Goal: Task Accomplishment & Management: Use online tool/utility

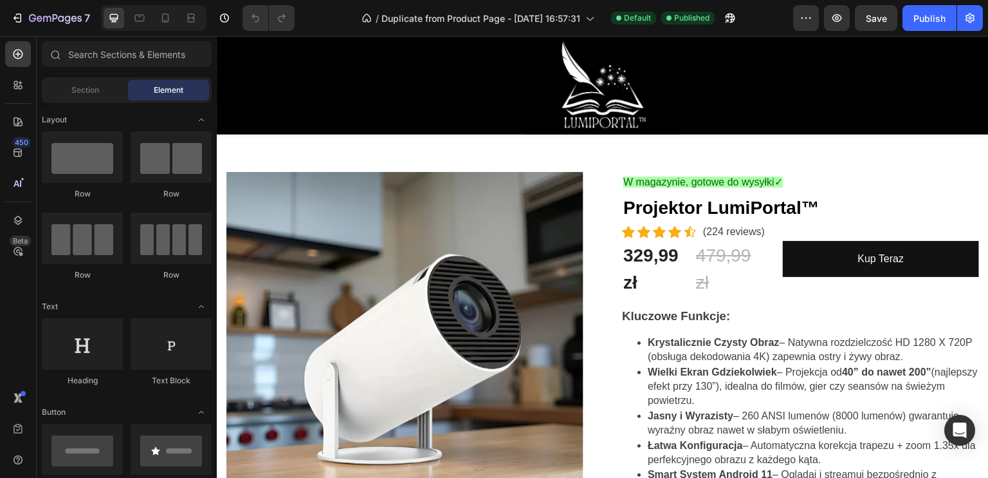
scroll to position [193, 0]
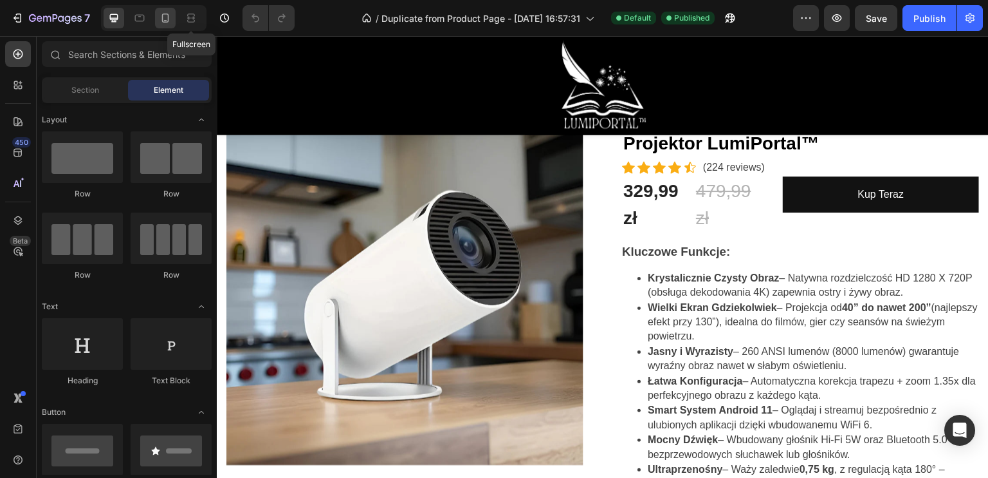
click at [160, 13] on icon at bounding box center [165, 18] width 13 height 13
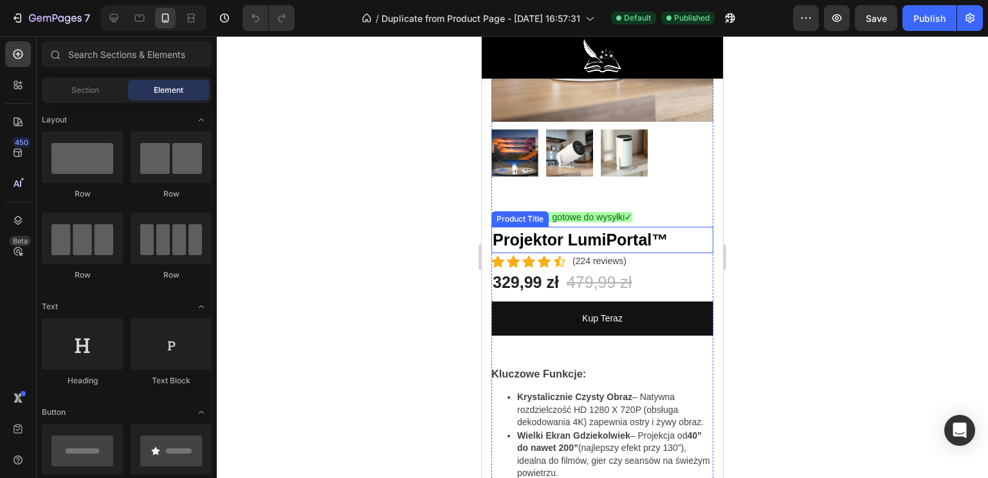
scroll to position [403, 0]
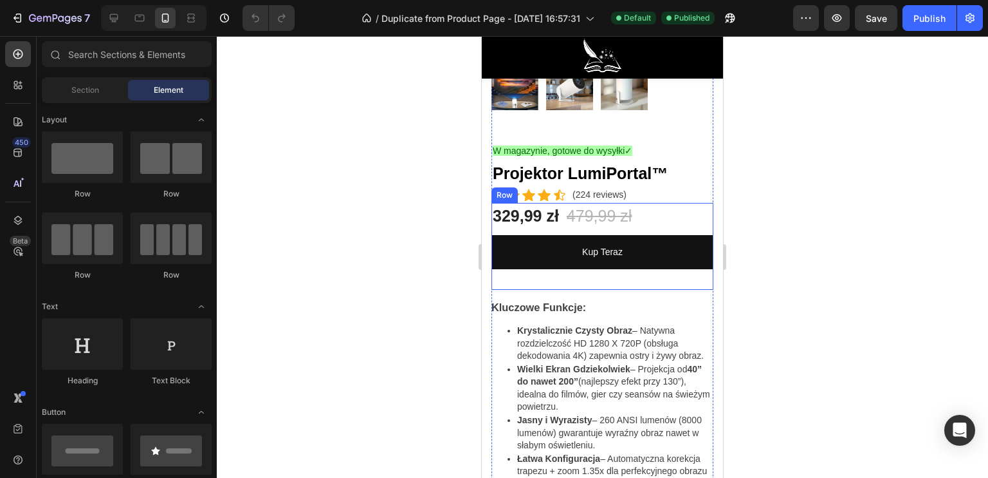
click at [579, 272] on div "Kup Teraz Dynamic Checkout" at bounding box center [603, 262] width 222 height 55
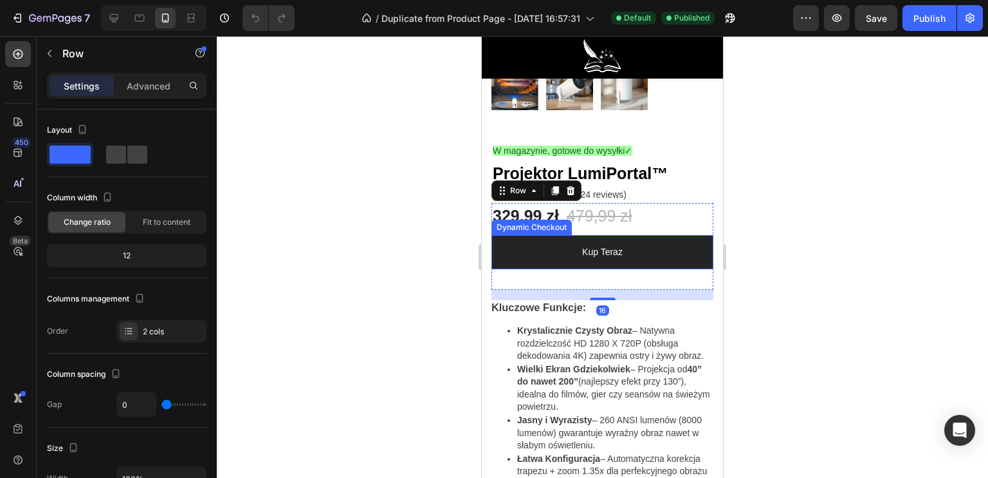
scroll to position [468, 0]
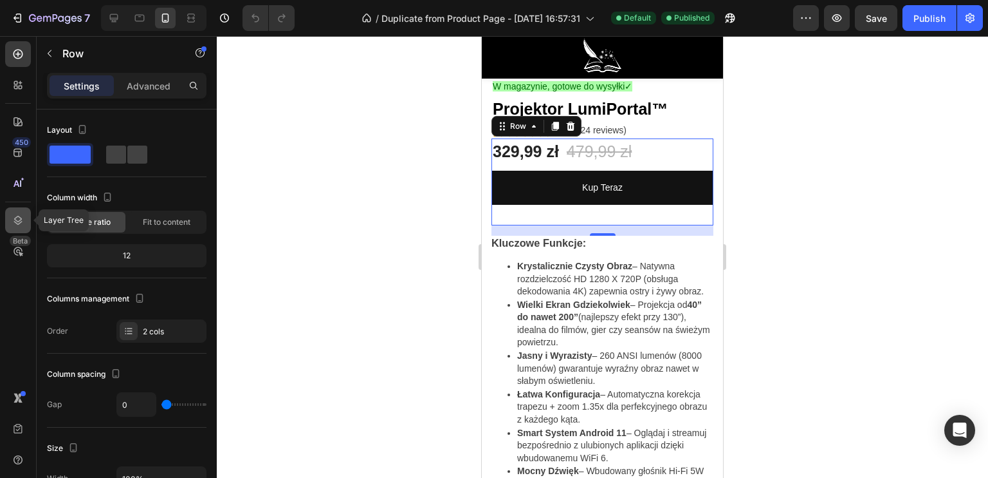
click at [19, 222] on icon at bounding box center [18, 220] width 13 height 13
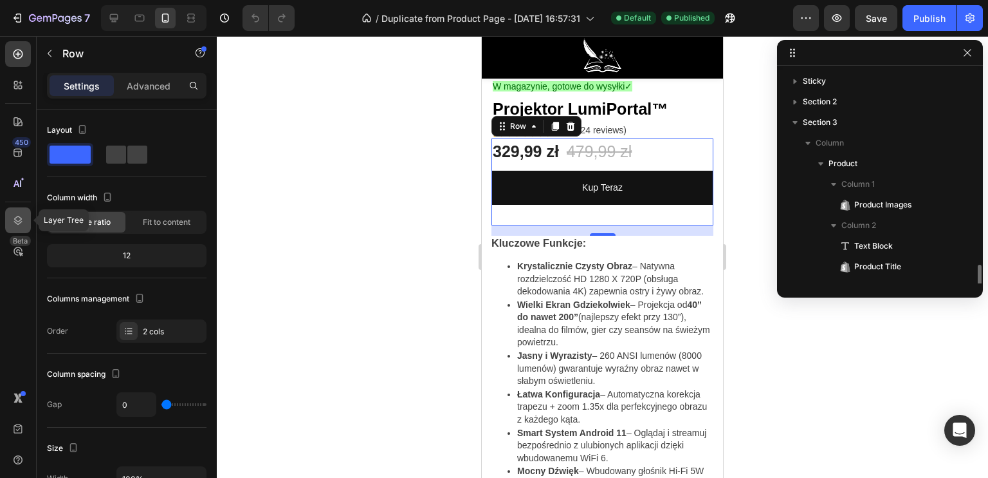
scroll to position [140, 0]
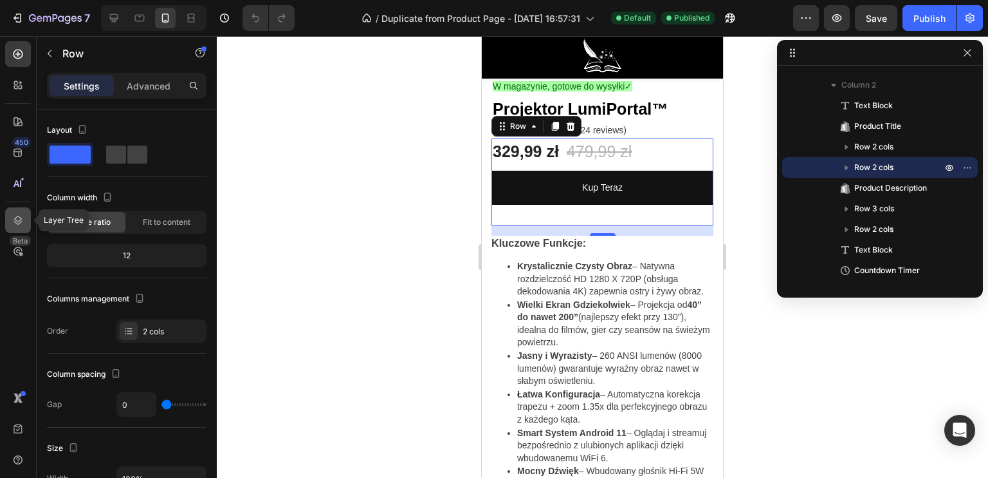
click at [13, 221] on icon at bounding box center [18, 220] width 13 height 13
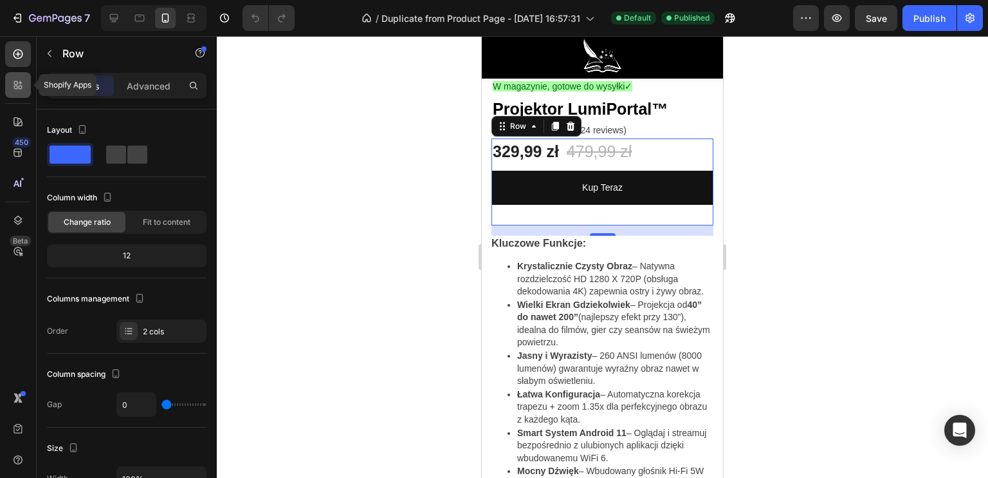
click at [21, 86] on icon at bounding box center [21, 88] width 4 height 4
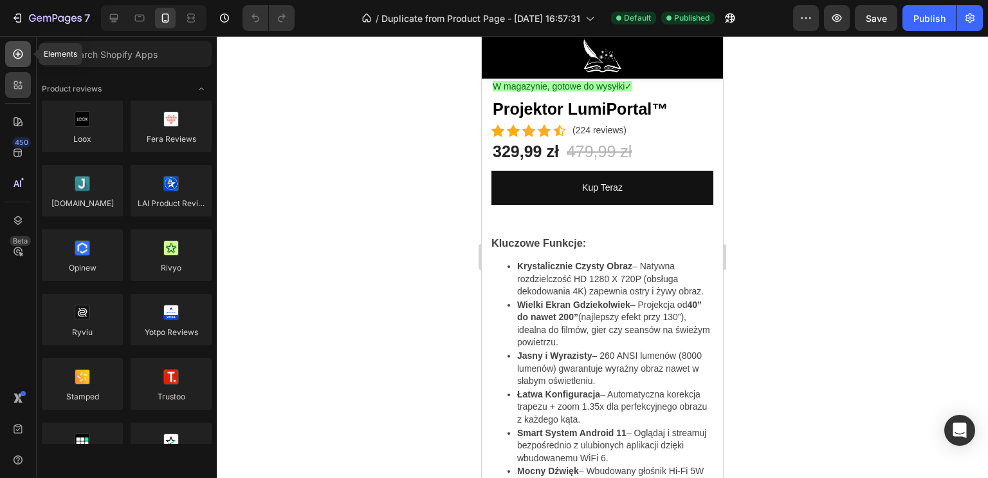
click at [12, 56] on icon at bounding box center [18, 54] width 13 height 13
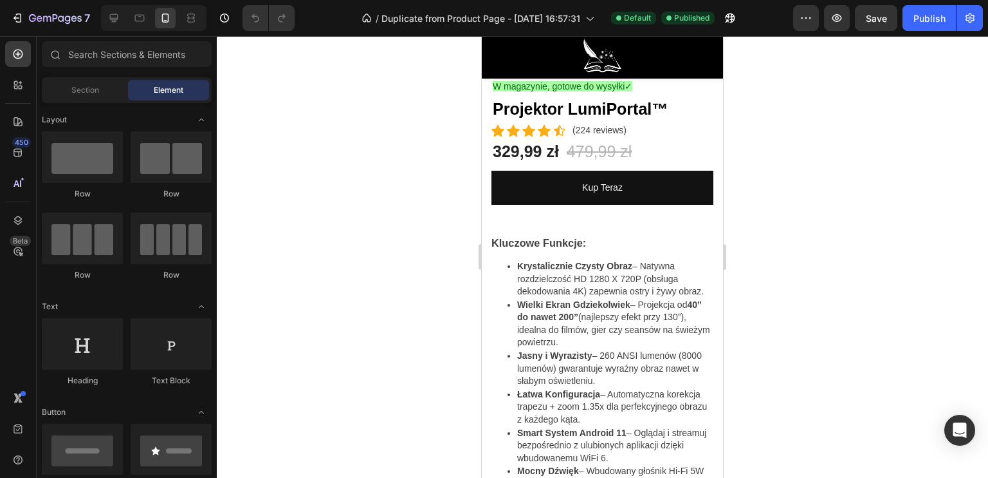
click at [77, 77] on div "Sections(18) Elements(83) Section Element Hero Section Product Detail Brands Tr…" at bounding box center [127, 257] width 180 height 433
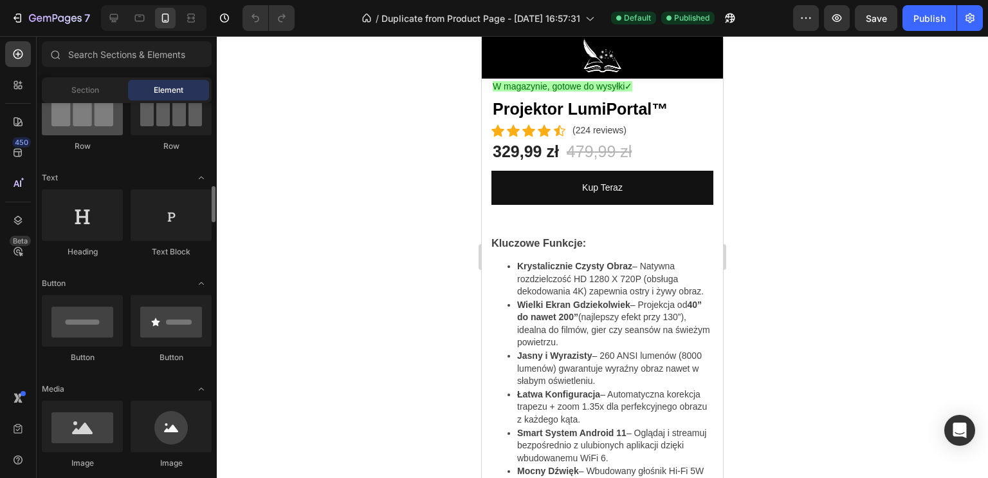
scroll to position [257, 0]
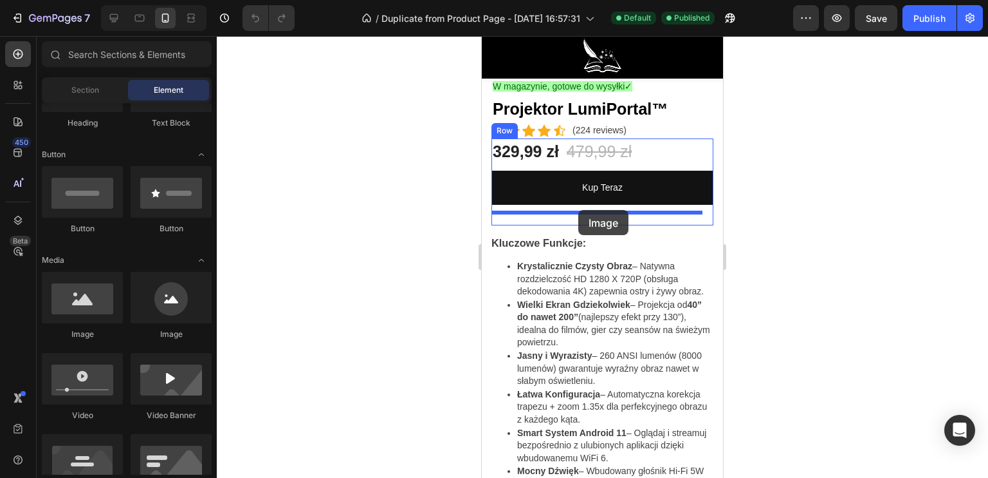
drag, startPoint x: 566, startPoint y: 360, endPoint x: 579, endPoint y: 210, distance: 151.1
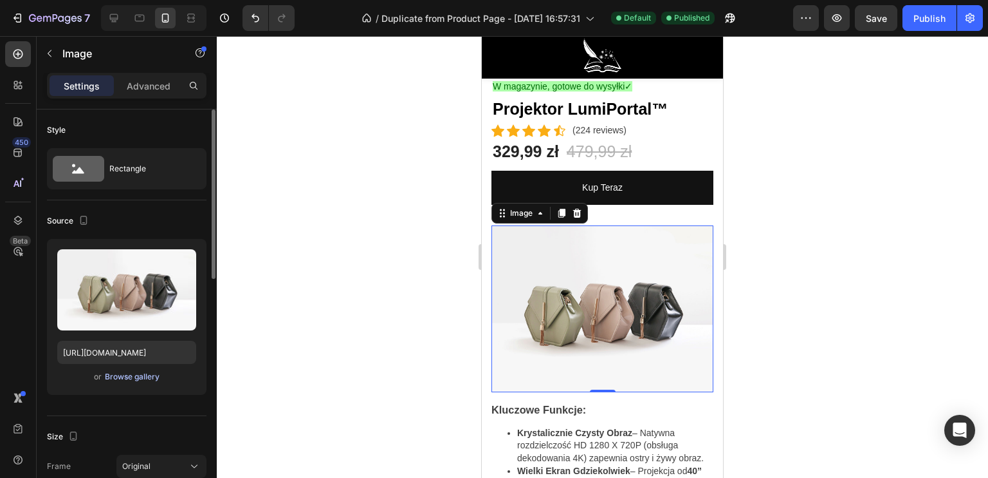
click at [139, 375] on div "Browse gallery" at bounding box center [132, 377] width 55 height 12
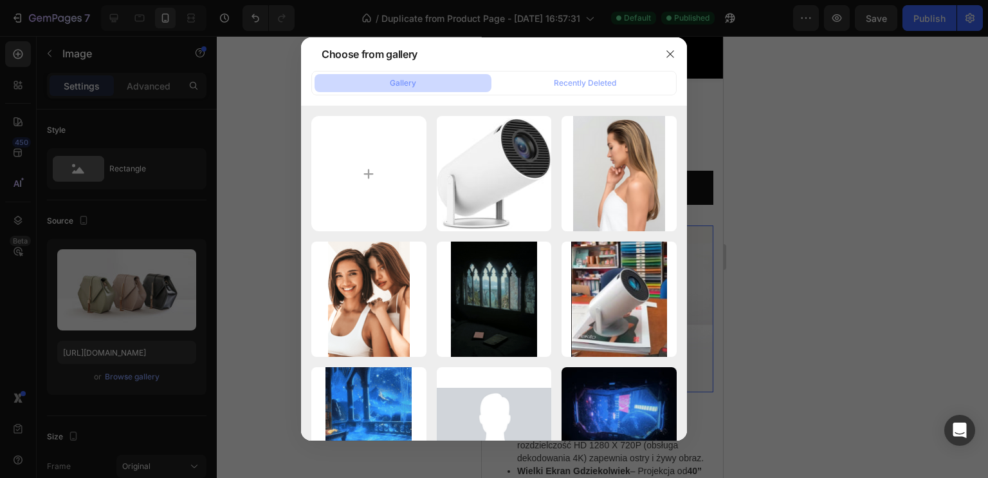
type input "C:\fakepath\jdgdjdgjgjd.png"
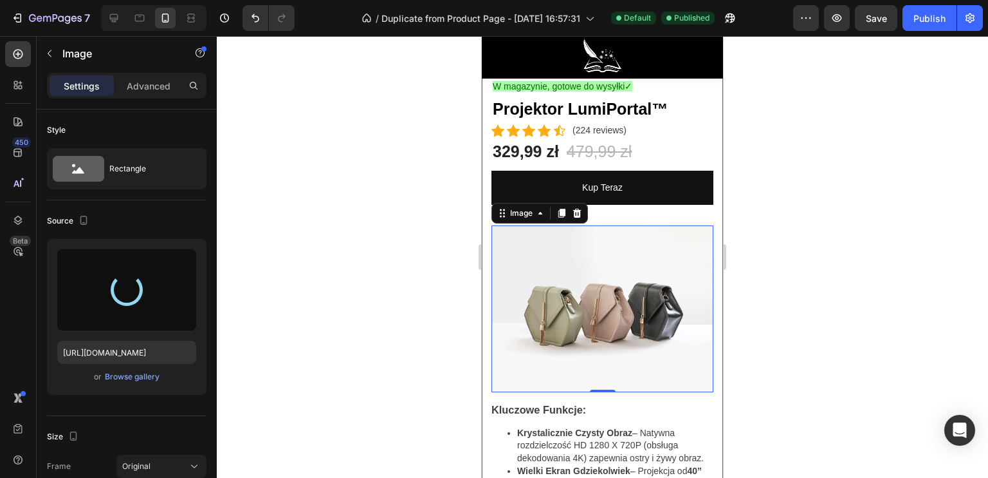
type input "[URL][DOMAIN_NAME]"
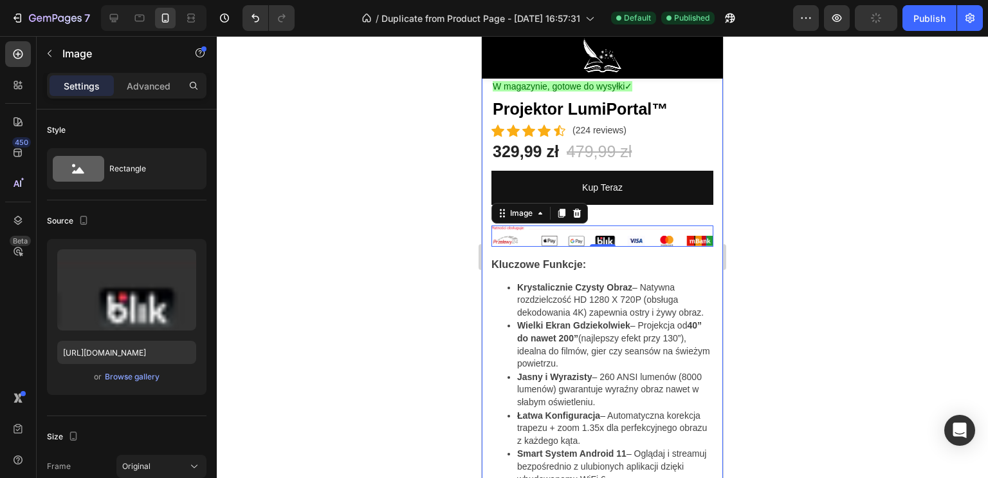
click at [416, 241] on div at bounding box center [603, 256] width 772 height 441
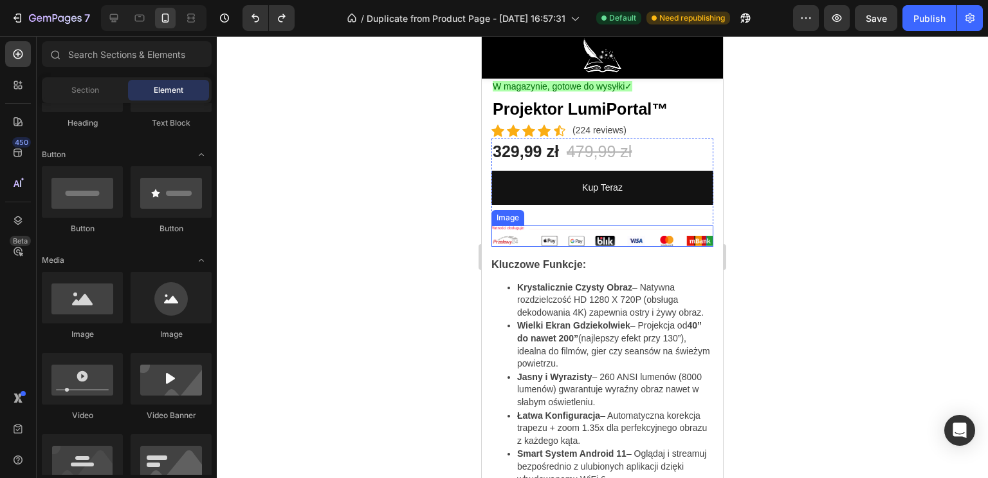
click at [644, 225] on img at bounding box center [603, 235] width 222 height 21
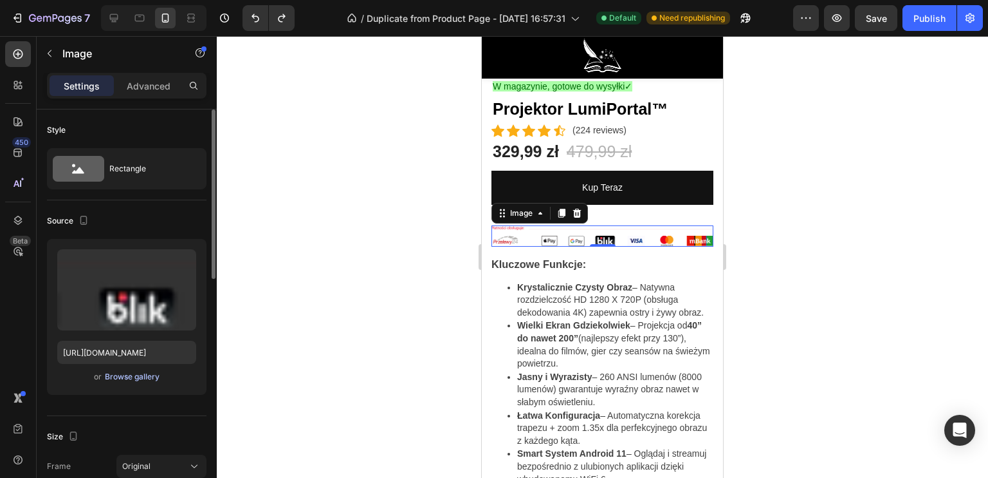
click at [134, 373] on div "Browse gallery" at bounding box center [132, 377] width 55 height 12
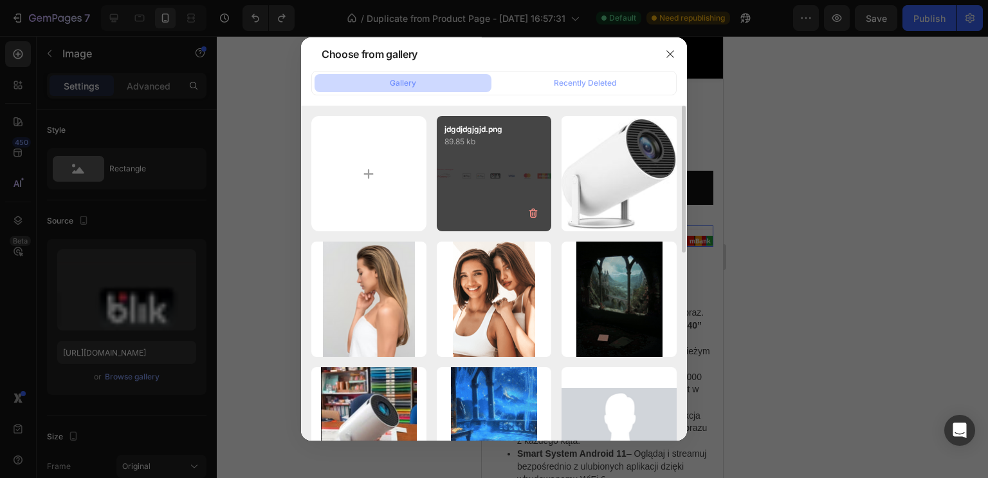
type input "C:\fakepath\jdgdjdgjgjd.png"
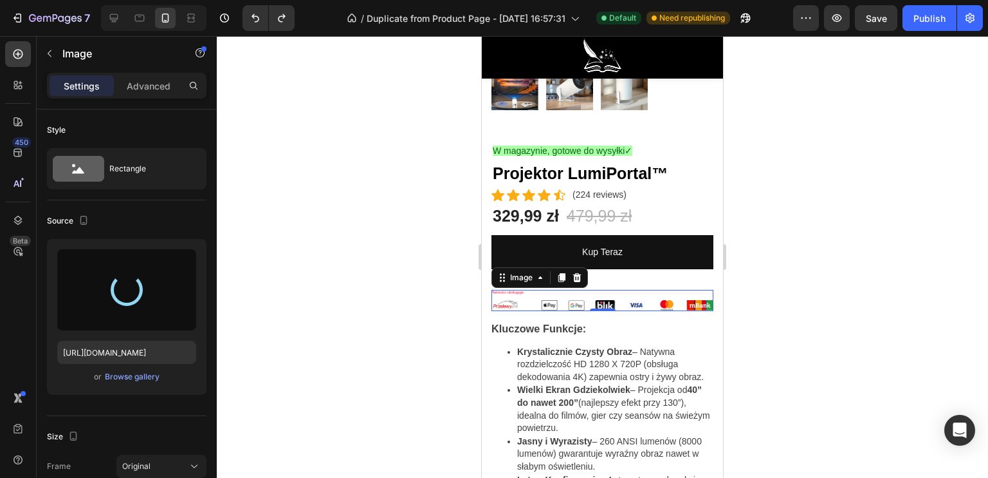
scroll to position [339, 0]
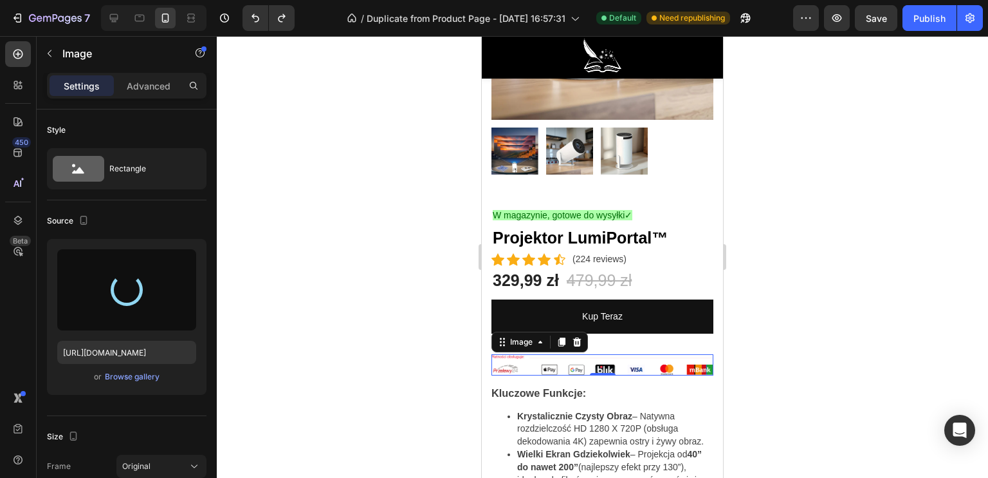
type input "[URL][DOMAIN_NAME]"
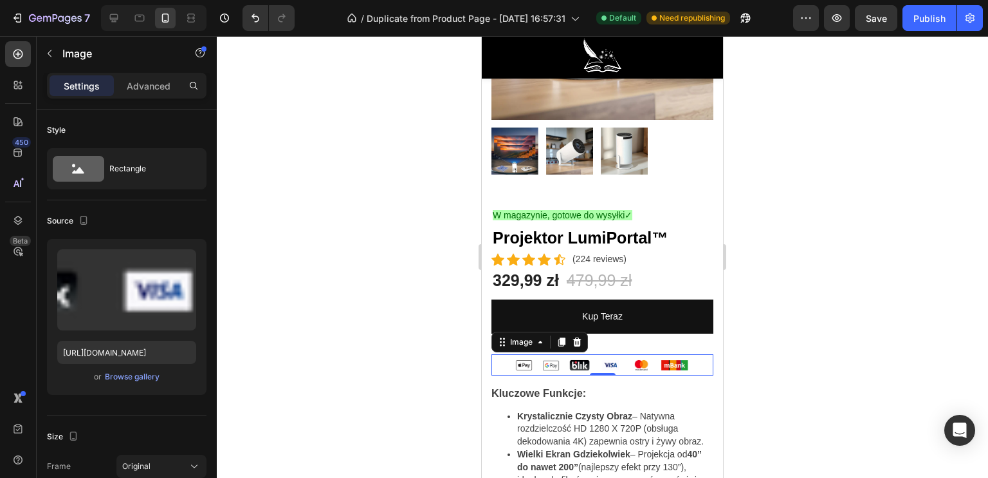
click at [780, 337] on div at bounding box center [603, 256] width 772 height 441
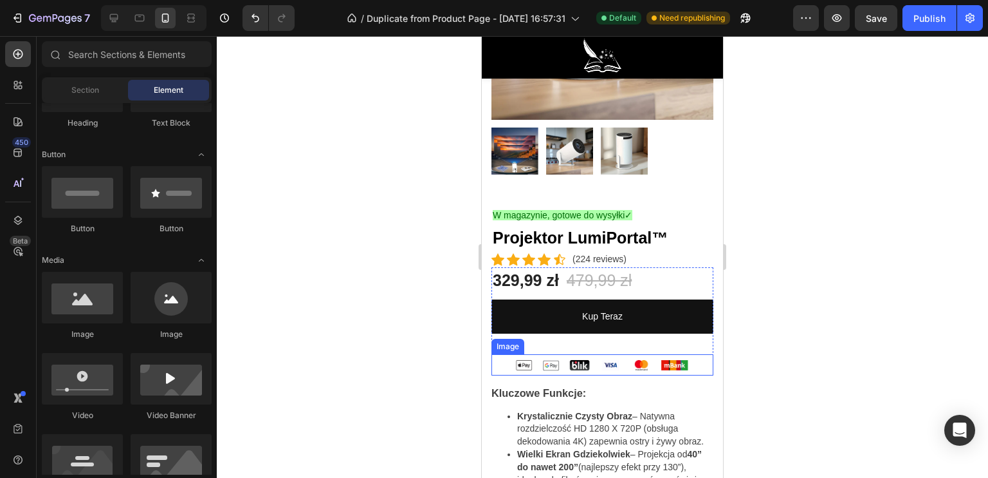
scroll to position [275, 0]
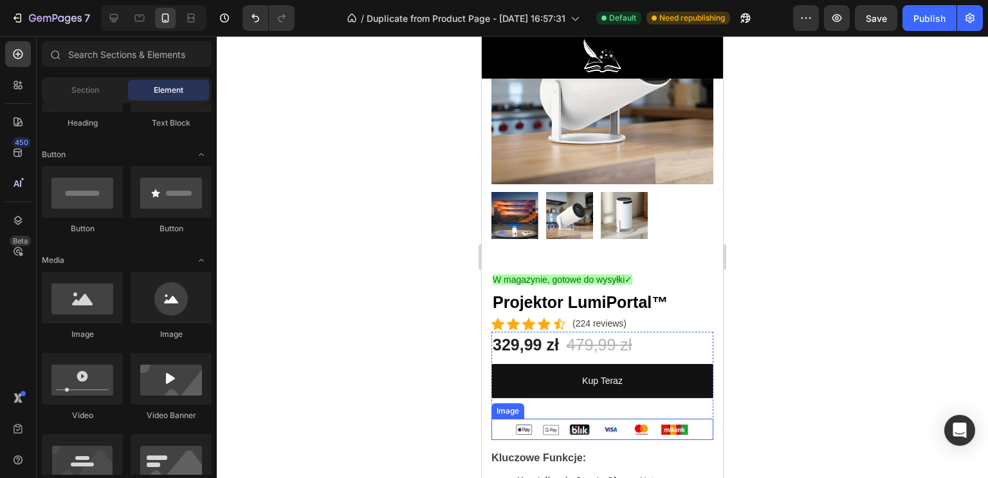
click at [577, 418] on img at bounding box center [603, 428] width 222 height 21
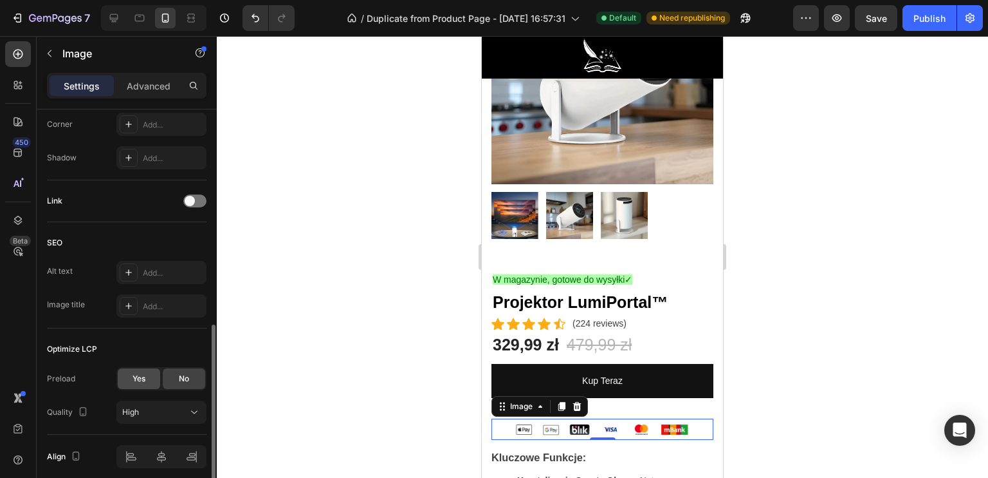
scroll to position [566, 0]
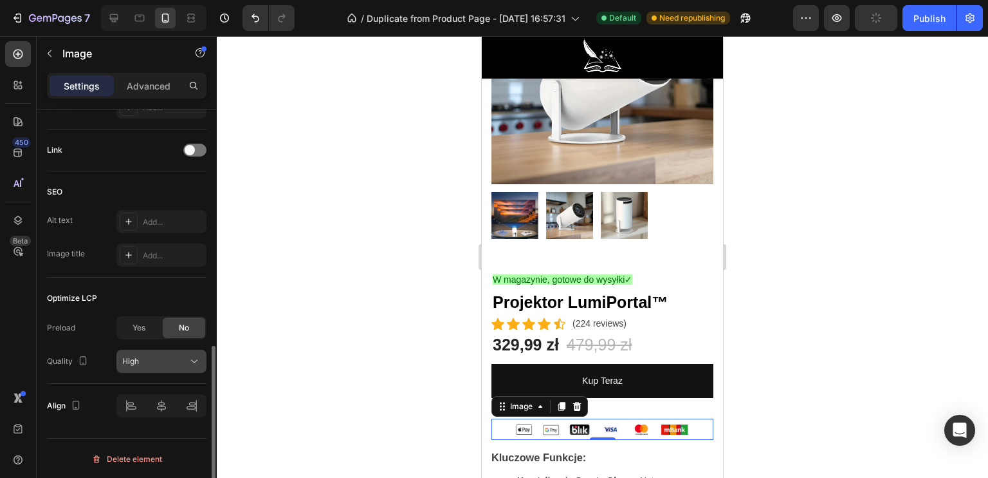
click at [152, 355] on div "High" at bounding box center [155, 361] width 66 height 12
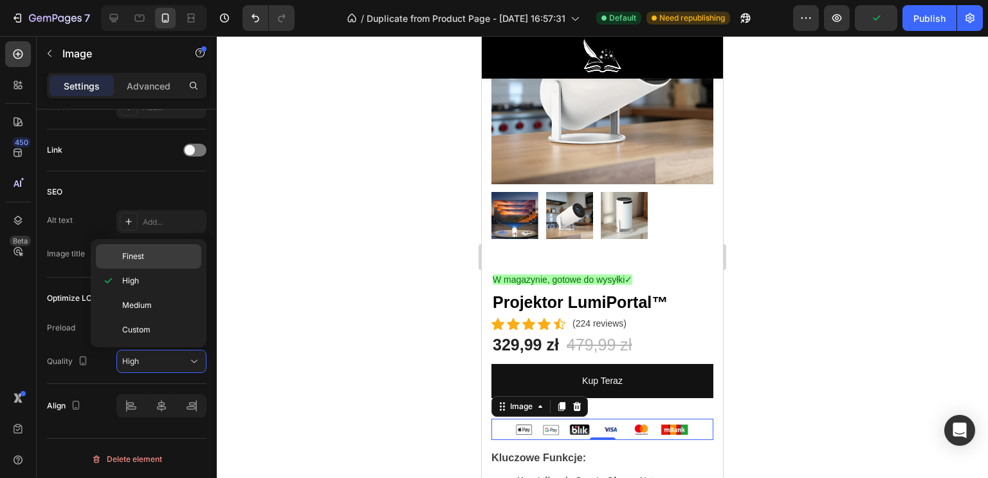
click at [160, 258] on p "Finest" at bounding box center [158, 256] width 73 height 12
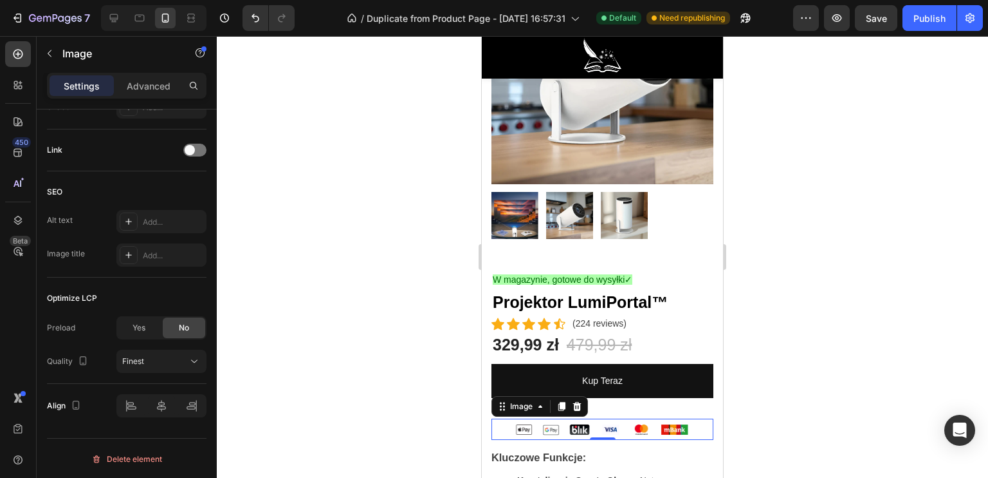
click at [373, 303] on div at bounding box center [603, 256] width 772 height 441
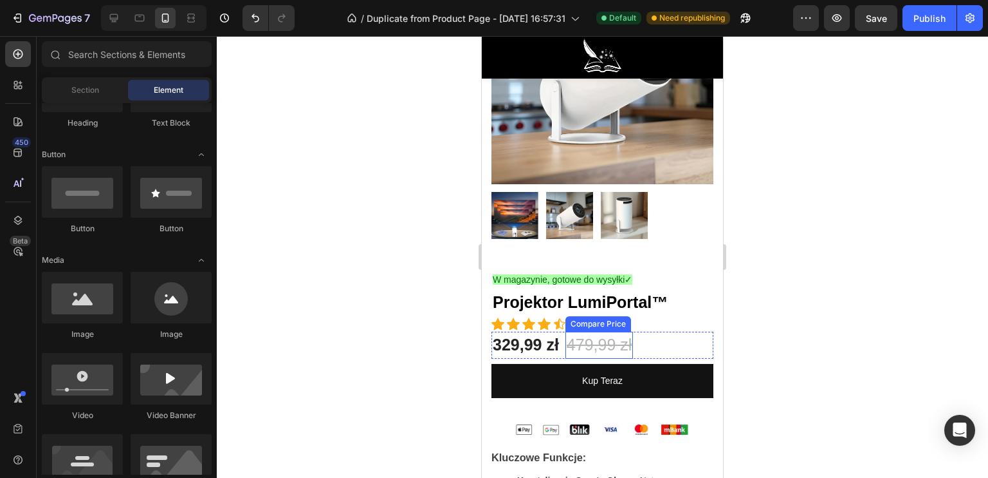
scroll to position [339, 0]
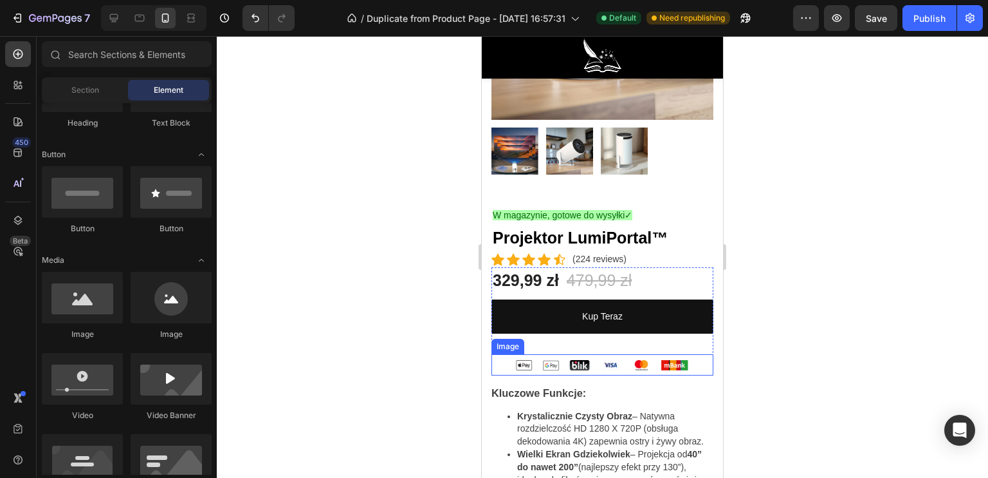
click at [624, 358] on img at bounding box center [603, 364] width 222 height 21
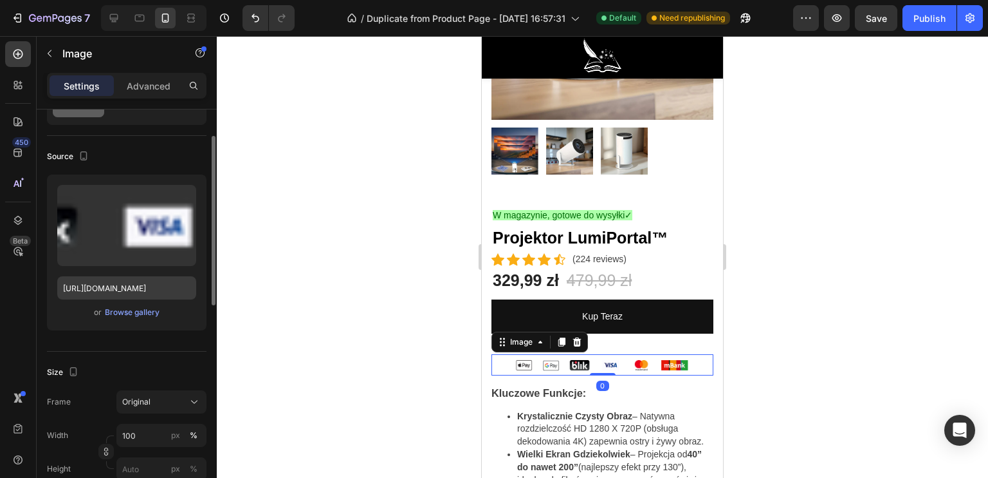
scroll to position [129, 0]
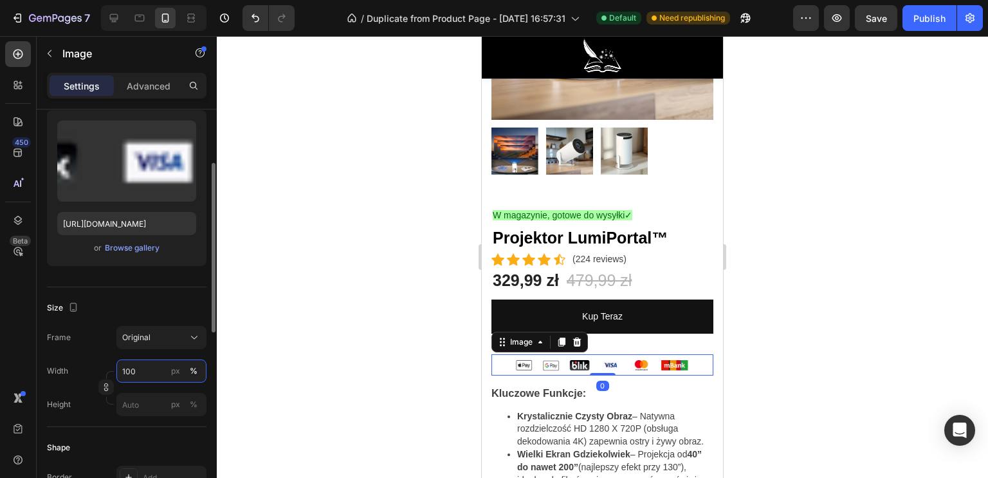
click at [147, 378] on input "100" at bounding box center [161, 370] width 90 height 23
click at [149, 373] on input "100" at bounding box center [161, 370] width 90 height 23
drag, startPoint x: 149, startPoint y: 373, endPoint x: 78, endPoint y: 367, distance: 71.0
click at [78, 367] on div "Width 100 px %" at bounding box center [127, 370] width 160 height 23
drag, startPoint x: 161, startPoint y: 371, endPoint x: 42, endPoint y: 359, distance: 119.0
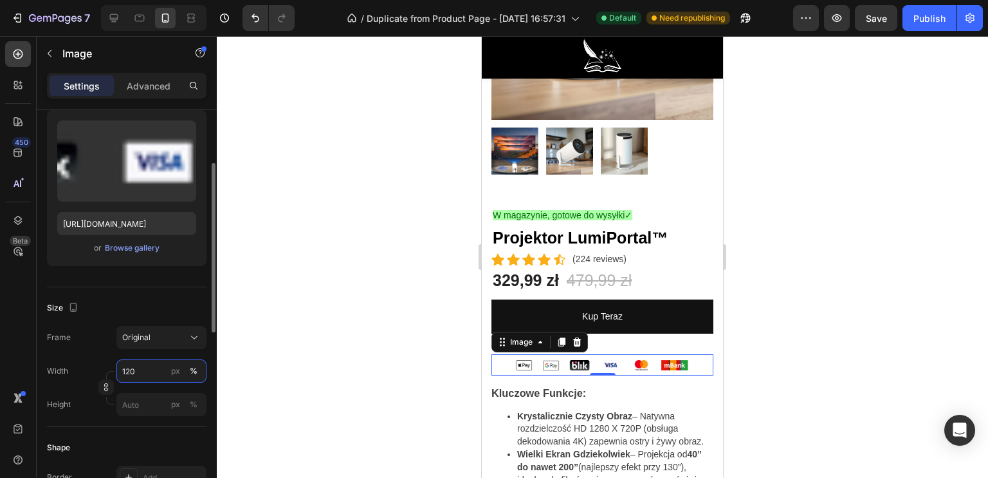
click at [47, 360] on div "Width 120 px %" at bounding box center [127, 370] width 160 height 23
click at [160, 335] on div "Original" at bounding box center [153, 337] width 63 height 12
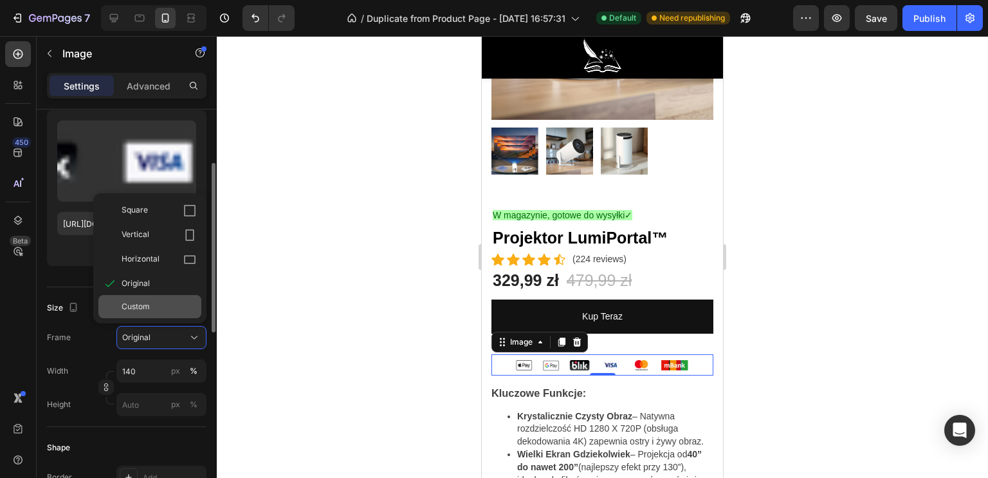
click at [156, 302] on div "Custom" at bounding box center [159, 307] width 75 height 12
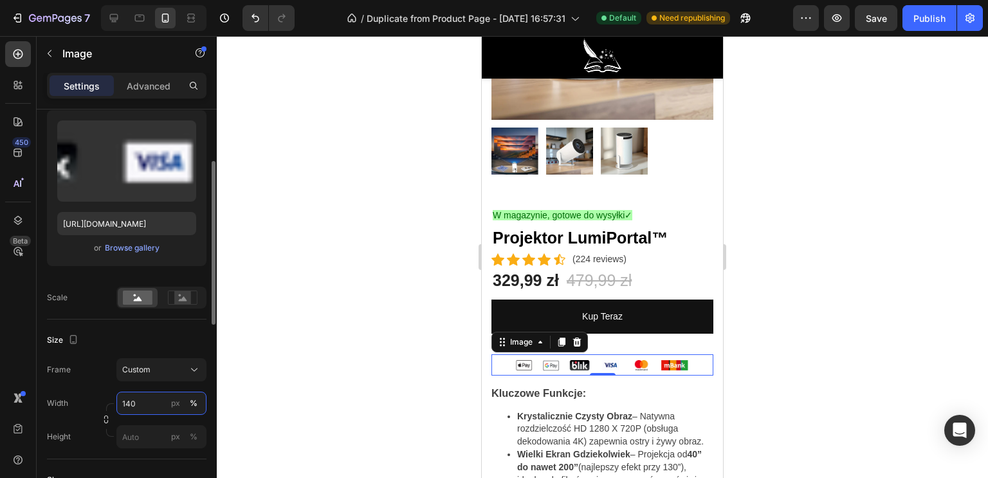
click at [141, 411] on input "140" at bounding box center [161, 402] width 90 height 23
drag, startPoint x: 156, startPoint y: 403, endPoint x: 88, endPoint y: 396, distance: 68.6
click at [88, 397] on div "Width 140 px %" at bounding box center [127, 402] width 160 height 23
type input "150"
click at [253, 342] on div at bounding box center [603, 256] width 772 height 441
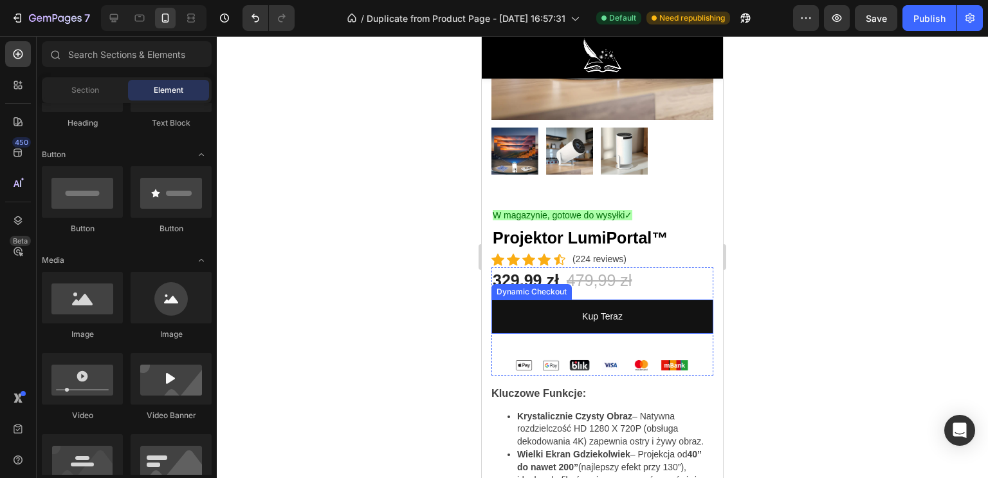
scroll to position [275, 0]
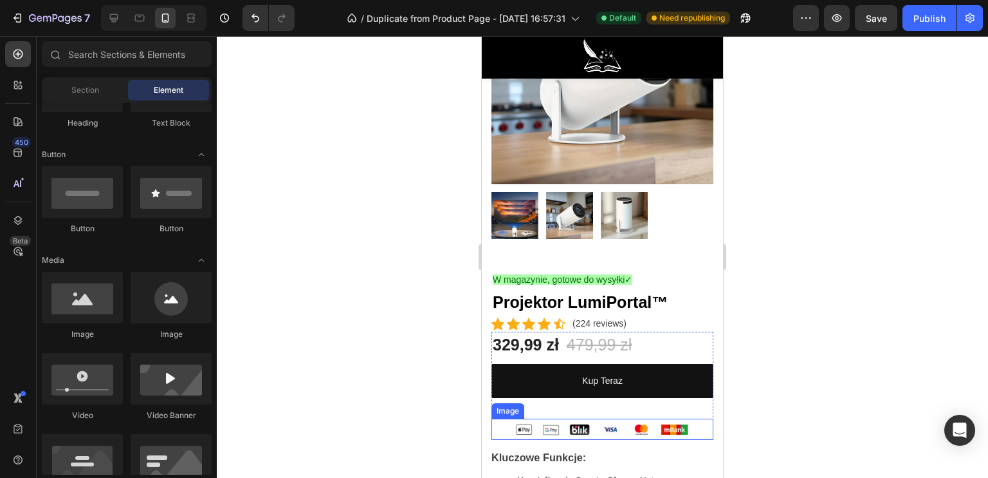
click at [570, 418] on img at bounding box center [603, 428] width 222 height 21
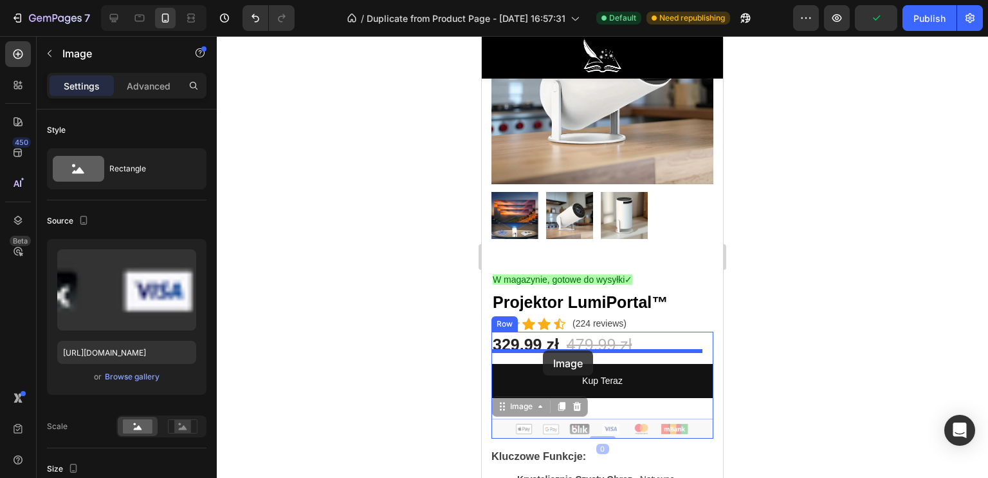
drag, startPoint x: 550, startPoint y: 413, endPoint x: 543, endPoint y: 350, distance: 63.5
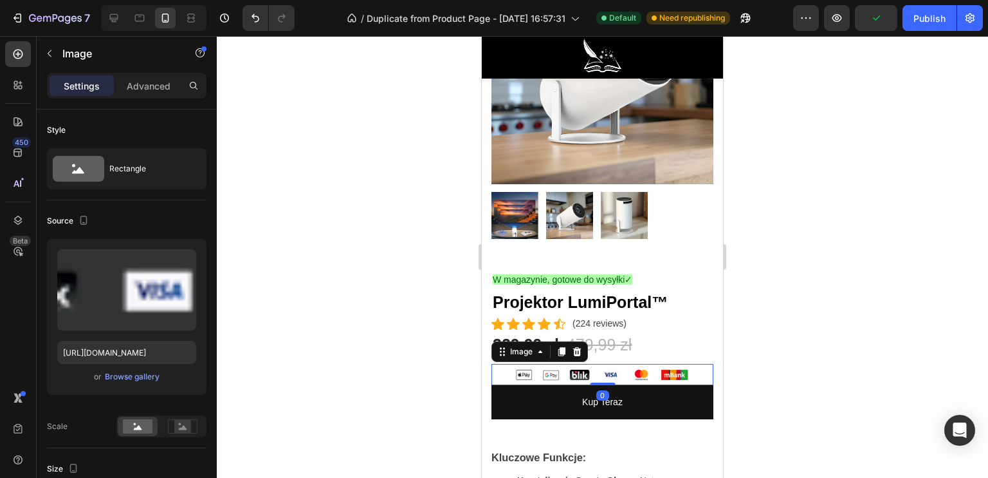
click at [432, 366] on div at bounding box center [603, 256] width 772 height 441
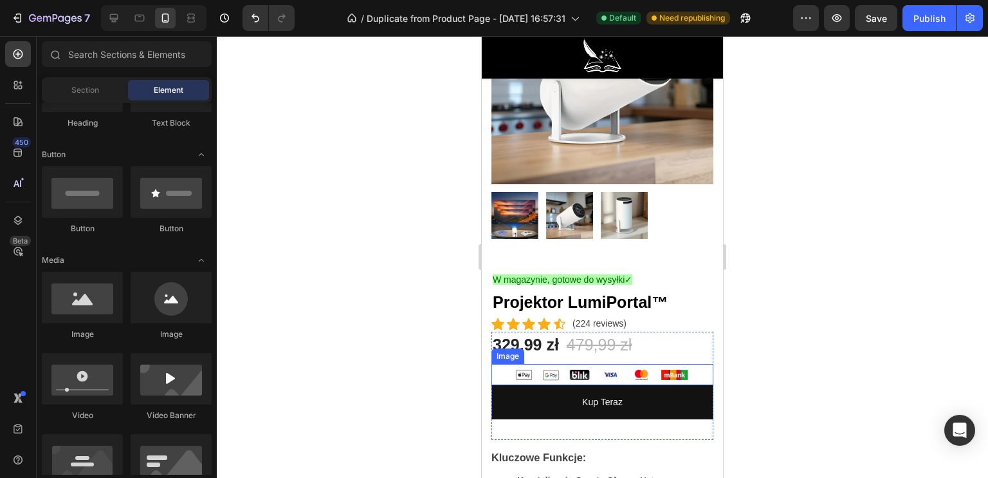
click at [632, 364] on img at bounding box center [603, 374] width 222 height 21
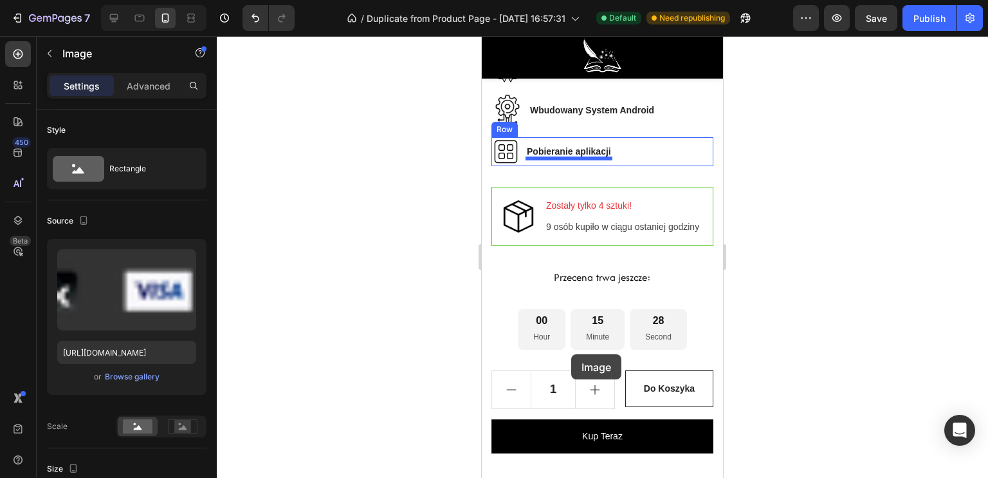
scroll to position [1214, 0]
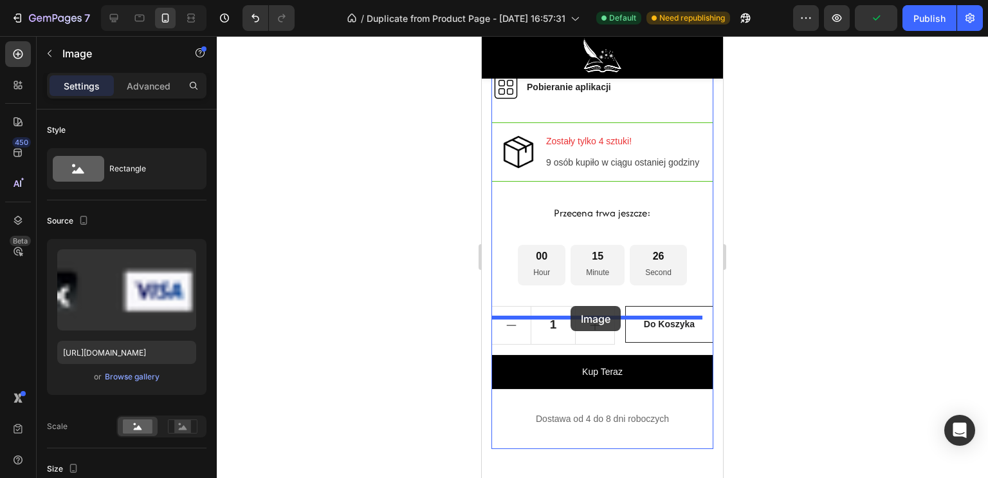
drag, startPoint x: 546, startPoint y: 355, endPoint x: 566, endPoint y: 311, distance: 48.4
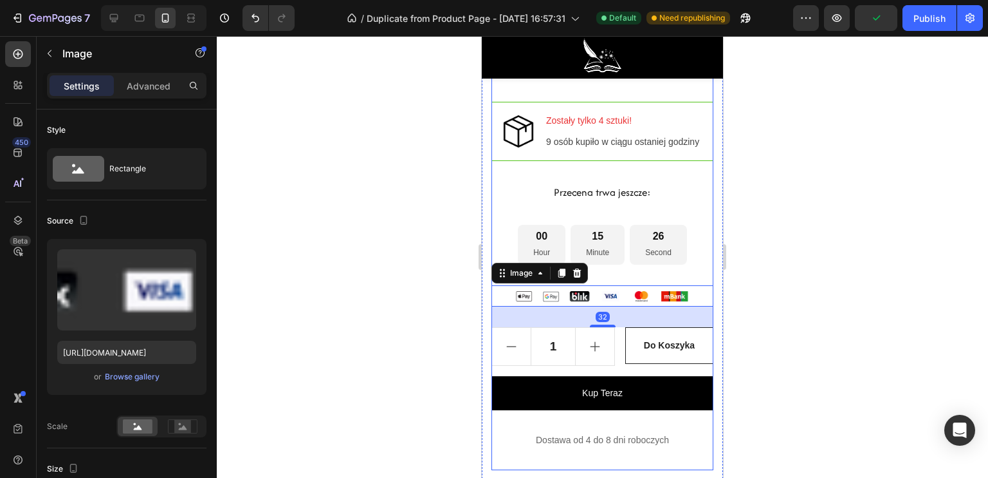
scroll to position [1194, 0]
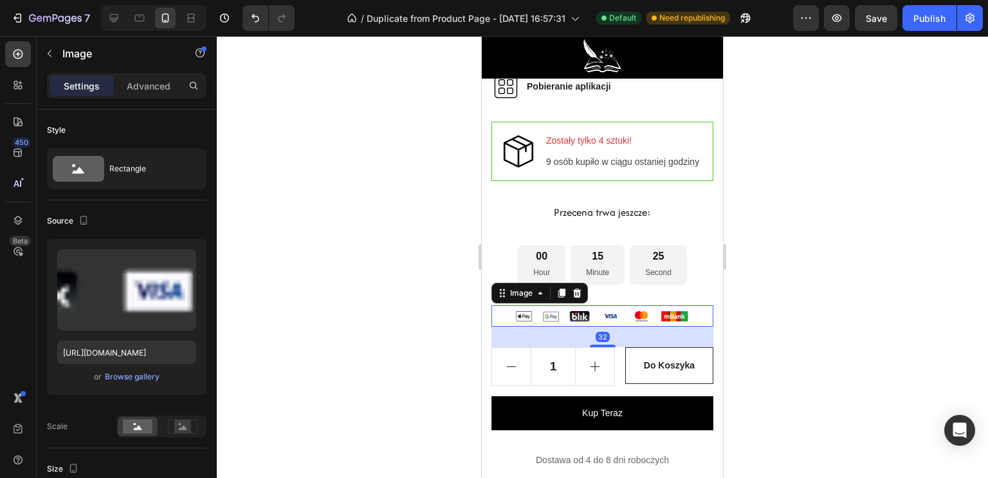
click at [419, 346] on div at bounding box center [603, 256] width 772 height 441
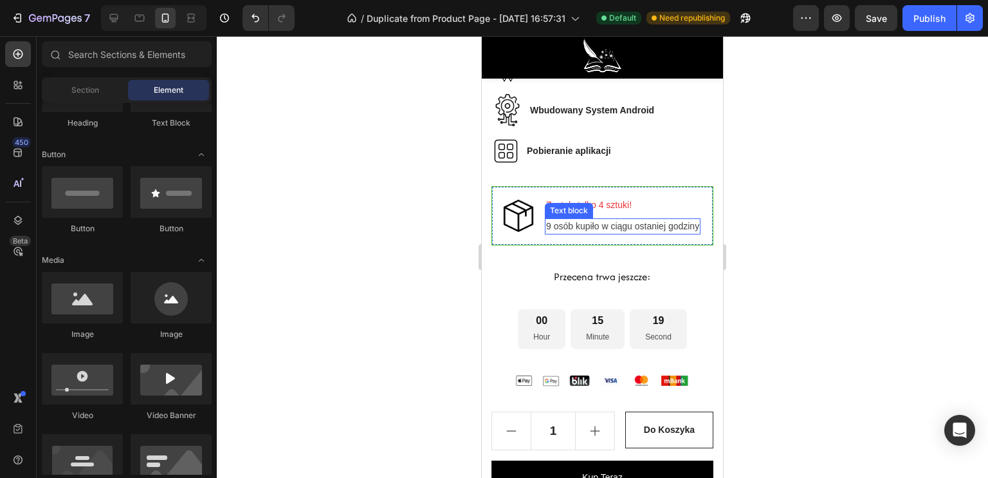
scroll to position [1065, 0]
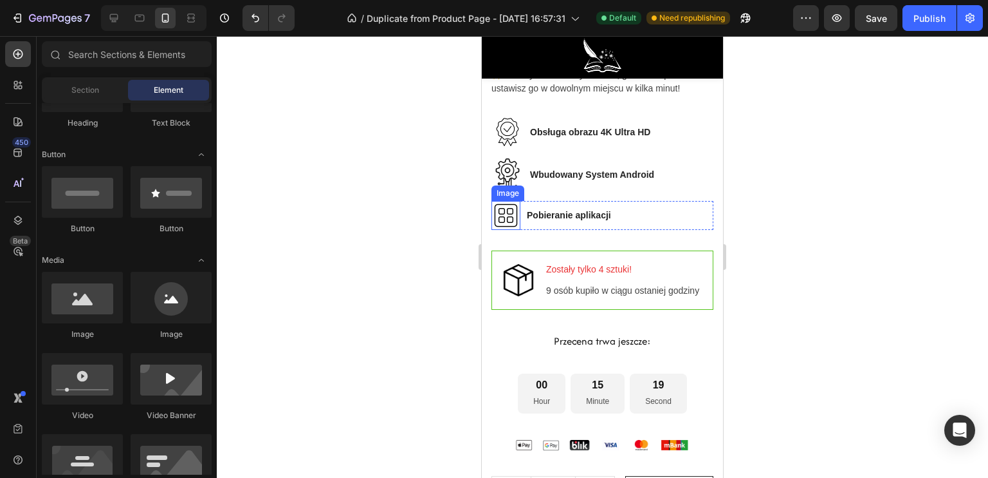
click at [505, 216] on img at bounding box center [506, 215] width 29 height 29
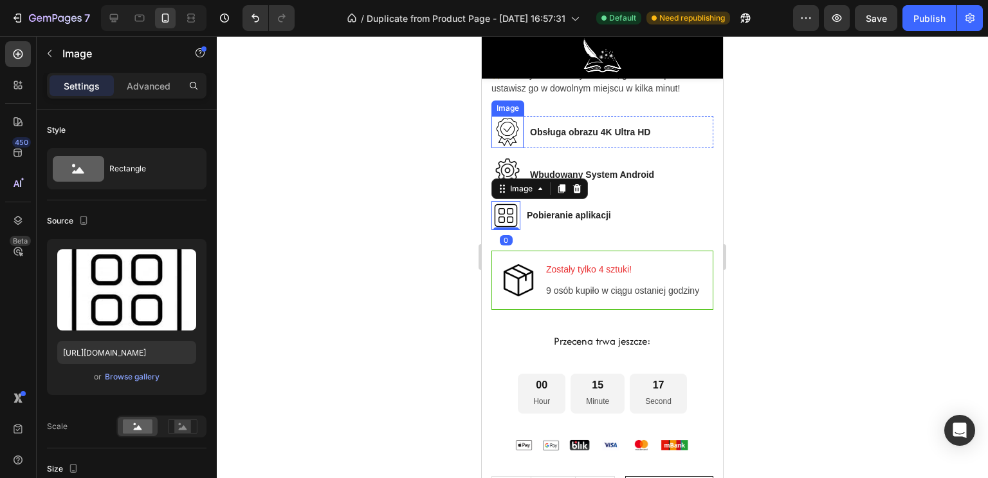
click at [507, 133] on img at bounding box center [508, 132] width 32 height 32
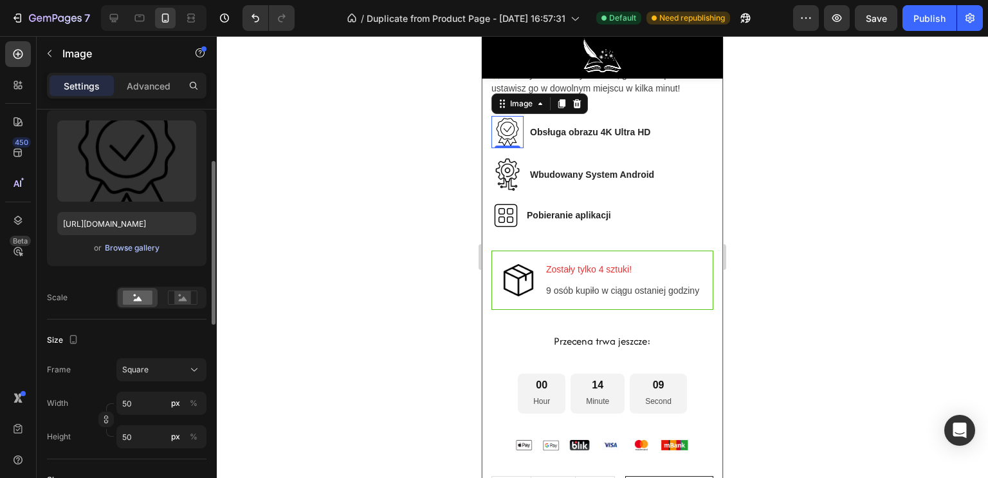
click at [138, 246] on div "Browse gallery" at bounding box center [132, 248] width 55 height 12
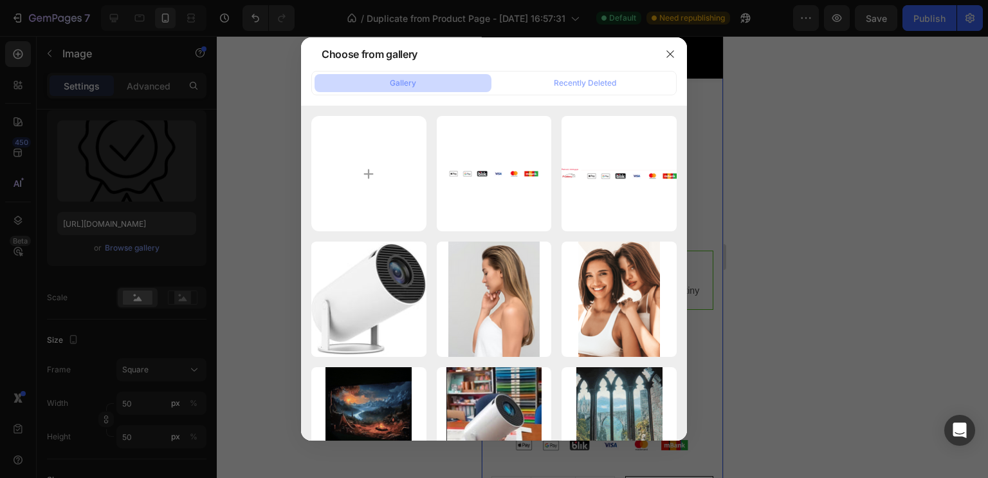
type input "C:\fakepath\ghdghdghd.jpg"
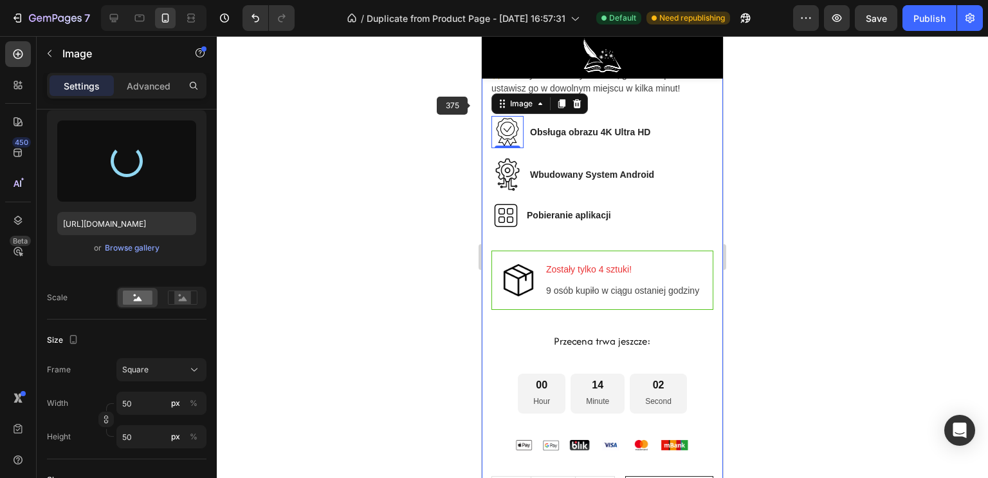
type input "[URL][DOMAIN_NAME]"
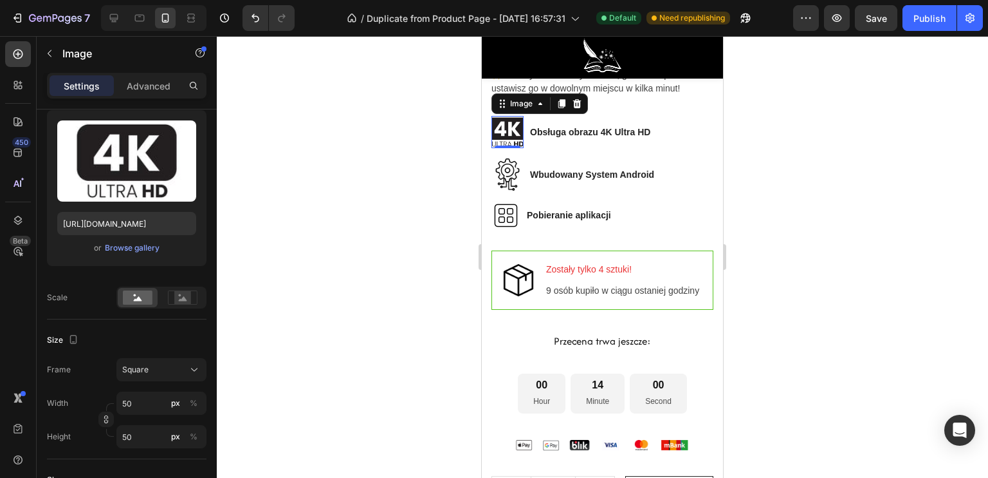
click at [423, 123] on div at bounding box center [603, 256] width 772 height 441
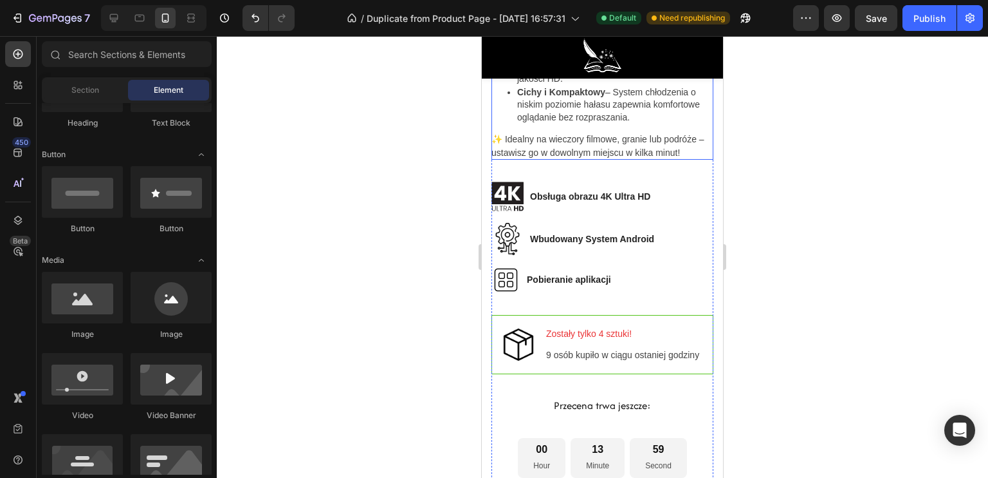
scroll to position [936, 0]
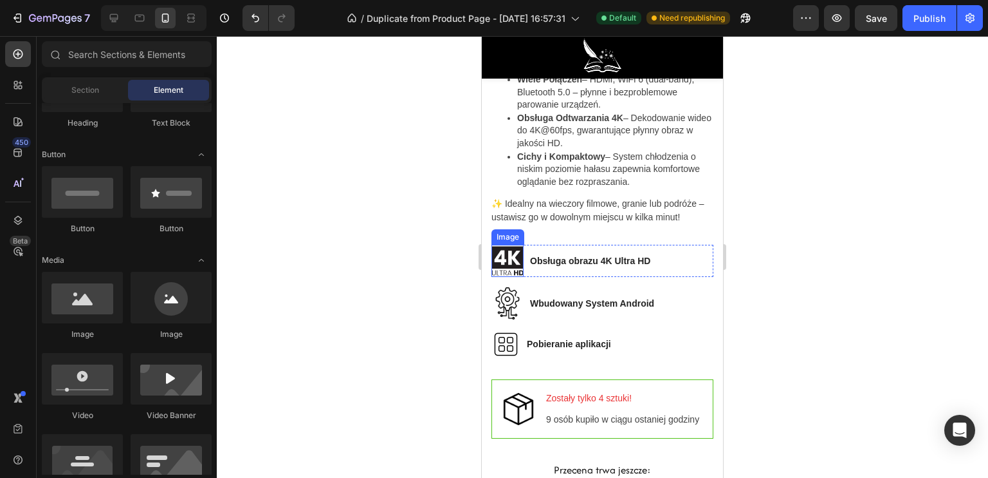
click at [507, 261] on img at bounding box center [508, 261] width 32 height 32
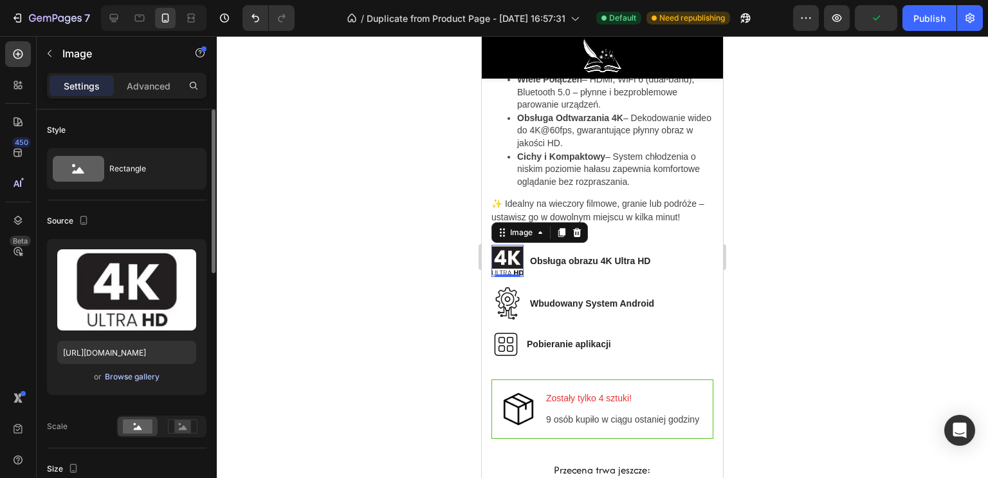
click at [153, 371] on div "Browse gallery" at bounding box center [132, 377] width 55 height 12
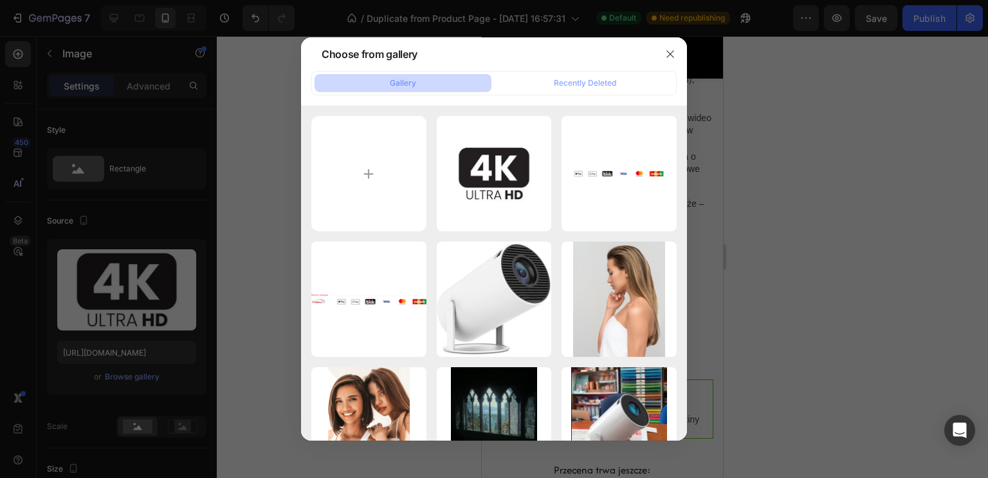
type input "C:\fakepath\dghghdhgdhgd.jpg"
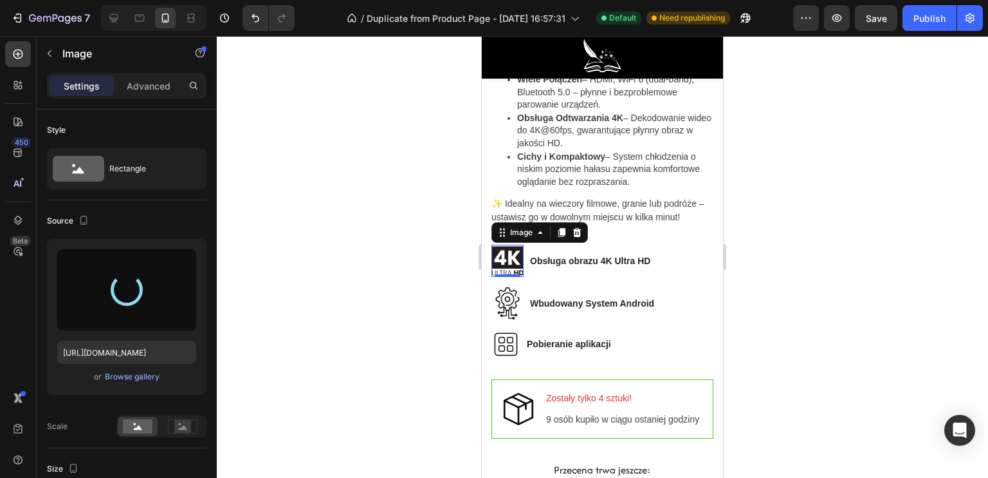
type input "[URL][DOMAIN_NAME]"
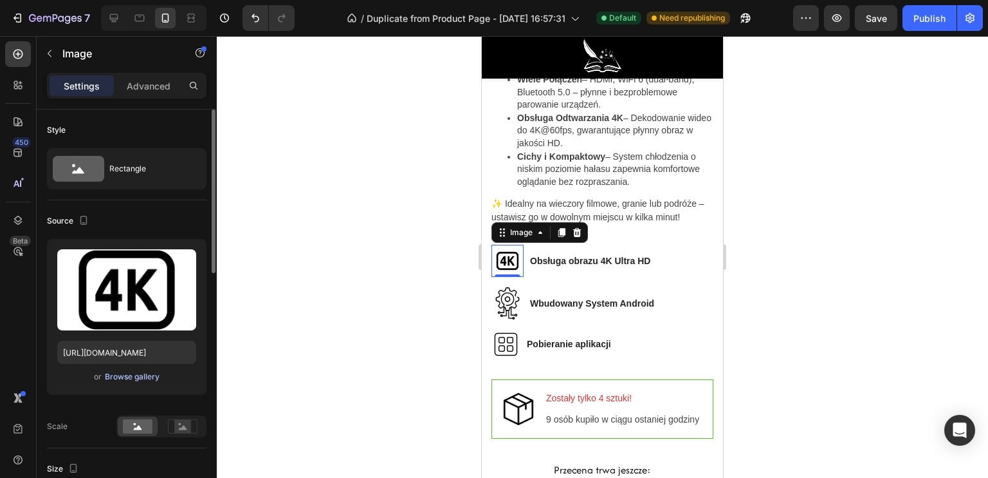
click at [123, 371] on div "Browse gallery" at bounding box center [132, 377] width 55 height 12
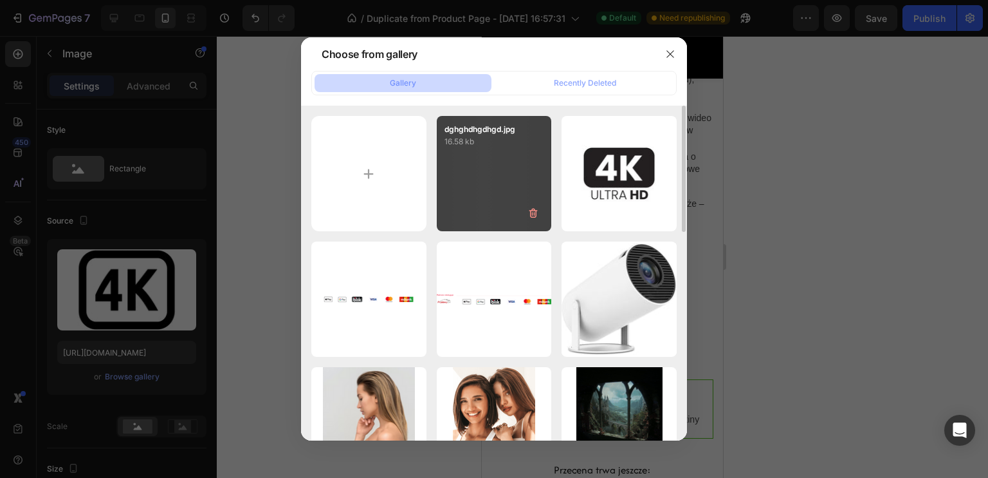
click at [494, 186] on div "dghghdhgdhgd.jpg 16.58 kb" at bounding box center [494, 173] width 115 height 115
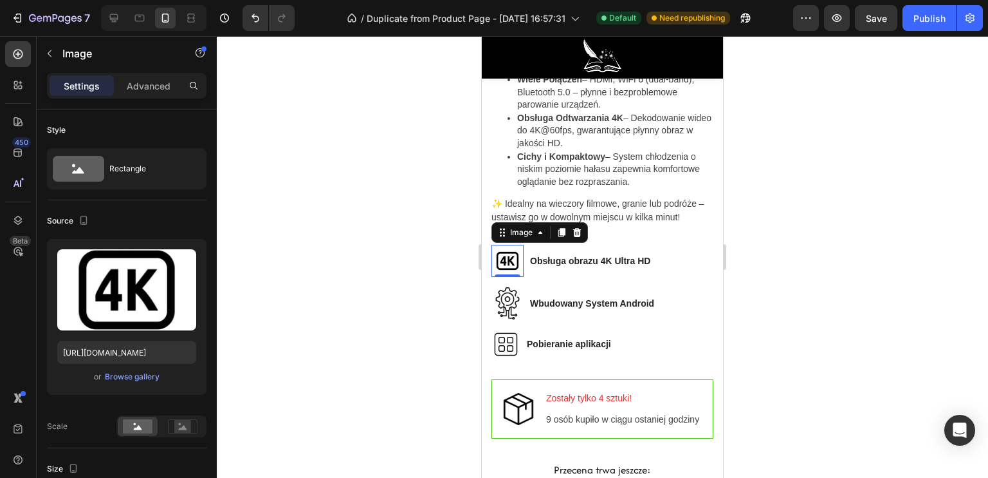
click at [412, 279] on div at bounding box center [603, 256] width 772 height 441
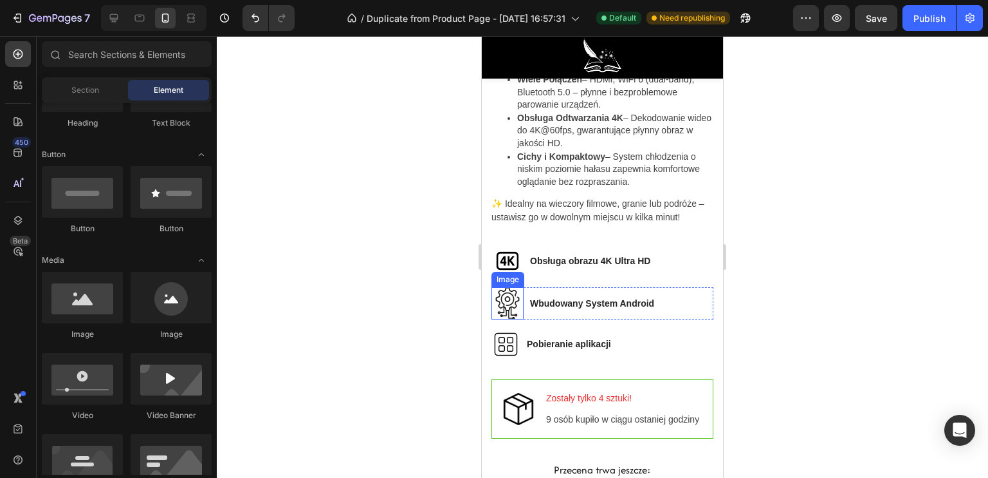
click at [508, 299] on img at bounding box center [508, 303] width 32 height 32
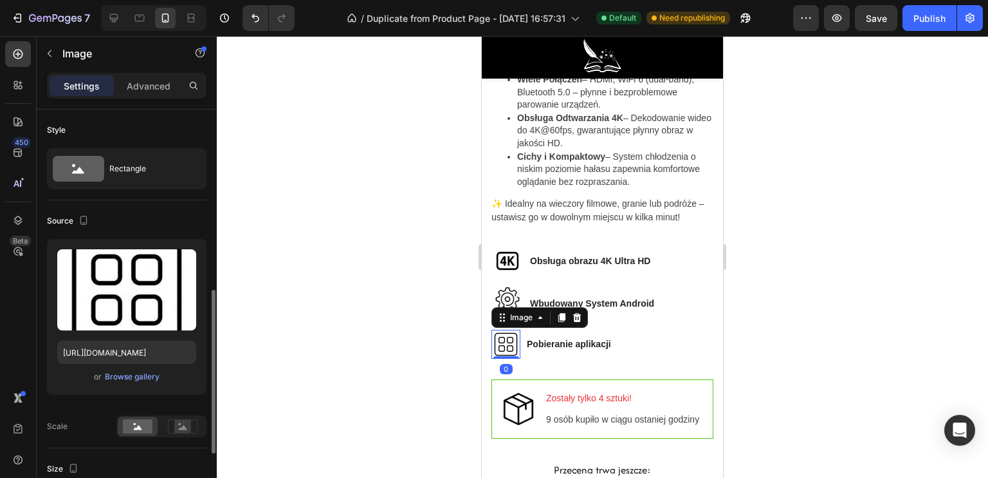
click at [505, 344] on img at bounding box center [506, 343] width 29 height 29
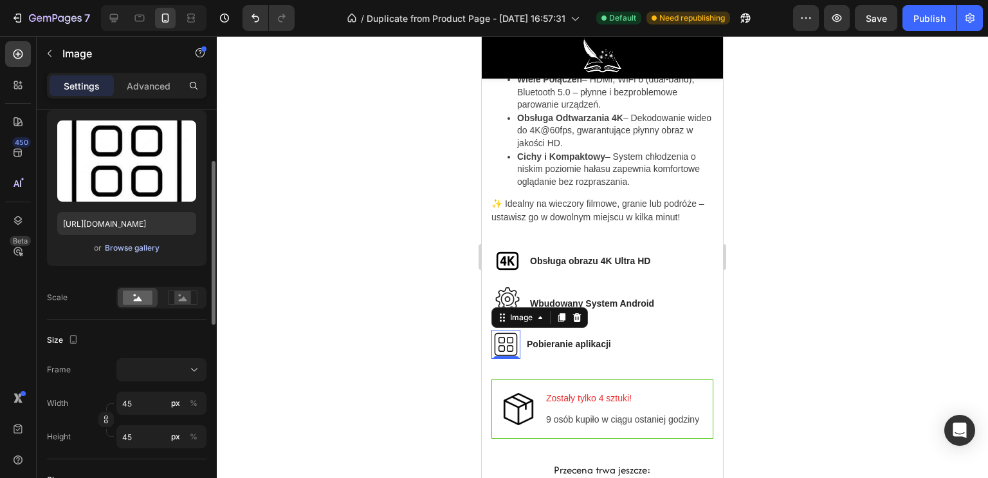
click at [120, 248] on div "Browse gallery" at bounding box center [132, 248] width 55 height 12
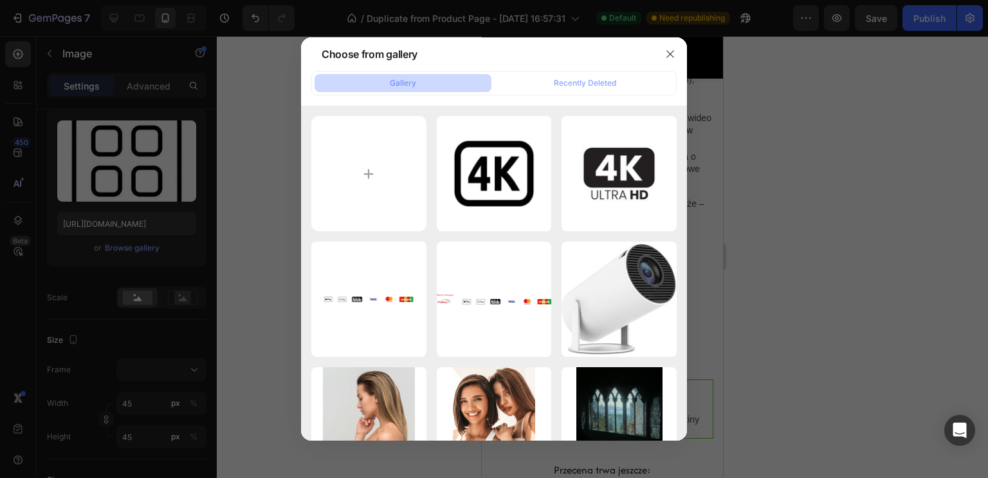
type input "C:\fakepath\dghgdhghd.png"
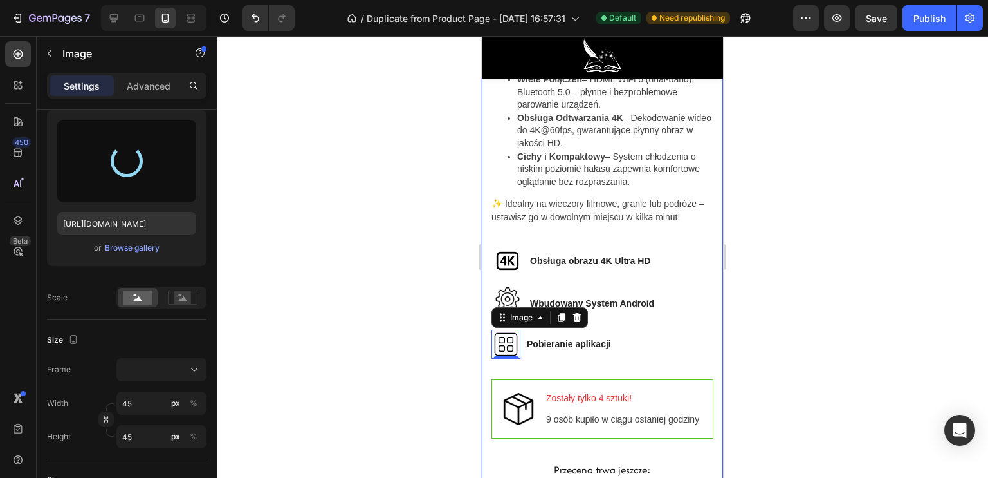
type input "[URL][DOMAIN_NAME]"
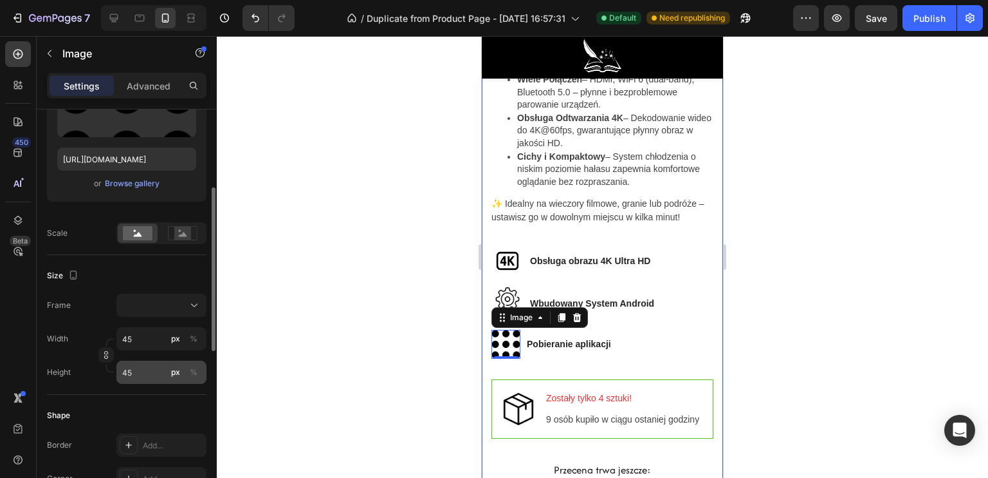
scroll to position [257, 0]
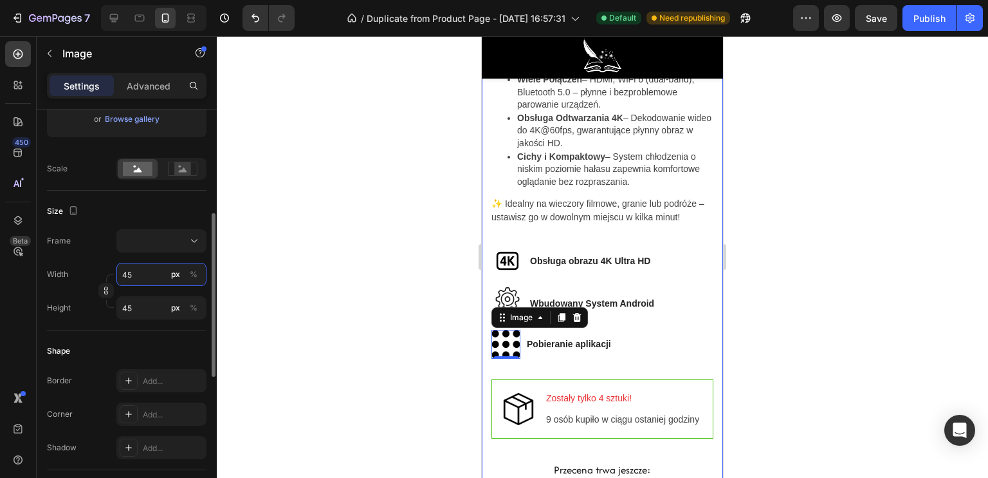
click at [144, 273] on input "45" at bounding box center [161, 274] width 90 height 23
type input "3"
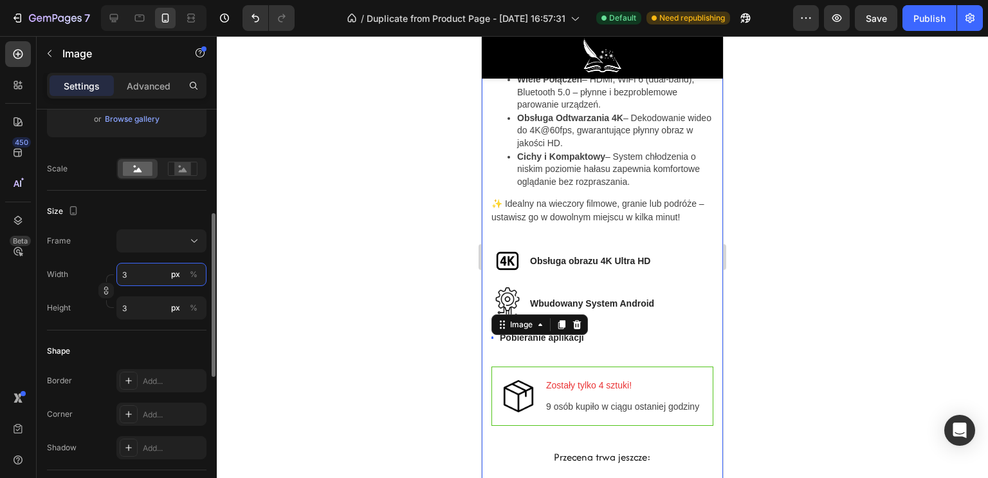
type input "30"
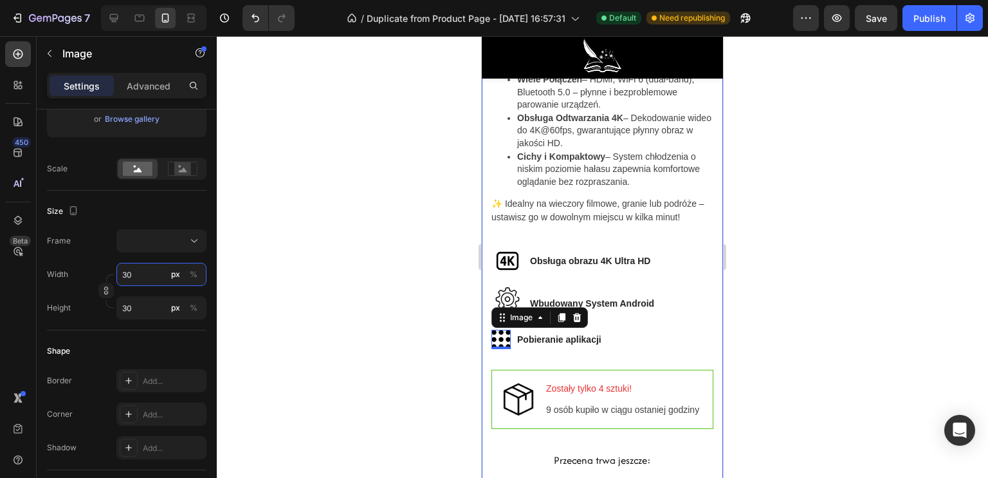
type input "30"
click at [352, 279] on div at bounding box center [603, 256] width 772 height 441
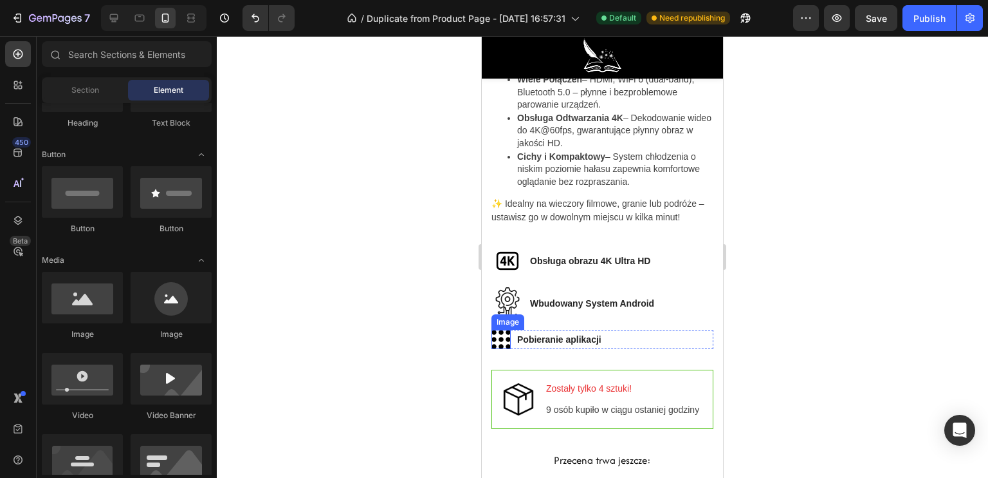
click at [499, 343] on img at bounding box center [501, 338] width 19 height 19
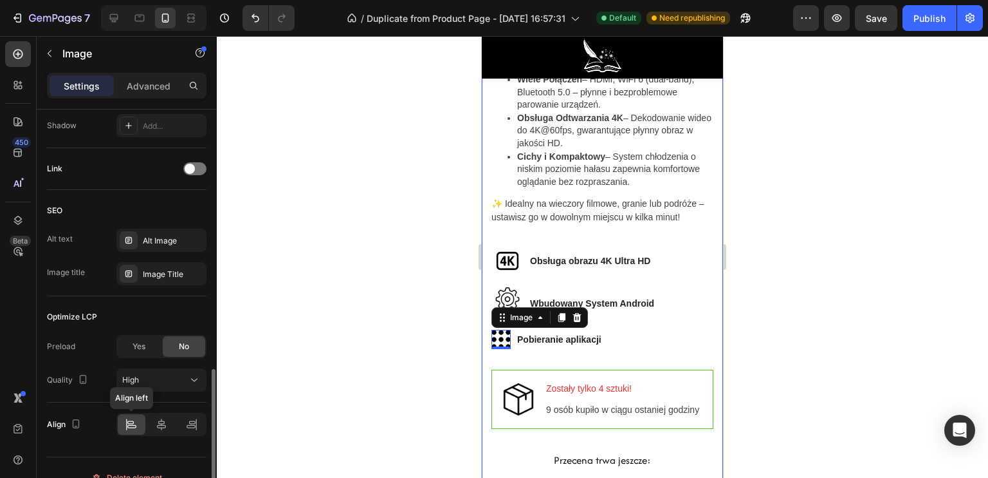
scroll to position [597, 0]
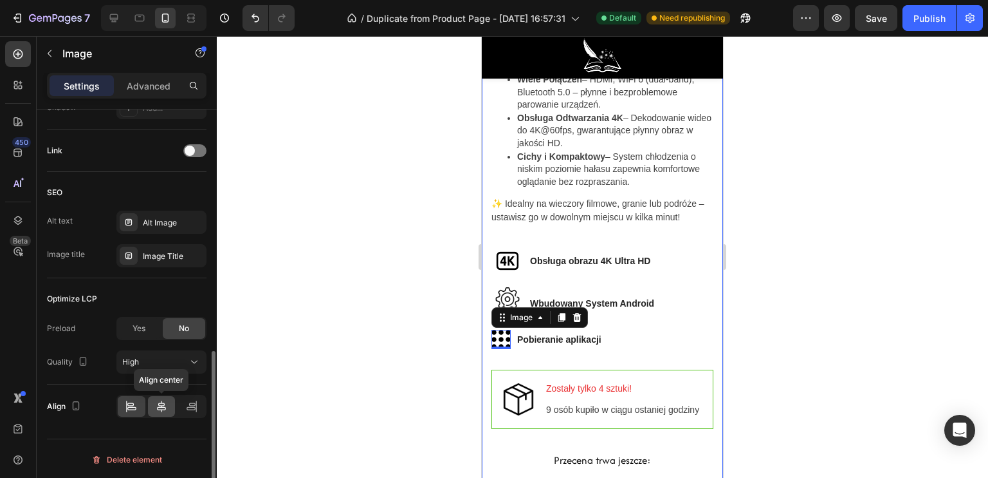
click at [161, 396] on div at bounding box center [162, 406] width 28 height 21
click at [160, 403] on icon at bounding box center [161, 406] width 9 height 12
click at [188, 403] on icon at bounding box center [191, 406] width 13 height 13
click at [147, 407] on div at bounding box center [161, 405] width 90 height 23
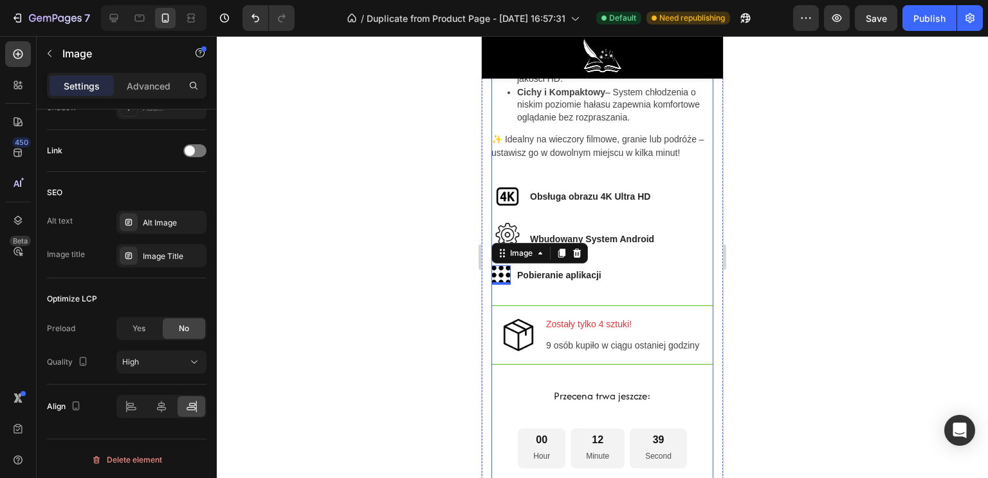
scroll to position [1065, 0]
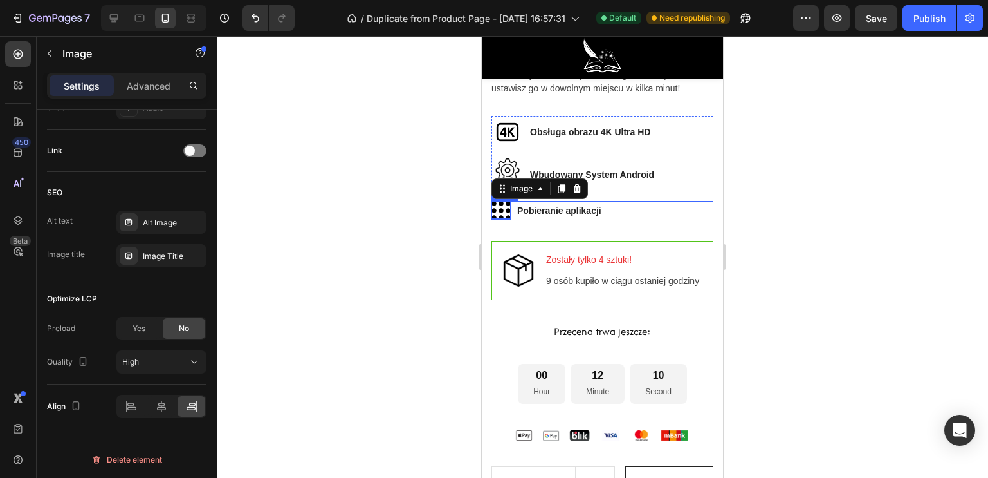
click at [505, 208] on img at bounding box center [501, 210] width 19 height 19
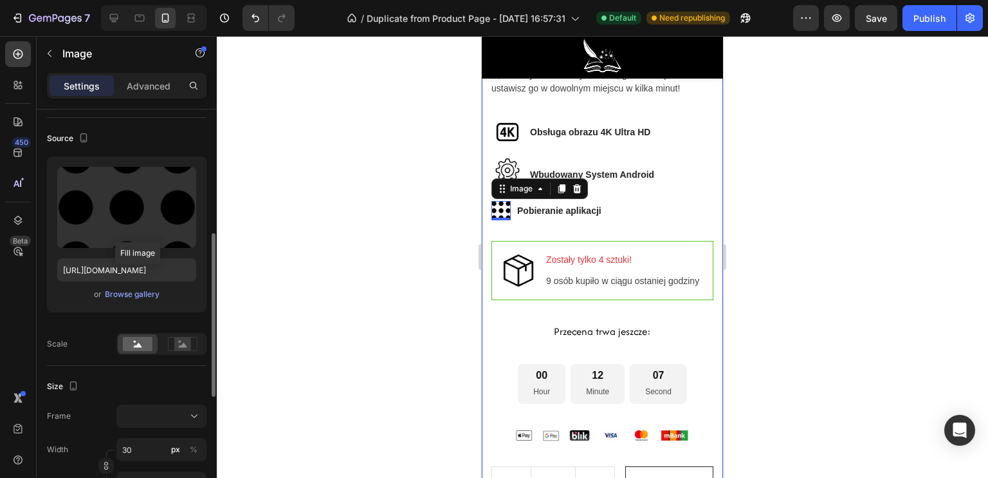
scroll to position [147, 0]
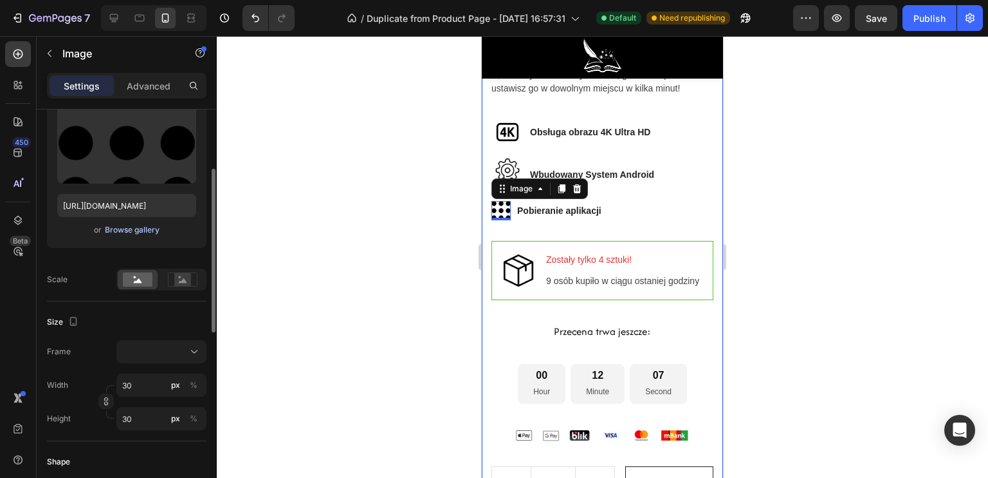
click at [139, 231] on div "Browse gallery" at bounding box center [132, 230] width 55 height 12
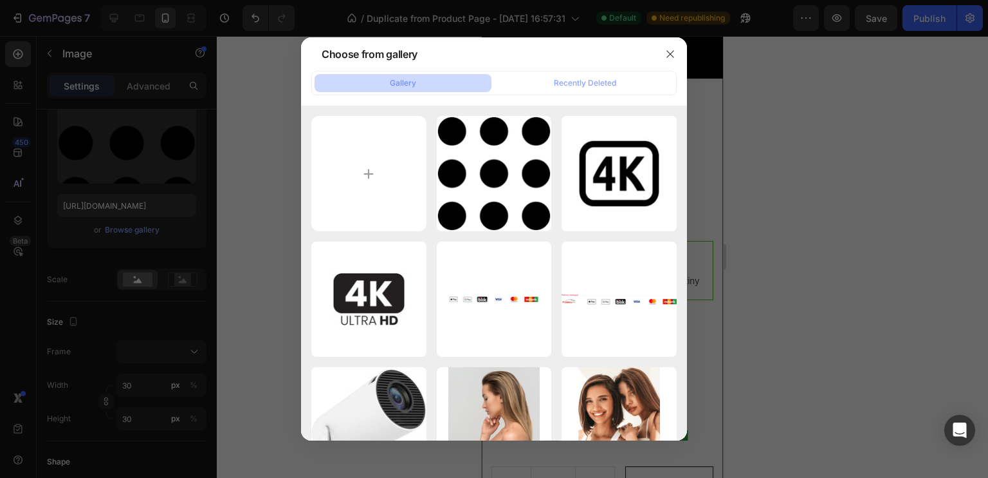
type input "C:\fakepath\Nowy projekt (64).png"
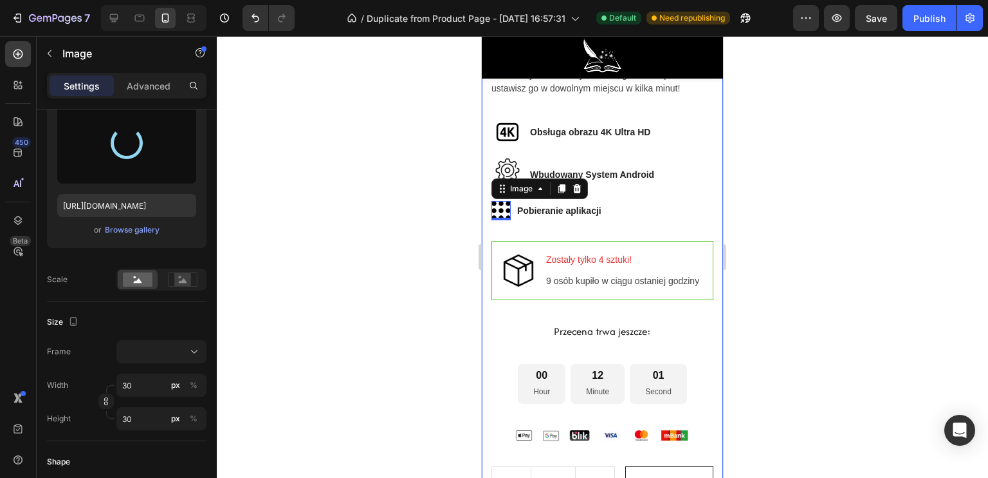
type input "[URL][DOMAIN_NAME]"
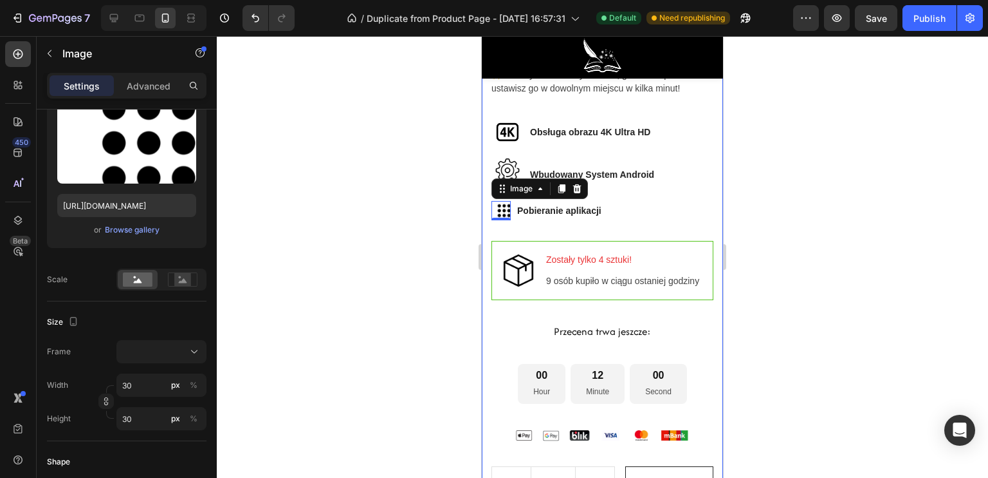
click at [427, 183] on div at bounding box center [603, 256] width 772 height 441
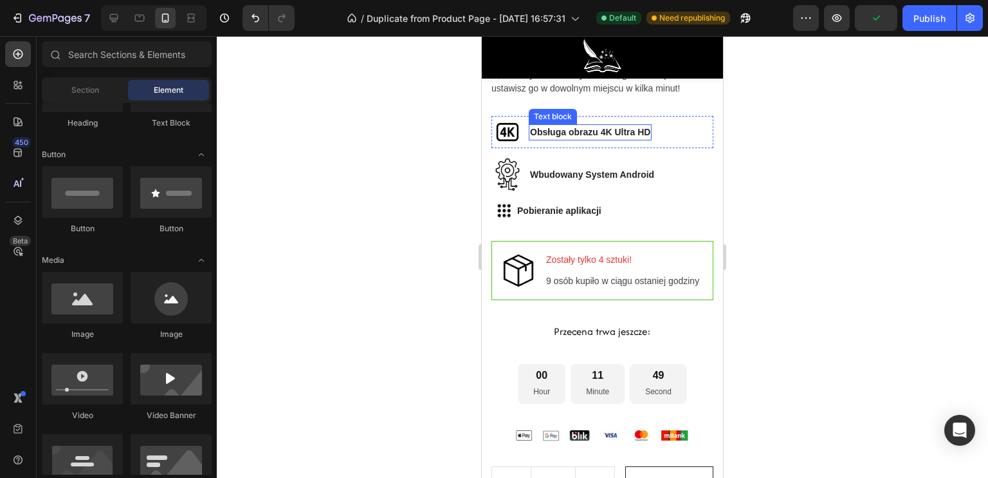
click at [572, 131] on strong "Obsługa obrazu 4K Ultra HD" at bounding box center [590, 132] width 120 height 10
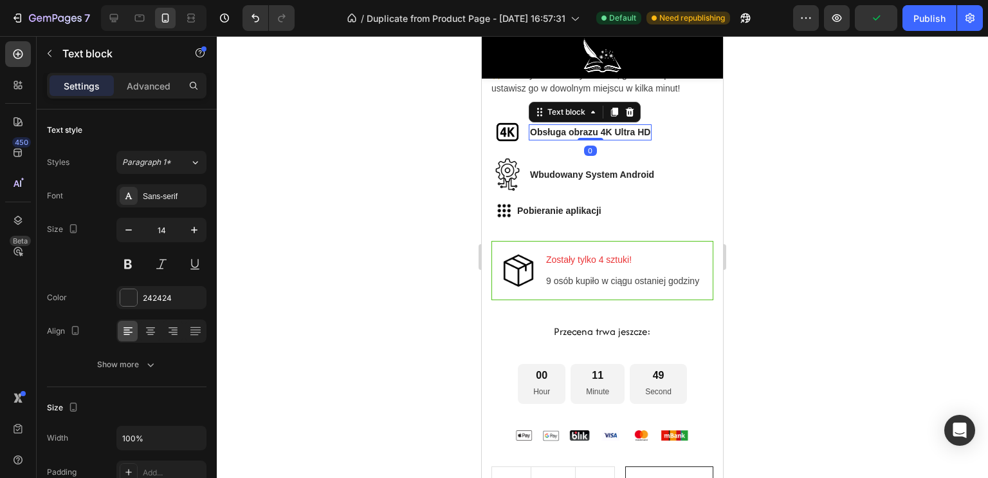
click at [599, 127] on strong "Obsługa obrazu 4K Ultra HD" at bounding box center [590, 132] width 120 height 10
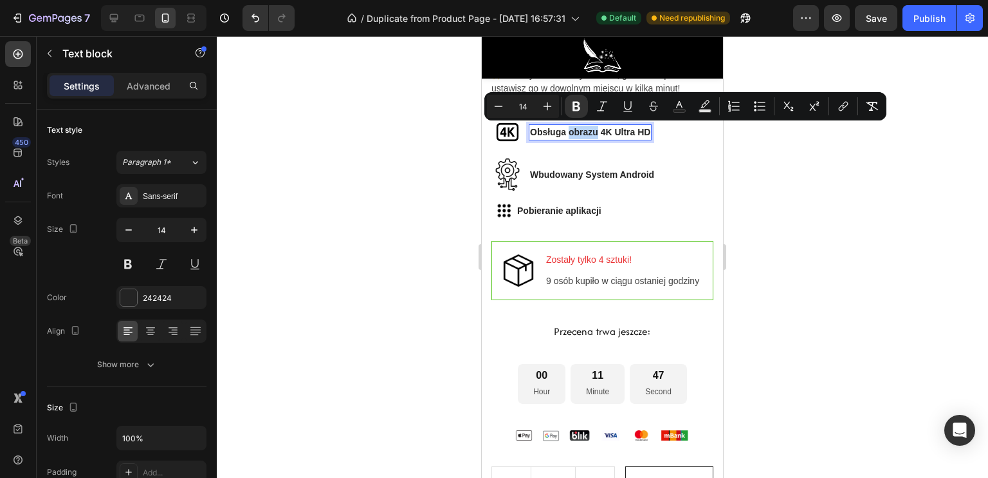
drag, startPoint x: 598, startPoint y: 128, endPoint x: 569, endPoint y: 129, distance: 29.0
click at [569, 129] on strong "Obsługa obrazu 4K Ultra HD" at bounding box center [590, 132] width 120 height 10
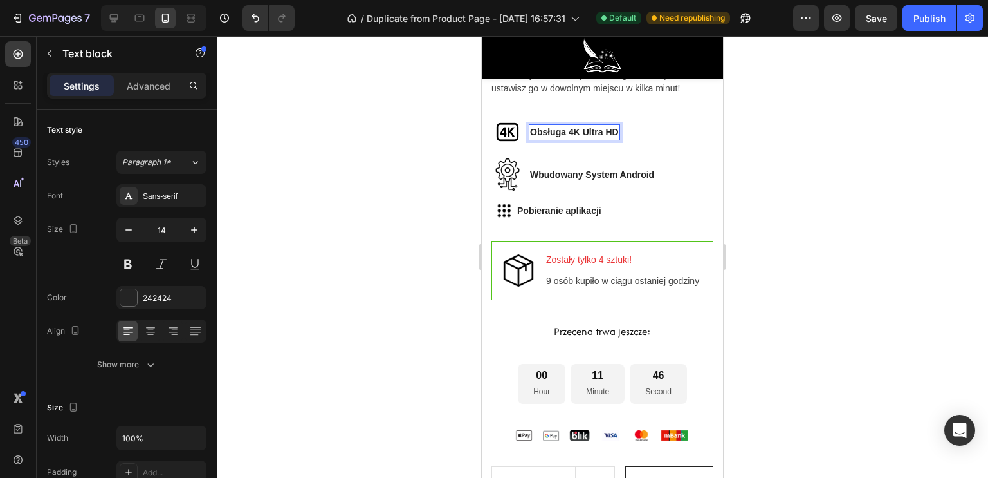
click at [439, 181] on div at bounding box center [603, 256] width 772 height 441
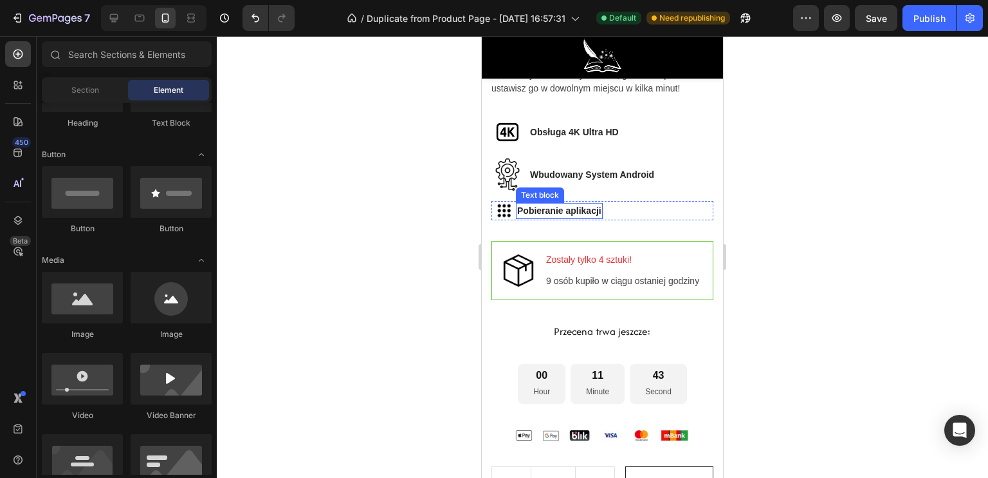
click at [528, 205] on p "Pobieranie aplikacji" at bounding box center [559, 211] width 84 height 14
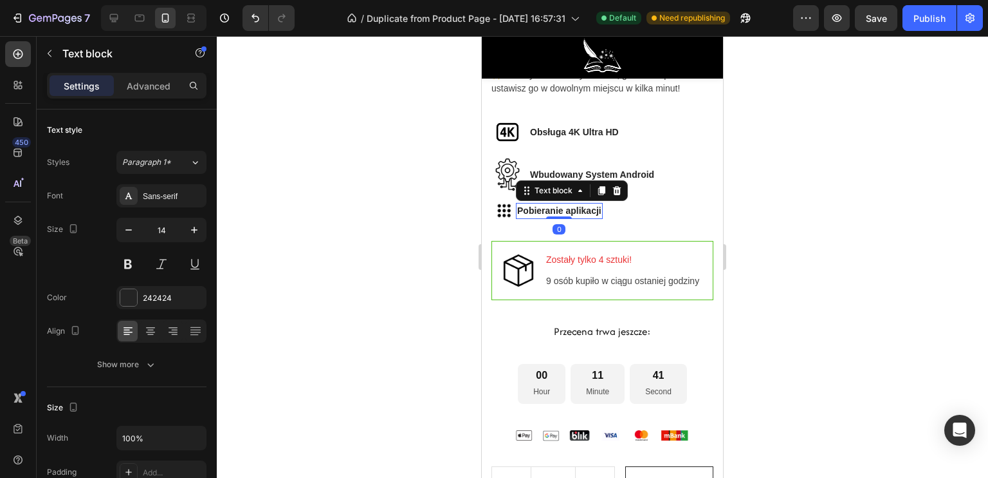
click at [460, 216] on div at bounding box center [603, 256] width 772 height 441
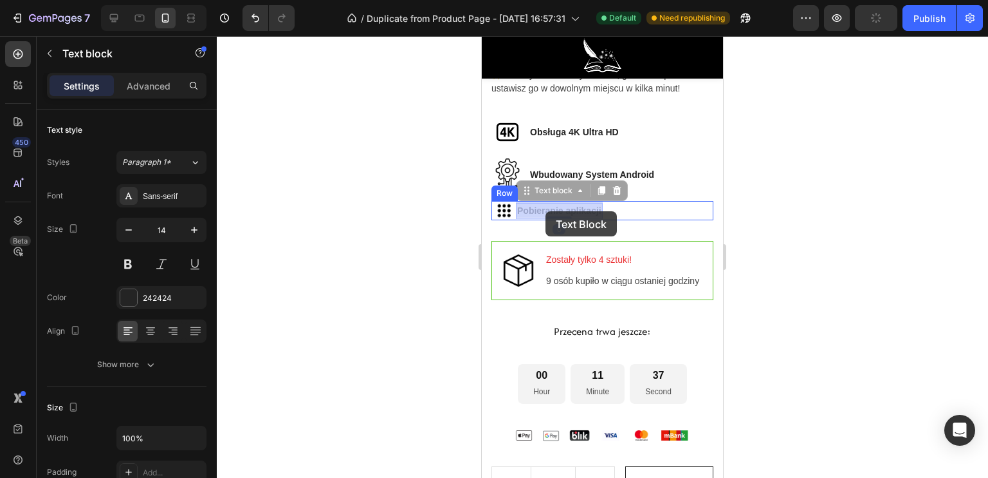
drag, startPoint x: 529, startPoint y: 208, endPoint x: 546, endPoint y: 211, distance: 17.0
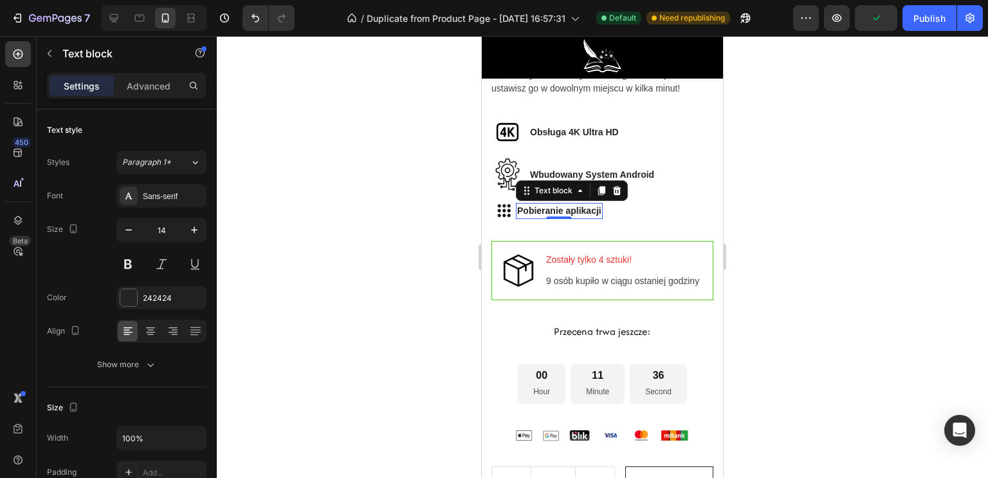
click at [523, 208] on p "Pobieranie aplikacji" at bounding box center [559, 211] width 84 height 14
click at [519, 207] on p "Pobieranie aplikacji" at bounding box center [559, 211] width 84 height 14
click at [443, 194] on div at bounding box center [603, 256] width 772 height 441
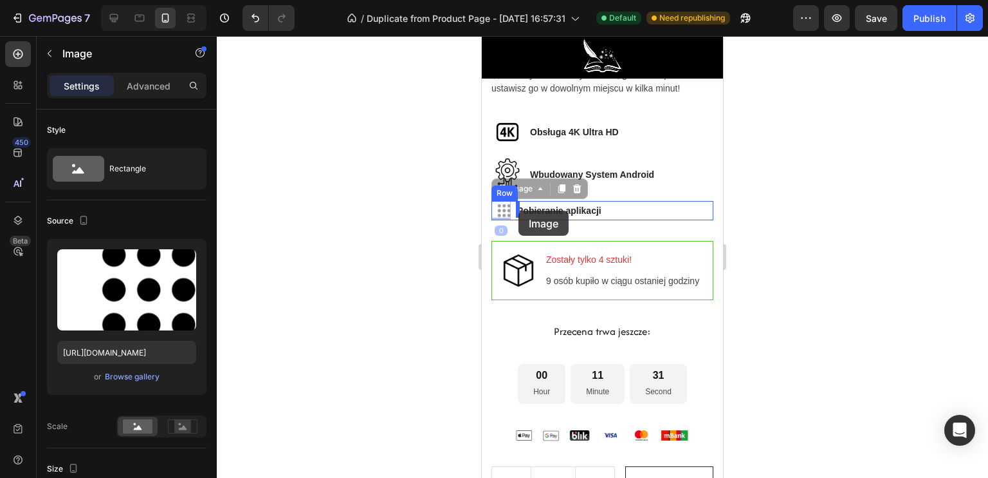
drag, startPoint x: 503, startPoint y: 210, endPoint x: 519, endPoint y: 210, distance: 15.5
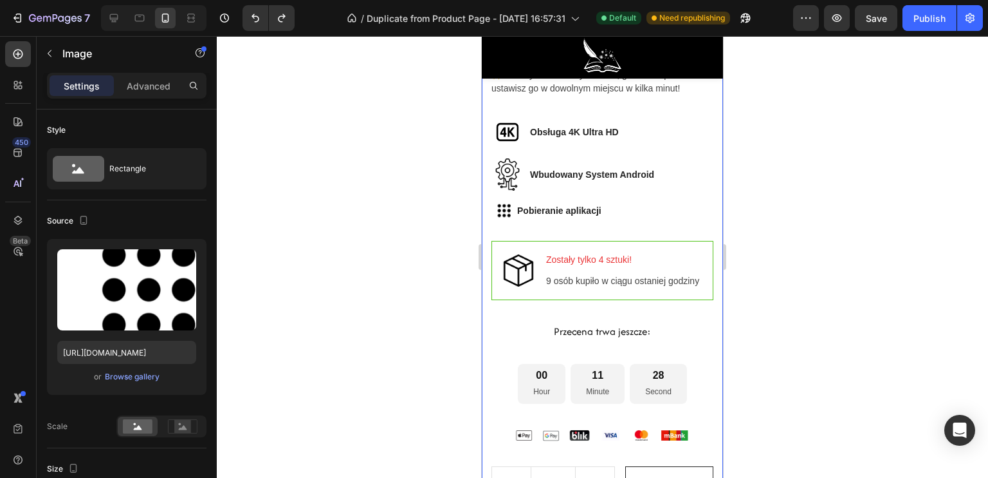
click at [430, 223] on div at bounding box center [603, 256] width 772 height 441
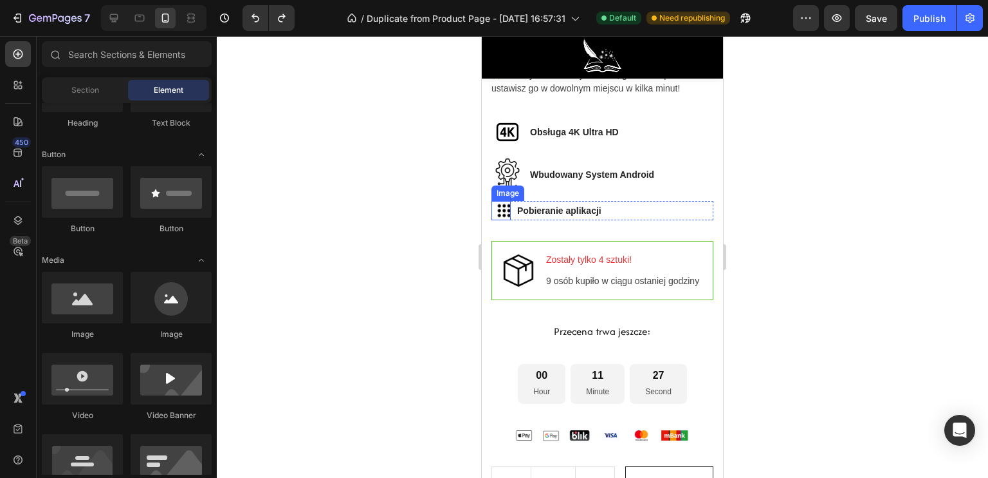
click at [506, 210] on img at bounding box center [501, 210] width 19 height 19
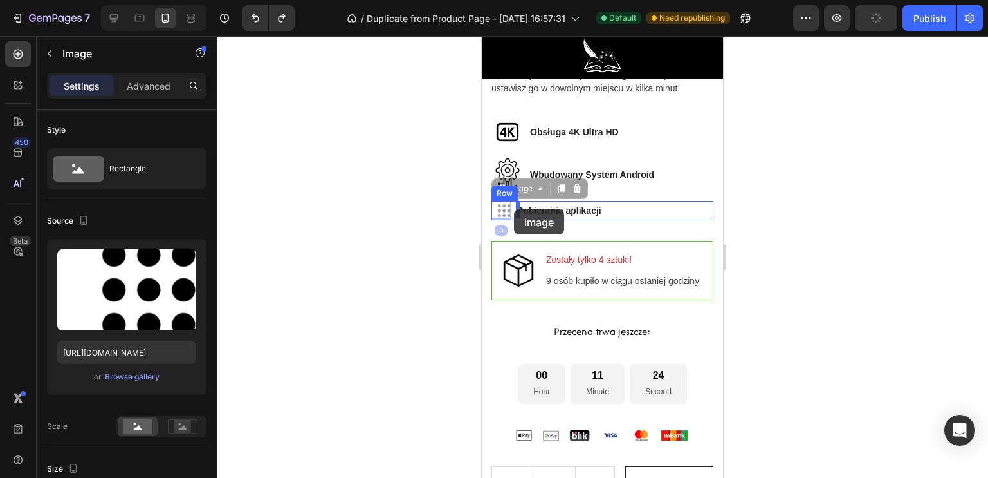
drag, startPoint x: 504, startPoint y: 210, endPoint x: 514, endPoint y: 209, distance: 10.4
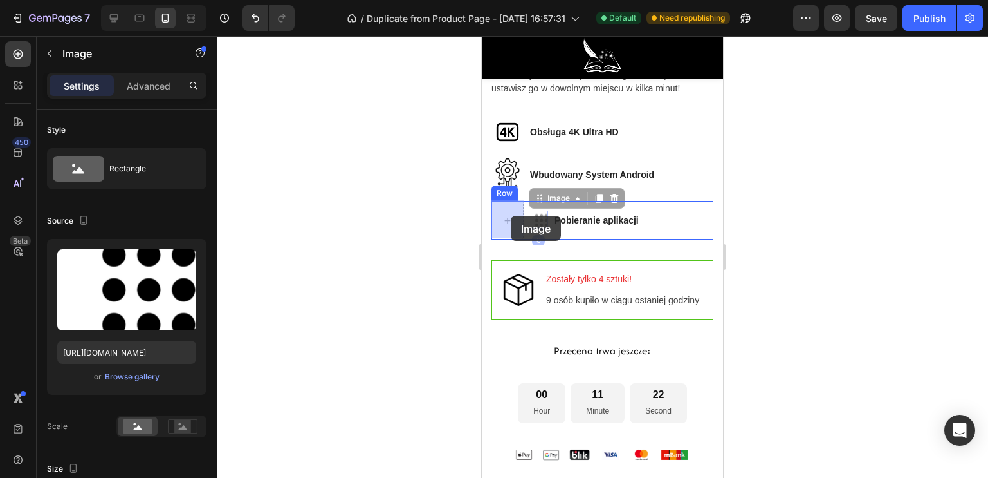
drag, startPoint x: 538, startPoint y: 217, endPoint x: 511, endPoint y: 216, distance: 27.1
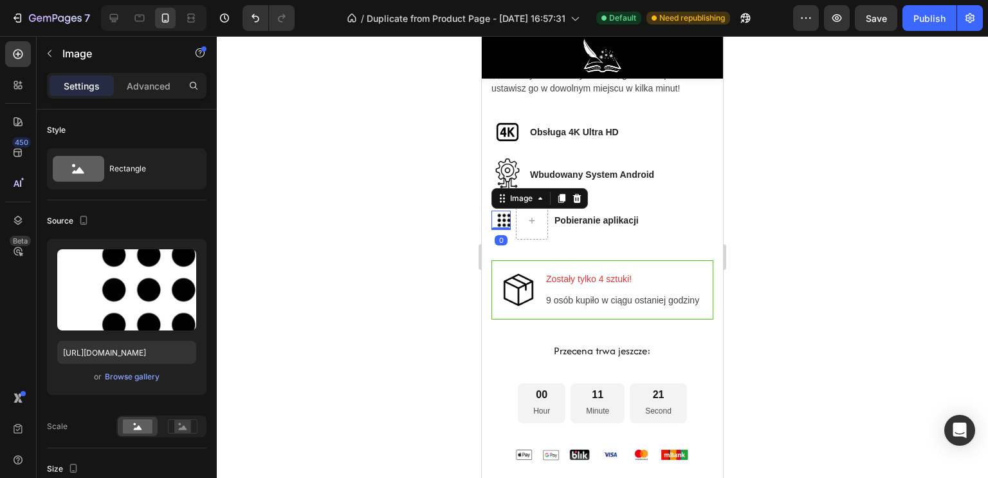
click at [402, 225] on div at bounding box center [603, 256] width 772 height 441
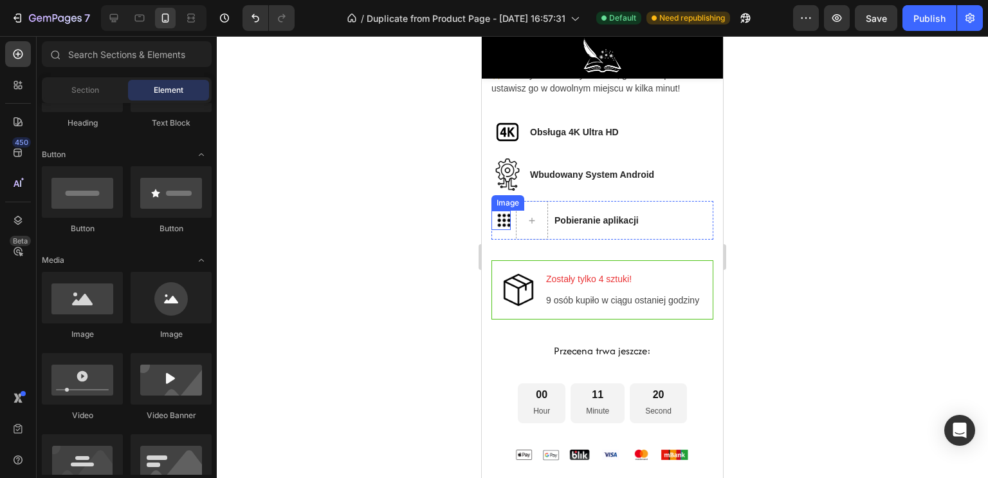
click at [498, 218] on img at bounding box center [501, 219] width 19 height 19
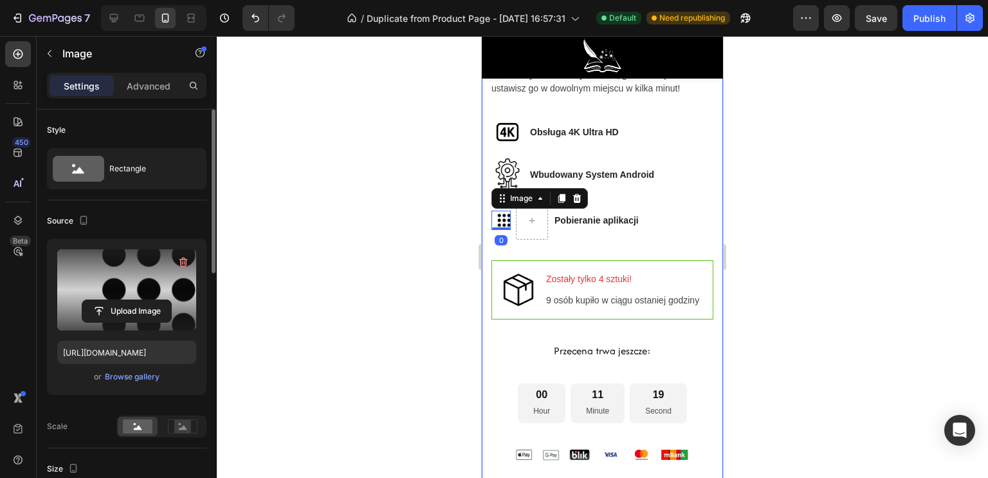
scroll to position [129, 0]
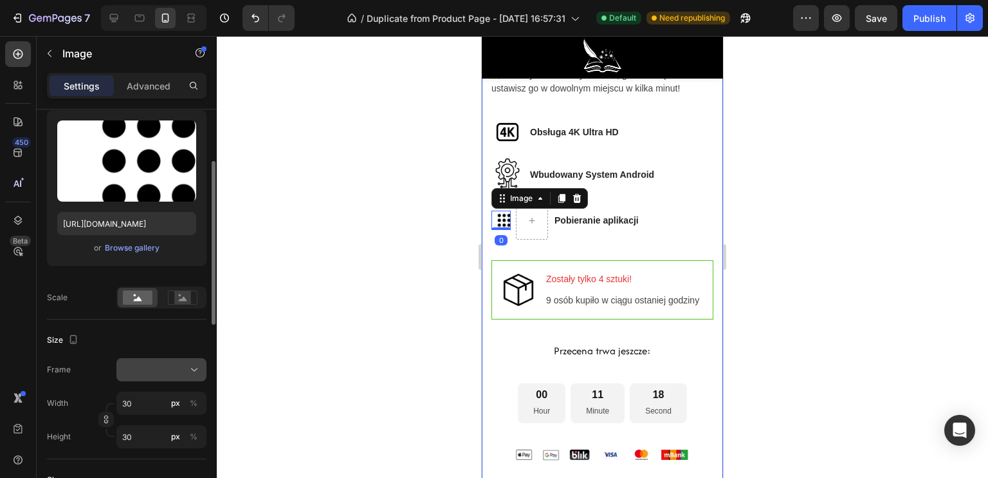
click at [140, 365] on div at bounding box center [161, 369] width 79 height 13
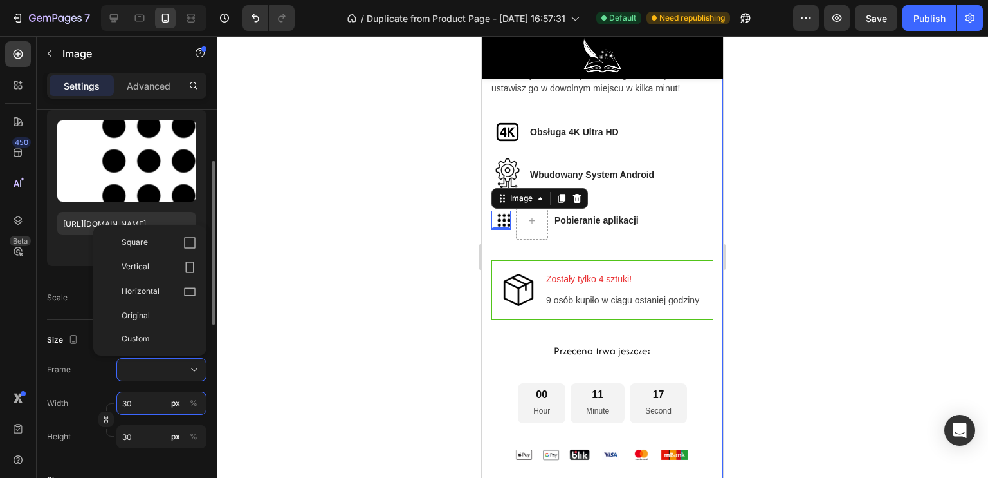
click at [139, 401] on input "30" at bounding box center [161, 402] width 90 height 23
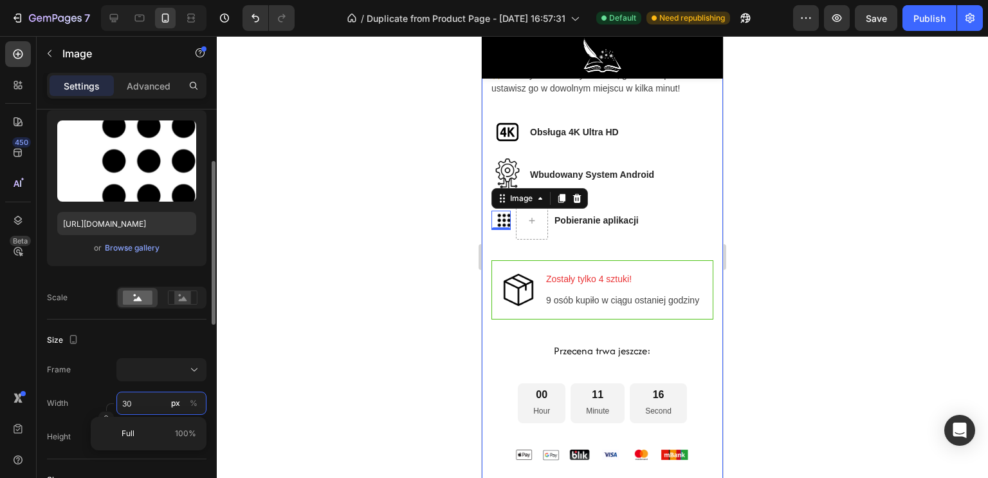
type input "4"
type input "45"
type input "4"
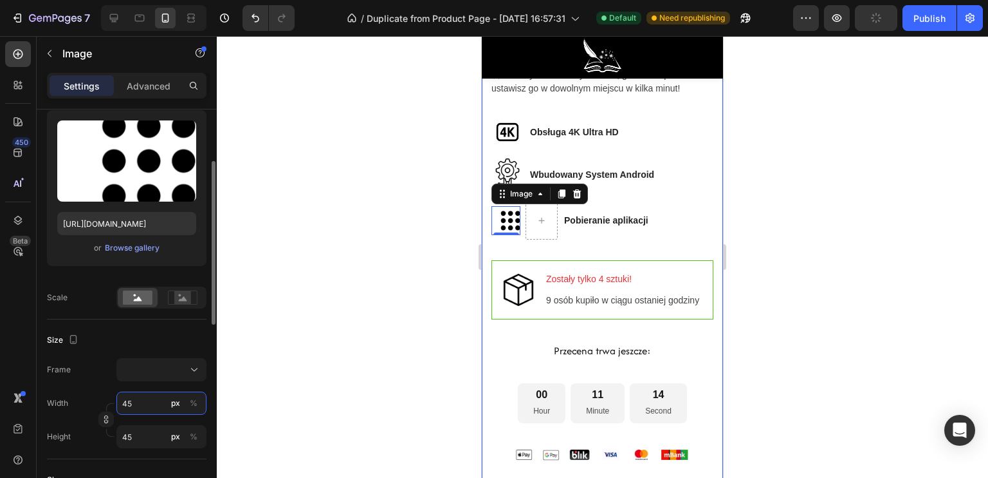
type input "4"
type input "40"
click at [361, 308] on div at bounding box center [603, 256] width 772 height 441
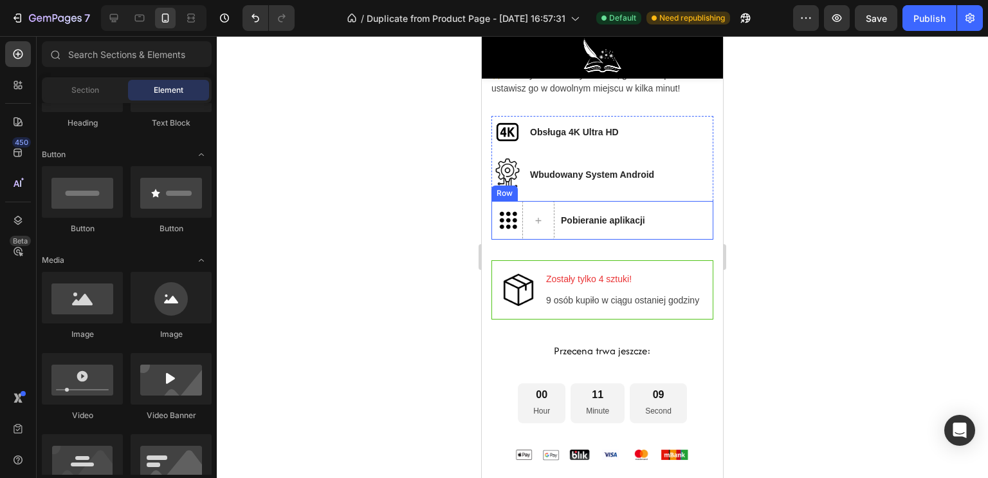
click at [596, 219] on p "Pobieranie aplikacji" at bounding box center [603, 221] width 84 height 14
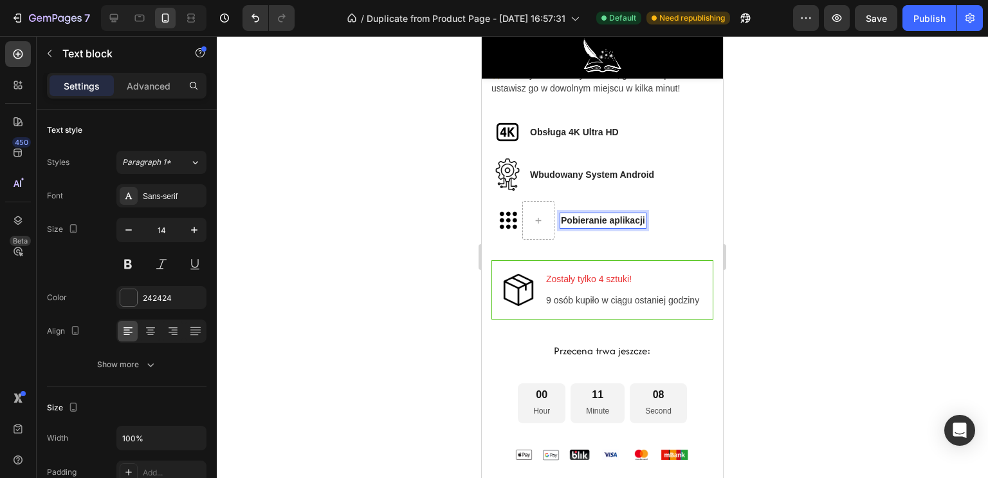
click at [577, 221] on p "Pobieranie aplikacji" at bounding box center [603, 221] width 84 height 14
click at [543, 231] on div at bounding box center [539, 220] width 32 height 39
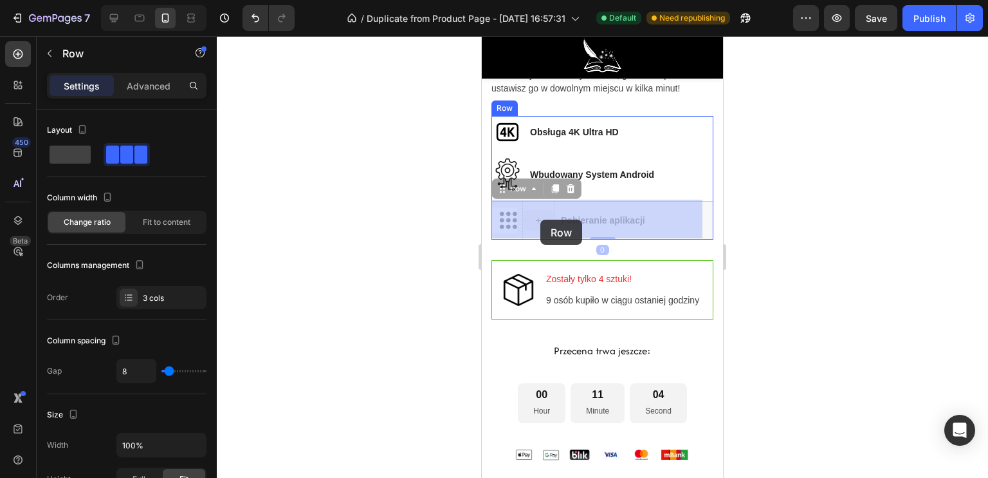
drag, startPoint x: 541, startPoint y: 229, endPoint x: 541, endPoint y: 219, distance: 9.7
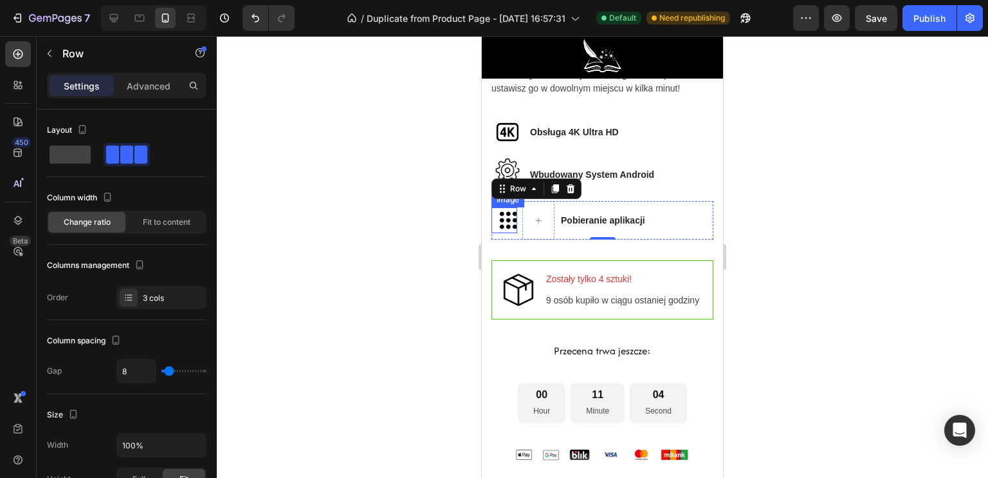
click at [506, 219] on img at bounding box center [505, 220] width 26 height 26
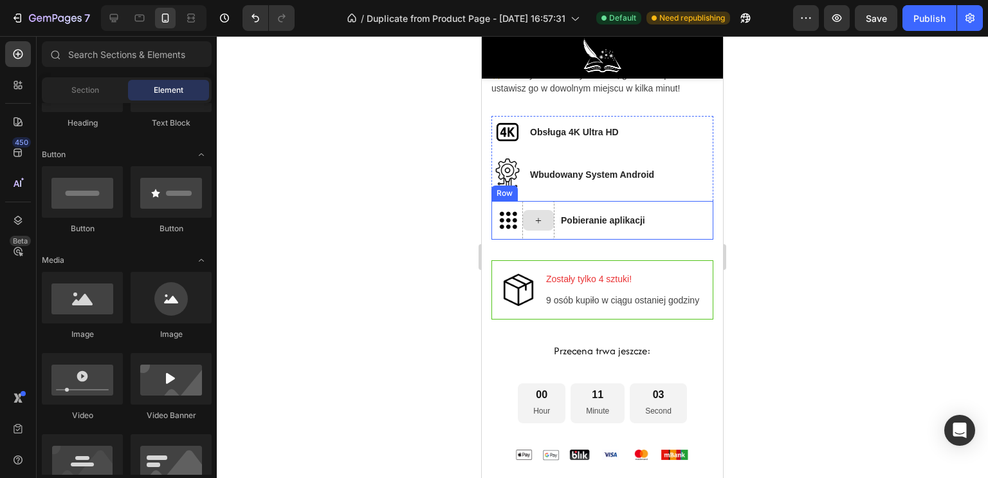
click at [539, 228] on div at bounding box center [538, 220] width 31 height 21
click at [541, 225] on div at bounding box center [538, 220] width 31 height 21
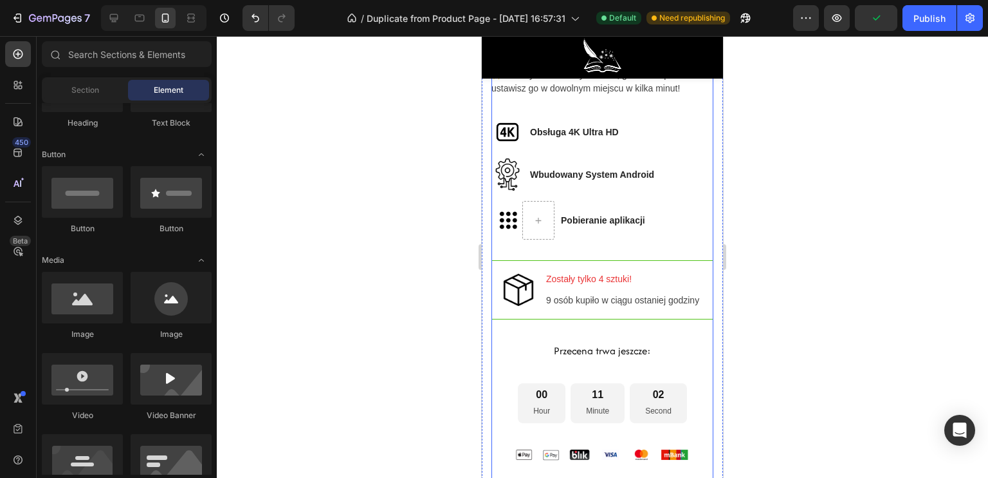
click at [542, 244] on div "W magazynie, gotowe do wysyłki✓ Text Block Projektor LumiPortal™ Product Title …" at bounding box center [603, 54] width 222 height 1149
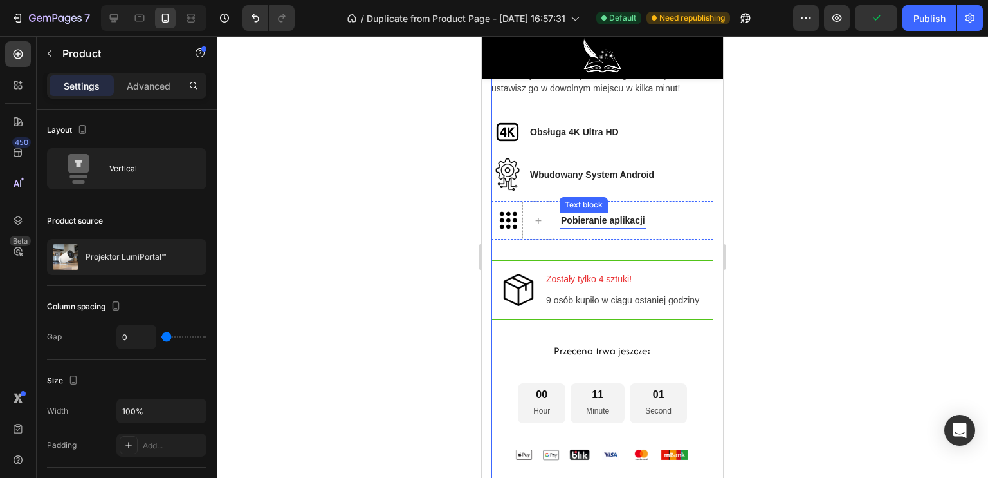
click at [574, 221] on p "Pobieranie aplikacji" at bounding box center [603, 221] width 84 height 14
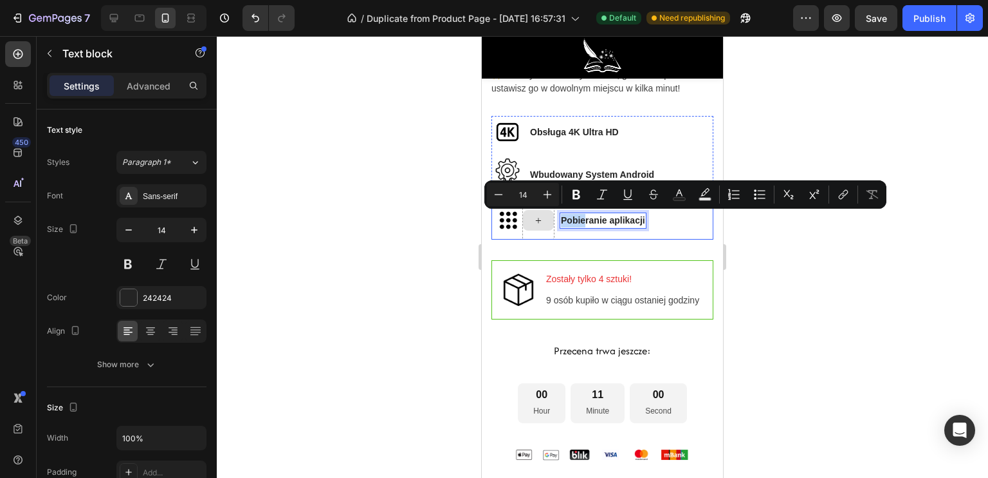
drag, startPoint x: 587, startPoint y: 221, endPoint x: 538, endPoint y: 221, distance: 48.9
click at [605, 260] on div "Image Zostały tylko 4 sztuki! Text block 9 osób kupiło w ciągu ostaniej godziny…" at bounding box center [603, 289] width 222 height 59
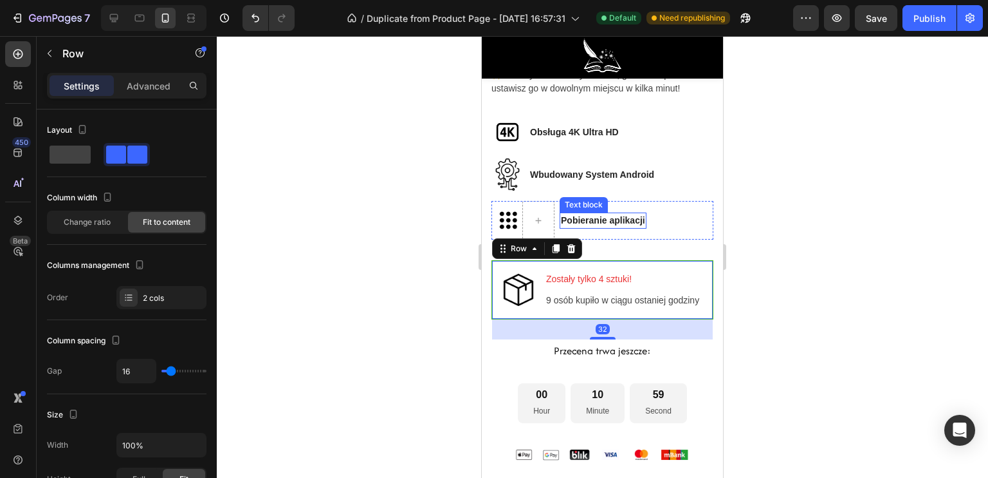
click at [597, 223] on p "Pobieranie aplikacji" at bounding box center [603, 221] width 84 height 14
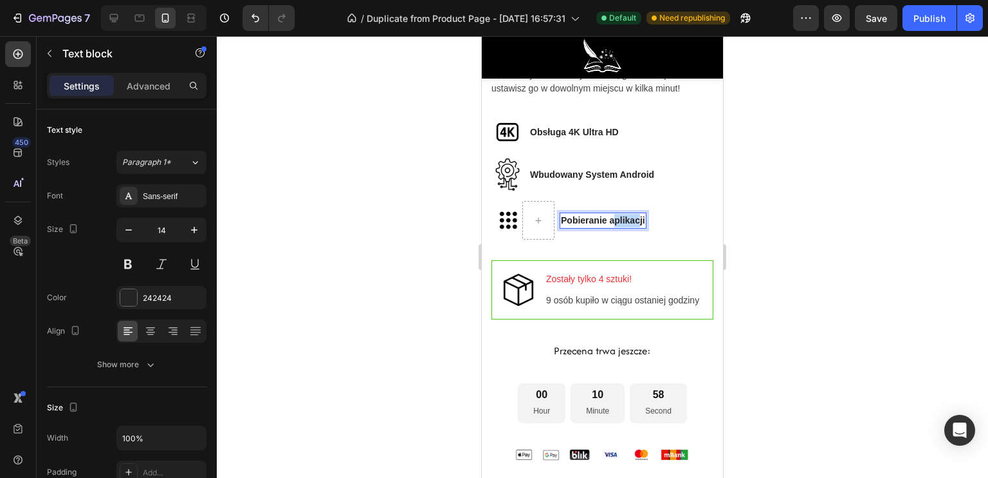
drag, startPoint x: 639, startPoint y: 221, endPoint x: 613, endPoint y: 224, distance: 26.5
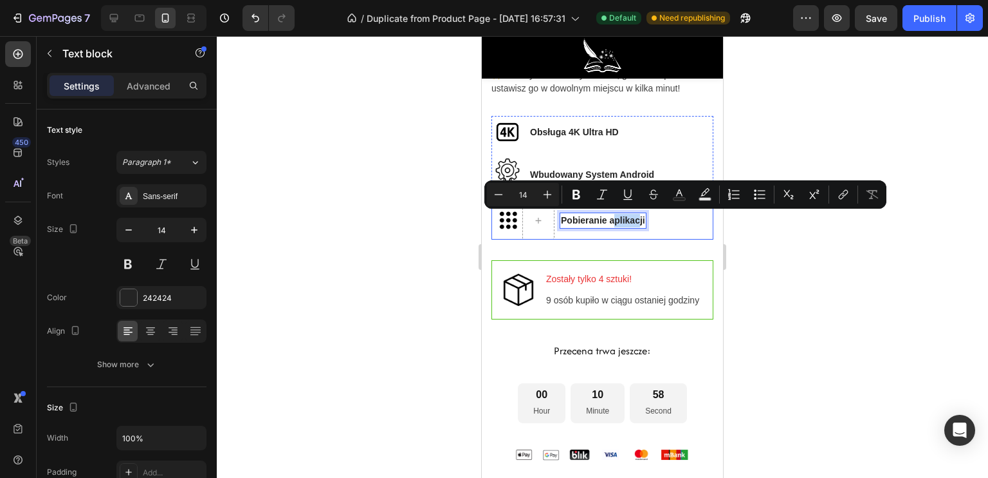
click at [615, 237] on div "Pobieranie aplikacji Text block 0" at bounding box center [603, 220] width 87 height 39
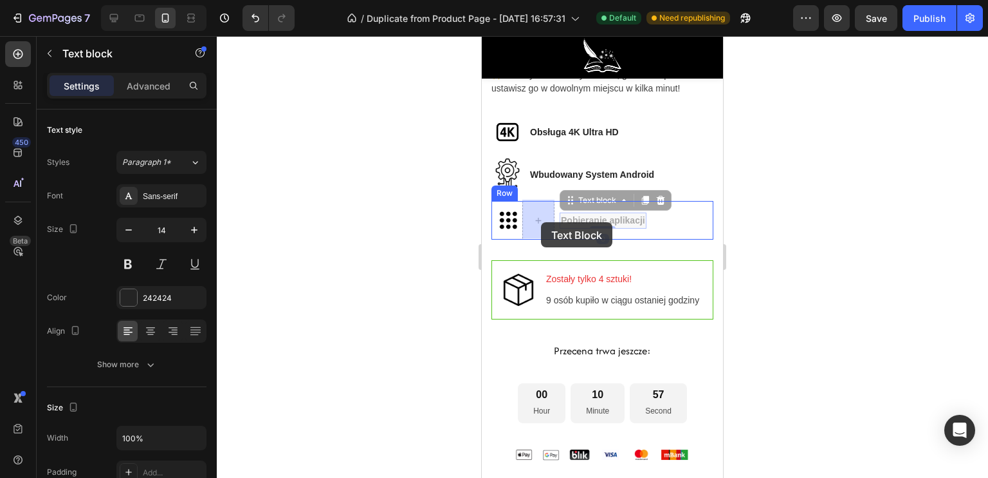
drag, startPoint x: 593, startPoint y: 220, endPoint x: 544, endPoint y: 222, distance: 49.6
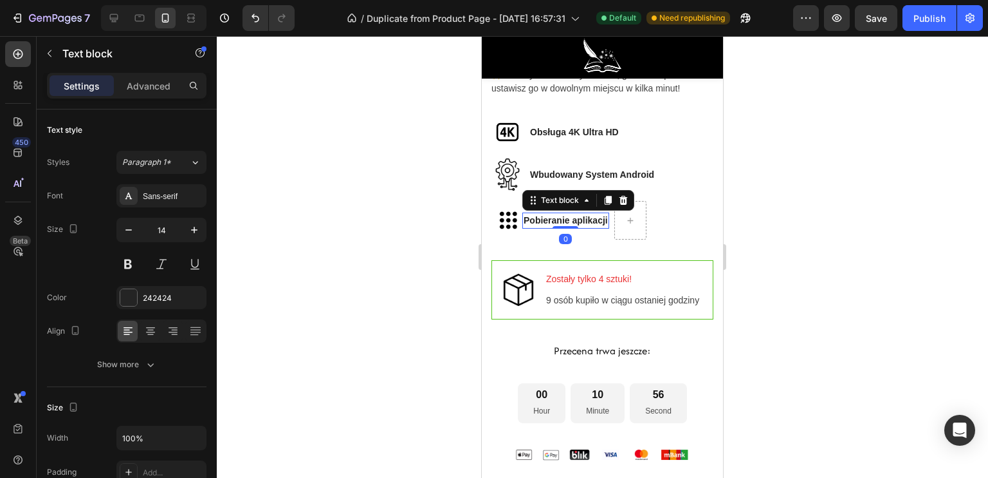
drag, startPoint x: 443, startPoint y: 219, endPoint x: 3, endPoint y: 187, distance: 441.4
click at [443, 219] on div at bounding box center [603, 256] width 772 height 441
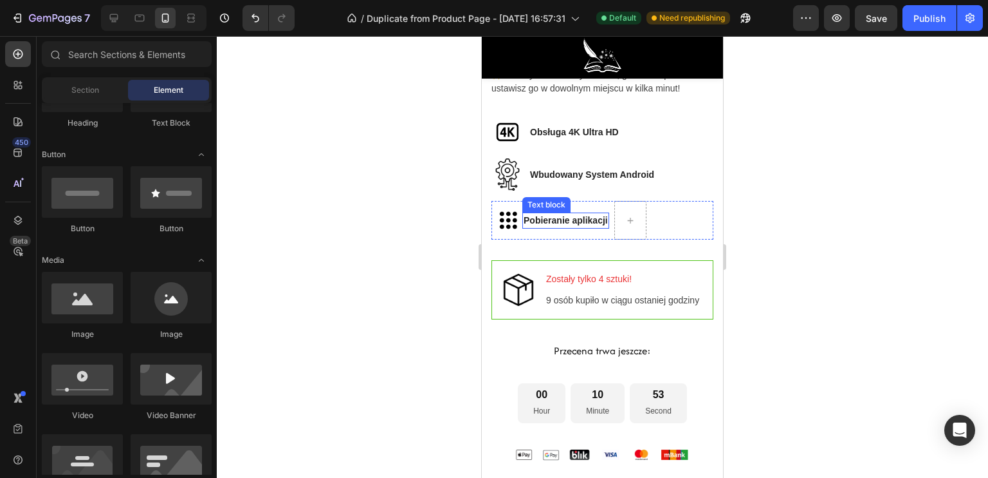
click at [527, 218] on p "Pobieranie aplikacji" at bounding box center [566, 221] width 84 height 14
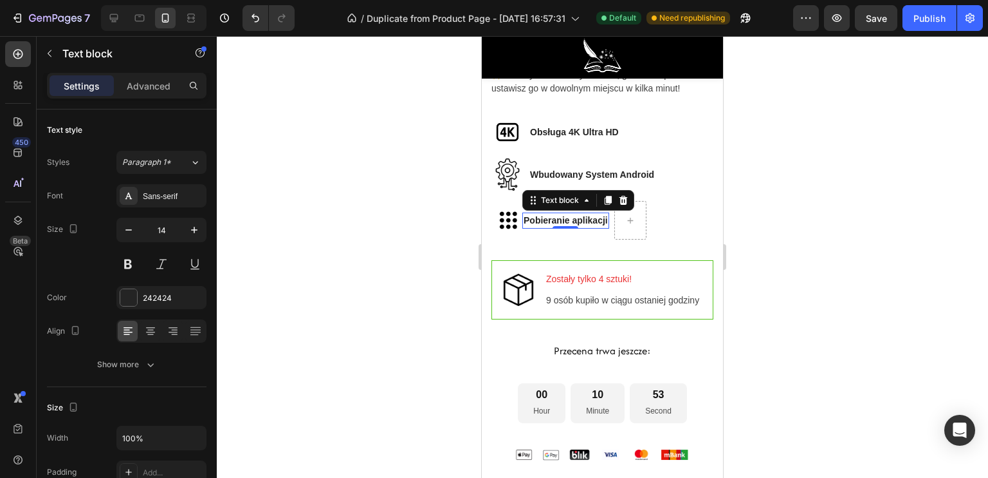
click at [527, 218] on p "Pobieranie aplikacji" at bounding box center [566, 221] width 84 height 14
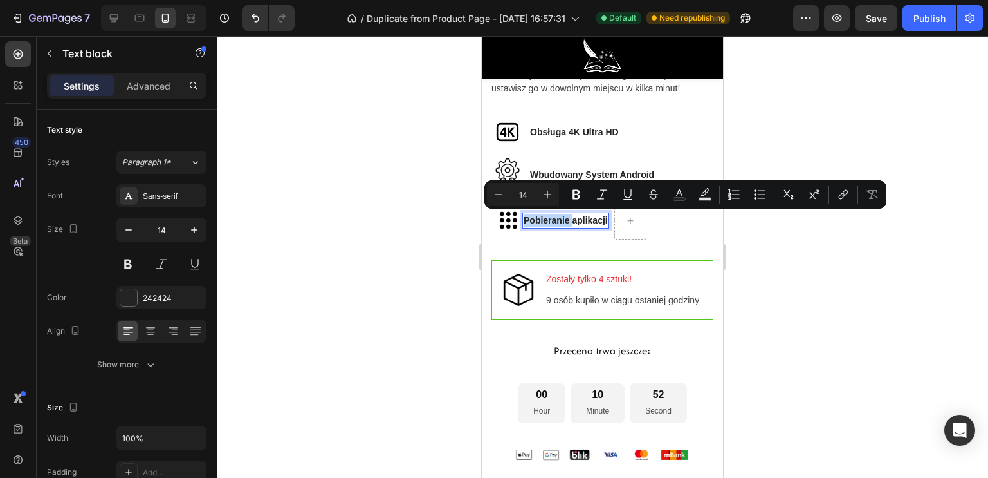
click at [525, 221] on p "Pobieranie aplikacji" at bounding box center [566, 221] width 84 height 14
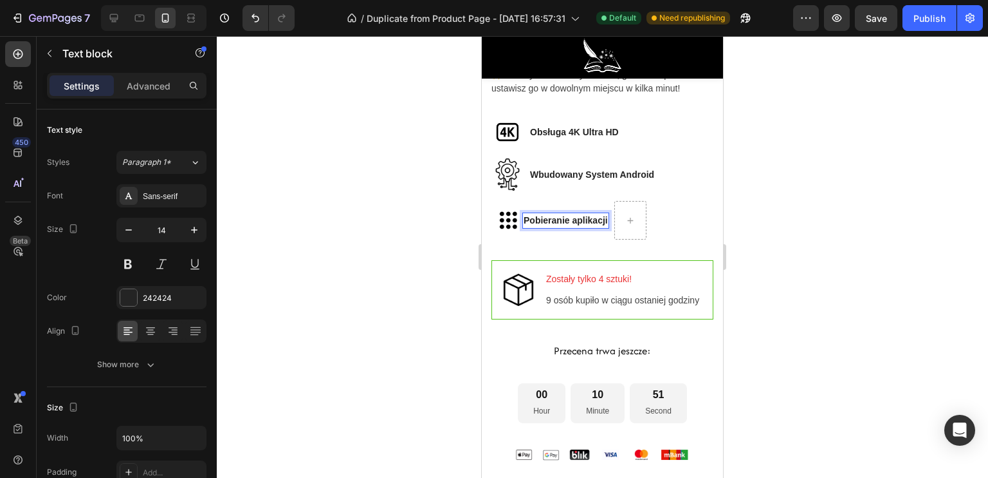
click at [426, 232] on div at bounding box center [603, 256] width 772 height 441
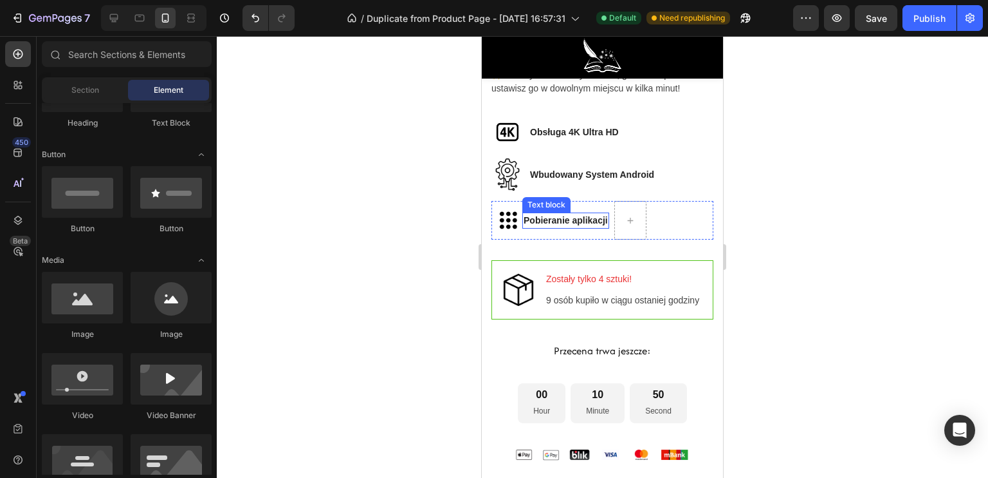
click at [550, 219] on p "Pobieranie aplikacji" at bounding box center [566, 221] width 84 height 14
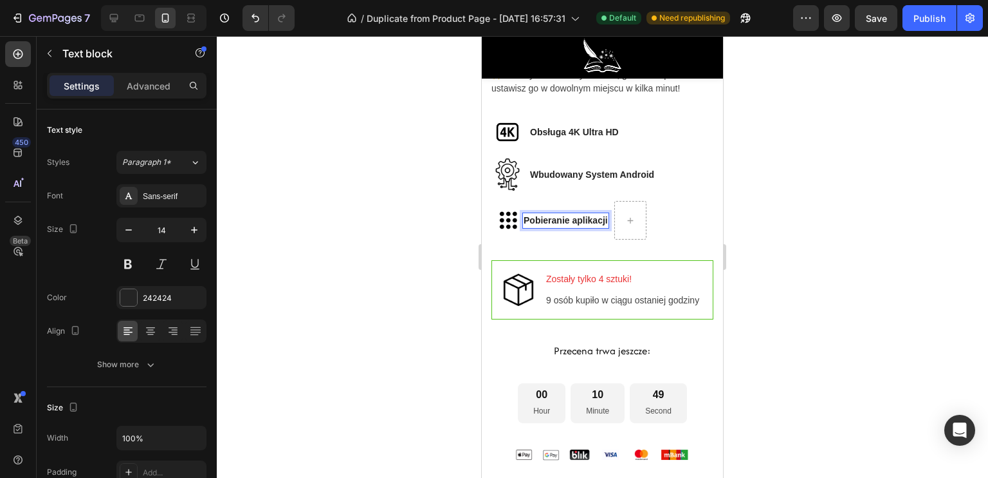
click at [537, 218] on p "Pobieranie aplikacji" at bounding box center [566, 221] width 84 height 14
click at [409, 254] on div at bounding box center [603, 256] width 772 height 441
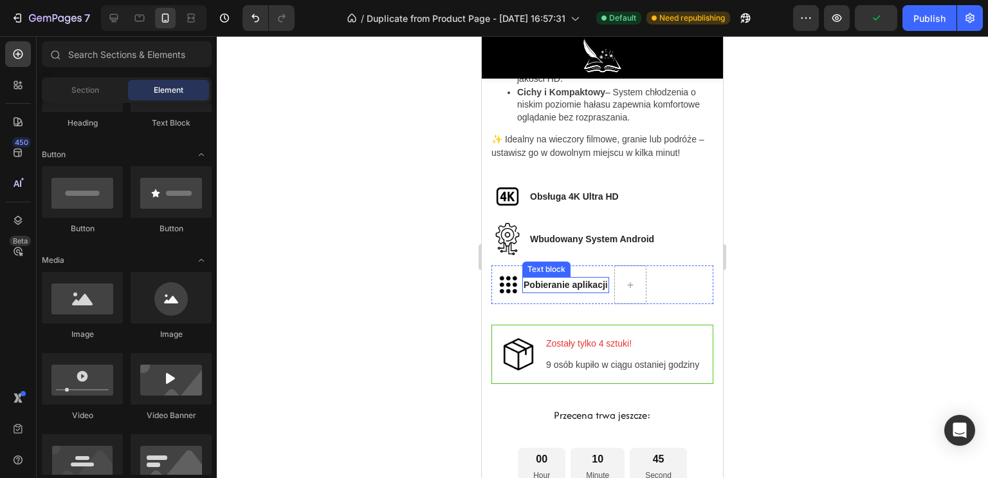
scroll to position [936, 0]
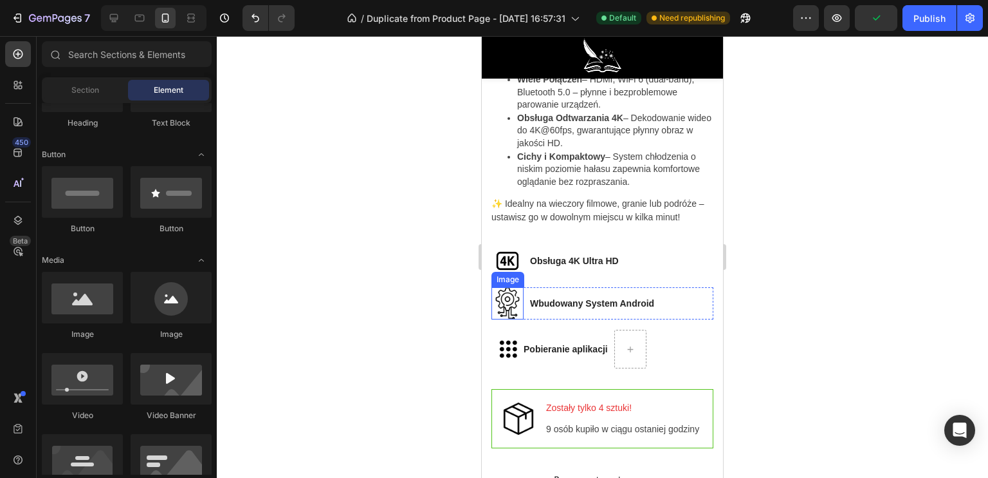
click at [508, 307] on img at bounding box center [508, 303] width 32 height 32
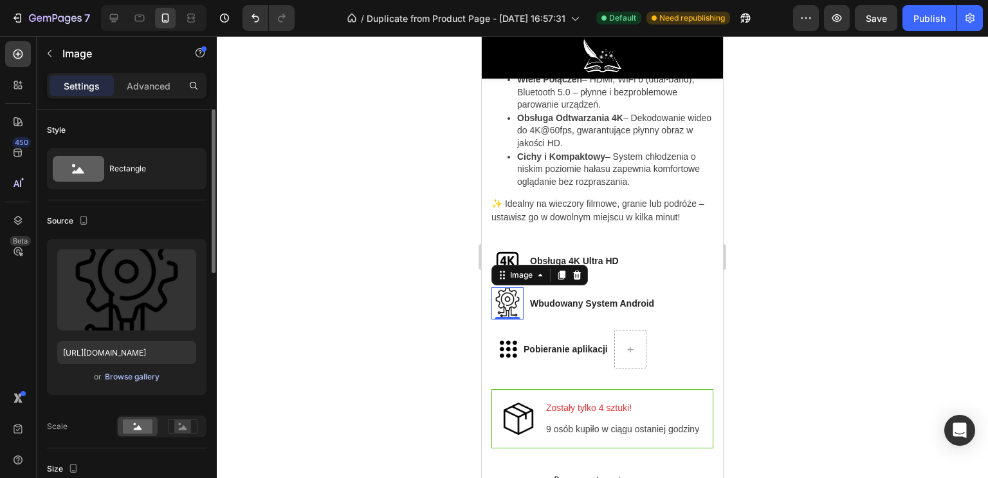
click at [149, 373] on div "Browse gallery" at bounding box center [132, 377] width 55 height 12
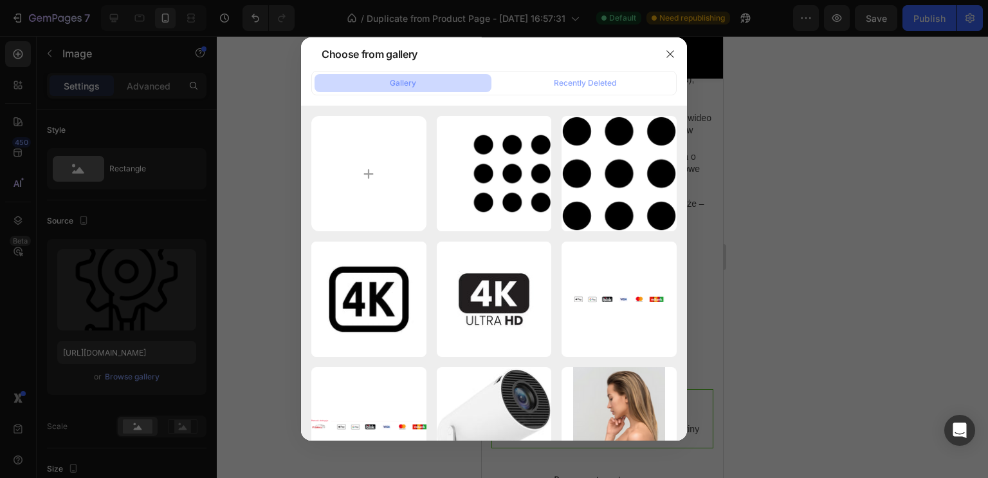
type input "C:\fakepath\hgdhgdghd.png"
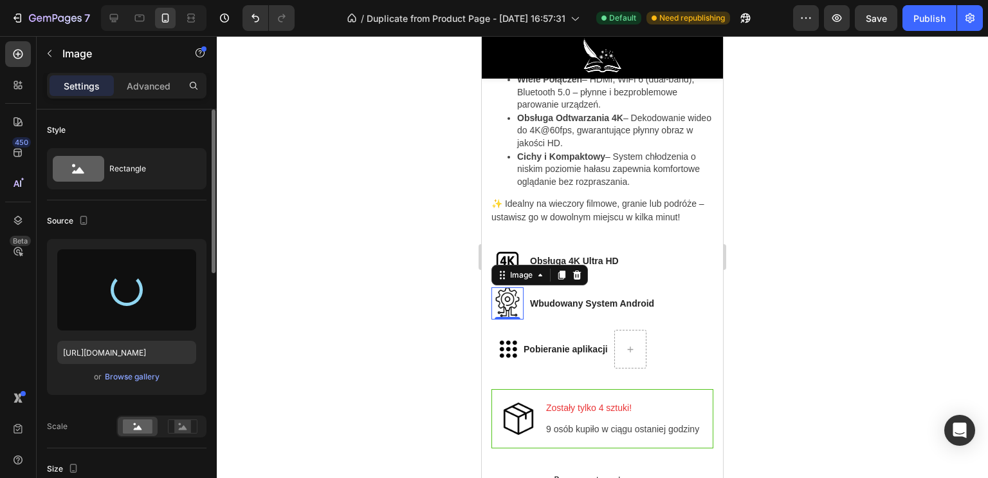
type input "[URL][DOMAIN_NAME]"
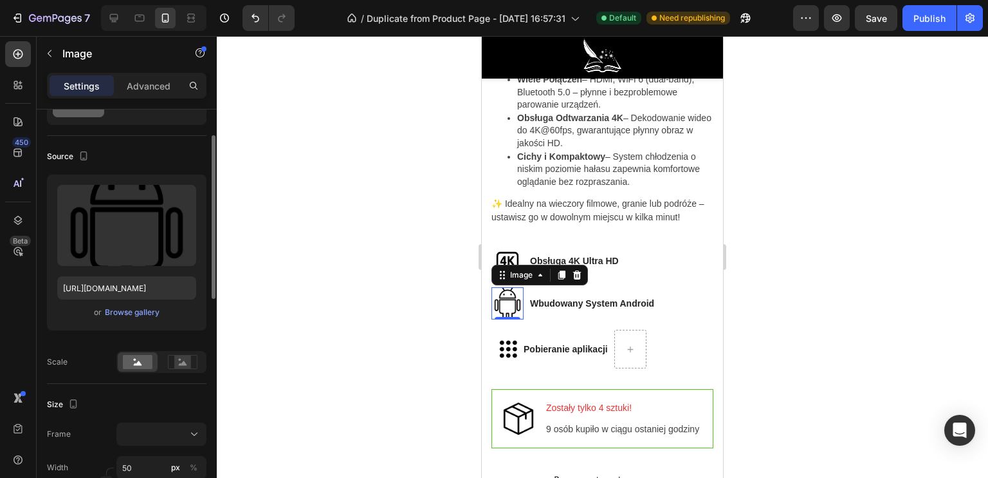
scroll to position [129, 0]
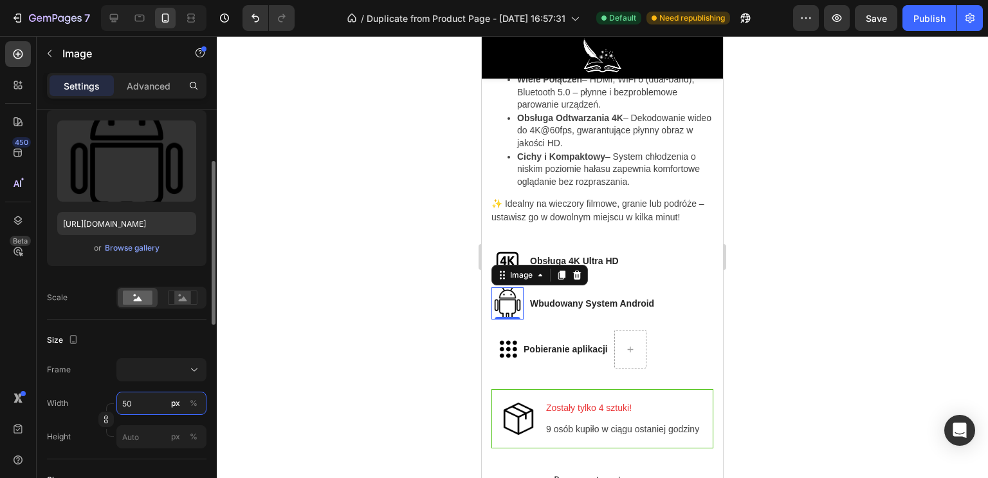
click at [142, 397] on input "50" at bounding box center [161, 402] width 90 height 23
type input "4"
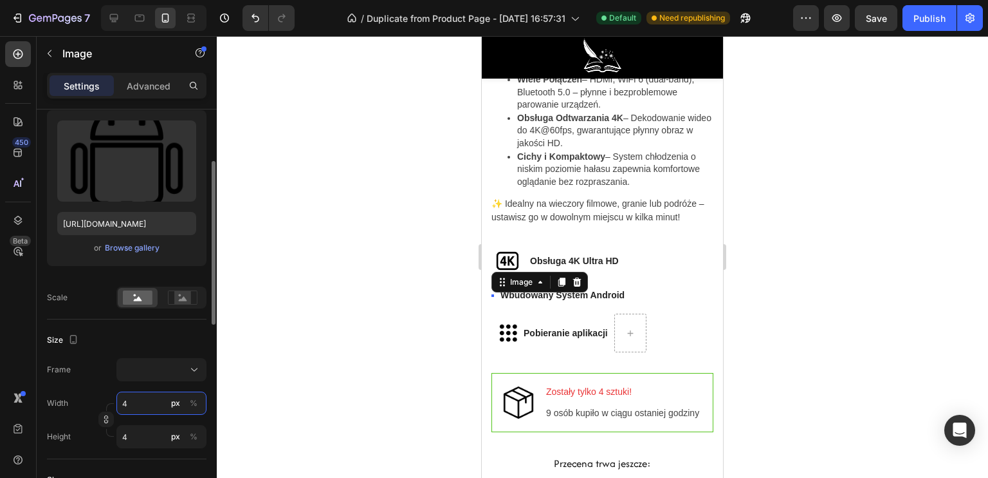
type input "45"
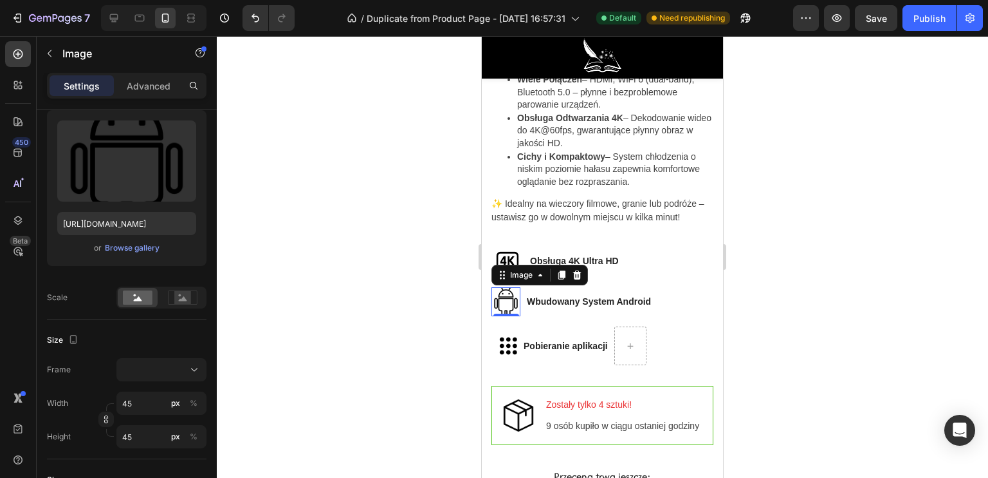
click at [336, 352] on div at bounding box center [603, 256] width 772 height 441
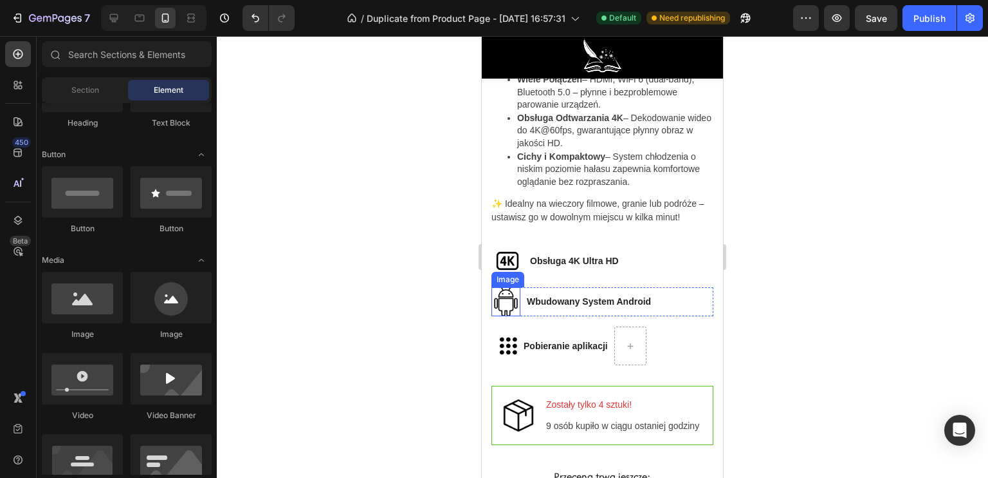
click at [501, 301] on img at bounding box center [506, 301] width 29 height 29
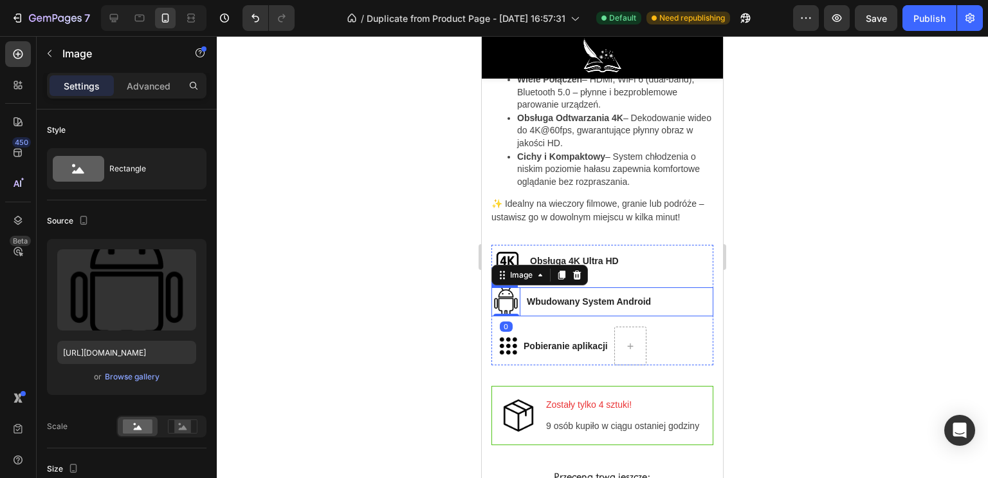
click at [528, 299] on p "Wbudowany System Android" at bounding box center [589, 302] width 124 height 14
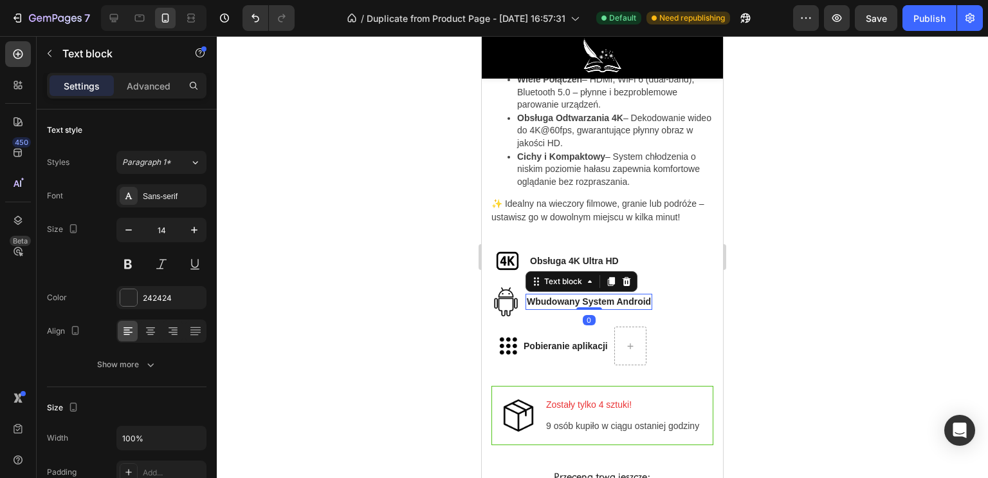
click at [530, 299] on p "Wbudowany System Android" at bounding box center [589, 302] width 124 height 14
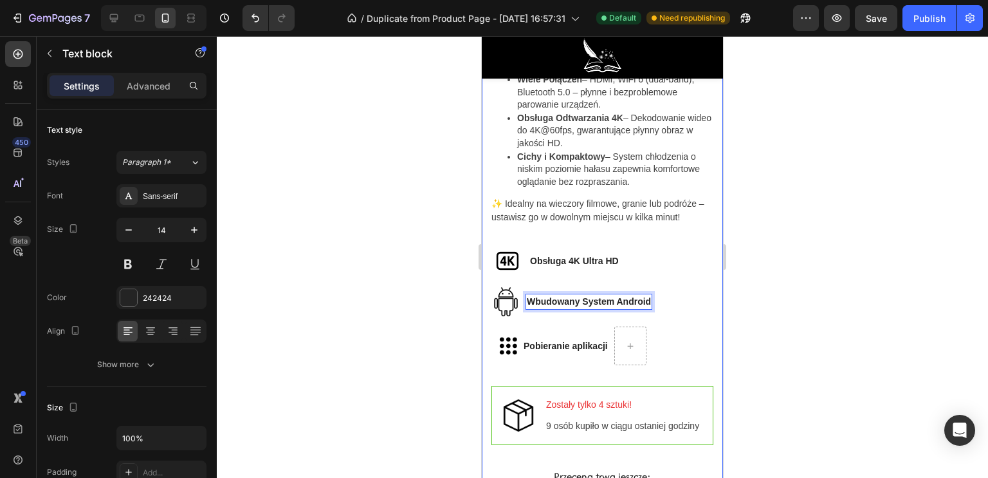
click at [411, 313] on div at bounding box center [603, 256] width 772 height 441
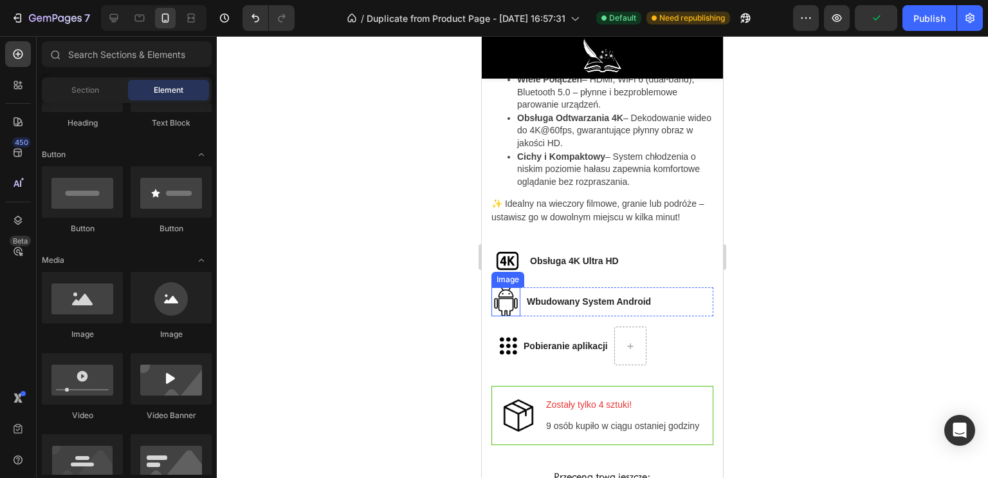
click at [507, 302] on img at bounding box center [506, 301] width 29 height 29
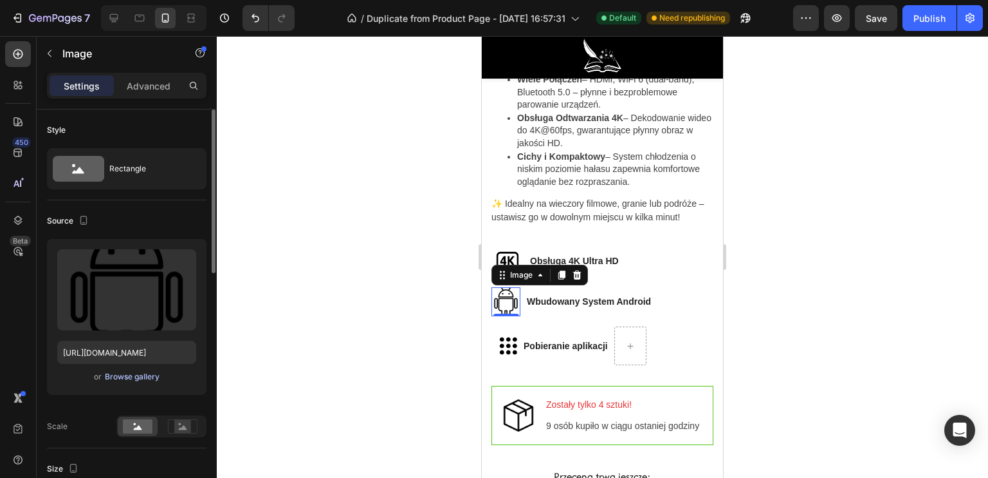
click at [127, 378] on div "Browse gallery" at bounding box center [132, 377] width 55 height 12
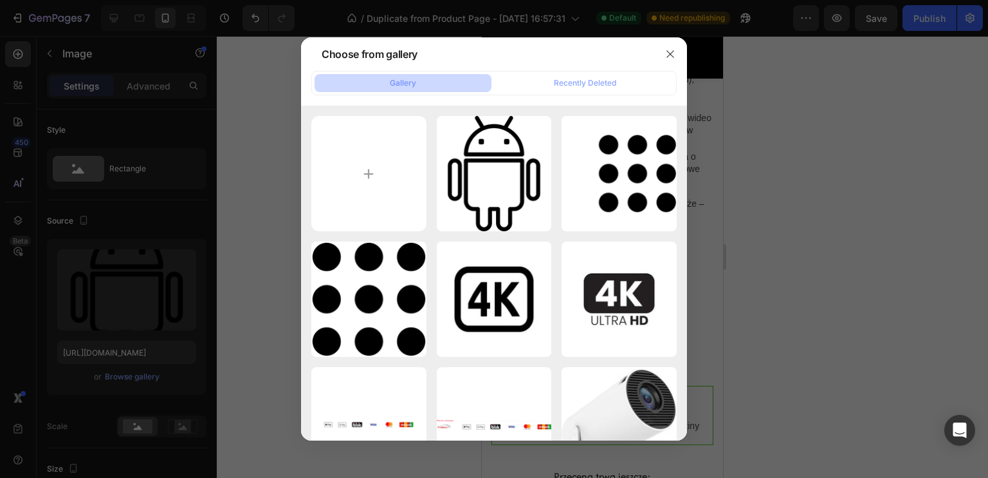
type input "C:\fakepath\Nowy projekt (65).png"
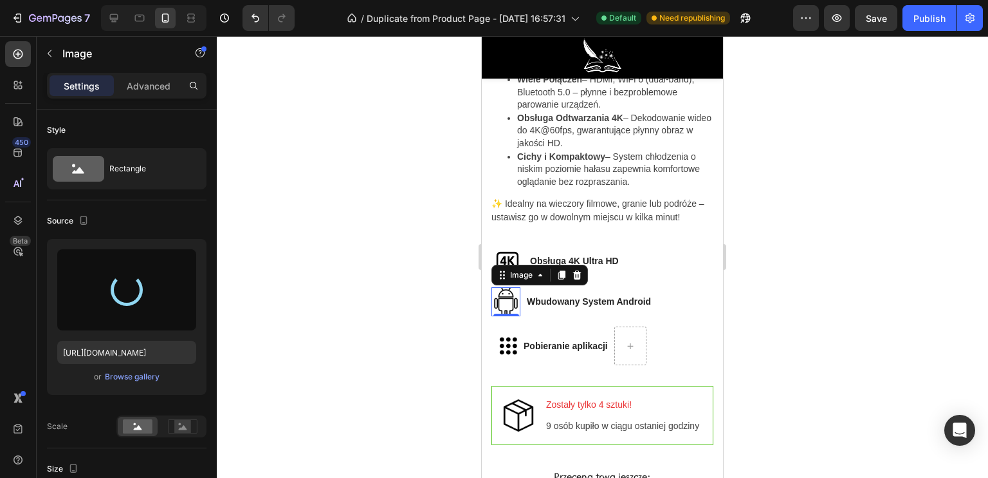
type input "[URL][DOMAIN_NAME]"
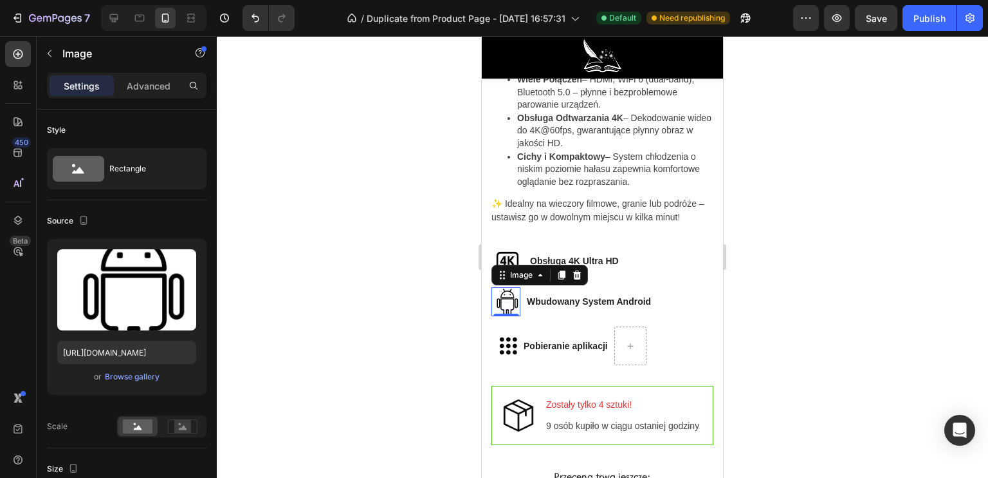
click at [453, 219] on div at bounding box center [603, 256] width 772 height 441
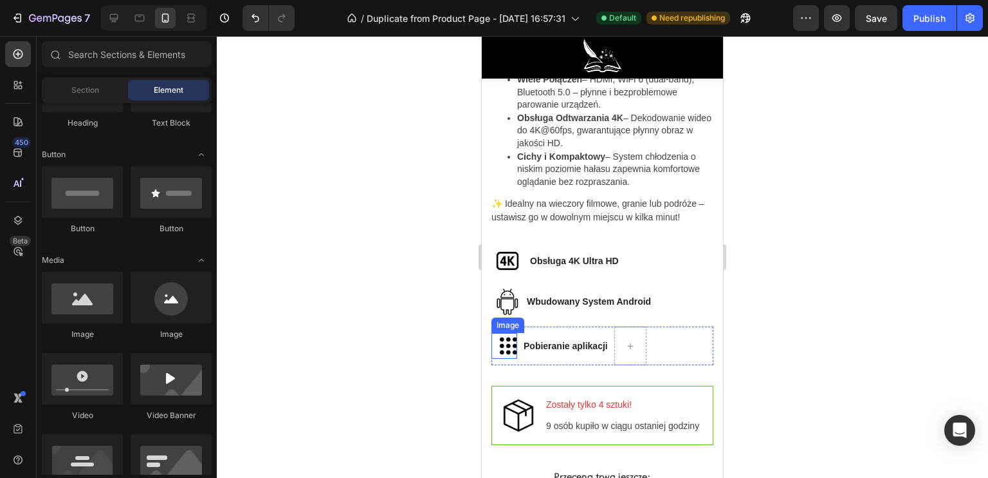
click at [505, 353] on img at bounding box center [505, 346] width 26 height 26
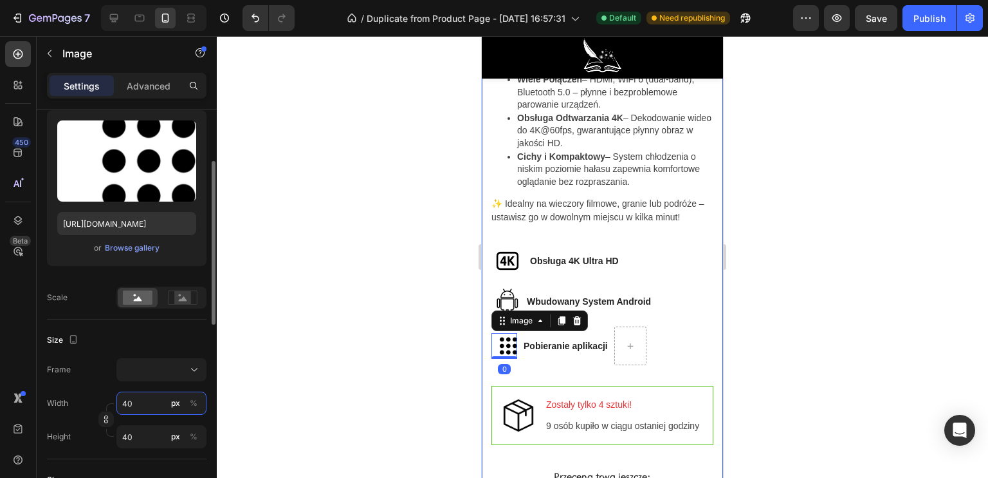
click at [151, 397] on input "40" at bounding box center [161, 402] width 90 height 23
type input "3"
type input "37"
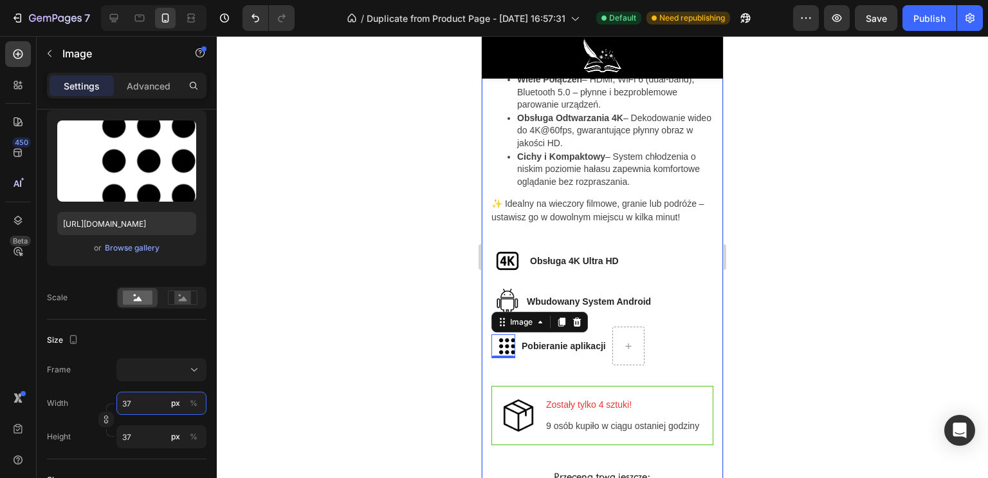
type input "37"
click at [358, 375] on div at bounding box center [603, 256] width 772 height 441
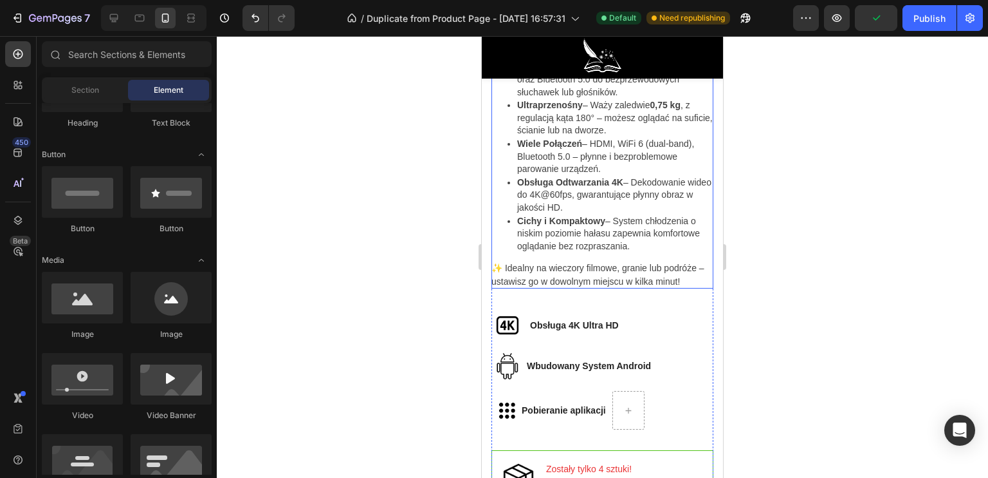
scroll to position [936, 0]
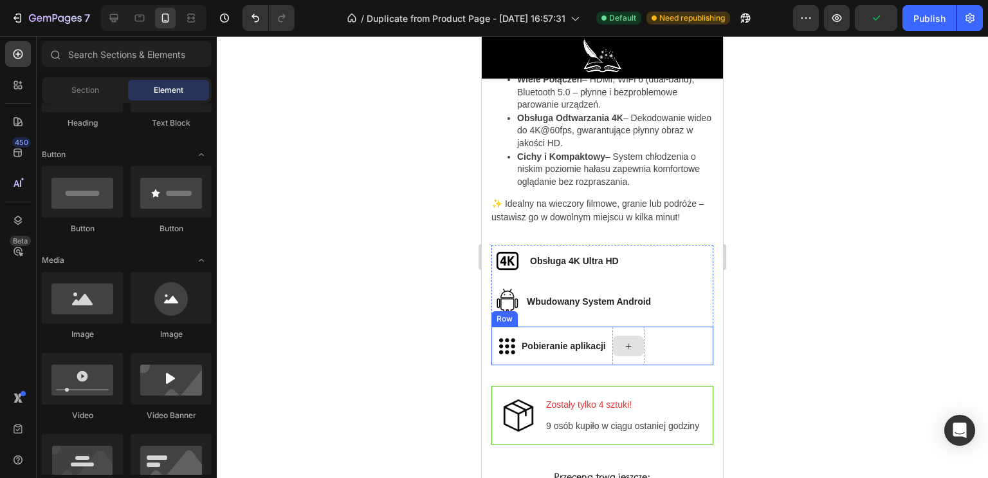
click at [641, 358] on div at bounding box center [629, 345] width 32 height 39
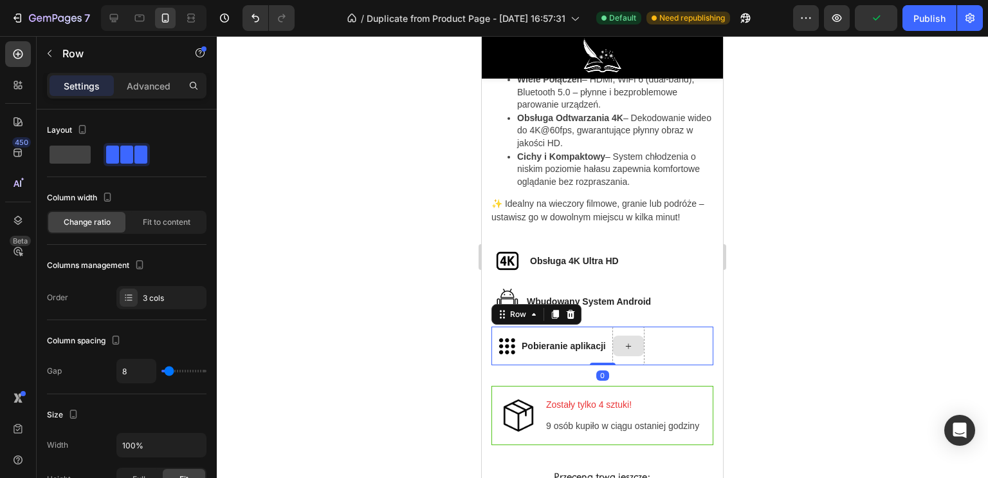
click at [634, 346] on icon at bounding box center [629, 345] width 10 height 11
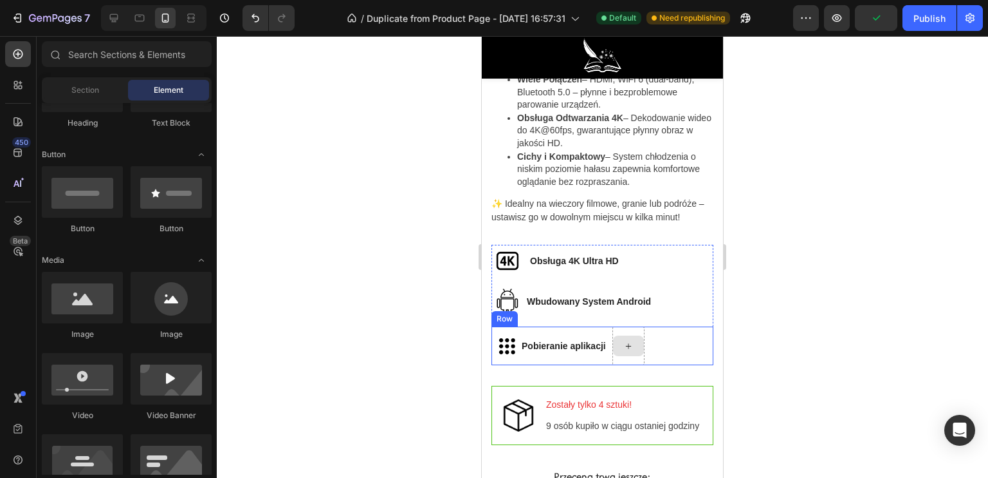
click at [626, 376] on div "W magazynie, gotowe do wysyłki✓ Text Block Projektor LumiPortal™ Product Title …" at bounding box center [603, 181] width 222 height 1145
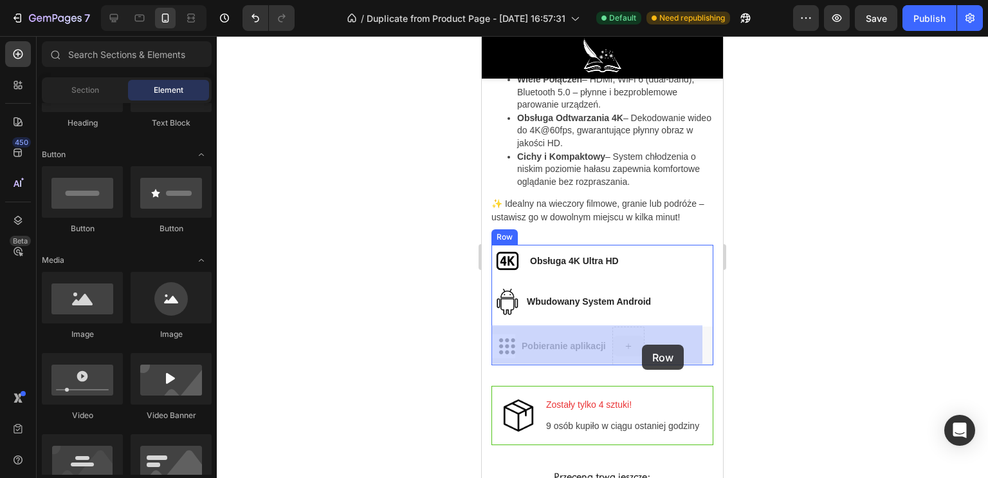
drag, startPoint x: 641, startPoint y: 342, endPoint x: 627, endPoint y: 357, distance: 21.0
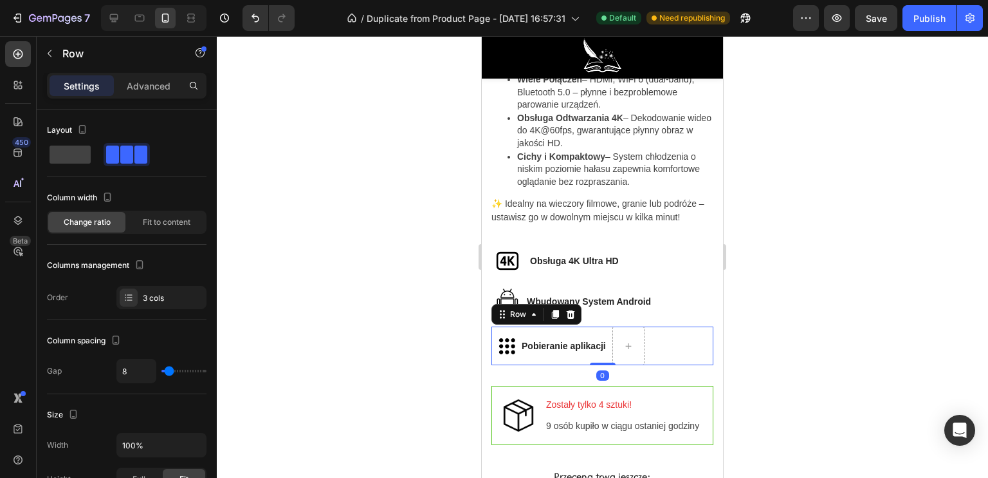
click at [384, 373] on div at bounding box center [603, 256] width 772 height 441
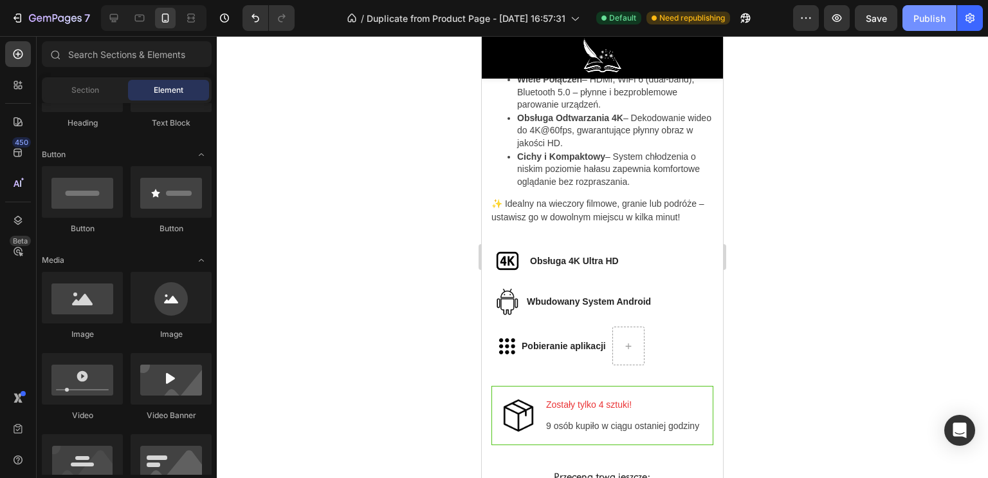
click at [928, 17] on div "Publish" at bounding box center [930, 19] width 32 height 14
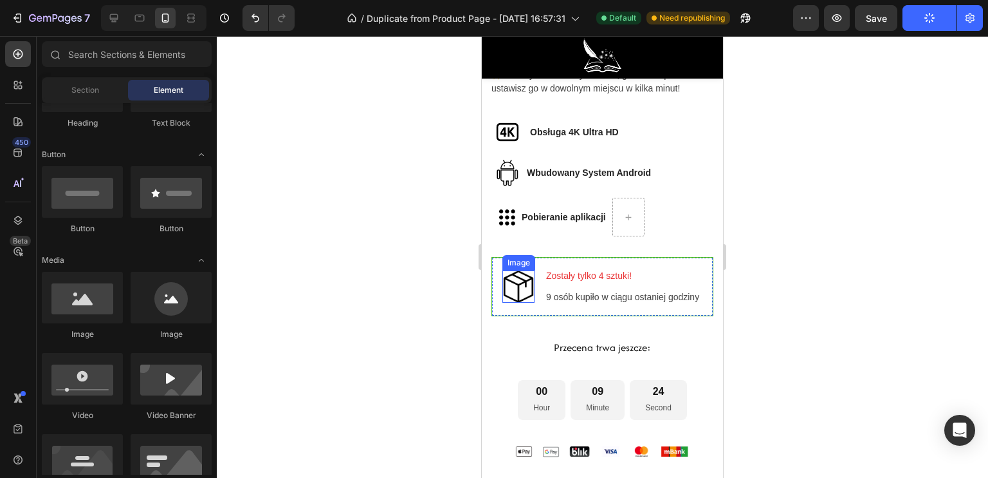
scroll to position [1194, 0]
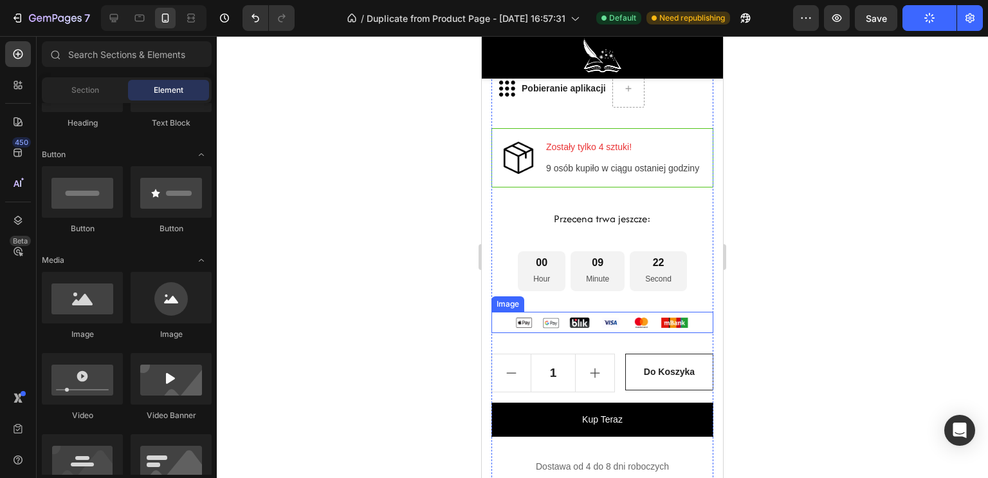
click at [592, 333] on img at bounding box center [603, 321] width 222 height 21
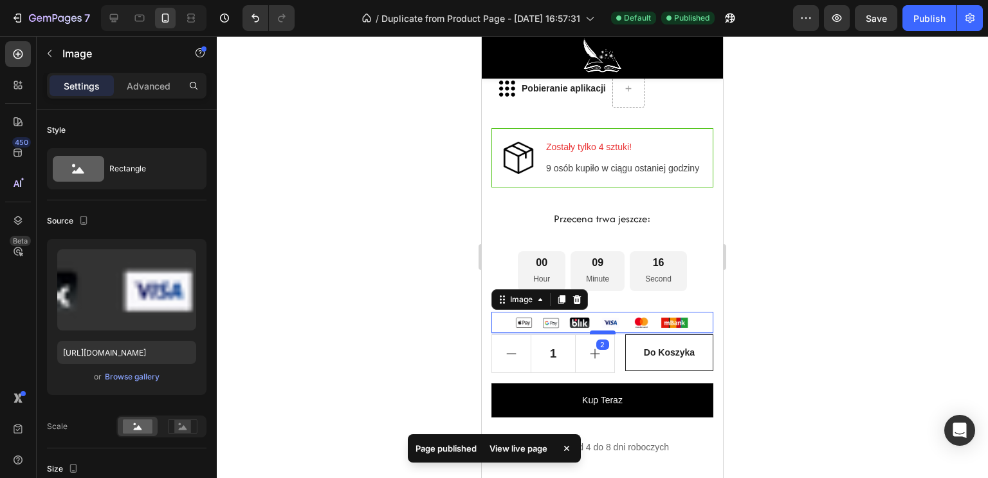
click at [600, 334] on div at bounding box center [603, 332] width 26 height 4
click at [358, 332] on div at bounding box center [603, 256] width 772 height 441
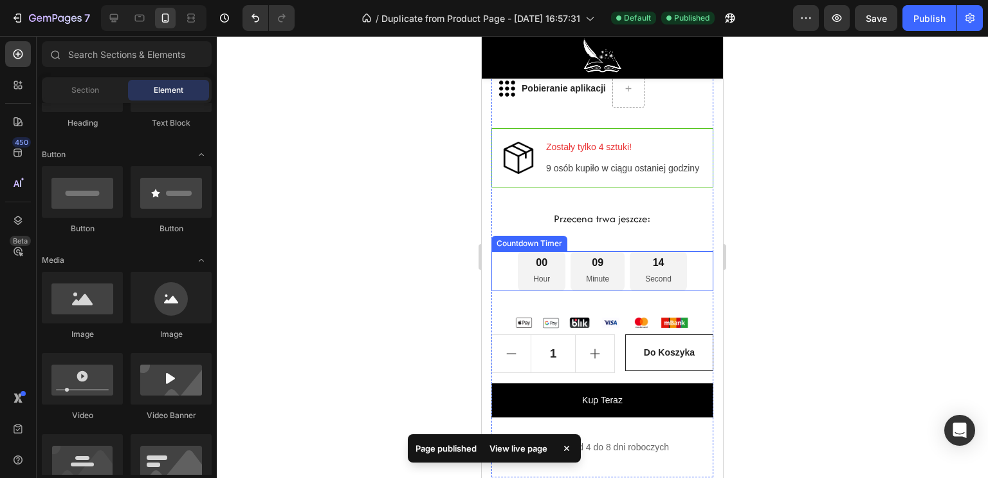
click at [595, 286] on p "Minute" at bounding box center [597, 279] width 23 height 14
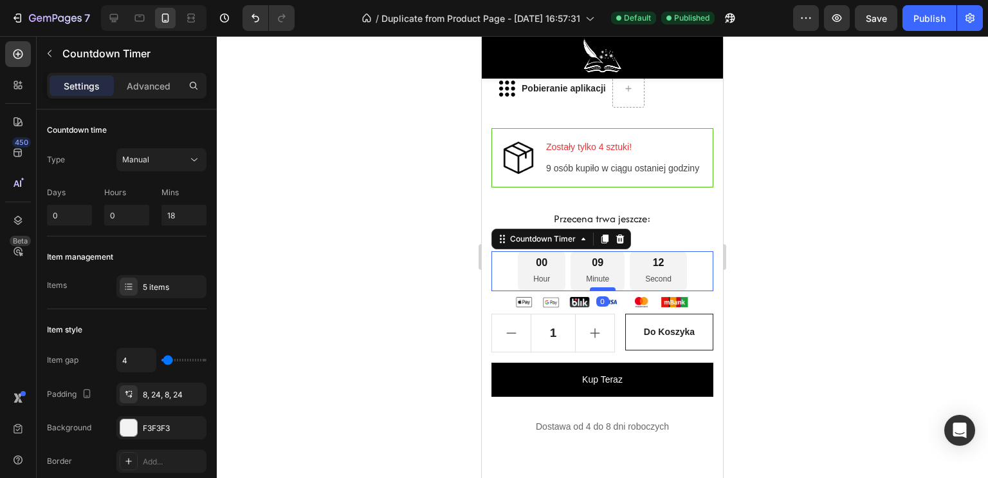
drag, startPoint x: 593, startPoint y: 323, endPoint x: 597, endPoint y: 302, distance: 21.0
click at [597, 291] on div at bounding box center [603, 289] width 26 height 4
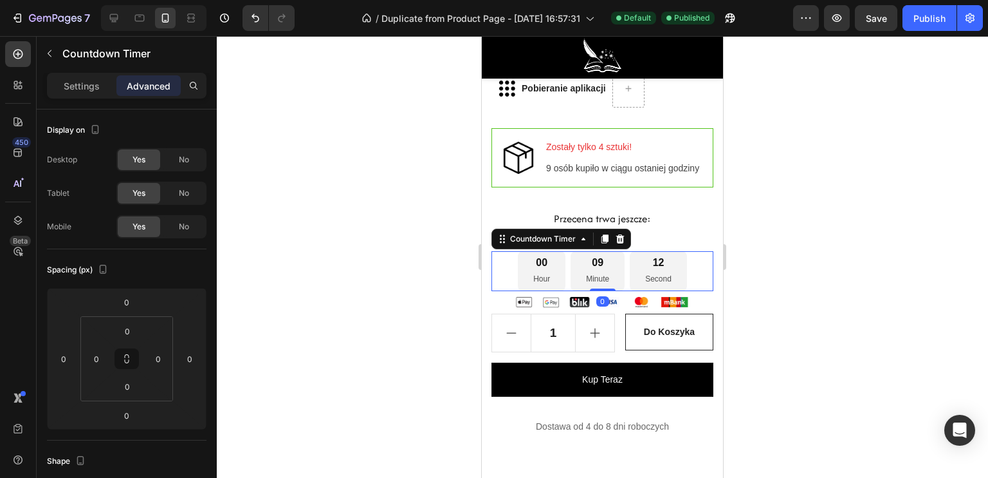
click at [364, 289] on div at bounding box center [603, 256] width 772 height 441
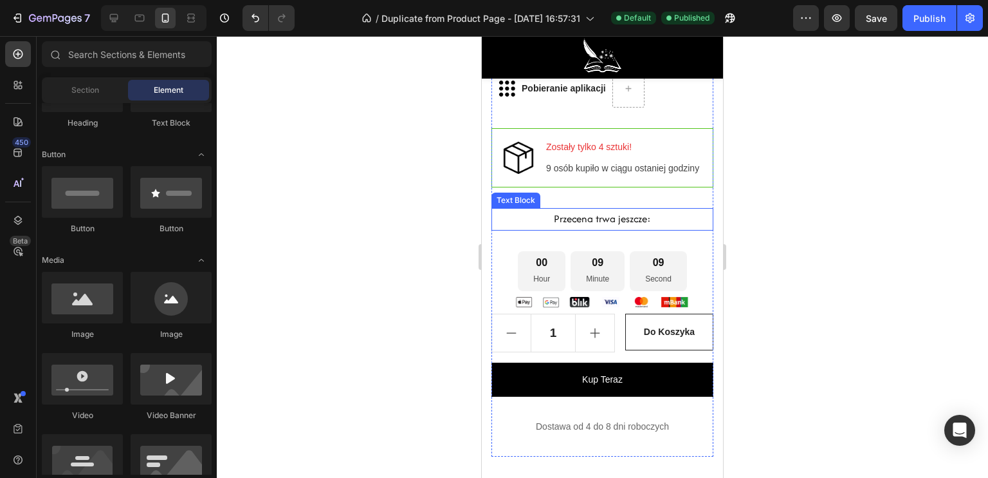
click at [583, 229] on p "Przecena trwa jeszcze:" at bounding box center [602, 219] width 219 height 20
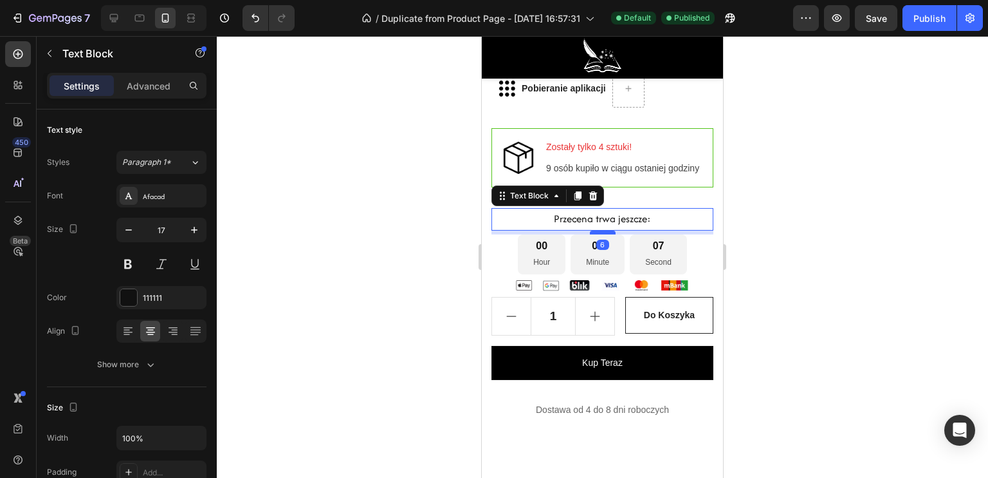
drag, startPoint x: 595, startPoint y: 260, endPoint x: 595, endPoint y: 243, distance: 16.7
click at [595, 234] on div at bounding box center [603, 232] width 26 height 4
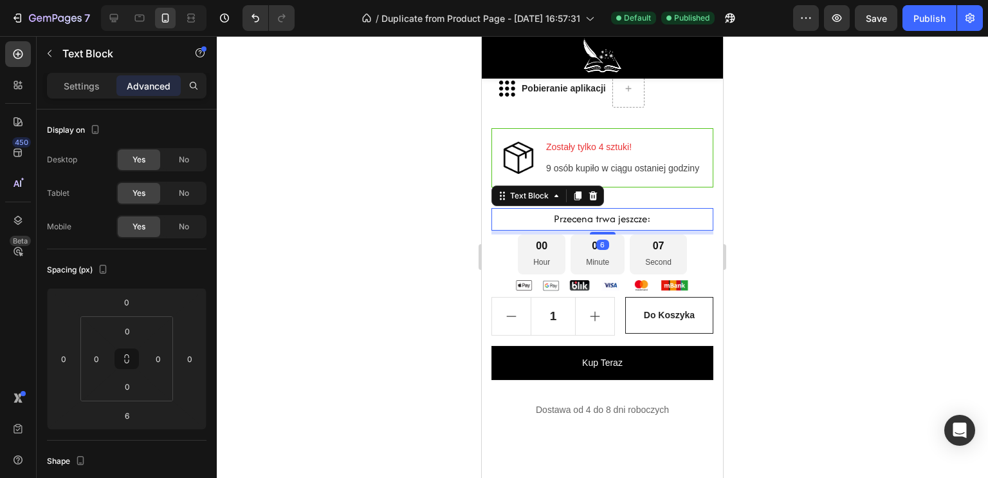
click at [393, 269] on div at bounding box center [603, 256] width 772 height 441
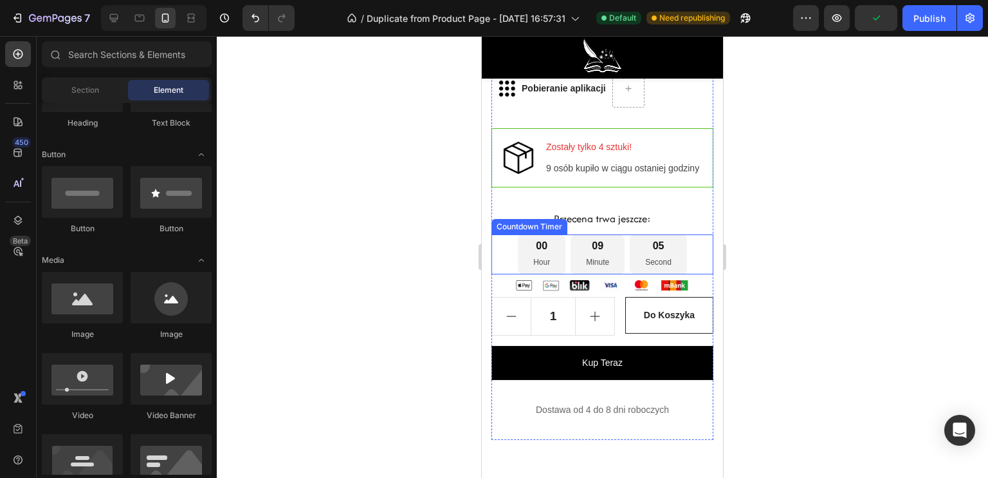
click at [593, 270] on p "Minute" at bounding box center [597, 262] width 23 height 14
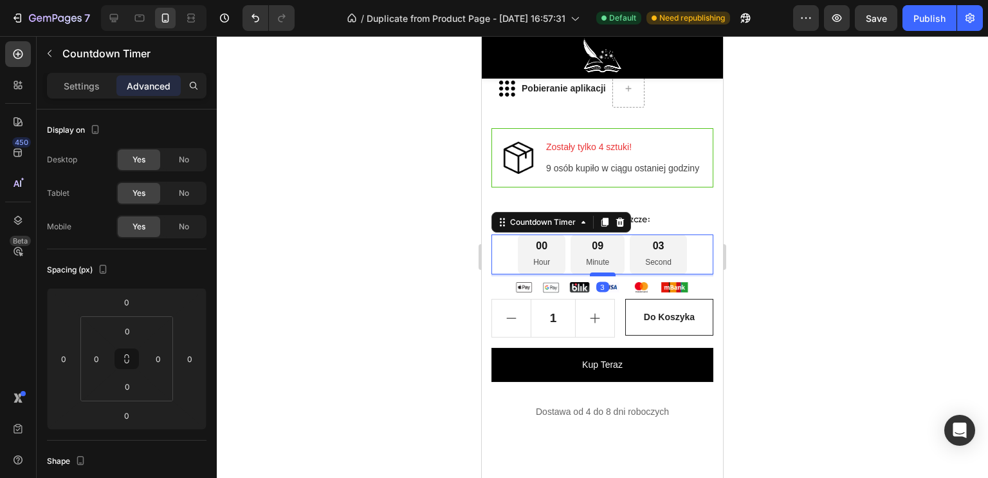
click at [599, 276] on div at bounding box center [603, 274] width 26 height 4
type input "4"
click at [402, 254] on div at bounding box center [603, 256] width 772 height 441
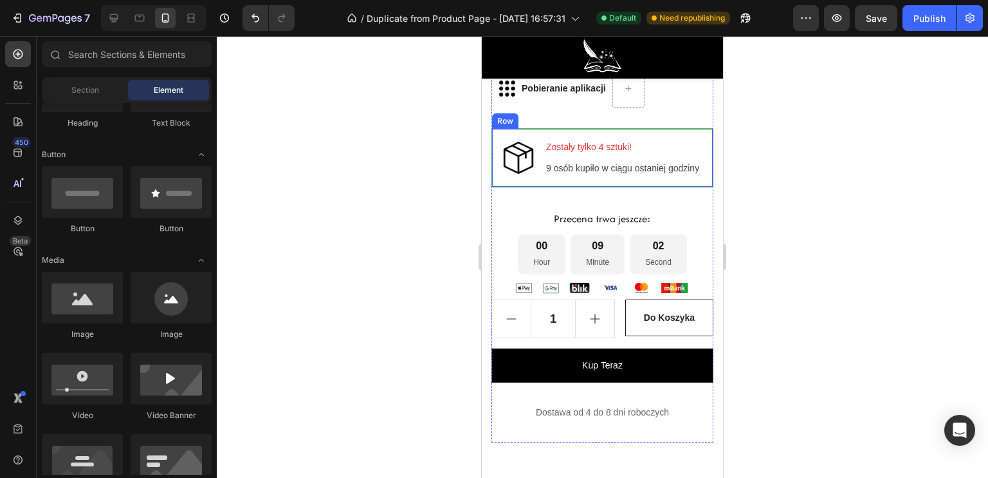
click at [593, 175] on p "9 osób kupiło w ciągu ostaniej godziny" at bounding box center [622, 169] width 153 height 14
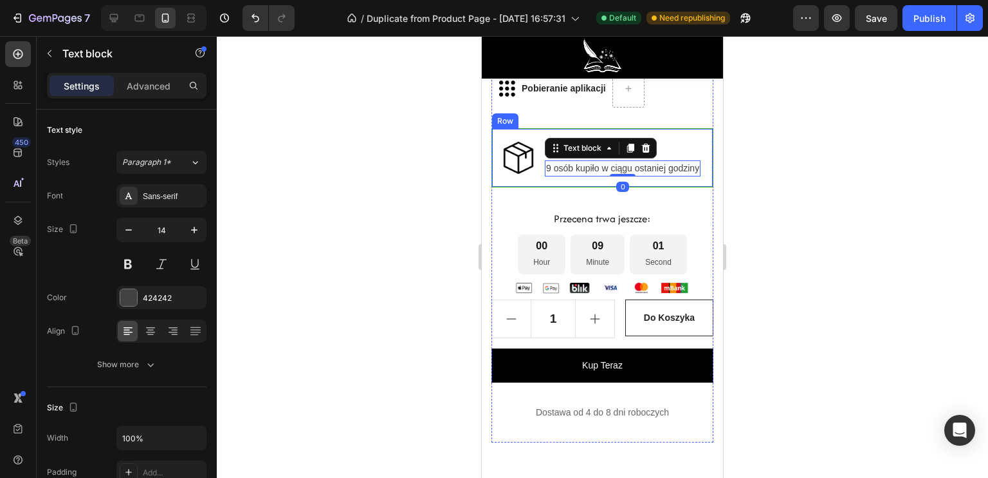
click at [593, 187] on div "Image Zostały tylko 4 sztuki! Text block 9 osób kupiło w ciągu ostaniej godziny…" at bounding box center [603, 157] width 222 height 59
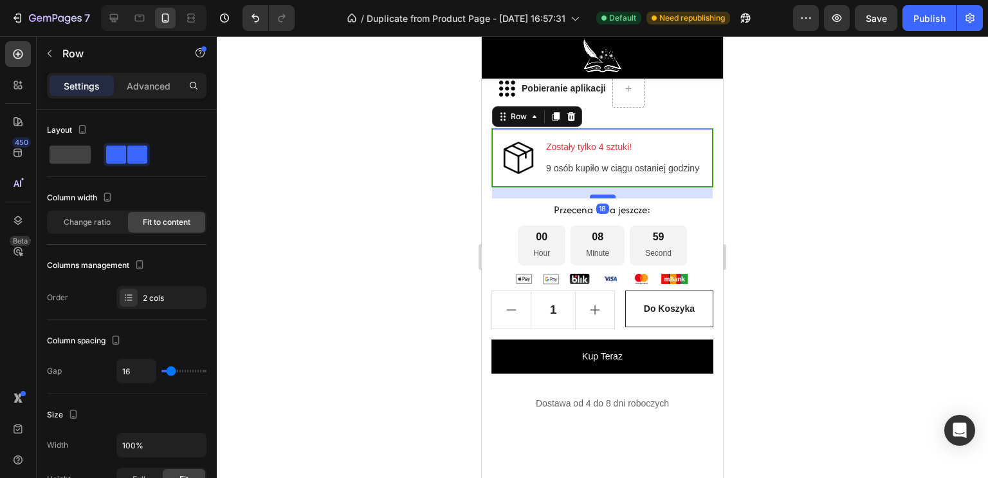
drag, startPoint x: 595, startPoint y: 217, endPoint x: 597, endPoint y: 208, distance: 9.2
click at [597, 198] on div at bounding box center [603, 196] width 26 height 4
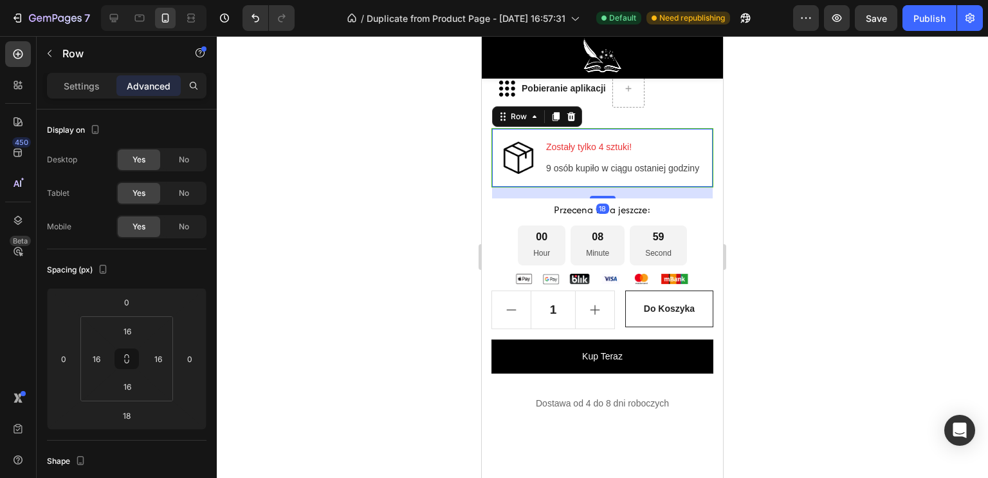
click at [382, 203] on div at bounding box center [603, 256] width 772 height 441
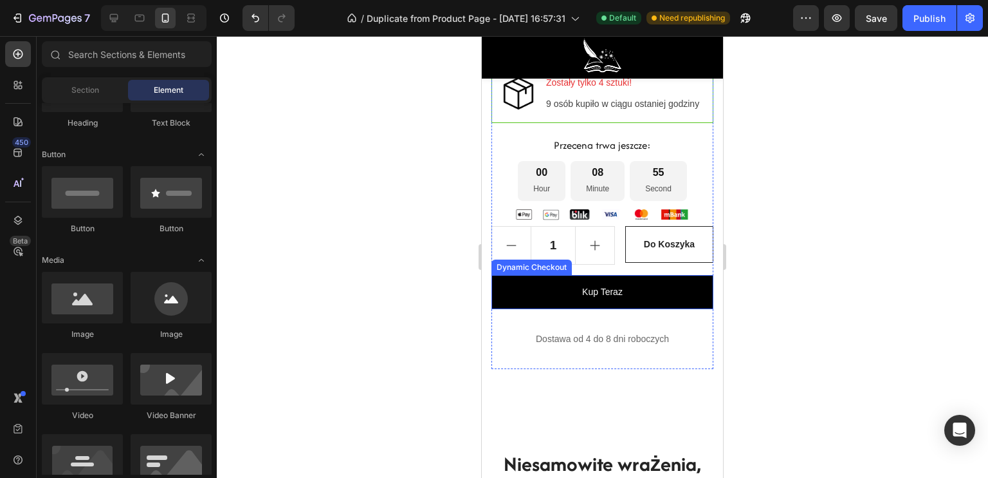
scroll to position [1322, 0]
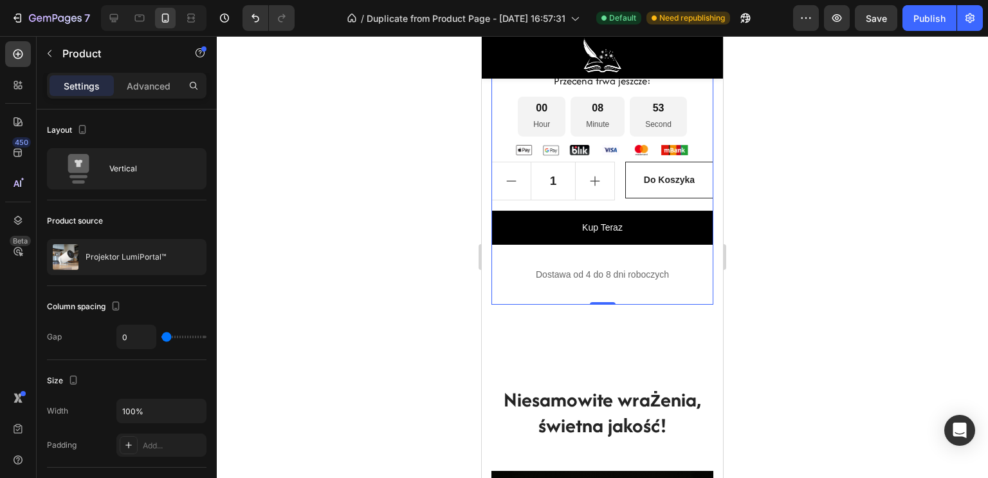
click at [593, 281] on p "Dostawa od 4 do 8 dni roboczych" at bounding box center [602, 274] width 219 height 16
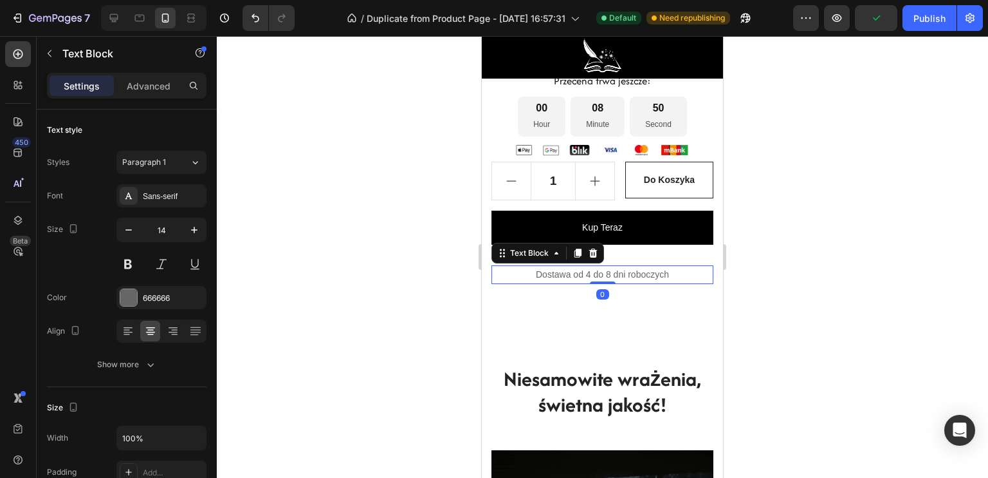
drag, startPoint x: 599, startPoint y: 313, endPoint x: 602, endPoint y: 290, distance: 22.7
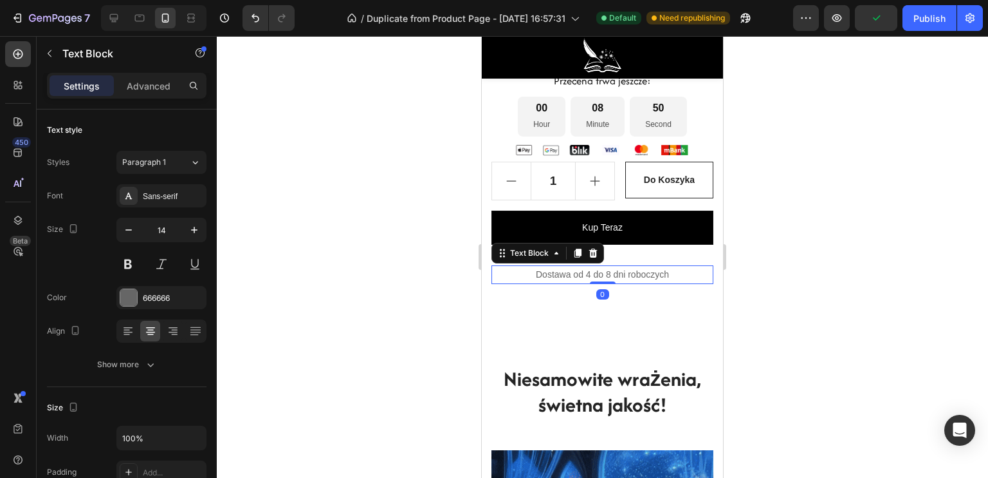
click at [602, 284] on div "Dostawa od 4 do 8 dni roboczych Text Block 0" at bounding box center [603, 274] width 222 height 19
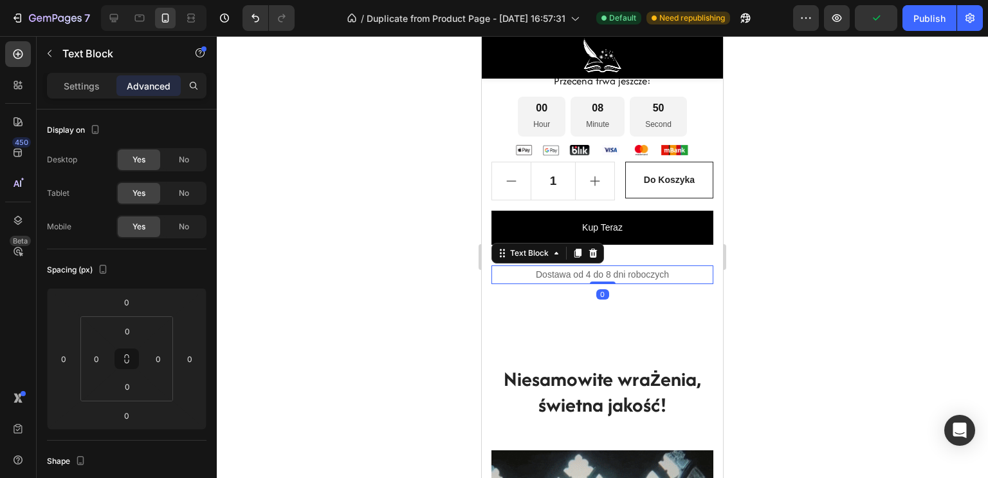
click at [360, 298] on div at bounding box center [603, 256] width 772 height 441
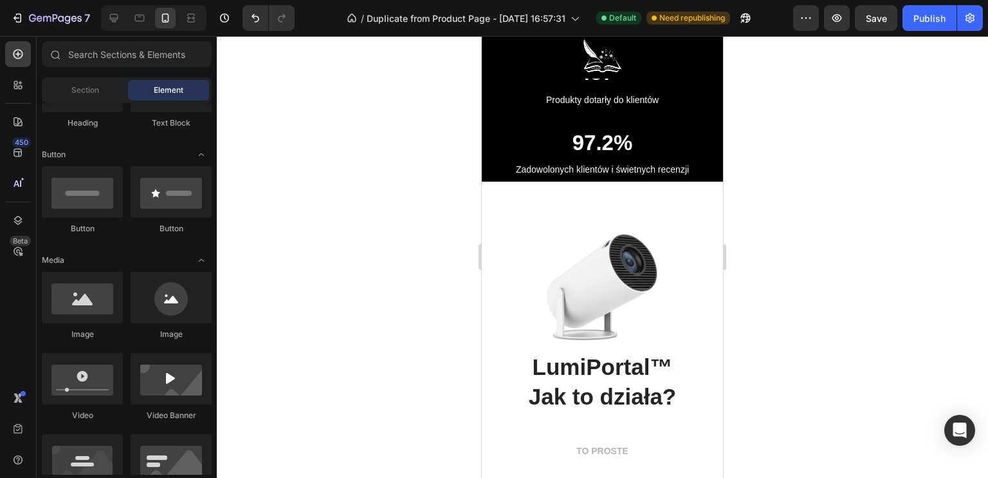
scroll to position [2738, 0]
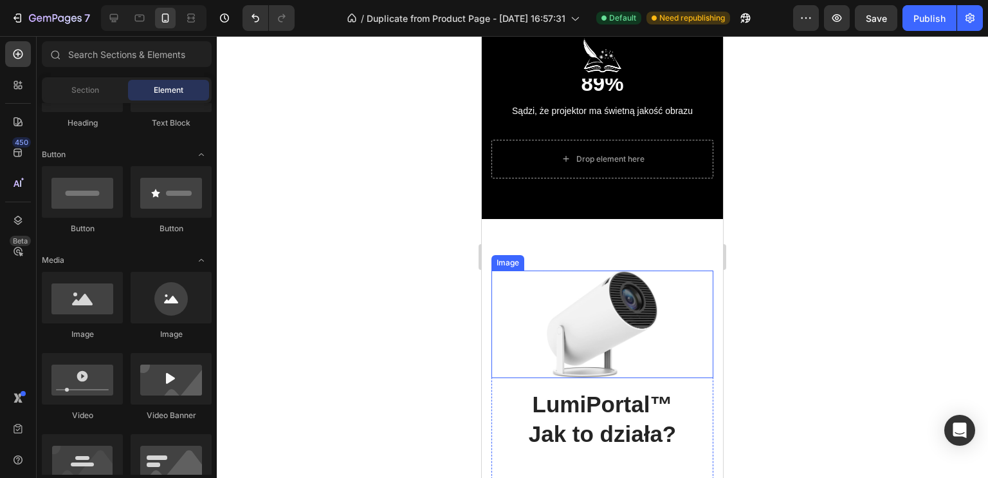
click at [582, 321] on img at bounding box center [602, 324] width 111 height 108
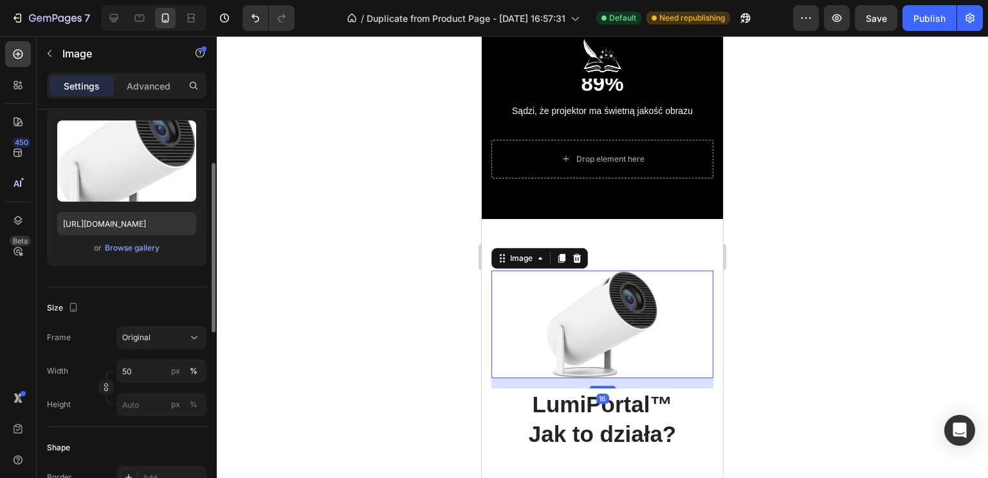
scroll to position [193, 0]
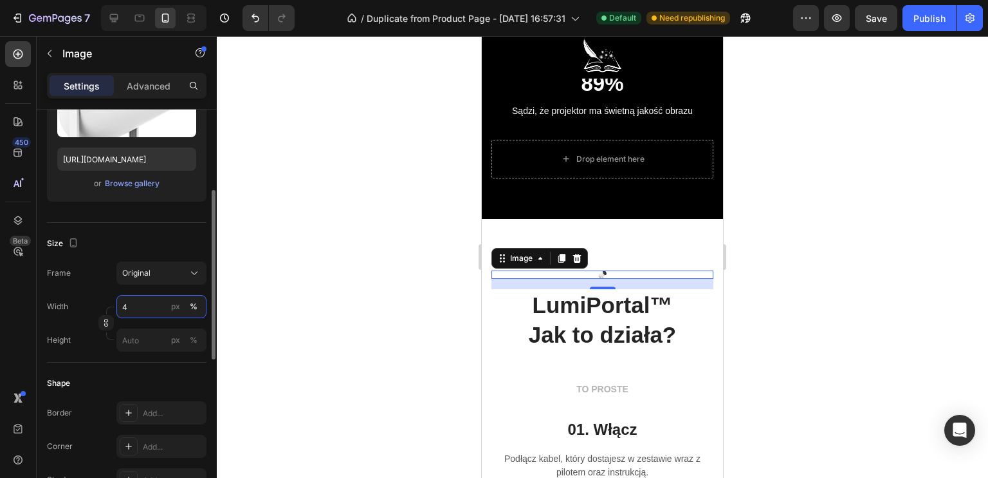
type input "40"
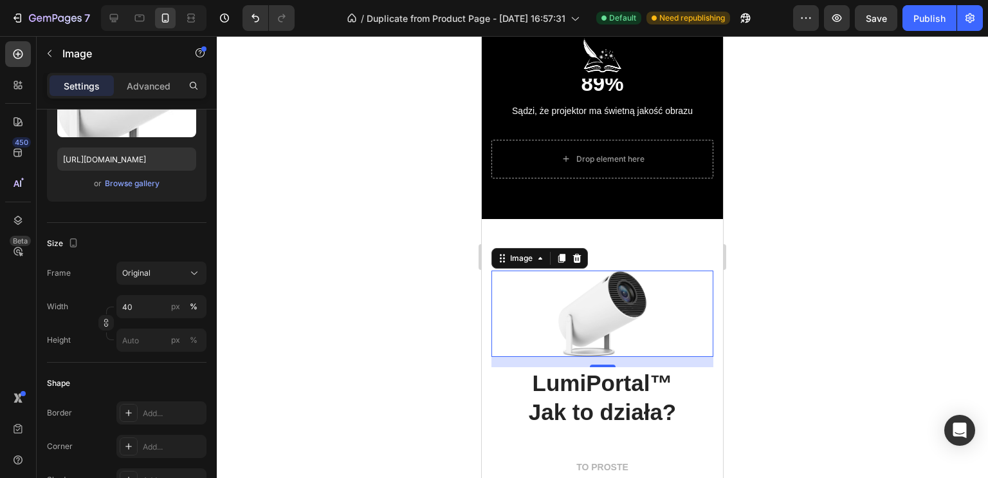
click at [317, 295] on div at bounding box center [603, 256] width 772 height 441
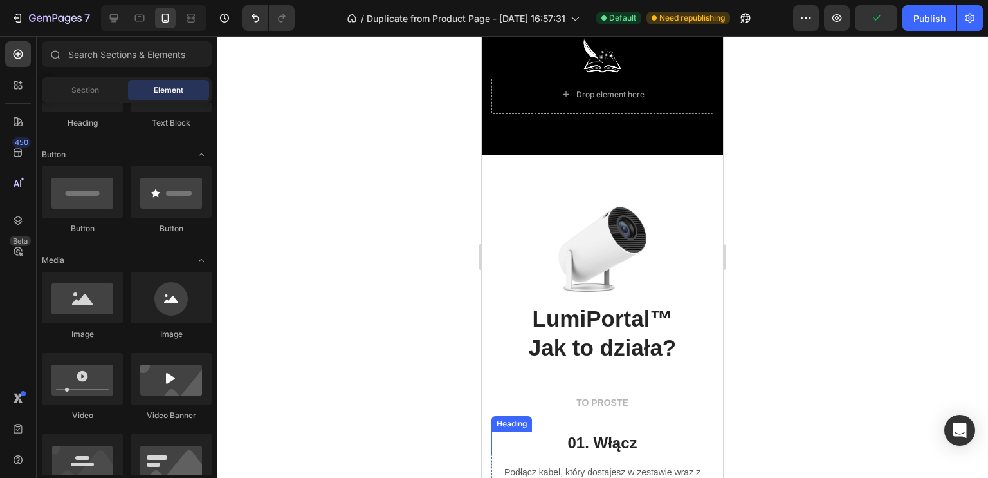
scroll to position [2867, 0]
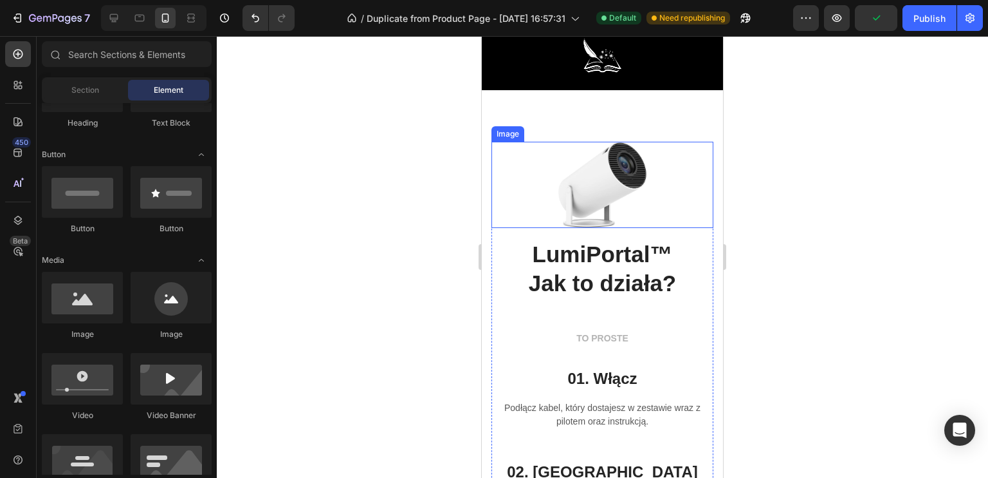
click at [586, 198] on img at bounding box center [603, 185] width 89 height 86
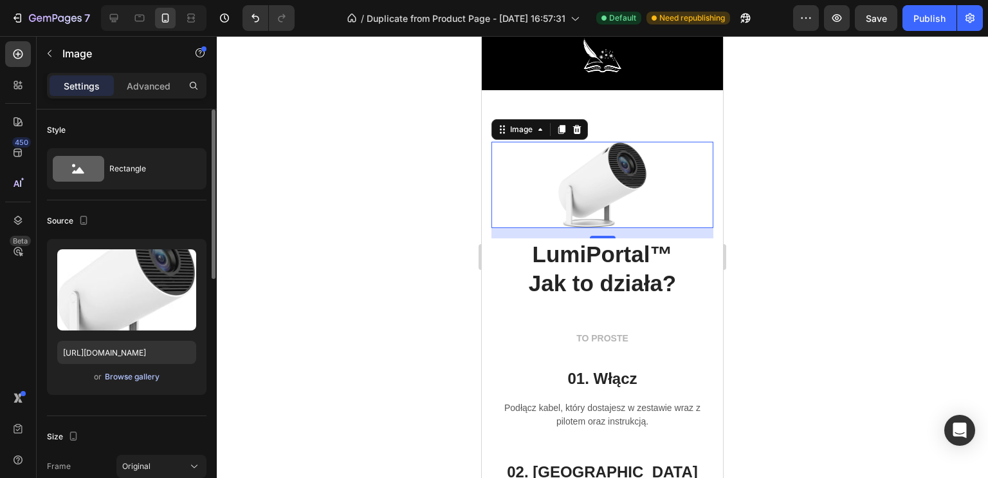
click at [147, 378] on div "Browse gallery" at bounding box center [132, 377] width 55 height 12
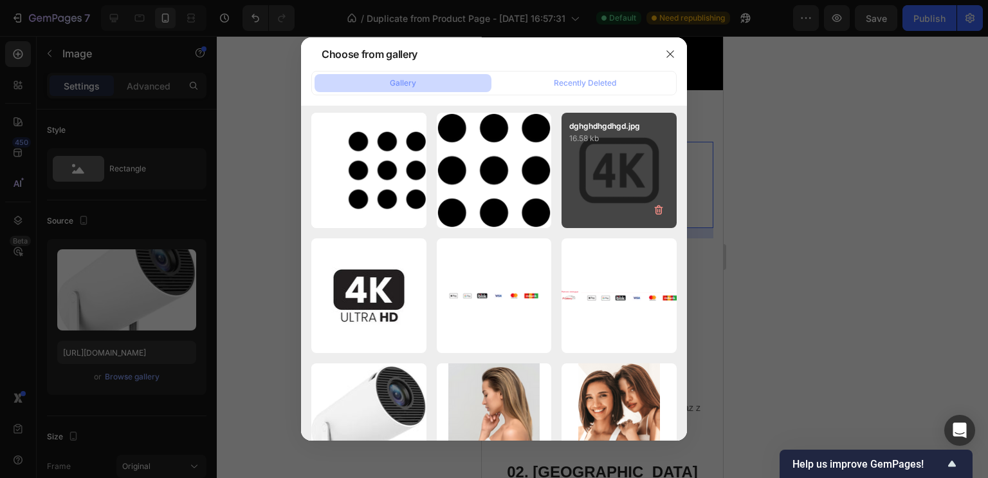
scroll to position [0, 0]
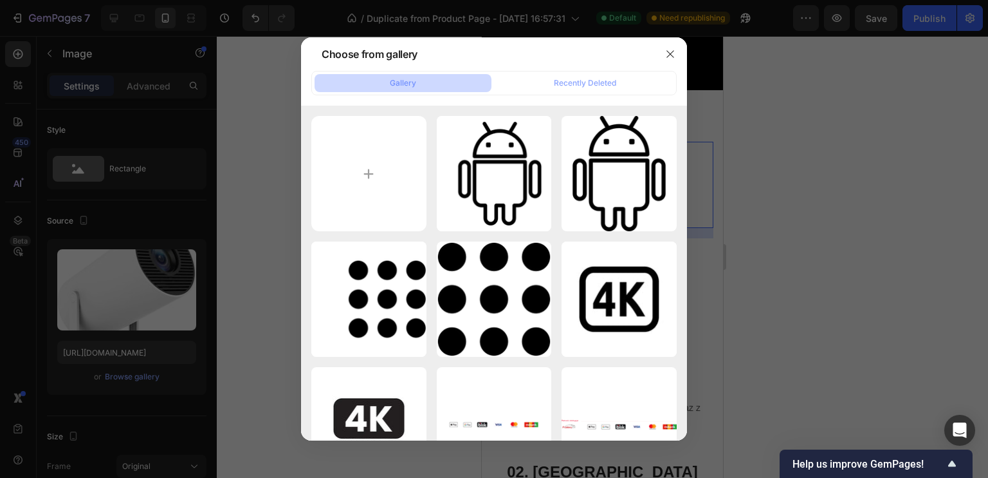
drag, startPoint x: 663, startPoint y: 53, endPoint x: 677, endPoint y: 67, distance: 20.0
click at [663, 53] on button "button" at bounding box center [670, 54] width 21 height 21
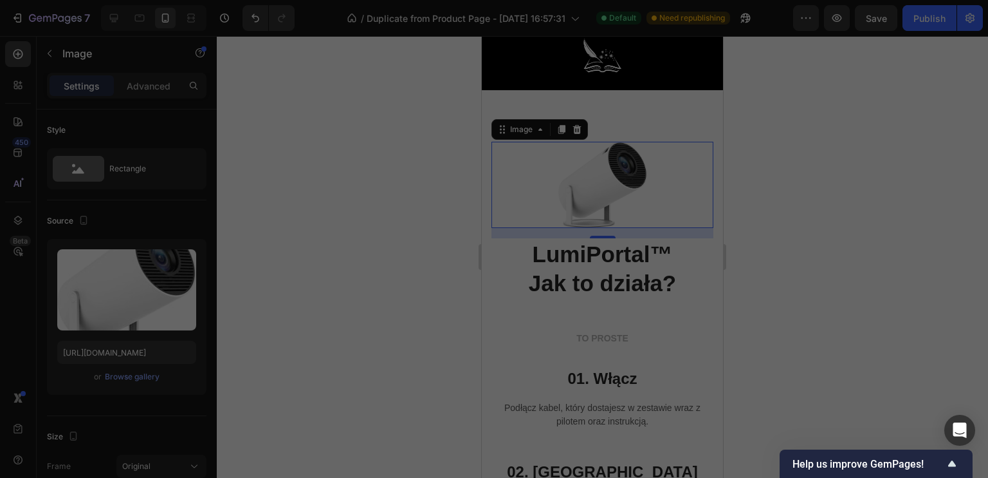
click at [794, 154] on div at bounding box center [603, 256] width 772 height 441
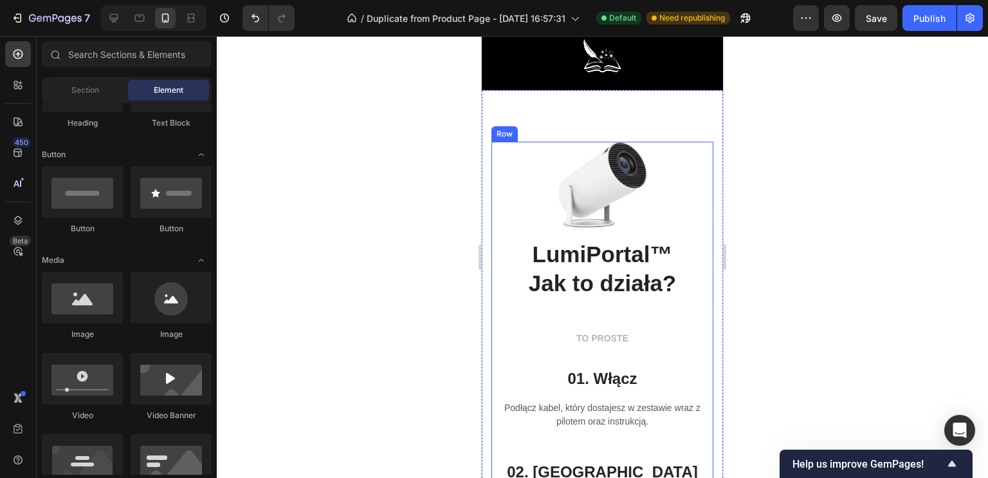
scroll to position [2931, 0]
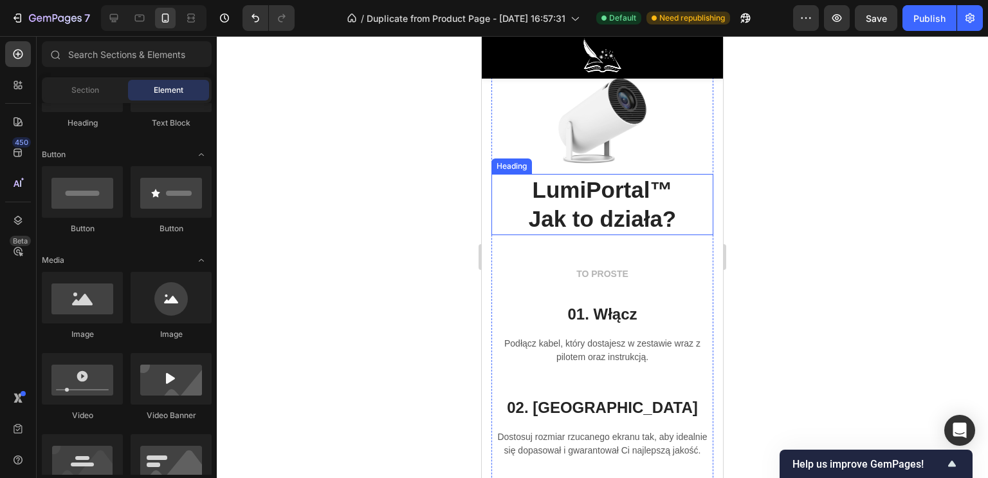
click at [613, 199] on h2 "LumiPortal™ Jak to działa?" at bounding box center [603, 204] width 222 height 61
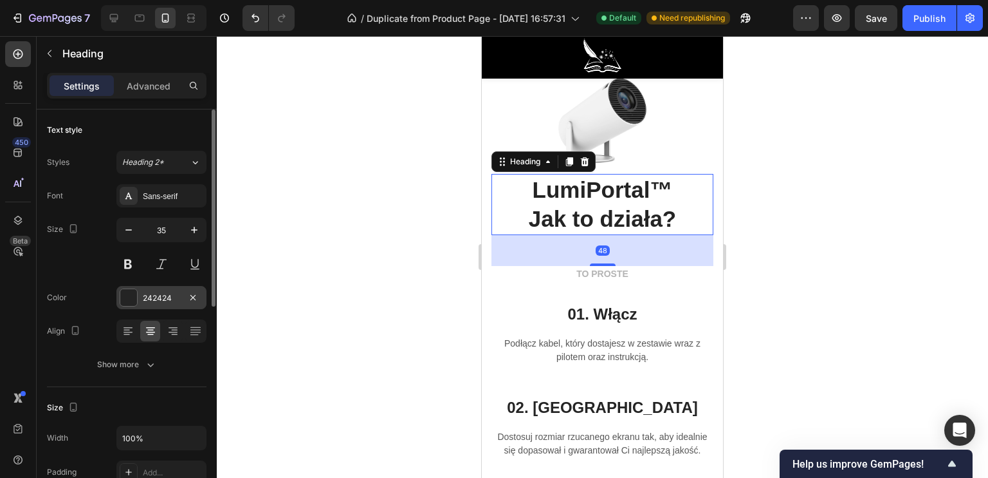
click at [131, 300] on div at bounding box center [128, 297] width 17 height 17
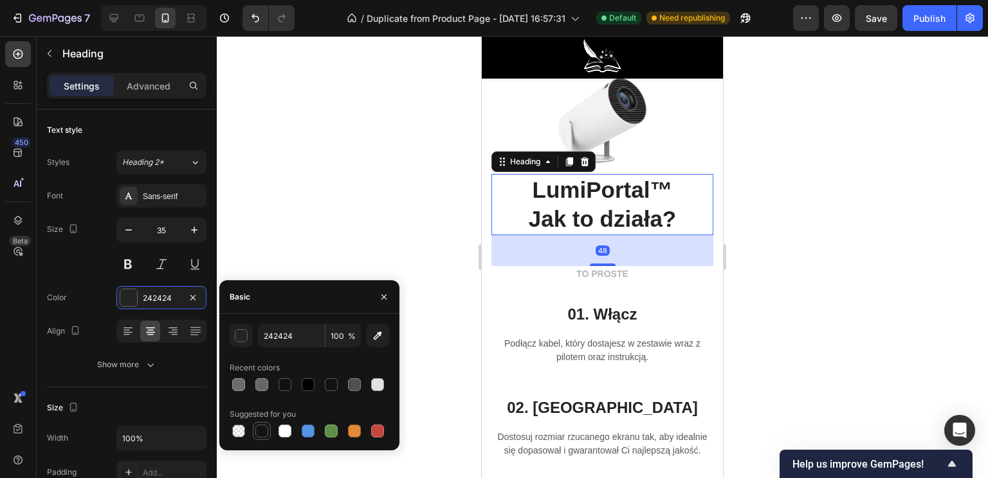
click at [255, 429] on div at bounding box center [261, 430] width 13 height 13
type input "151515"
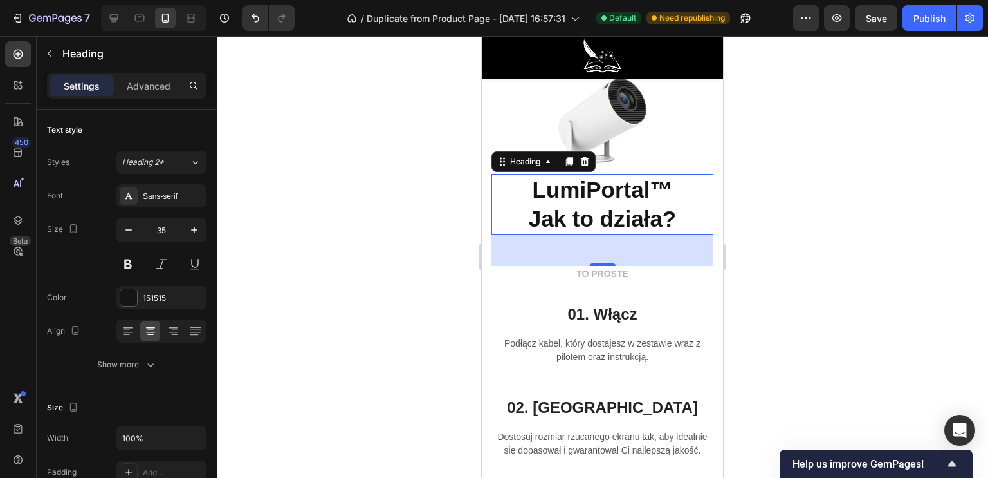
click at [366, 192] on div at bounding box center [603, 256] width 772 height 441
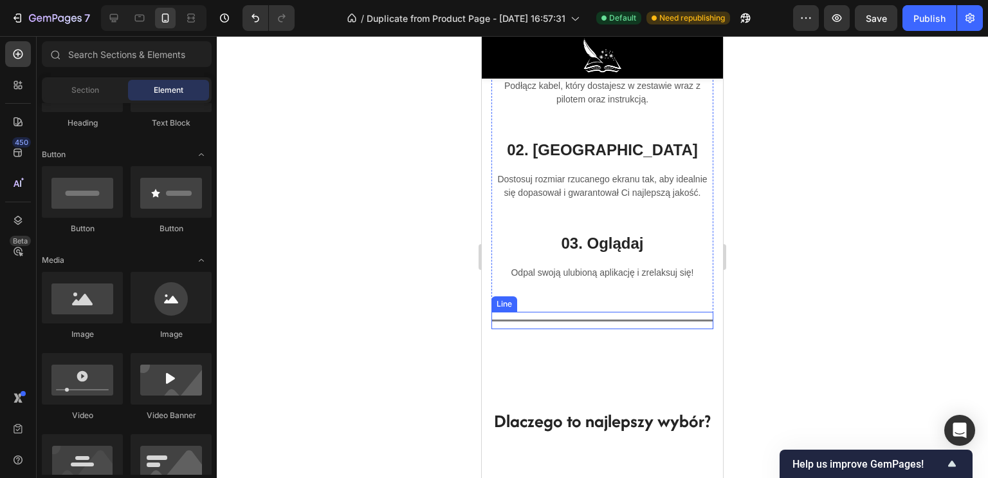
scroll to position [3253, 0]
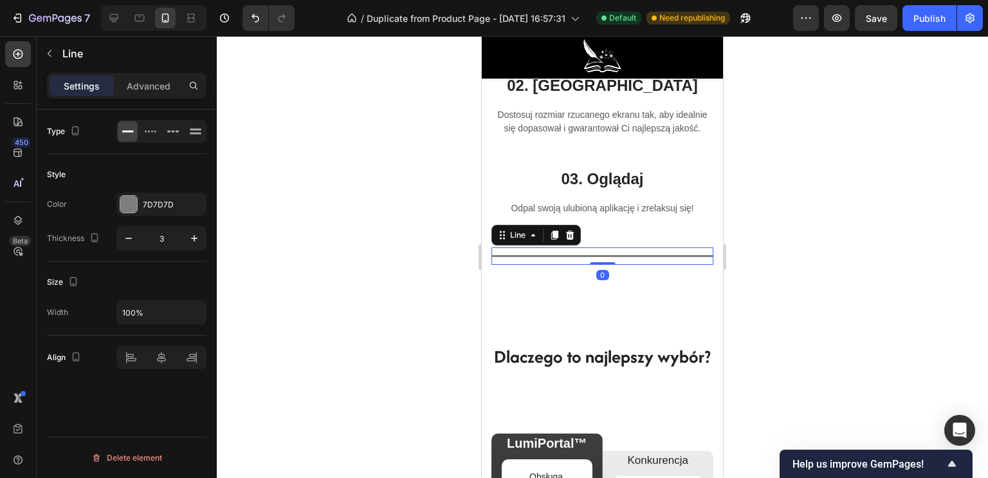
click at [567, 264] on div "Title Line 0" at bounding box center [603, 255] width 222 height 17
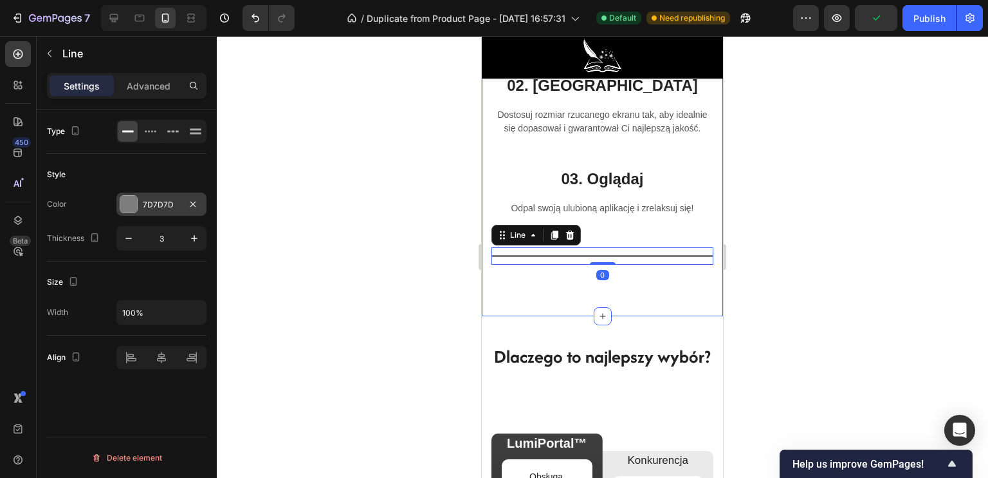
click at [134, 197] on div at bounding box center [128, 204] width 17 height 17
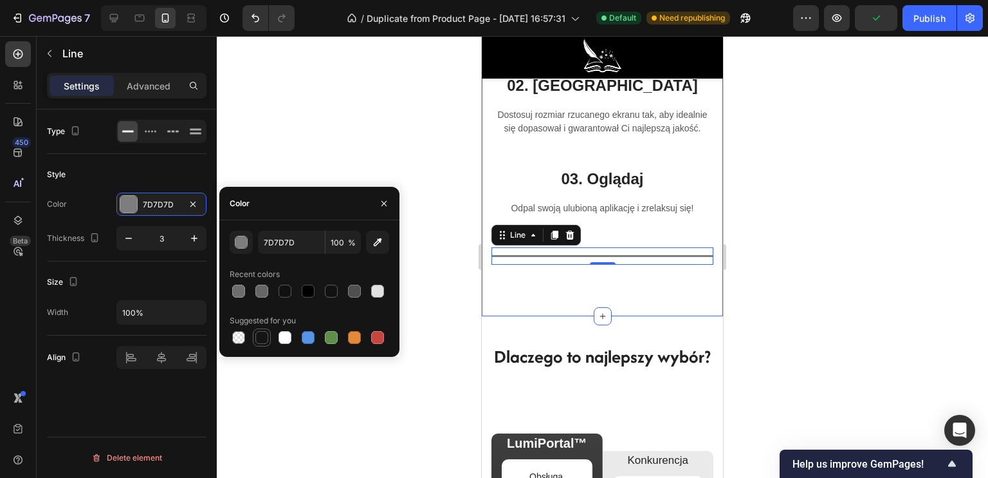
click at [262, 341] on div at bounding box center [261, 337] width 13 height 13
type input "151515"
click at [344, 118] on div at bounding box center [603, 256] width 772 height 441
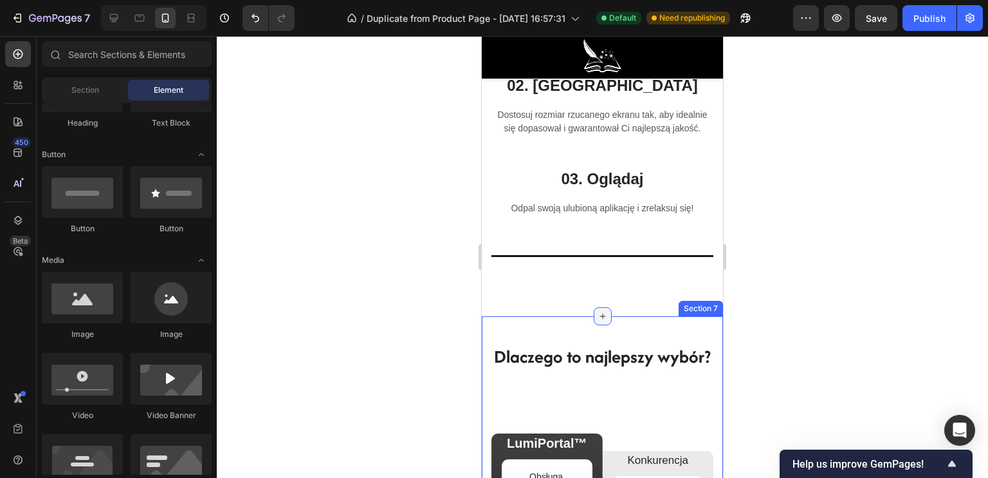
click at [598, 321] on icon at bounding box center [603, 316] width 10 height 10
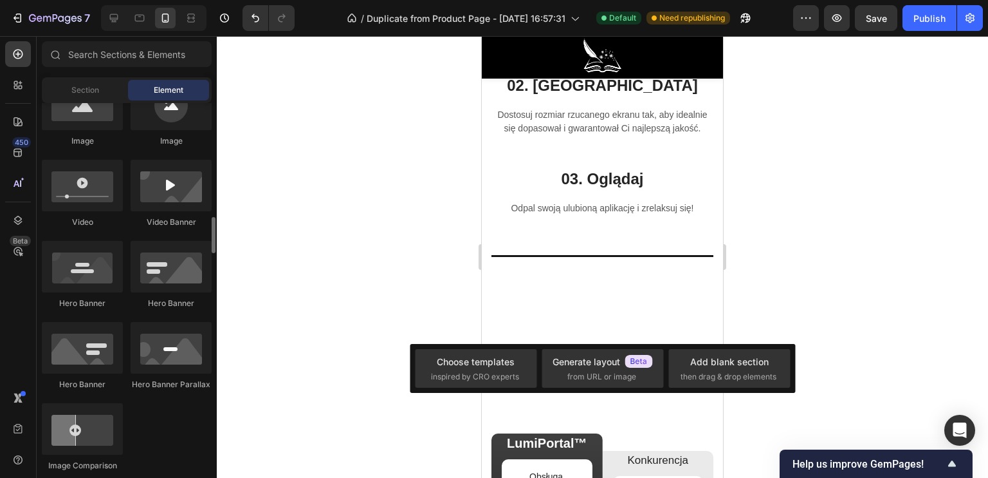
scroll to position [515, 0]
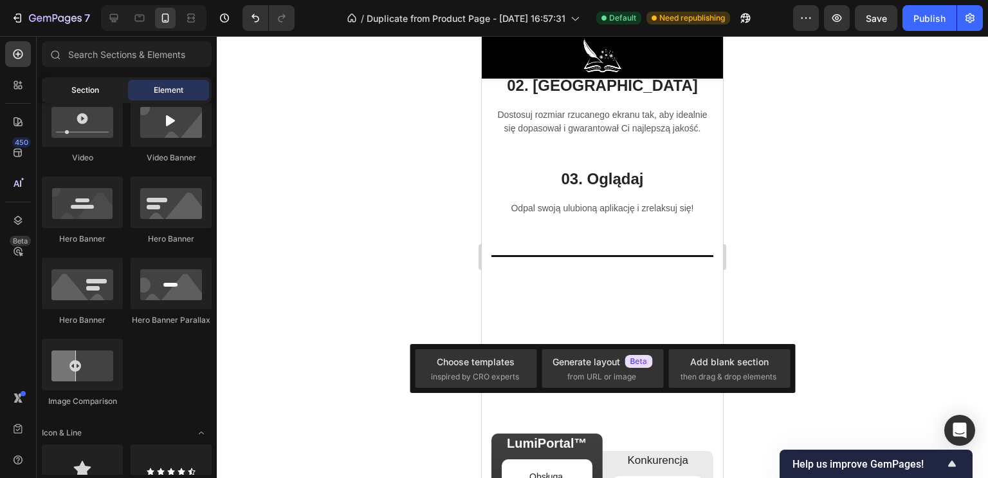
click at [100, 100] on div "Section" at bounding box center [84, 90] width 81 height 21
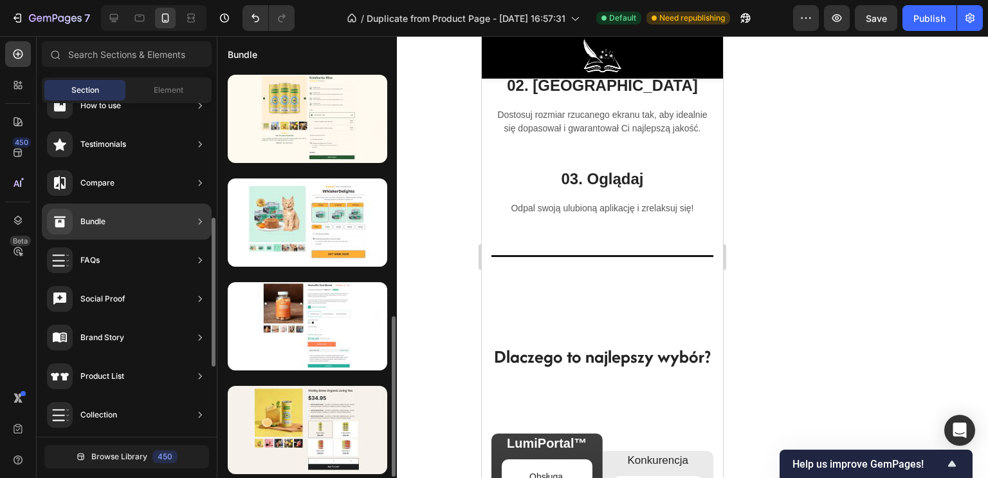
scroll to position [103, 0]
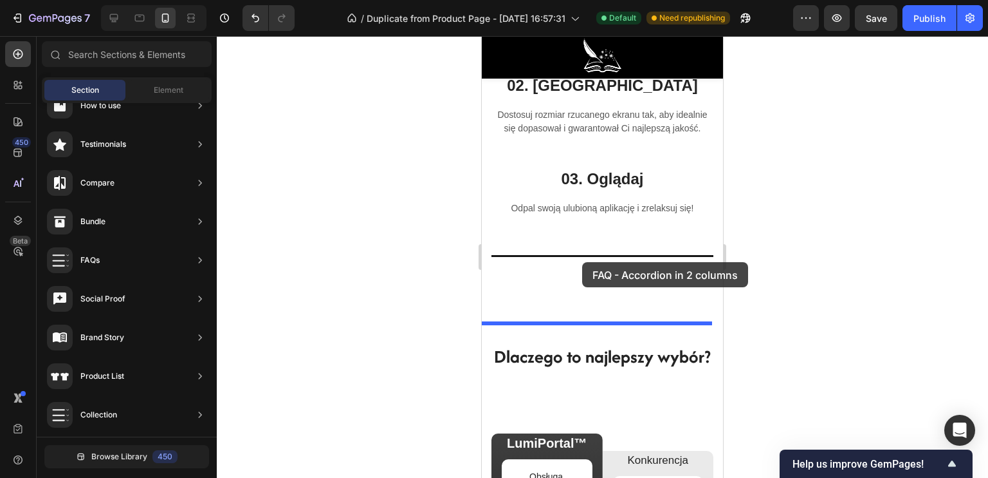
drag, startPoint x: 822, startPoint y: 380, endPoint x: 581, endPoint y: 262, distance: 268.2
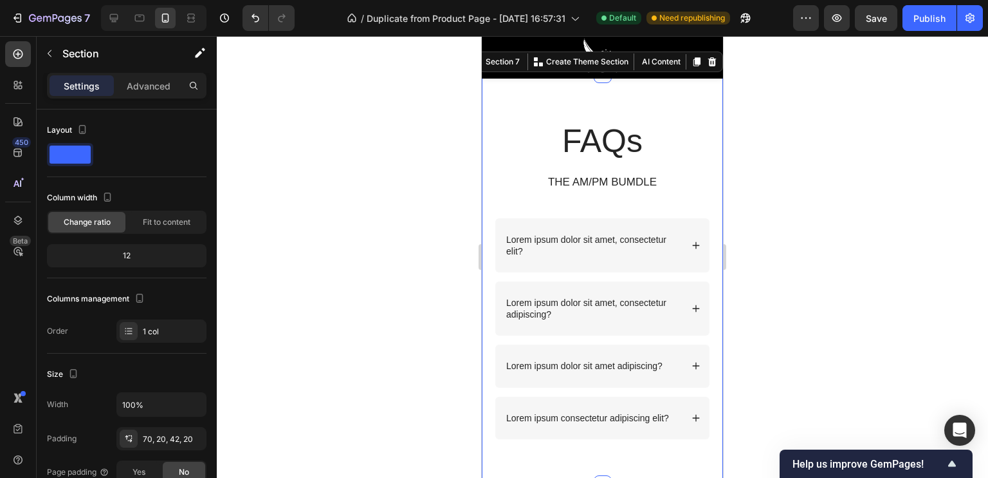
scroll to position [3559, 0]
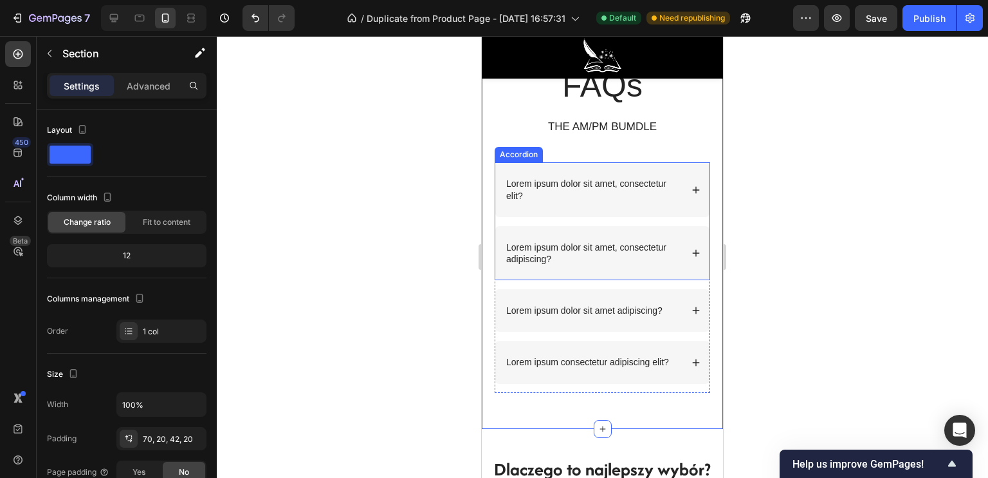
click at [546, 192] on p "Lorem ipsum dolor sit amet, consectetur elit?" at bounding box center [592, 189] width 173 height 23
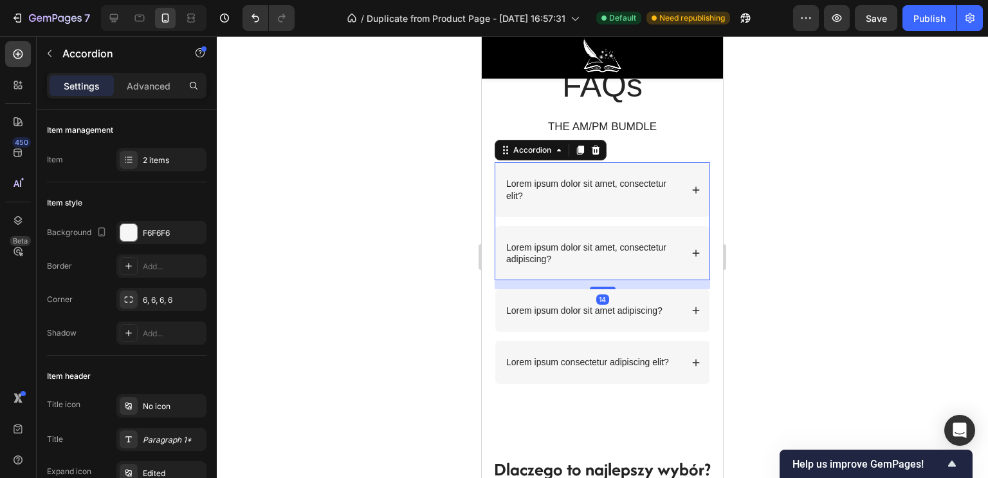
click at [693, 187] on icon at bounding box center [696, 189] width 7 height 7
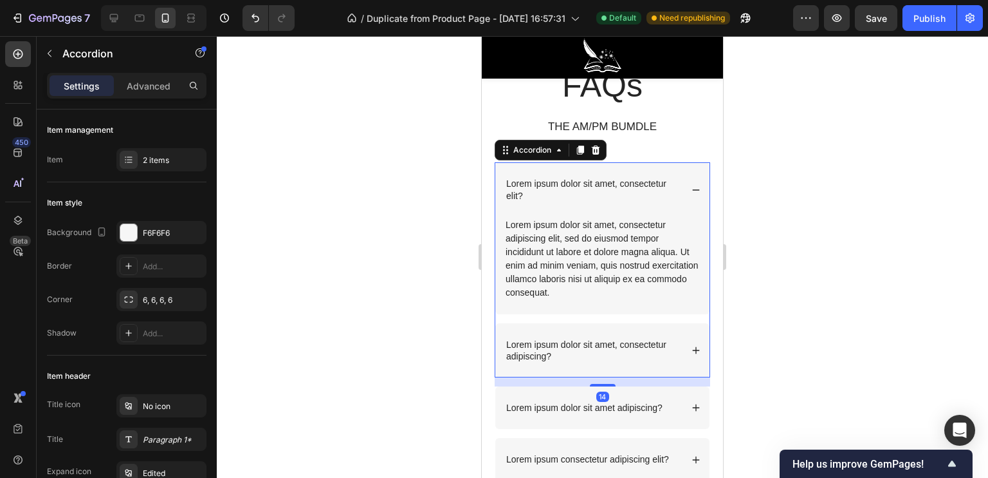
click at [693, 189] on icon at bounding box center [696, 189] width 7 height 1
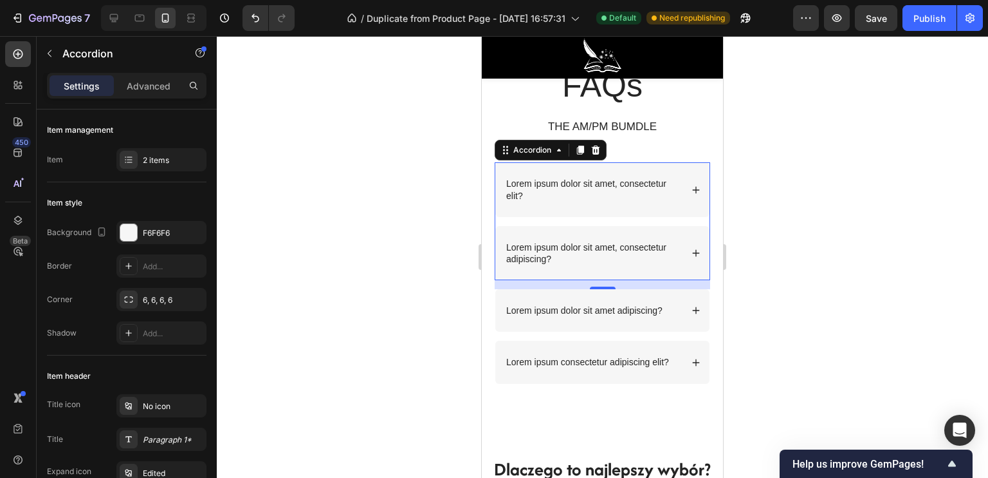
click at [692, 248] on icon at bounding box center [696, 252] width 9 height 9
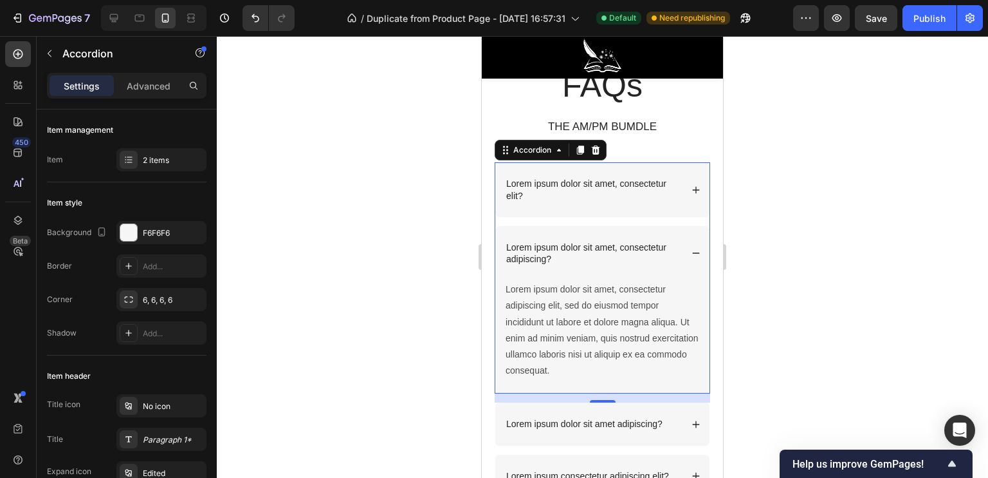
click at [692, 248] on icon at bounding box center [696, 252] width 9 height 9
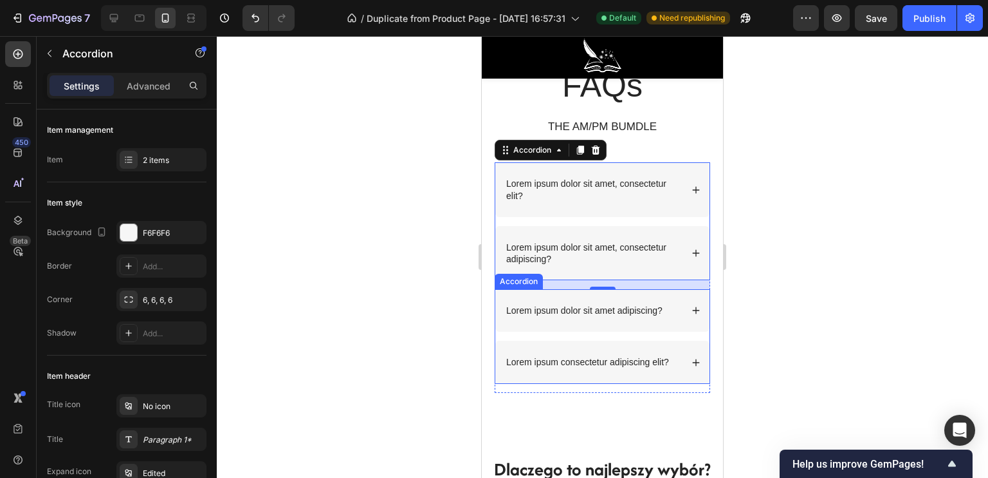
click at [692, 307] on icon at bounding box center [696, 310] width 9 height 9
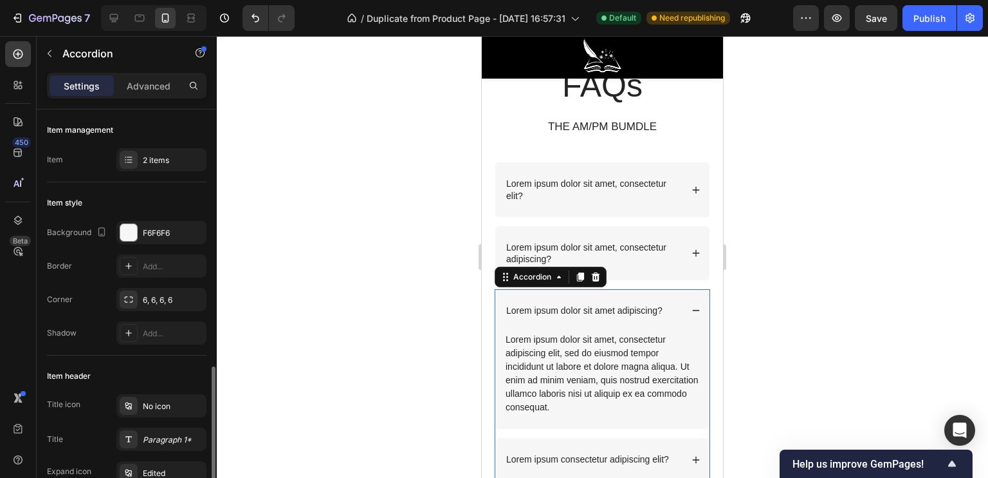
scroll to position [193, 0]
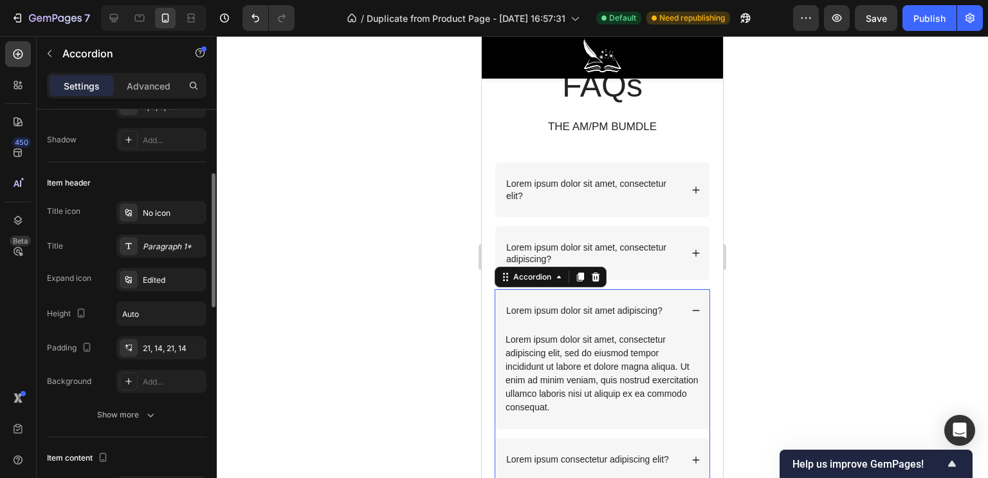
click at [685, 316] on div "Lorem ipsum dolor sit amet adipiscing?" at bounding box center [603, 310] width 214 height 42
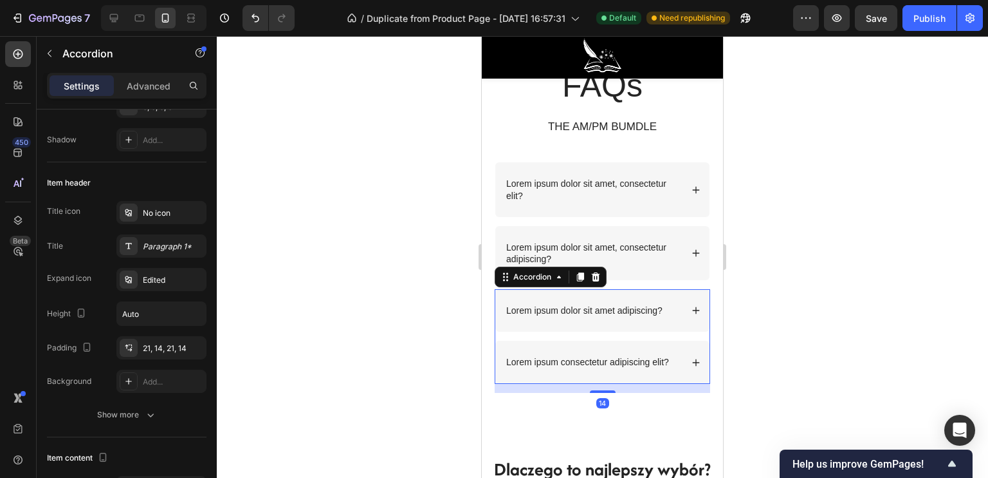
click at [692, 363] on icon at bounding box center [696, 362] width 9 height 9
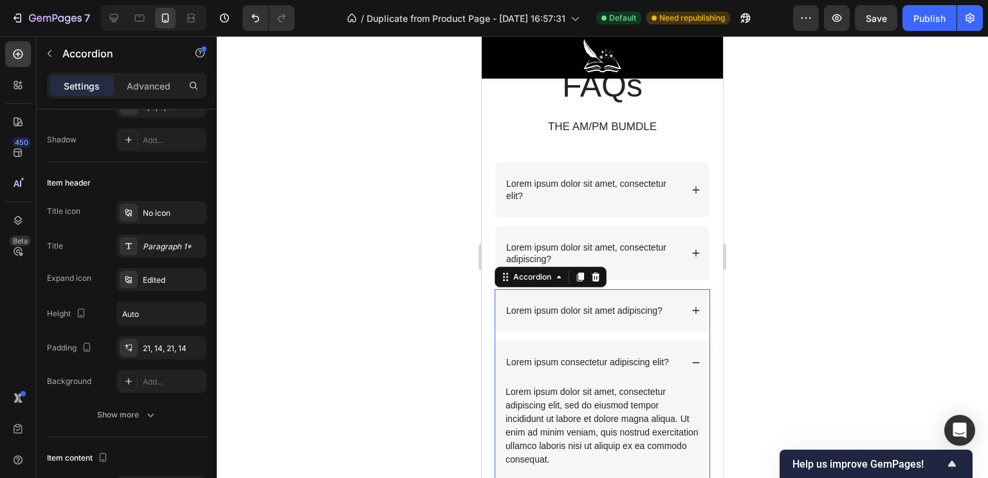
click at [692, 363] on icon at bounding box center [696, 362] width 9 height 9
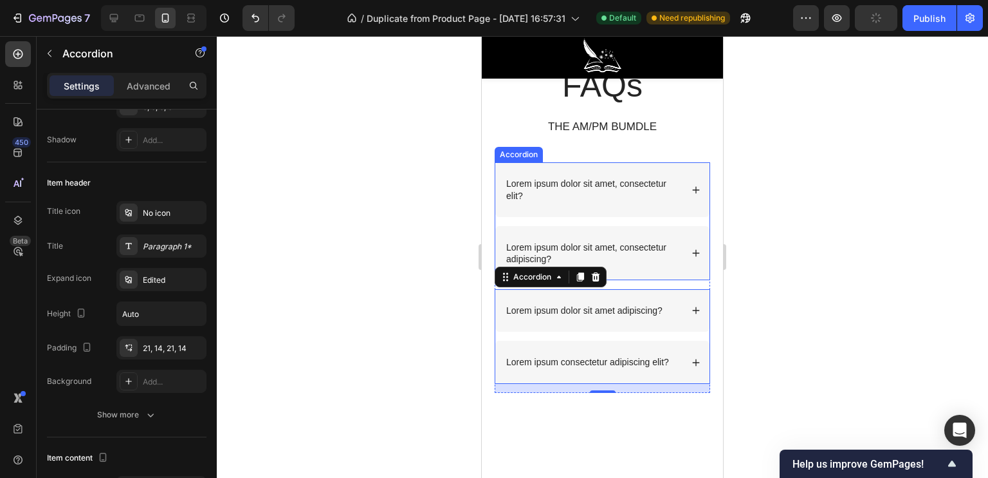
scroll to position [3495, 0]
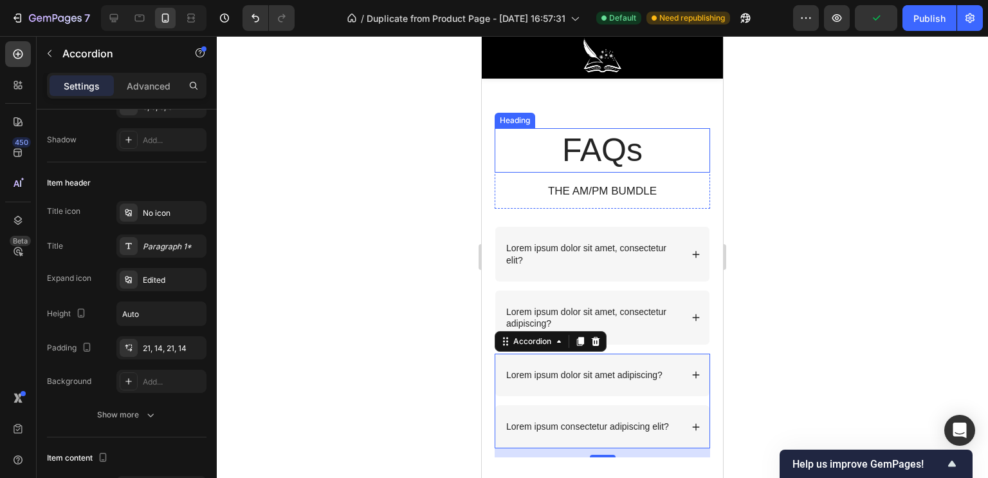
click at [598, 142] on h2 "FAQs" at bounding box center [603, 150] width 216 height 44
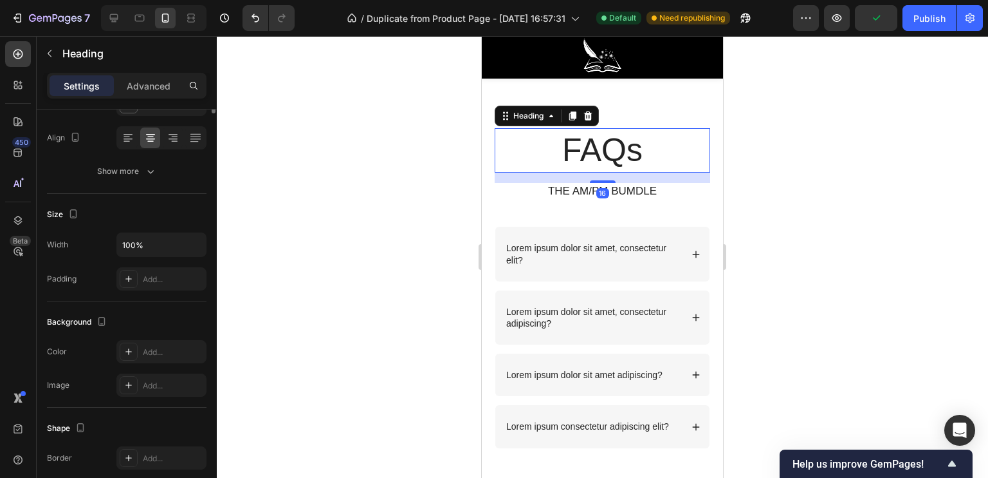
scroll to position [0, 0]
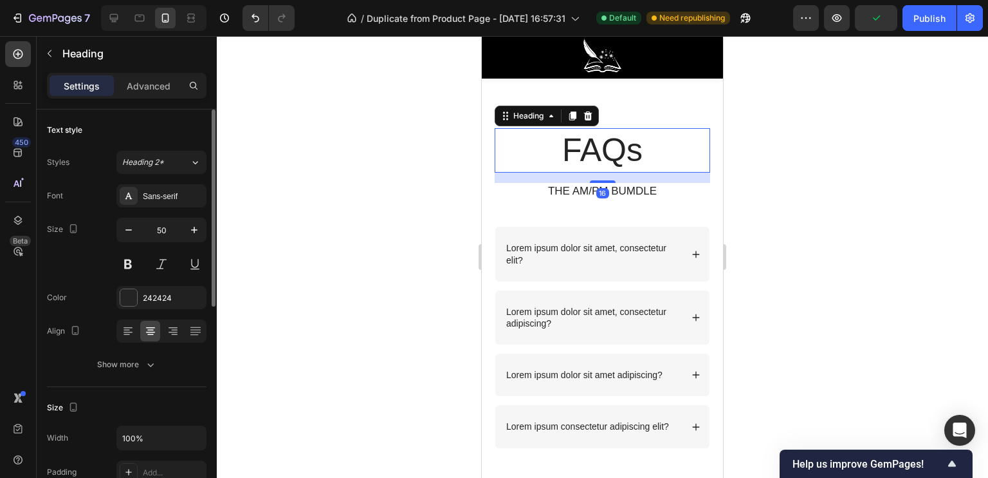
click at [598, 141] on h2 "FAQs" at bounding box center [603, 150] width 216 height 44
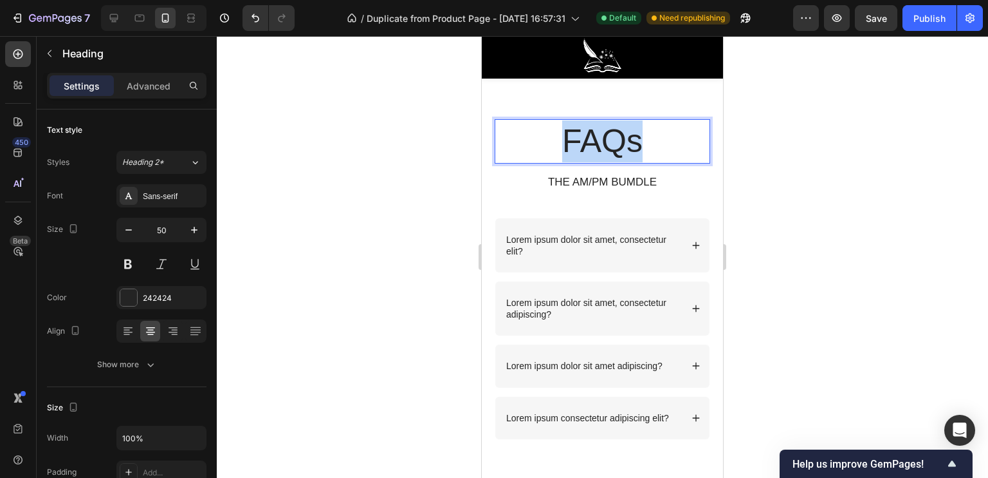
drag, startPoint x: 654, startPoint y: 154, endPoint x: 562, endPoint y: 158, distance: 92.1
click at [562, 158] on p "FAQs" at bounding box center [602, 141] width 213 height 42
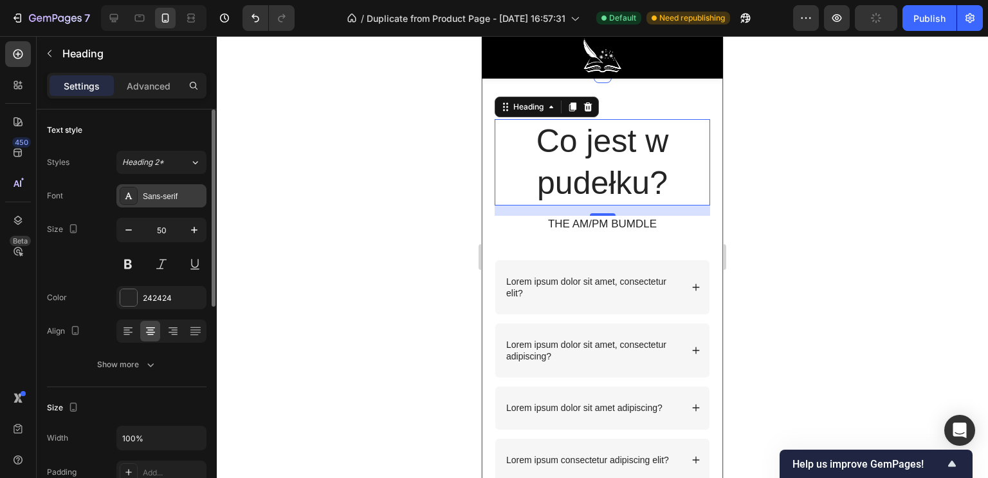
click at [147, 198] on div "Sans-serif" at bounding box center [173, 196] width 60 height 12
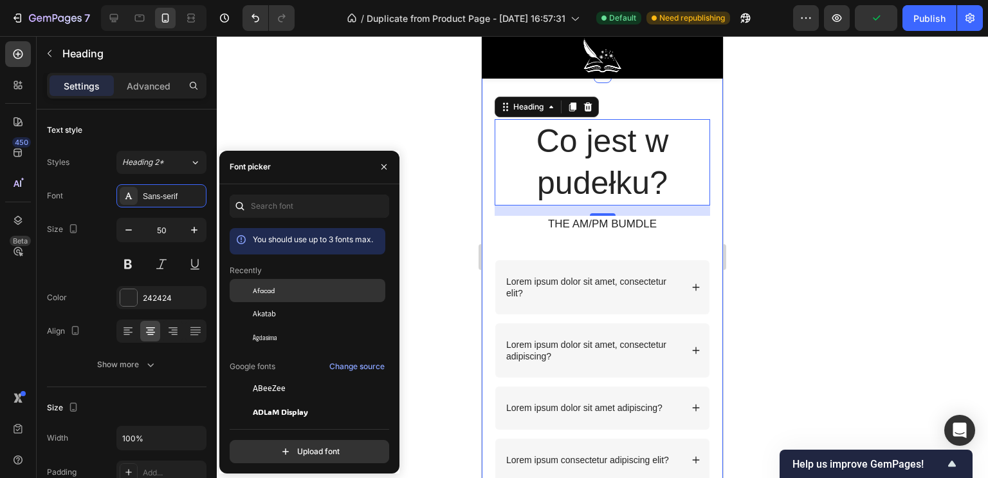
click at [291, 292] on div "Afacad" at bounding box center [318, 290] width 130 height 12
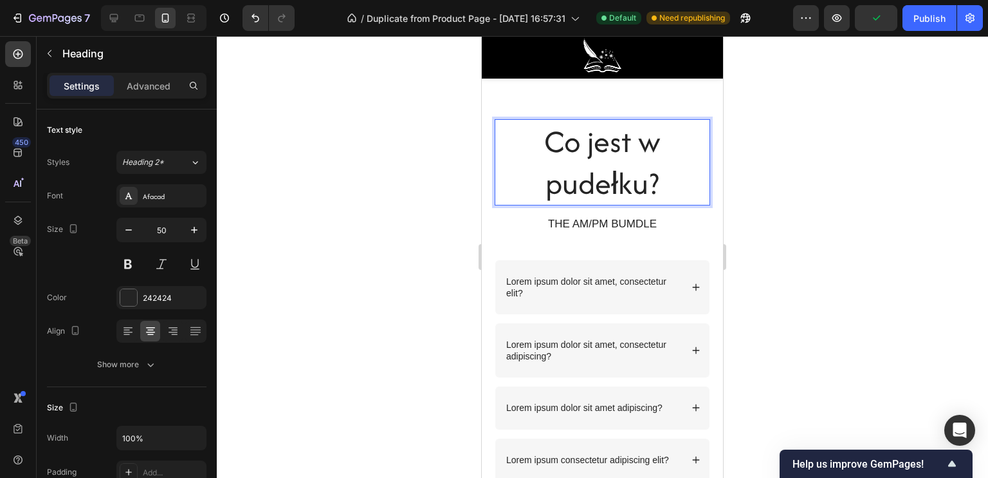
click at [662, 198] on p "Co jest w pudełku?" at bounding box center [602, 162] width 213 height 84
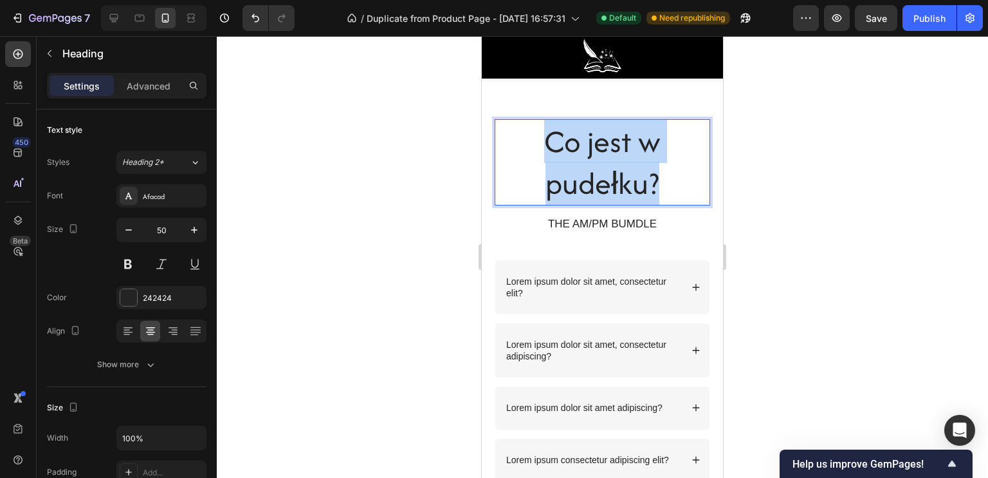
drag, startPoint x: 662, startPoint y: 198, endPoint x: 481, endPoint y: 136, distance: 191.5
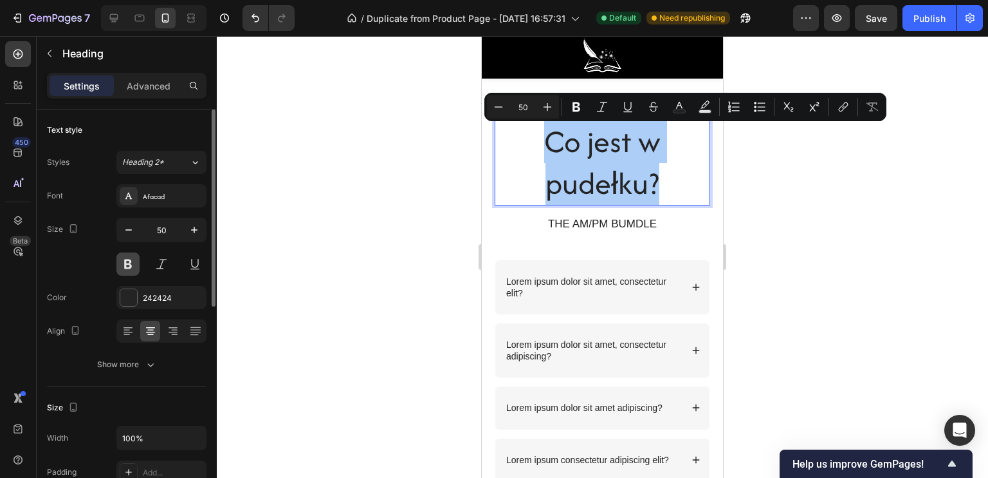
click at [131, 259] on button at bounding box center [127, 263] width 23 height 23
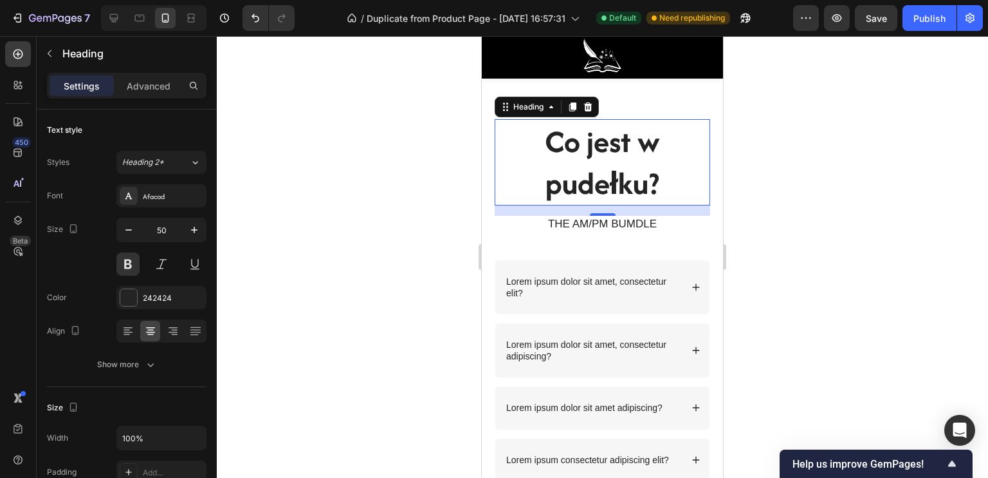
click at [662, 185] on p "Co jest w pudełku?" at bounding box center [602, 162] width 213 height 84
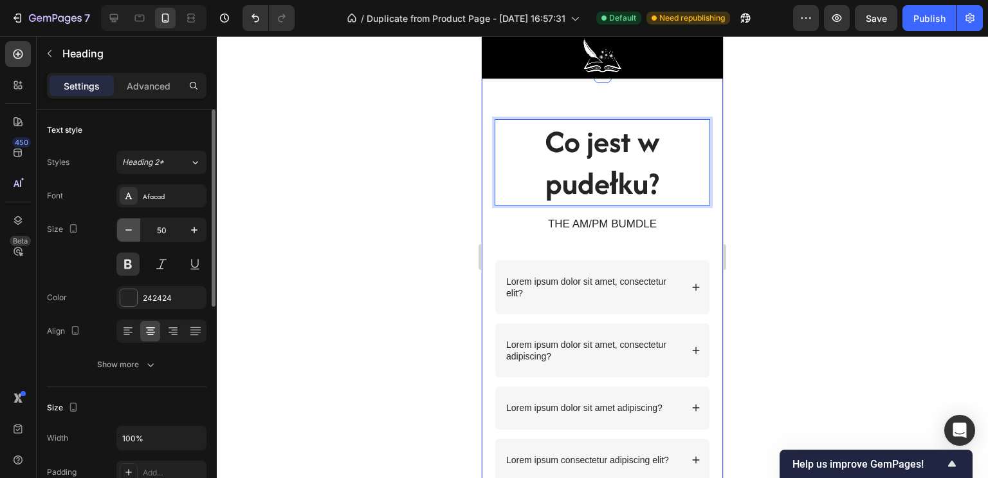
click at [134, 228] on icon "button" at bounding box center [128, 229] width 13 height 13
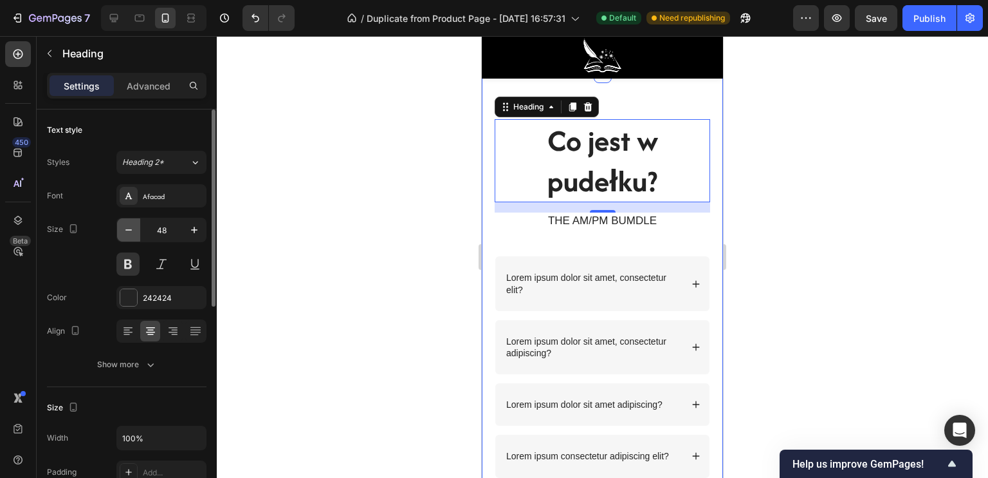
click at [134, 228] on icon "button" at bounding box center [128, 229] width 13 height 13
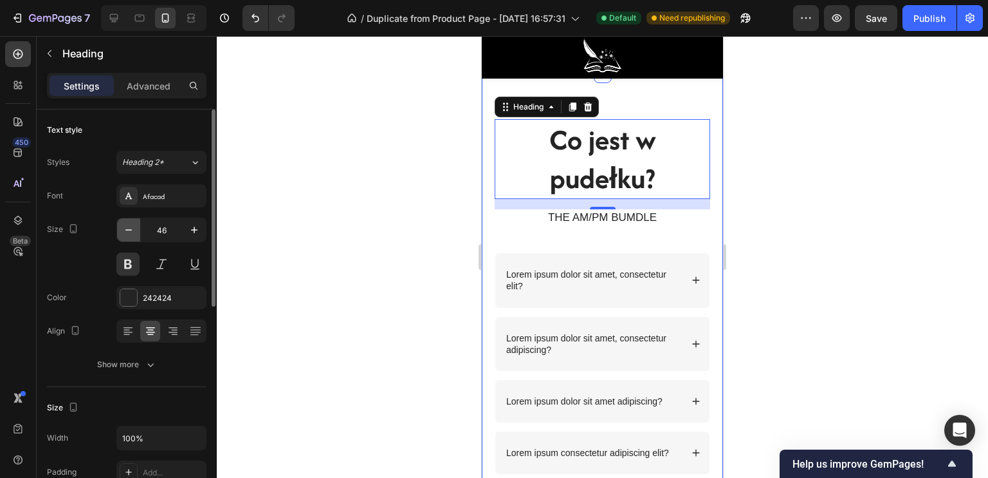
click at [134, 228] on icon "button" at bounding box center [128, 229] width 13 height 13
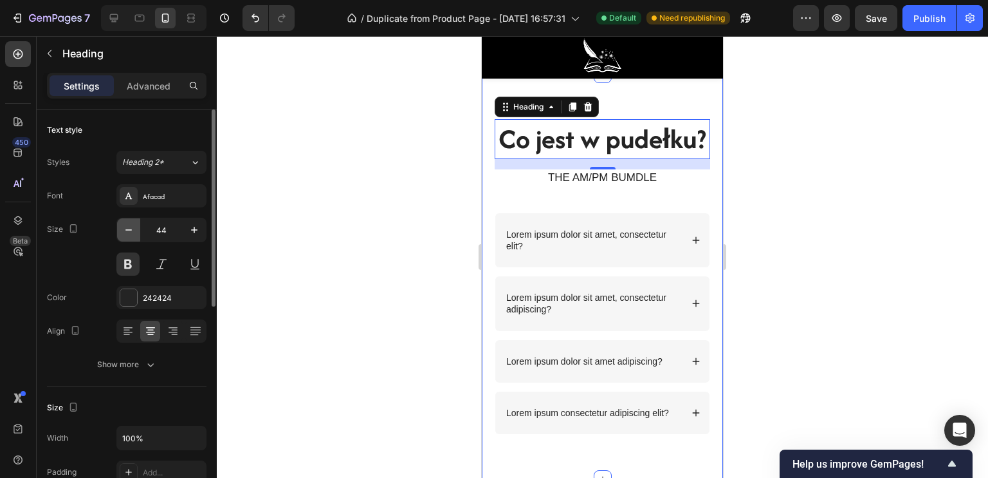
click at [134, 228] on icon "button" at bounding box center [128, 229] width 13 height 13
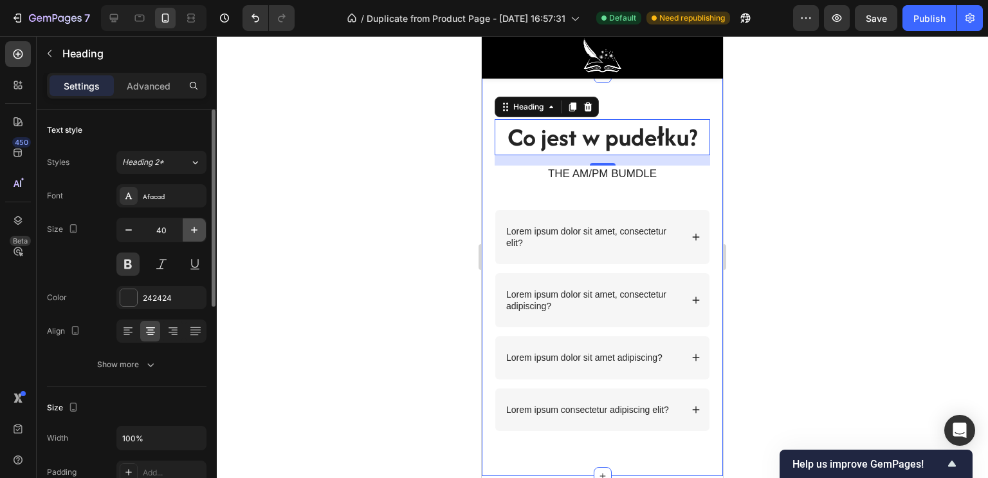
click at [195, 237] on button "button" at bounding box center [194, 229] width 23 height 23
type input "41"
click at [400, 239] on div at bounding box center [603, 256] width 772 height 441
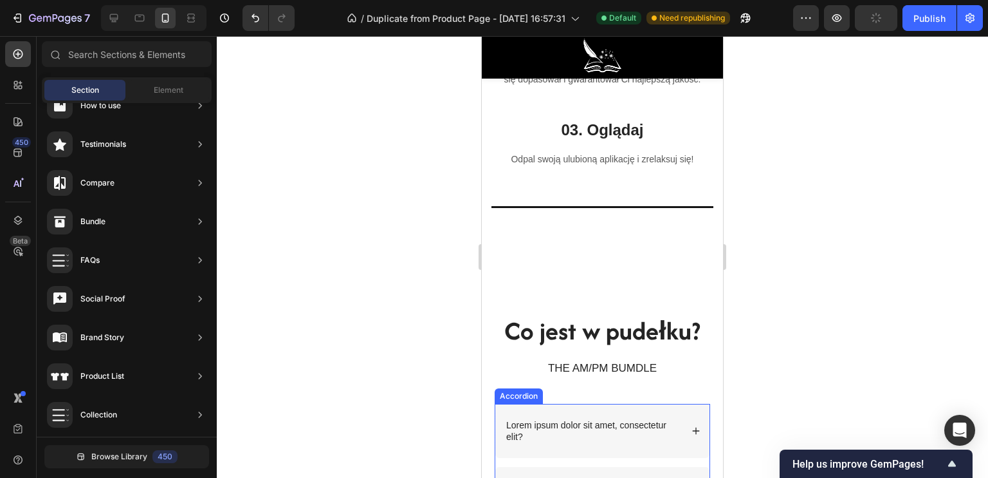
scroll to position [3366, 0]
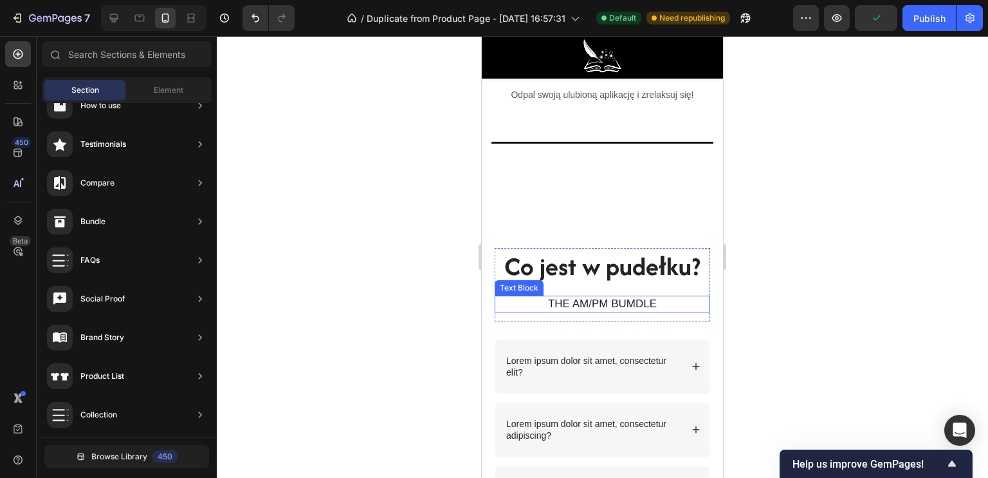
click at [597, 310] on p "THE AM/PM BUMDLE" at bounding box center [602, 304] width 213 height 14
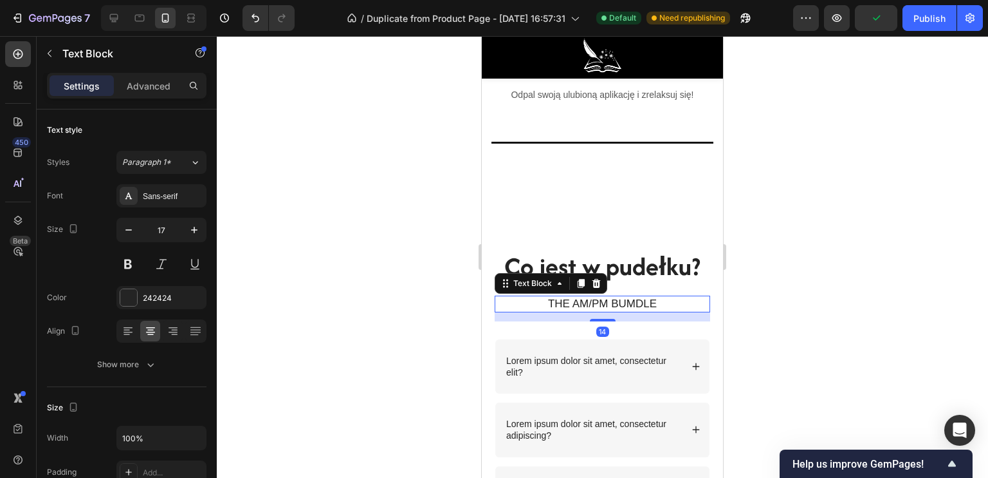
click at [646, 311] on p "THE AM/PM BUMDLE" at bounding box center [602, 304] width 213 height 14
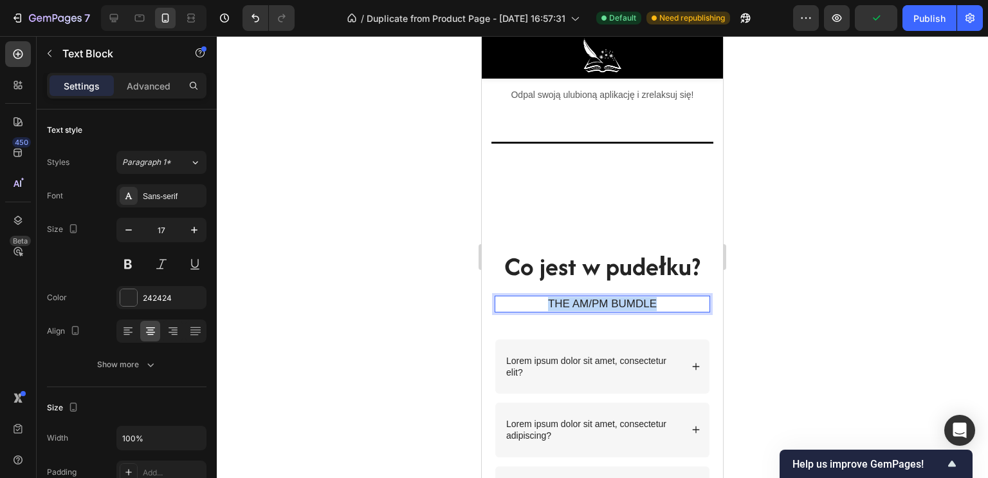
drag, startPoint x: 663, startPoint y: 315, endPoint x: 535, endPoint y: 316, distance: 128.1
click at [535, 311] on p "THE AM/PM BUMDLE" at bounding box center [602, 304] width 213 height 14
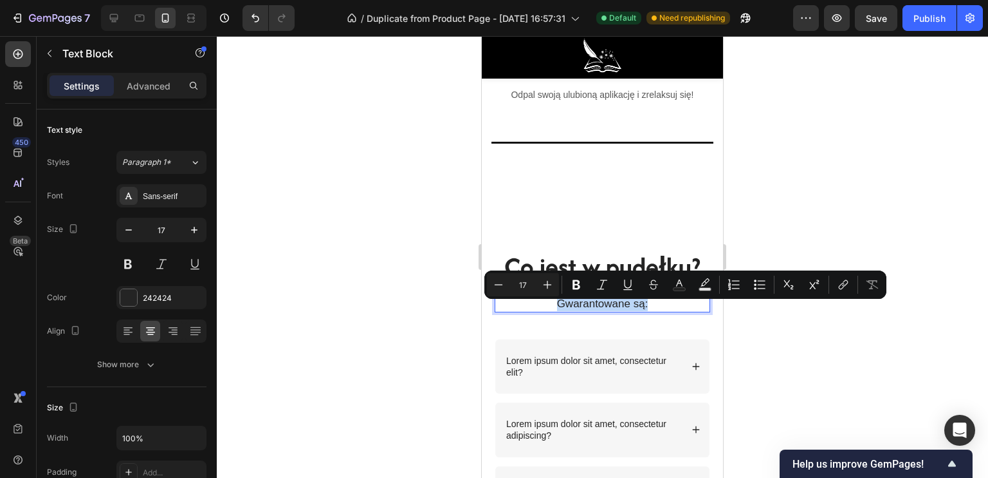
drag, startPoint x: 653, startPoint y: 308, endPoint x: 533, endPoint y: 311, distance: 119.1
click at [533, 311] on p "Gwarantowane są:" at bounding box center [602, 304] width 213 height 14
click at [133, 301] on div at bounding box center [128, 297] width 17 height 17
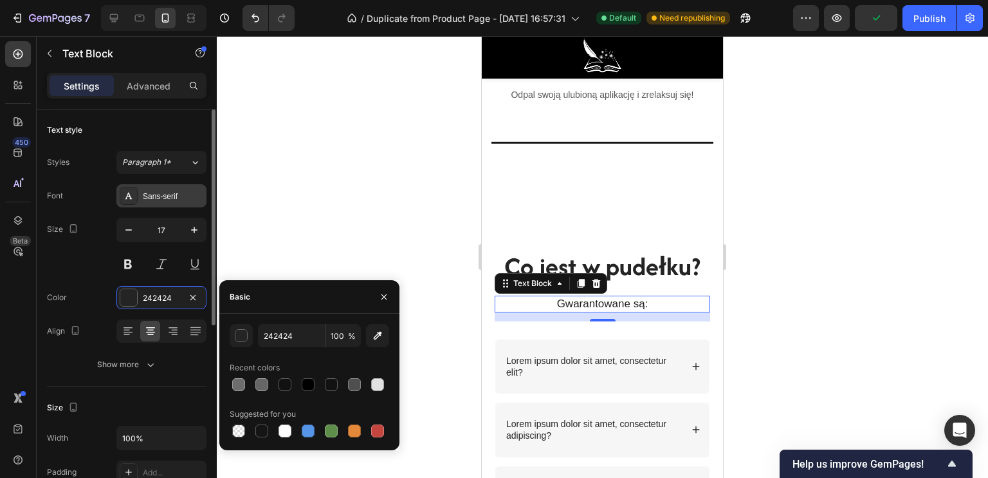
click at [158, 199] on div "Sans-serif" at bounding box center [173, 196] width 60 height 12
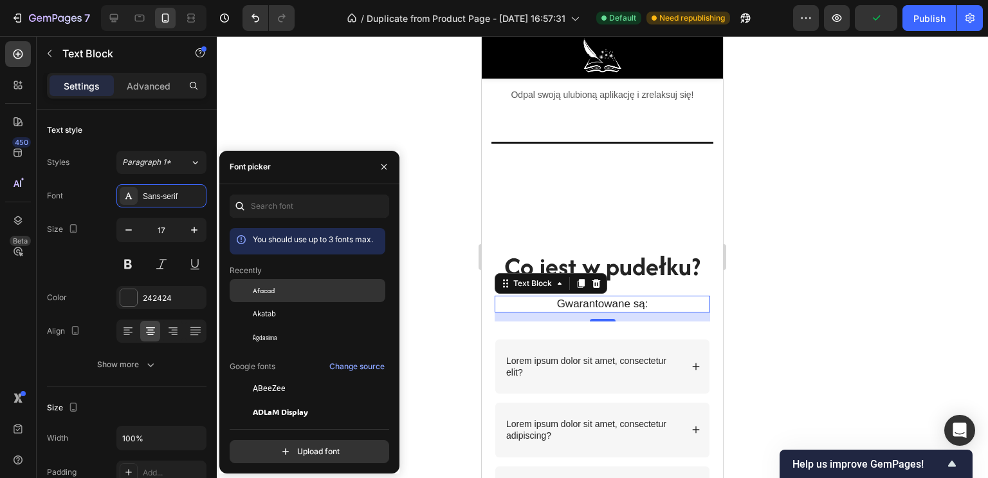
click at [270, 291] on span "Afacad" at bounding box center [264, 290] width 22 height 12
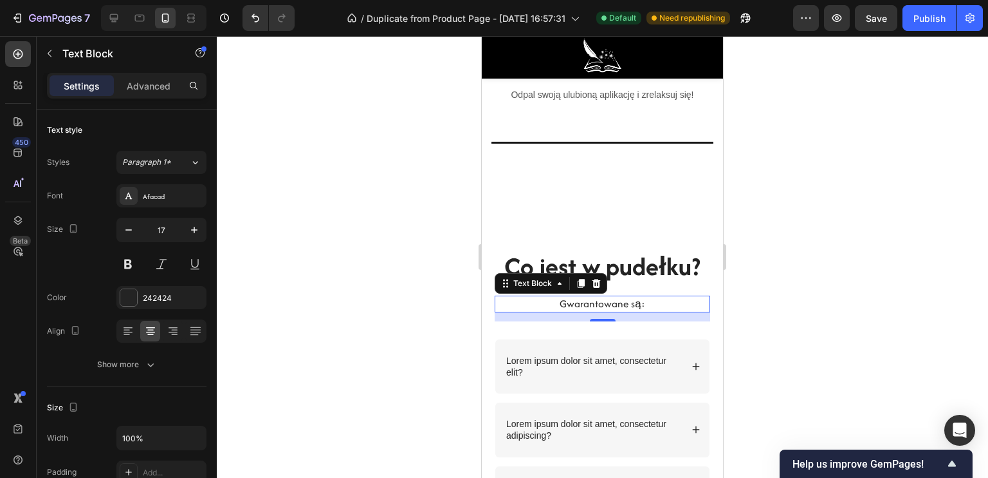
drag, startPoint x: 747, startPoint y: 337, endPoint x: 235, endPoint y: 300, distance: 512.9
click at [747, 337] on div at bounding box center [603, 256] width 772 height 441
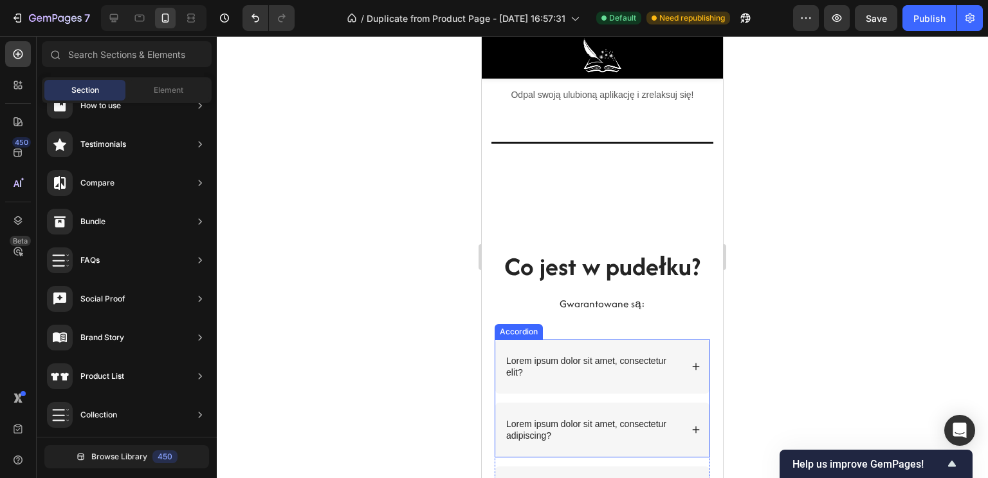
click at [571, 364] on p "Lorem ipsum dolor sit amet, consectetur elit?" at bounding box center [592, 366] width 173 height 23
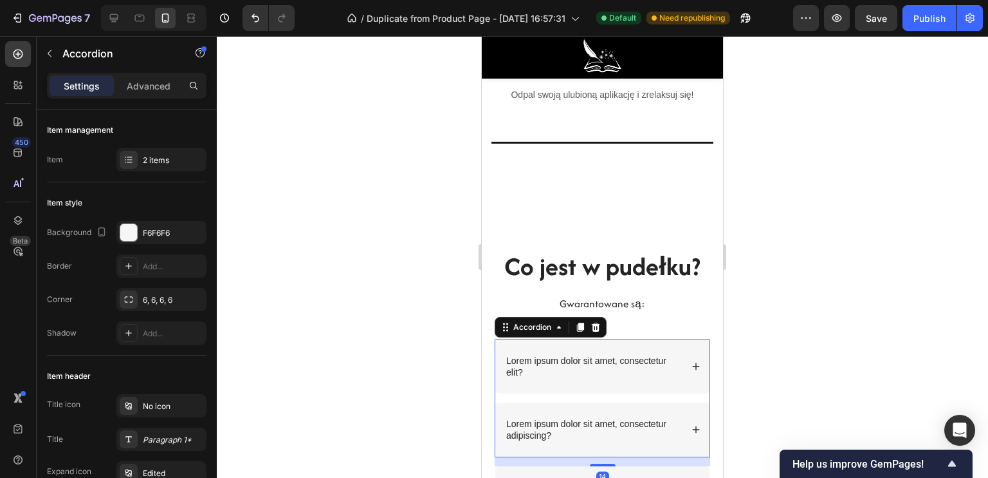
click at [537, 378] on p "Lorem ipsum dolor sit amet, consectetur elit?" at bounding box center [592, 366] width 173 height 23
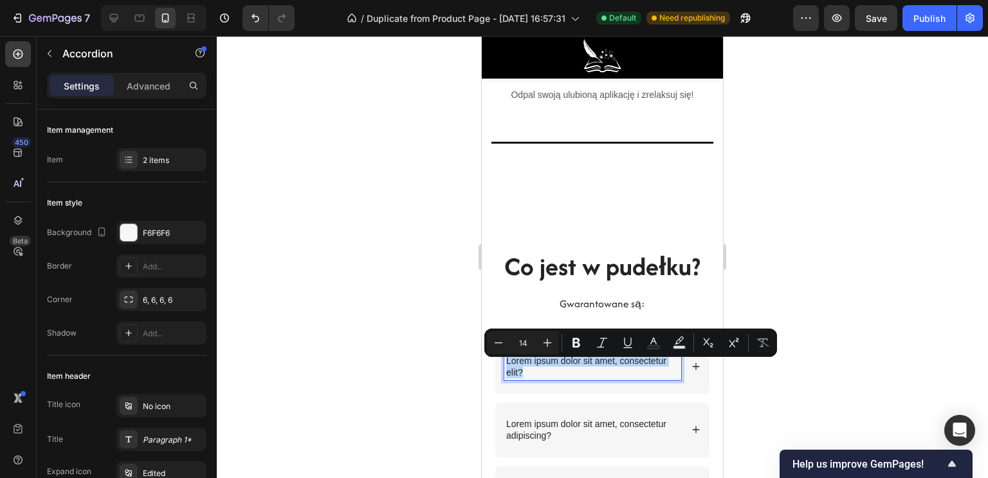
drag, startPoint x: 528, startPoint y: 376, endPoint x: 502, endPoint y: 367, distance: 27.1
click at [502, 367] on div "Lorem ipsum dolor sit amet, consectetur elit?" at bounding box center [603, 366] width 214 height 54
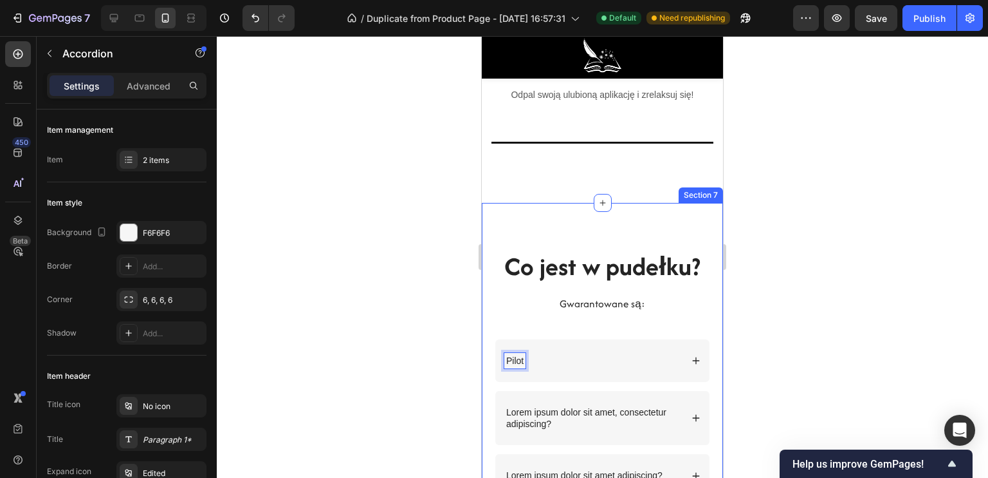
click at [374, 355] on div at bounding box center [603, 256] width 772 height 441
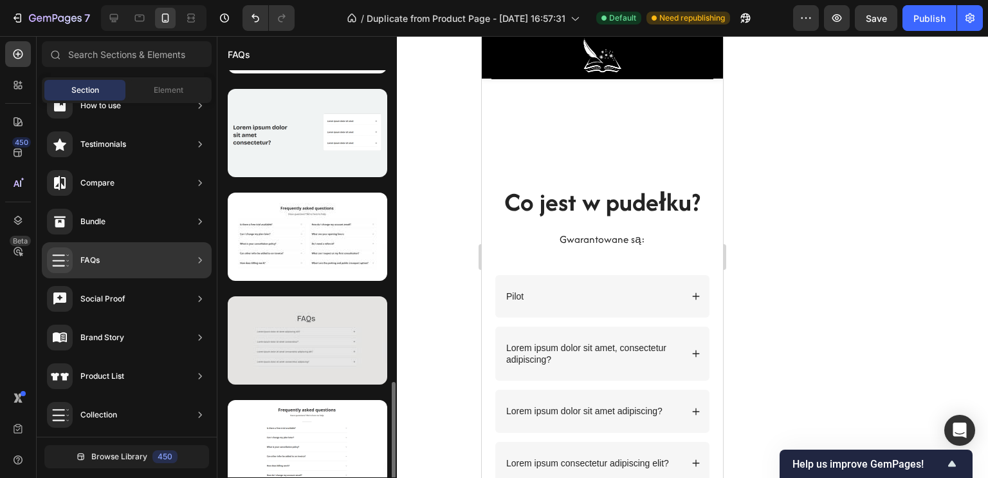
scroll to position [943, 0]
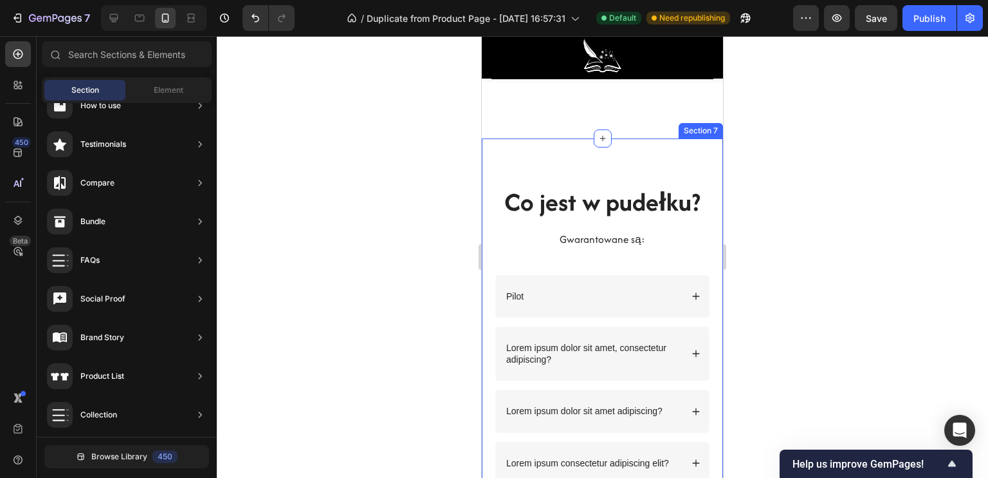
click at [582, 173] on div "Co jest w pudełku? Heading Gwarantowane są: Text Block Row Pilot Lorem ipsum do…" at bounding box center [602, 333] width 241 height 390
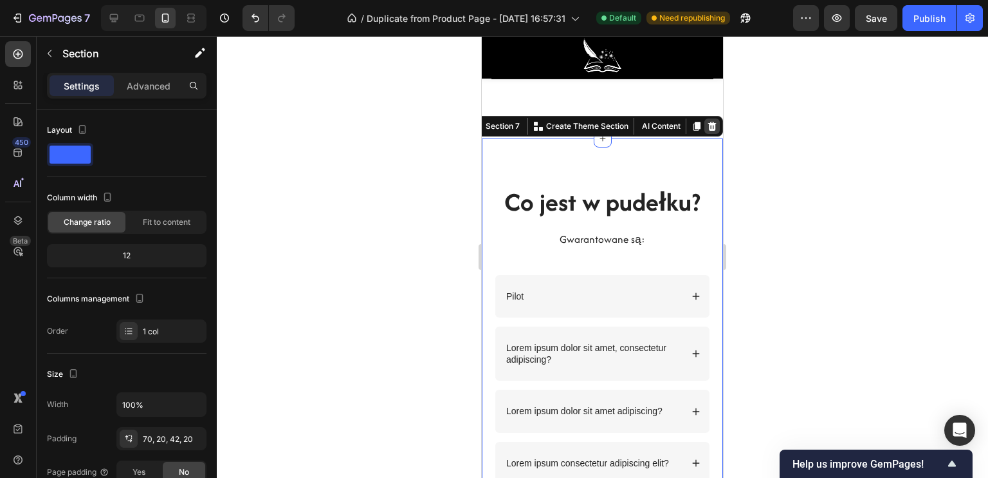
click at [709, 131] on icon at bounding box center [713, 126] width 8 height 9
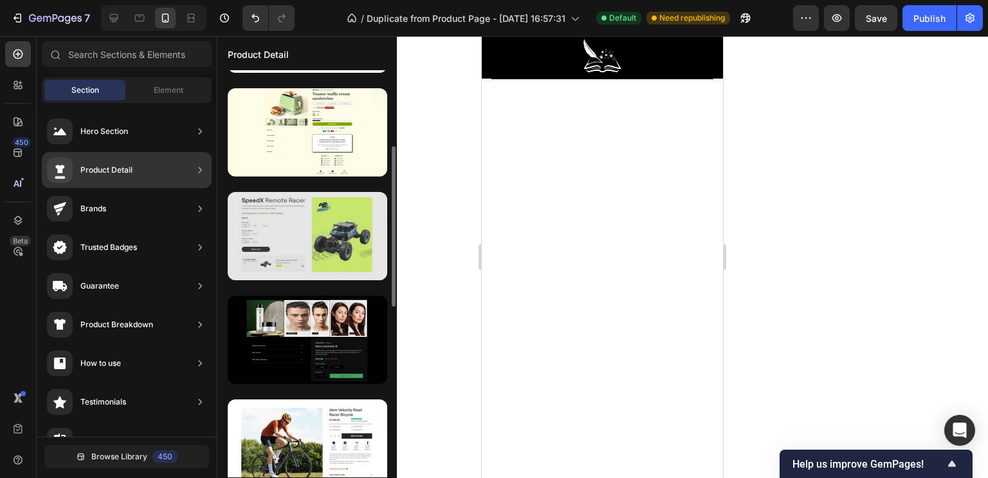
scroll to position [257, 0]
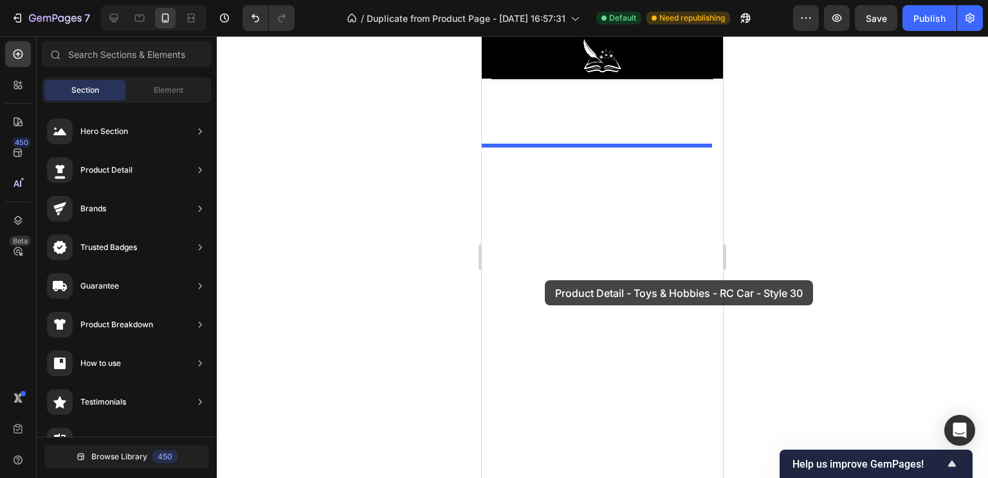
drag, startPoint x: 811, startPoint y: 243, endPoint x: 548, endPoint y: 279, distance: 265.0
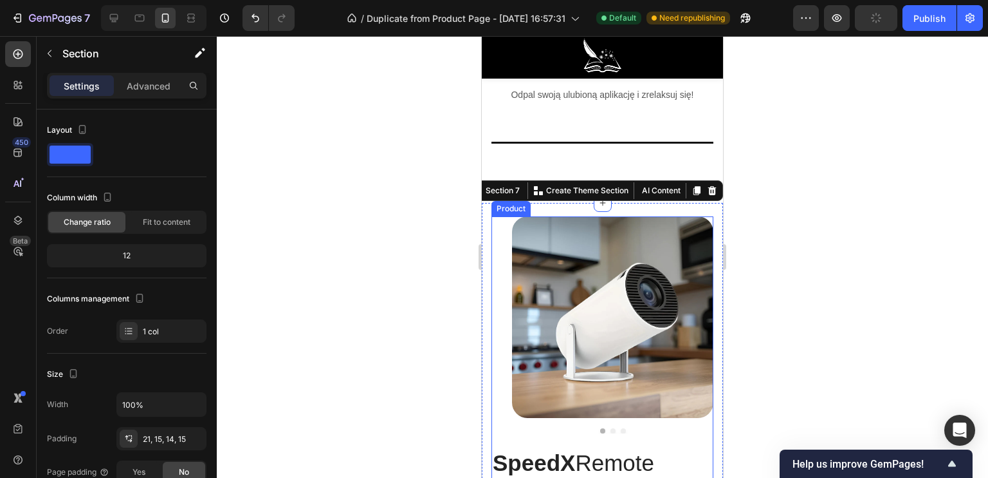
scroll to position [3431, 0]
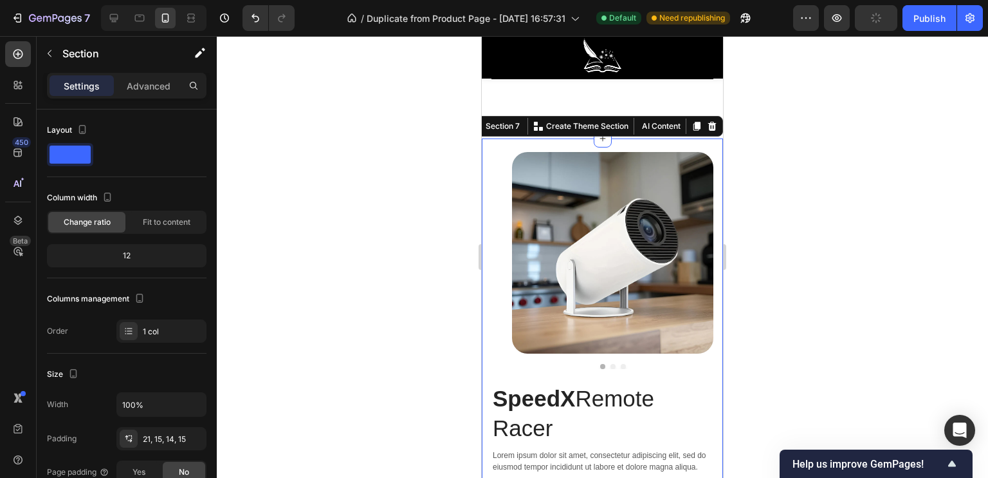
click at [755, 414] on div at bounding box center [603, 256] width 772 height 441
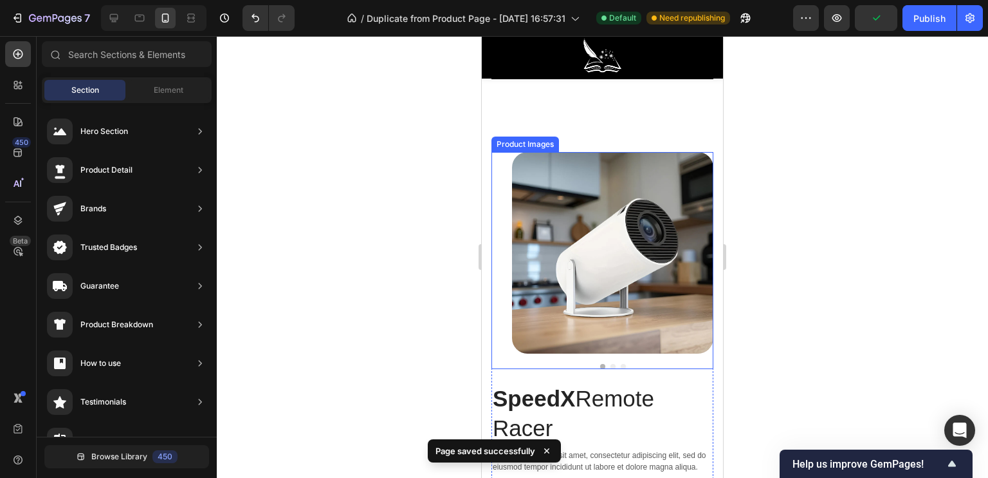
click at [576, 300] on img at bounding box center [612, 252] width 201 height 201
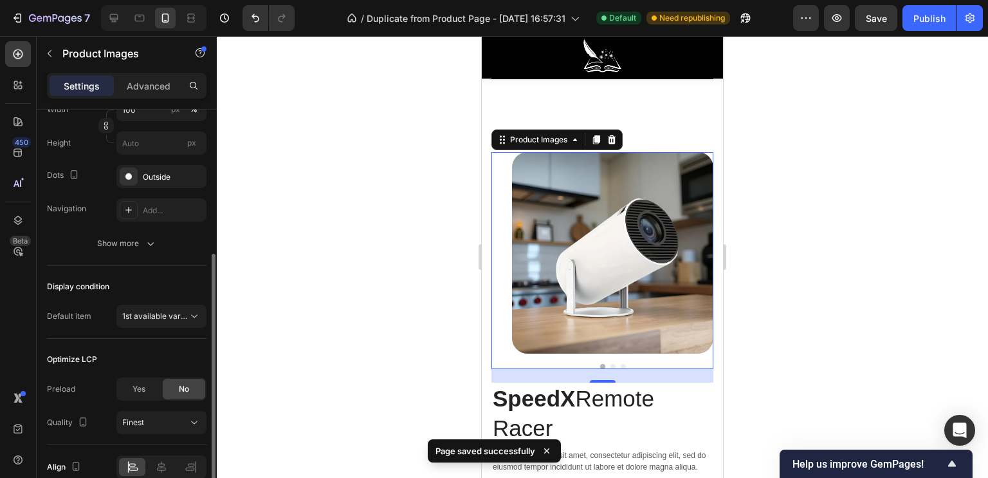
scroll to position [319, 0]
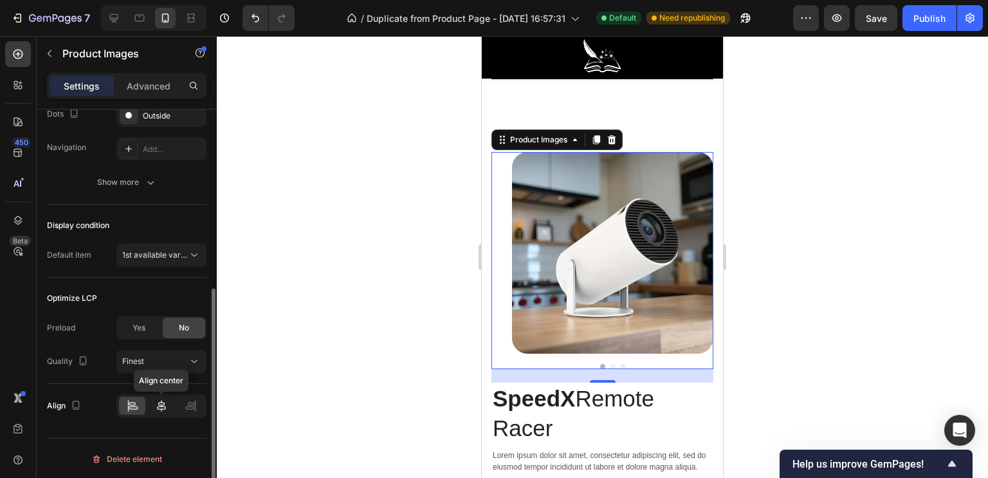
click at [157, 406] on icon at bounding box center [161, 405] width 13 height 13
click at [140, 406] on div at bounding box center [132, 405] width 26 height 18
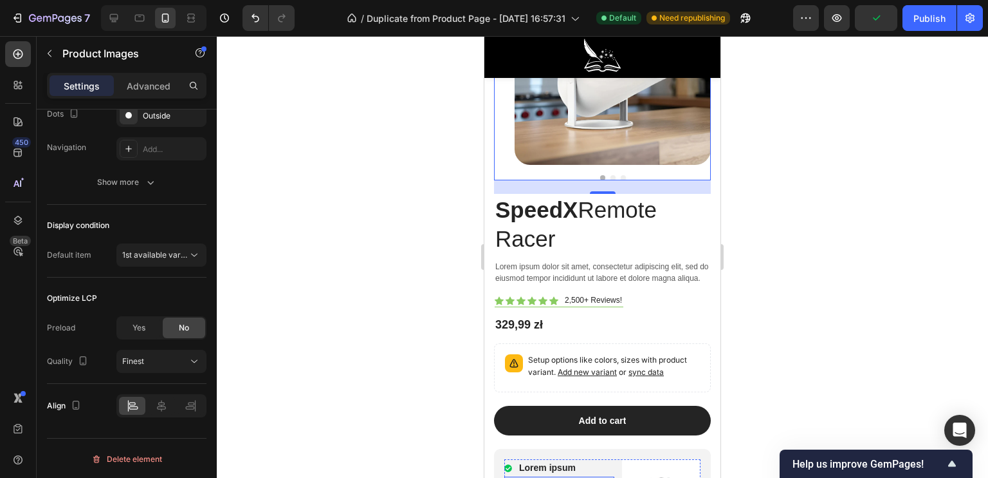
scroll to position [3685, 0]
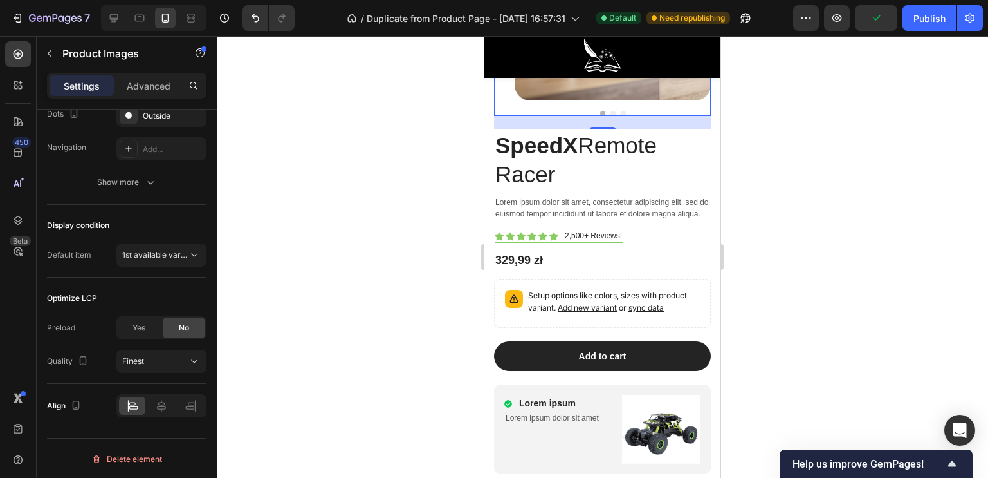
click at [438, 407] on div at bounding box center [603, 256] width 772 height 441
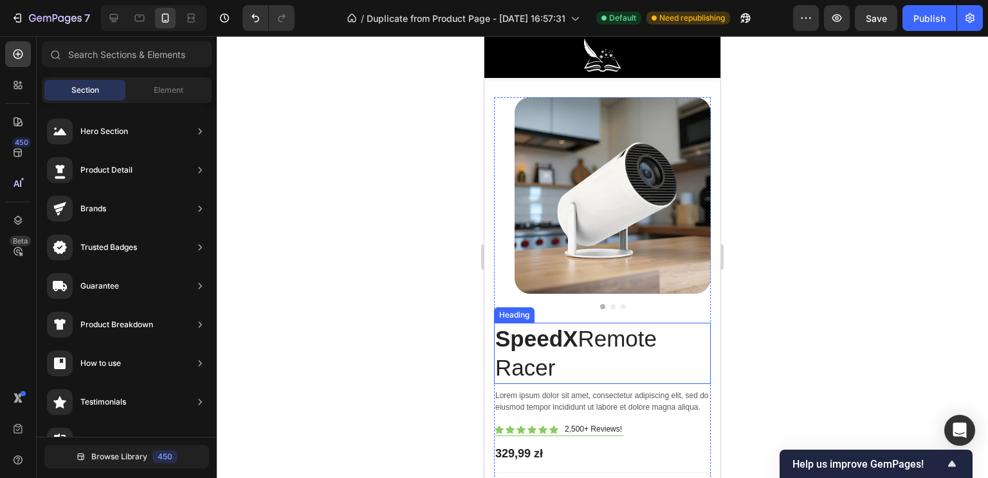
scroll to position [3427, 0]
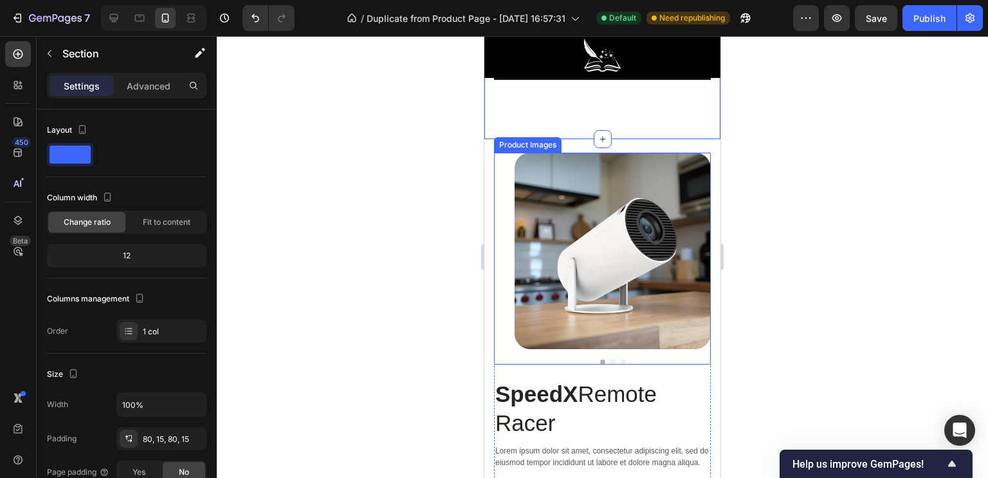
click at [495, 187] on div "Product Images" at bounding box center [602, 259] width 217 height 212
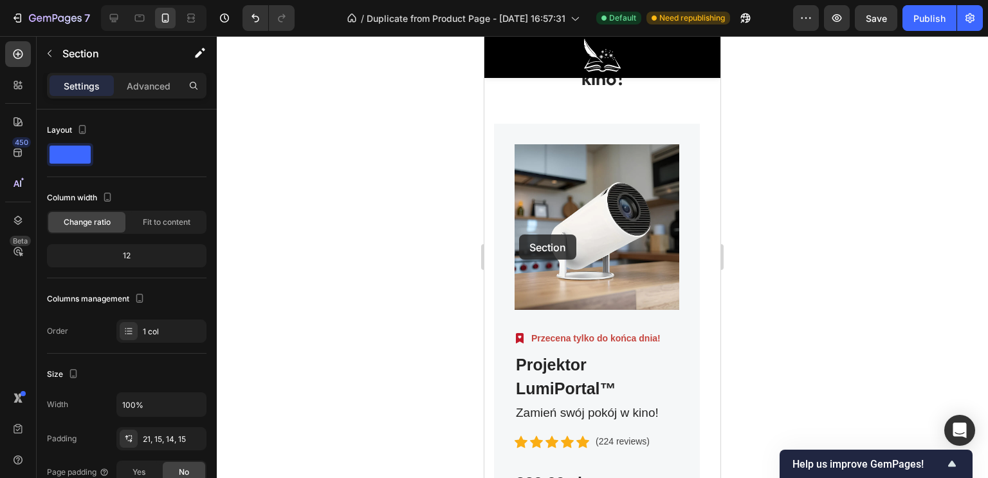
scroll to position [5680, 0]
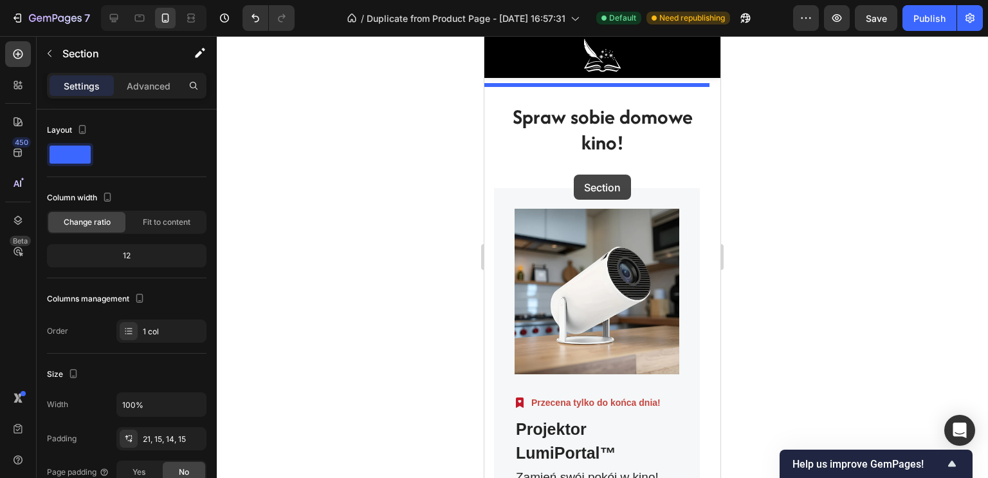
drag, startPoint x: 488, startPoint y: 180, endPoint x: 574, endPoint y: 174, distance: 85.8
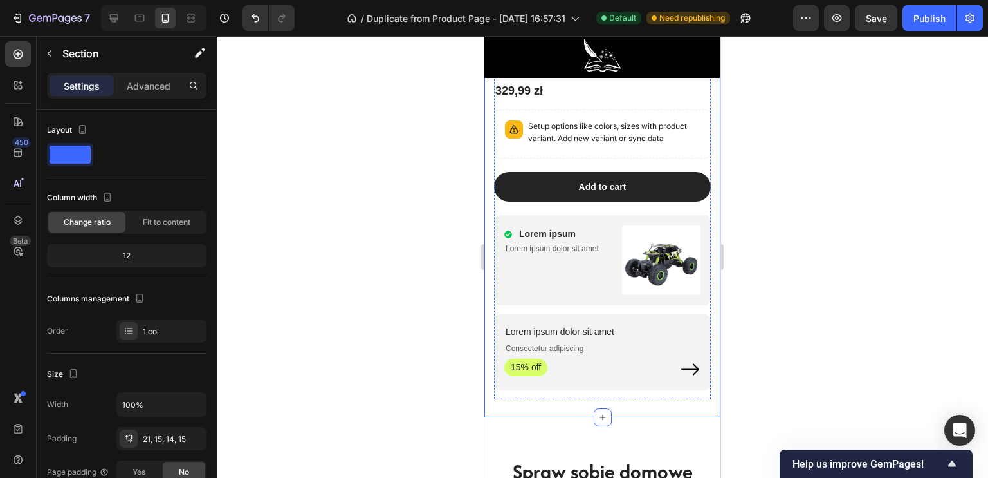
scroll to position [5631, 0]
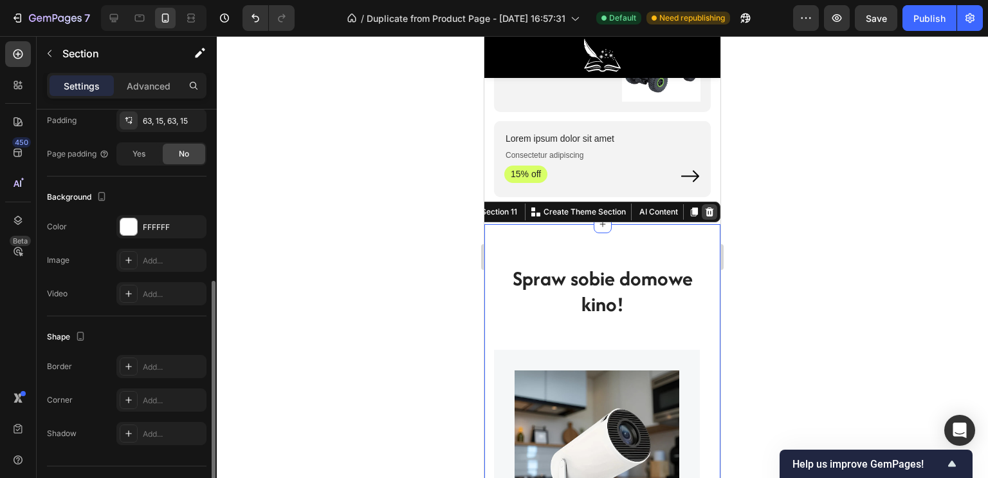
click at [705, 207] on icon at bounding box center [710, 212] width 10 height 10
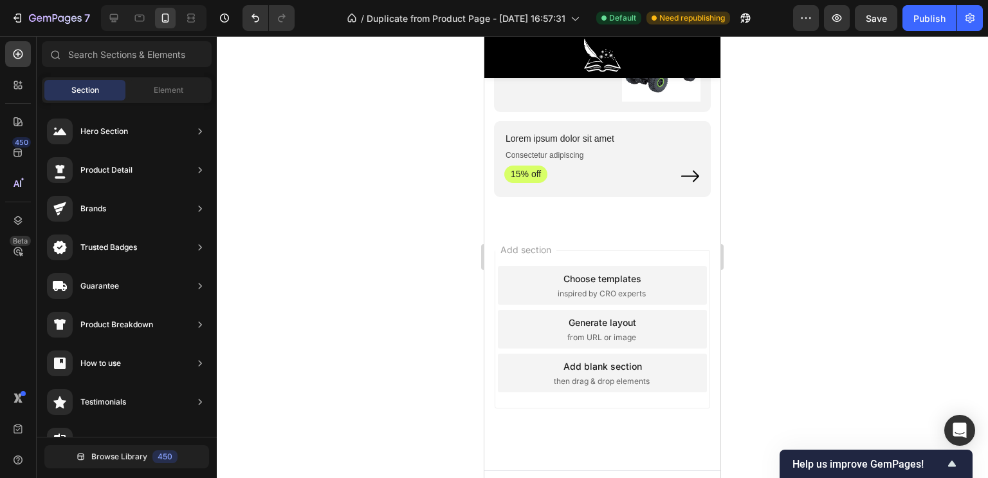
scroll to position [5502, 0]
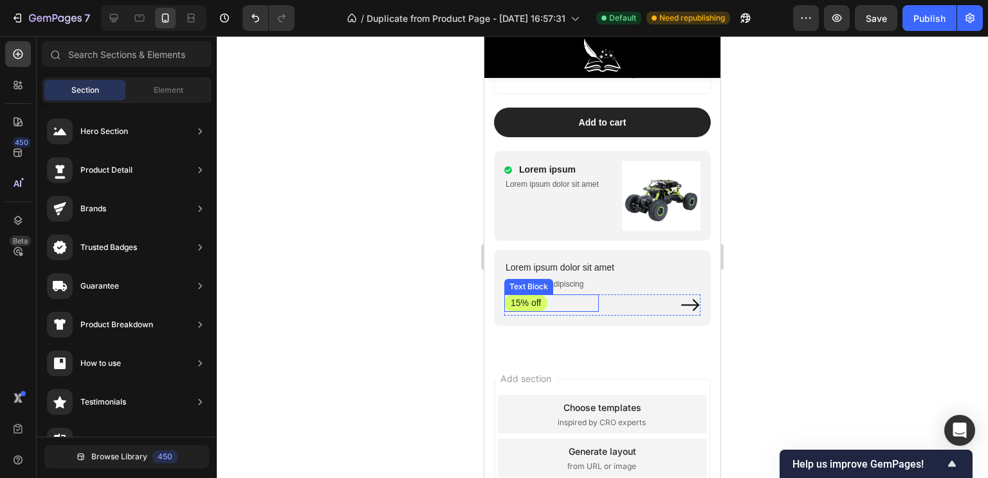
click at [528, 301] on p "15% off" at bounding box center [526, 303] width 30 height 12
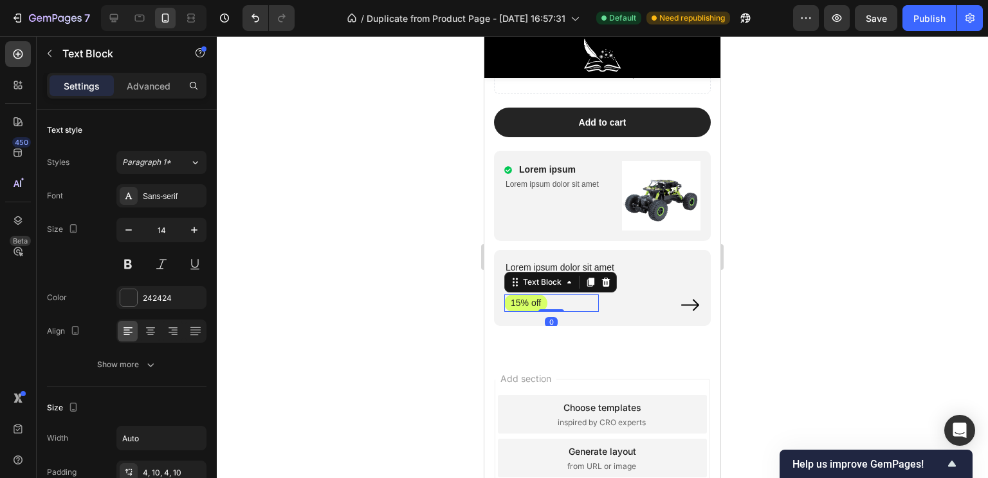
click at [535, 301] on p "15% off" at bounding box center [526, 303] width 30 height 12
drag, startPoint x: 542, startPoint y: 297, endPoint x: 510, endPoint y: 295, distance: 31.6
click at [510, 295] on div "15% off" at bounding box center [526, 302] width 43 height 17
click at [439, 308] on div at bounding box center [603, 256] width 772 height 441
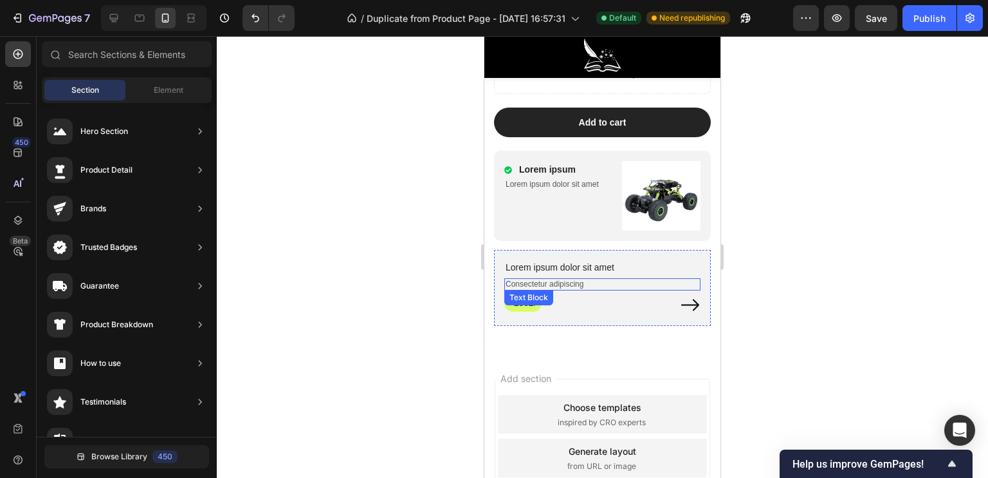
click at [572, 279] on p "Consectetur adipiscing" at bounding box center [603, 284] width 194 height 10
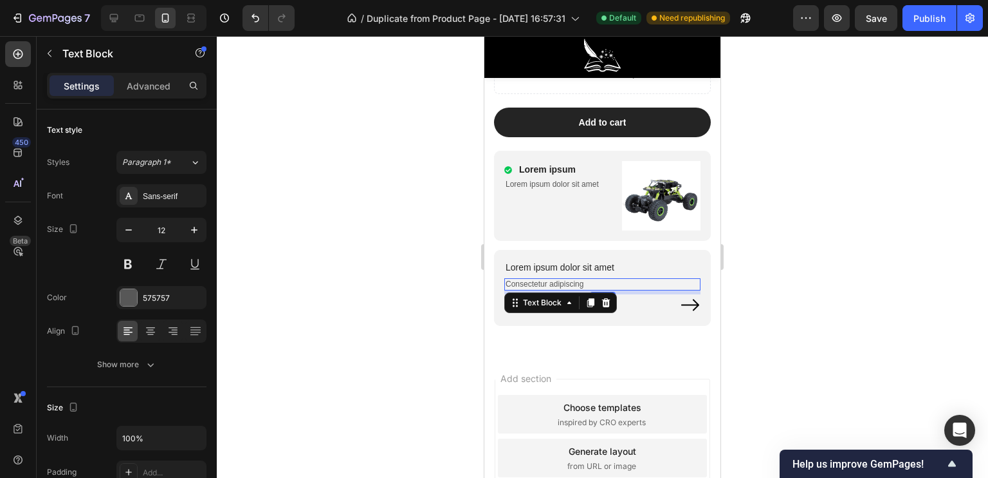
click at [572, 279] on p "Consectetur adipiscing" at bounding box center [603, 284] width 194 height 10
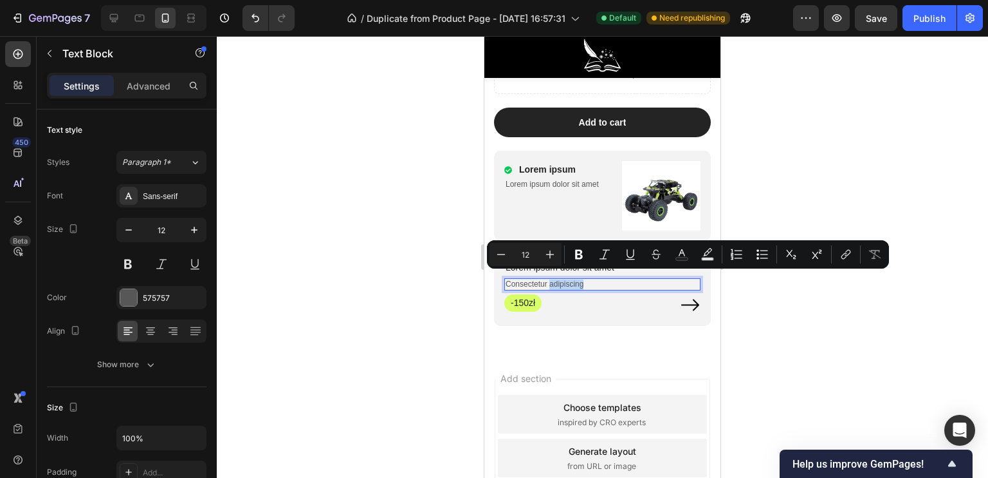
click at [585, 279] on p "Consectetur adipiscing" at bounding box center [603, 284] width 194 height 10
click at [591, 279] on p "Consectetur adipiscing" at bounding box center [603, 284] width 194 height 10
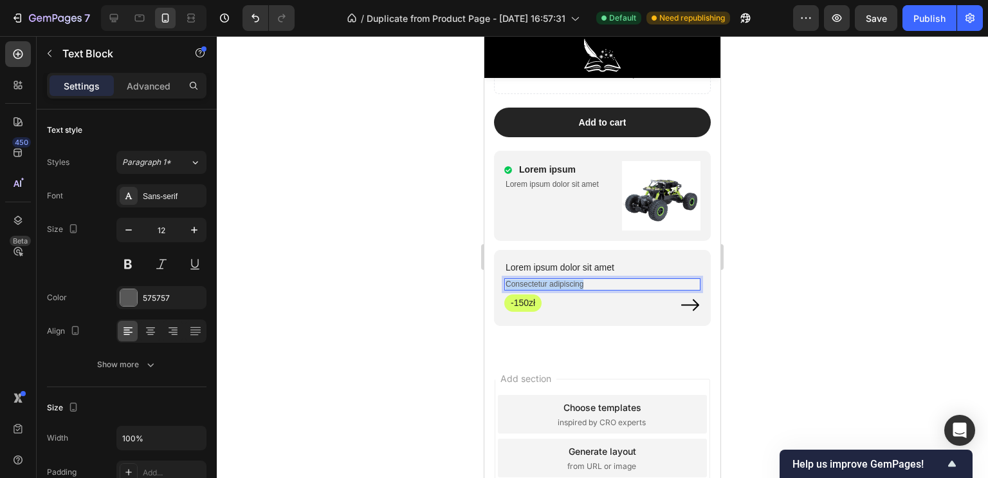
drag, startPoint x: 590, startPoint y: 277, endPoint x: 506, endPoint y: 277, distance: 83.7
click at [506, 279] on p "Consectetur adipiscing" at bounding box center [603, 284] width 194 height 10
click at [613, 261] on p "Lorem ipsum dolor sit amet" at bounding box center [603, 267] width 194 height 12
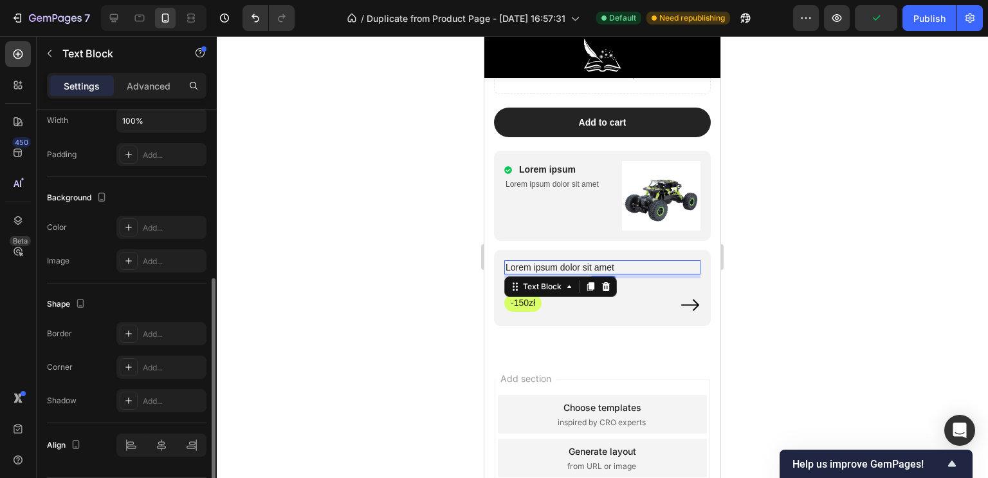
click at [613, 261] on p "Lorem ipsum dolor sit amet" at bounding box center [603, 267] width 194 height 12
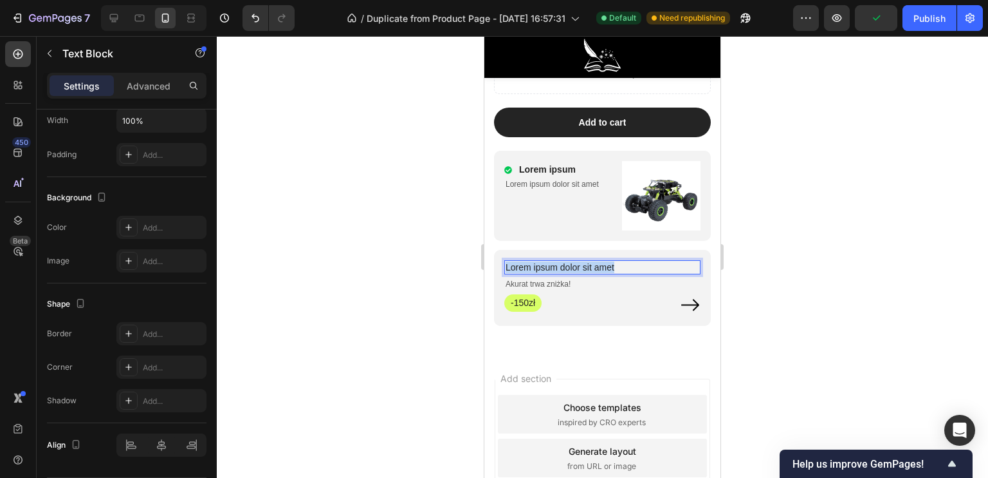
drag, startPoint x: 620, startPoint y: 259, endPoint x: 506, endPoint y: 257, distance: 113.9
click at [506, 261] on p "Lorem ipsum dolor sit amet" at bounding box center [603, 267] width 194 height 12
click at [553, 261] on p "Dostawa od 3 dni!" at bounding box center [603, 267] width 194 height 12
click at [547, 262] on p "Dostawa od 3 dni!" at bounding box center [603, 267] width 194 height 12
drag, startPoint x: 544, startPoint y: 262, endPoint x: 553, endPoint y: 262, distance: 8.4
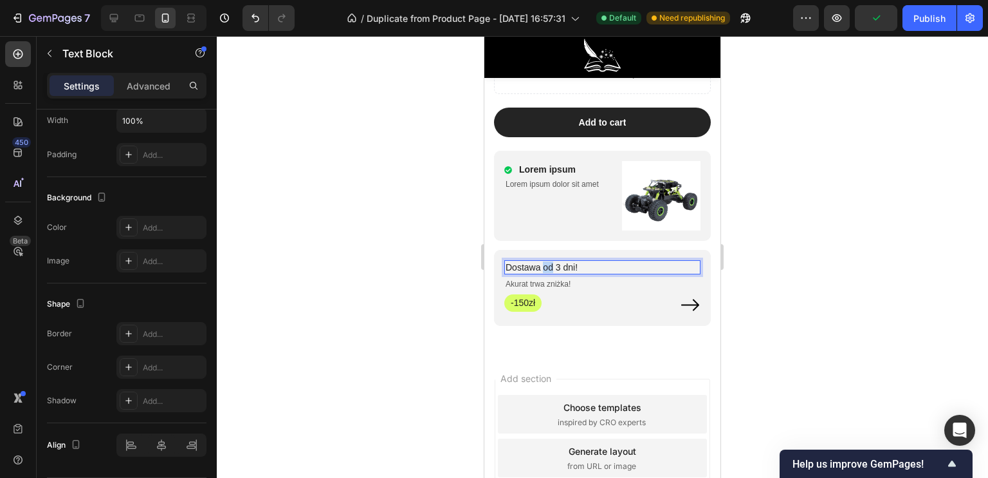
click at [553, 262] on p "Dostawa od 3 dni!" at bounding box center [603, 267] width 194 height 12
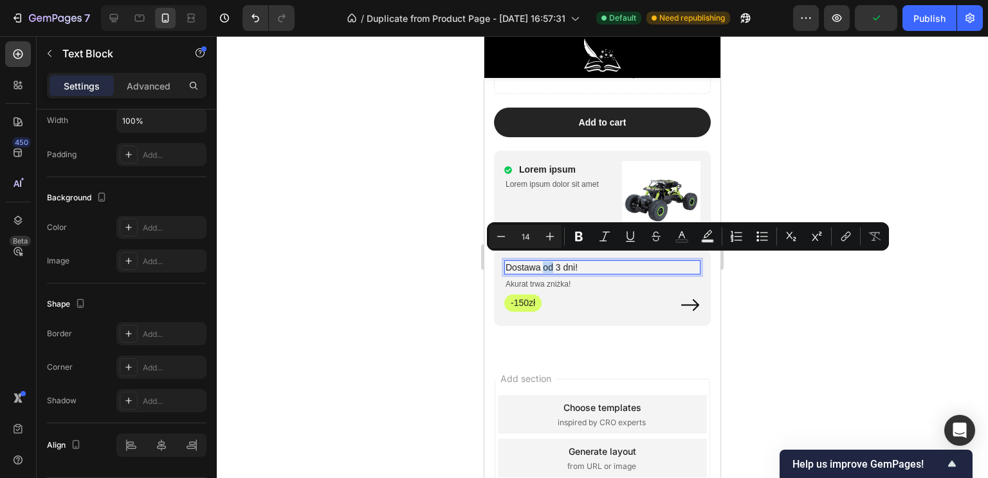
click at [553, 262] on p "Dostawa od 3 dni!" at bounding box center [603, 267] width 194 height 12
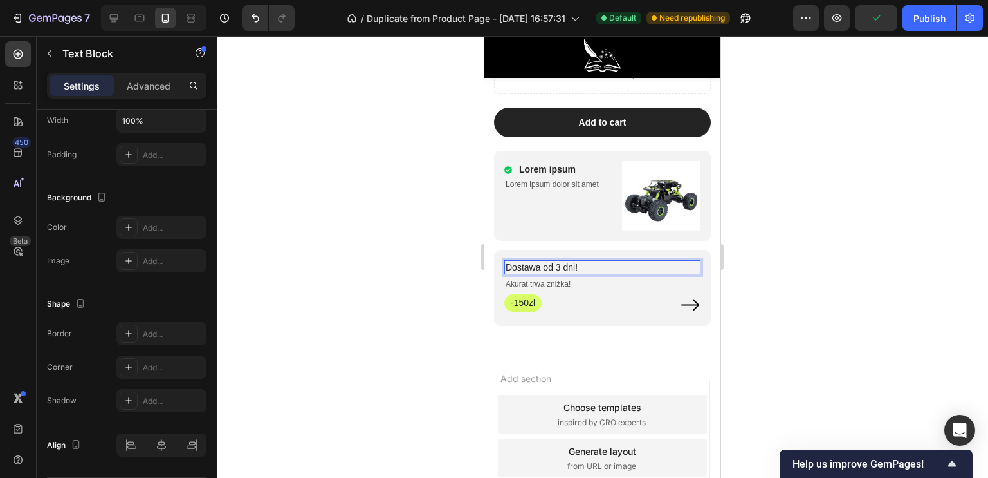
click at [544, 261] on p "Dostawa od 3 dni!" at bounding box center [603, 267] width 194 height 12
click at [422, 301] on div at bounding box center [603, 256] width 772 height 441
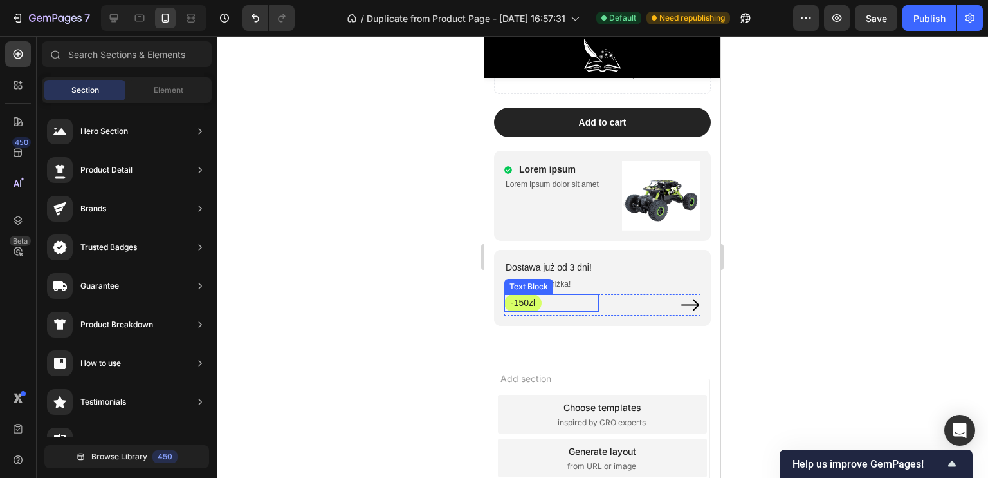
click at [535, 301] on p "-150zł" at bounding box center [523, 303] width 24 height 12
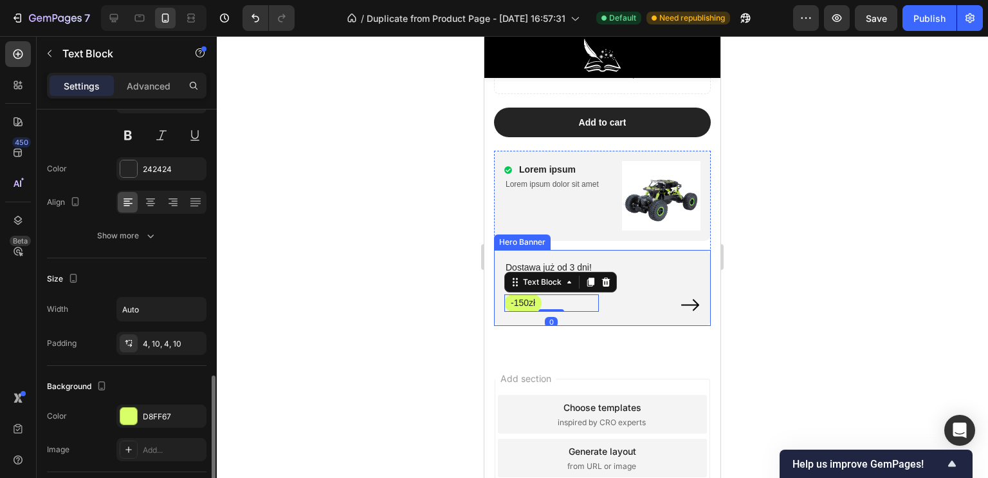
scroll to position [257, 0]
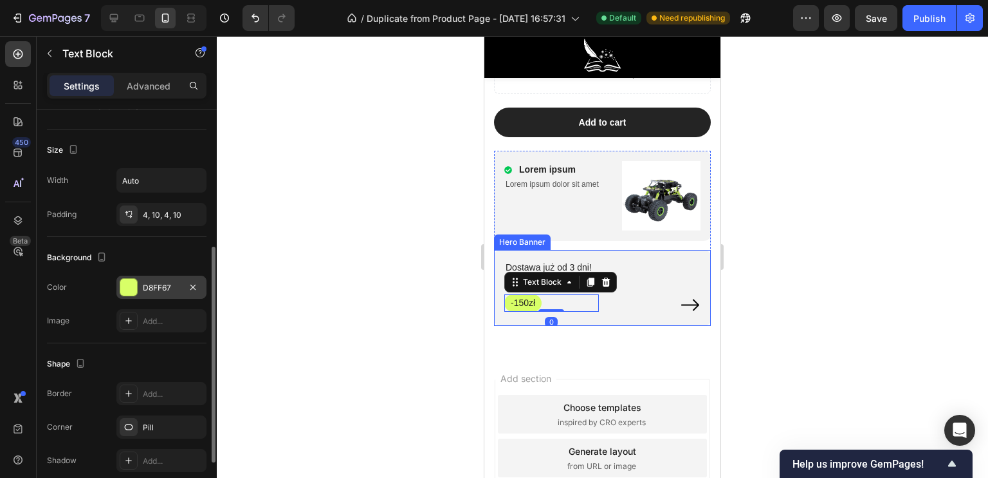
click at [129, 291] on div at bounding box center [128, 287] width 17 height 17
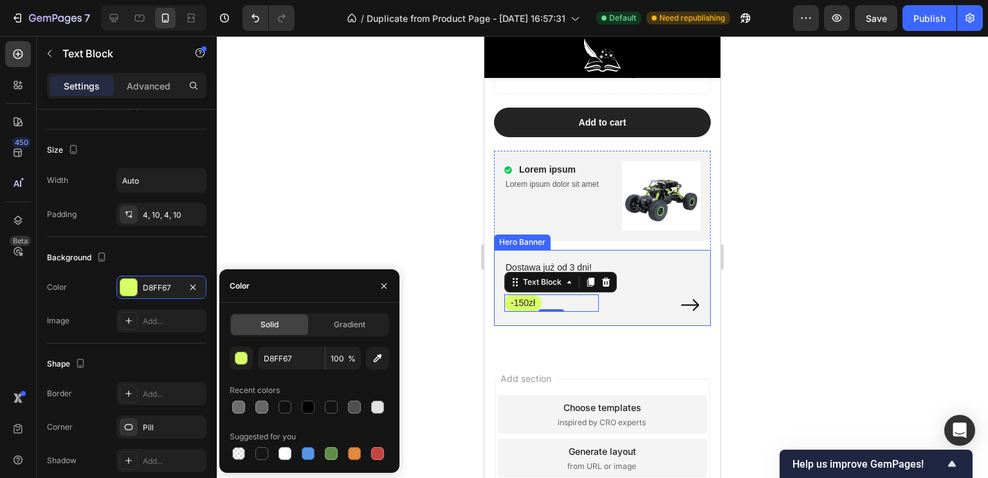
click at [295, 407] on div at bounding box center [310, 407] width 160 height 18
click at [290, 407] on div at bounding box center [285, 406] width 13 height 13
click at [286, 458] on div at bounding box center [285, 453] width 13 height 13
click at [284, 403] on div at bounding box center [285, 406] width 13 height 13
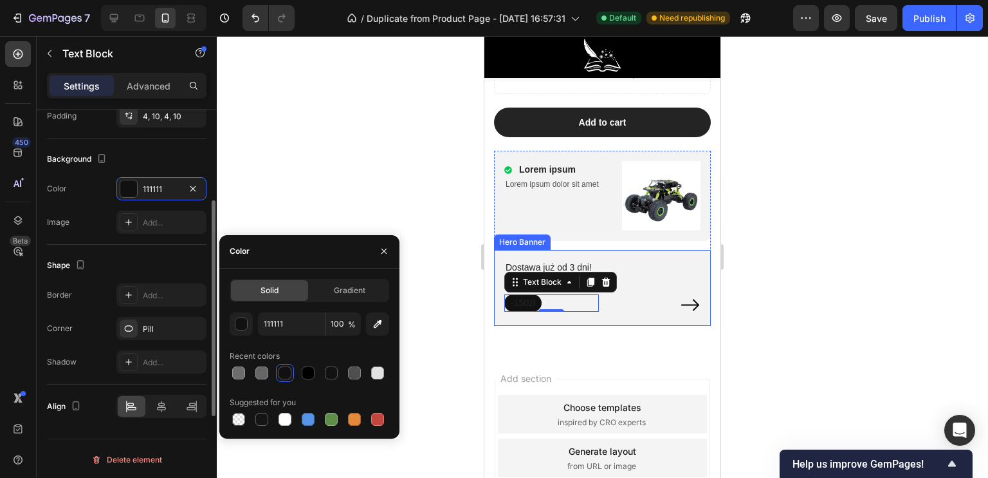
scroll to position [227, 0]
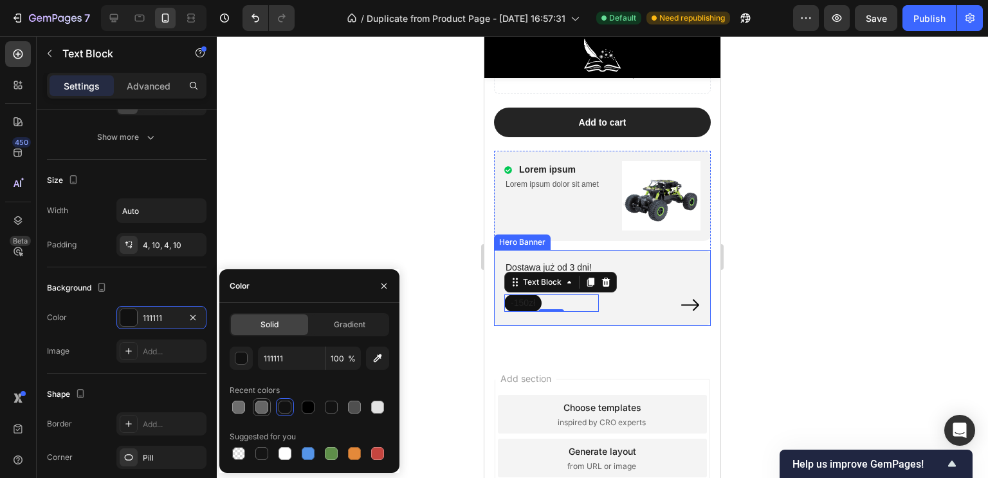
click at [257, 405] on div at bounding box center [261, 406] width 13 height 13
click at [239, 403] on div at bounding box center [238, 406] width 13 height 13
click at [355, 413] on div at bounding box center [354, 406] width 13 height 13
click at [329, 462] on div at bounding box center [331, 453] width 18 height 18
click at [233, 359] on button "button" at bounding box center [241, 357] width 23 height 23
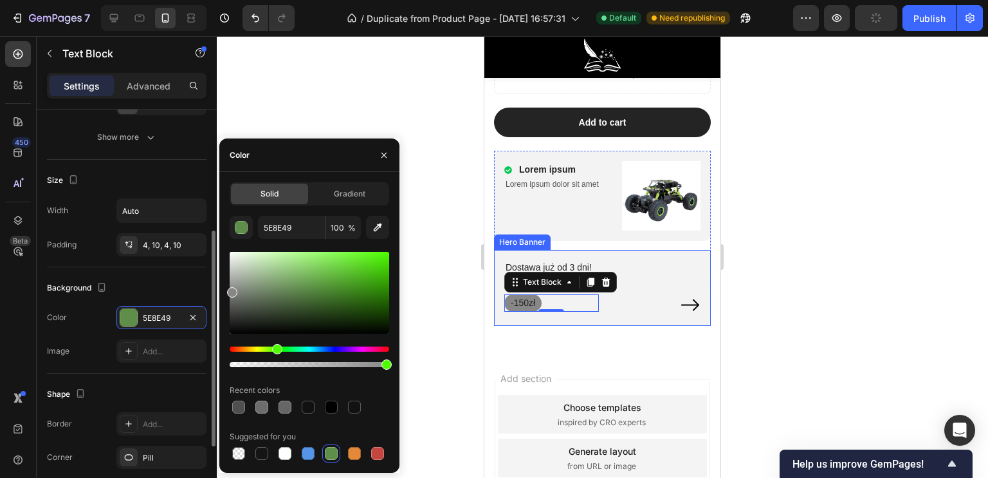
drag, startPoint x: 293, startPoint y: 264, endPoint x: 190, endPoint y: 290, distance: 105.5
click at [190, 290] on div "450 Beta Sections(18) Elements(83) Section Element Hero Section Product Detail …" at bounding box center [108, 256] width 217 height 441
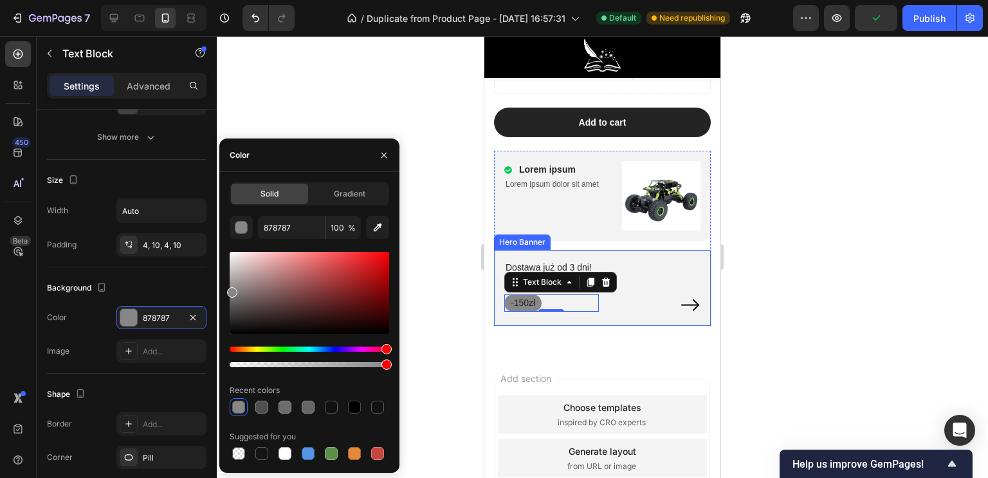
drag, startPoint x: 375, startPoint y: 349, endPoint x: 396, endPoint y: 340, distance: 23.4
click at [402, 0] on div "7 / Duplicate from Product Page - [DATE] 16:57:31 Default Need republishing Pre…" at bounding box center [494, 0] width 988 height 0
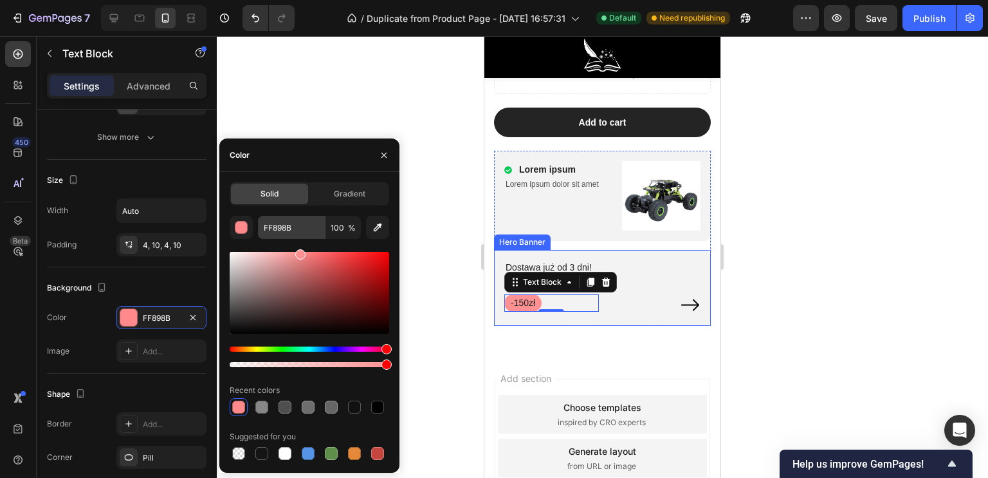
drag, startPoint x: 337, startPoint y: 247, endPoint x: 299, endPoint y: 236, distance: 39.5
click at [299, 236] on div "FF898B 100 % Recent colors Suggested for you" at bounding box center [310, 339] width 160 height 246
type input "FF9193"
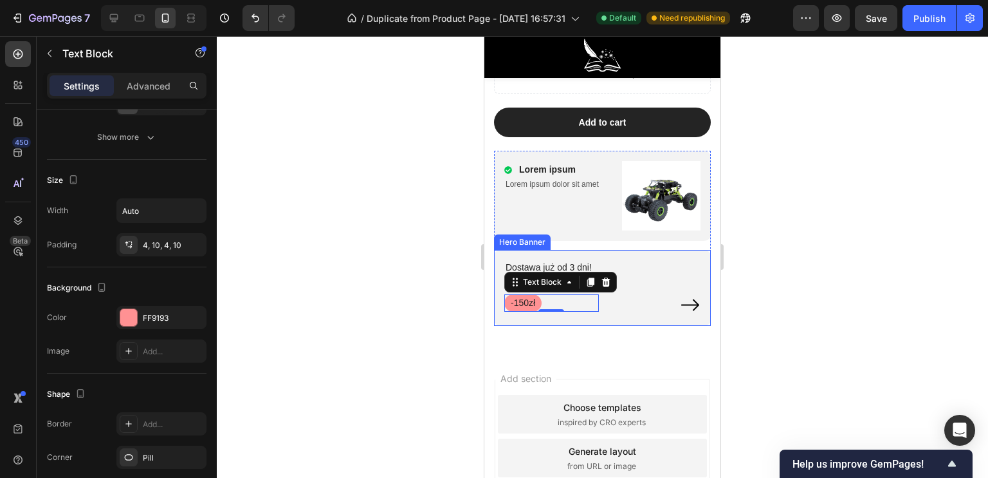
click at [305, 105] on div at bounding box center [603, 256] width 772 height 441
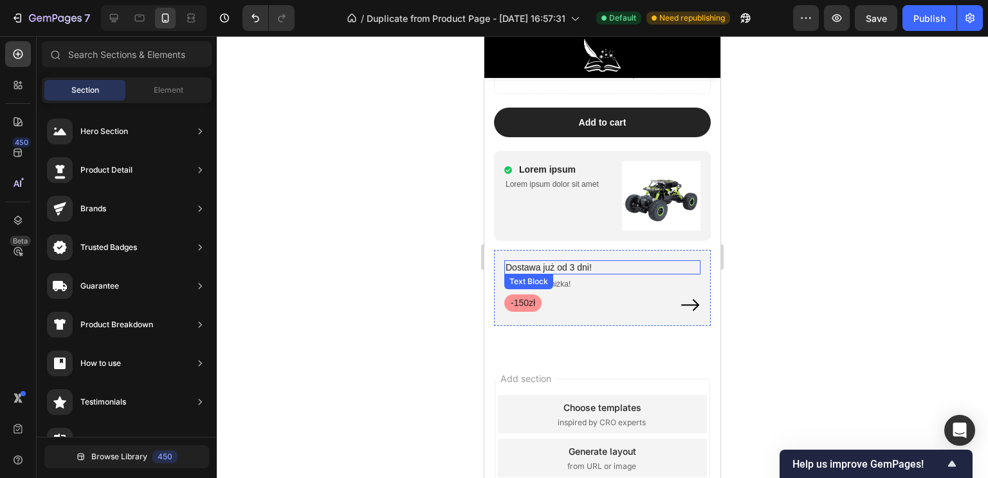
scroll to position [5438, 0]
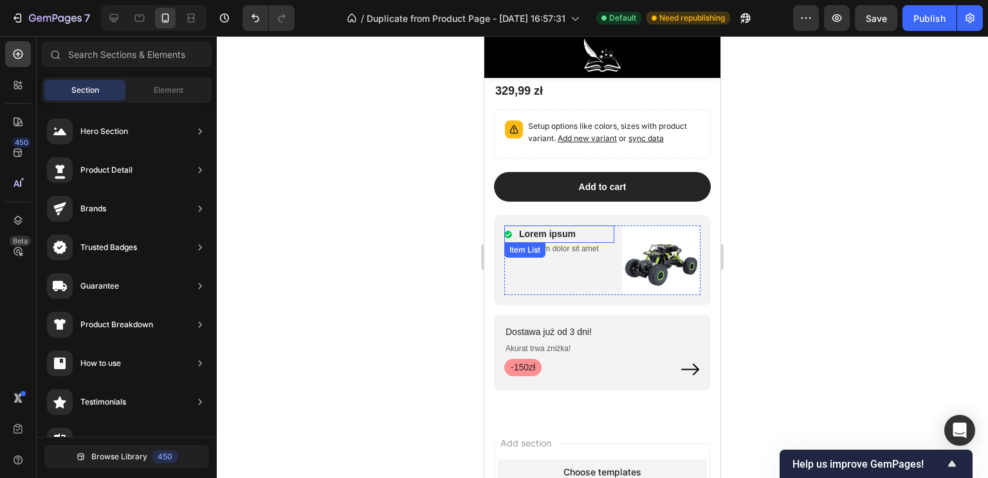
click at [565, 232] on p "Lorem ipsum" at bounding box center [547, 234] width 57 height 14
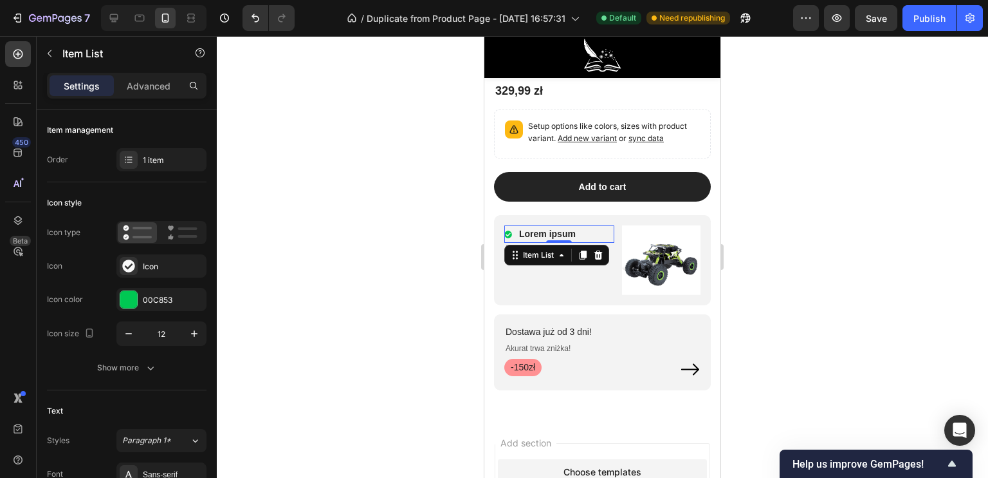
click at [572, 231] on p "Lorem ipsum" at bounding box center [547, 234] width 57 height 14
drag, startPoint x: 577, startPoint y: 232, endPoint x: 520, endPoint y: 228, distance: 56.7
click at [520, 228] on p "Lorem ipsum" at bounding box center [547, 234] width 57 height 14
click at [543, 249] on p "Lorem ipsum dolor sit amet" at bounding box center [559, 249] width 107 height 10
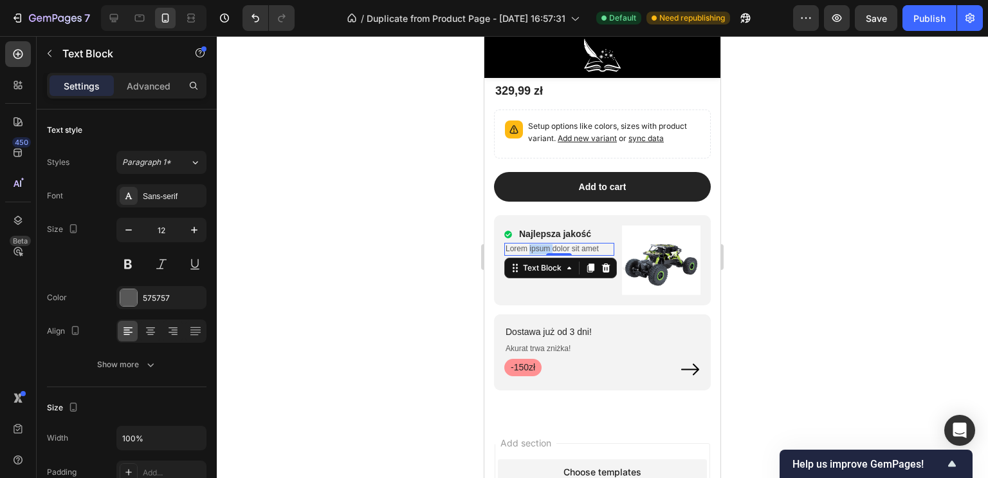
click at [543, 249] on p "Lorem ipsum dolor sit amet" at bounding box center [559, 249] width 107 height 10
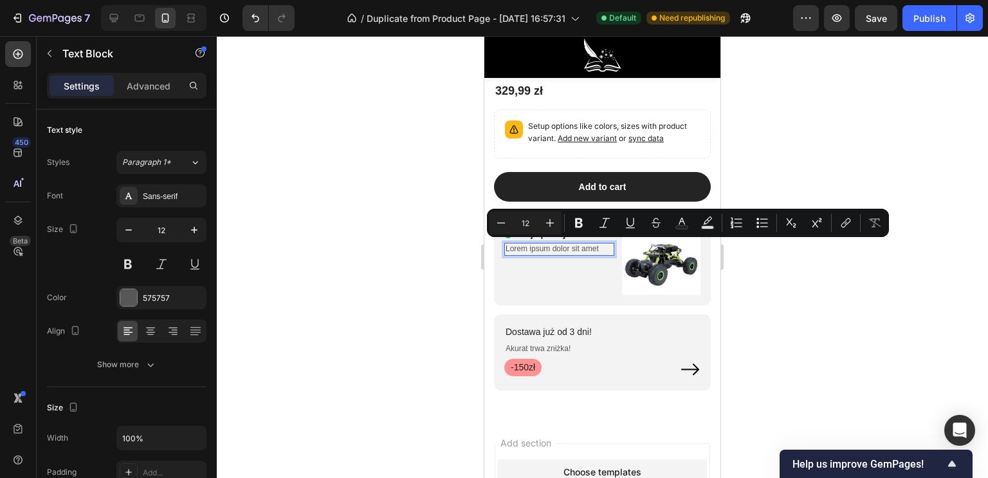
click at [596, 249] on p "Lorem ipsum dolor sit amet" at bounding box center [559, 249] width 107 height 10
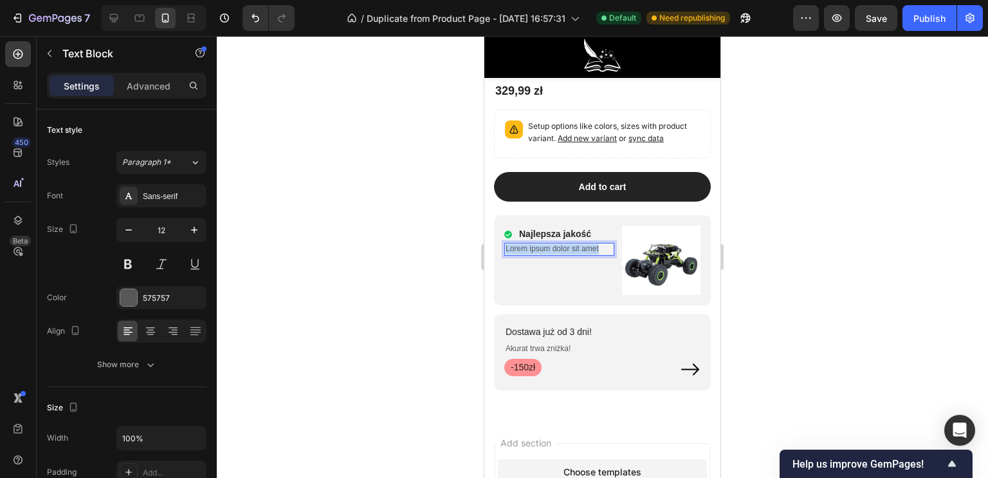
drag, startPoint x: 602, startPoint y: 249, endPoint x: 505, endPoint y: 247, distance: 97.8
click at [505, 247] on div "Lorem ipsum dolor sit amet" at bounding box center [560, 249] width 110 height 13
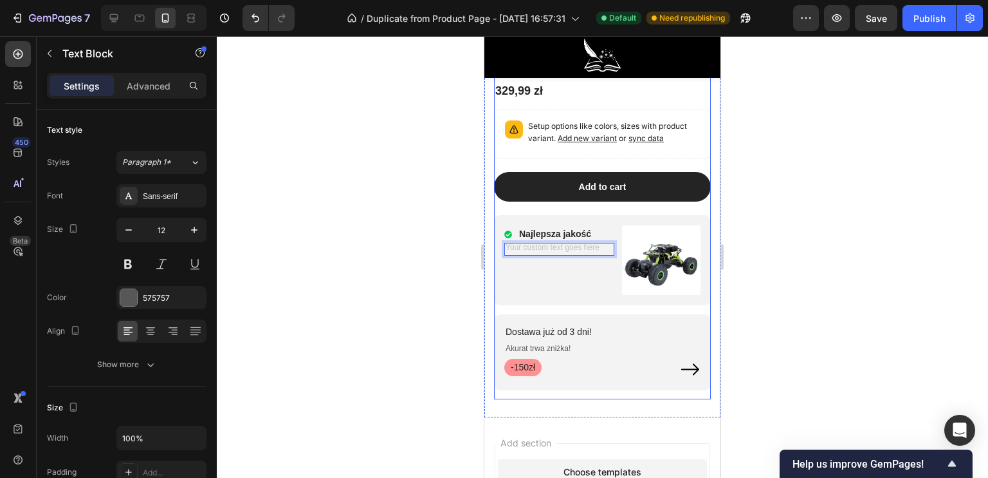
scroll to position [5374, 0]
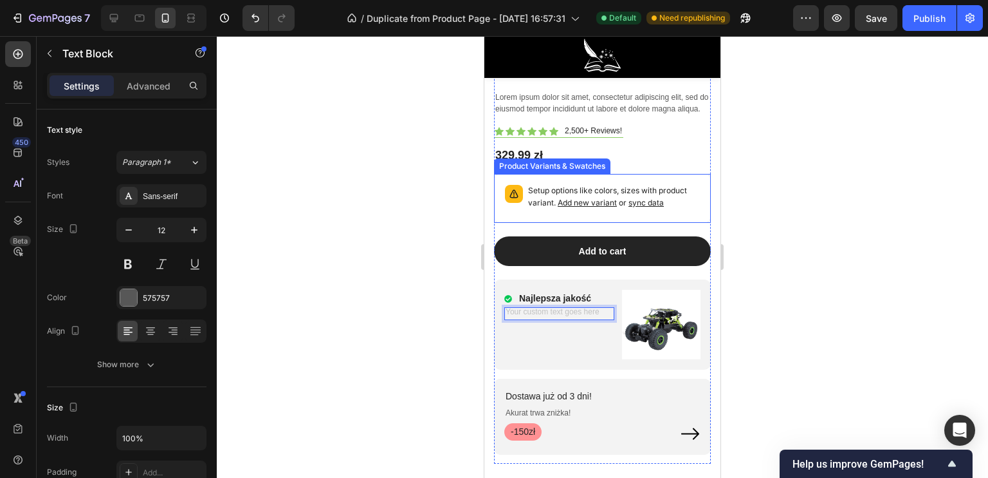
click at [618, 185] on p "Setup options like colors, sizes with product variant. Add new variant or sync …" at bounding box center [614, 197] width 172 height 24
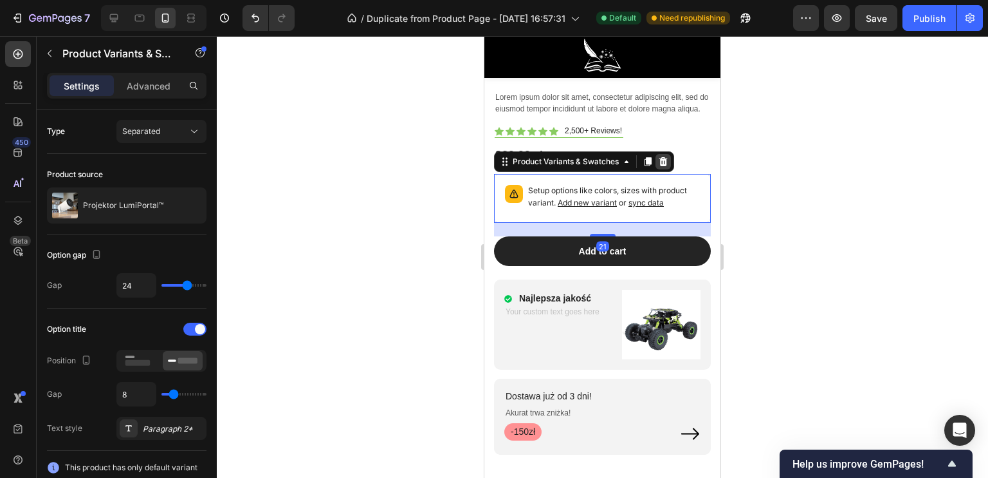
click at [662, 159] on icon at bounding box center [664, 161] width 8 height 9
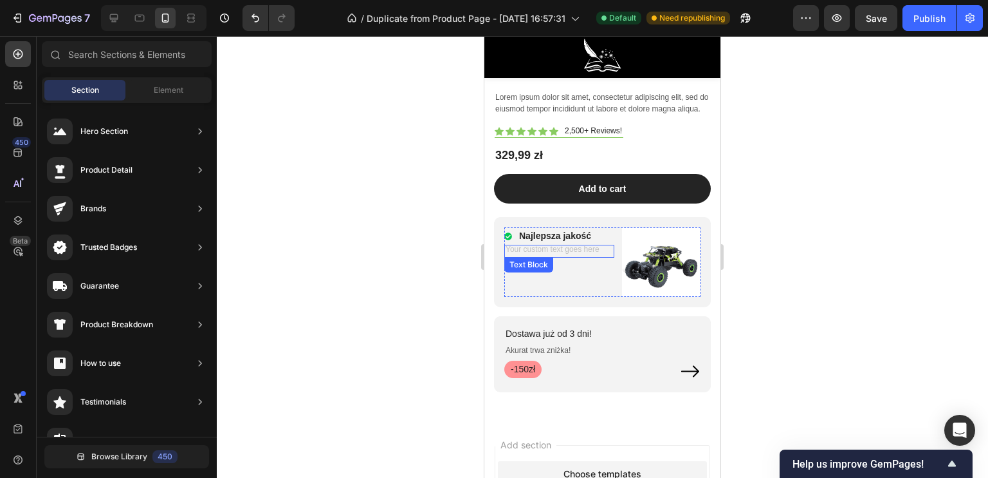
click at [566, 249] on div "Rich Text Editor. Editing area: main" at bounding box center [560, 251] width 110 height 13
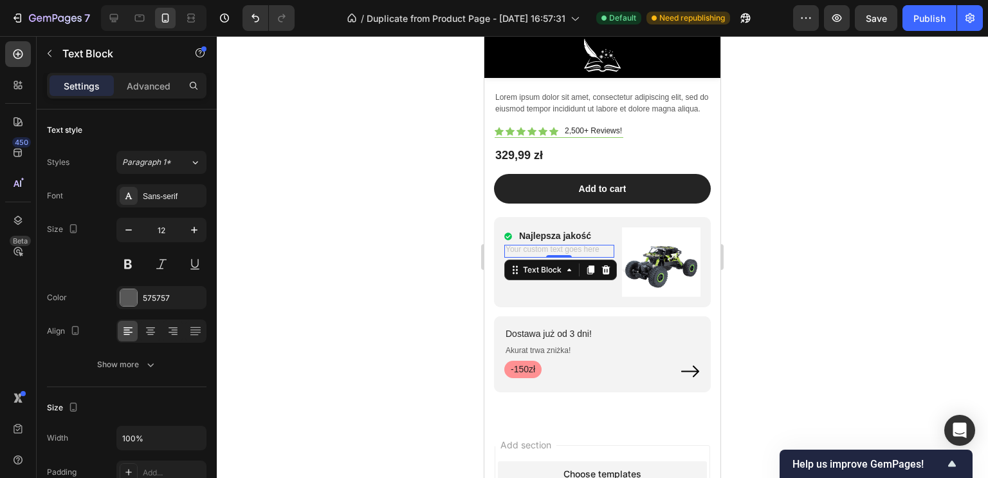
click at [562, 246] on div "Rich Text Editor. Editing area: main" at bounding box center [560, 251] width 110 height 13
click at [597, 250] on div "Rich Text Editor. Editing area: main" at bounding box center [560, 251] width 110 height 13
click at [588, 248] on div "Rich Text Editor. Editing area: main" at bounding box center [560, 251] width 110 height 13
click at [552, 249] on div "Rich Text Editor. Editing area: main" at bounding box center [560, 251] width 110 height 13
click at [570, 231] on p "Najlepsza jakość" at bounding box center [555, 236] width 72 height 14
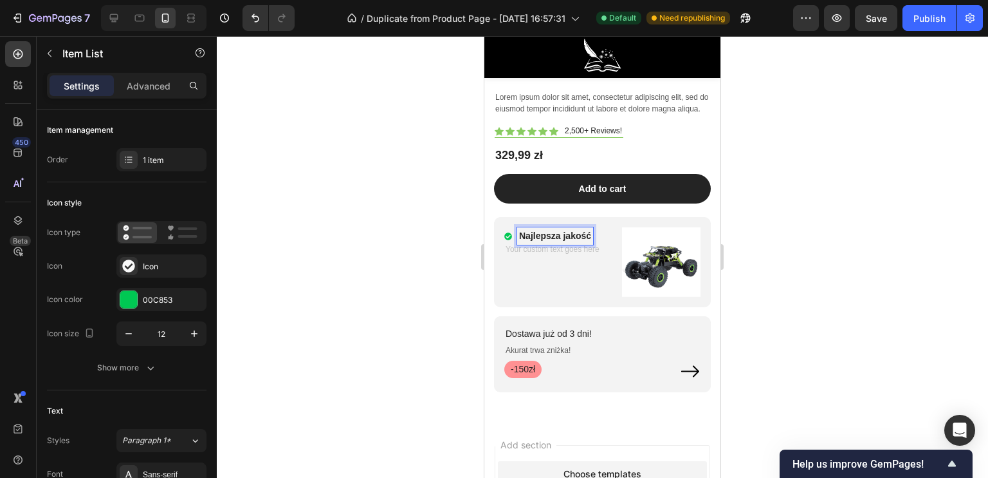
click at [591, 232] on p "Najlepsza jakość" at bounding box center [555, 236] width 72 height 14
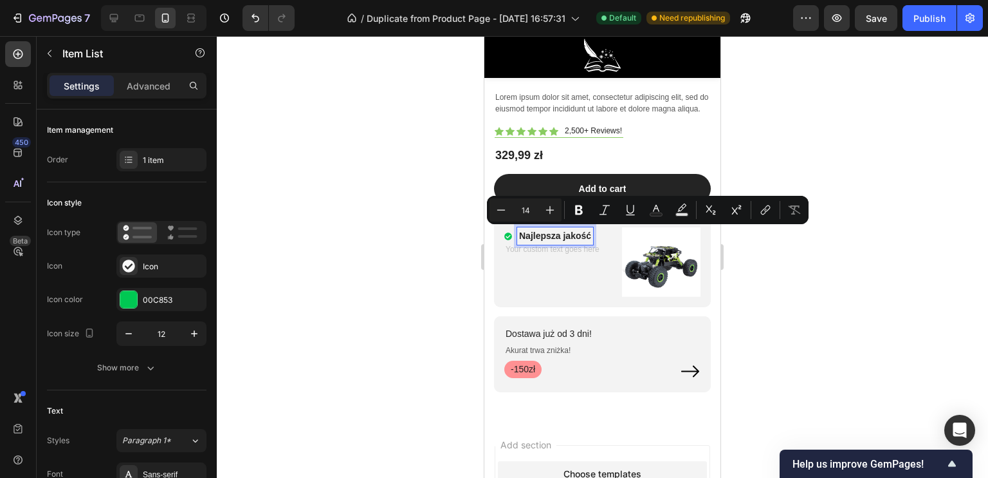
drag, startPoint x: 591, startPoint y: 232, endPoint x: 530, endPoint y: 233, distance: 61.1
click at [530, 233] on p "Najlepsza jakość" at bounding box center [555, 236] width 72 height 14
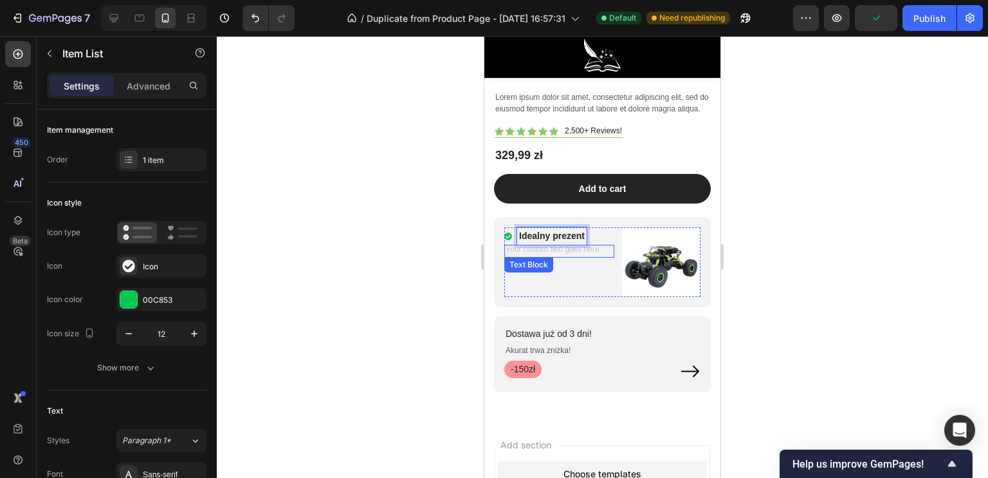
click at [541, 249] on div "Rich Text Editor. Editing area: main" at bounding box center [560, 251] width 110 height 13
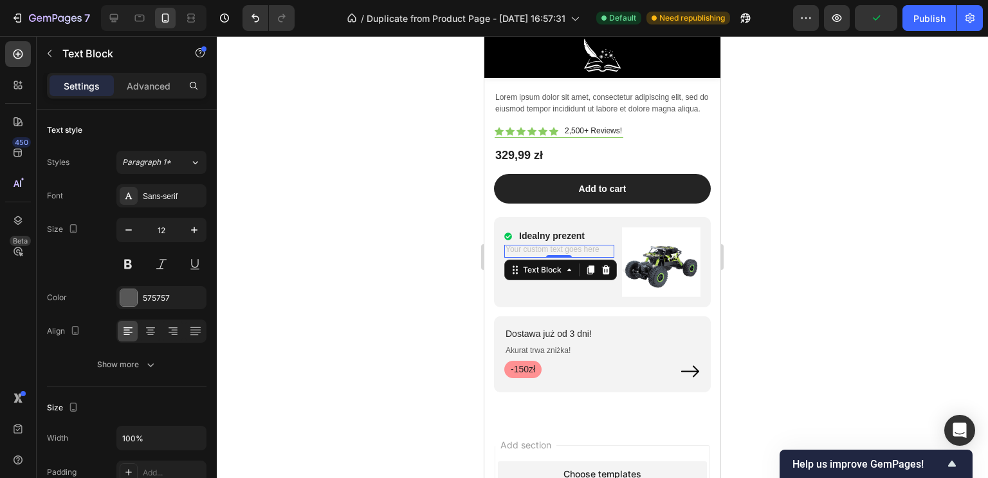
click at [541, 249] on div "Rich Text Editor. Editing area: main" at bounding box center [560, 251] width 110 height 13
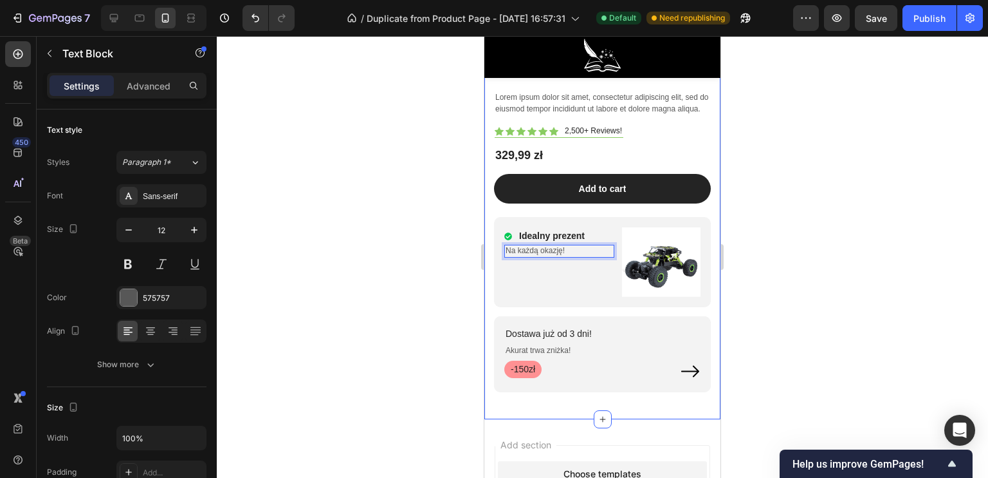
click at [434, 246] on div at bounding box center [603, 256] width 772 height 441
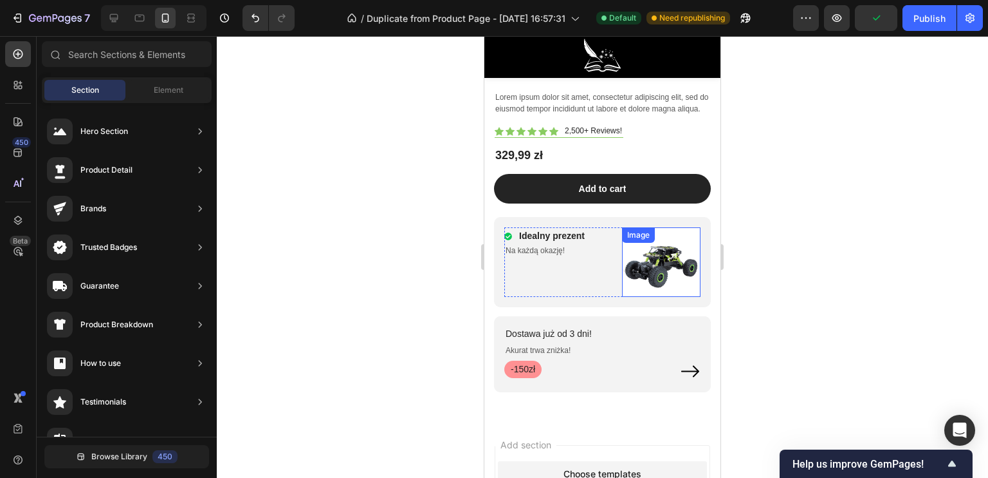
click at [646, 267] on img at bounding box center [661, 261] width 79 height 69
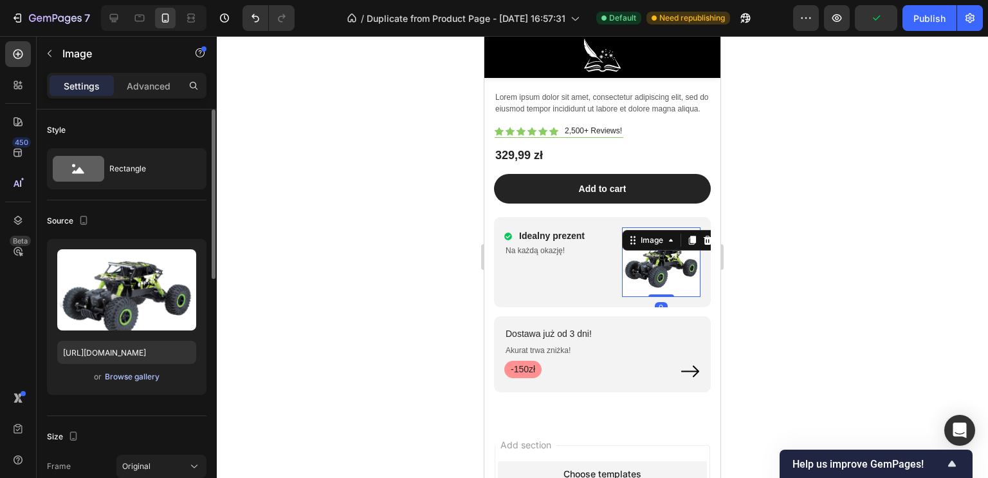
click at [124, 373] on div "Browse gallery" at bounding box center [132, 377] width 55 height 12
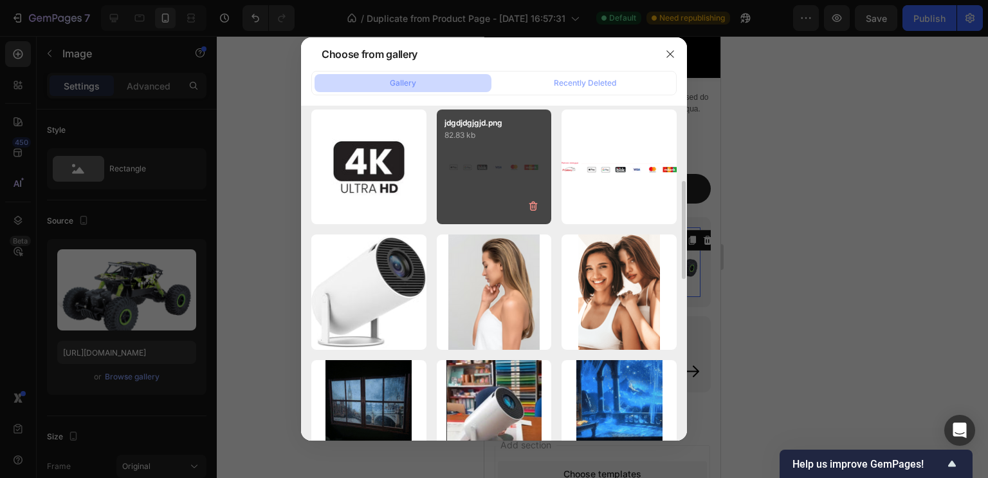
scroll to position [386, 0]
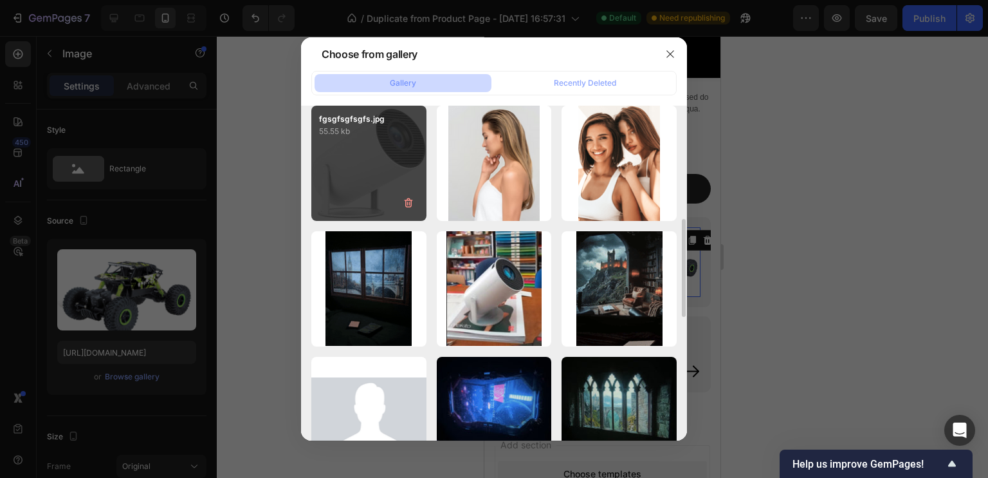
click at [376, 181] on div "fgsgfsgfsgfs.jpg 55.55 kb" at bounding box center [368, 163] width 115 height 115
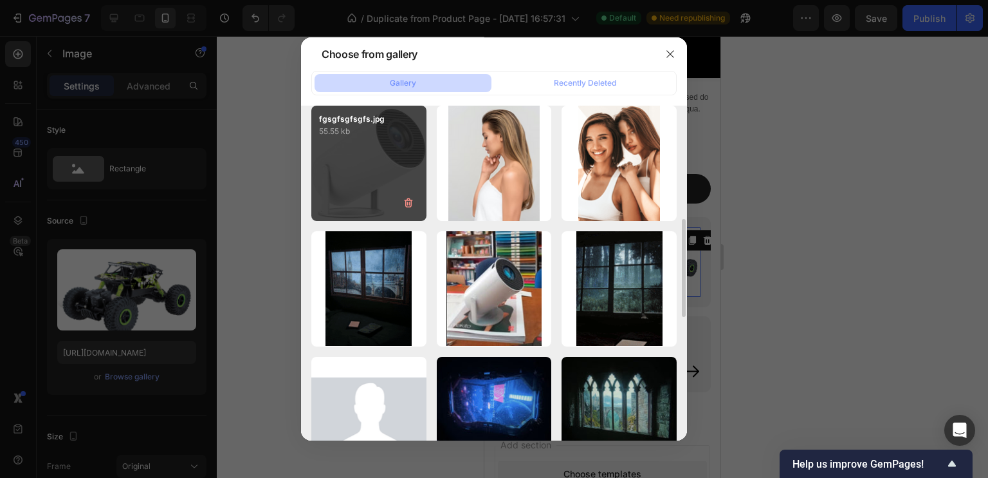
type input "[URL][DOMAIN_NAME]"
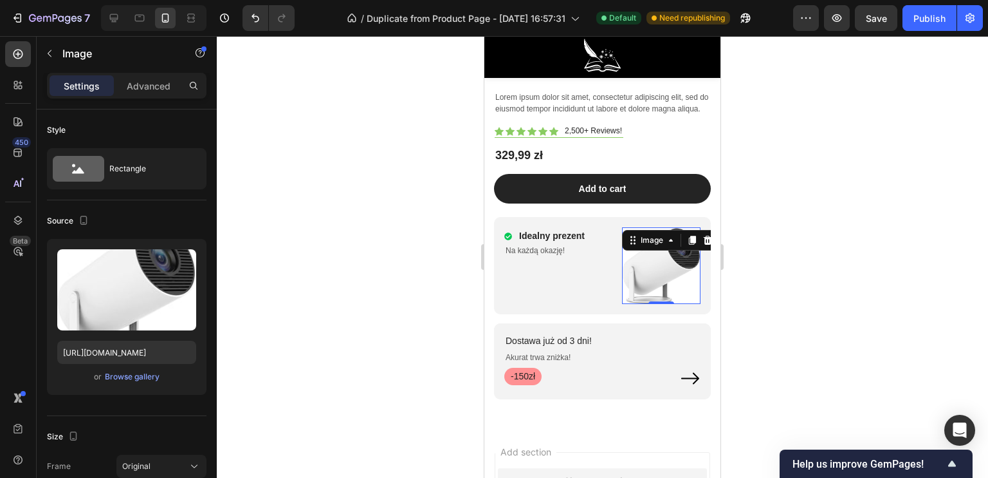
click at [389, 271] on div at bounding box center [603, 256] width 772 height 441
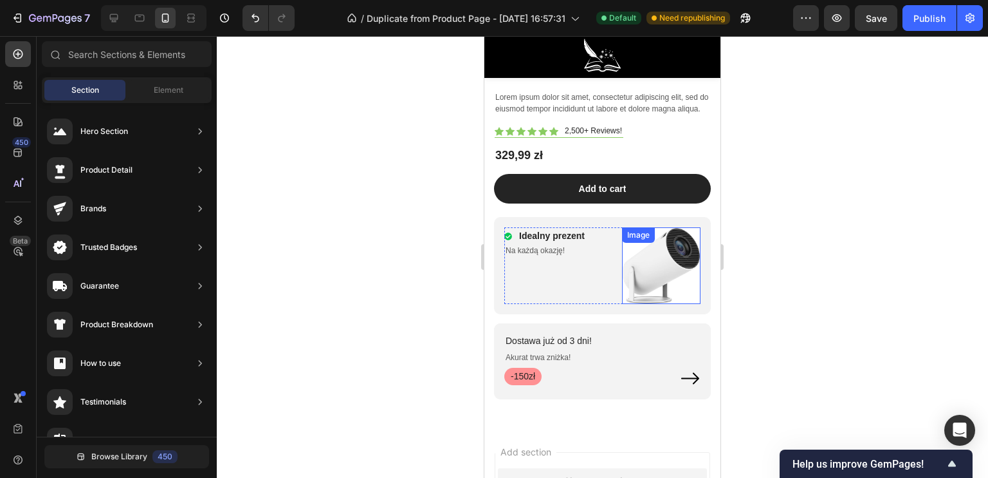
click at [653, 275] on img at bounding box center [661, 265] width 79 height 77
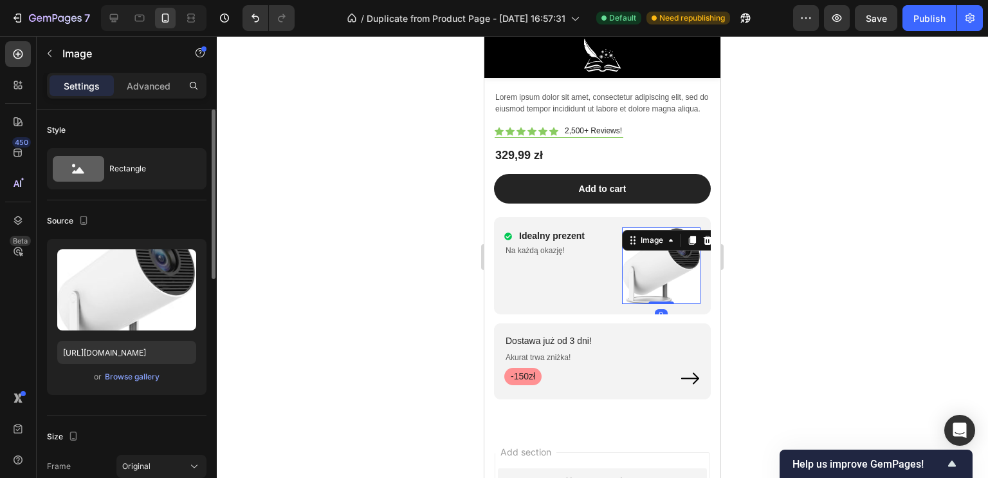
click at [136, 384] on div "Upload Image [URL][DOMAIN_NAME] or Browse gallery" at bounding box center [127, 317] width 160 height 156
click at [134, 380] on div "Browse gallery" at bounding box center [132, 377] width 55 height 12
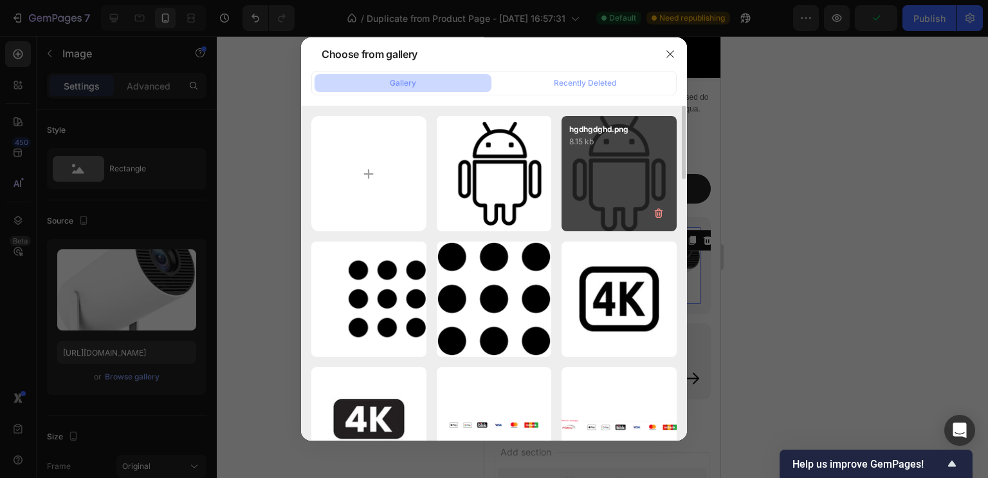
scroll to position [0, 0]
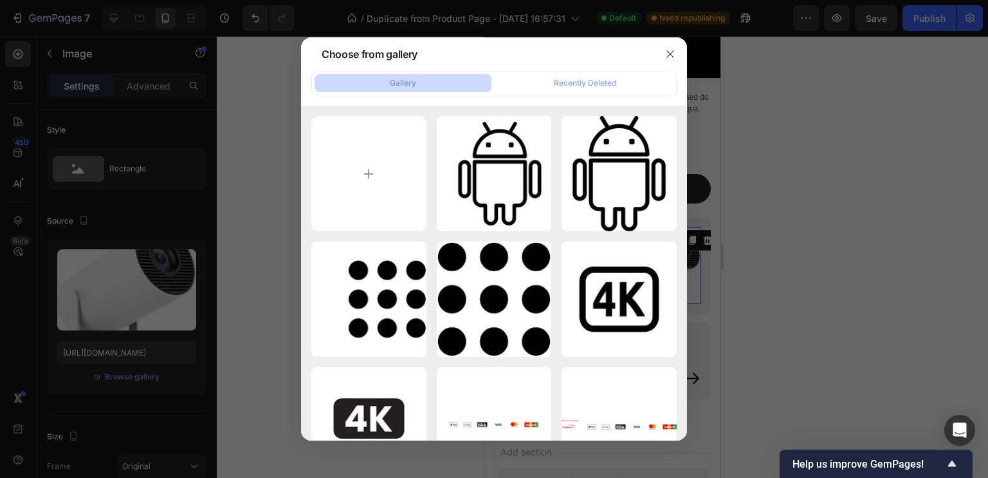
type input "C:\fakepath\dghgdhghd.png"
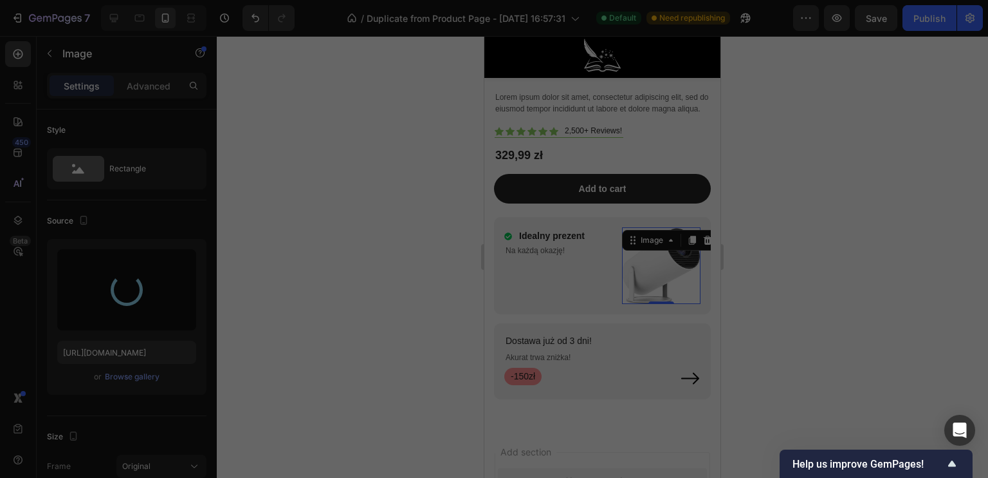
type input "[URL][DOMAIN_NAME]"
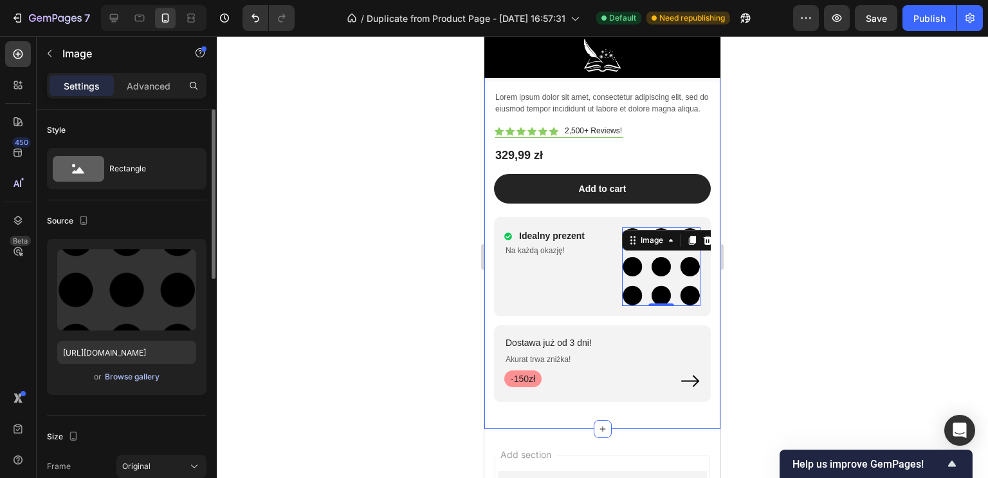
click at [130, 373] on div "Browse gallery" at bounding box center [132, 377] width 55 height 12
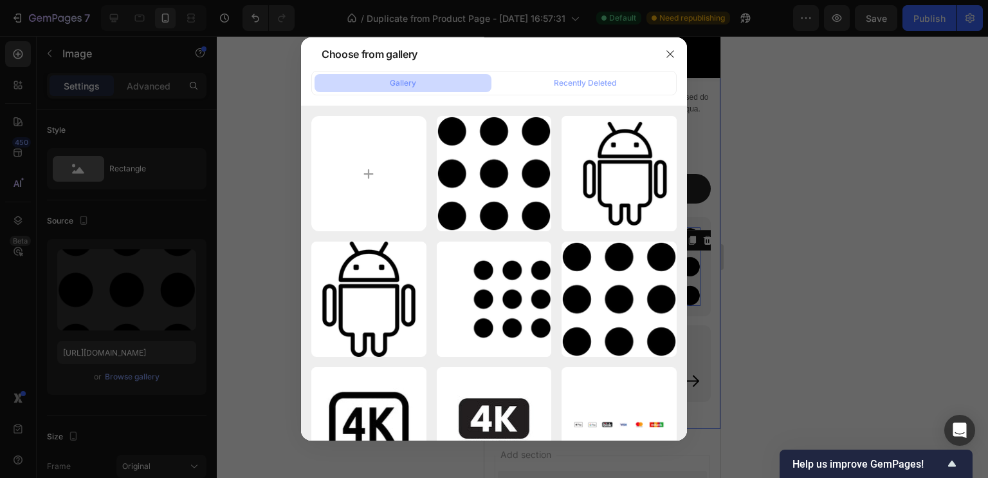
type input "C:\fakepath\gkgjhkjkg.png"
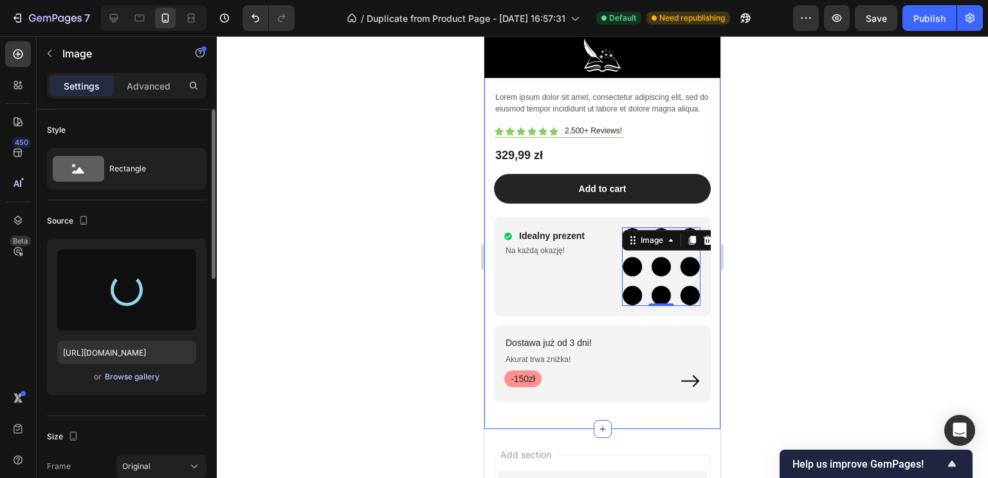
click at [136, 374] on div "Browse gallery" at bounding box center [132, 377] width 55 height 12
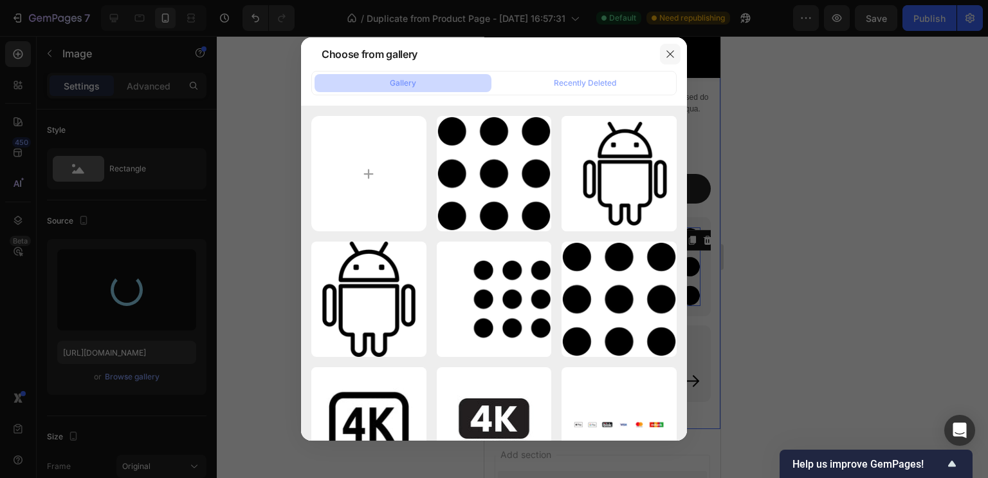
click at [677, 54] on button "button" at bounding box center [670, 54] width 21 height 21
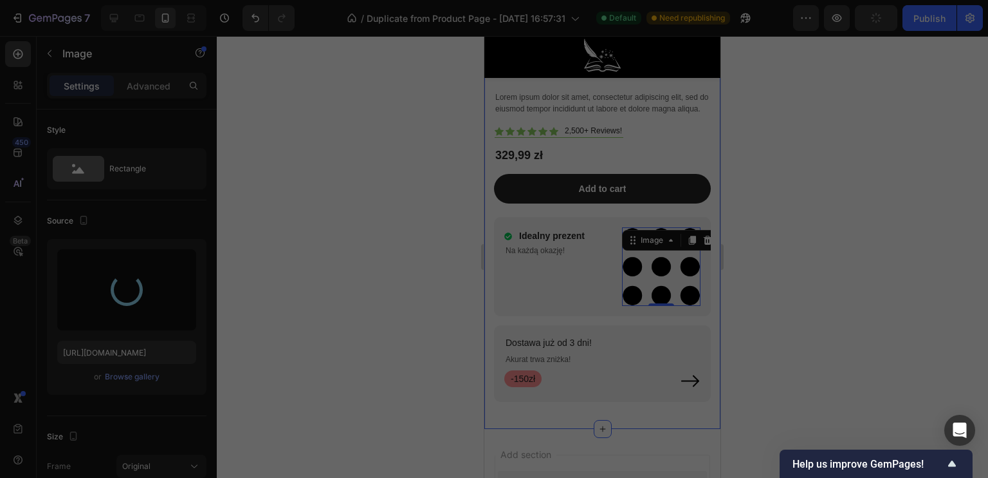
type input "[URL][DOMAIN_NAME]"
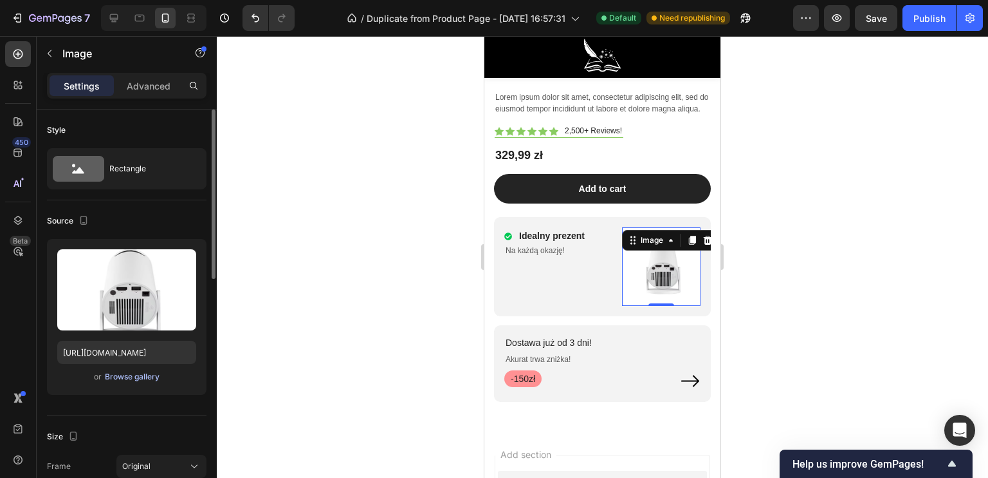
click at [132, 373] on div "Browse gallery" at bounding box center [132, 377] width 55 height 12
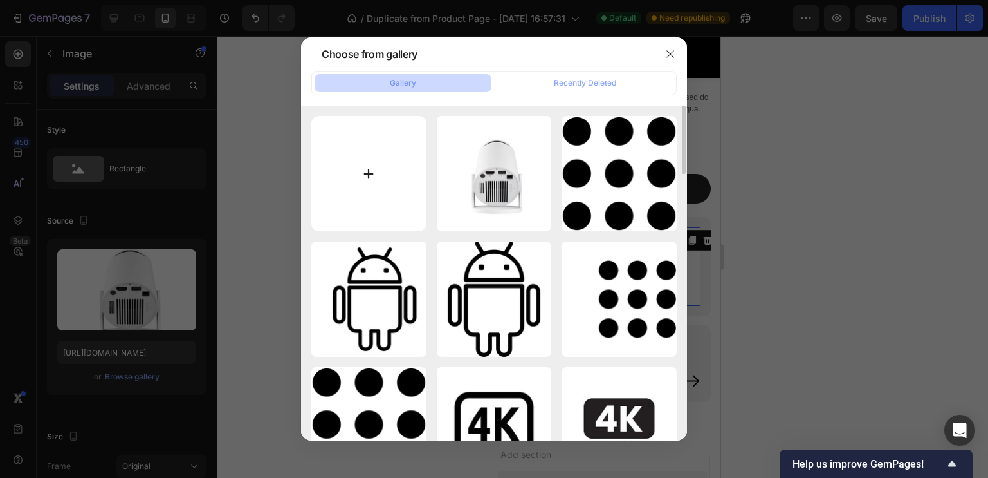
type input "C:\fakepath\,g,g,x,gj.jpg"
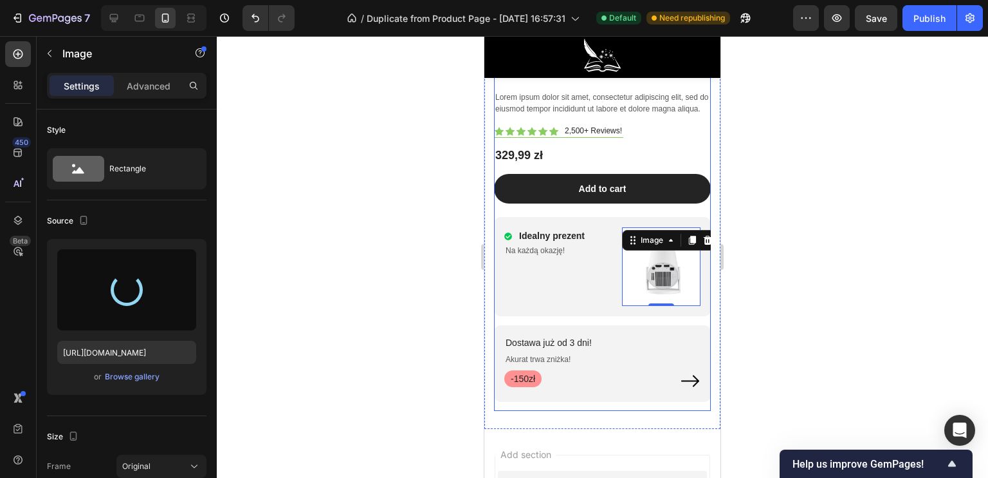
type input "[URL][DOMAIN_NAME]"
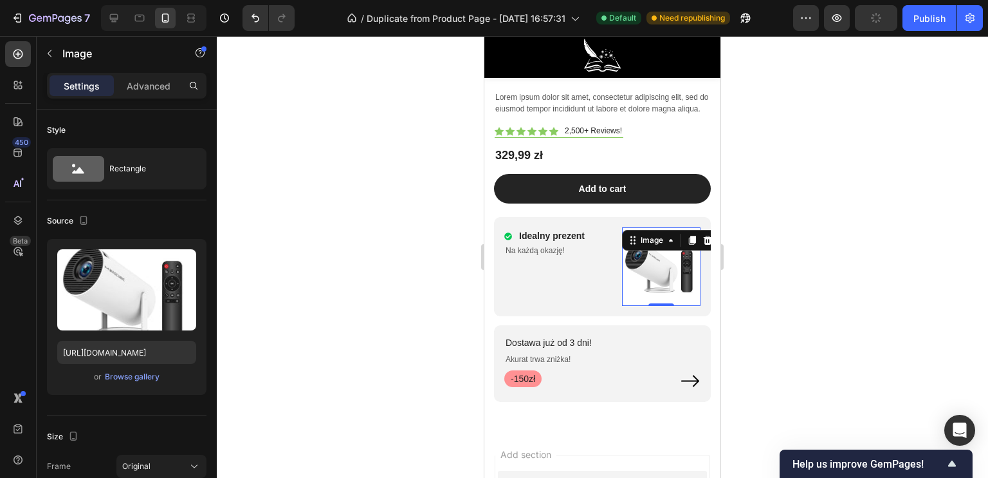
click at [311, 263] on div at bounding box center [603, 256] width 772 height 441
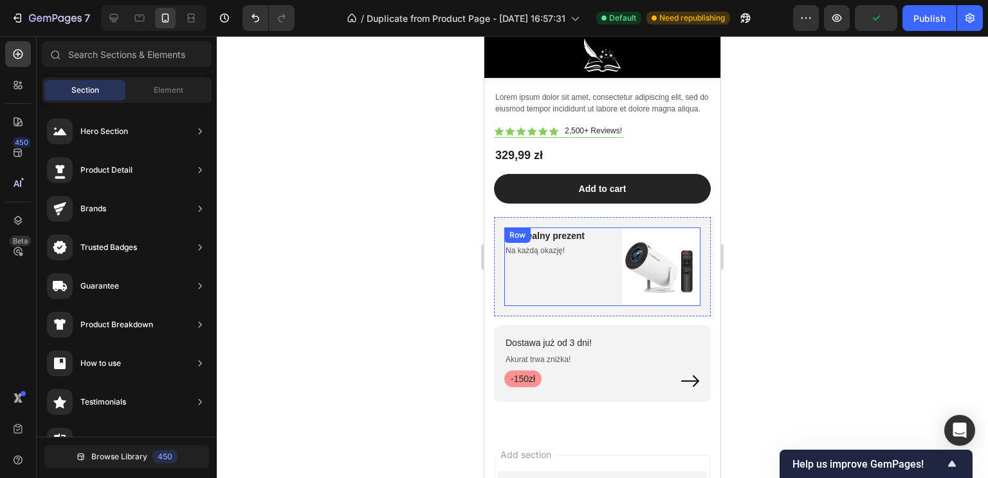
scroll to position [5309, 0]
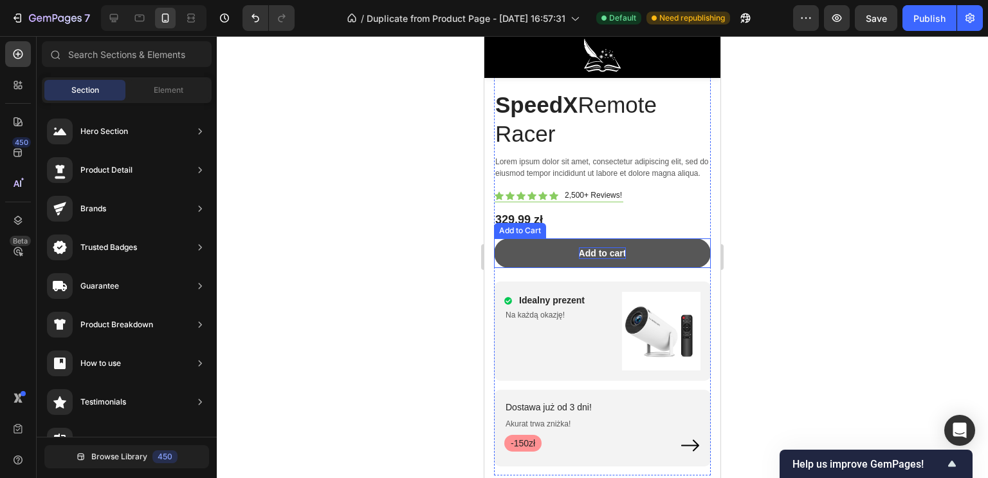
click at [589, 247] on div "Add to cart" at bounding box center [603, 253] width 48 height 12
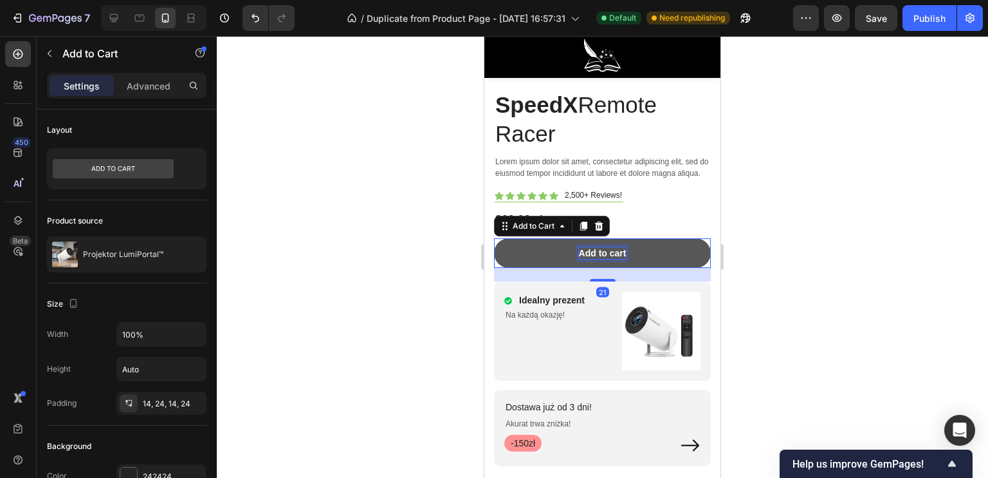
click at [613, 251] on div "Add to cart" at bounding box center [603, 253] width 48 height 12
click at [618, 251] on p "Add to cart" at bounding box center [603, 253] width 48 height 12
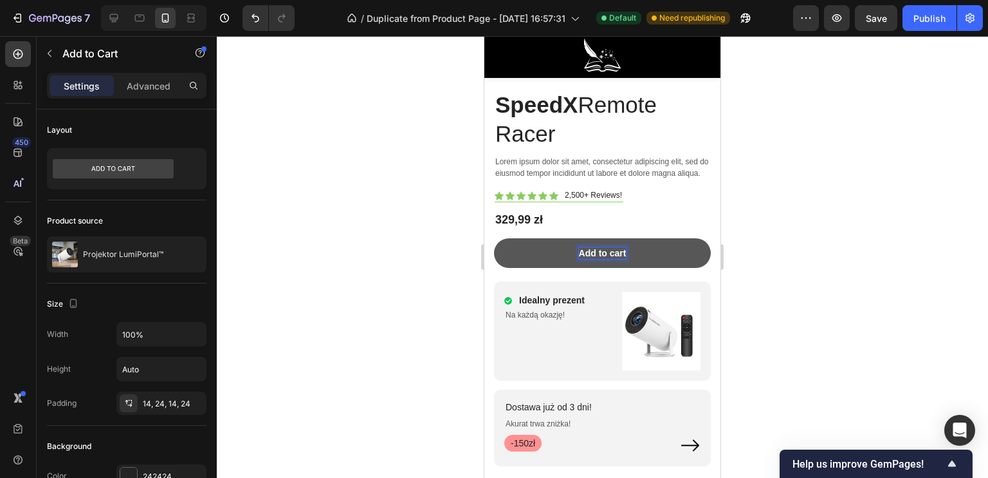
click at [621, 251] on button "Add to cart" at bounding box center [602, 253] width 217 height 30
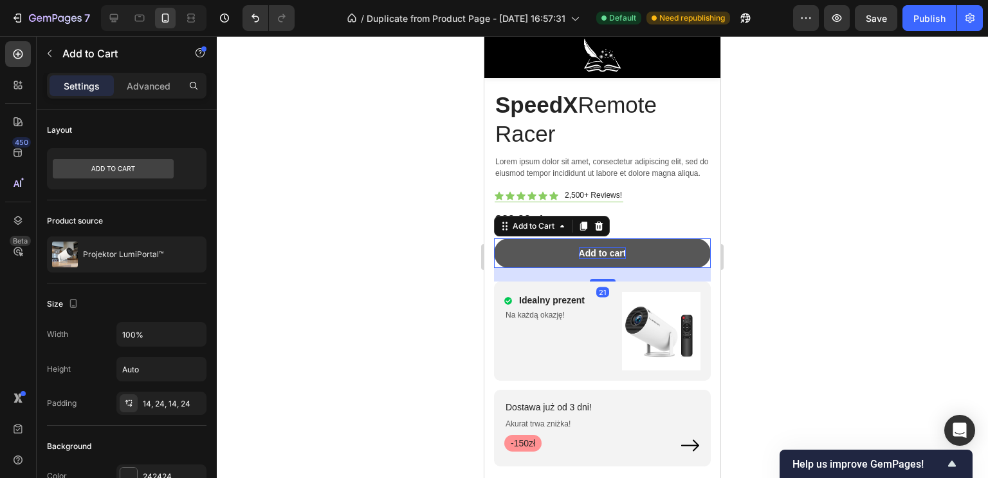
click at [617, 250] on p "Add to cart" at bounding box center [603, 253] width 48 height 12
click at [619, 250] on p "Add to cart" at bounding box center [603, 253] width 48 height 12
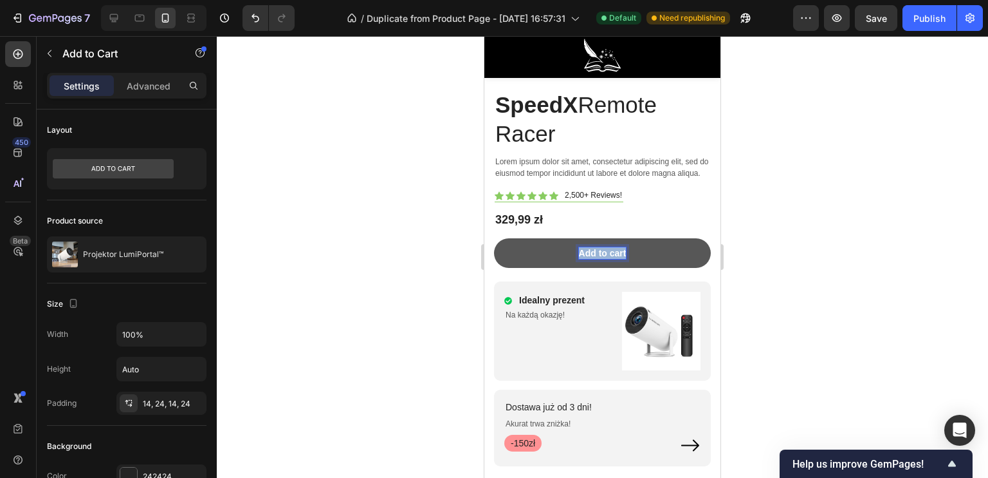
drag, startPoint x: 620, startPoint y: 250, endPoint x: 566, endPoint y: 249, distance: 53.4
click at [566, 249] on button "Add to cart" at bounding box center [602, 253] width 217 height 30
drag, startPoint x: 620, startPoint y: 248, endPoint x: 575, endPoint y: 249, distance: 45.1
click at [579, 249] on p "Add to cart" at bounding box center [603, 253] width 48 height 12
click at [494, 238] on button "Do" at bounding box center [602, 253] width 217 height 30
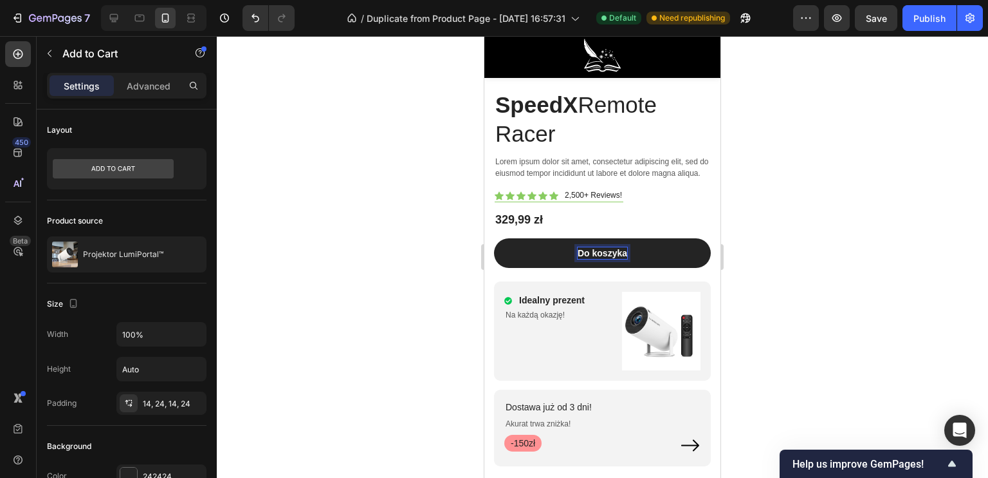
click at [422, 330] on div at bounding box center [603, 256] width 772 height 441
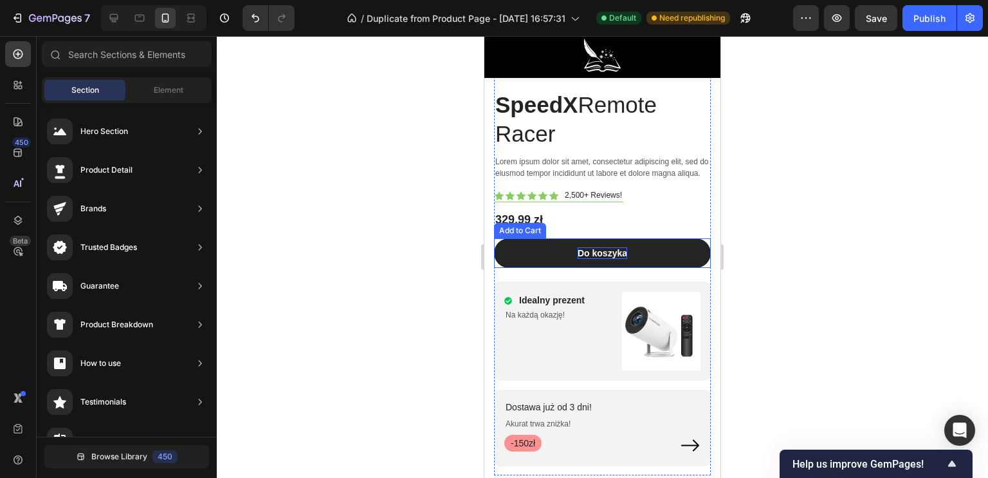
scroll to position [5374, 0]
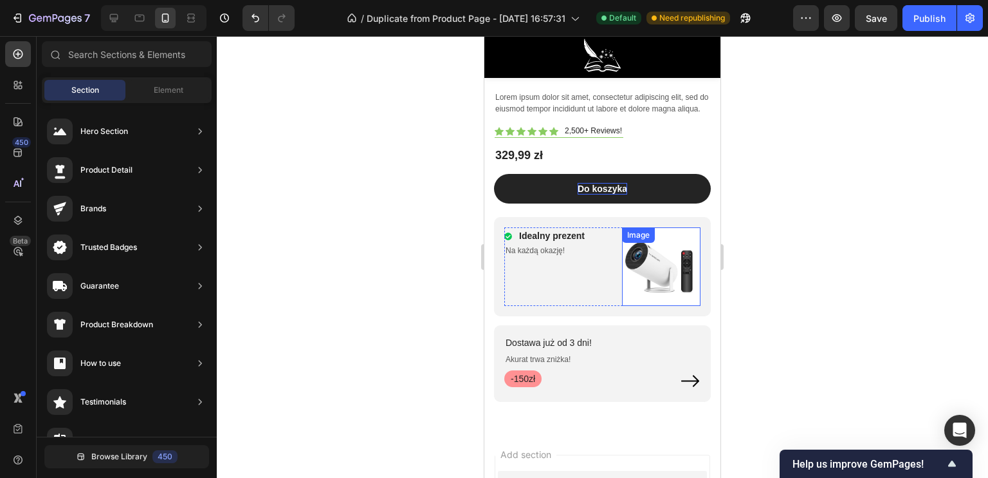
click at [636, 228] on div "Image" at bounding box center [661, 266] width 79 height 79
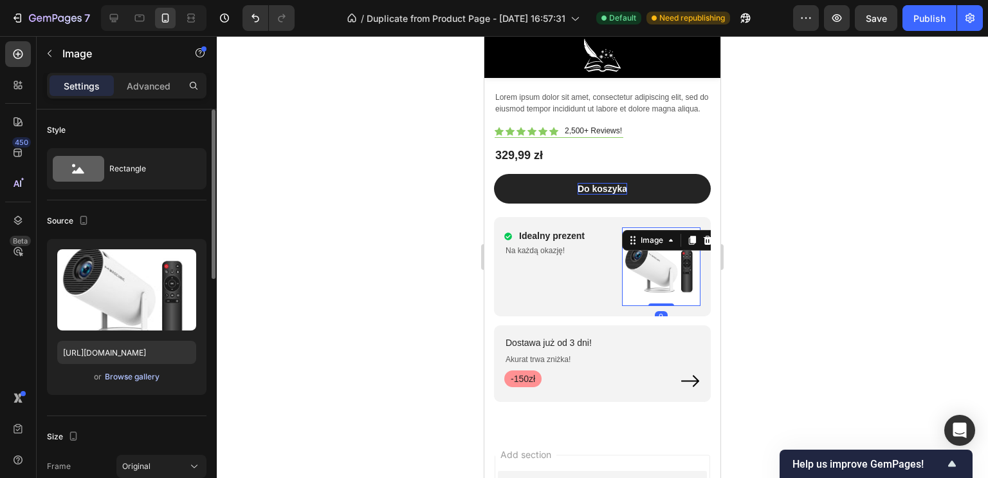
click at [133, 376] on div "Browse gallery" at bounding box center [132, 377] width 55 height 12
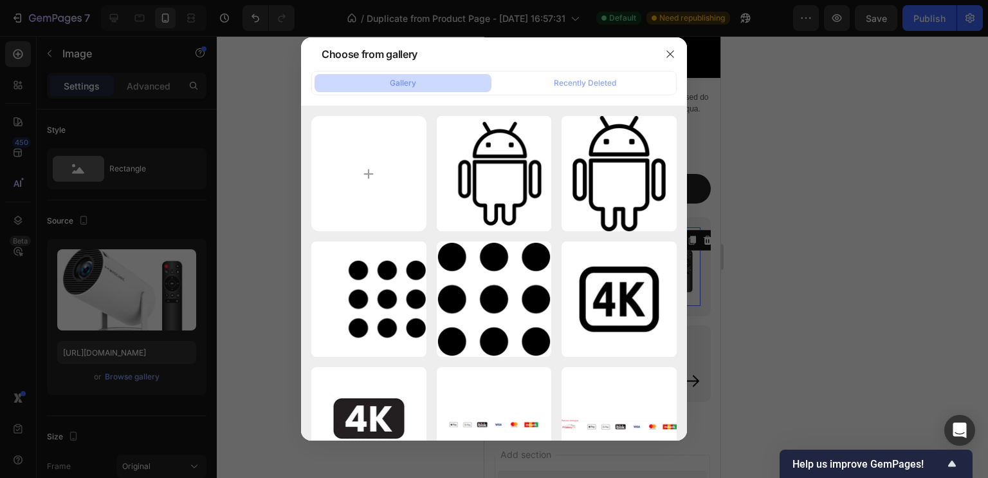
type input "C:\fakepath\Nowy_projekt__66_-removebg-preview.png"
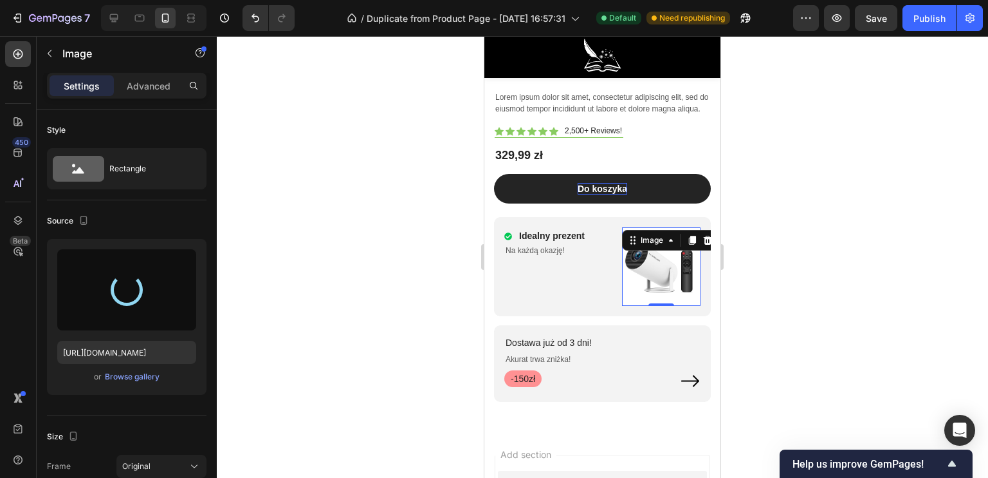
type input "[URL][DOMAIN_NAME]"
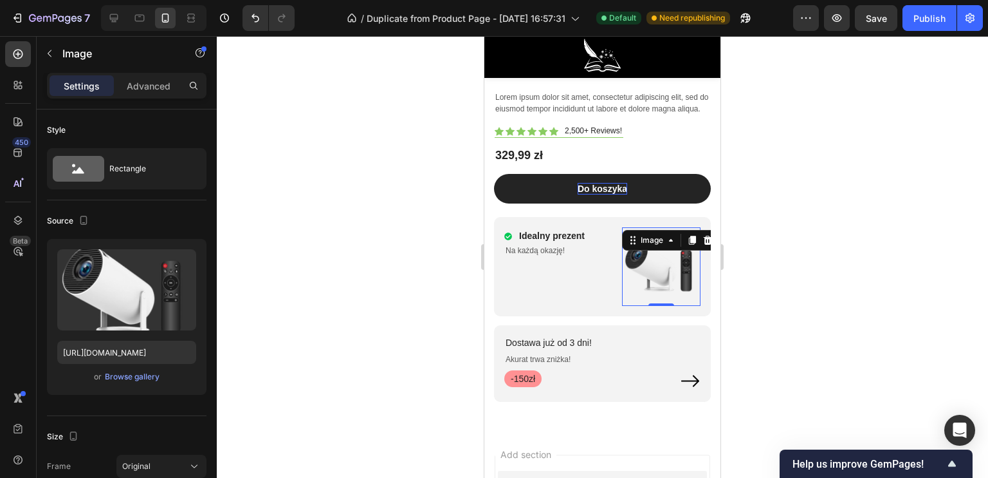
click at [394, 228] on div at bounding box center [603, 256] width 772 height 441
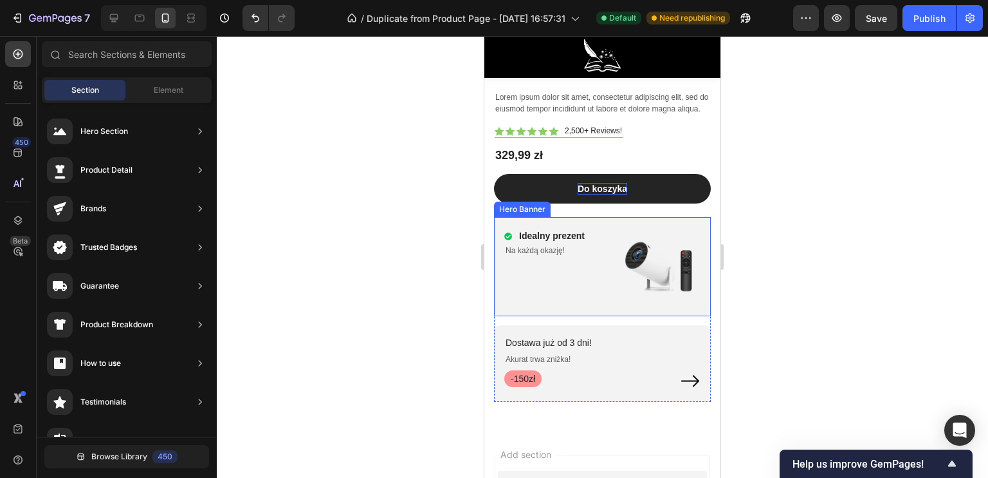
click at [509, 304] on div "Idealny prezent Item List Na każdą okazję! Text Block Image Row" at bounding box center [602, 266] width 217 height 99
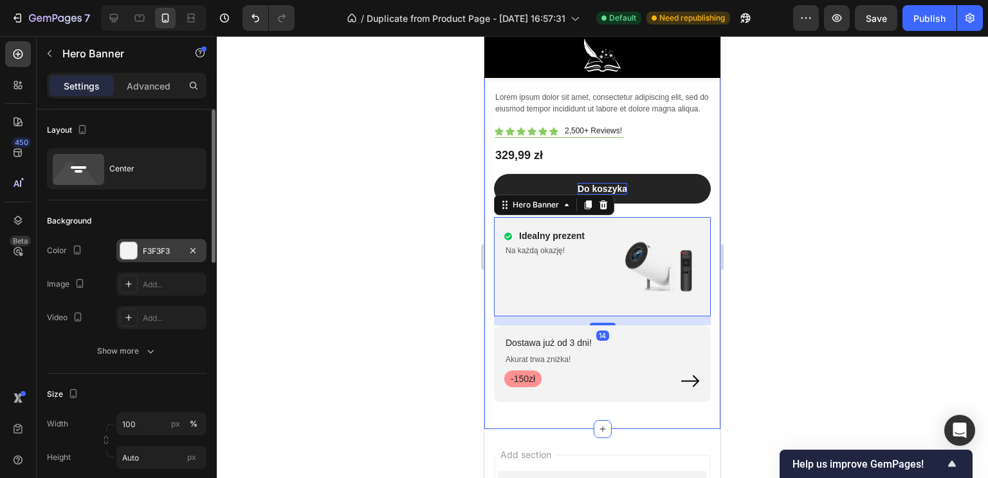
click at [134, 253] on div at bounding box center [128, 250] width 17 height 17
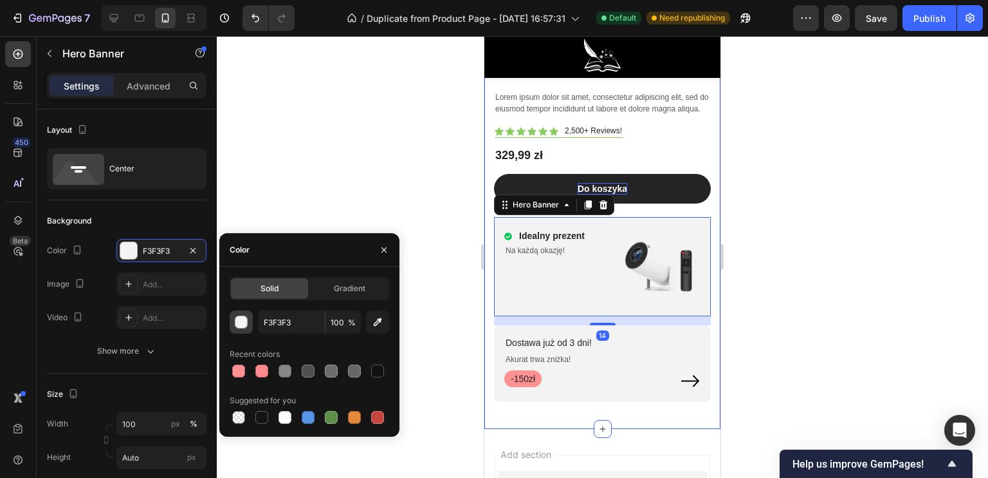
click at [247, 315] on button "button" at bounding box center [241, 321] width 23 height 23
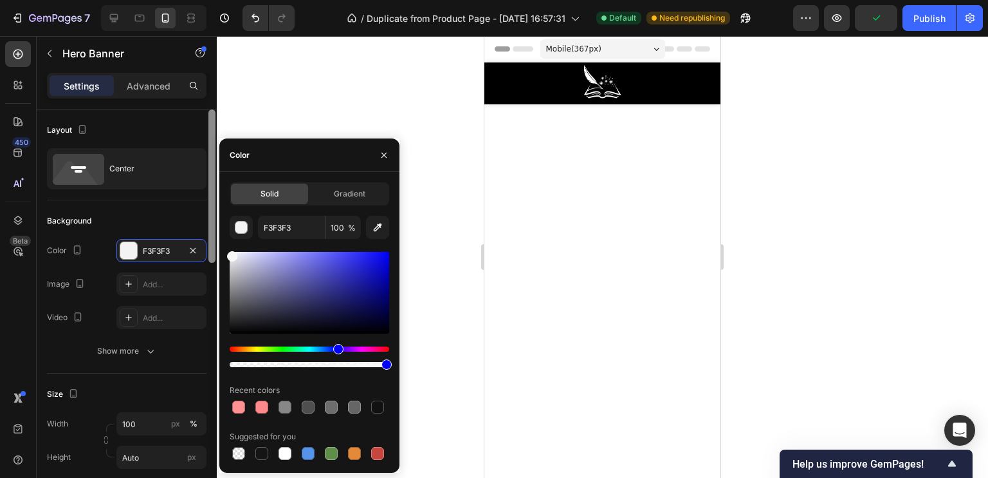
scroll to position [5374, 0]
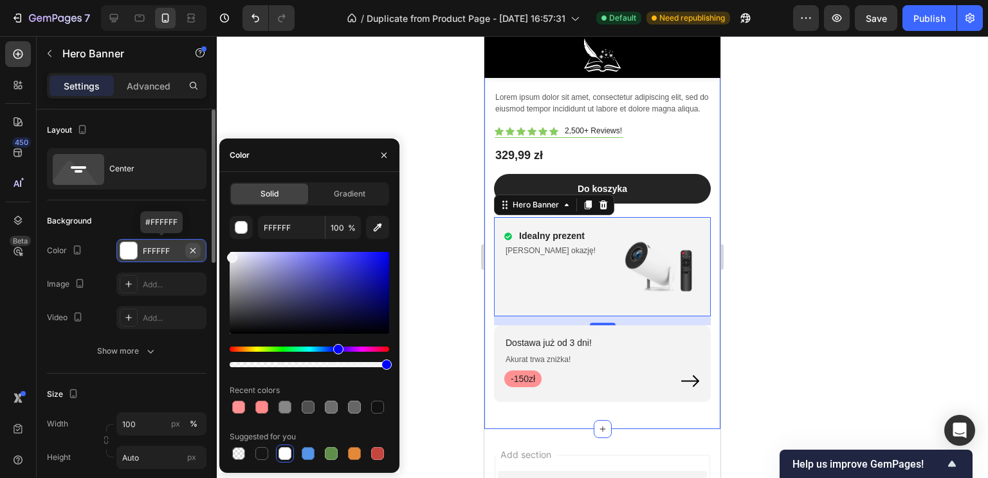
type input "F4F4F4"
click at [198, 255] on div "450 Beta Sections(18) Elements(83) Section Element Hero Section Product Detail …" at bounding box center [108, 256] width 217 height 441
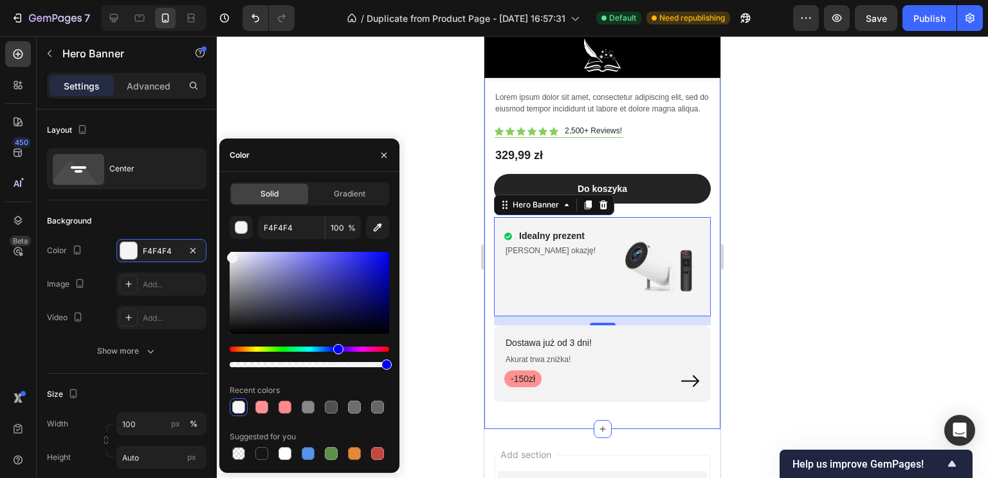
click at [349, 95] on div at bounding box center [603, 256] width 772 height 441
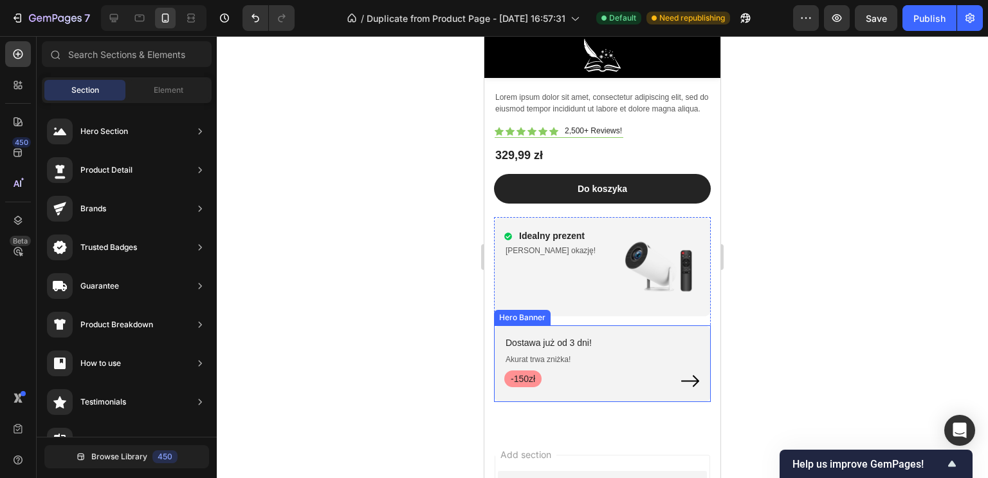
click at [597, 325] on div "Dostawa już od 3 dni! Text Block Akurat trwa zniżka! Text Block -150zł Text Blo…" at bounding box center [602, 363] width 217 height 77
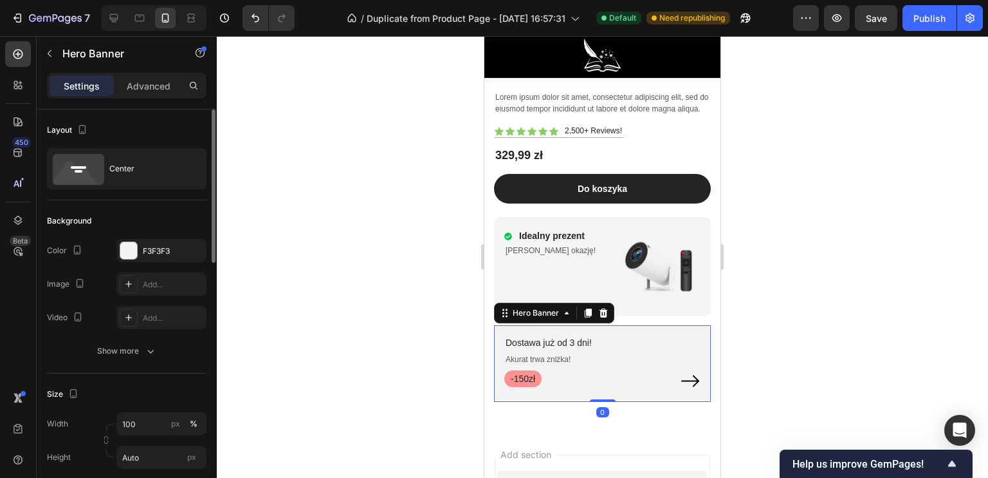
click at [114, 244] on div "Color F3F3F3" at bounding box center [127, 250] width 160 height 23
click at [120, 245] on div at bounding box center [128, 250] width 17 height 17
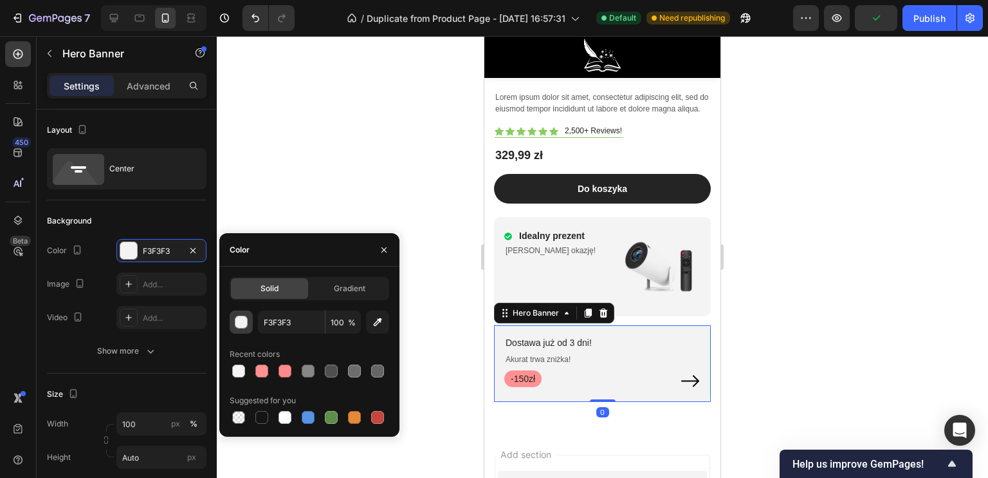
click at [239, 316] on div "button" at bounding box center [242, 322] width 13 height 13
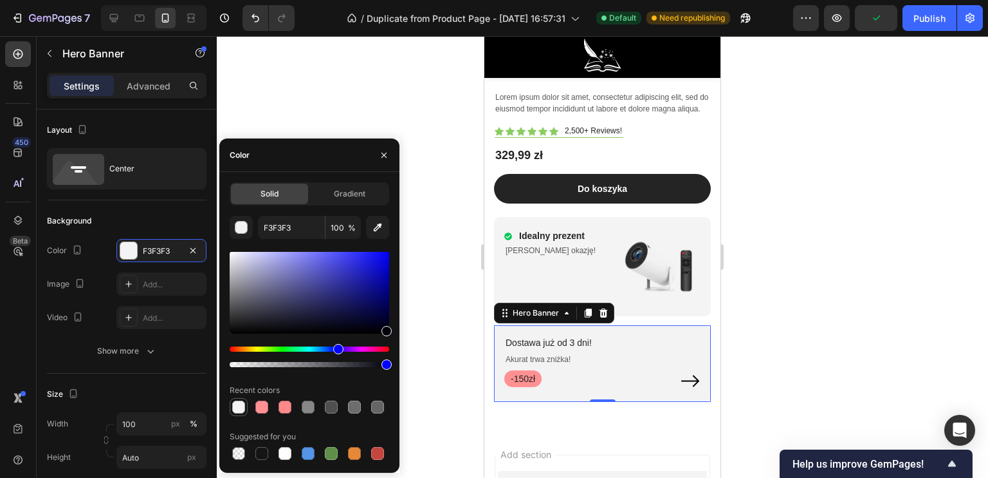
click at [235, 409] on div at bounding box center [238, 406] width 13 height 13
type input "F4F4F4"
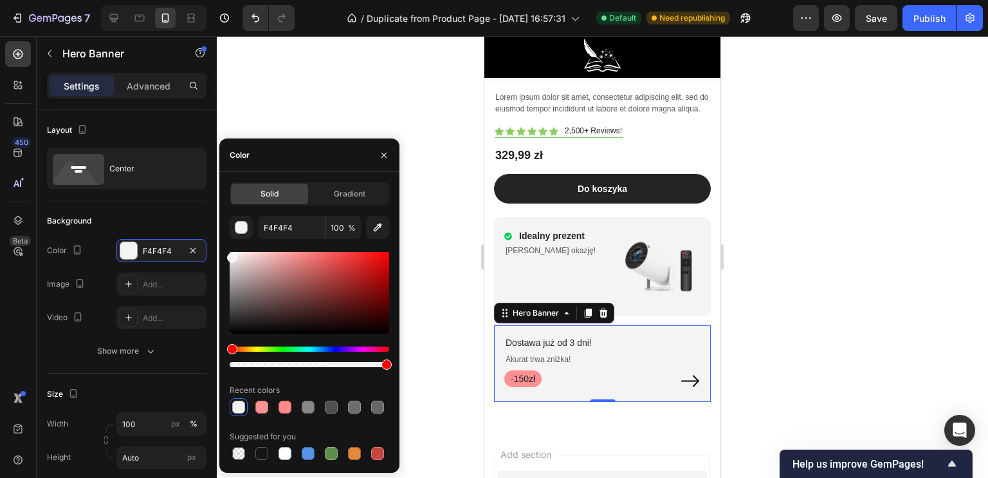
click at [352, 125] on div at bounding box center [603, 256] width 772 height 441
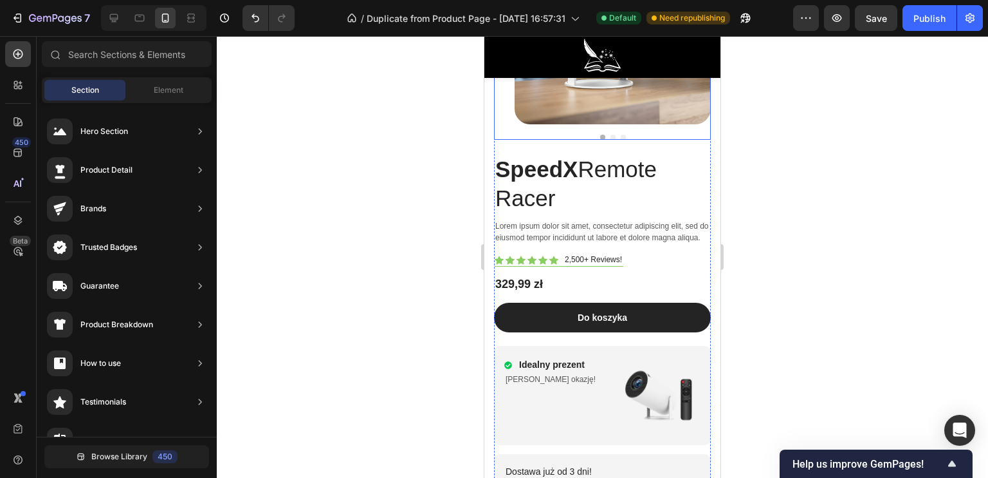
scroll to position [5180, 0]
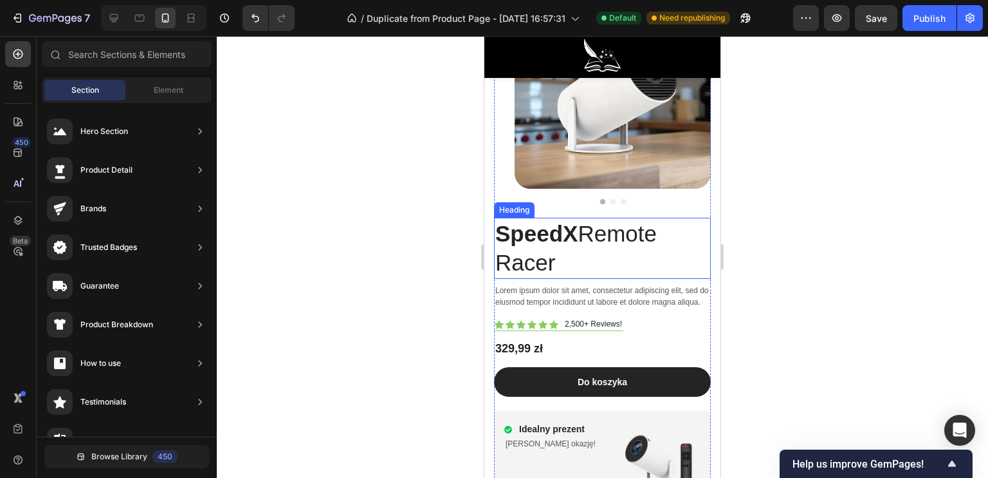
click at [580, 241] on h2 "SpeedX Remote Racer" at bounding box center [602, 248] width 217 height 61
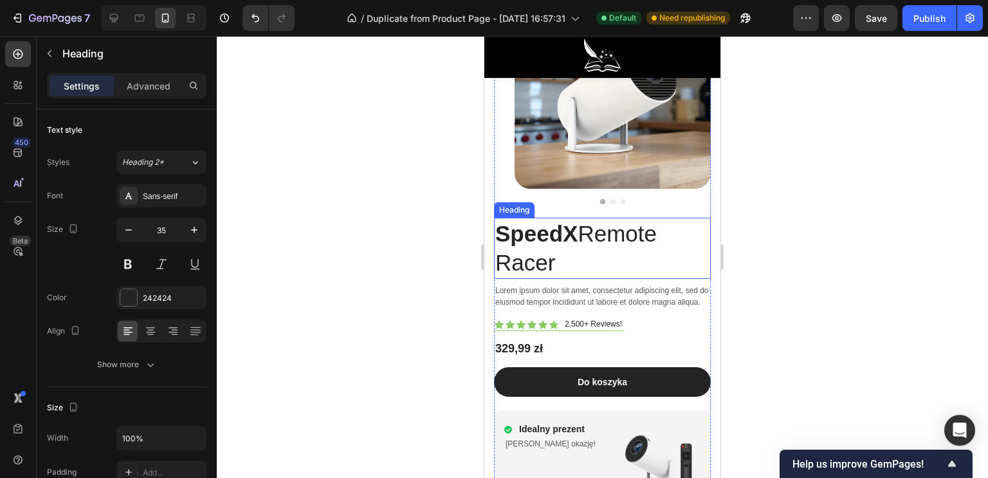
click at [580, 241] on h2 "SpeedX Remote Racer" at bounding box center [602, 248] width 217 height 61
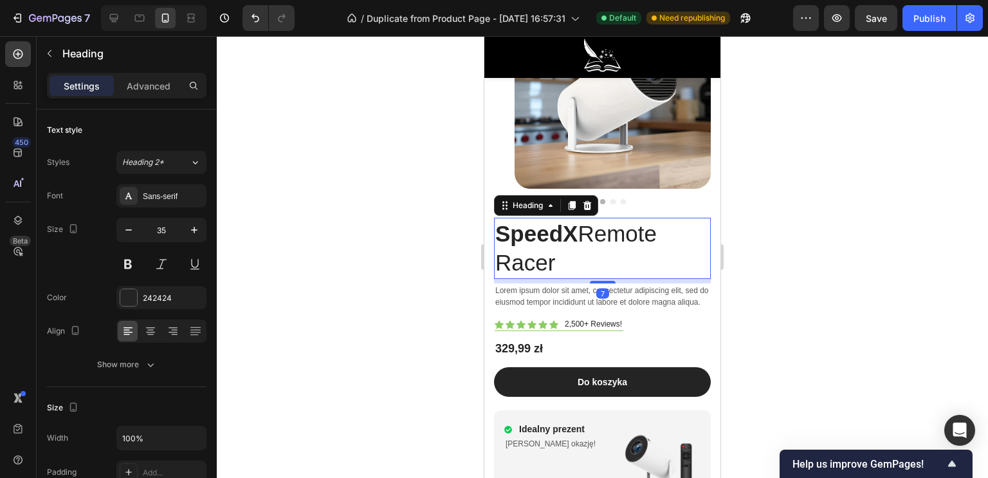
click at [584, 222] on p "SpeedX Remote Racer" at bounding box center [603, 248] width 214 height 59
click at [581, 219] on p "SpeedX Remote Racer" at bounding box center [603, 248] width 214 height 59
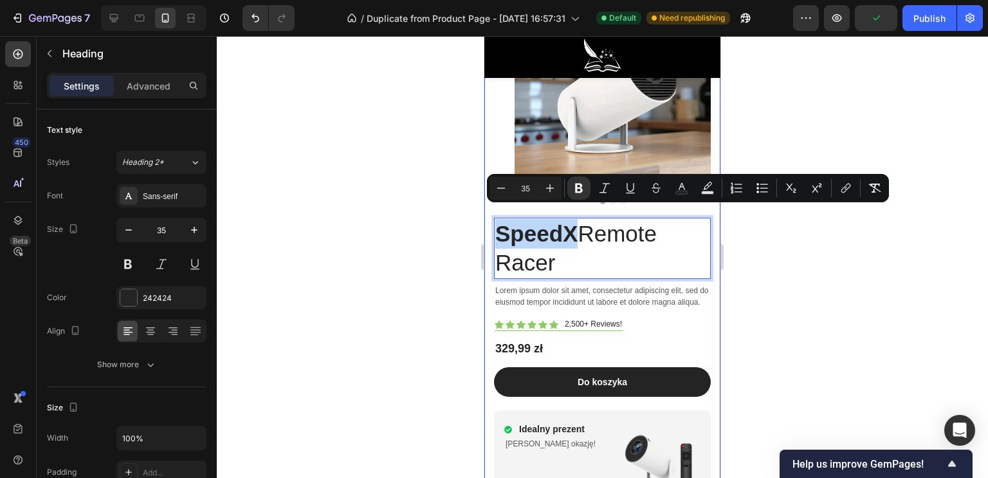
drag, startPoint x: 577, startPoint y: 217, endPoint x: 492, endPoint y: 216, distance: 85.0
click at [492, 216] on div "SpeedX Remote Racer Heading 7 Lorem ipsum dolor sit amet, consectetur adipiscin…" at bounding box center [603, 300] width 236 height 643
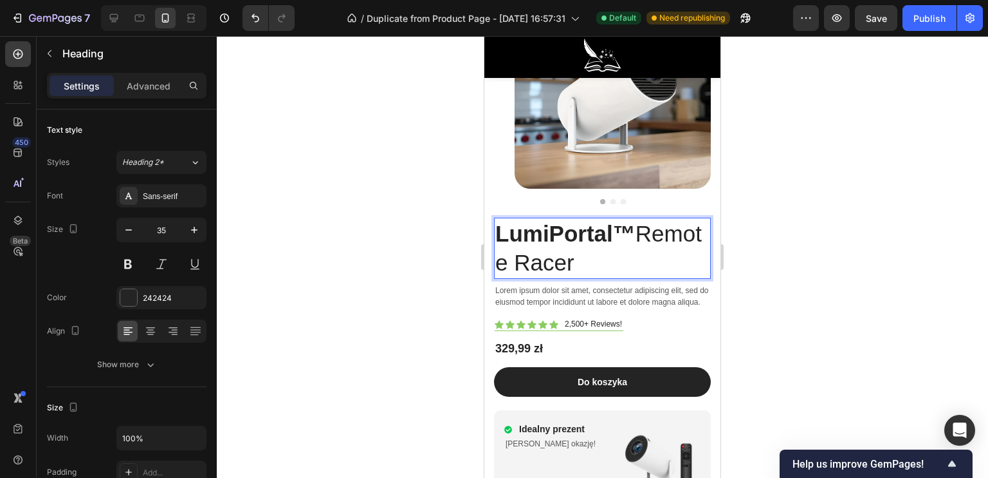
click at [652, 252] on p "LumiPortal™ Remote Racer" at bounding box center [603, 248] width 214 height 59
drag, startPoint x: 658, startPoint y: 253, endPoint x: 500, endPoint y: 254, distance: 158.3
click at [500, 254] on p "LumiPortal™ Remote Racer" at bounding box center [603, 248] width 214 height 59
click at [385, 241] on div at bounding box center [603, 256] width 772 height 441
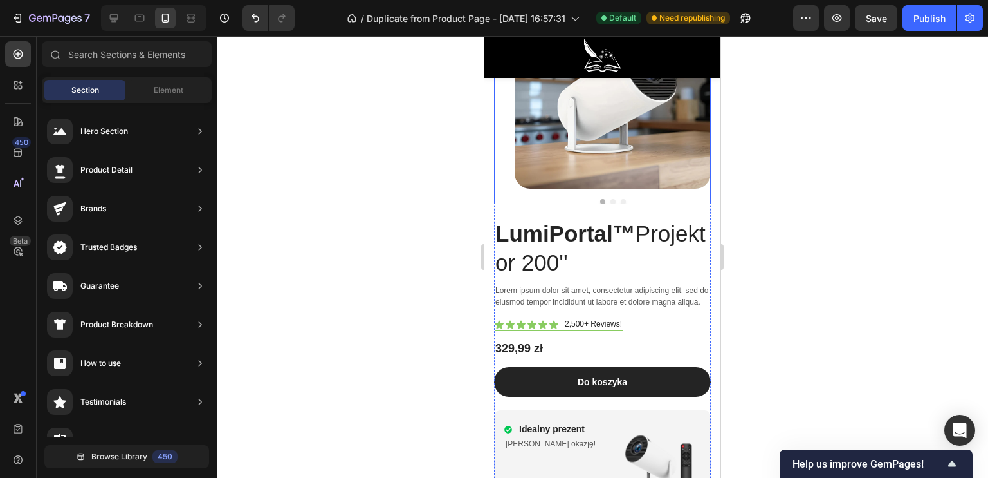
scroll to position [4987, 0]
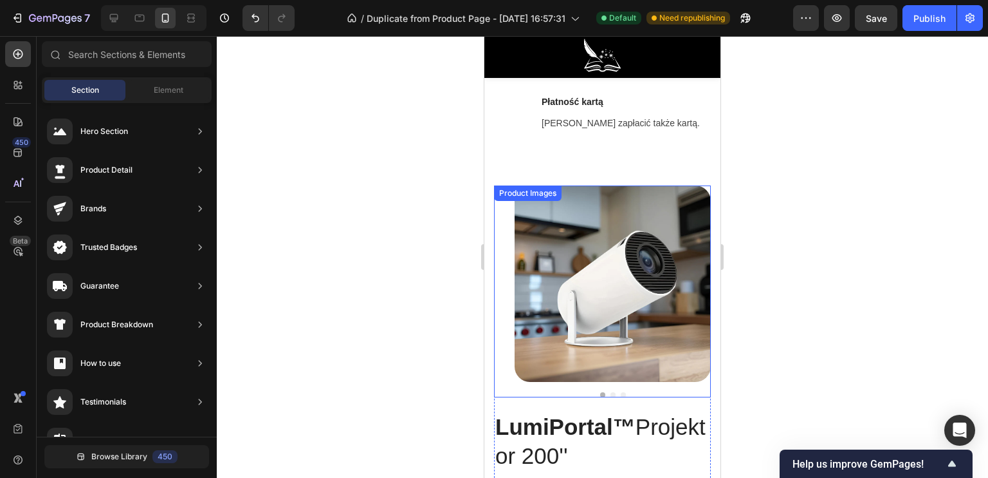
click at [564, 209] on img at bounding box center [613, 283] width 196 height 196
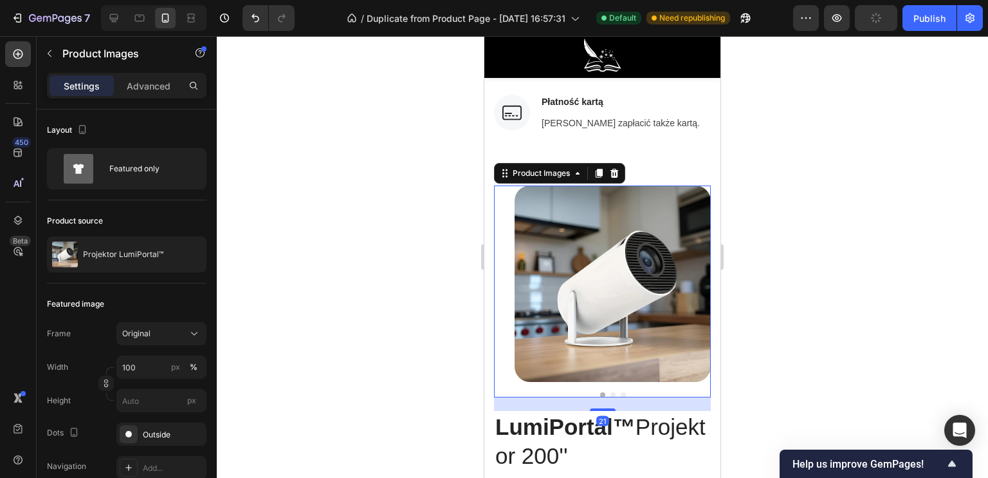
click at [562, 246] on img at bounding box center [613, 283] width 196 height 196
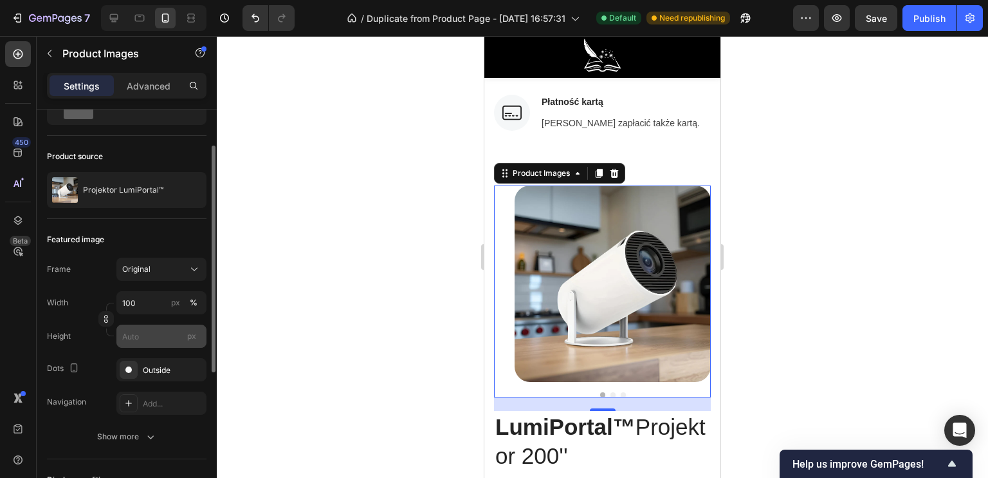
scroll to position [129, 0]
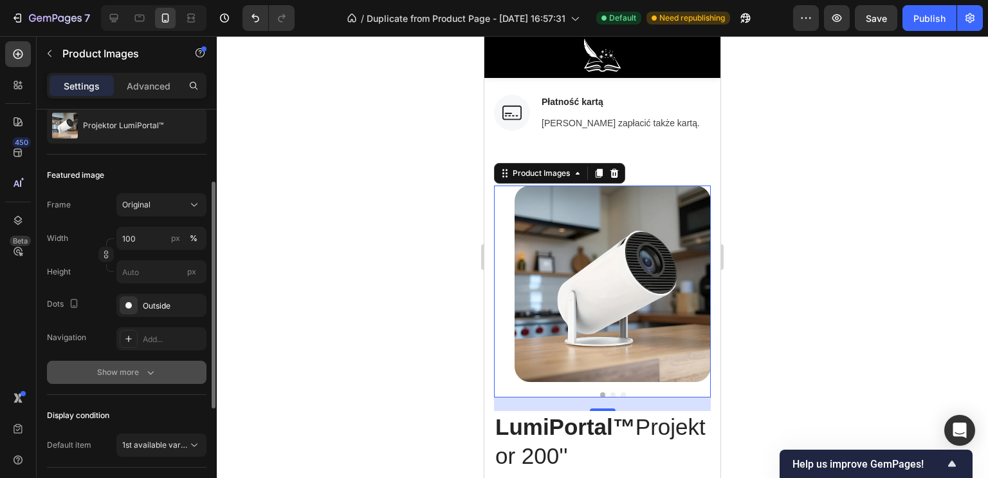
click at [131, 363] on button "Show more" at bounding box center [127, 371] width 160 height 23
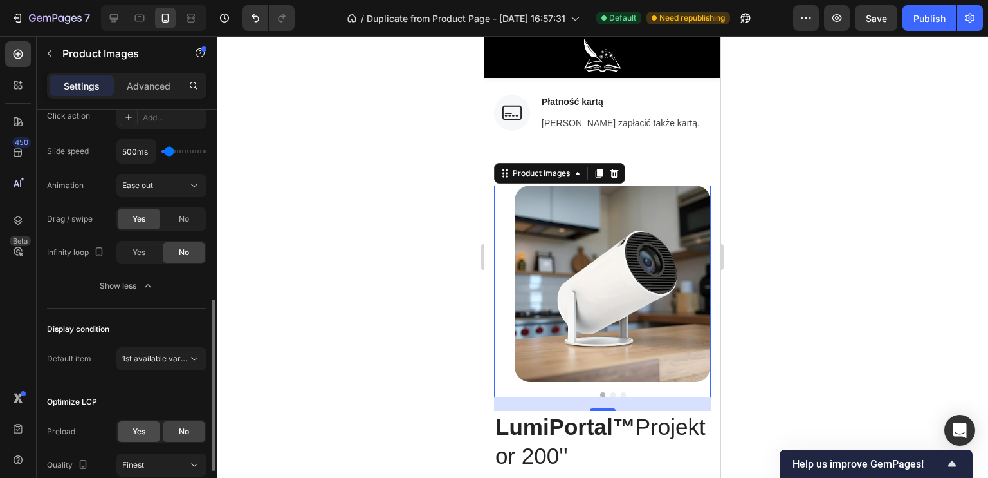
scroll to position [515, 0]
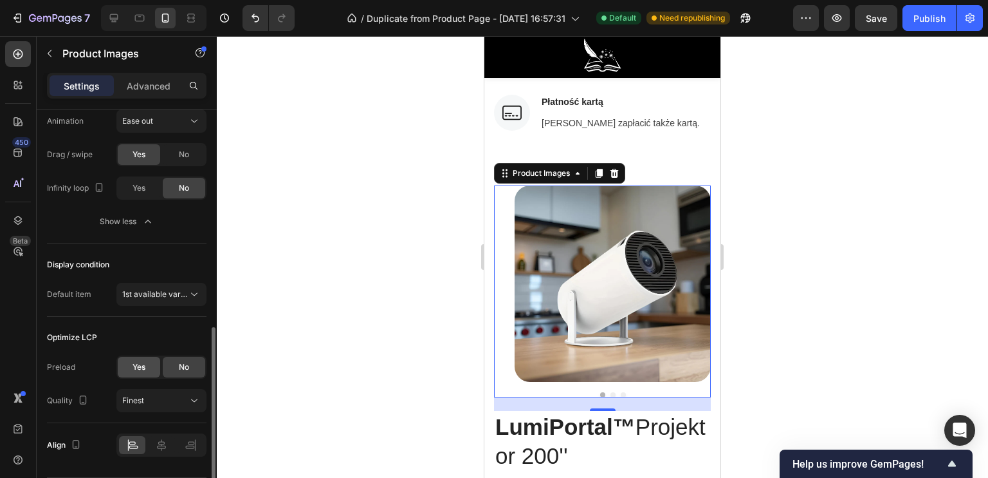
click at [136, 364] on span "Yes" at bounding box center [139, 367] width 13 height 12
click at [167, 364] on div "No" at bounding box center [184, 367] width 42 height 21
click at [157, 436] on div at bounding box center [161, 445] width 26 height 18
click at [131, 436] on div at bounding box center [132, 445] width 26 height 18
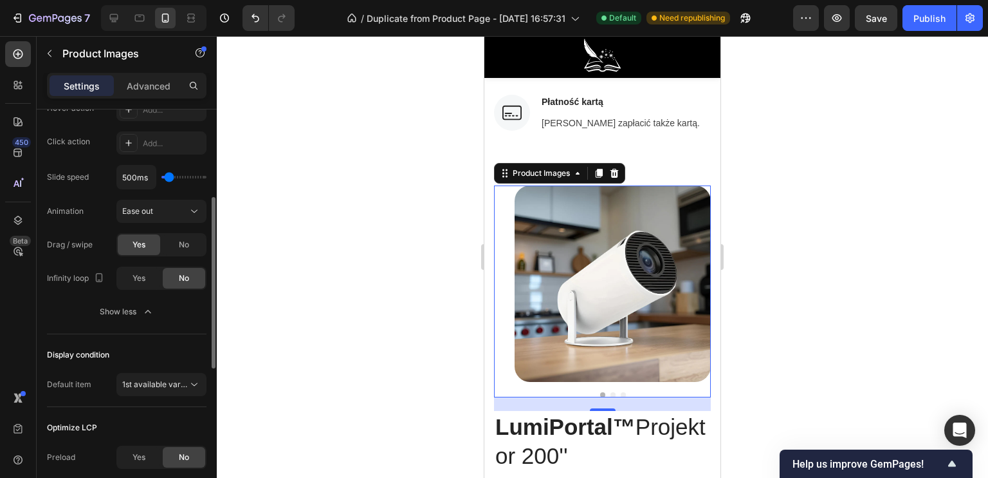
scroll to position [360, 0]
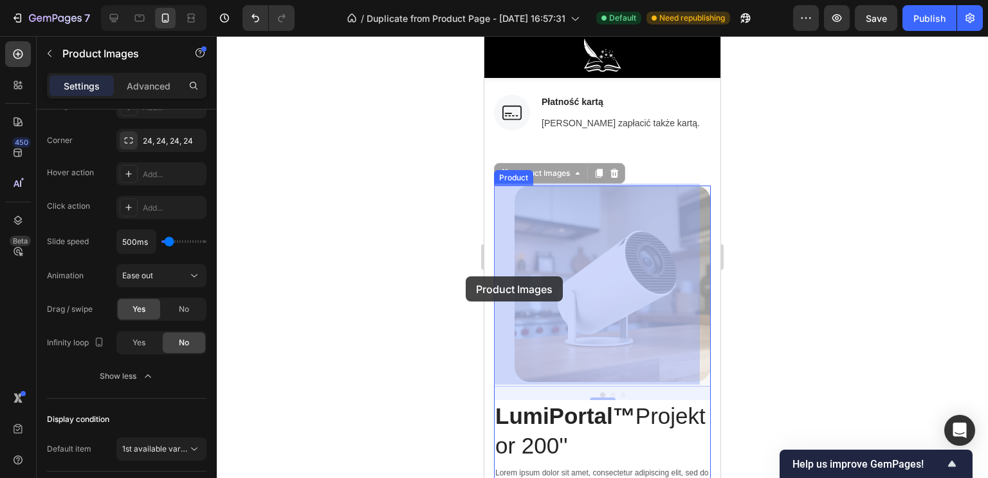
click at [443, 282] on div at bounding box center [603, 256] width 772 height 441
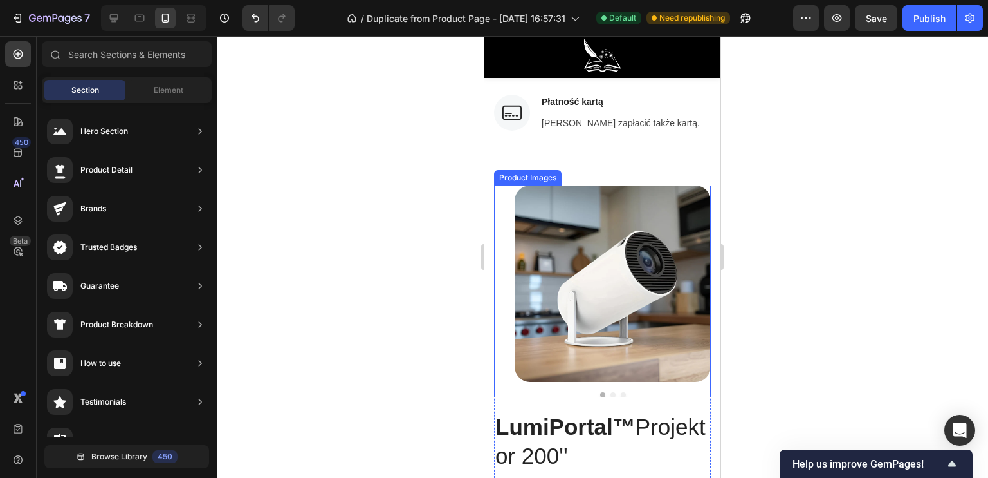
click at [562, 270] on img at bounding box center [613, 283] width 196 height 196
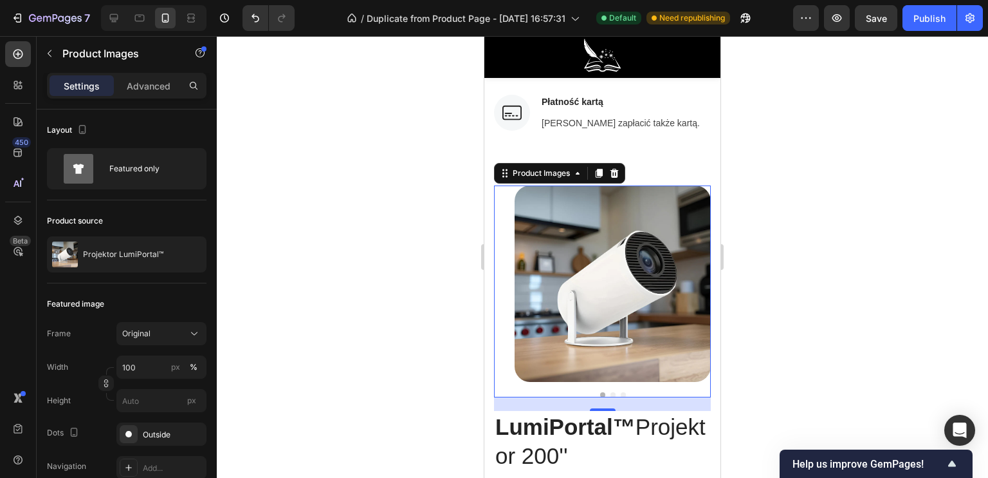
click at [770, 291] on div at bounding box center [603, 256] width 772 height 441
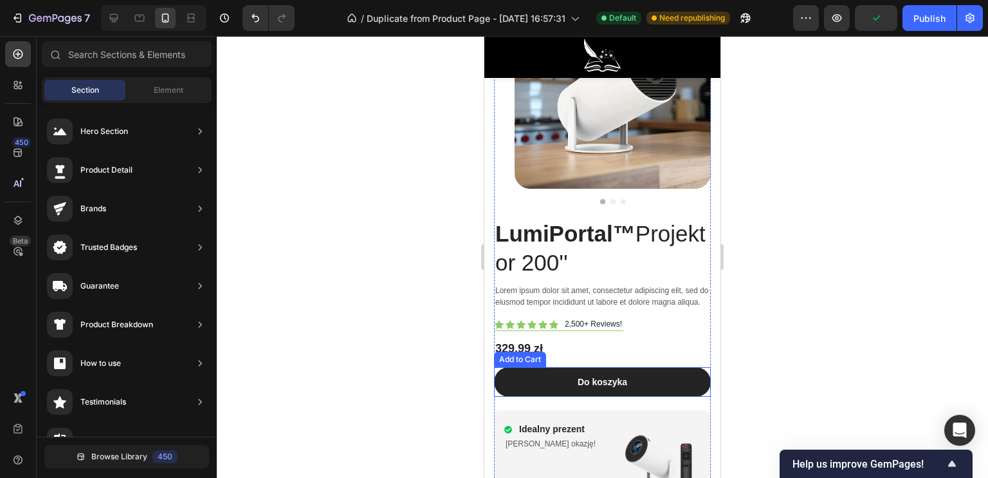
scroll to position [5052, 0]
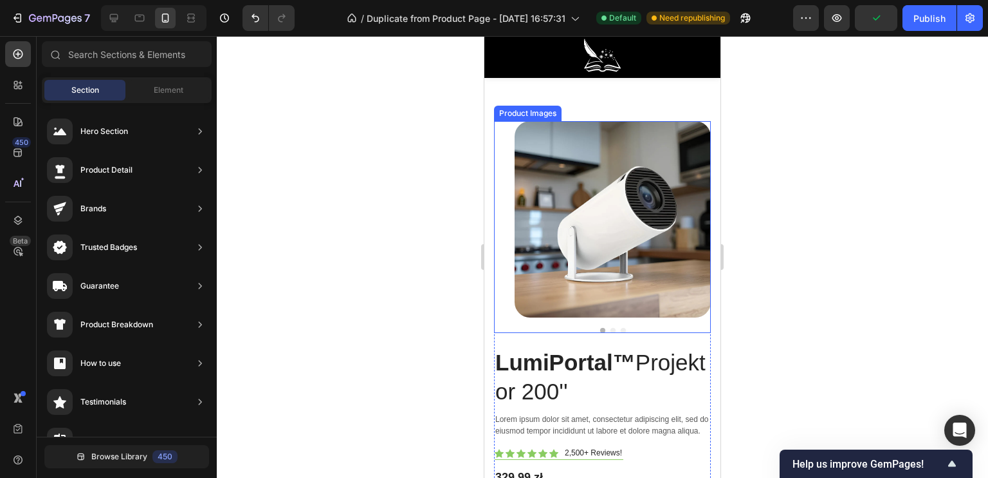
click at [555, 247] on img at bounding box center [613, 219] width 196 height 196
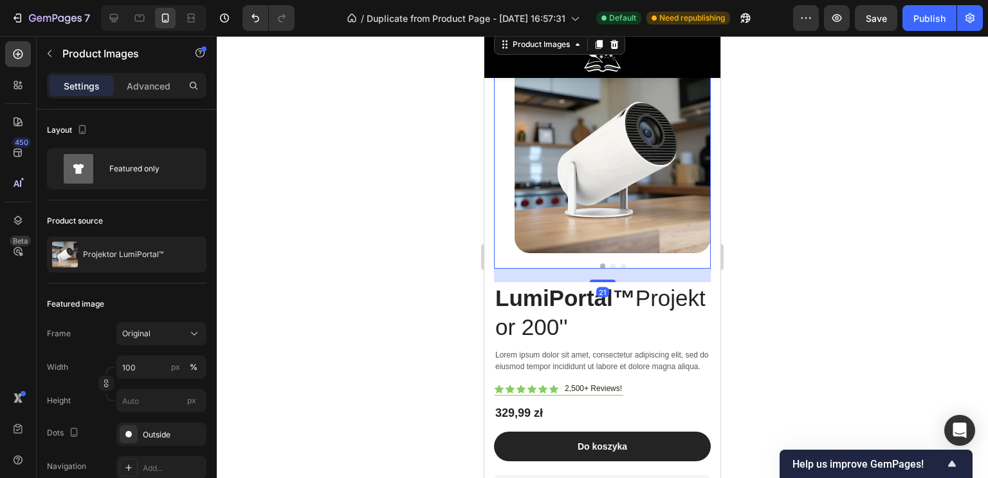
scroll to position [5180, 0]
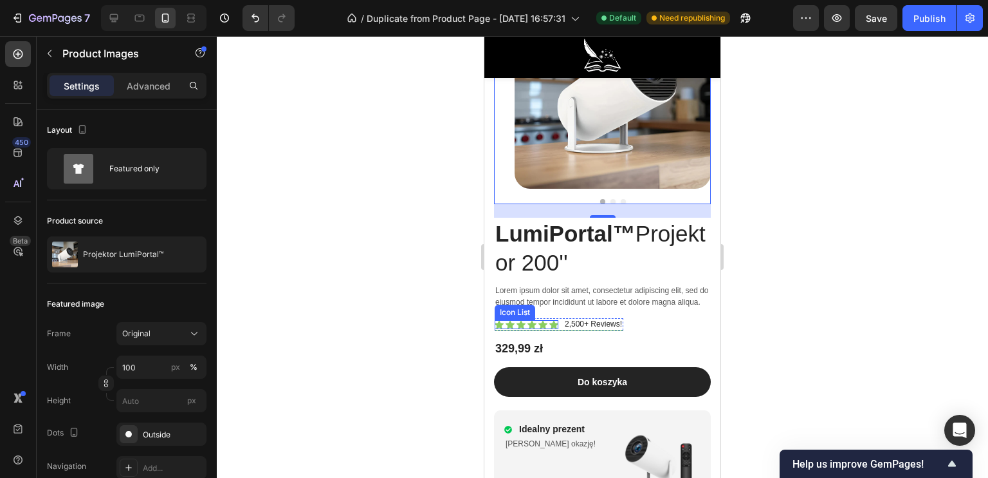
click at [527, 322] on div "Icon Icon Icon Icon Icon Icon" at bounding box center [527, 324] width 64 height 9
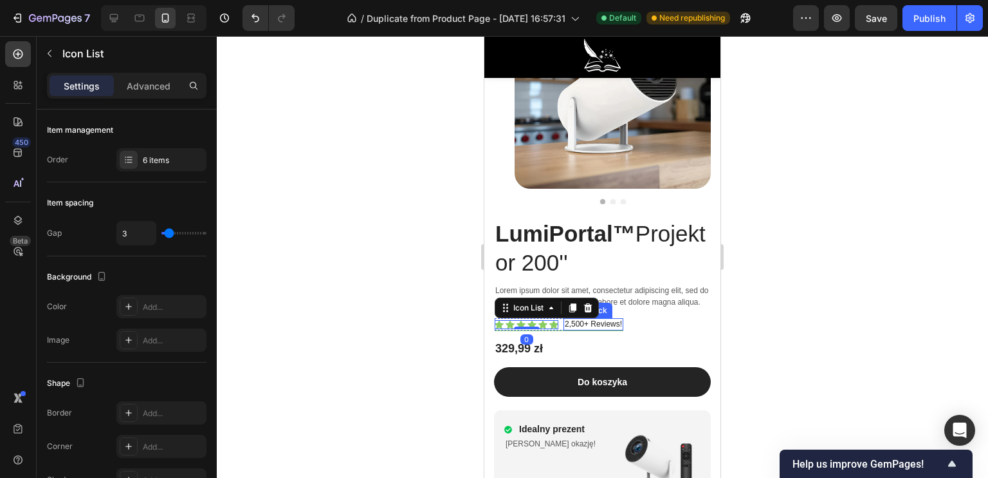
click at [575, 322] on p "2,500+ Reviews!" at bounding box center [593, 324] width 57 height 10
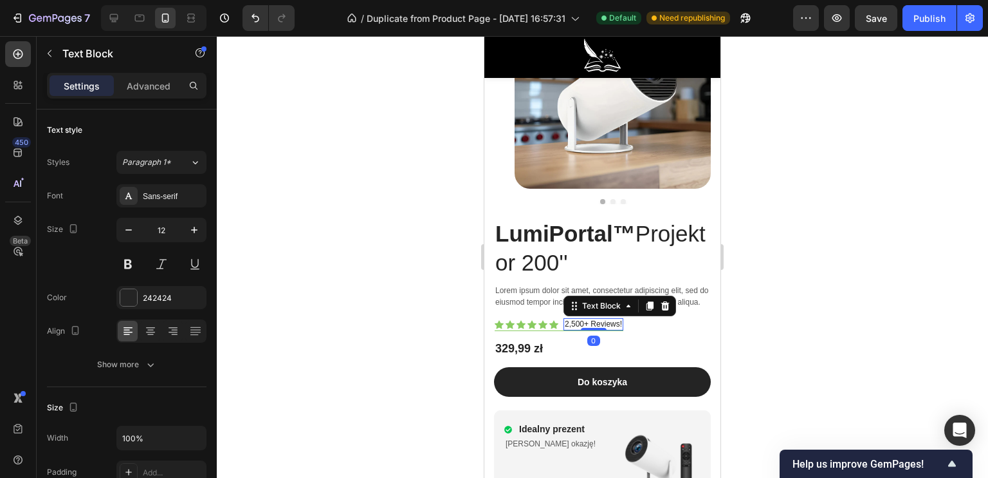
click at [568, 321] on p "2,500+ Reviews!" at bounding box center [593, 324] width 57 height 10
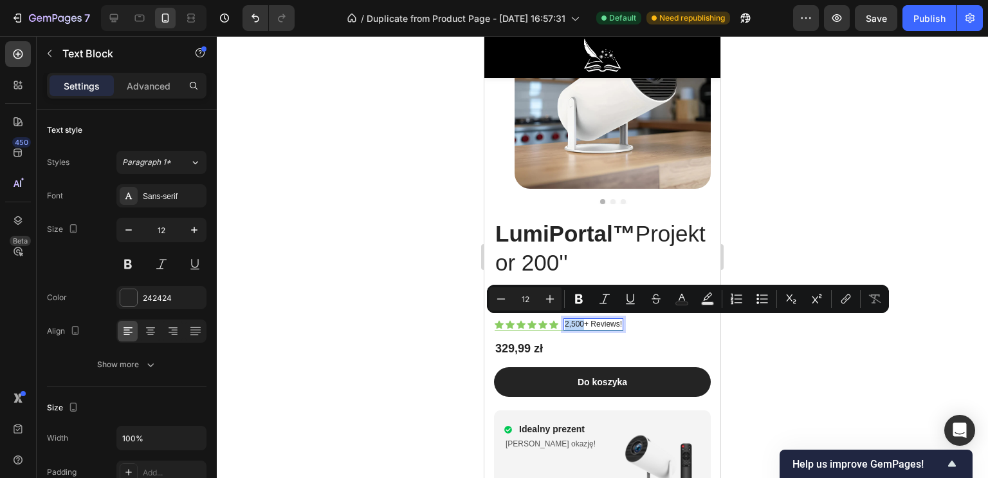
drag, startPoint x: 565, startPoint y: 321, endPoint x: 584, endPoint y: 321, distance: 19.3
click at [584, 321] on p "2,500+ Reviews!" at bounding box center [593, 324] width 57 height 10
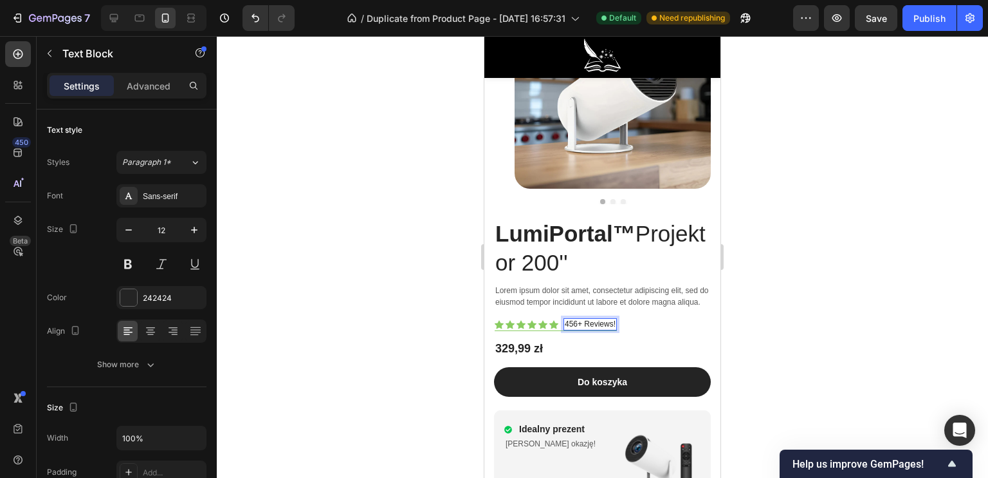
click at [455, 327] on div at bounding box center [603, 256] width 772 height 441
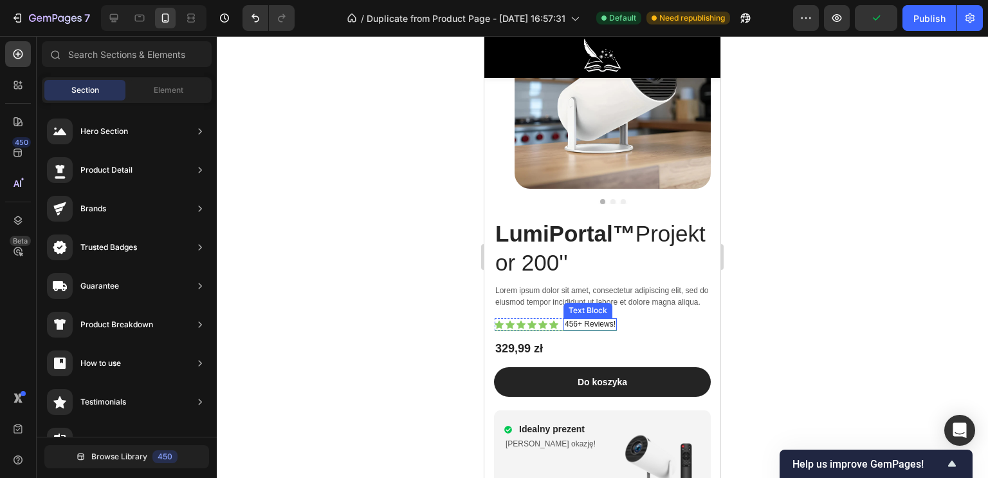
click at [597, 326] on p "456+ Reviews!" at bounding box center [590, 324] width 51 height 10
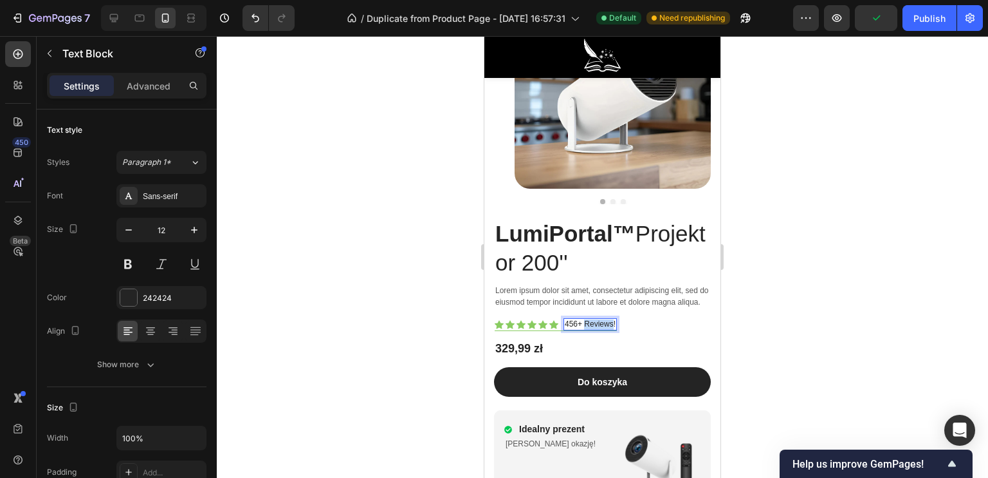
click at [587, 322] on p "456+ Reviews!" at bounding box center [590, 324] width 51 height 10
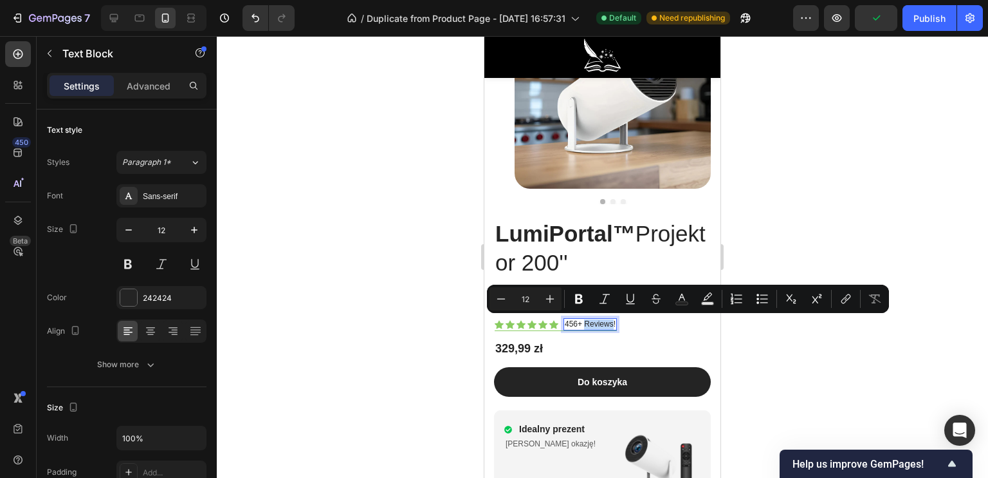
click at [589, 322] on p "456+ Reviews!" at bounding box center [590, 324] width 51 height 10
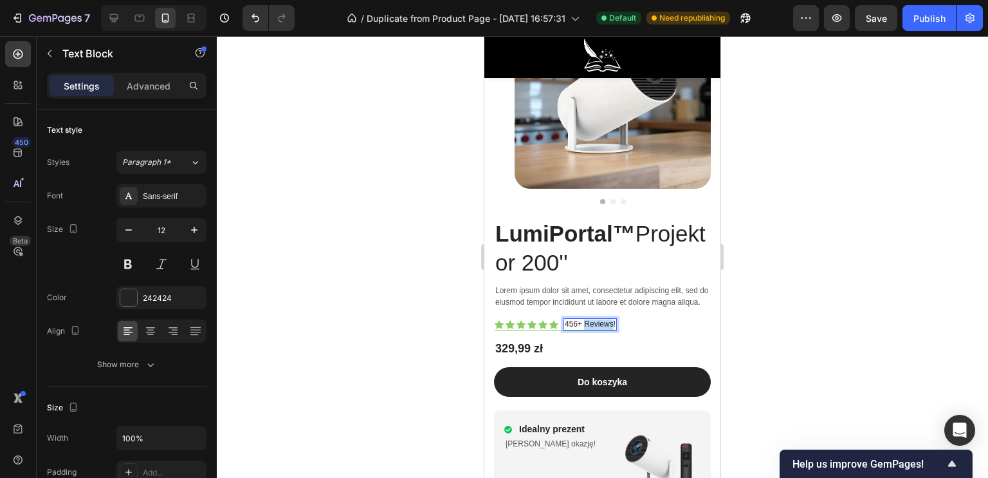
drag, startPoint x: 586, startPoint y: 323, endPoint x: 613, endPoint y: 324, distance: 26.4
click at [613, 324] on p "456+ Reviews!" at bounding box center [590, 324] width 51 height 10
click at [435, 315] on div at bounding box center [603, 256] width 772 height 441
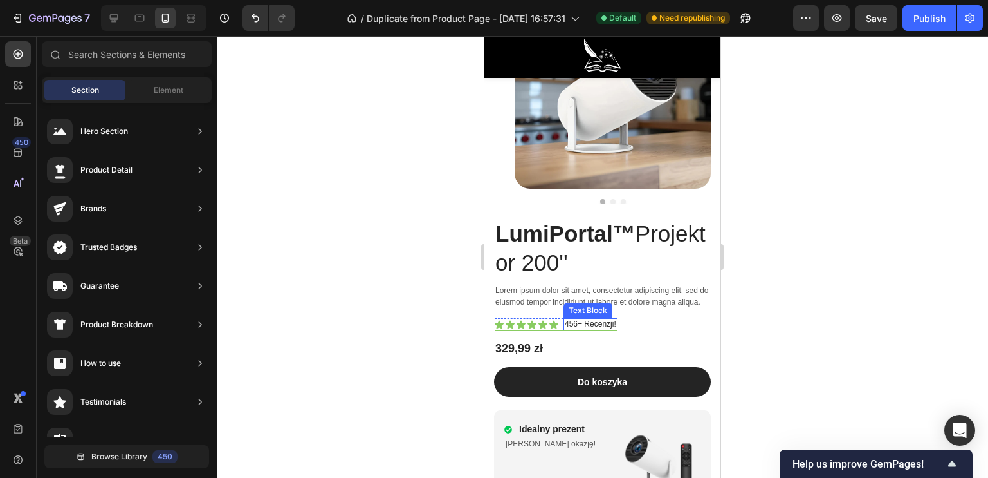
click at [574, 322] on p "456+ Recenzji!" at bounding box center [590, 324] width 51 height 10
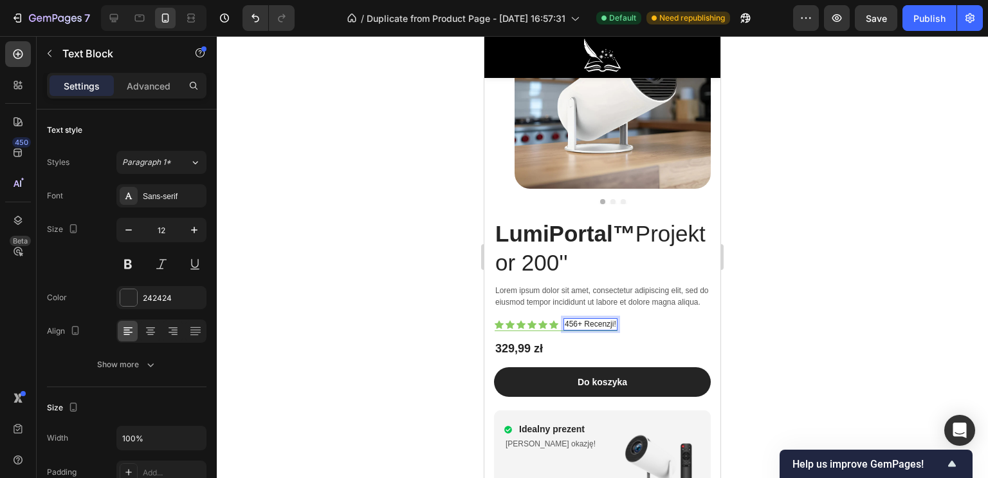
click at [573, 321] on p "456+ Recenzji!" at bounding box center [590, 324] width 51 height 10
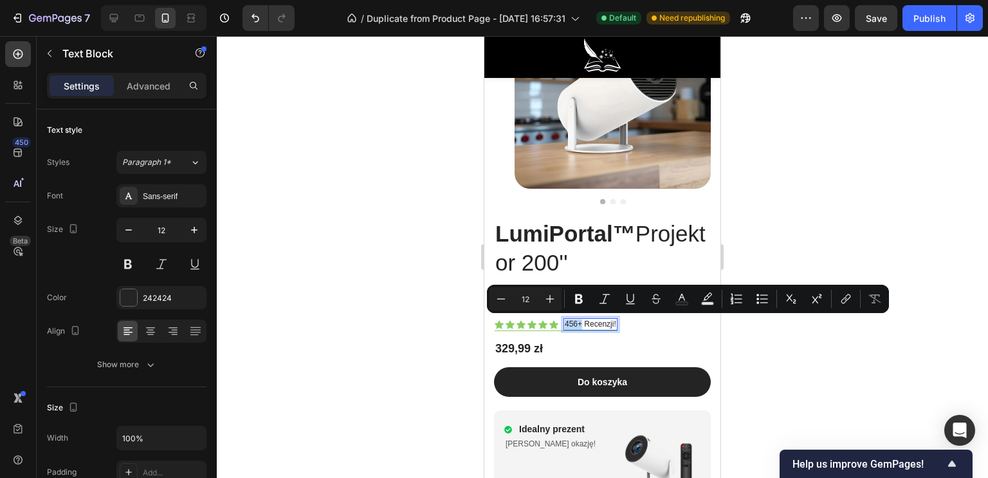
click at [576, 321] on p "456+ Recenzji!" at bounding box center [590, 324] width 51 height 10
click at [575, 321] on p "456+ Recenzji!" at bounding box center [590, 324] width 51 height 10
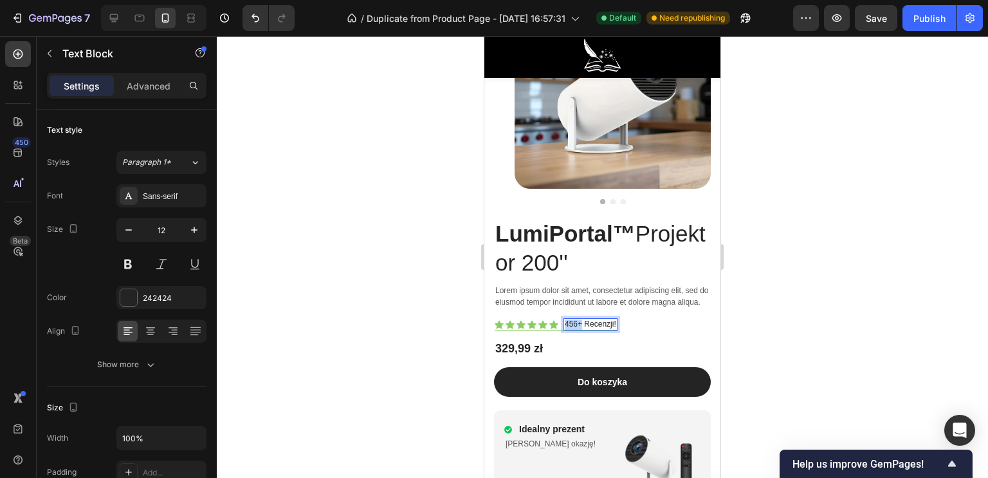
click at [576, 321] on p "456+ Recenzji!" at bounding box center [590, 324] width 51 height 10
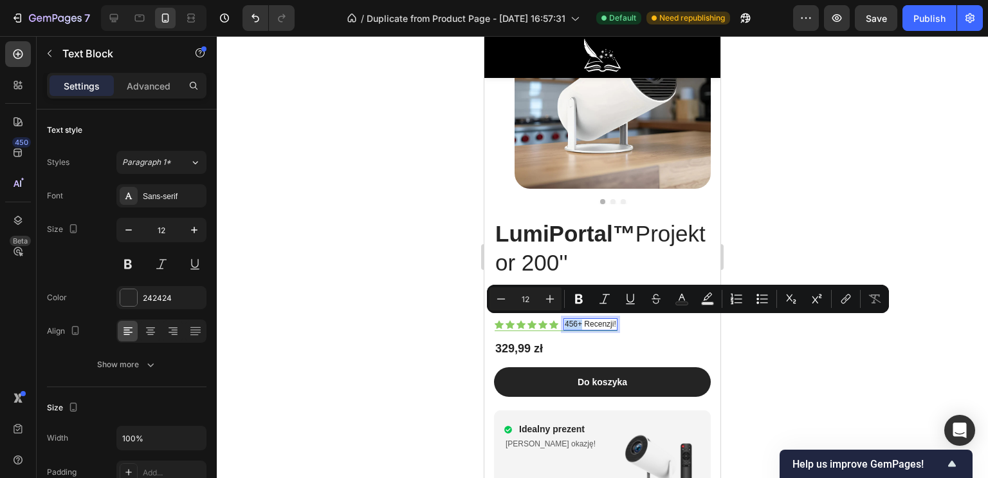
click at [573, 321] on p "456+ Recenzji!" at bounding box center [590, 324] width 51 height 10
click at [578, 320] on p "456+ Recenzji!" at bounding box center [590, 324] width 51 height 10
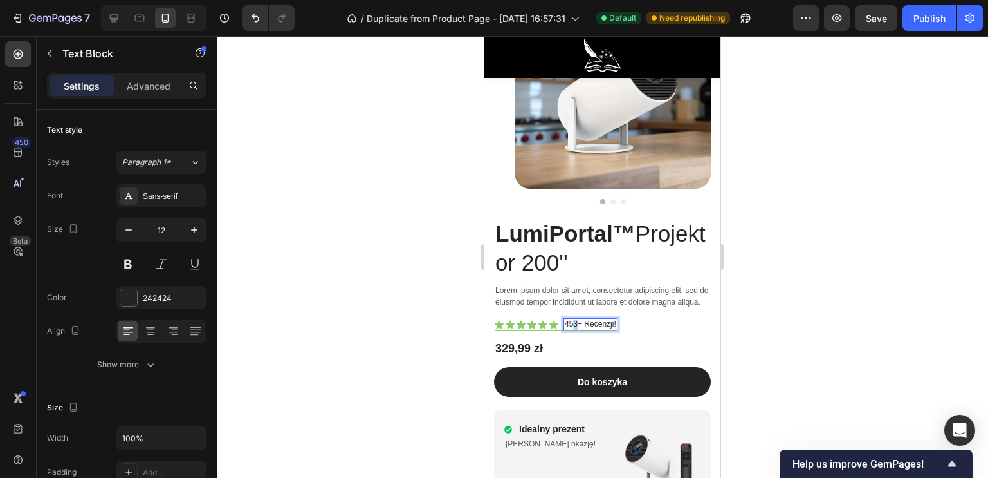
click at [576, 321] on p "453+ Recenzji!" at bounding box center [590, 324] width 51 height 10
click at [448, 333] on div at bounding box center [603, 256] width 772 height 441
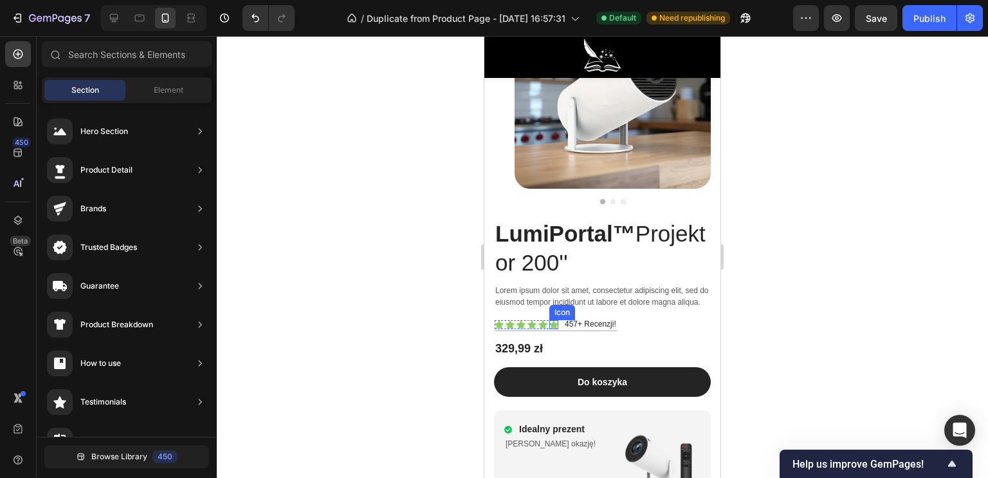
click at [554, 324] on icon at bounding box center [554, 324] width 9 height 8
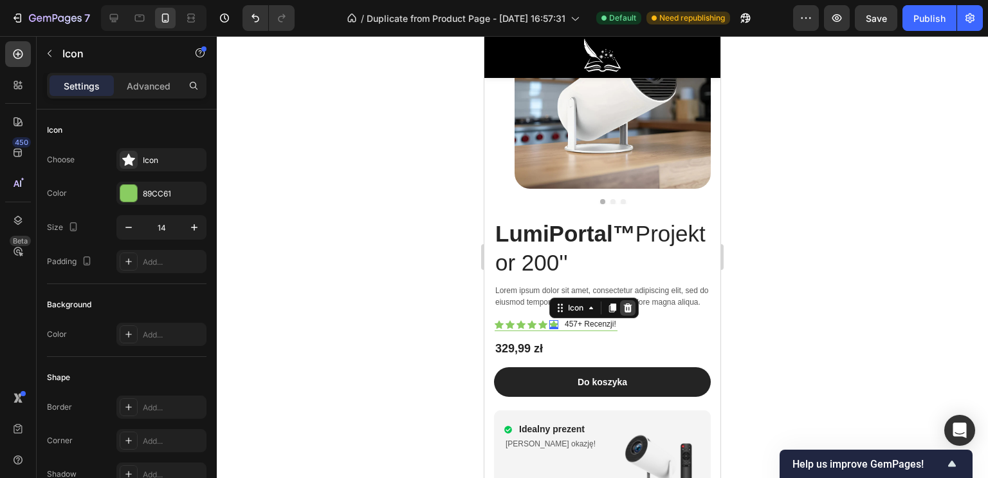
click at [626, 307] on icon at bounding box center [628, 307] width 8 height 9
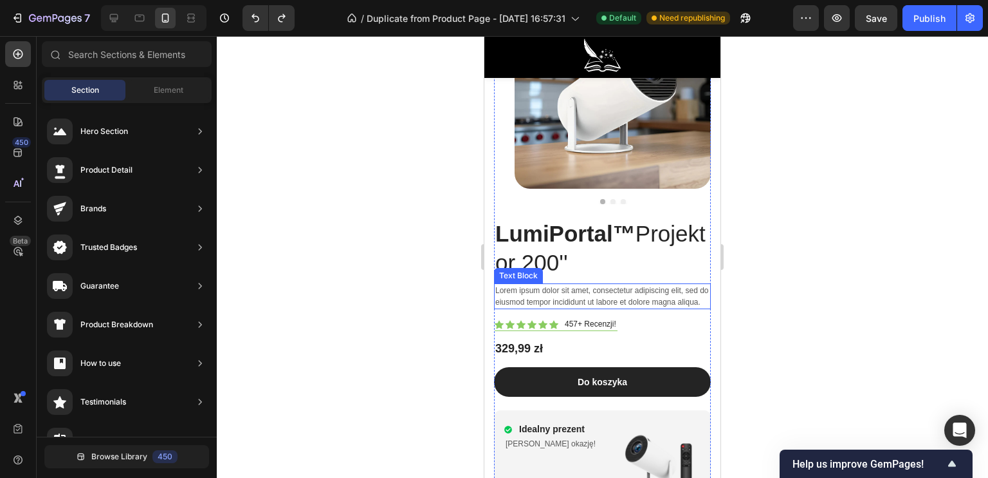
click at [532, 289] on p "Lorem ipsum dolor sit amet, consectetur adipiscing elit, sed do eiusmod tempor …" at bounding box center [603, 295] width 214 height 23
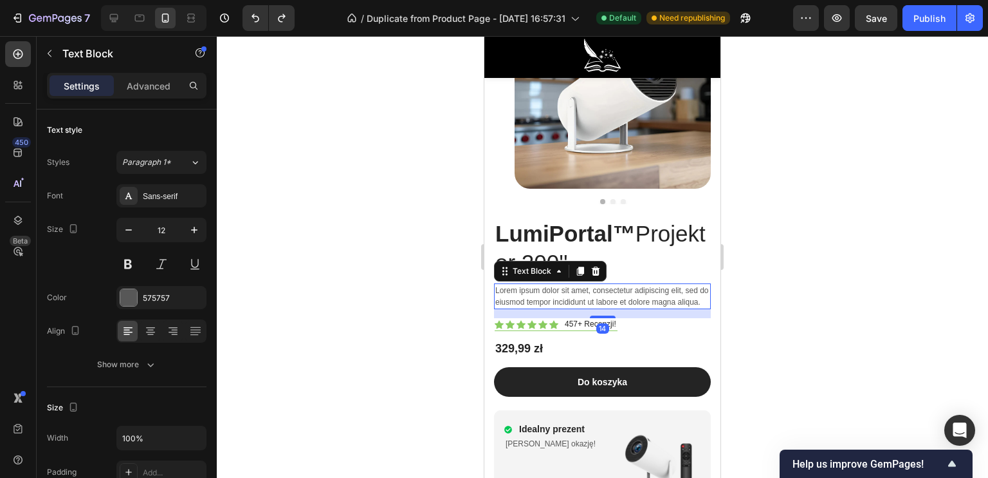
click at [523, 299] on p "Lorem ipsum dolor sit amet, consectetur adipiscing elit, sed do eiusmod tempor …" at bounding box center [603, 295] width 214 height 23
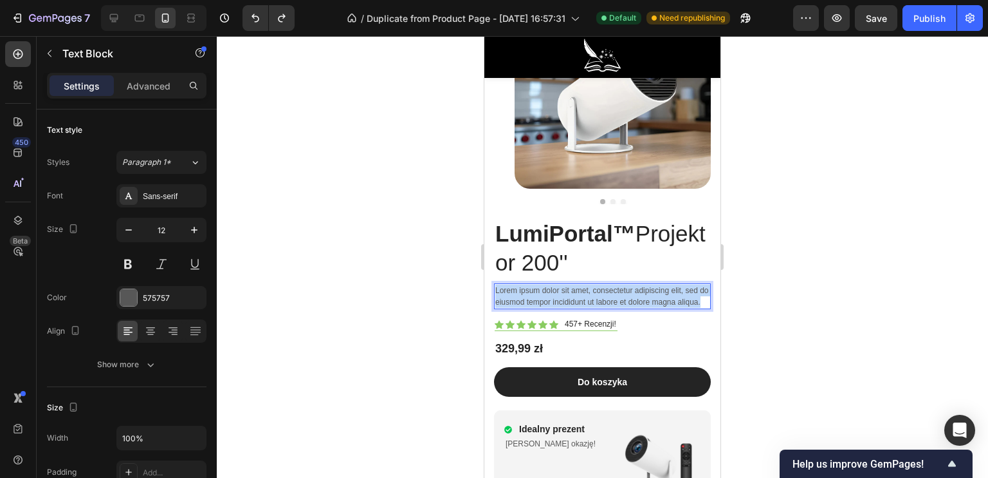
drag, startPoint x: 525, startPoint y: 301, endPoint x: 497, endPoint y: 275, distance: 38.3
click at [497, 284] on p "Lorem ipsum dolor sit amet, consectetur adipiscing elit, sed do eiusmod tempor …" at bounding box center [603, 295] width 214 height 23
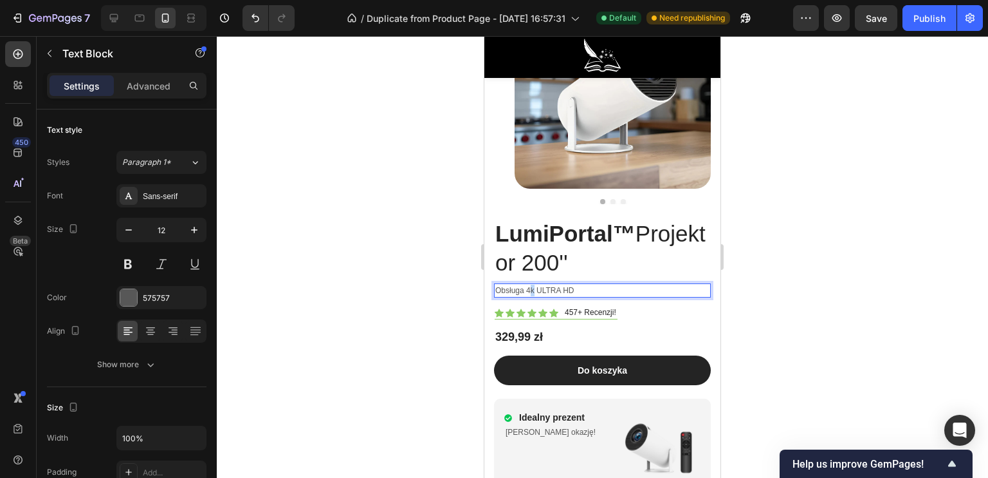
click at [531, 284] on p "Obsługa 4k ULTRA HD" at bounding box center [603, 290] width 214 height 12
click at [525, 284] on p "Obsługa 4K ULTRA HD" at bounding box center [603, 290] width 214 height 12
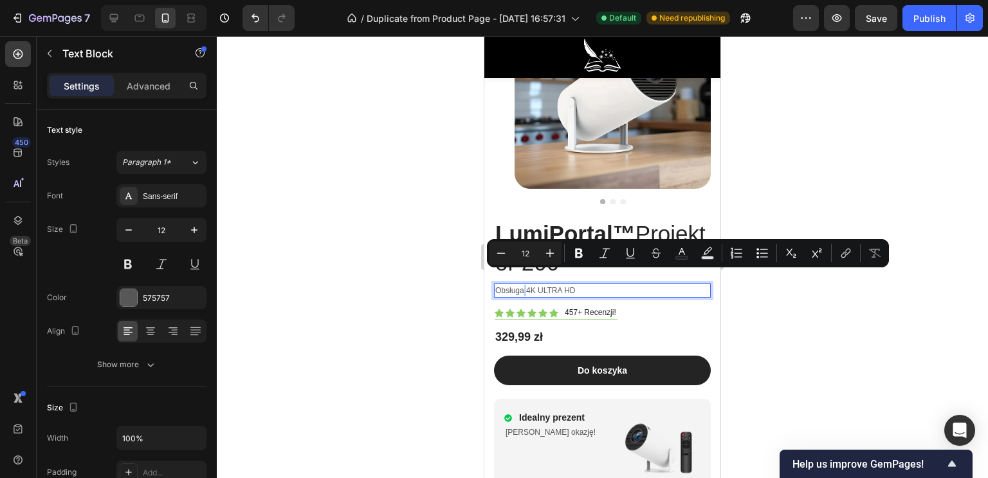
click at [528, 284] on p "Obsługa 4K ULTRA HD" at bounding box center [603, 290] width 214 height 12
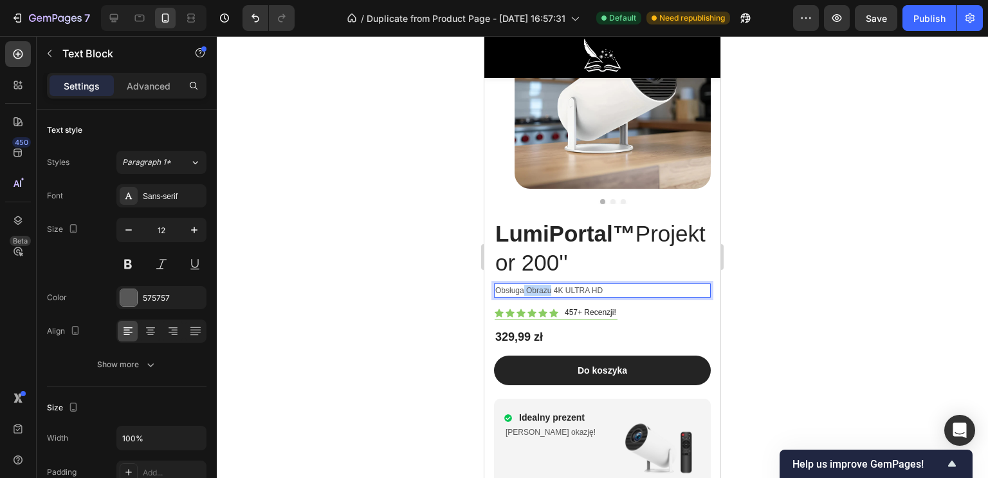
drag, startPoint x: 552, startPoint y: 277, endPoint x: 525, endPoint y: 277, distance: 27.0
click at [525, 284] on p "Obsługa Obrazu 4K ULTRA HD" at bounding box center [603, 290] width 214 height 12
click at [580, 284] on p "Obsługa 4K ULTRA HD" at bounding box center [603, 290] width 214 height 12
click at [577, 284] on p "Obsługa 4K ULTRA HD, Przenośny rozmiar" at bounding box center [603, 290] width 214 height 12
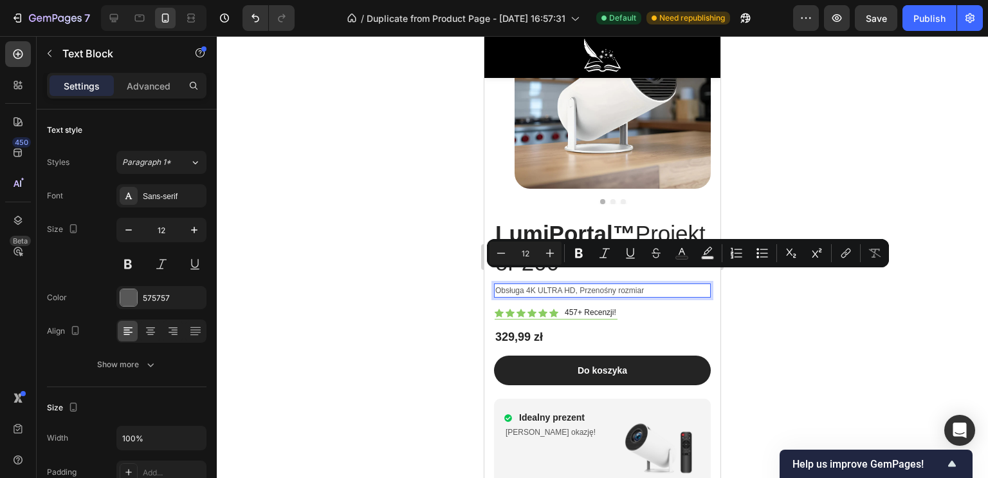
click at [583, 284] on p "Obsługa 4K ULTRA HD, Przenośny rozmiar" at bounding box center [603, 290] width 214 height 12
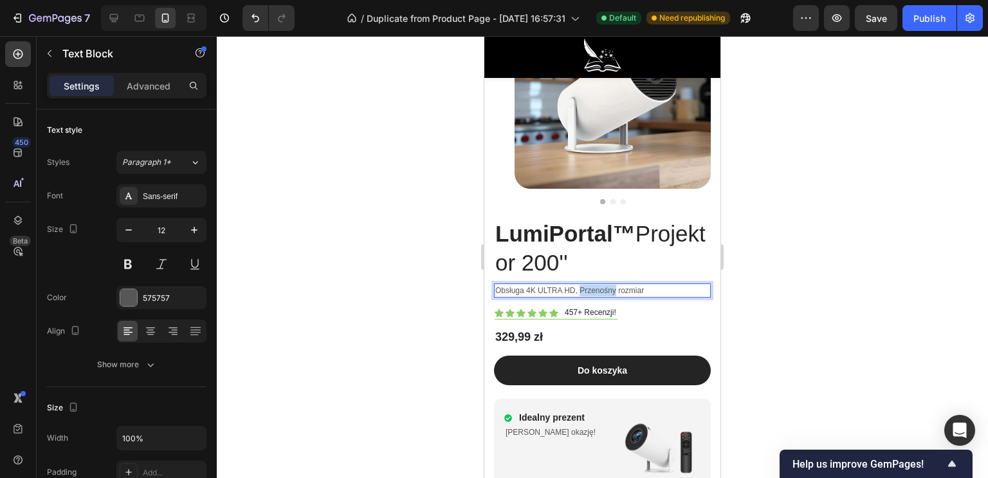
click at [582, 284] on p "Obsługa 4K ULTRA HD, Przenośny rozmiar" at bounding box center [603, 290] width 214 height 12
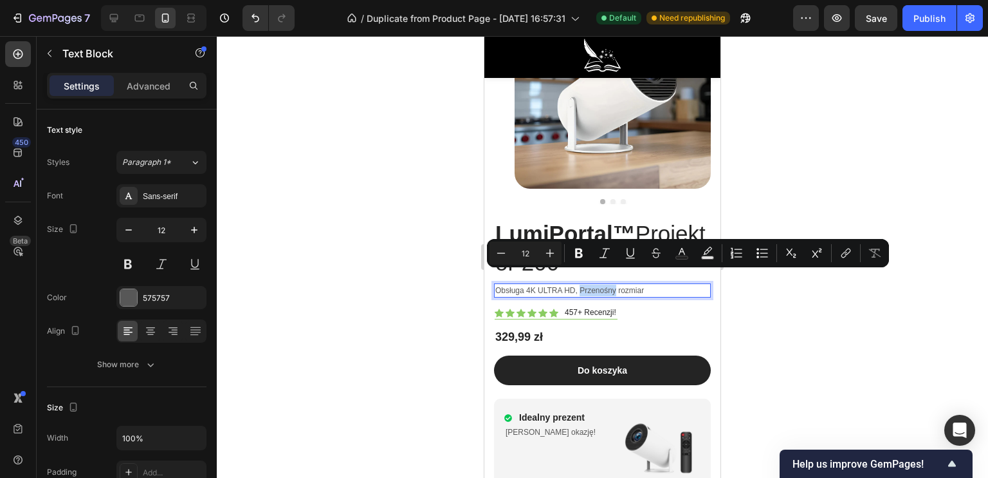
click at [582, 284] on p "Obsługa 4K ULTRA HD, Przenośny rozmiar" at bounding box center [603, 290] width 214 height 12
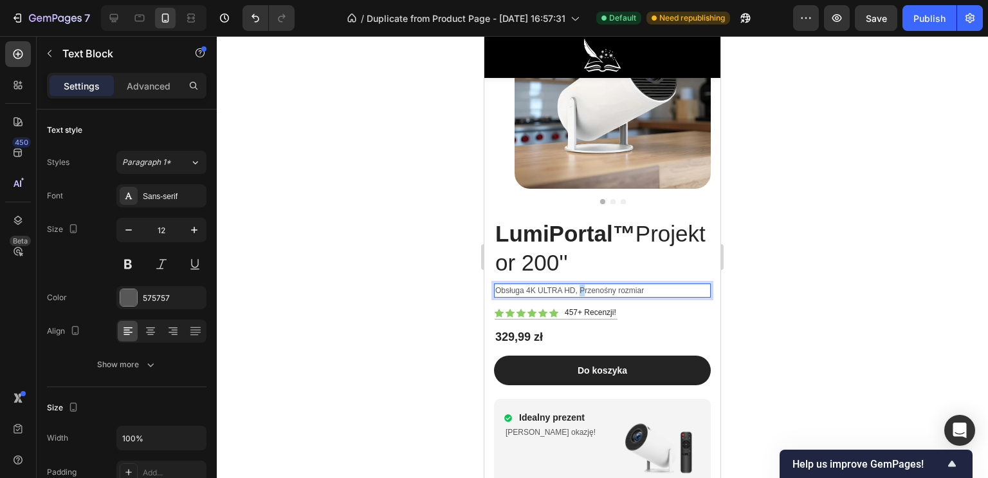
click at [582, 284] on p "Obsługa 4K ULTRA HD, Przenośny rozmiar" at bounding box center [603, 290] width 214 height 12
click at [642, 284] on p "Obsługa 4K ULTRA HD, przenośny rozmiar" at bounding box center [603, 290] width 214 height 12
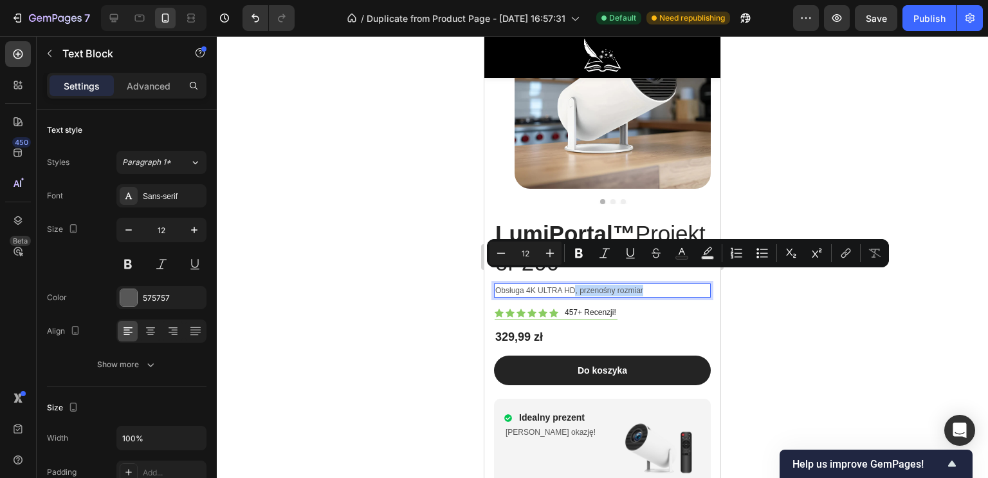
drag, startPoint x: 649, startPoint y: 275, endPoint x: 577, endPoint y: 283, distance: 73.1
click at [577, 283] on div "Obsługa 4K ULTRA HD, przenośny rozmiar" at bounding box center [602, 290] width 217 height 14
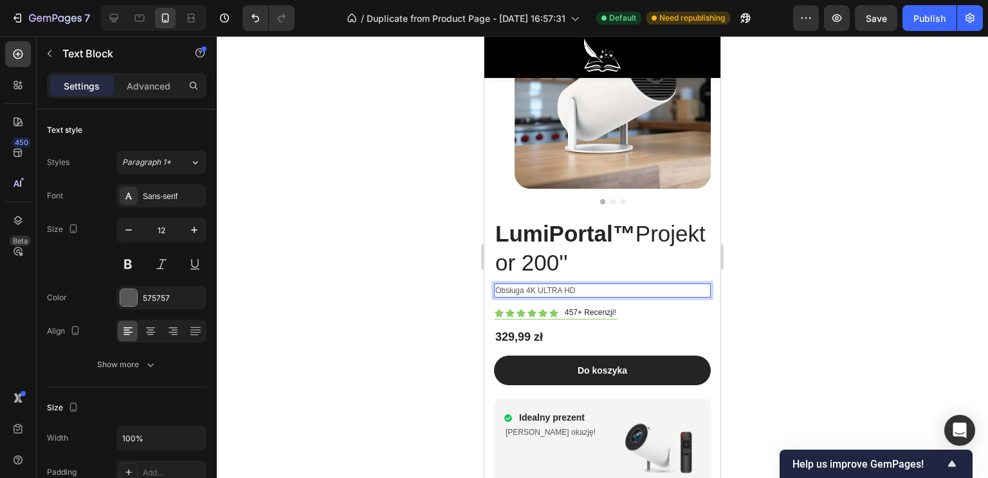
click at [629, 284] on p "Obsługa 4K ULTRA HD" at bounding box center [603, 290] width 214 height 12
drag, startPoint x: 426, startPoint y: 299, endPoint x: 411, endPoint y: 308, distance: 17.3
click at [425, 301] on div at bounding box center [603, 256] width 772 height 441
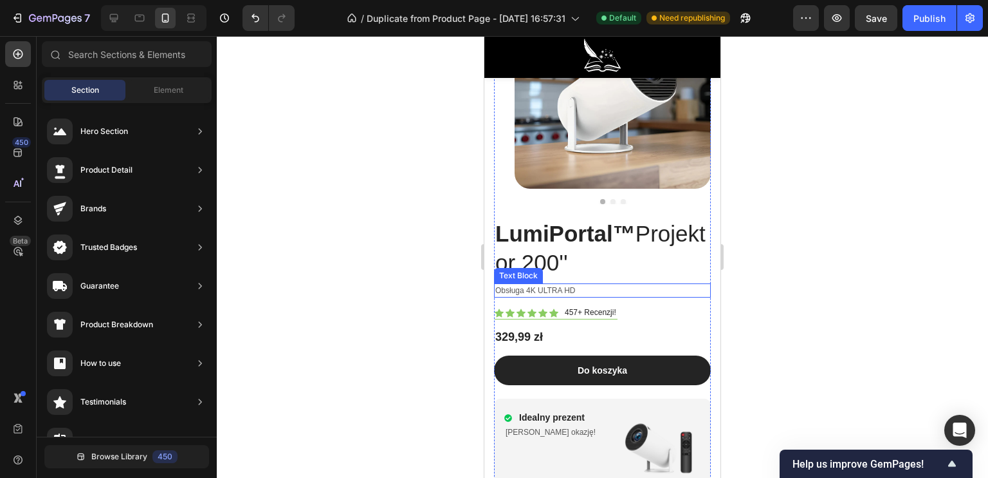
click at [592, 284] on p "Obsługa 4K ULTRA HD" at bounding box center [603, 290] width 214 height 12
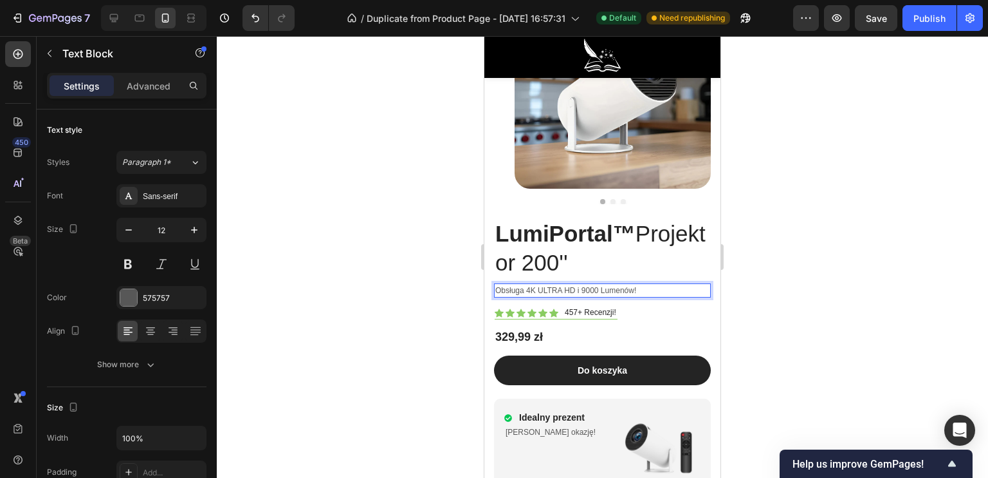
click at [404, 265] on div at bounding box center [603, 256] width 772 height 441
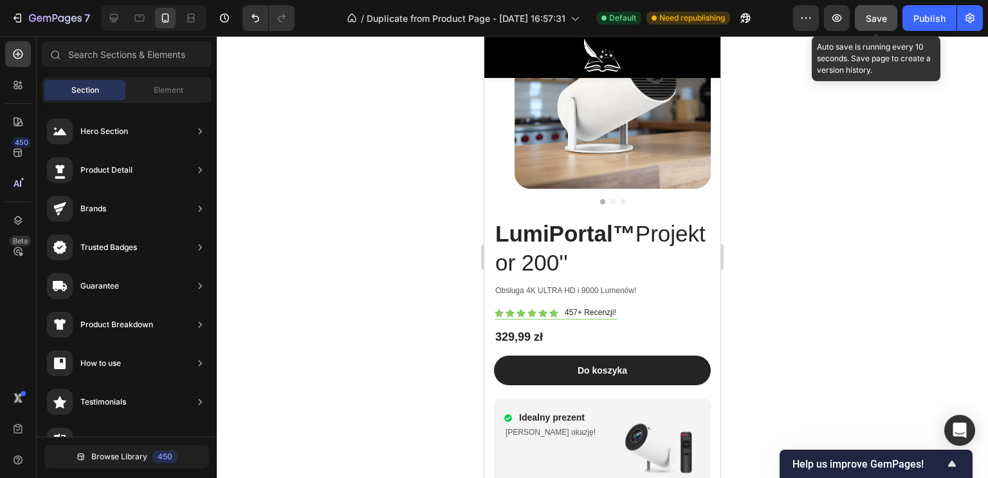
click at [884, 20] on span "Save" at bounding box center [876, 18] width 21 height 11
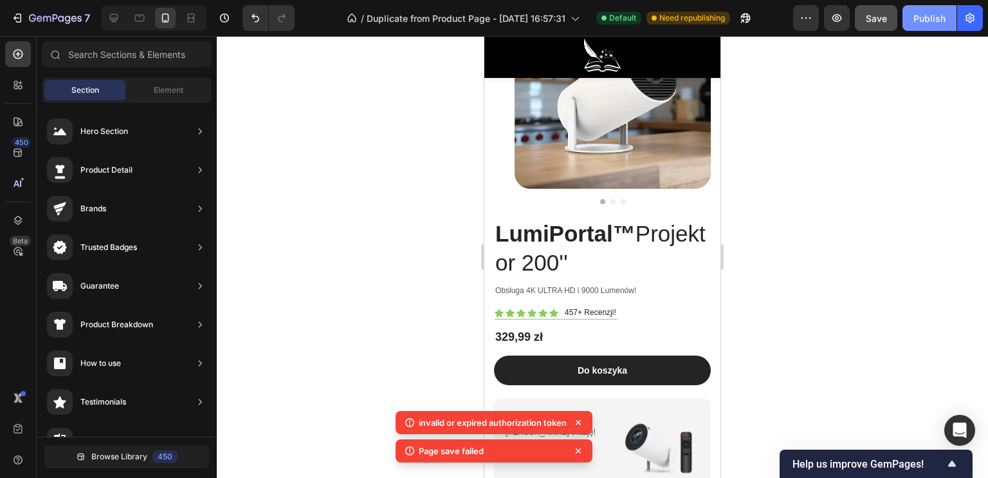
click at [940, 19] on div "Publish" at bounding box center [930, 19] width 32 height 14
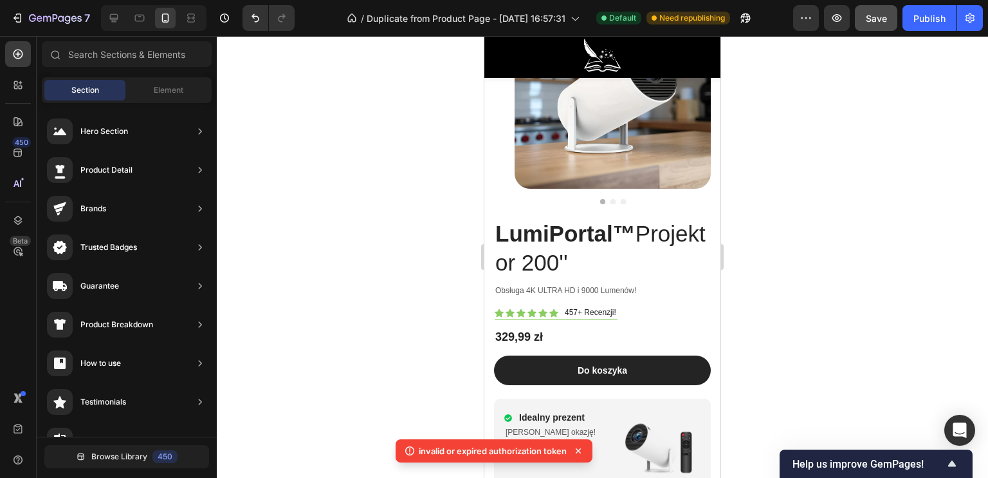
click at [490, 450] on p "invalid or expired authorization token" at bounding box center [493, 450] width 148 height 13
click at [654, 237] on p "⁠⁠⁠⁠⁠⁠⁠ LumiPortal™ Projektor 200''" at bounding box center [603, 248] width 214 height 59
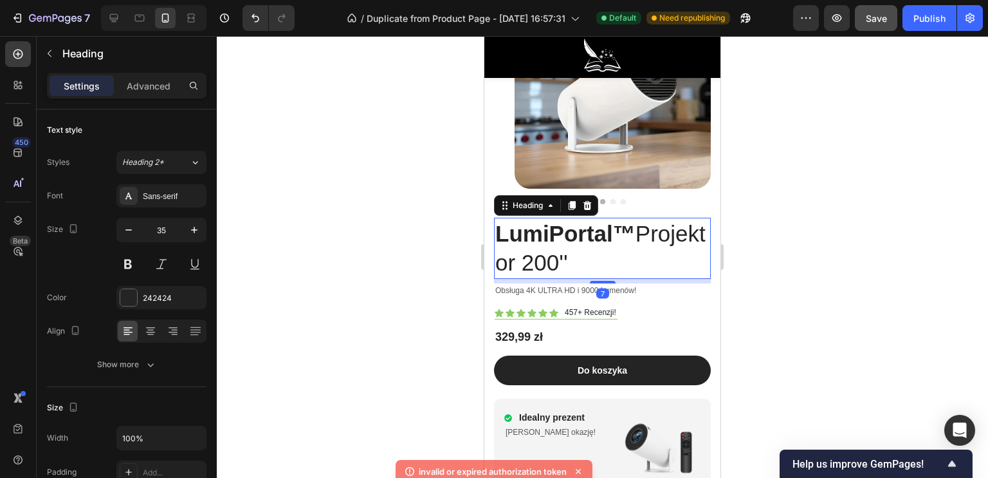
click at [649, 198] on div "Product Images" at bounding box center [602, 104] width 217 height 225
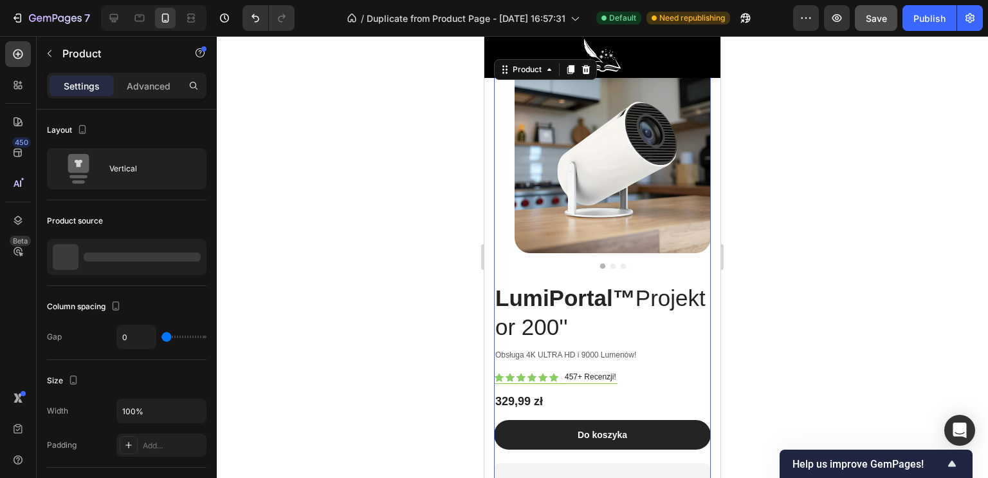
scroll to position [5052, 0]
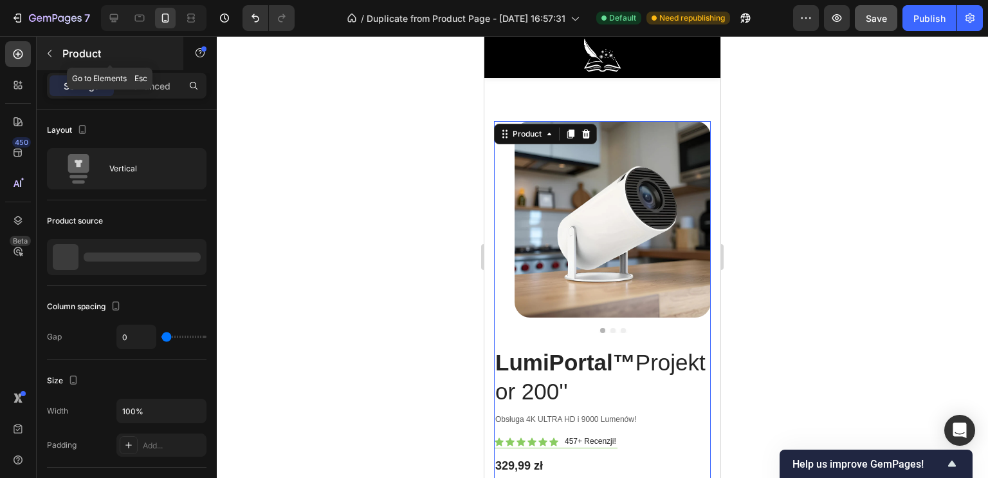
click at [51, 54] on icon "button" at bounding box center [49, 53] width 10 height 10
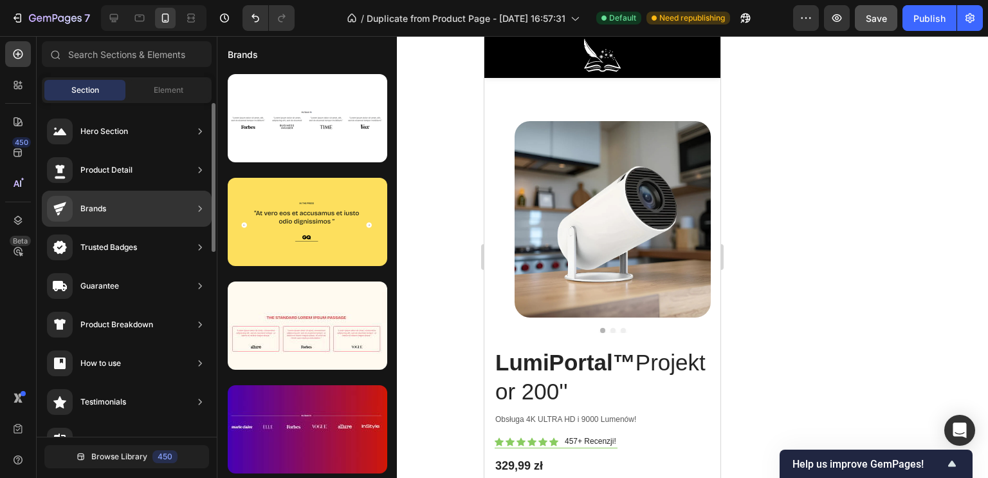
scroll to position [207, 0]
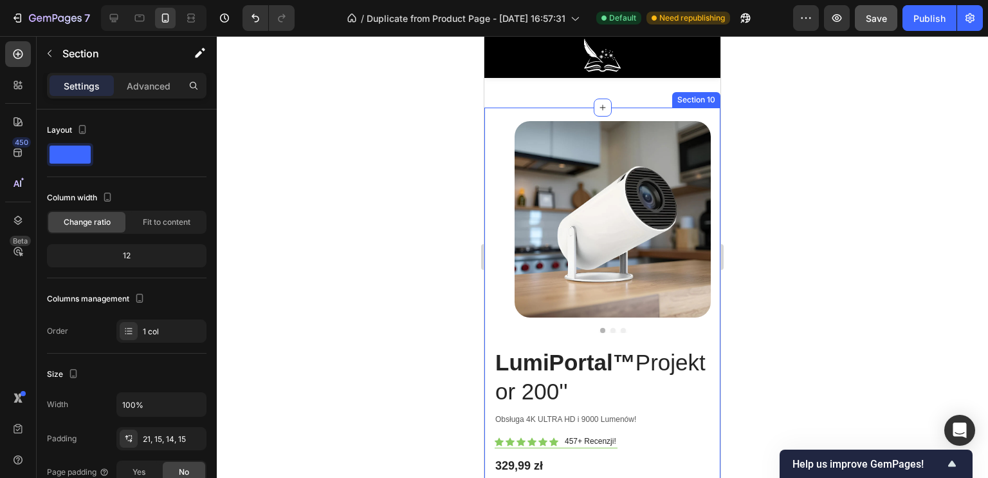
click at [487, 206] on div "⁠⁠⁠⁠⁠⁠⁠ LumiPortal™ Projektor 200'' Heading Obsługa 4K ULTRA HD i 9000 Lumenów!…" at bounding box center [603, 422] width 236 height 631
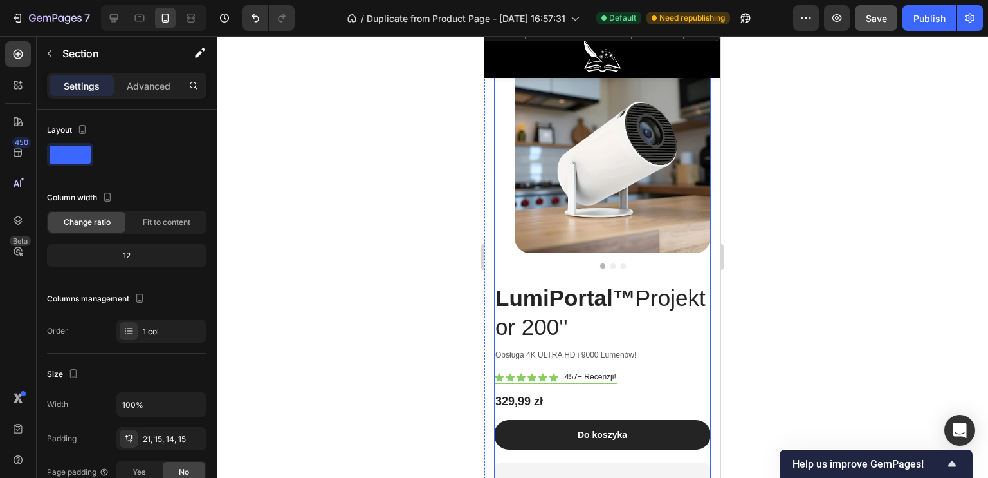
scroll to position [4987, 0]
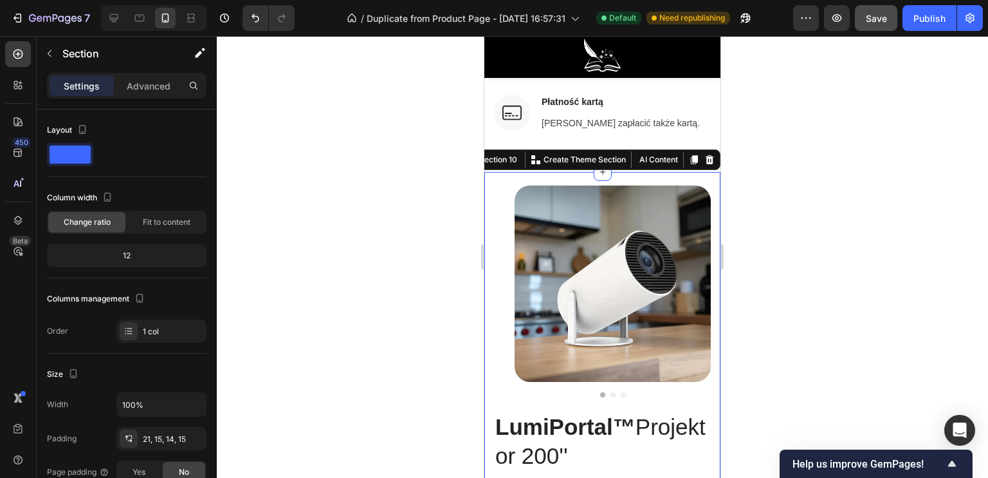
click at [423, 239] on div at bounding box center [603, 256] width 772 height 441
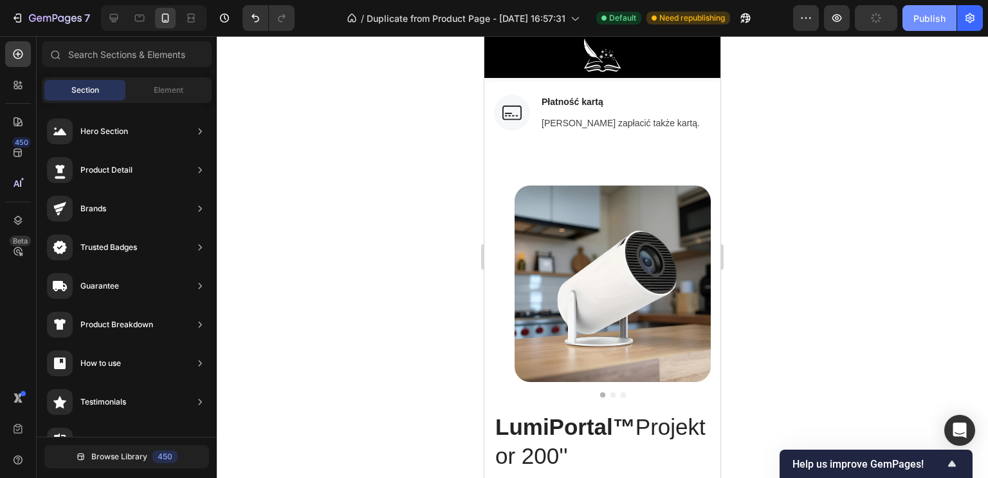
click at [927, 23] on div "Publish" at bounding box center [930, 19] width 32 height 14
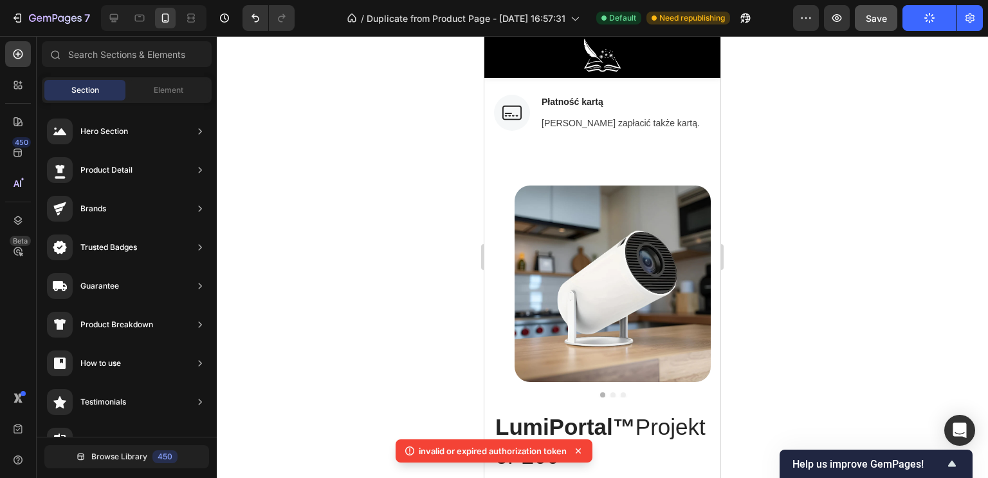
click at [423, 449] on p "invalid or expired authorization token" at bounding box center [493, 450] width 148 height 13
drag, startPoint x: 423, startPoint y: 450, endPoint x: 451, endPoint y: 450, distance: 28.3
click at [451, 450] on p "invalid or expired authorization token" at bounding box center [493, 450] width 148 height 13
click at [419, 453] on p "invalid or expired authorization token" at bounding box center [493, 450] width 148 height 13
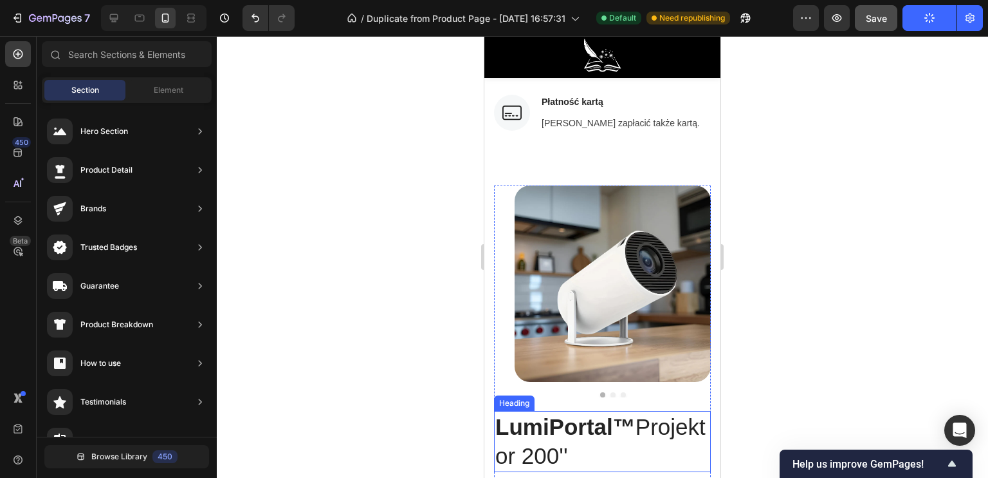
drag, startPoint x: 903, startPoint y: 488, endPoint x: 951, endPoint y: 471, distance: 50.7
click at [433, 411] on div at bounding box center [603, 256] width 772 height 441
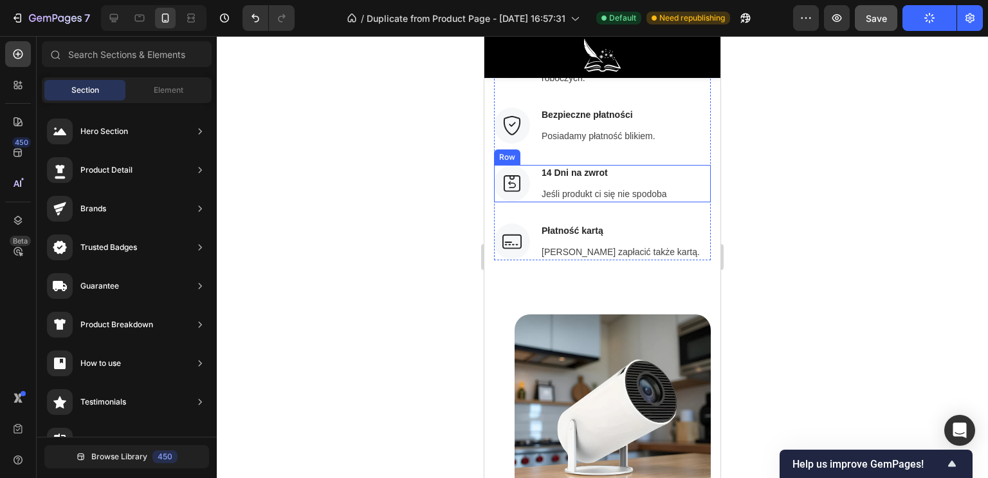
scroll to position [4794, 0]
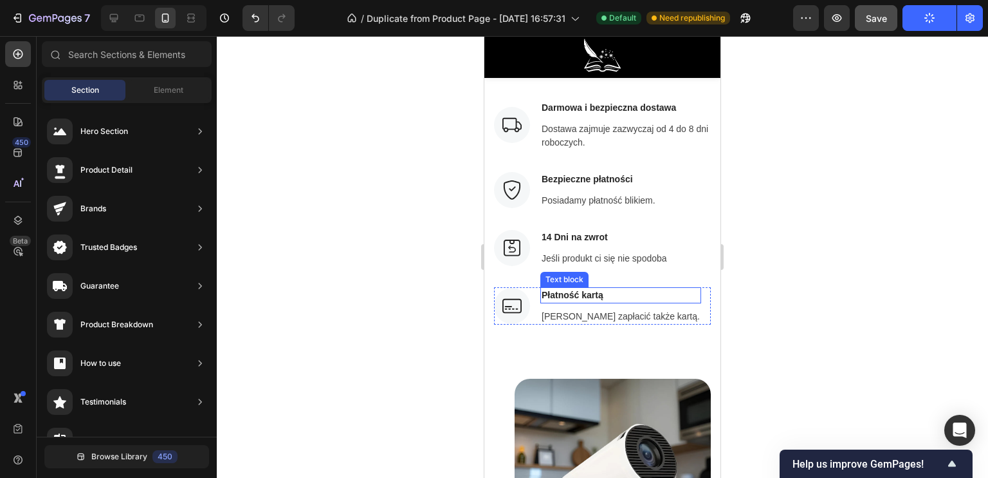
click at [607, 291] on p "Płatność kartą" at bounding box center [621, 295] width 158 height 14
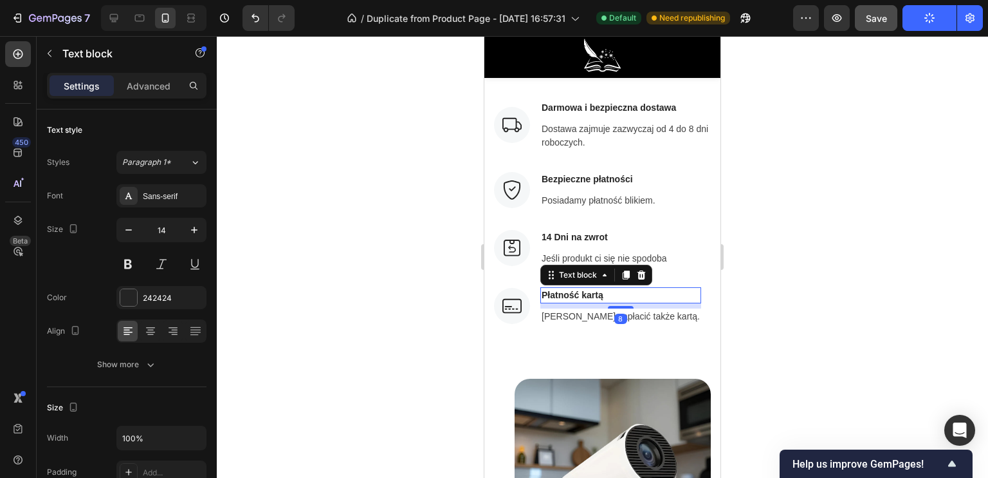
click at [602, 292] on p "Płatność kartą" at bounding box center [621, 295] width 158 height 14
drag, startPoint x: 607, startPoint y: 294, endPoint x: 543, endPoint y: 295, distance: 64.4
click at [544, 297] on p "Płatność kartą" at bounding box center [621, 295] width 158 height 14
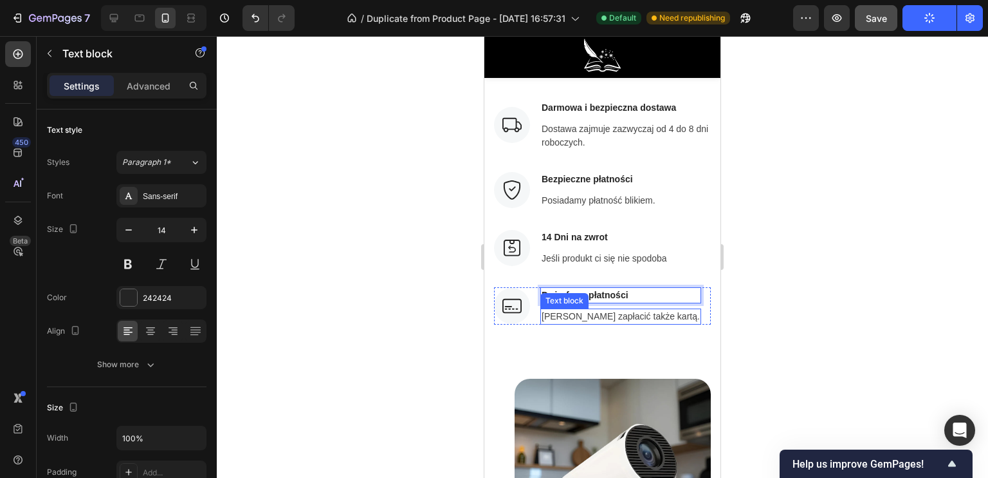
click at [622, 316] on p "[PERSON_NAME] zapłacić także kartą." at bounding box center [621, 317] width 158 height 14
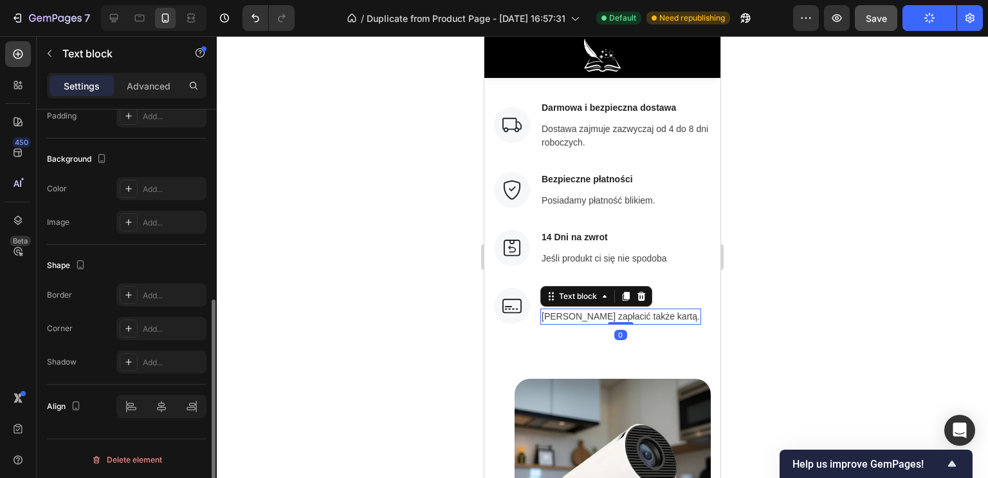
click at [645, 317] on p "[PERSON_NAME] zapłacić także kartą." at bounding box center [621, 317] width 158 height 14
click at [651, 318] on p "[PERSON_NAME] zapłacić także kartą." at bounding box center [621, 317] width 158 height 14
click at [654, 317] on p "[PERSON_NAME] zapłacić także kartą." at bounding box center [621, 317] width 158 height 14
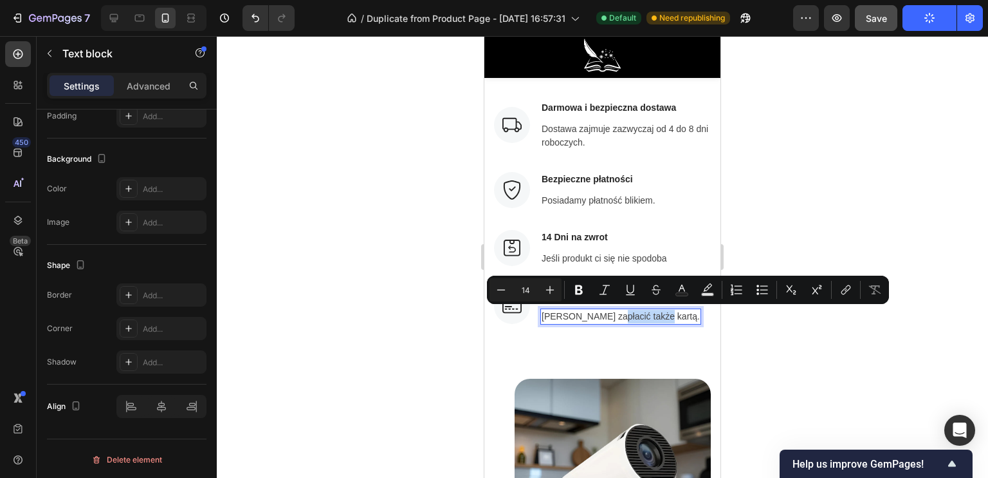
drag, startPoint x: 656, startPoint y: 315, endPoint x: 611, endPoint y: 317, distance: 45.7
click at [611, 317] on p "[PERSON_NAME] zapłacić także kartą." at bounding box center [621, 317] width 158 height 14
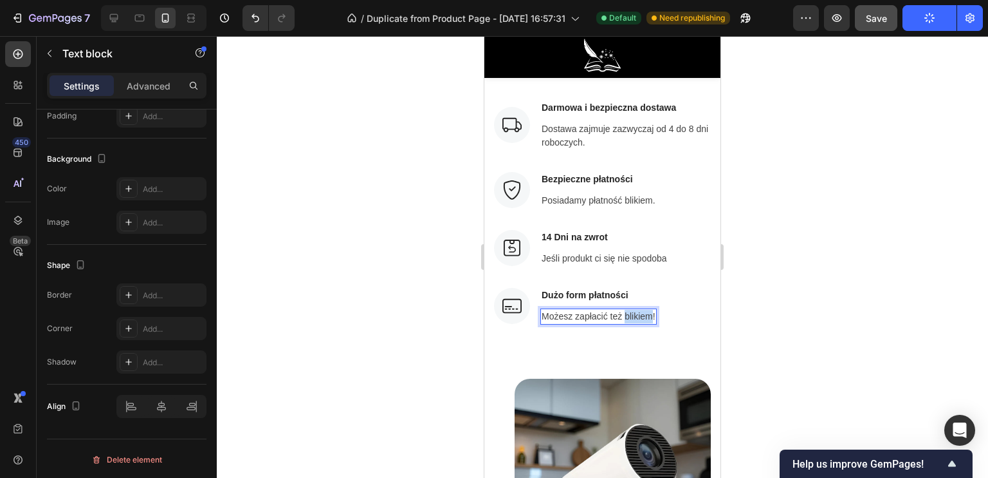
drag, startPoint x: 653, startPoint y: 316, endPoint x: 626, endPoint y: 316, distance: 27.7
click at [626, 316] on p "Możesz zapłacić też blikiem!" at bounding box center [599, 317] width 114 height 14
click at [607, 293] on p "Dużo form płatności" at bounding box center [595, 295] width 106 height 14
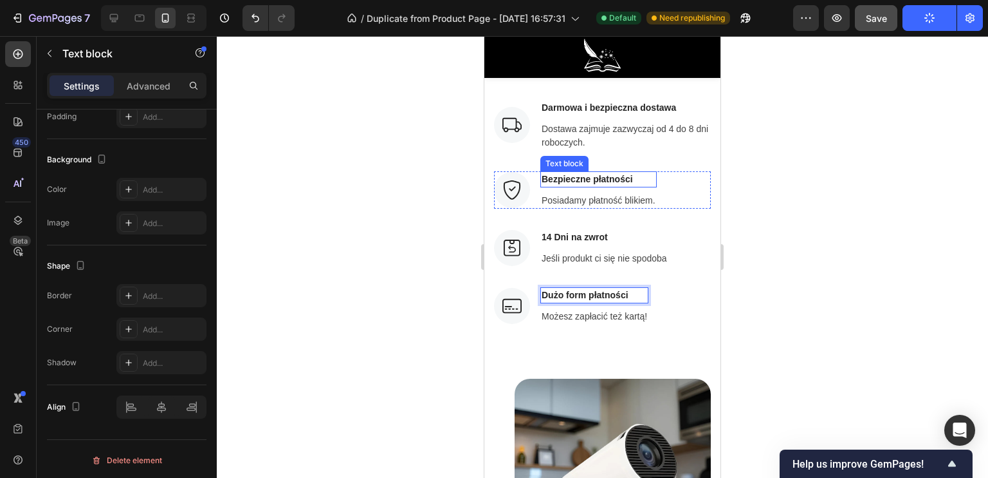
click at [618, 180] on p "Bezpieczne płatności" at bounding box center [599, 179] width 114 height 14
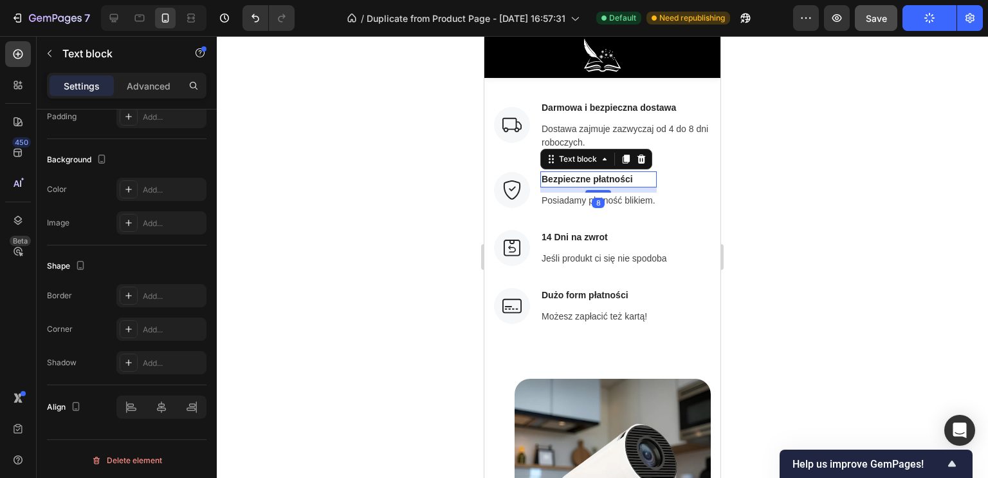
click at [633, 177] on p "Bezpieczne płatności" at bounding box center [599, 179] width 114 height 14
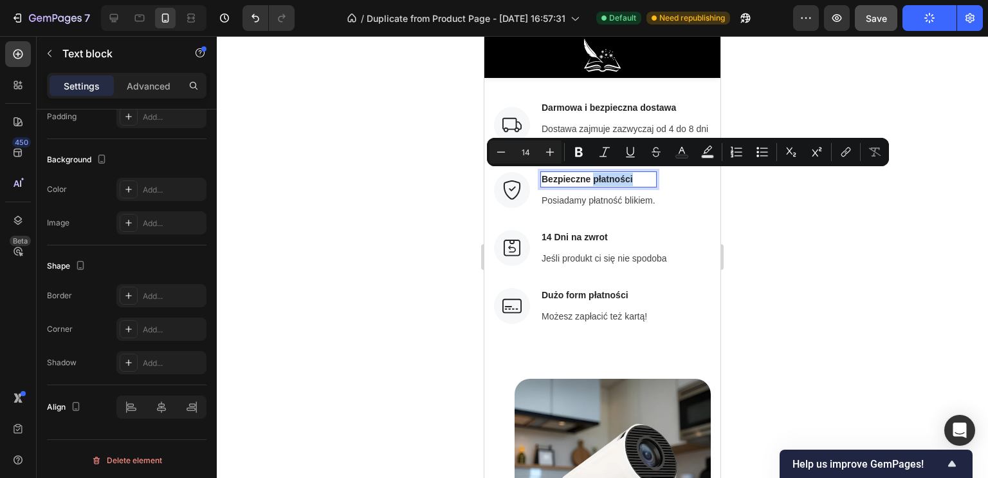
drag, startPoint x: 641, startPoint y: 177, endPoint x: 595, endPoint y: 175, distance: 46.4
click at [595, 175] on p "Bezpieczne płatności" at bounding box center [599, 179] width 114 height 14
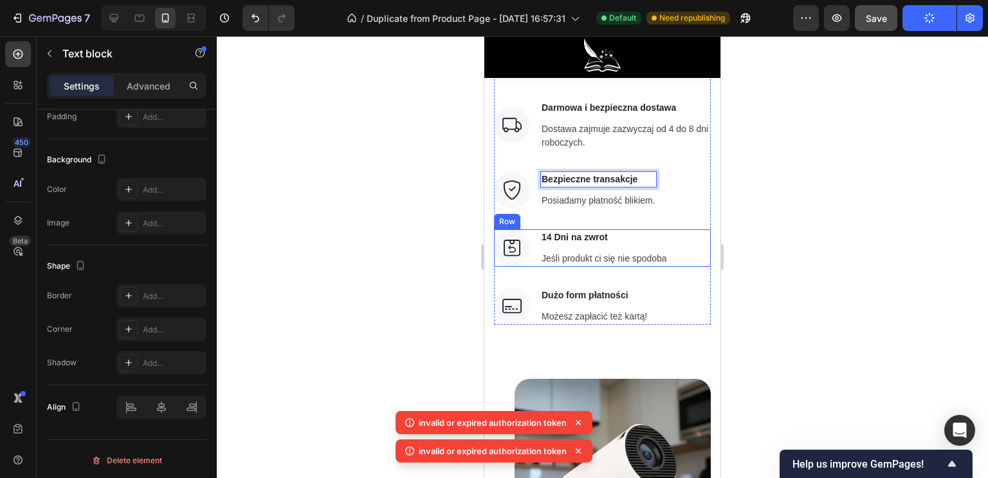
click at [668, 260] on div "Jeśli produkt ci się nie spodoba" at bounding box center [605, 258] width 128 height 16
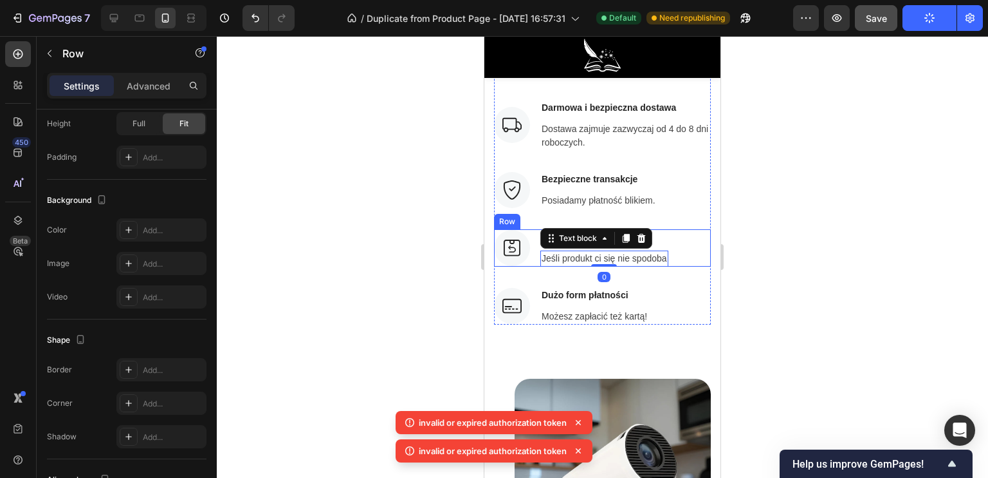
click at [674, 257] on div "Image 14 Dni na zwrot Text block Jeśli produkt ci się nie spodoba Text block 0 …" at bounding box center [602, 247] width 217 height 37
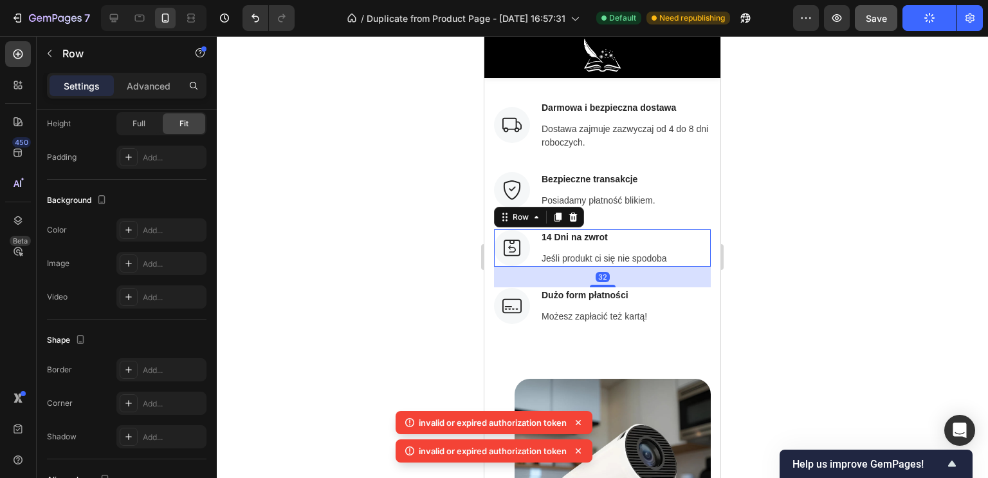
scroll to position [0, 0]
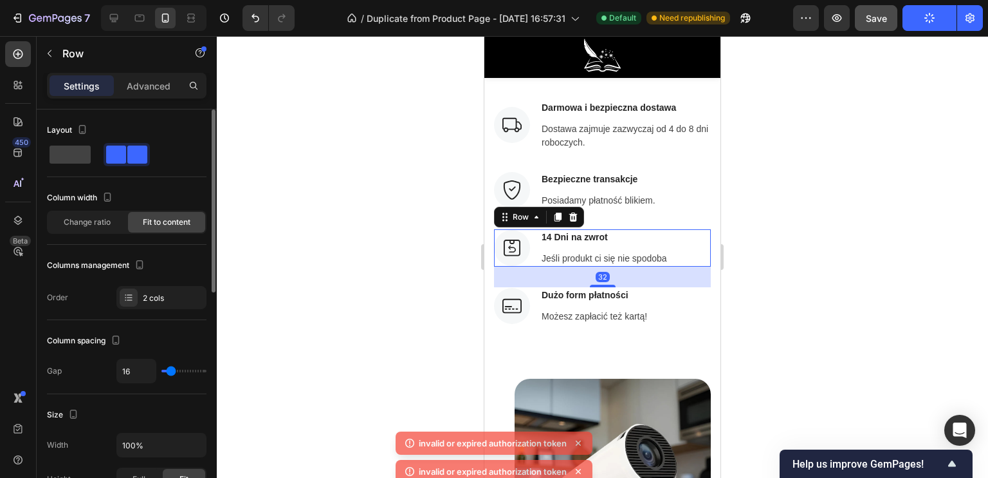
click at [671, 257] on div "Image 14 Dni na zwrot Text block Jeśli produkt ci się nie spodoba Text block Ro…" at bounding box center [602, 247] width 217 height 37
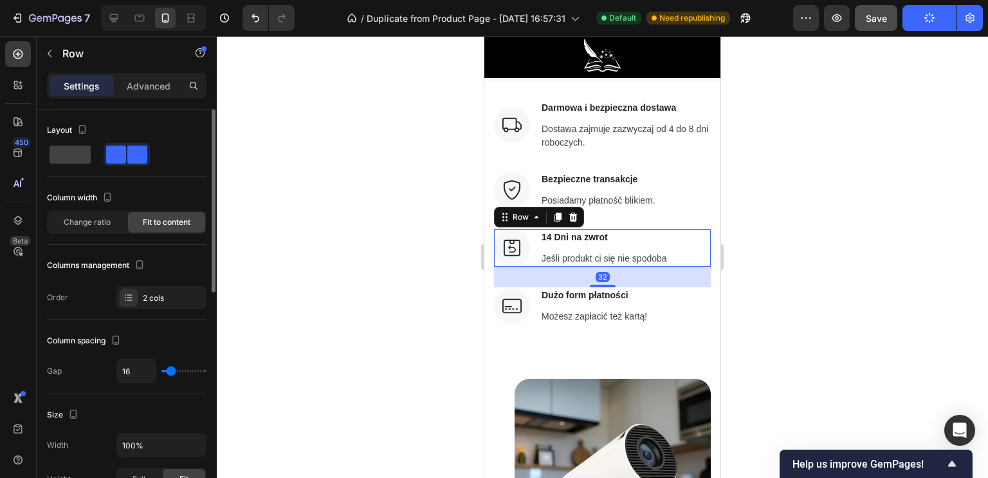
click at [665, 254] on p "Jeśli produkt ci się nie spodoba" at bounding box center [604, 259] width 125 height 14
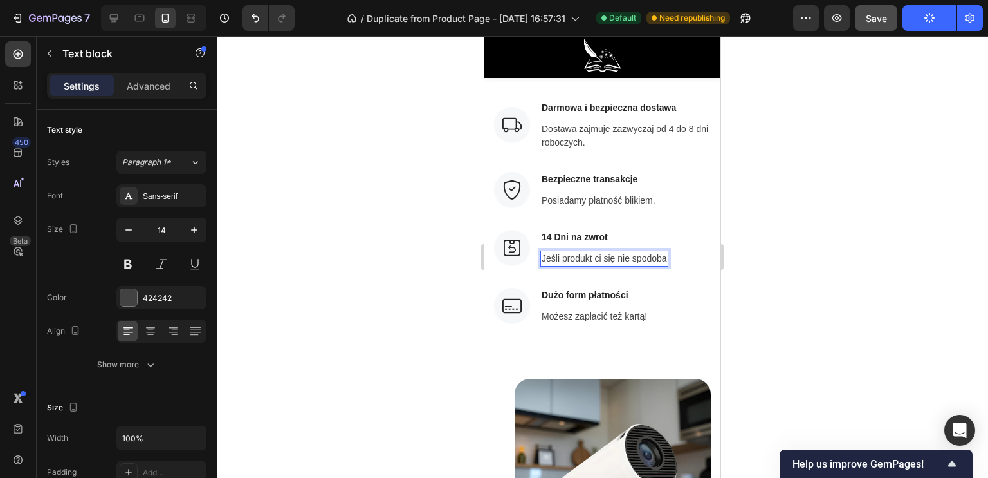
click at [667, 255] on div "Jeśli produkt ci się nie spodoba" at bounding box center [605, 258] width 128 height 16
click at [666, 128] on p "Dostawa zajmuje zazwyczaj od 4 do 8 dni roboczych." at bounding box center [626, 135] width 168 height 27
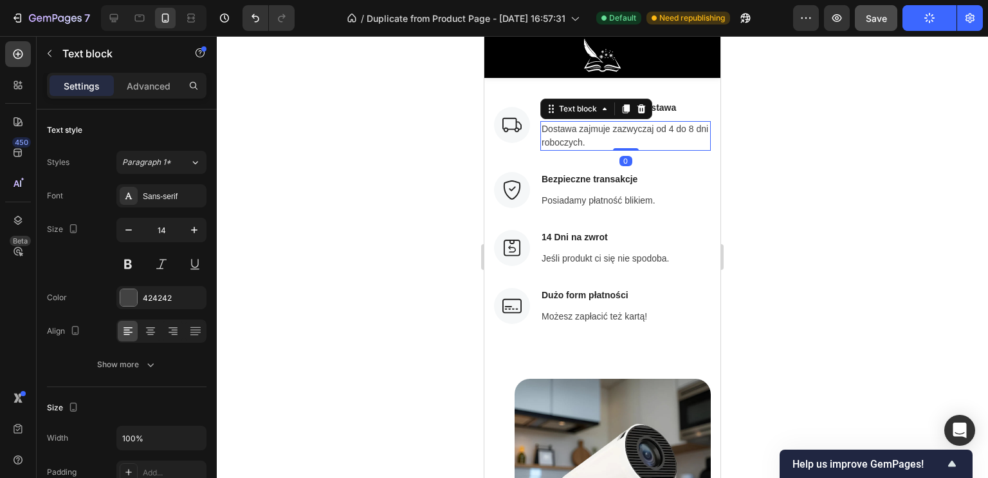
click at [671, 127] on p "Dostawa zajmuje zazwyczaj od 4 do 8 dni roboczych." at bounding box center [626, 135] width 168 height 27
click at [670, 127] on p "Dostawa zajmuje zazwyczaj od 4 do 8 dni roboczych." at bounding box center [626, 135] width 168 height 27
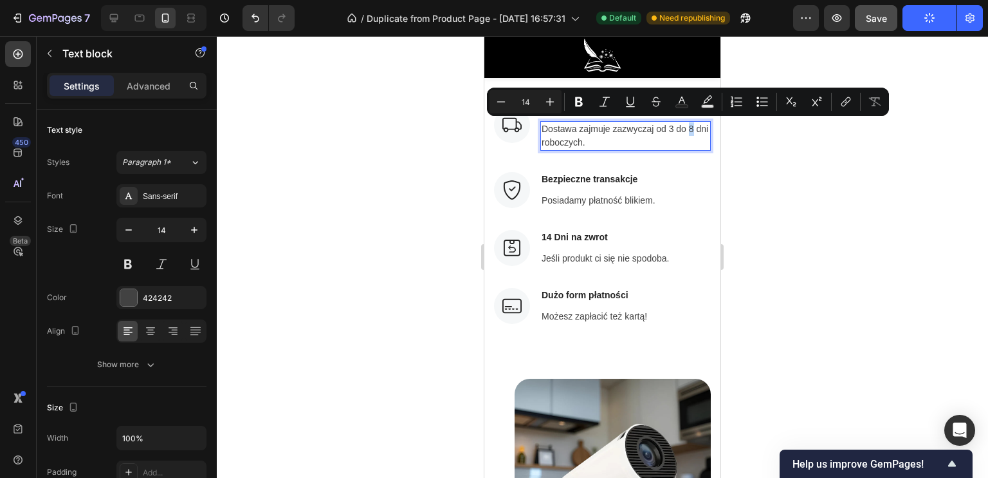
click at [689, 128] on p "Dostawa zajmuje zazwyczaj od 3 do 8 dni roboczych." at bounding box center [626, 135] width 168 height 27
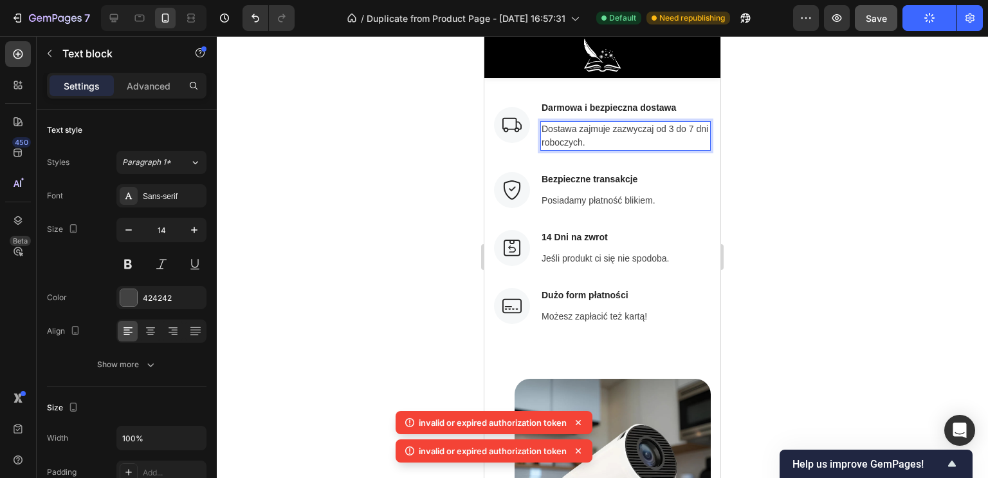
click at [447, 210] on div at bounding box center [603, 256] width 772 height 441
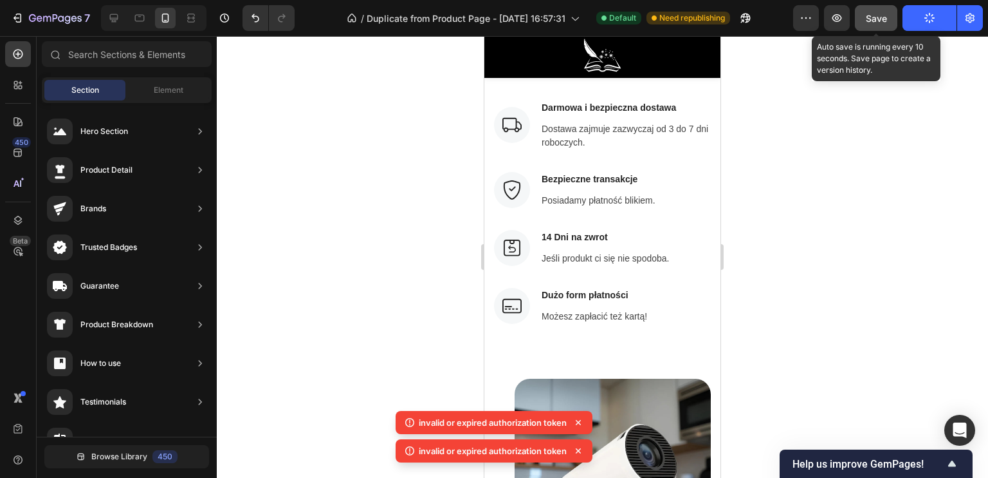
click at [879, 16] on span "Save" at bounding box center [876, 18] width 21 height 11
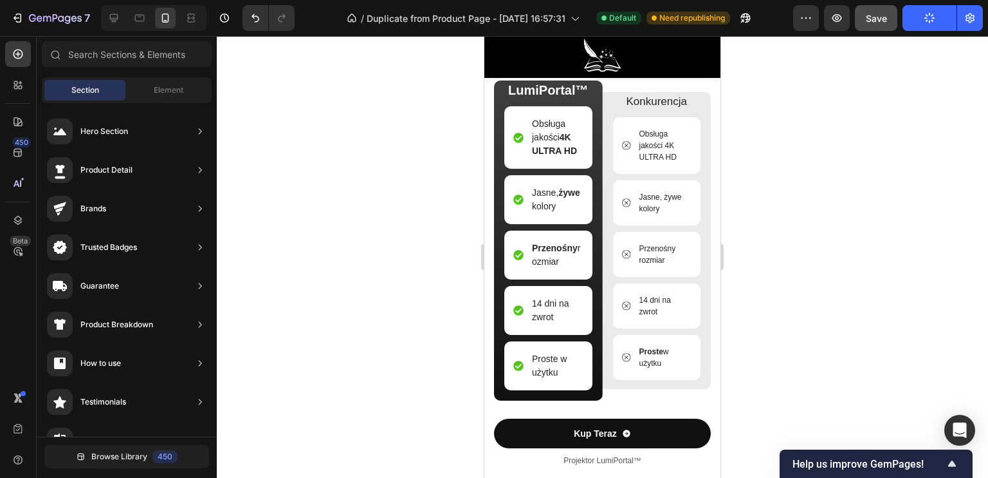
scroll to position [3572, 0]
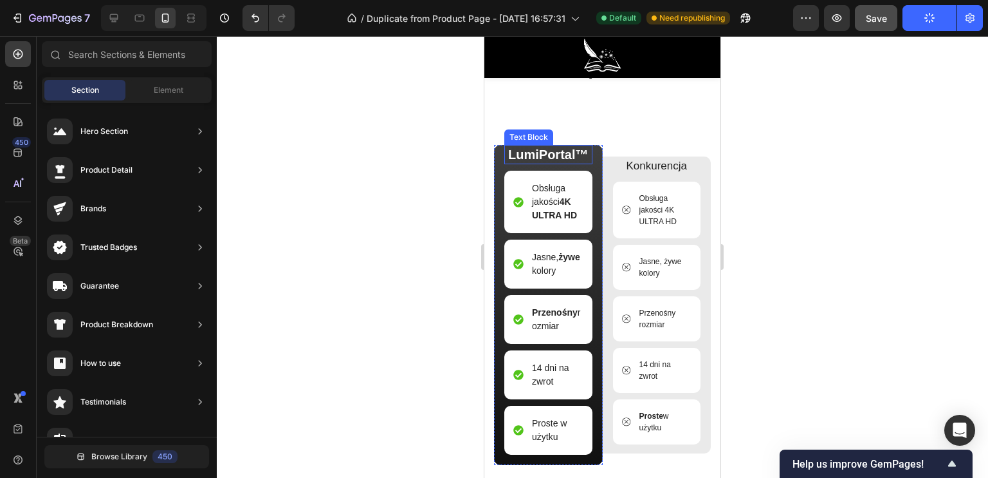
click at [550, 163] on p "LumiPortal™" at bounding box center [549, 154] width 86 height 17
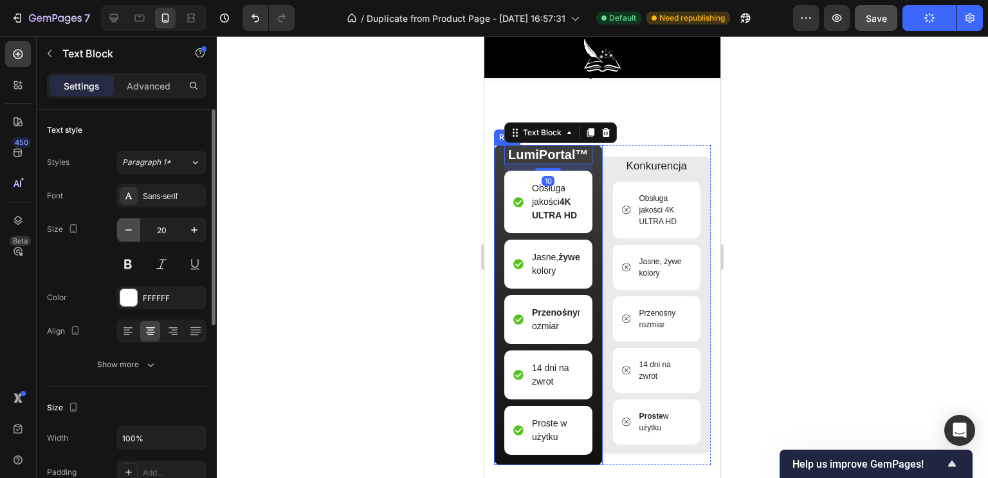
click at [131, 239] on button "button" at bounding box center [128, 229] width 23 height 23
type input "19"
click at [397, 194] on div at bounding box center [603, 256] width 772 height 441
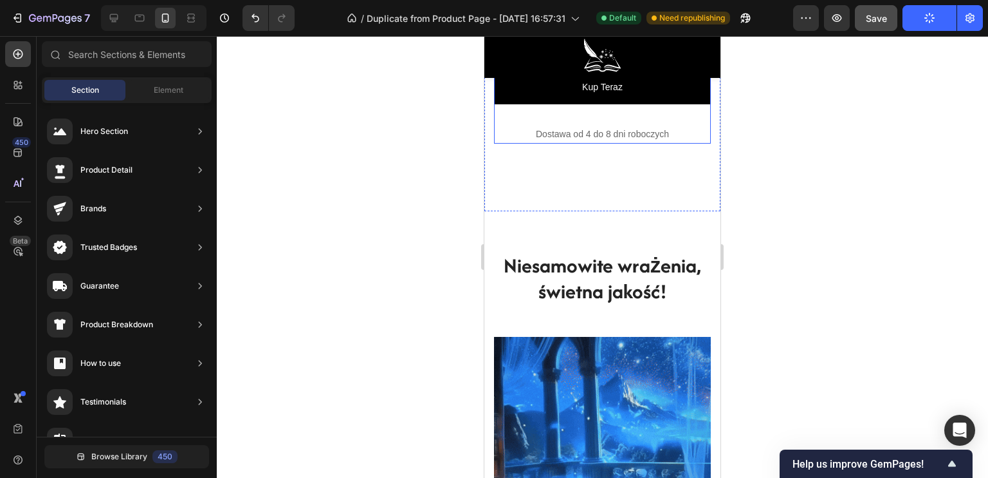
scroll to position [1319, 0]
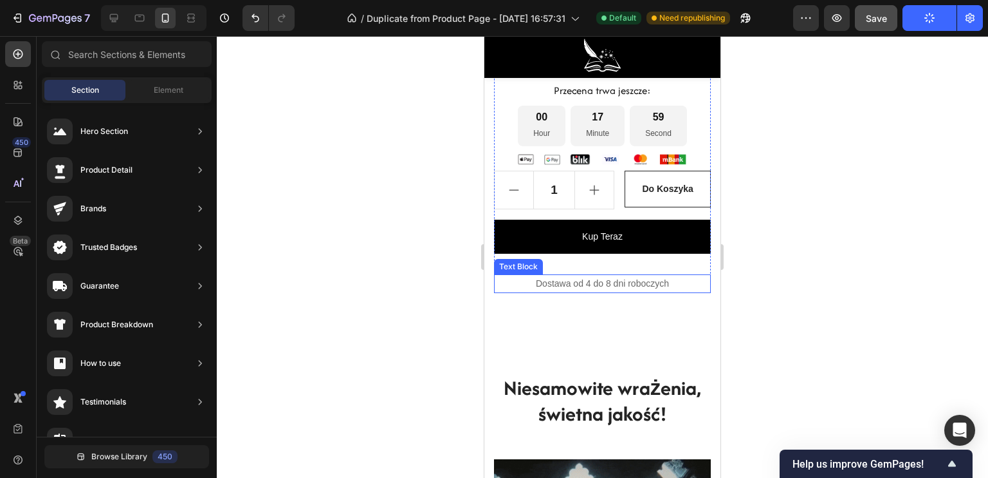
click at [580, 292] on p "Dostawa od 4 do 8 dni roboczych" at bounding box center [603, 283] width 214 height 16
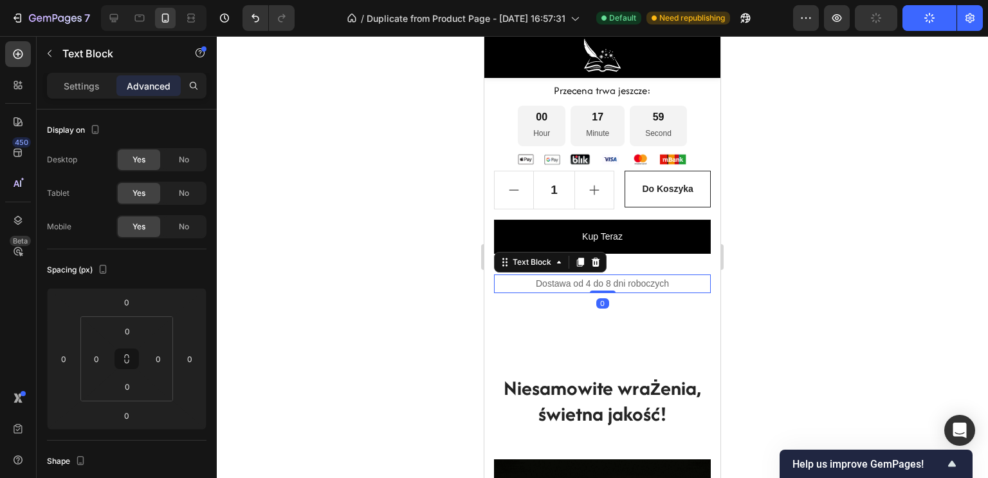
click at [587, 292] on p "Dostawa od 4 do 8 dni roboczych" at bounding box center [603, 283] width 214 height 16
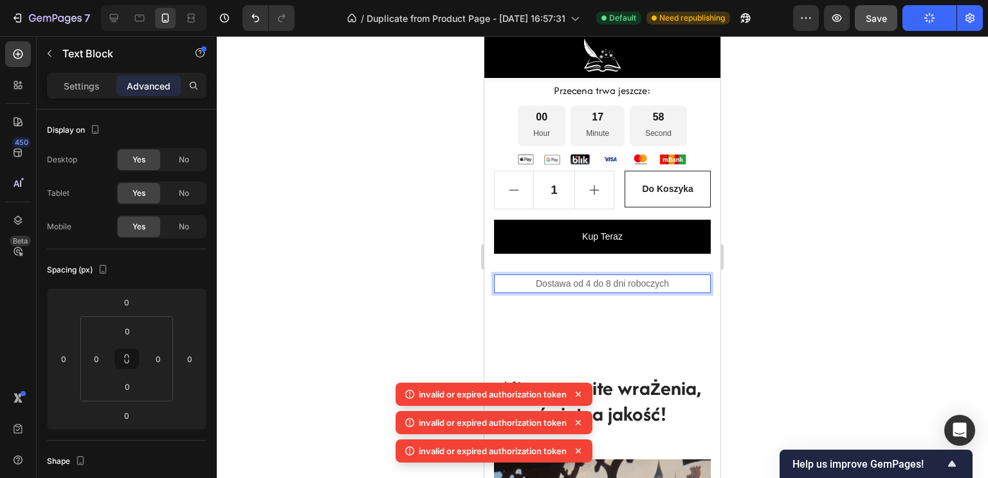
click at [584, 292] on p "Dostawa od 4 do 8 dni roboczych" at bounding box center [603, 283] width 214 height 16
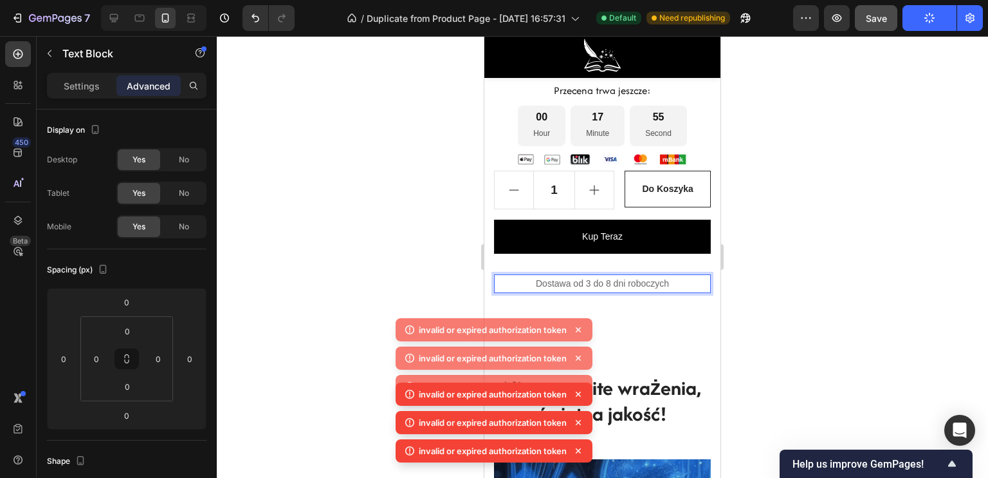
click at [604, 292] on p "Dostawa od 3 do 8 dni roboczych" at bounding box center [603, 283] width 214 height 16
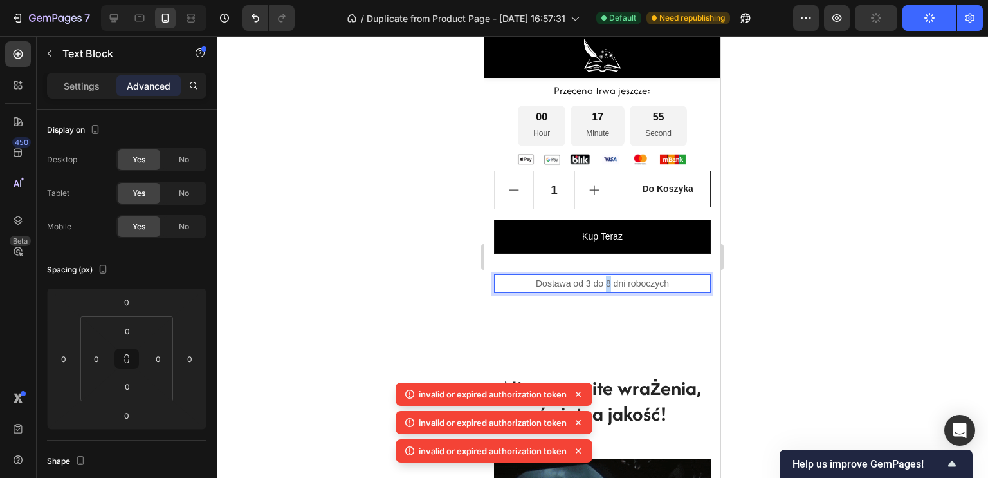
click at [602, 292] on p "Dostawa od 3 do 8 dni roboczych" at bounding box center [603, 283] width 214 height 16
click at [427, 264] on div at bounding box center [603, 256] width 772 height 441
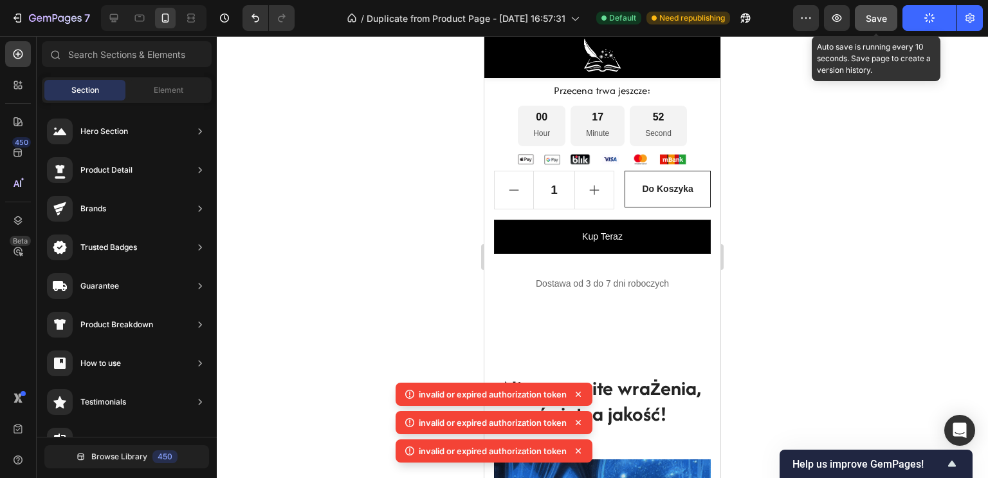
click at [878, 23] on div "Save" at bounding box center [876, 19] width 21 height 14
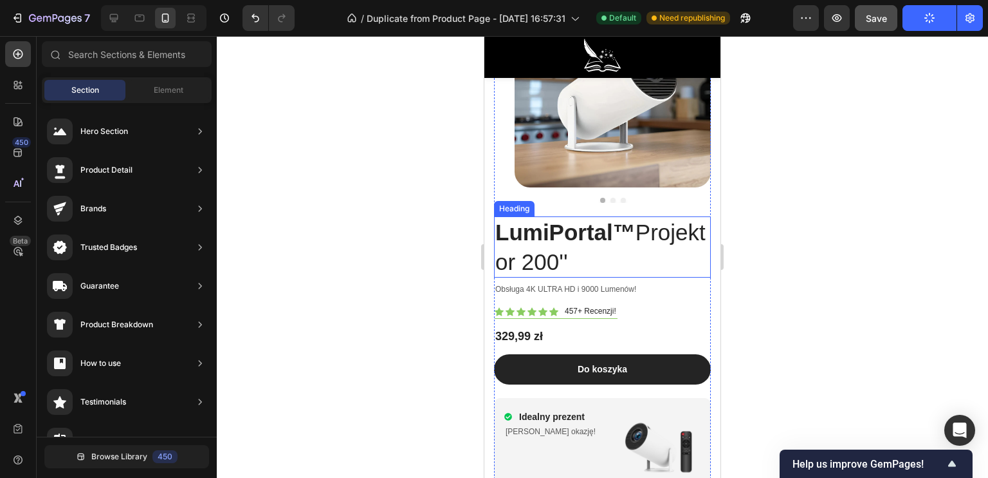
scroll to position [5104, 0]
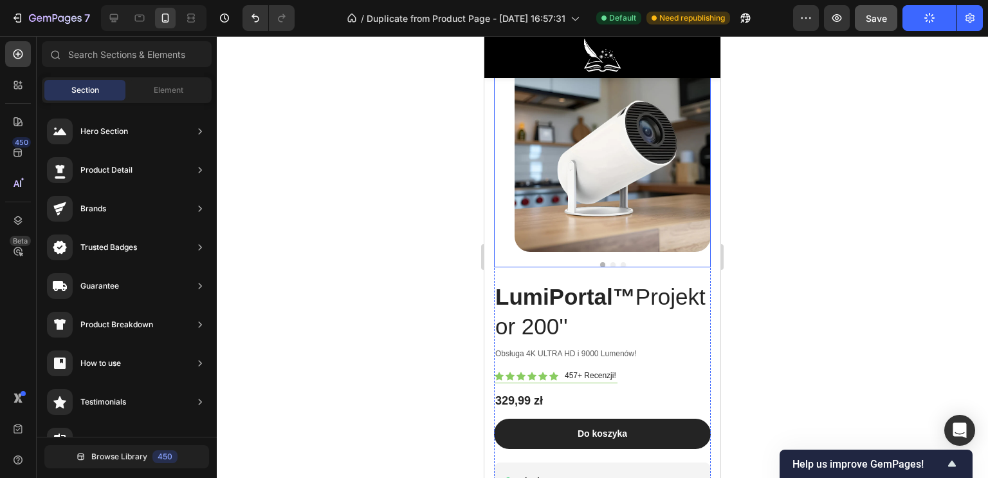
click at [510, 223] on div "Product Images" at bounding box center [602, 161] width 217 height 212
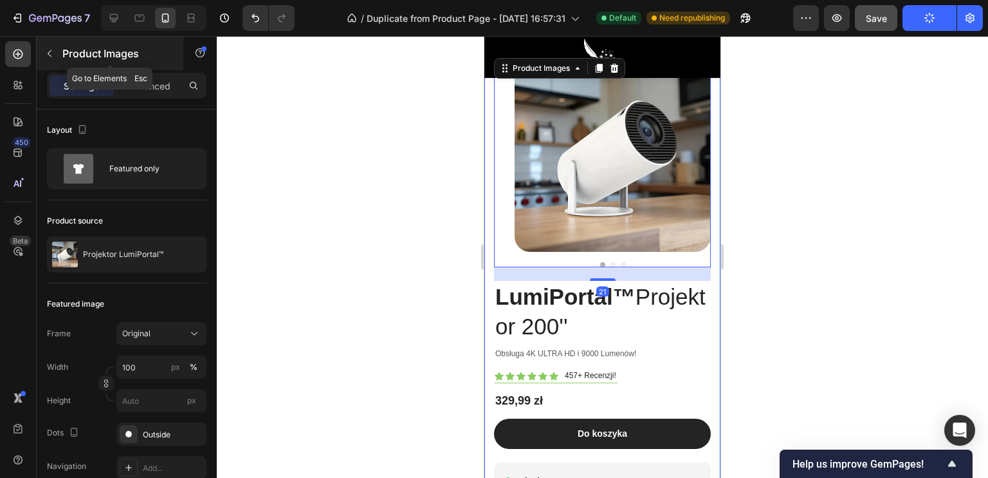
click at [54, 58] on icon "button" at bounding box center [49, 53] width 10 height 10
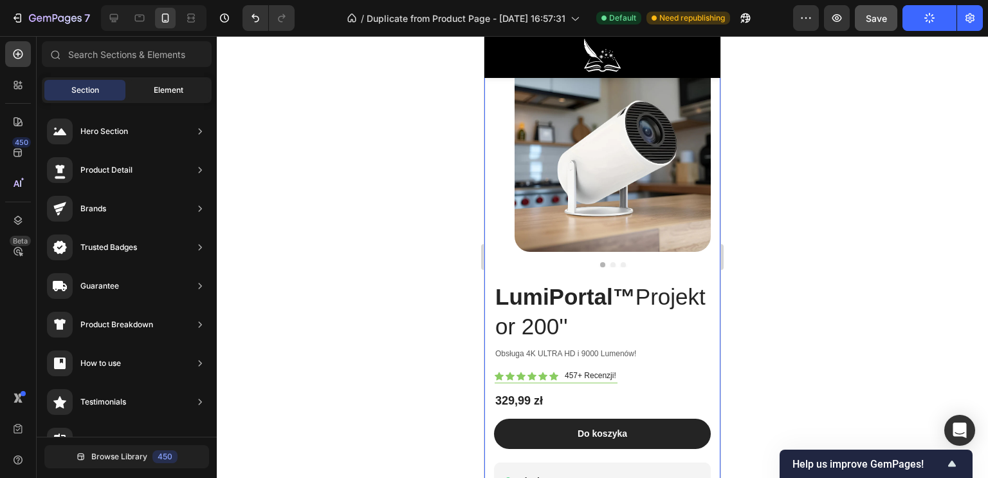
click at [140, 89] on div "Element" at bounding box center [168, 90] width 81 height 21
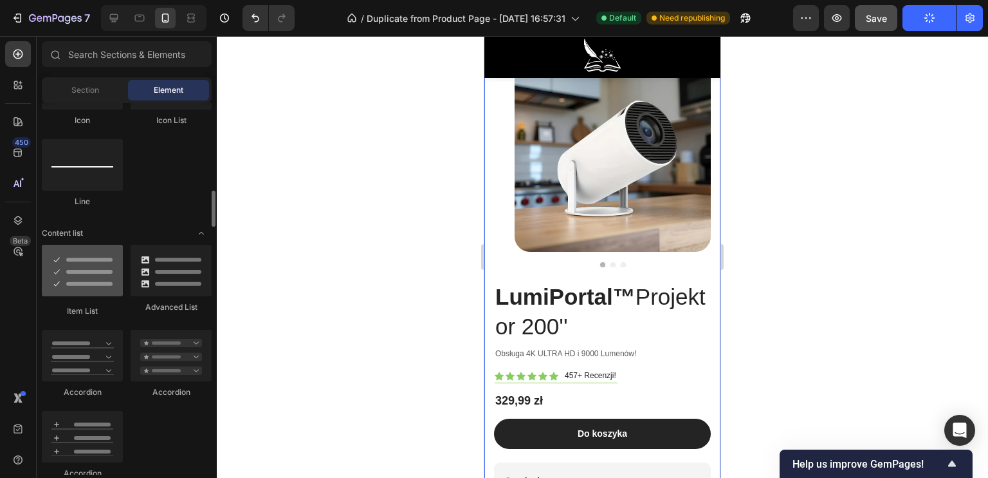
scroll to position [1030, 0]
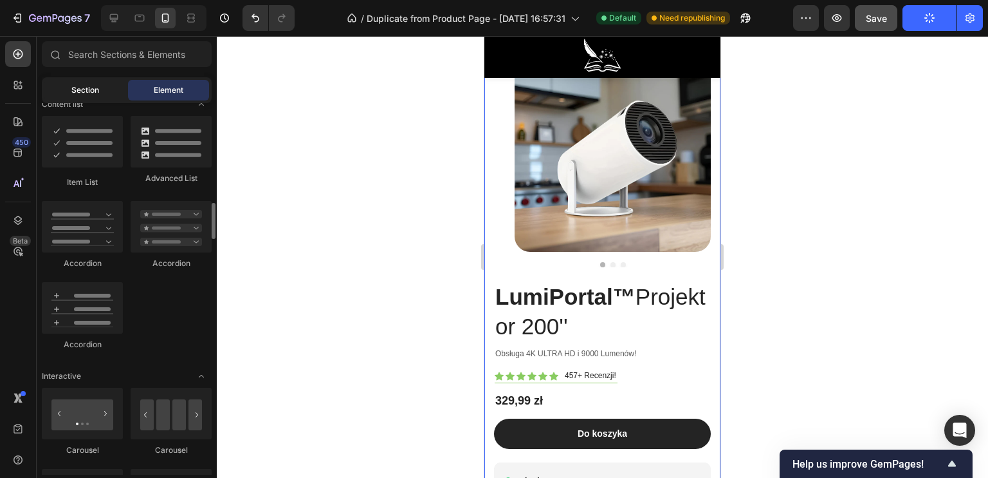
click at [91, 87] on span "Section" at bounding box center [85, 90] width 28 height 12
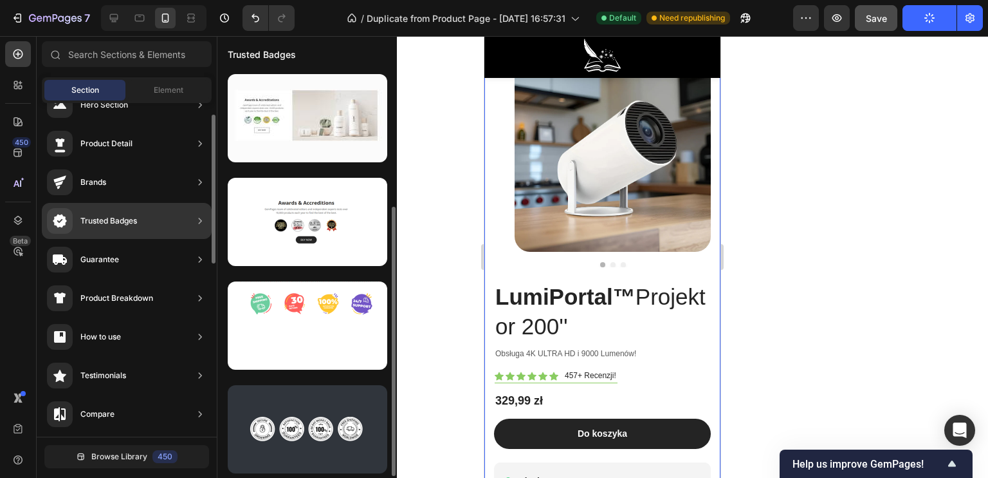
scroll to position [207, 0]
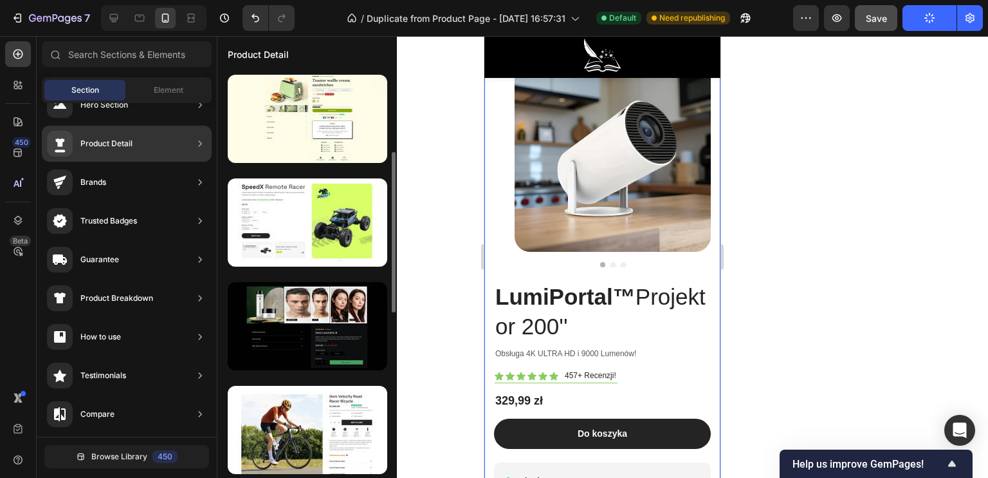
drag, startPoint x: 305, startPoint y: 236, endPoint x: 247, endPoint y: 171, distance: 87.5
click at [247, 171] on div at bounding box center [308, 378] width 180 height 1028
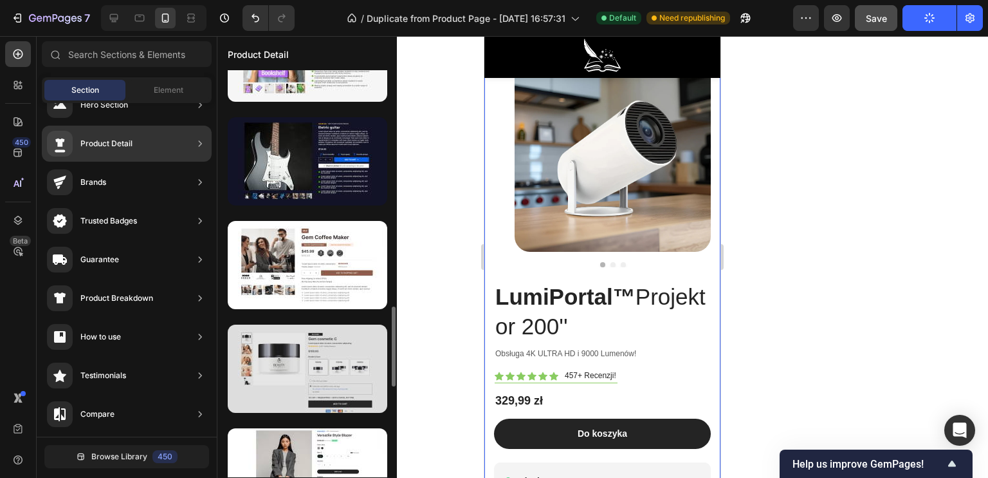
scroll to position [1265, 0]
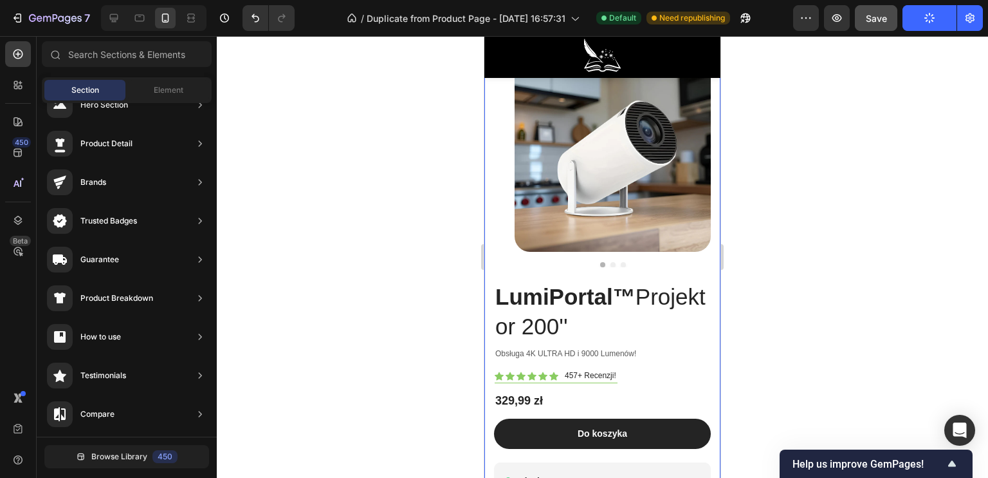
click at [704, 254] on div "LumiPortal™ Projektor 200'' Heading Obsługa 4K ULTRA HD i 9000 Lumenów! Text Bl…" at bounding box center [603, 357] width 236 height 631
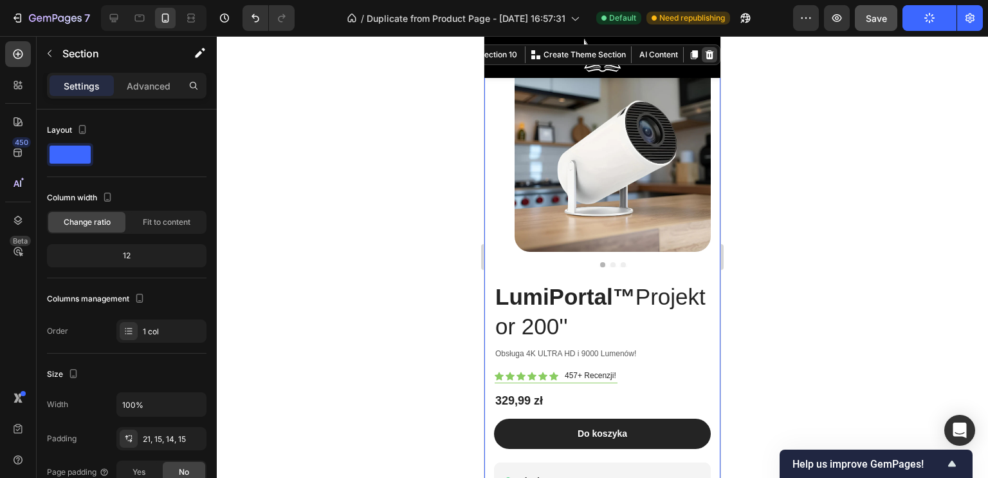
click at [705, 52] on icon at bounding box center [710, 55] width 10 height 10
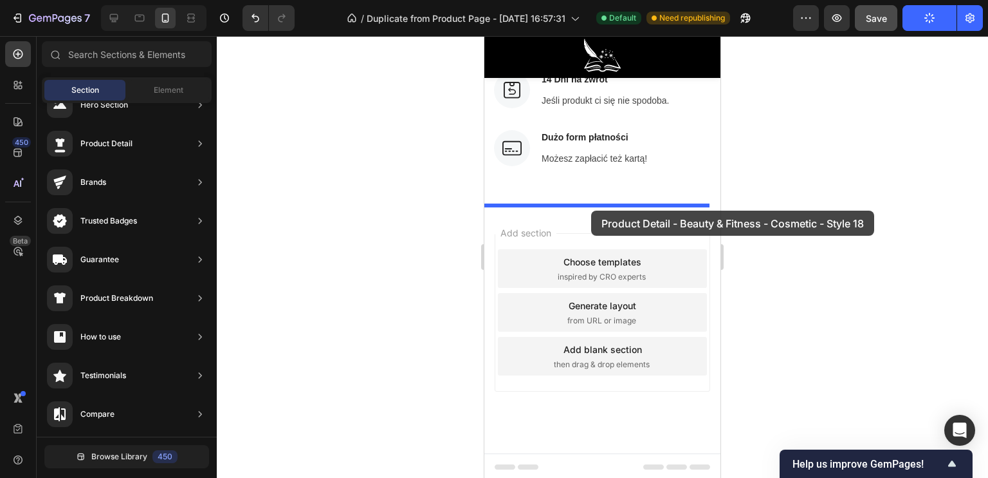
drag, startPoint x: 775, startPoint y: 346, endPoint x: 589, endPoint y: 209, distance: 231.0
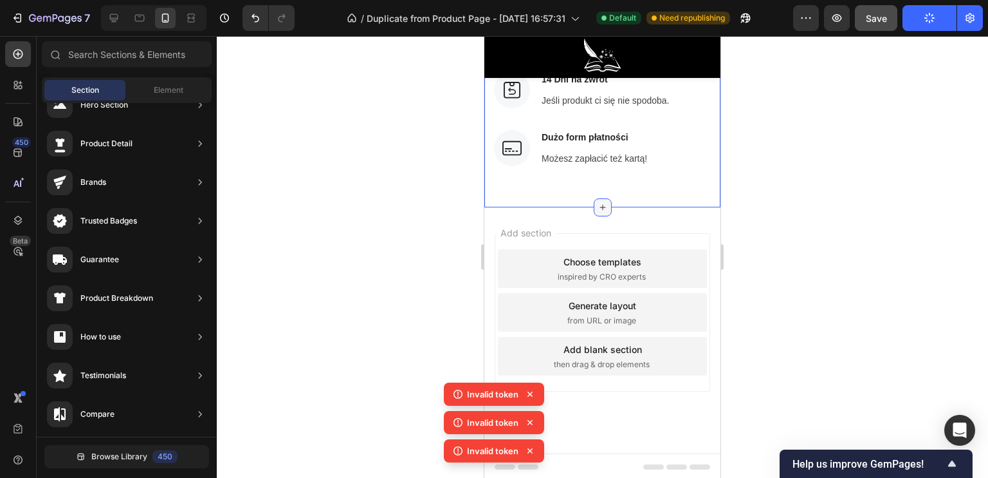
click at [601, 199] on div at bounding box center [603, 207] width 18 height 18
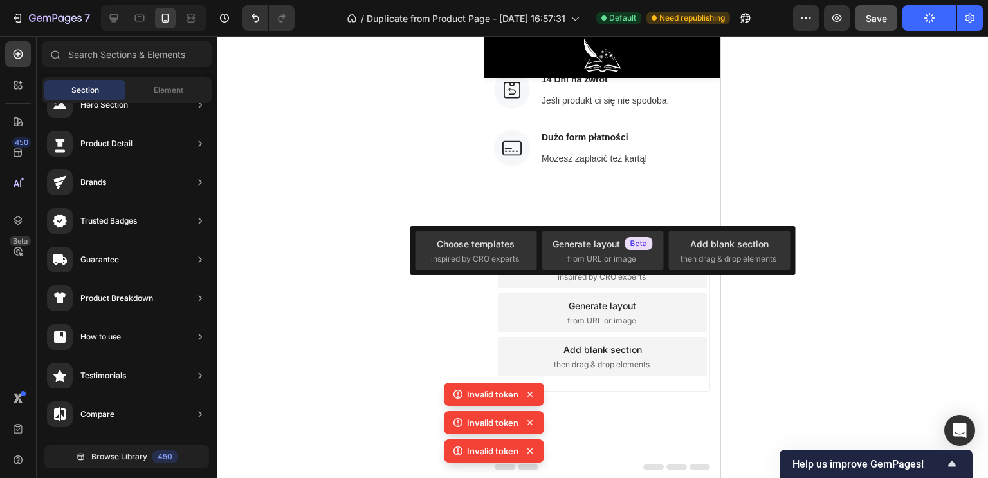
click at [400, 185] on div at bounding box center [603, 256] width 772 height 441
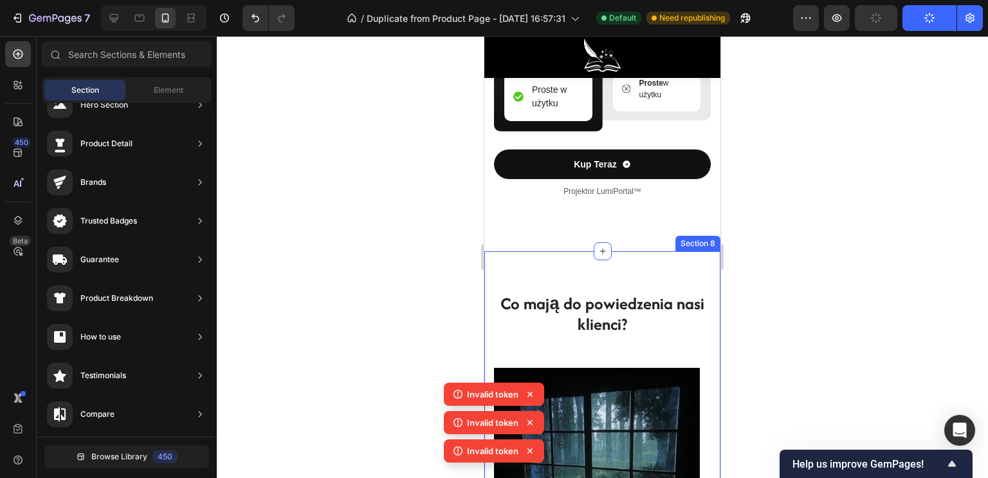
scroll to position [3844, 0]
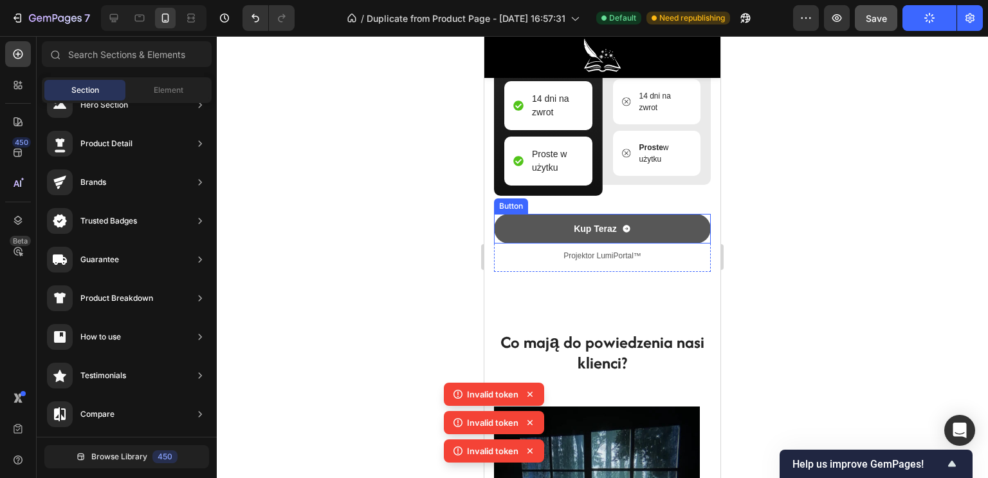
click at [616, 243] on button "Kup Teraz" at bounding box center [602, 229] width 217 height 30
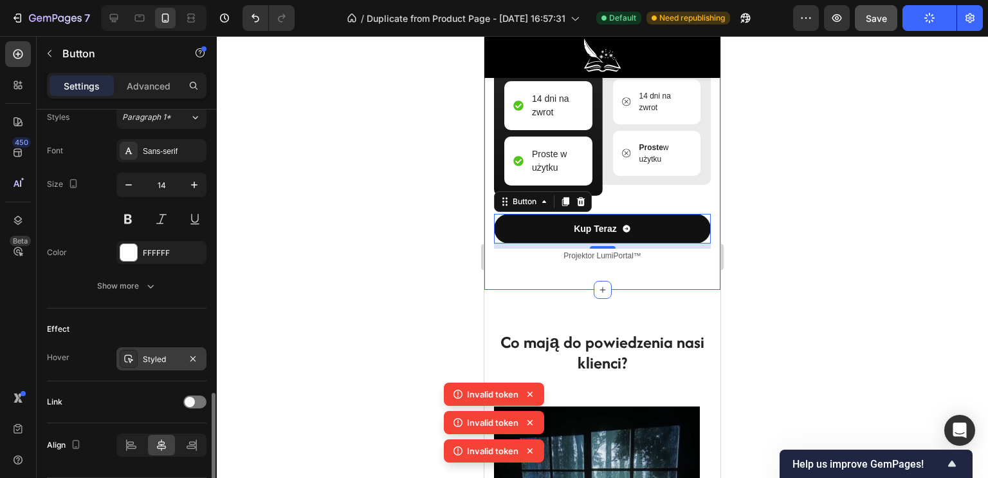
scroll to position [617, 0]
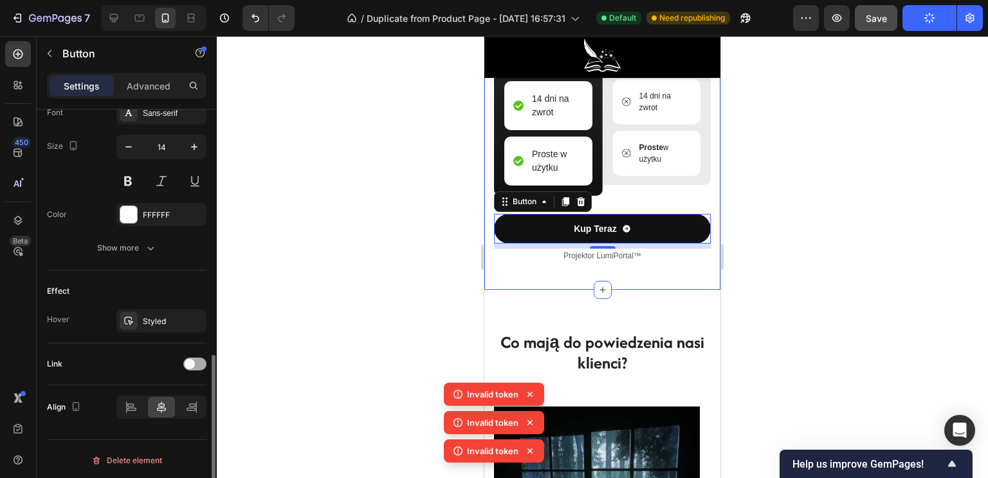
click at [189, 358] on span at bounding box center [190, 363] width 10 height 10
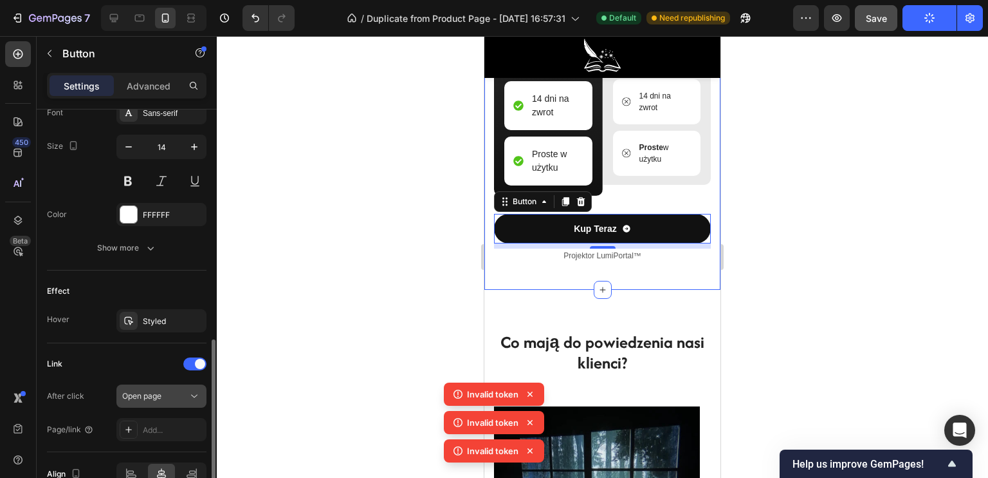
click at [165, 390] on div "Open page" at bounding box center [155, 396] width 66 height 12
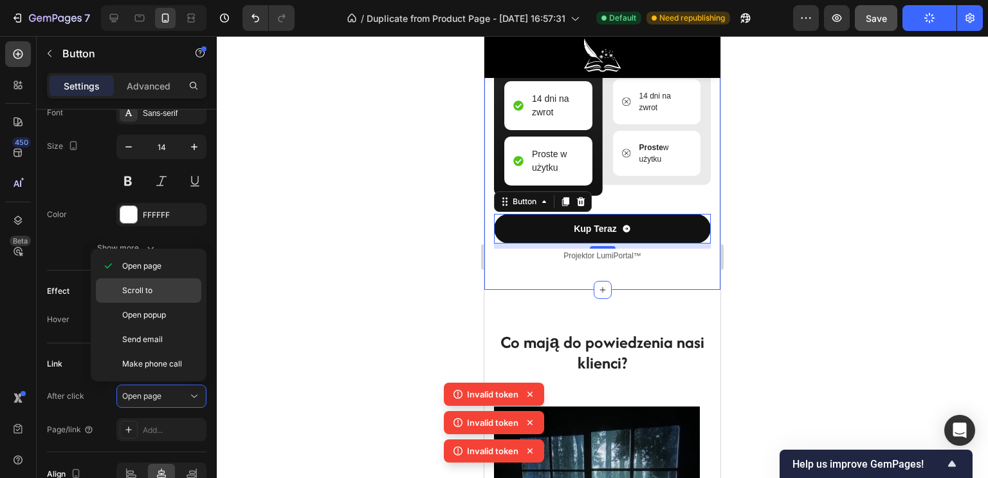
click at [154, 283] on div "Scroll to" at bounding box center [149, 290] width 106 height 24
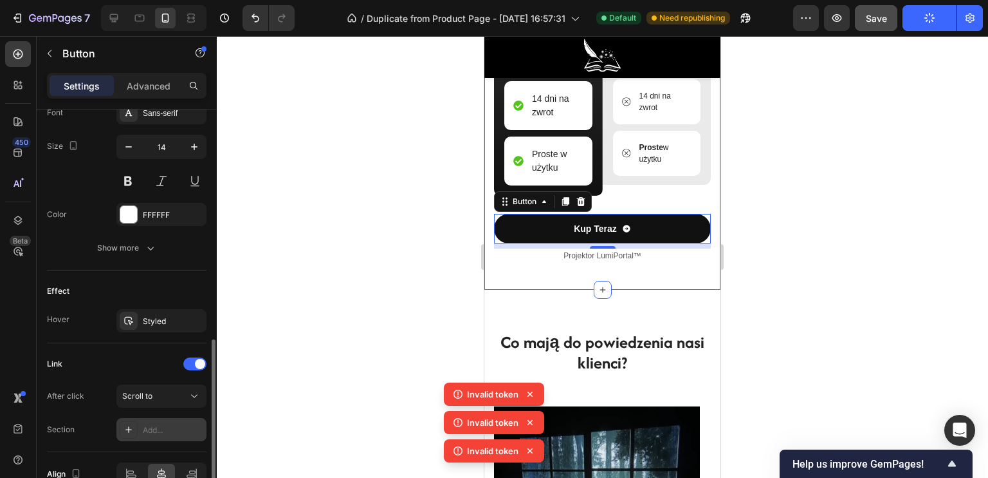
click at [144, 424] on div "Add..." at bounding box center [173, 430] width 60 height 12
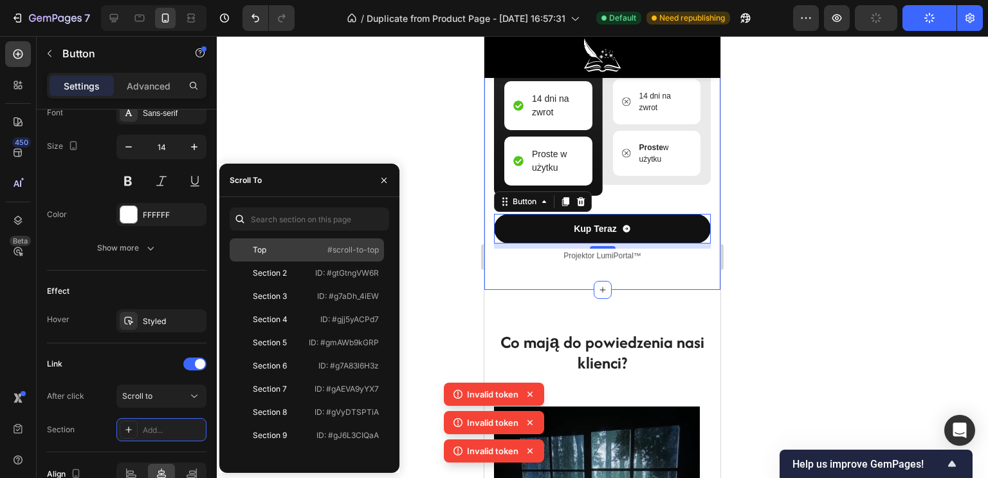
click at [322, 253] on div "Top #scroll-to-top" at bounding box center [307, 249] width 154 height 23
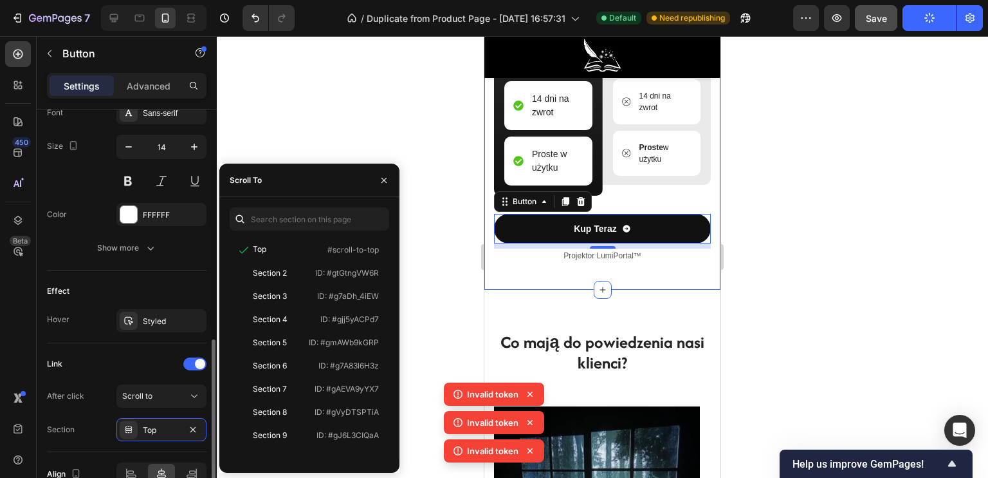
click at [136, 294] on div "Effect" at bounding box center [127, 291] width 160 height 21
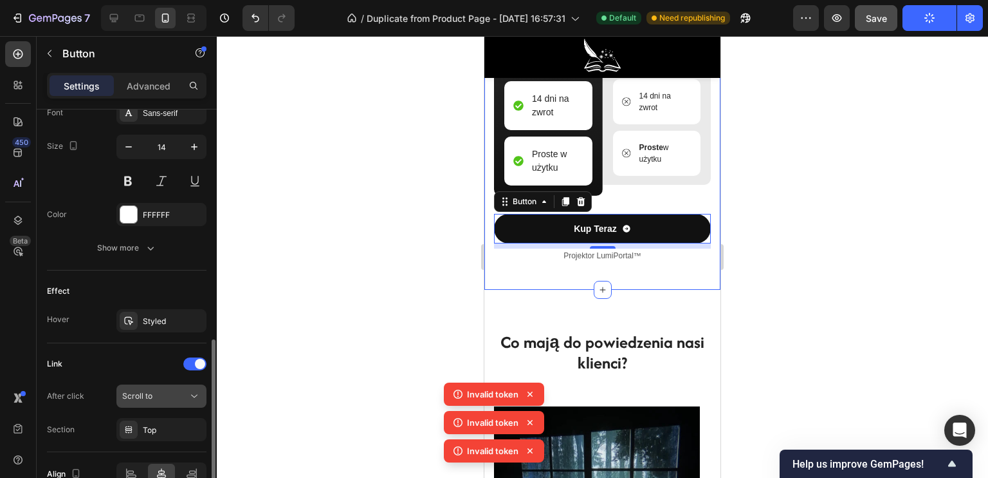
click at [154, 390] on div "Scroll to" at bounding box center [155, 396] width 66 height 12
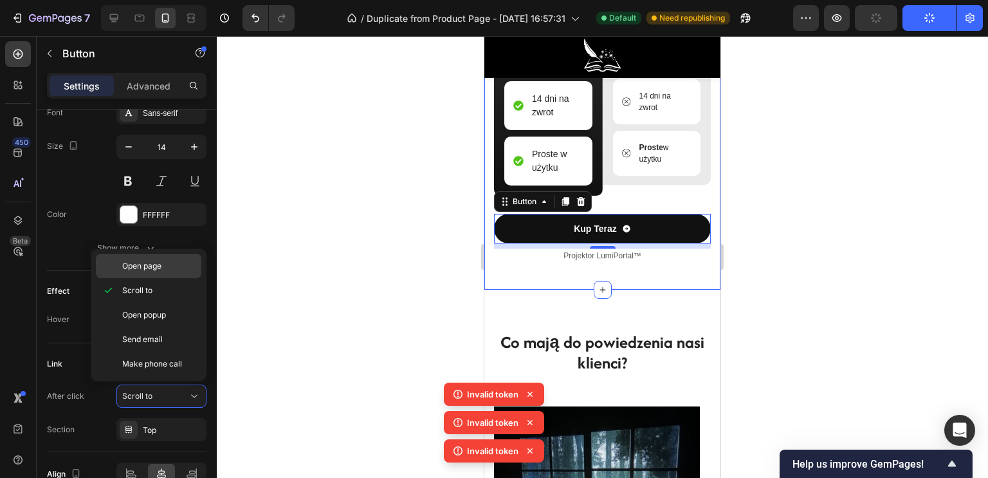
click at [160, 267] on span "Open page" at bounding box center [141, 266] width 39 height 12
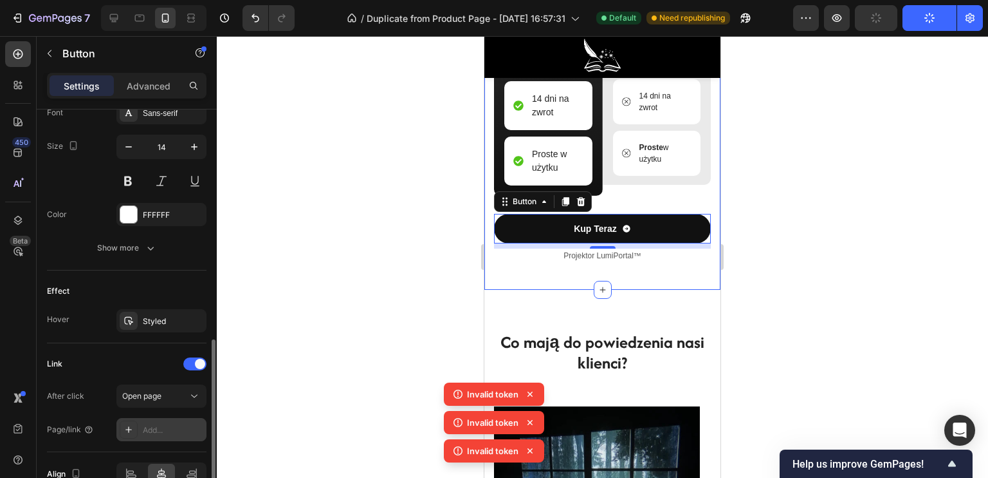
click at [162, 427] on div "Add..." at bounding box center [173, 430] width 60 height 12
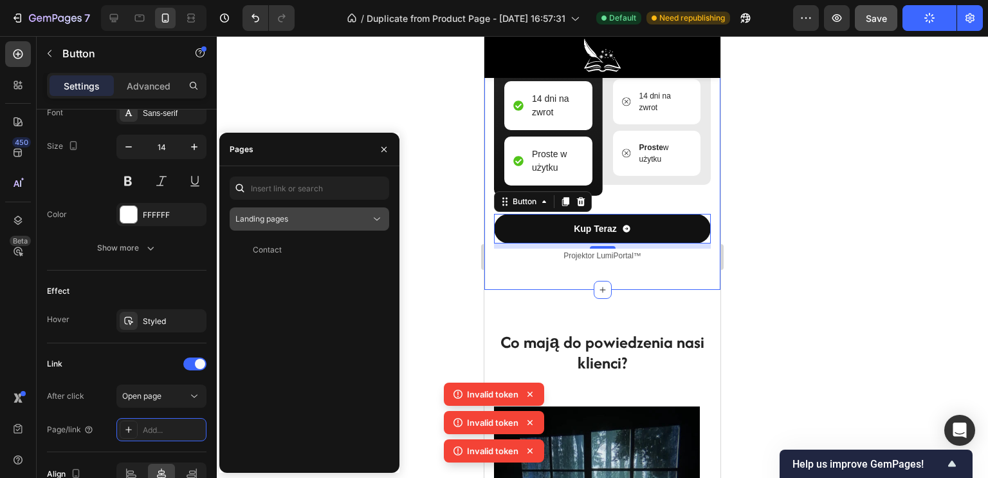
click at [274, 218] on span "Landing pages" at bounding box center [262, 219] width 53 height 10
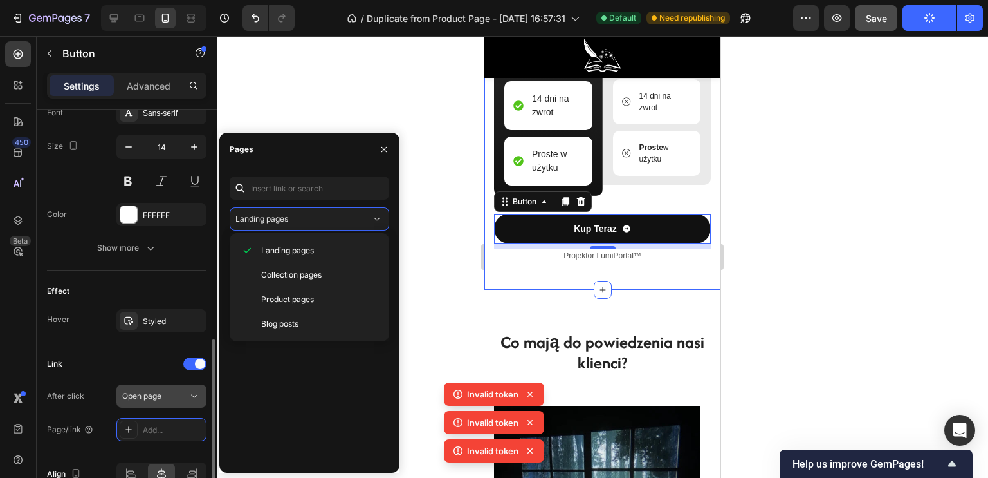
click at [134, 399] on div "Open page" at bounding box center [161, 395] width 79 height 13
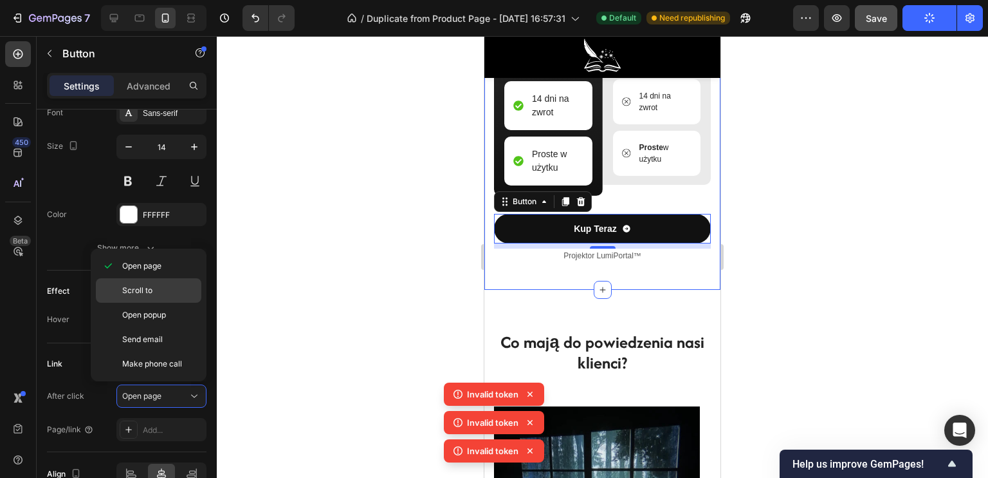
click at [149, 286] on span "Scroll to" at bounding box center [137, 290] width 30 height 12
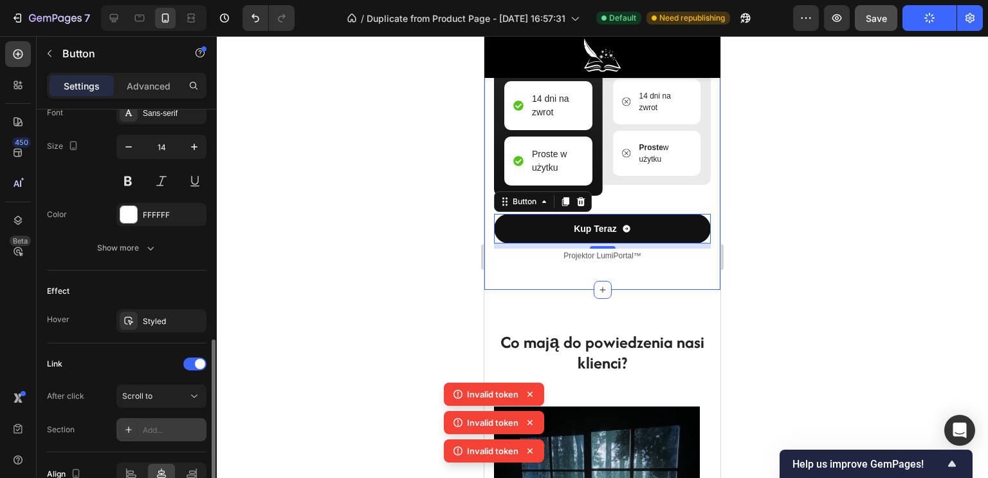
click at [151, 424] on div "Add..." at bounding box center [173, 430] width 60 height 12
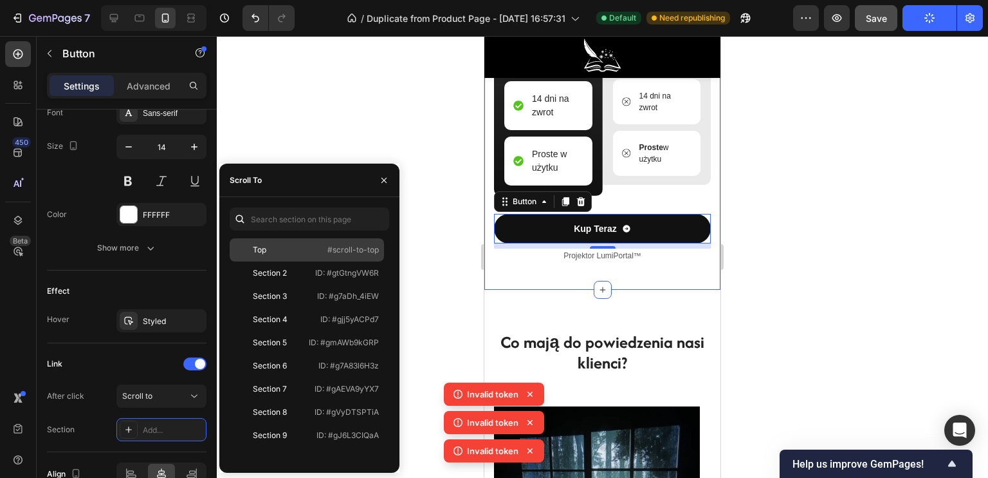
click at [272, 250] on div "Top" at bounding box center [272, 250] width 75 height 12
click at [342, 115] on div at bounding box center [603, 256] width 772 height 441
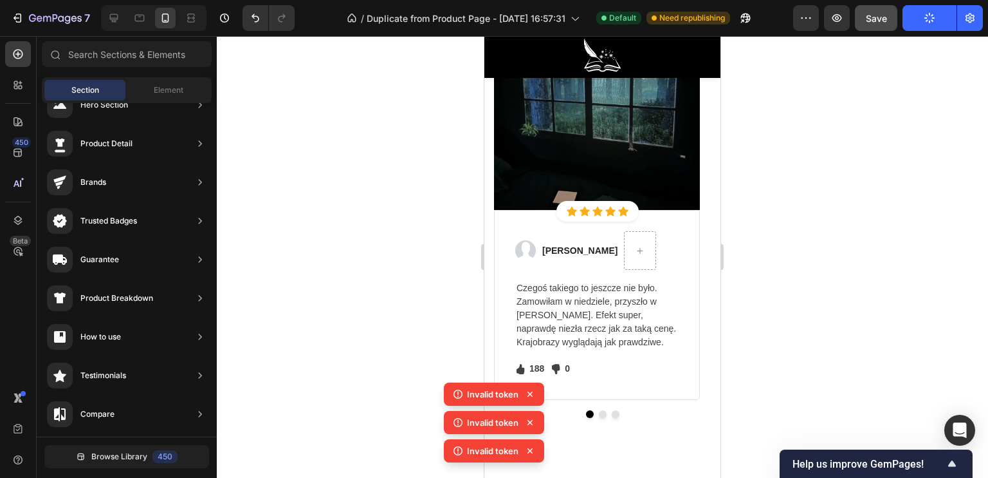
scroll to position [4424, 0]
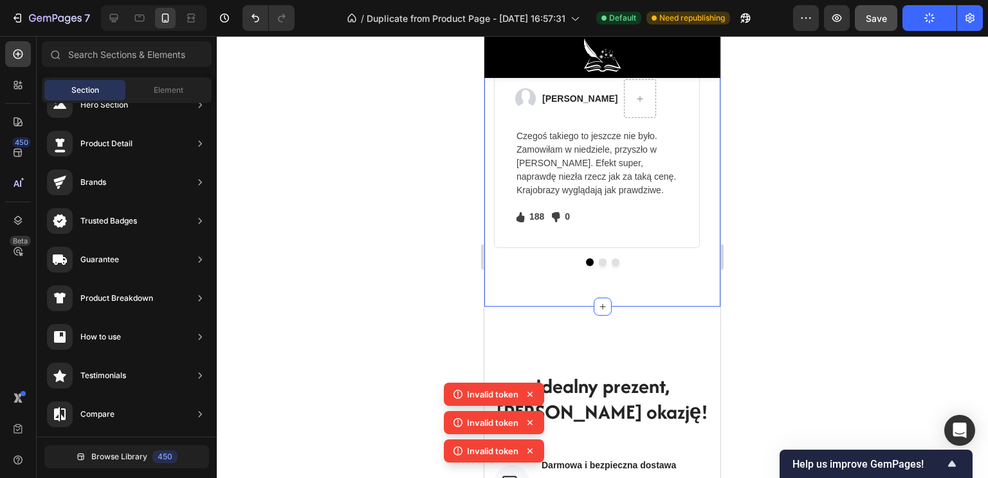
click at [574, 289] on div "Co mają do powiedzenia nasi klienci? Heading Row Image Icon Icon Icon Icon Icon…" at bounding box center [603, 21] width 236 height 571
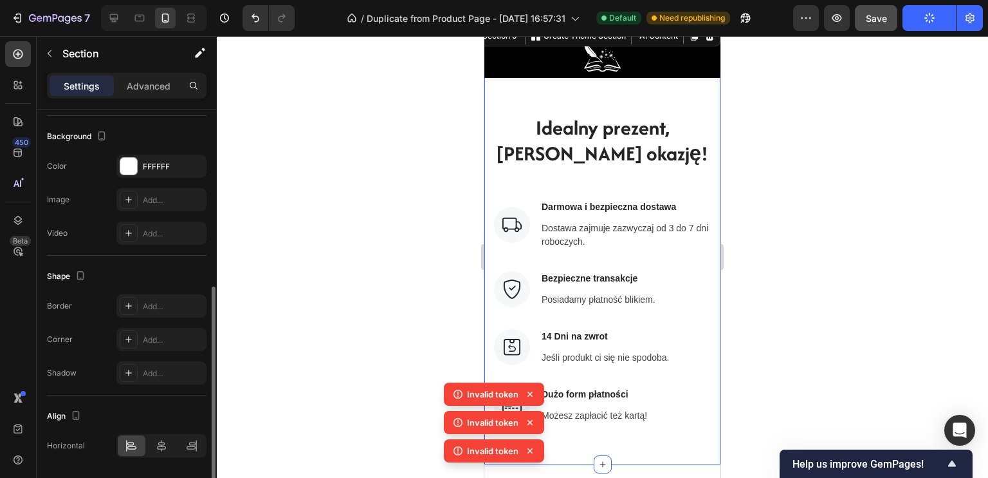
scroll to position [4875, 0]
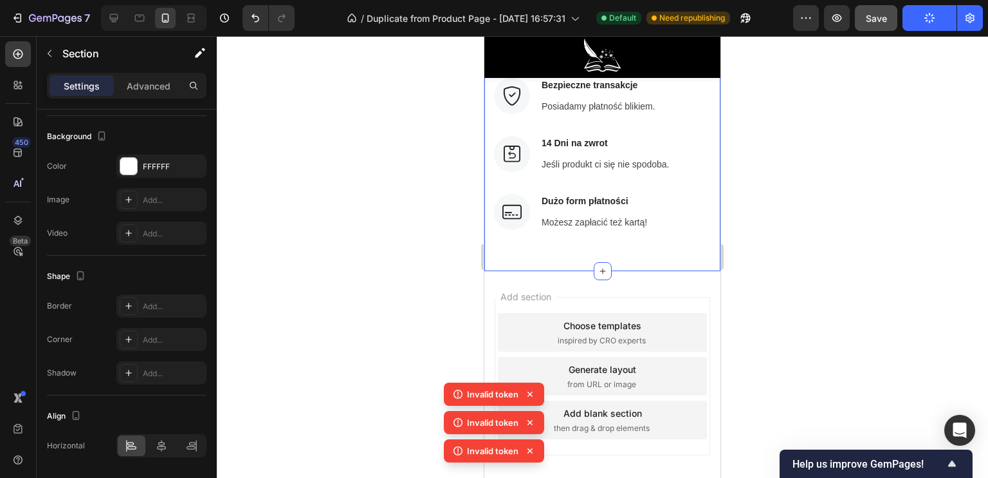
click at [902, 20] on div "Preview Save Publish" at bounding box center [888, 18] width 190 height 26
click at [886, 20] on span "Save" at bounding box center [876, 18] width 21 height 11
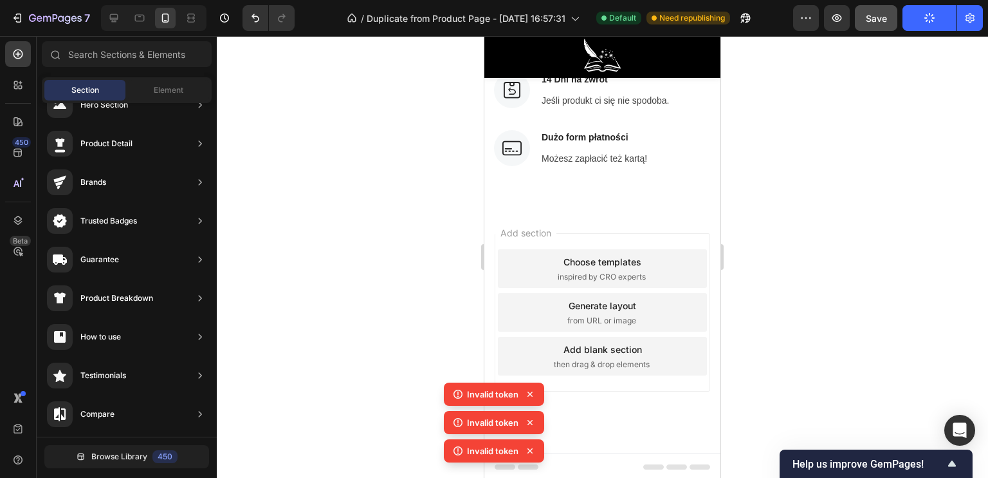
click at [553, 221] on div "Add section Choose templates inspired by CRO experts Generate layout from URL o…" at bounding box center [603, 330] width 236 height 246
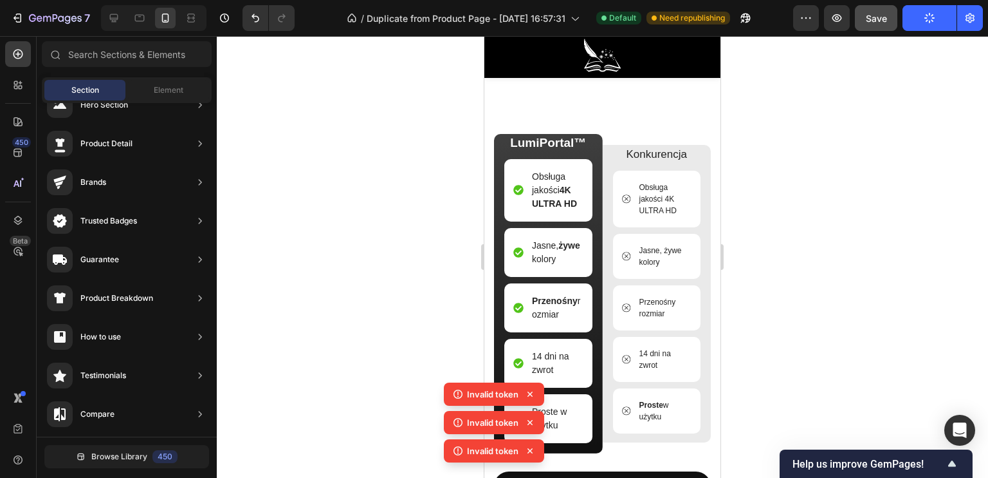
scroll to position [3651, 0]
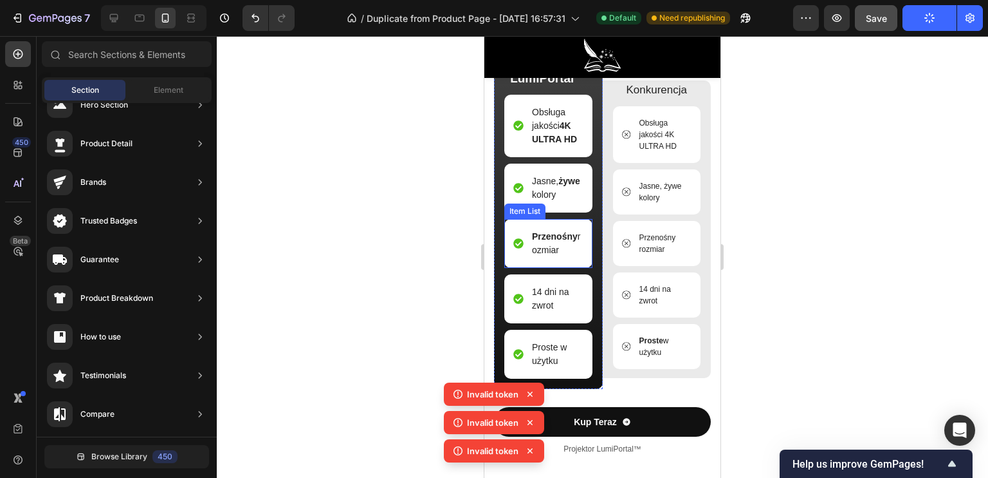
click at [559, 257] on p "Przenośny rozmiar" at bounding box center [557, 243] width 50 height 27
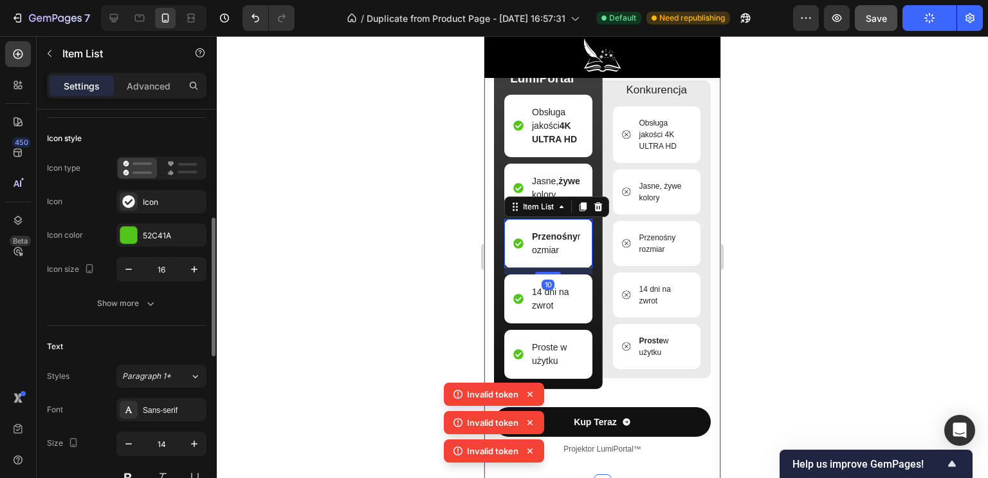
scroll to position [129, 0]
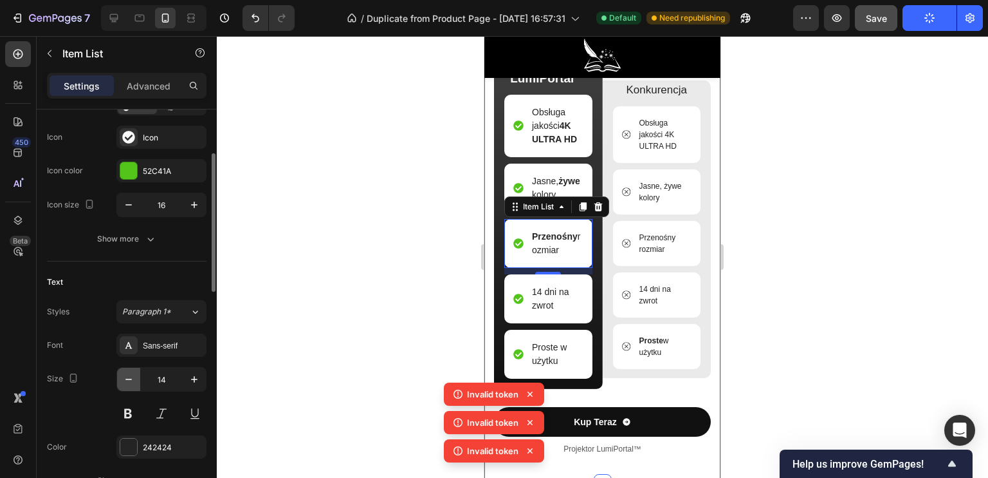
click at [121, 384] on button "button" at bounding box center [128, 378] width 23 height 23
type input "13"
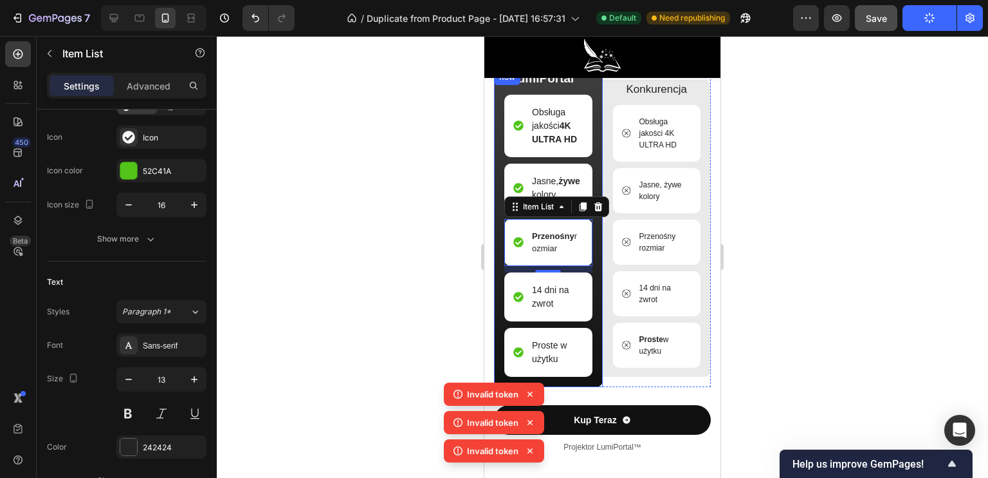
click at [412, 216] on div at bounding box center [603, 256] width 772 height 441
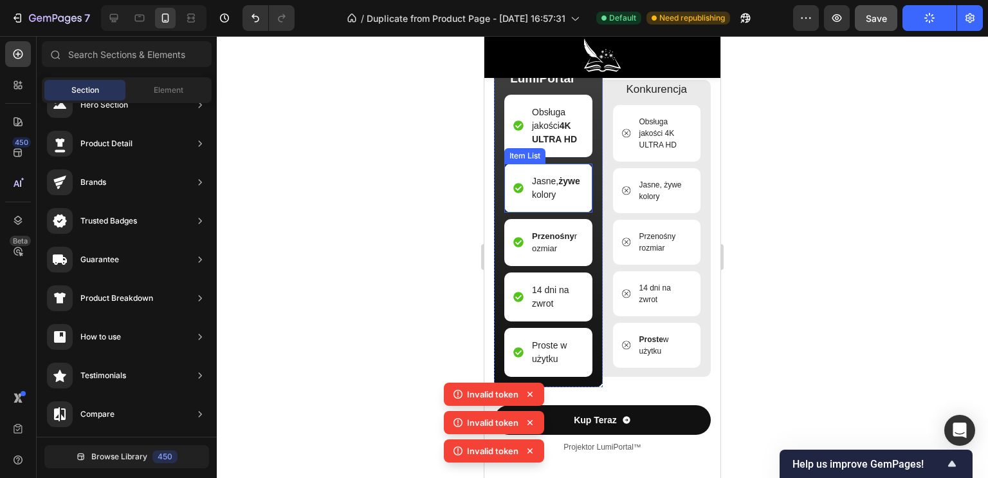
click at [559, 186] on strong "żywe" at bounding box center [569, 181] width 21 height 10
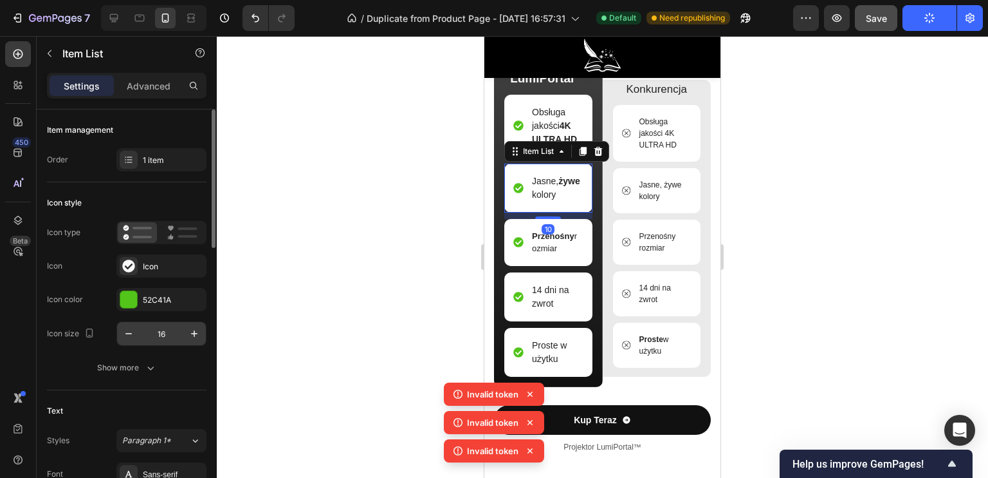
click at [116, 334] on div "16" at bounding box center [161, 333] width 90 height 24
click at [122, 335] on icon "button" at bounding box center [128, 333] width 13 height 13
click at [125, 335] on icon "button" at bounding box center [128, 333] width 13 height 13
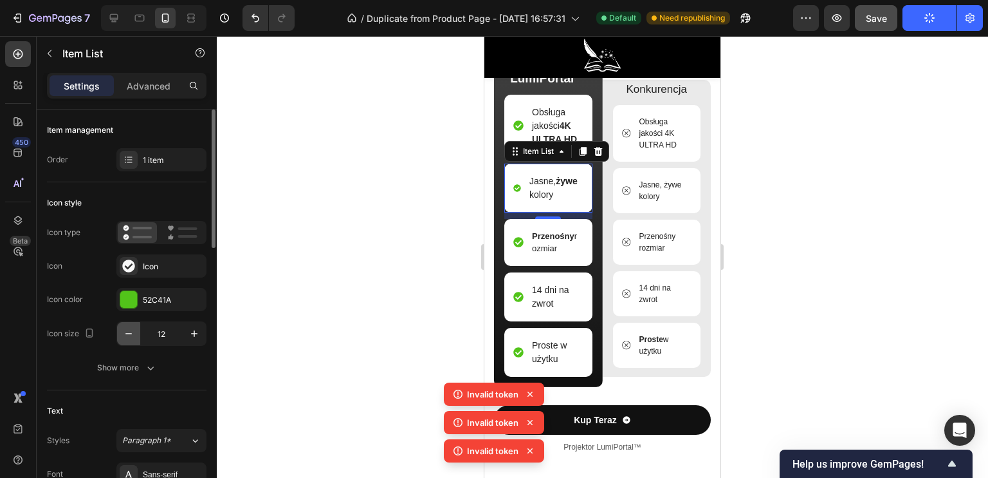
click at [125, 335] on icon "button" at bounding box center [128, 333] width 13 height 13
click at [190, 331] on icon "button" at bounding box center [194, 333] width 13 height 13
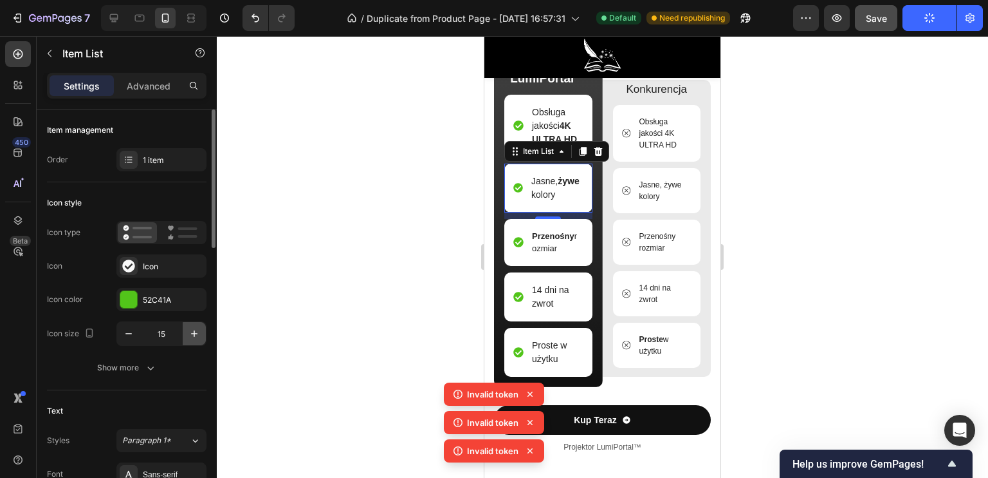
click at [190, 331] on icon "button" at bounding box center [194, 333] width 13 height 13
type input "16"
click at [367, 285] on div at bounding box center [603, 256] width 772 height 441
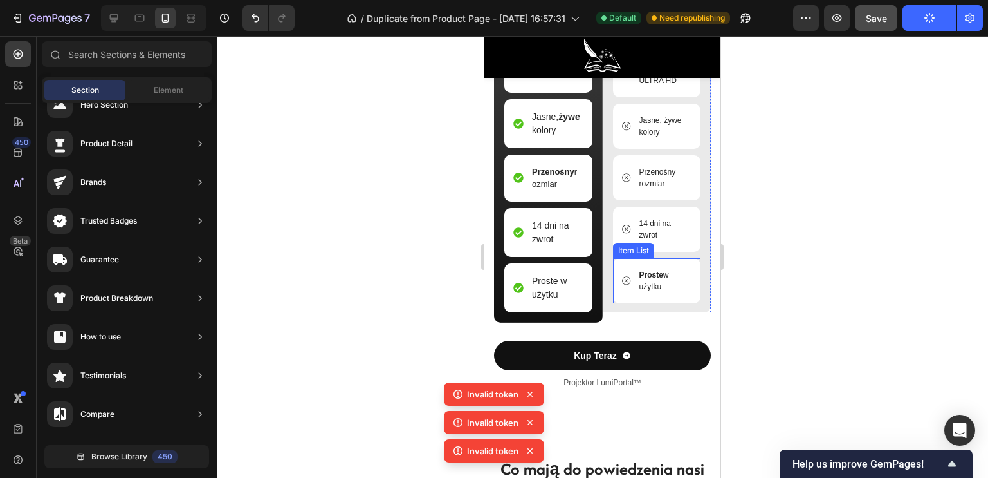
scroll to position [3651, 0]
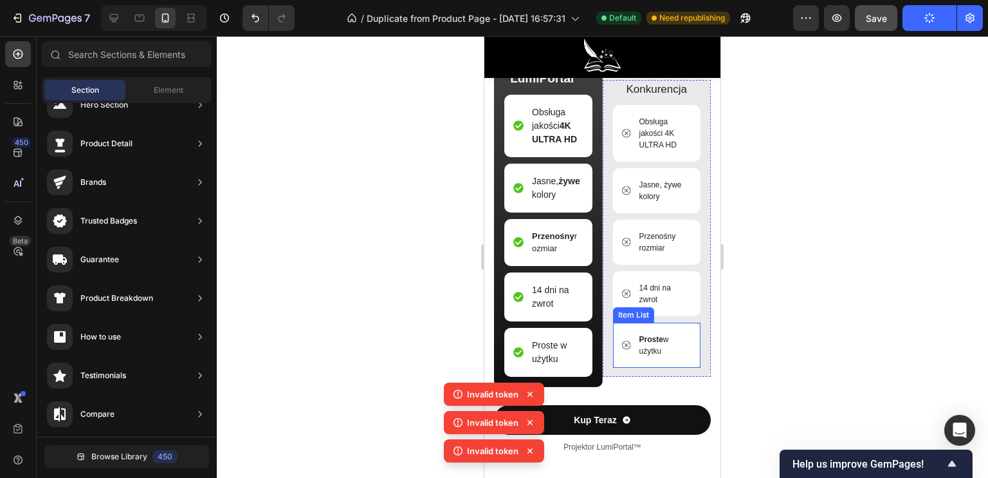
click at [644, 344] on strong "Proste" at bounding box center [652, 339] width 24 height 9
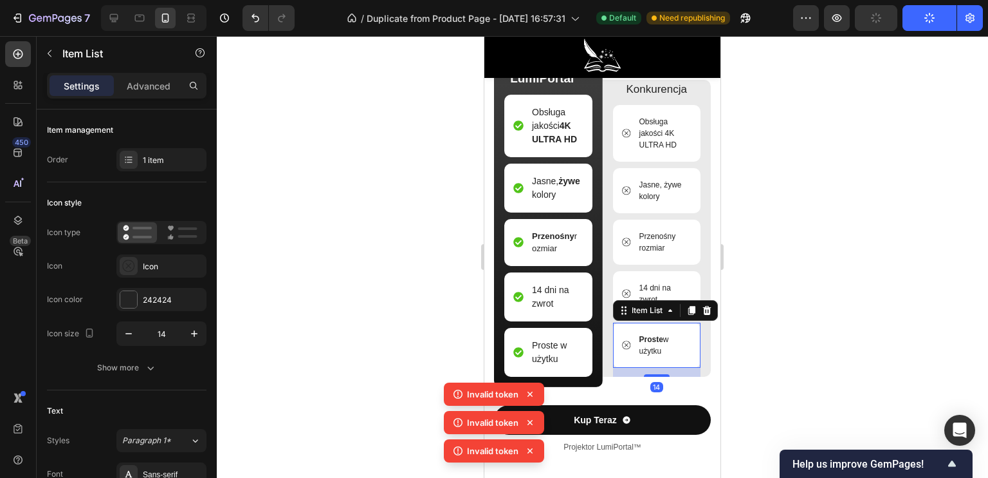
click at [653, 344] on strong "Proste" at bounding box center [652, 339] width 24 height 9
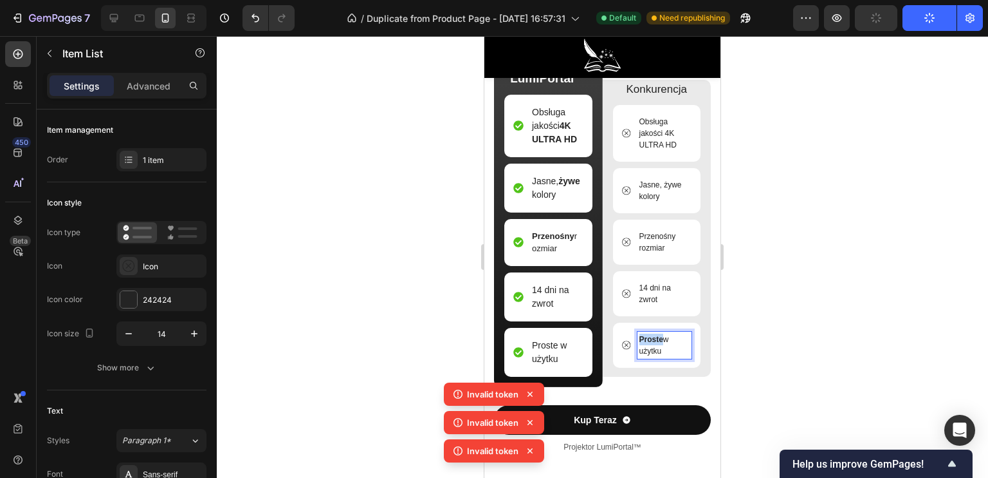
drag, startPoint x: 656, startPoint y: 349, endPoint x: 636, endPoint y: 349, distance: 19.9
click at [640, 344] on strong "Proste" at bounding box center [652, 339] width 24 height 9
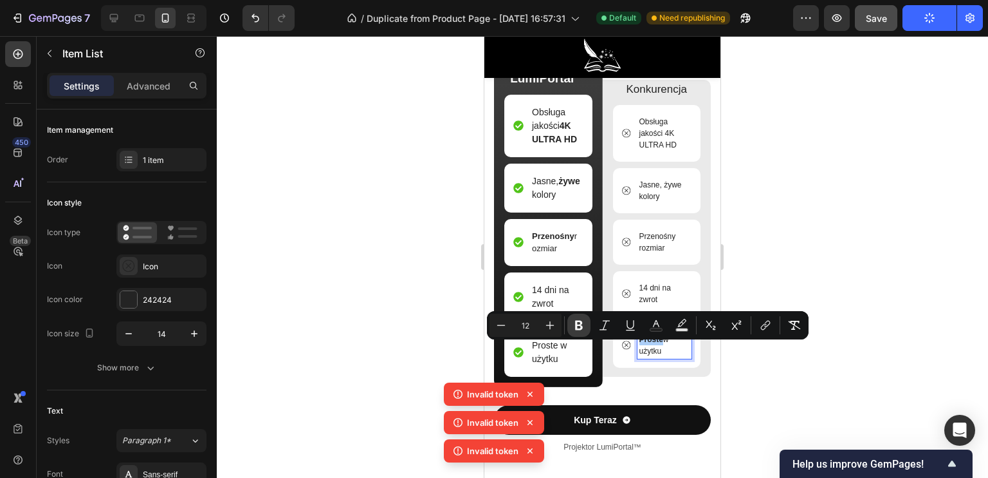
click at [582, 322] on icon "Editor contextual toolbar" at bounding box center [579, 325] width 8 height 10
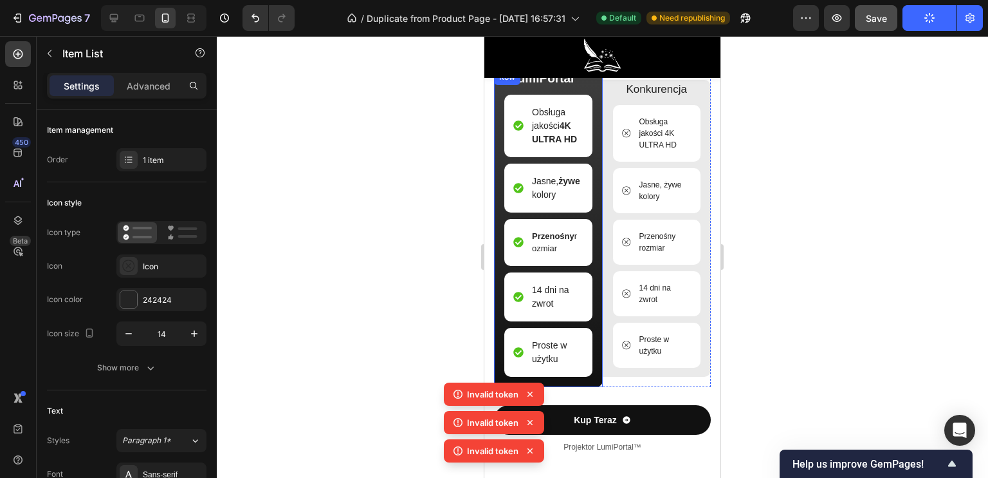
click at [432, 241] on div at bounding box center [603, 256] width 772 height 441
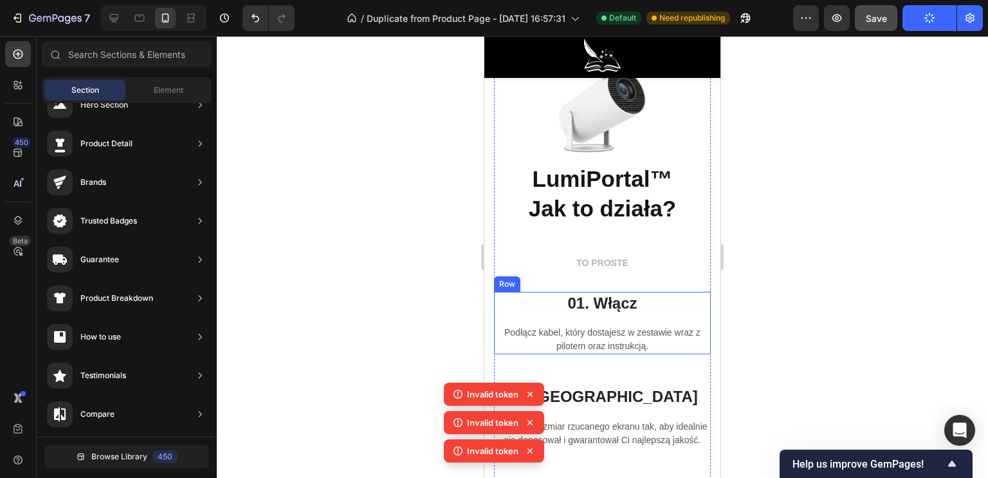
scroll to position [2879, 0]
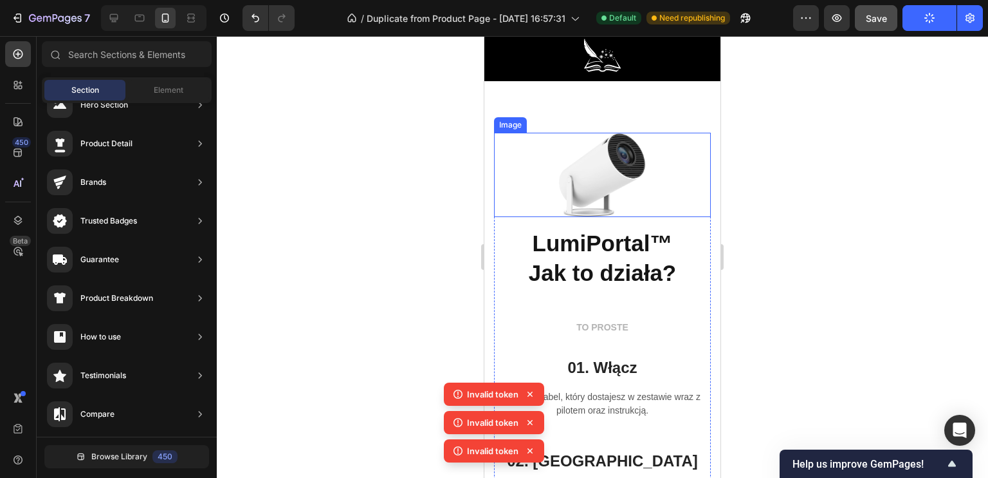
click at [587, 170] on img at bounding box center [602, 175] width 87 height 84
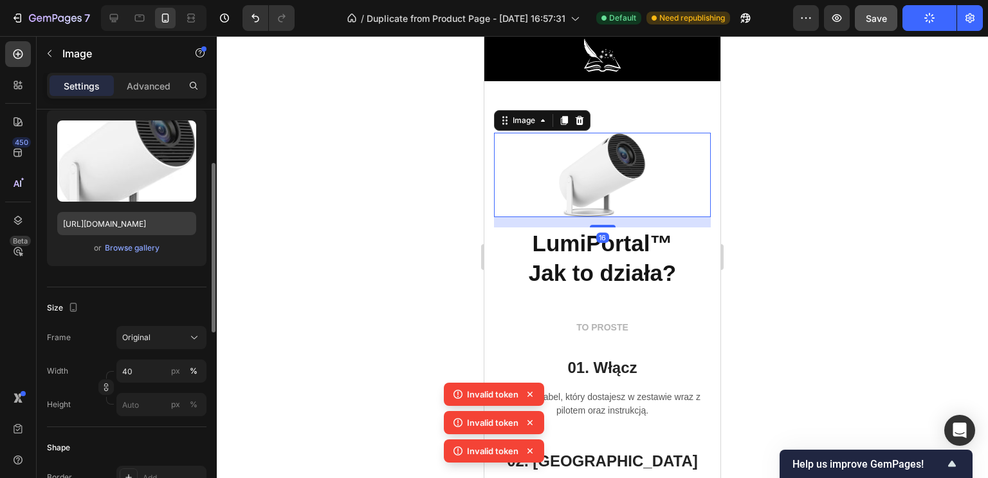
scroll to position [193, 0]
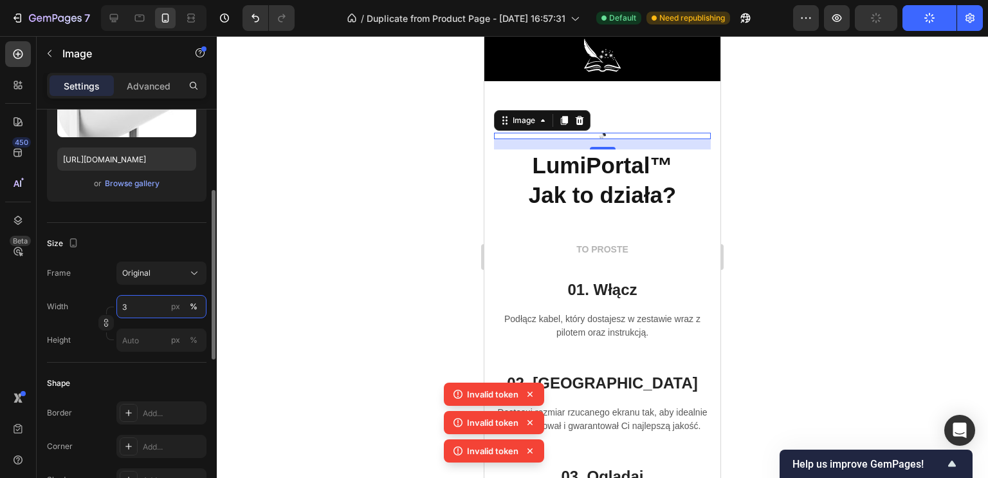
type input "30"
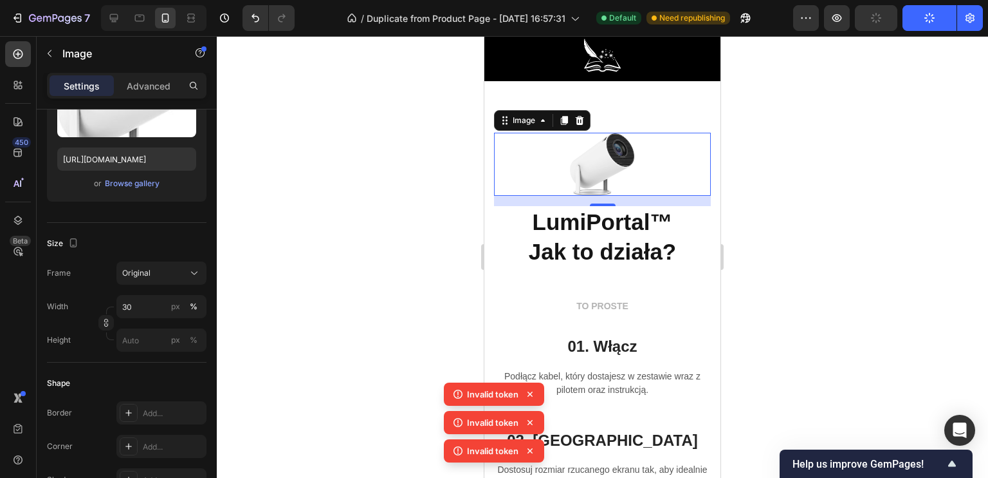
click at [358, 301] on div at bounding box center [603, 256] width 772 height 441
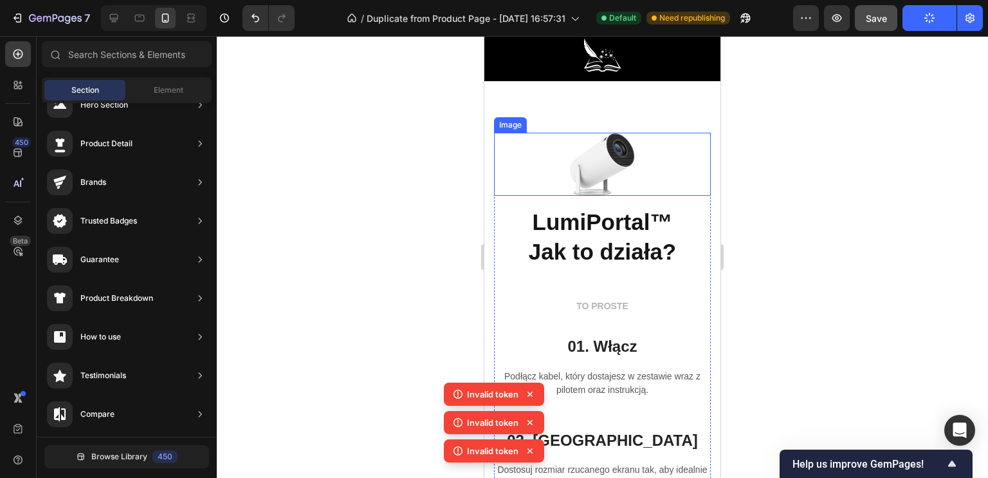
click at [590, 169] on img at bounding box center [602, 164] width 65 height 63
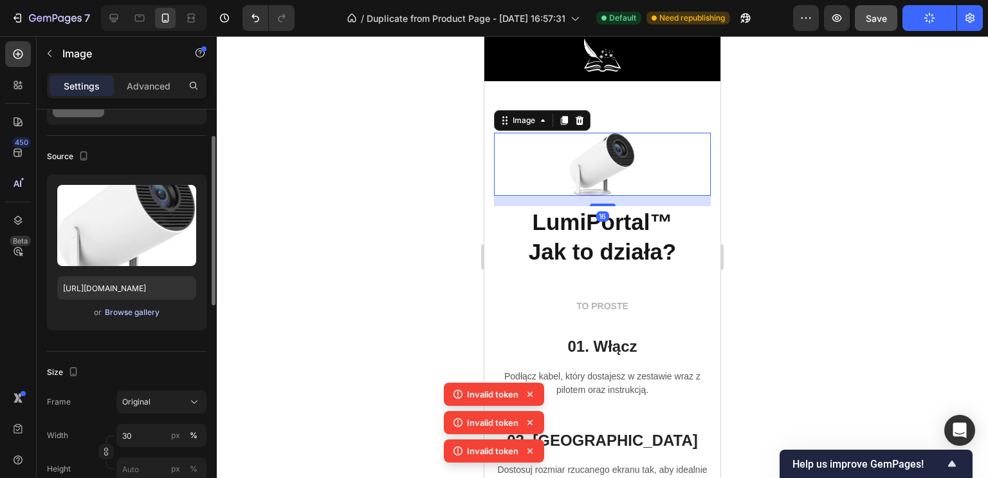
scroll to position [129, 0]
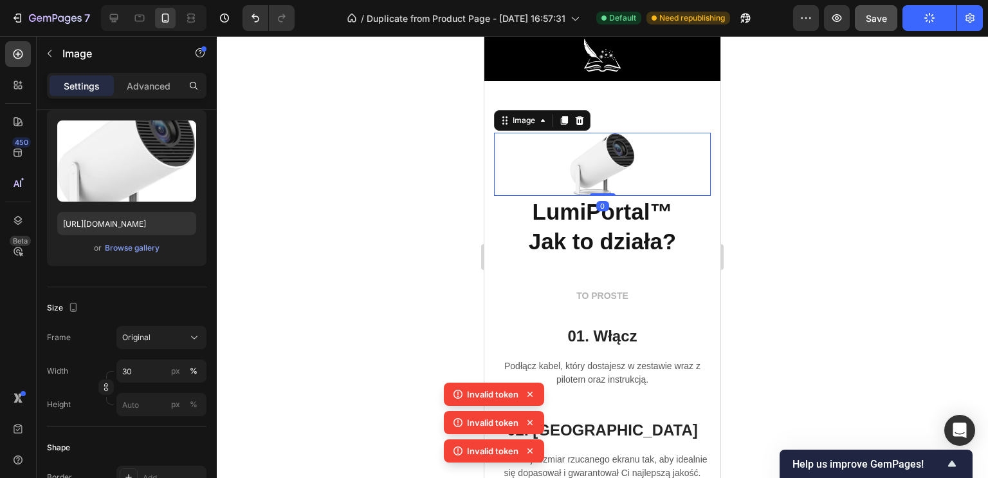
drag, startPoint x: 597, startPoint y: 198, endPoint x: 602, endPoint y: 176, distance: 22.0
click at [602, 176] on div "Image 0" at bounding box center [602, 164] width 217 height 63
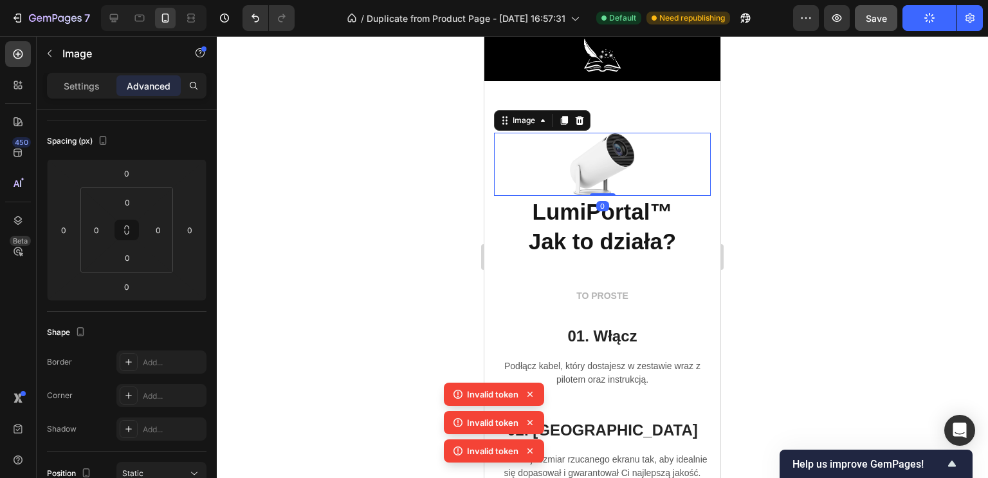
click at [404, 174] on div at bounding box center [603, 256] width 772 height 441
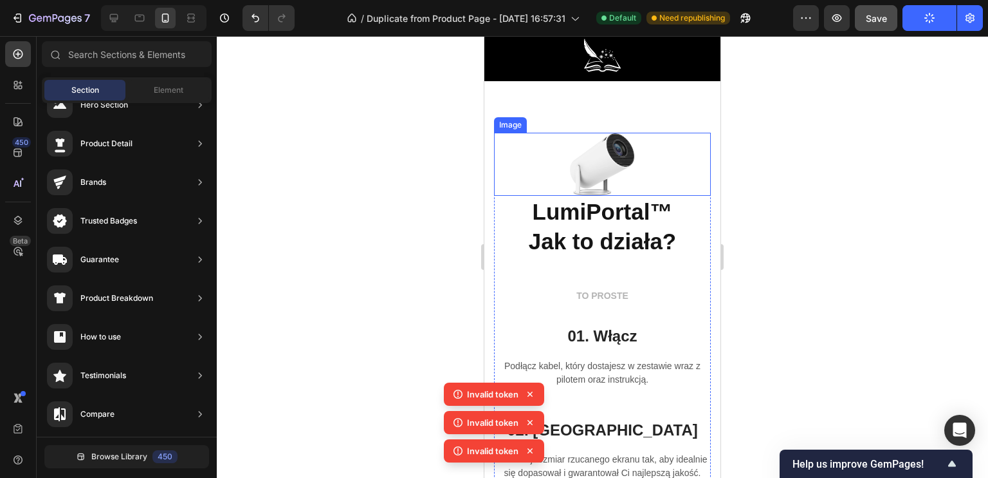
click at [609, 152] on img at bounding box center [602, 164] width 65 height 63
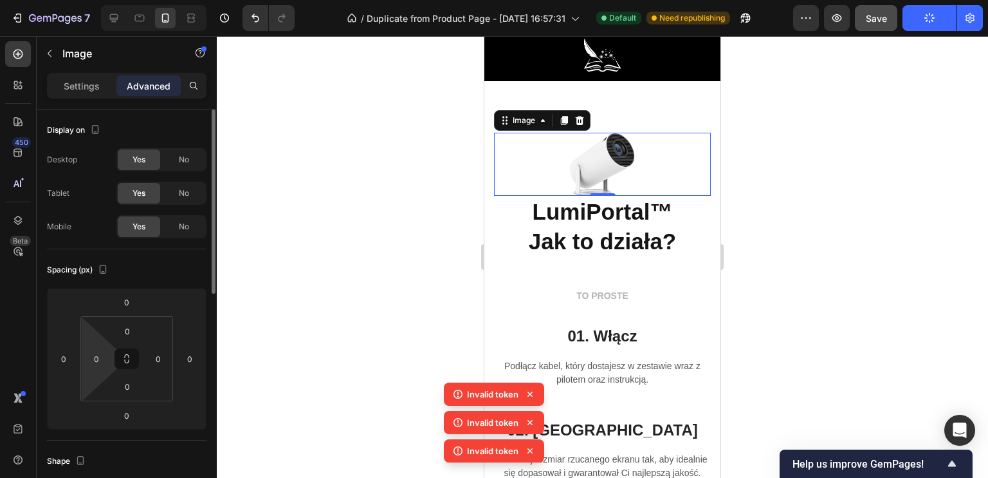
drag, startPoint x: 132, startPoint y: 358, endPoint x: 113, endPoint y: 352, distance: 19.5
click at [113, 352] on div "0 0 0 0" at bounding box center [126, 358] width 93 height 85
click at [157, 360] on input "0" at bounding box center [158, 358] width 19 height 19
click at [158, 359] on input "0" at bounding box center [158, 358] width 19 height 19
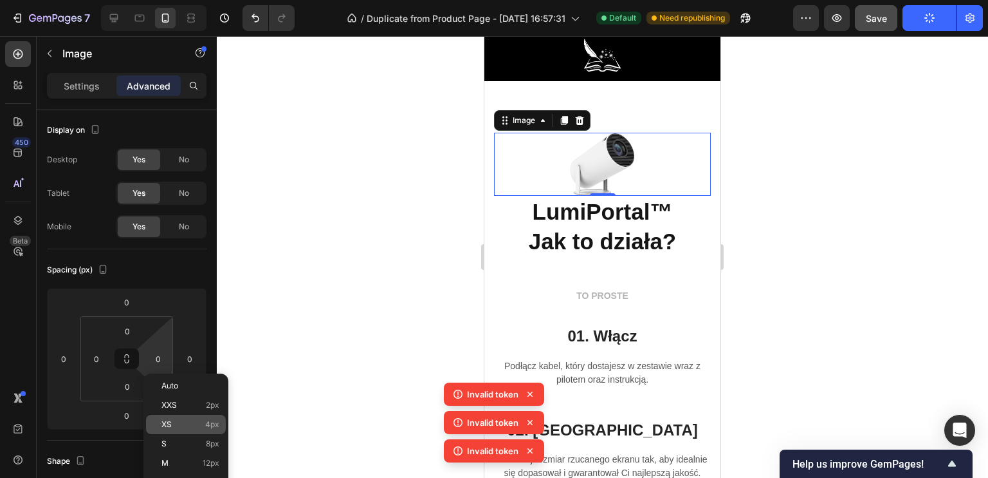
click at [174, 427] on p "XS 4px" at bounding box center [191, 424] width 58 height 9
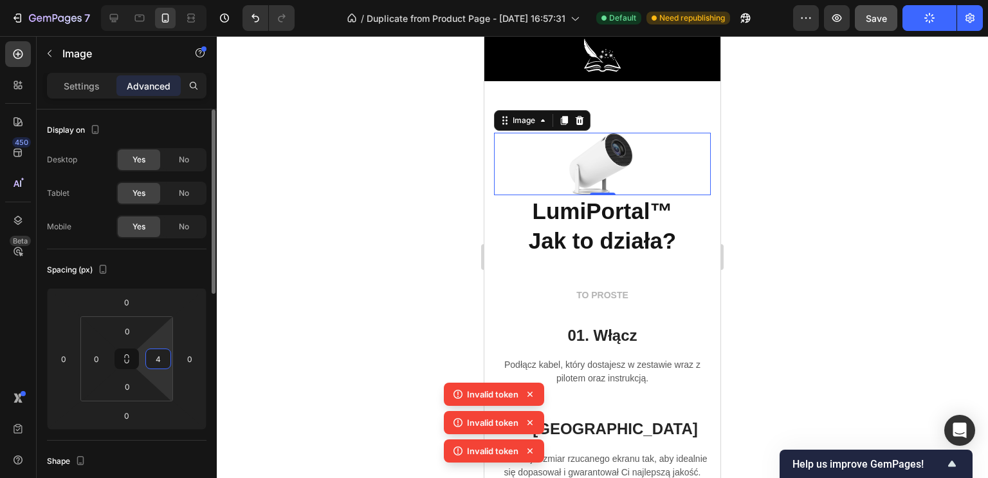
click at [162, 366] on input "4" at bounding box center [158, 358] width 19 height 19
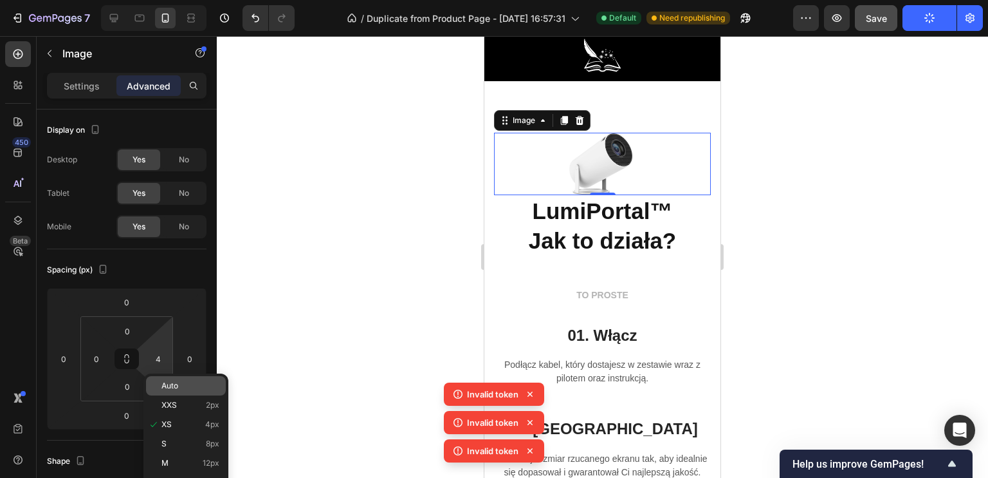
click at [165, 389] on span "Auto" at bounding box center [170, 385] width 17 height 9
type input "Auto"
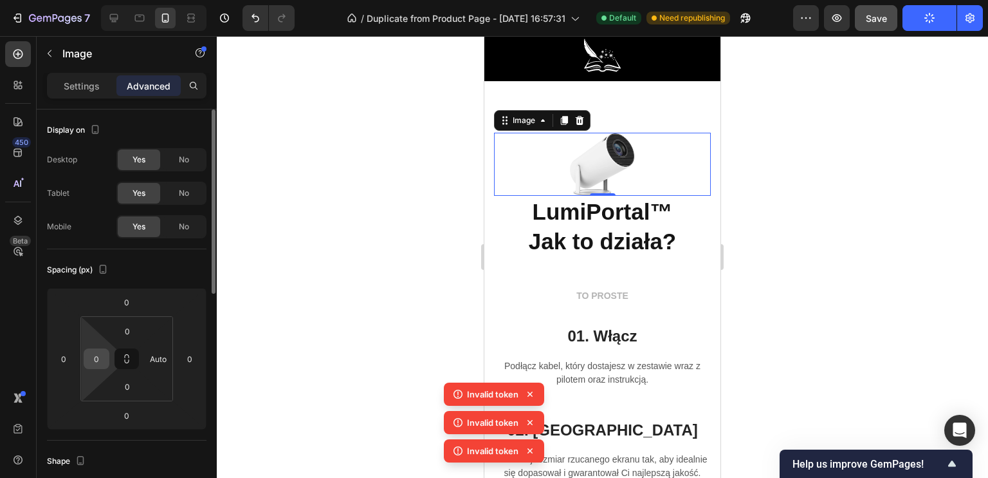
click at [102, 362] on input "0" at bounding box center [96, 358] width 19 height 19
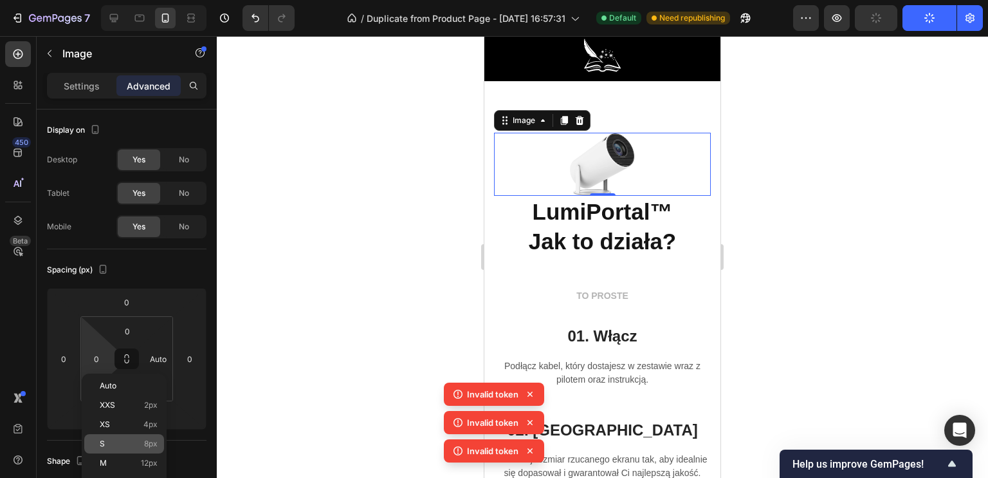
click at [131, 440] on p "S 8px" at bounding box center [129, 443] width 58 height 9
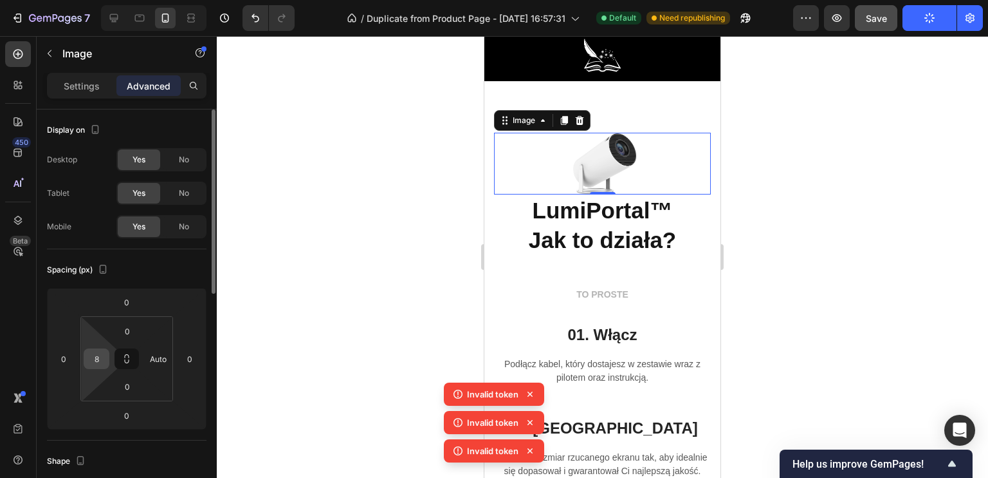
click at [100, 360] on input "8" at bounding box center [96, 358] width 19 height 19
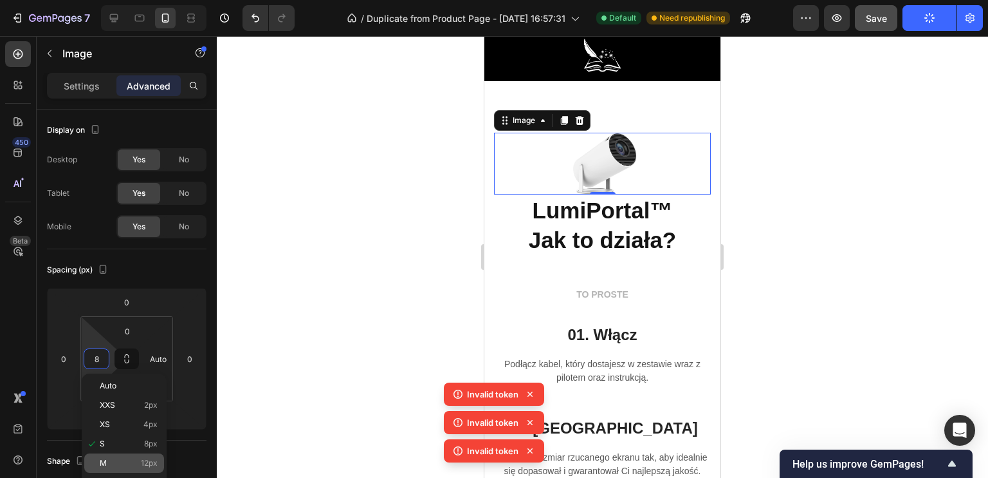
click at [127, 459] on p "M 12px" at bounding box center [129, 462] width 58 height 9
type input "12"
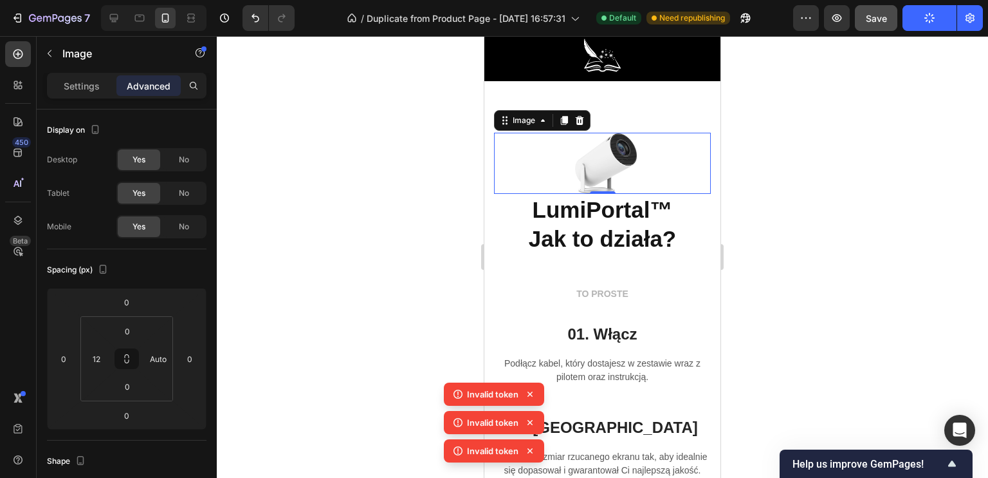
click at [357, 326] on div at bounding box center [603, 256] width 772 height 441
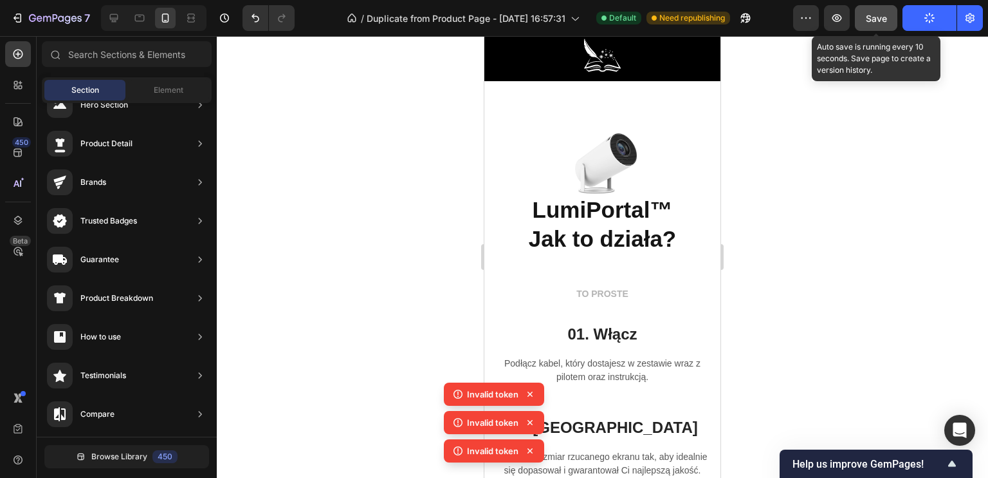
click at [891, 6] on button "Save" at bounding box center [876, 18] width 42 height 26
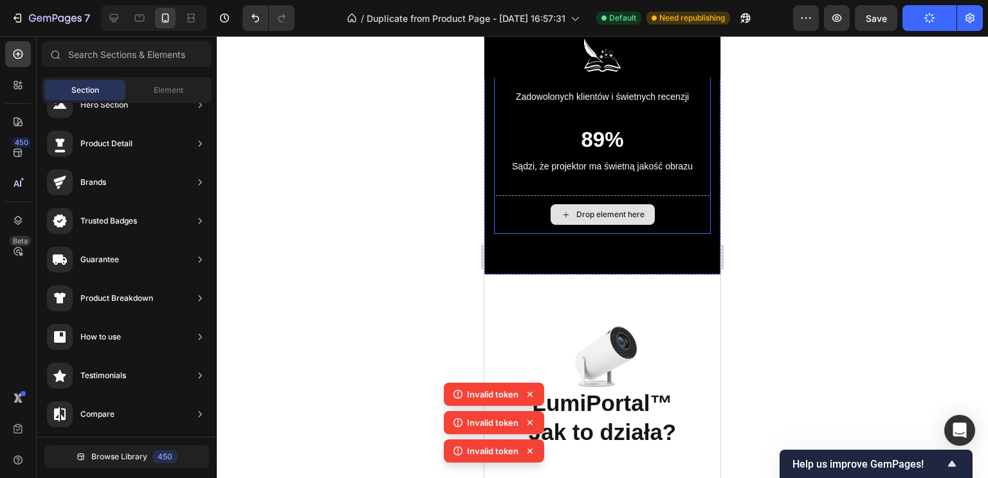
scroll to position [2622, 0]
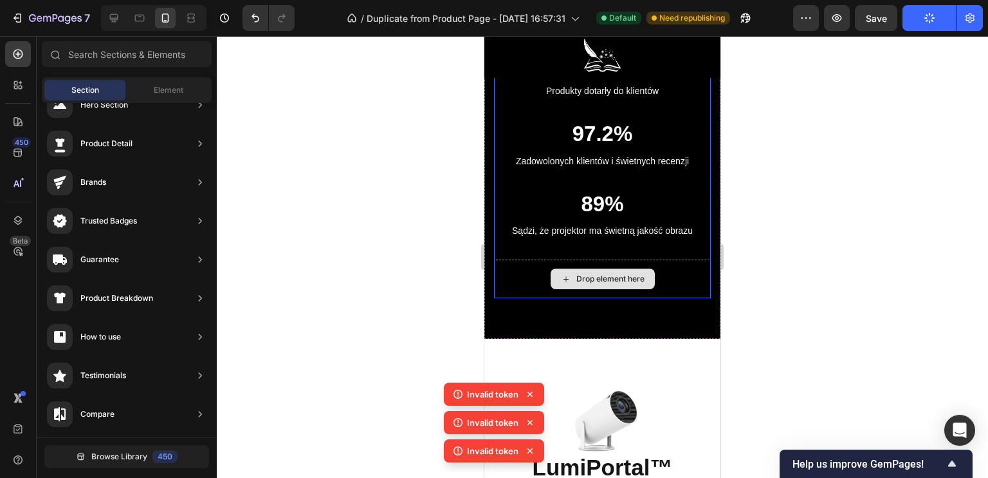
click at [667, 278] on div "Drop element here" at bounding box center [602, 278] width 217 height 39
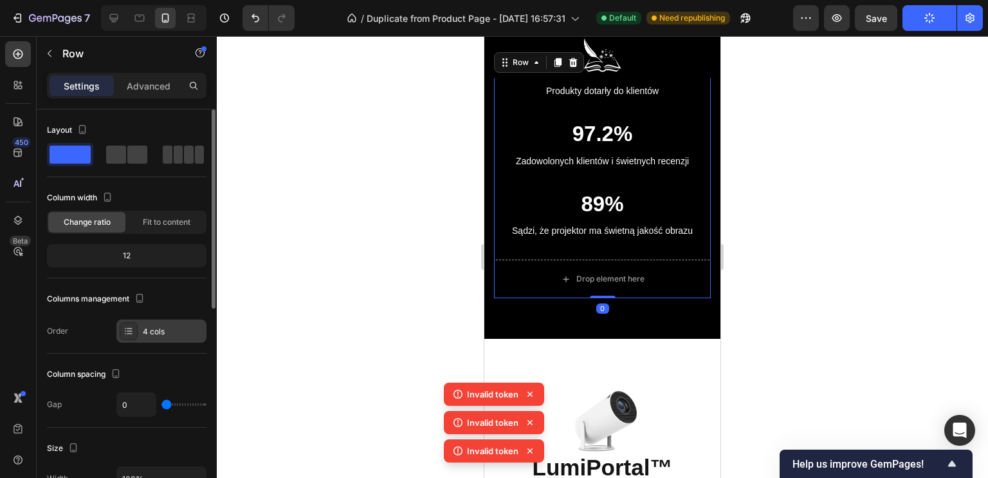
click at [139, 323] on div "4 cols" at bounding box center [161, 330] width 90 height 23
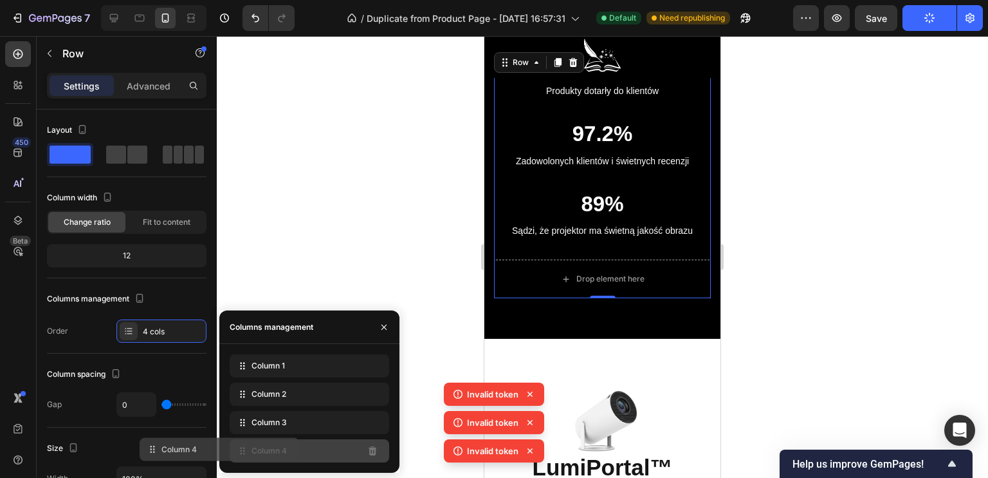
click at [289, 448] on div "Column 4" at bounding box center [310, 450] width 160 height 23
click at [352, 454] on div "Column 4" at bounding box center [310, 450] width 160 height 23
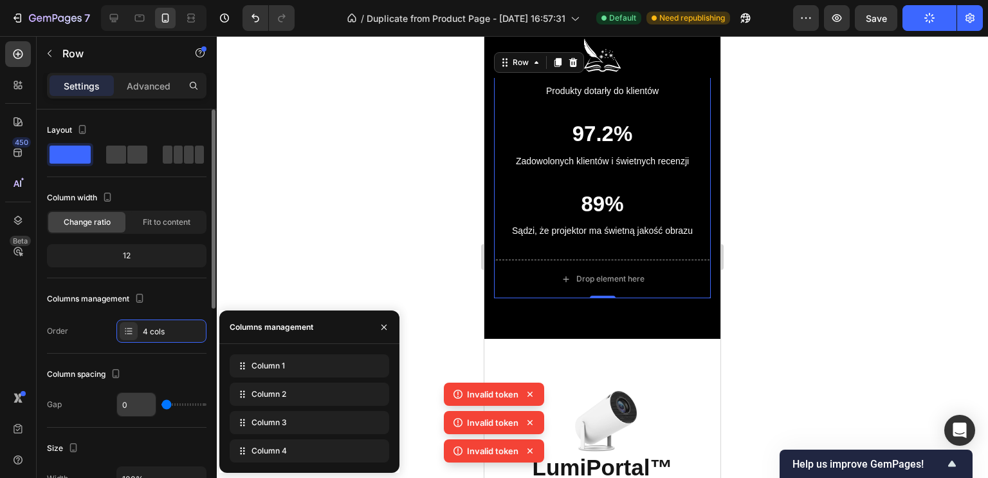
drag, startPoint x: 270, startPoint y: 452, endPoint x: 119, endPoint y: 408, distance: 156.8
click at [138, 409] on div "450 Beta Sections(18) Elements(83) Section Element Hero Section Product Detail …" at bounding box center [108, 256] width 217 height 441
click at [133, 329] on icon at bounding box center [129, 331] width 10 height 10
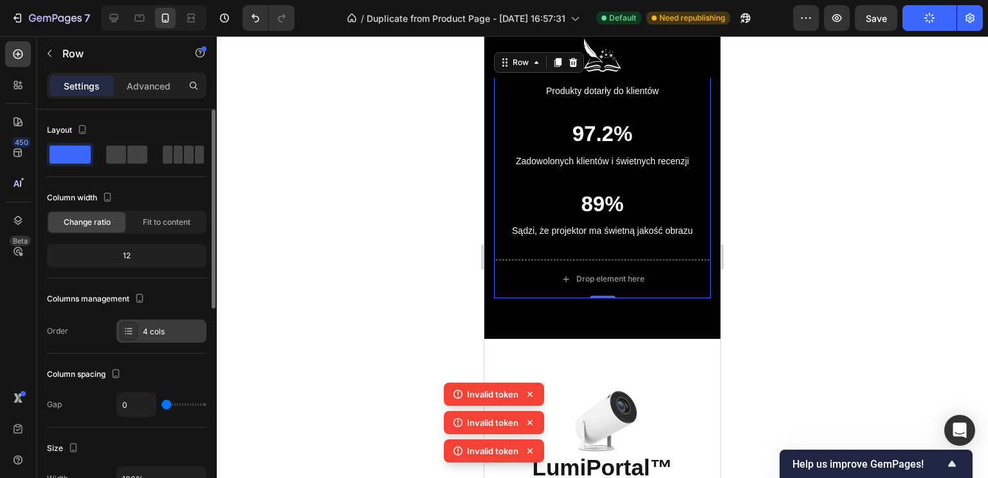
click at [129, 328] on icon at bounding box center [129, 331] width 10 height 10
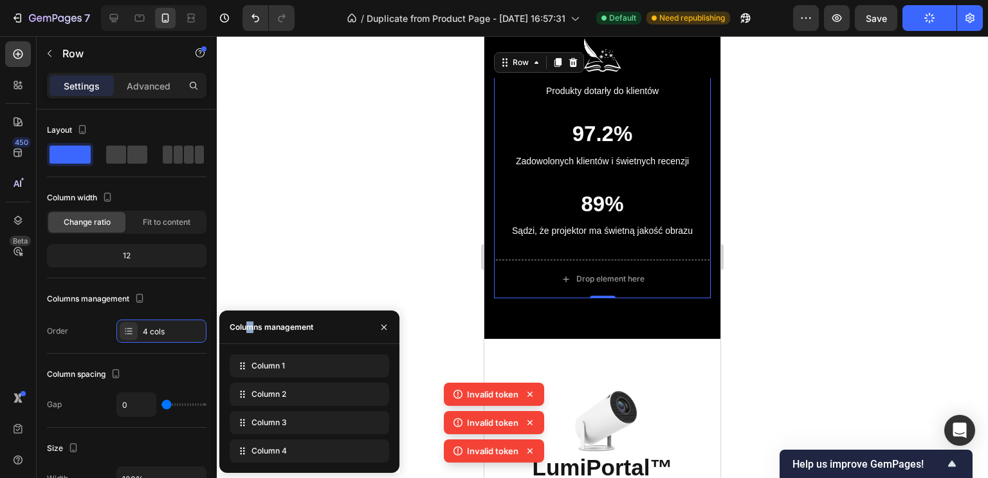
click at [251, 324] on div "Columns management" at bounding box center [272, 327] width 84 height 12
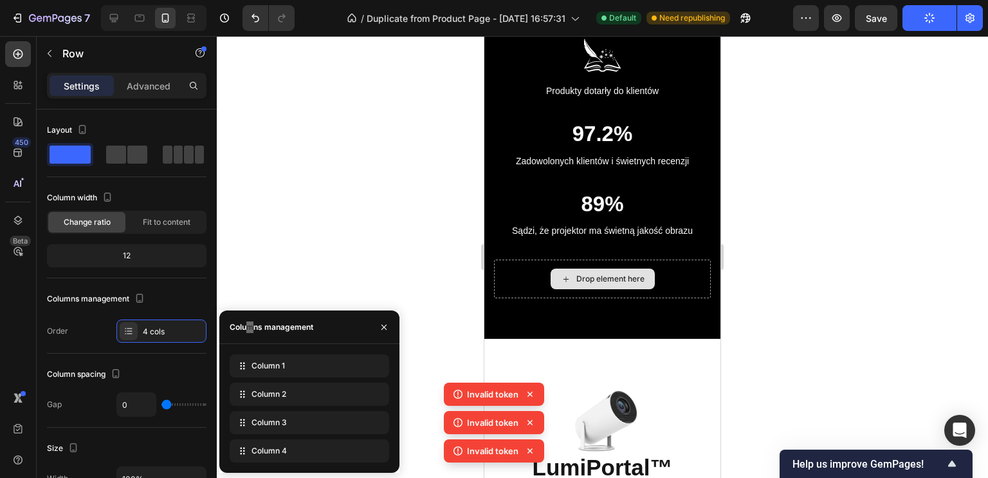
click at [569, 270] on div "Drop element here" at bounding box center [603, 278] width 104 height 21
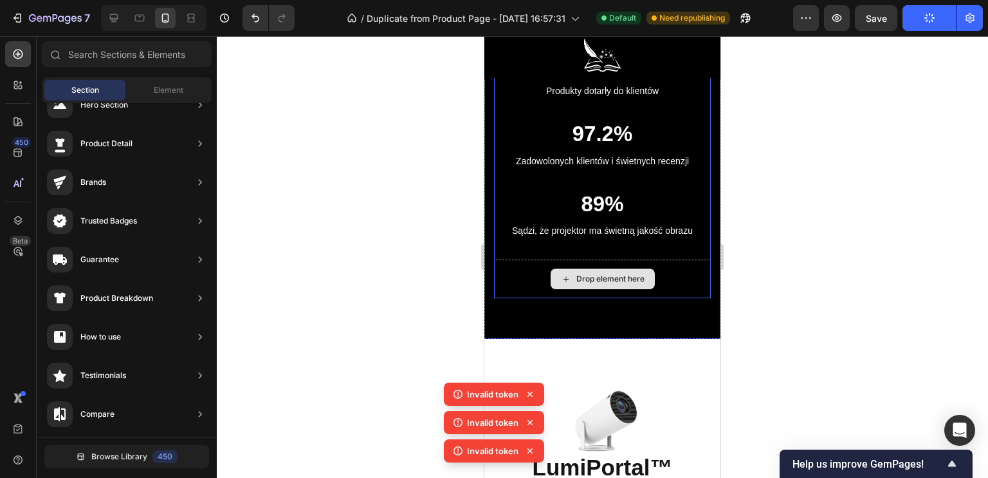
click at [515, 269] on div "Drop element here" at bounding box center [602, 278] width 217 height 39
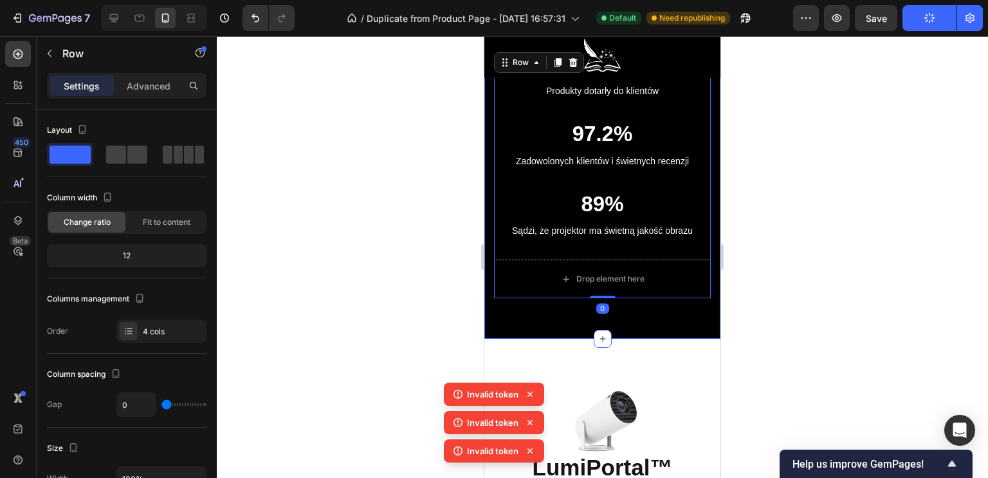
click at [414, 279] on div at bounding box center [603, 256] width 772 height 441
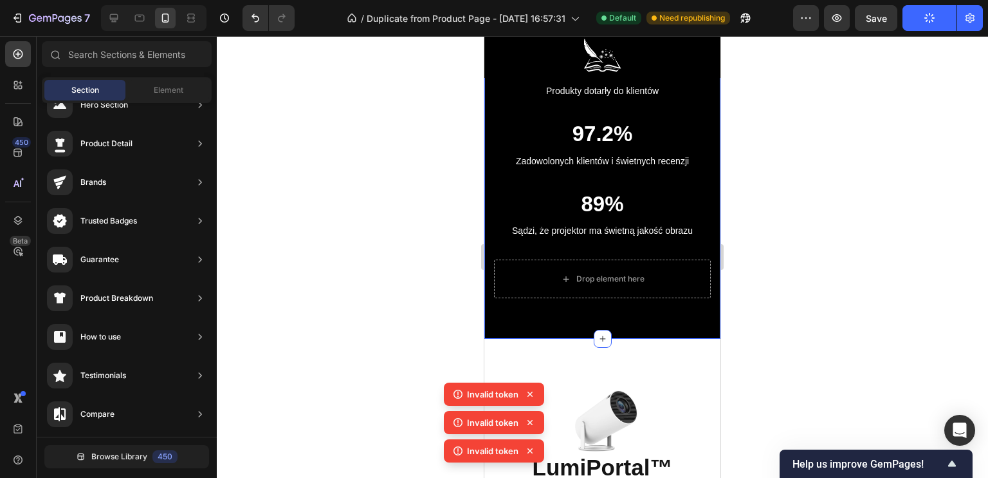
scroll to position [2557, 0]
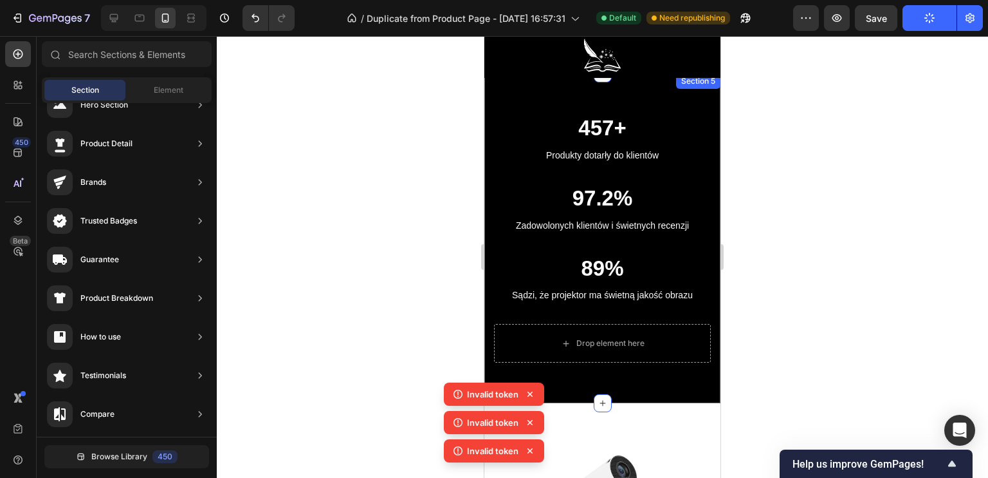
click at [608, 382] on div "457+ Heading Produkty dotarły do klientów Text block 97.2% Heading Zadowolonych…" at bounding box center [603, 237] width 236 height 329
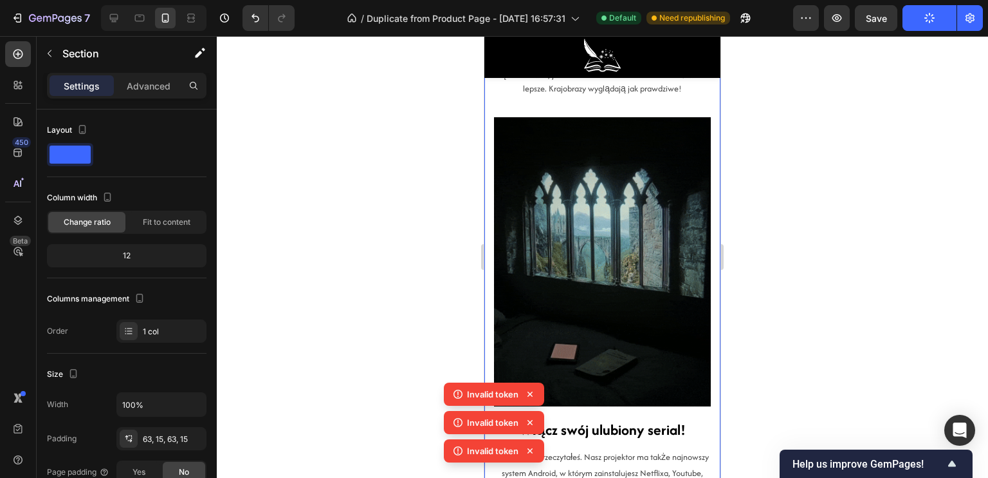
scroll to position [1978, 0]
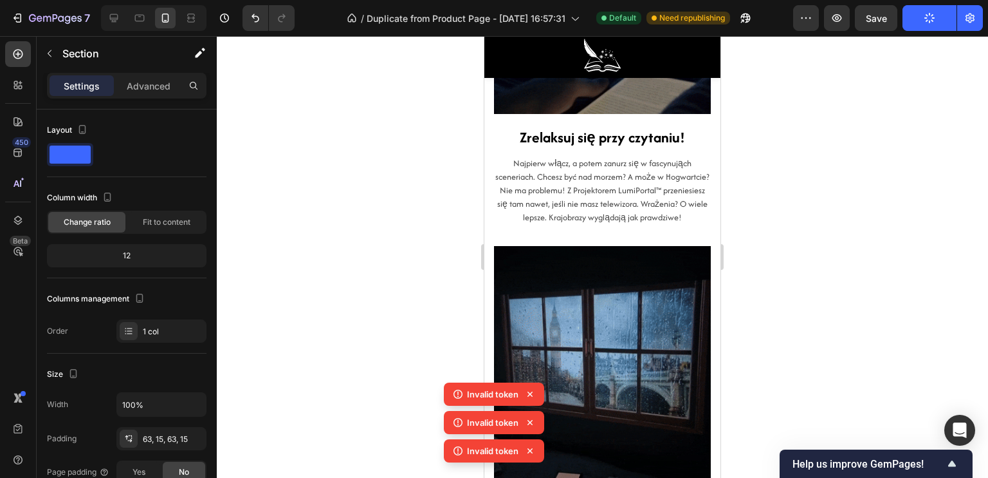
click at [864, 271] on div at bounding box center [603, 256] width 772 height 441
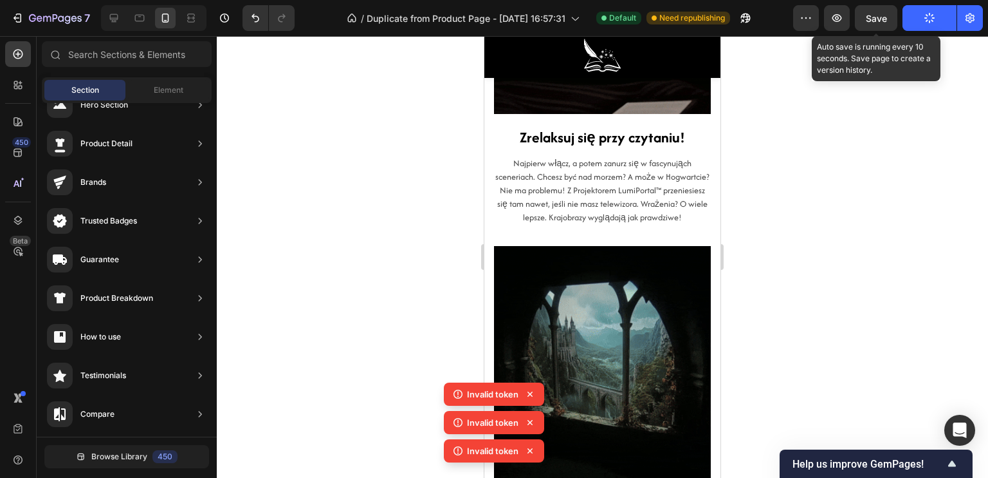
click at [869, 23] on div "Save" at bounding box center [876, 19] width 21 height 14
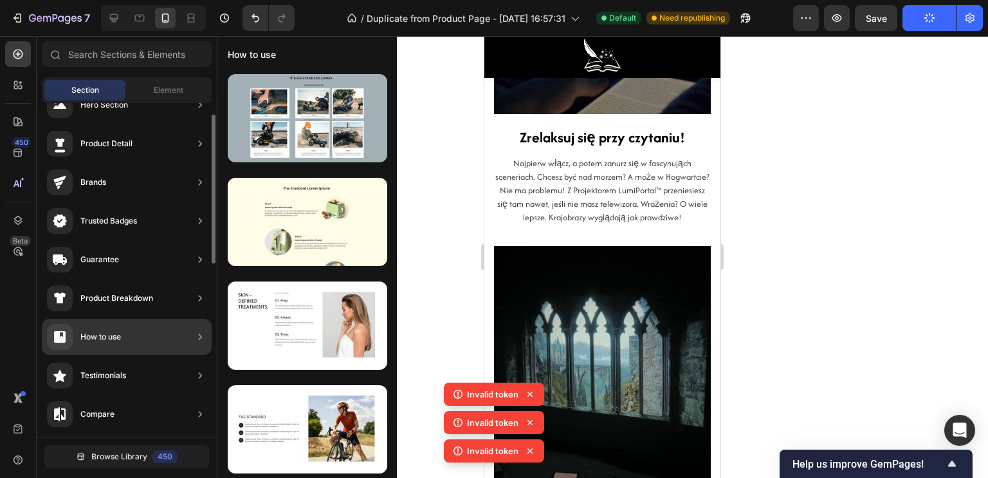
scroll to position [0, 0]
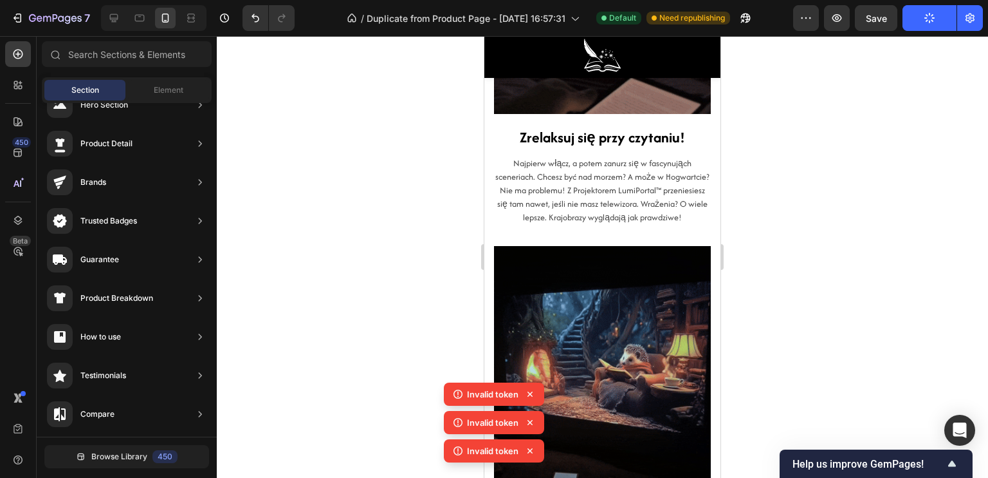
click at [425, 167] on div at bounding box center [603, 256] width 772 height 441
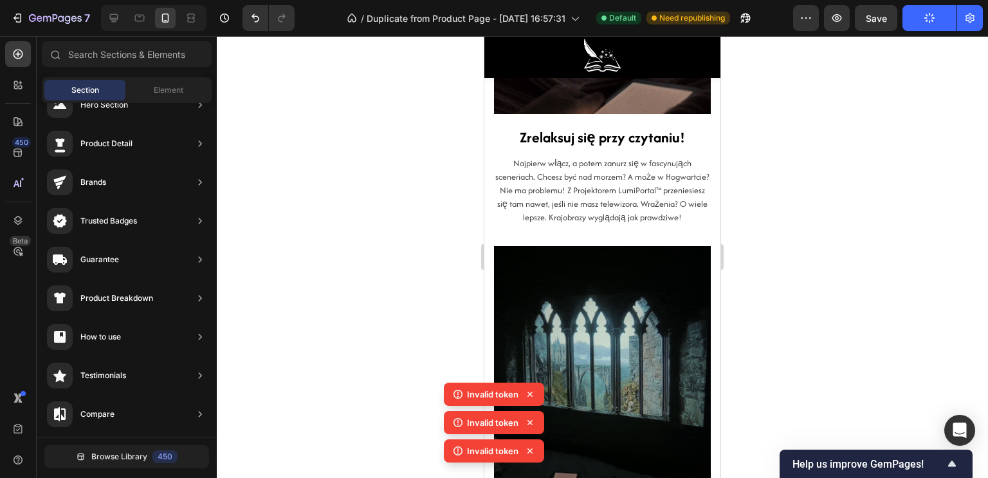
click at [869, 3] on div "7 / Duplicate from Product Page - Sep 25, 16:57:31 Default Need republishing Pr…" at bounding box center [494, 18] width 988 height 37
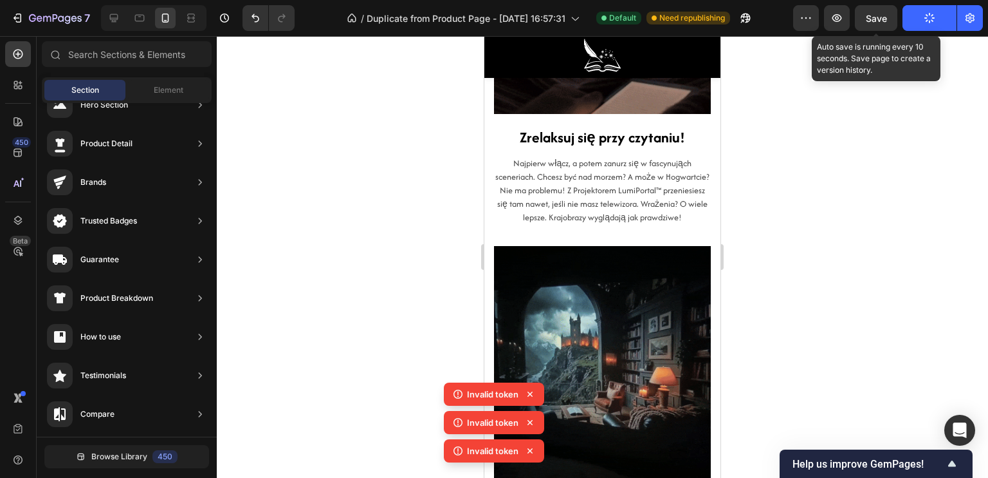
click at [868, 12] on div "Save" at bounding box center [876, 19] width 21 height 14
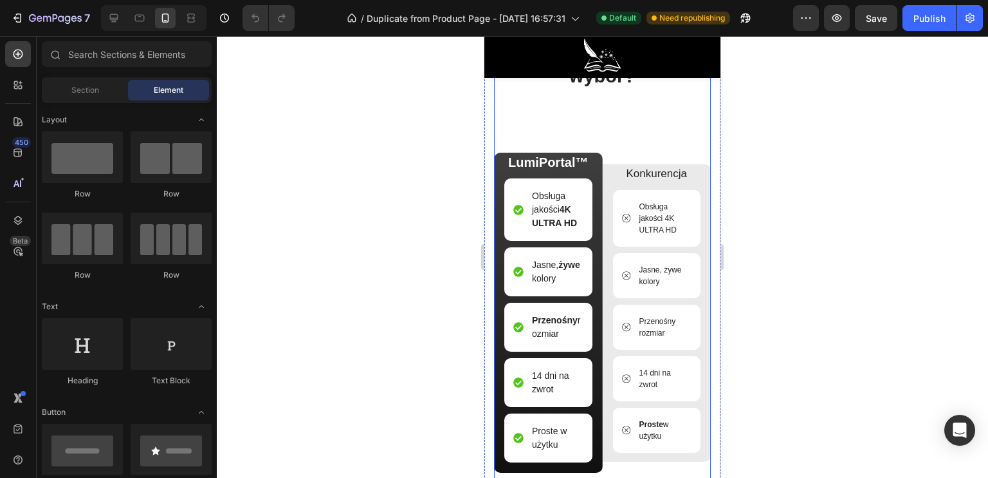
scroll to position [3604, 0]
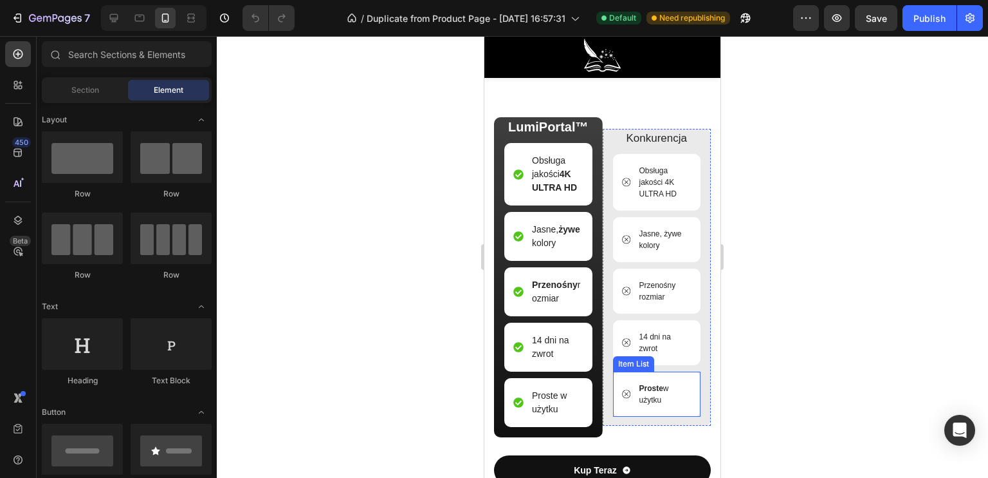
click at [650, 393] on strong "Proste" at bounding box center [652, 388] width 24 height 9
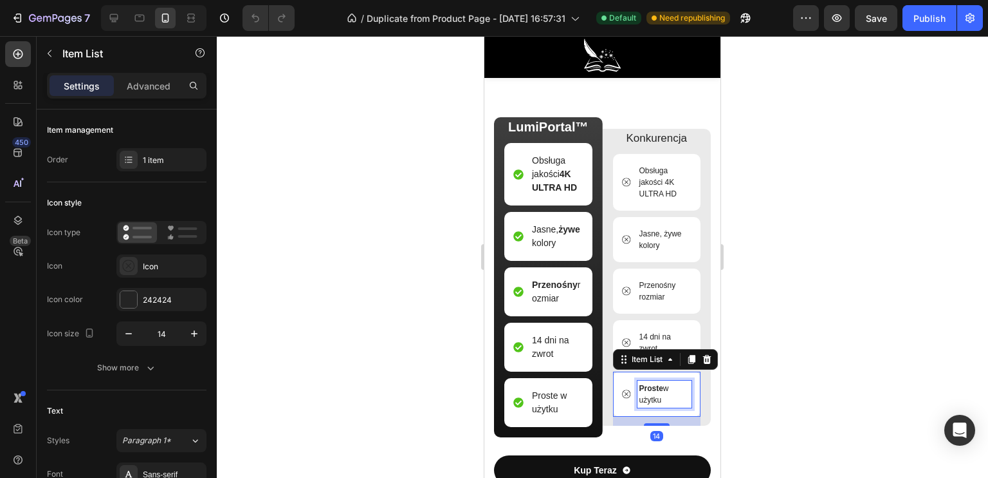
click at [655, 393] on strong "Proste" at bounding box center [652, 388] width 24 height 9
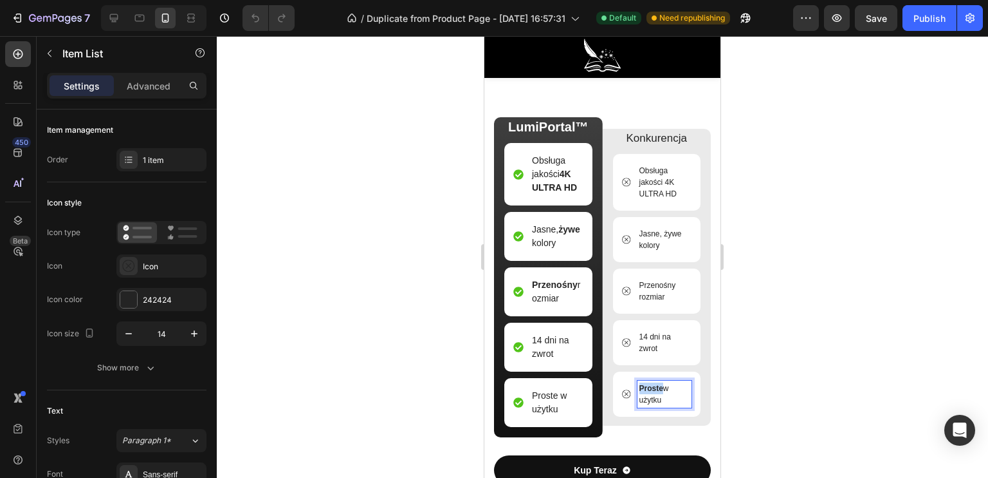
drag, startPoint x: 656, startPoint y: 407, endPoint x: 633, endPoint y: 407, distance: 23.2
click at [638, 407] on div "Proste w użytku" at bounding box center [665, 393] width 55 height 27
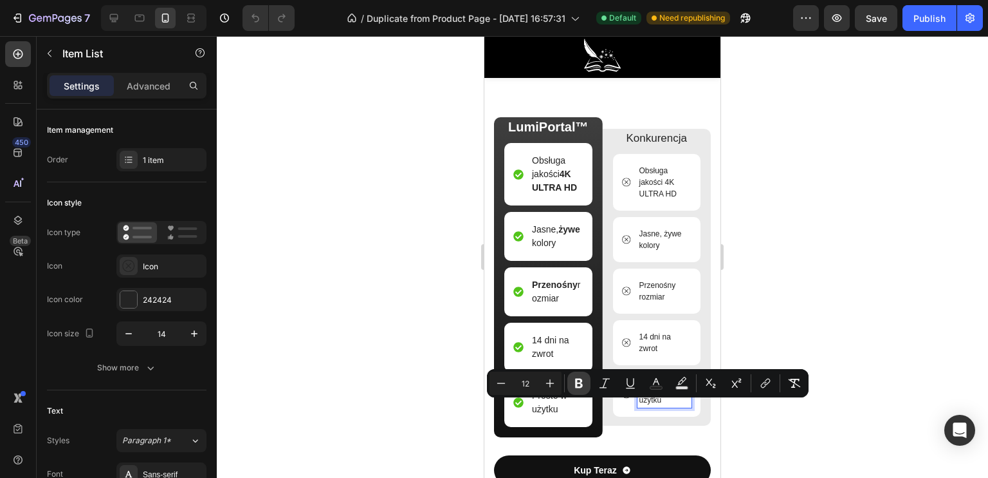
click at [586, 378] on button "Bold" at bounding box center [579, 382] width 23 height 23
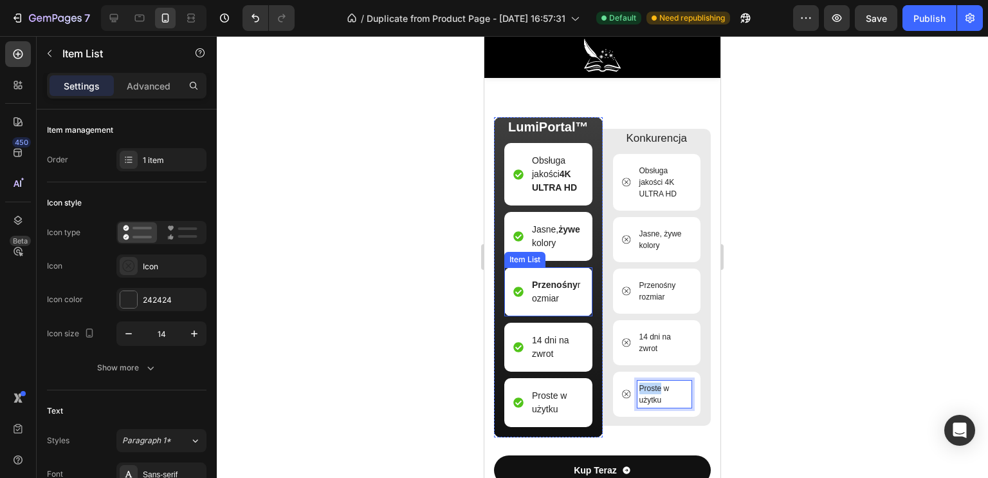
click at [556, 305] on p "Przenośny rozmiar" at bounding box center [557, 291] width 50 height 27
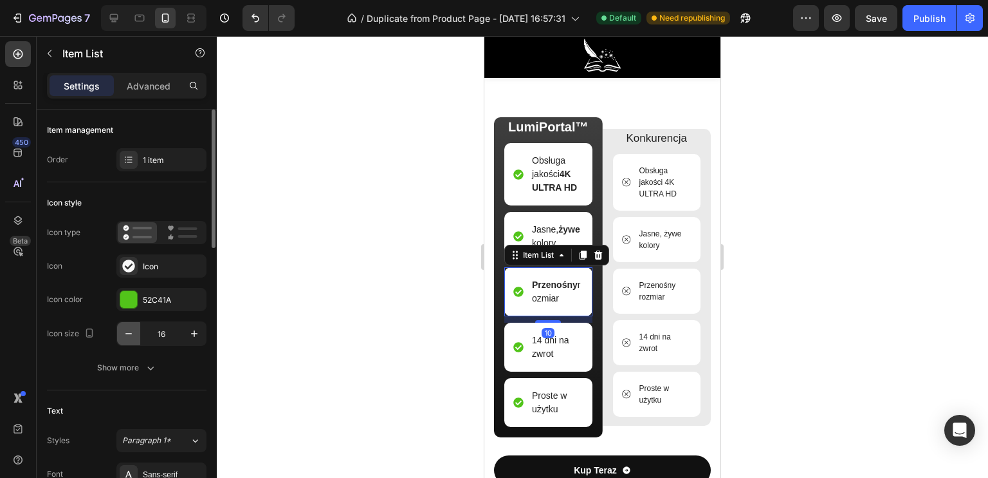
click at [127, 342] on button "button" at bounding box center [128, 333] width 23 height 23
click at [131, 333] on icon "button" at bounding box center [128, 333] width 13 height 13
type input "13"
click at [514, 307] on div "Przenośny rozmiar" at bounding box center [549, 291] width 70 height 31
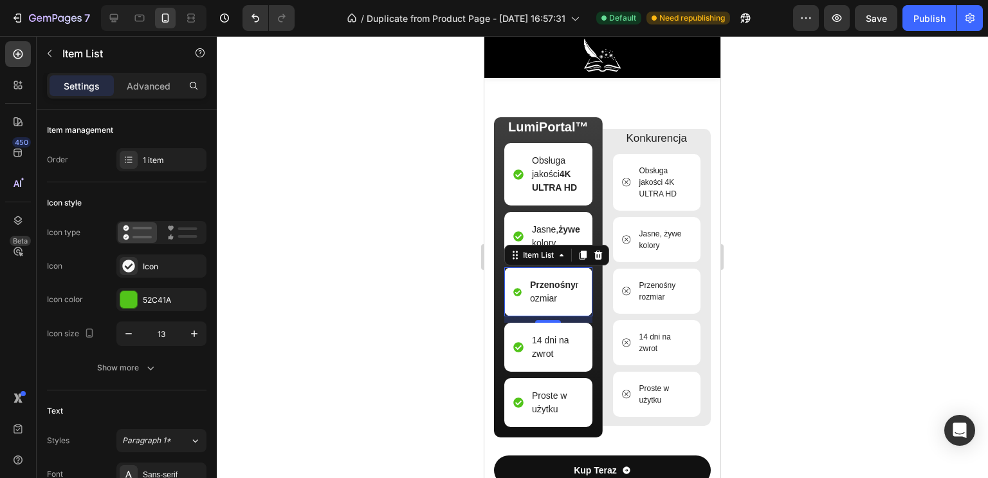
click at [517, 296] on icon at bounding box center [518, 292] width 8 height 8
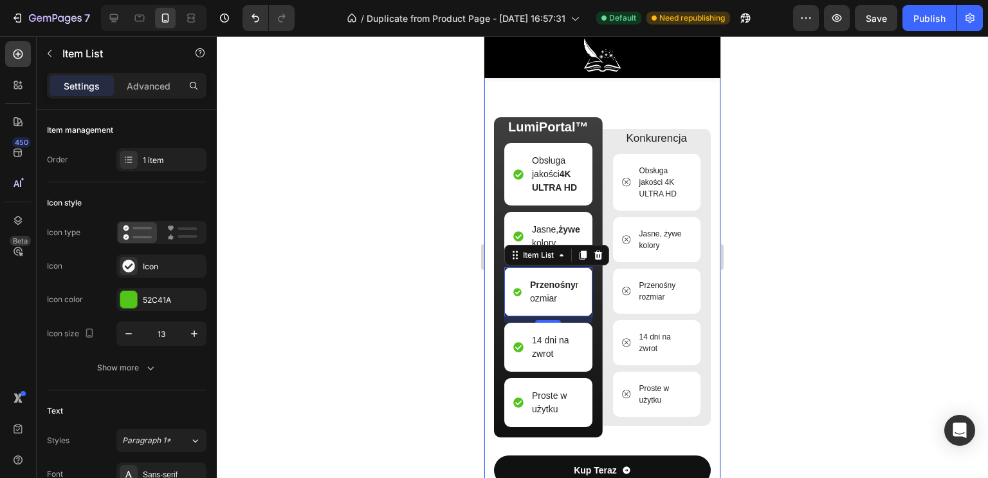
click at [360, 333] on div at bounding box center [603, 256] width 772 height 441
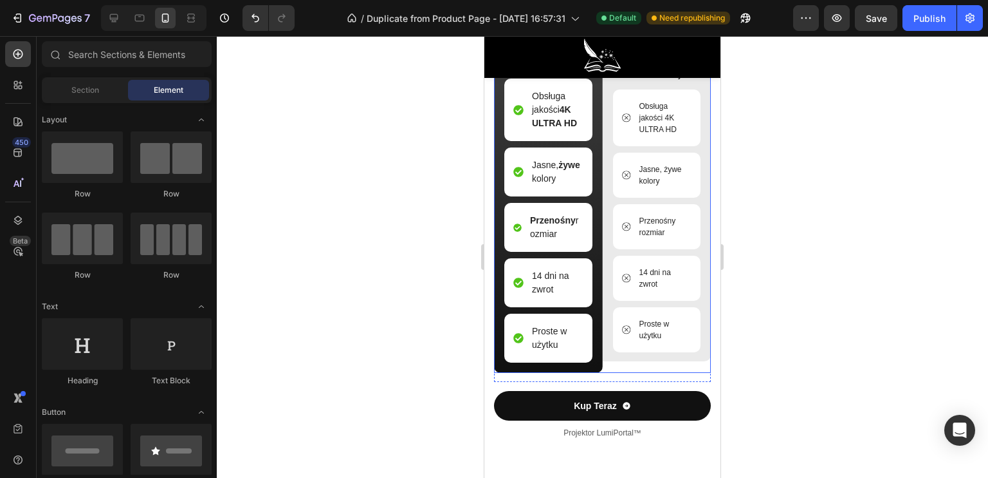
scroll to position [3797, 0]
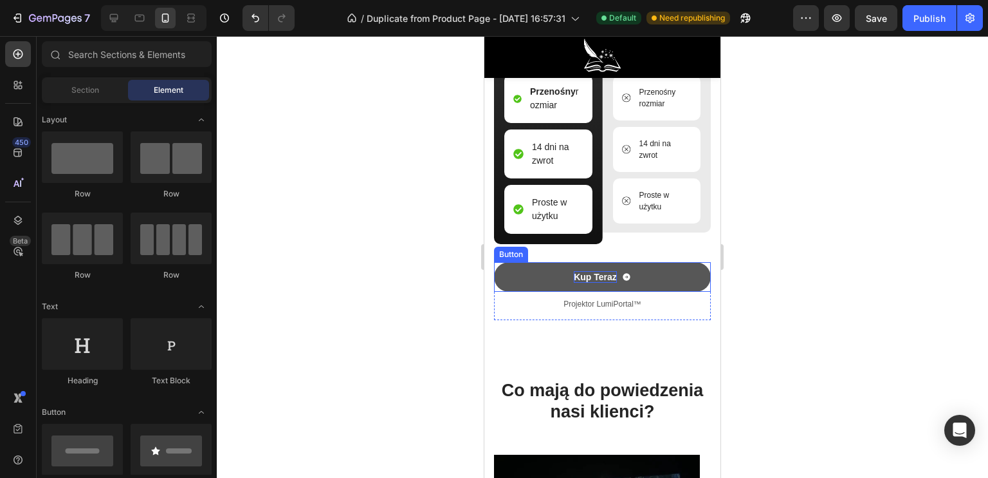
click at [597, 283] on p "Kup Teraz" at bounding box center [595, 277] width 43 height 12
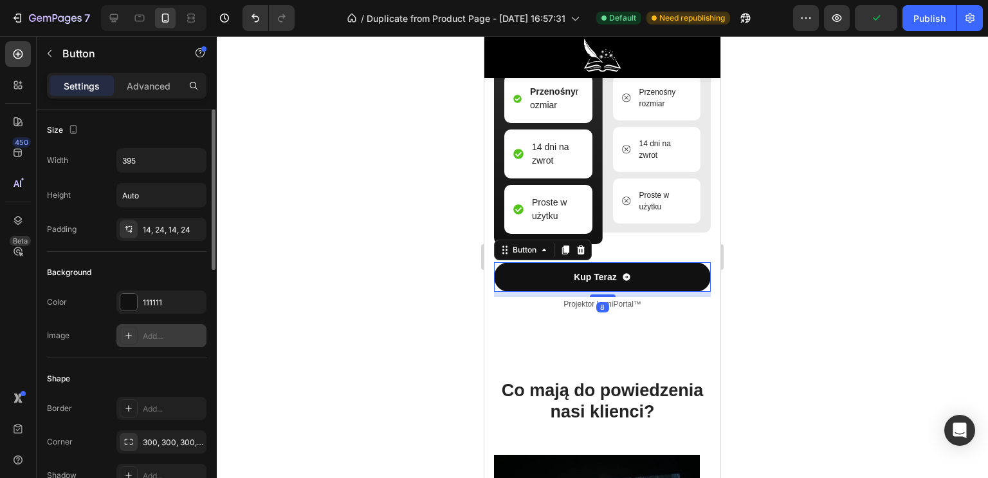
click at [140, 336] on div "Add..." at bounding box center [161, 335] width 90 height 23
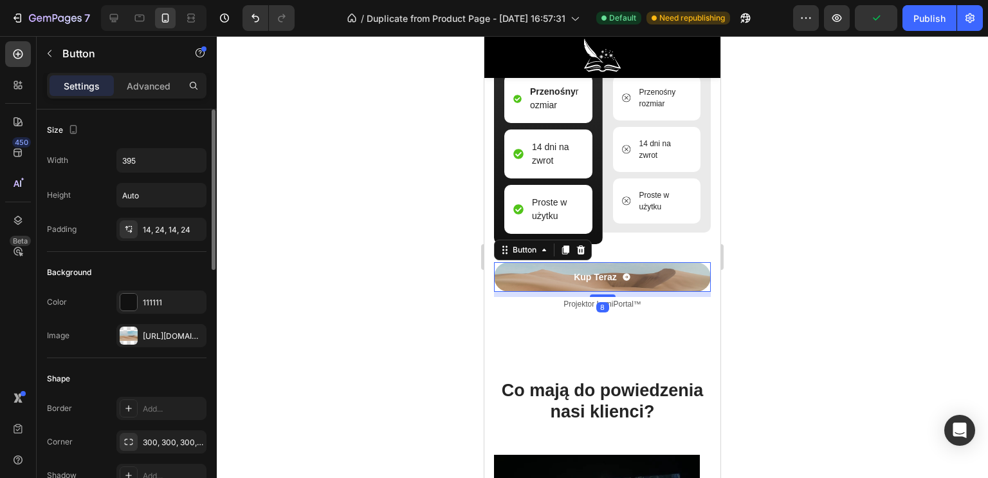
click at [104, 349] on div "Background Color 111111 Image https://cdn.shopify.com/s/files/1/2005/9307/files…" at bounding box center [127, 305] width 160 height 106
click at [140, 338] on div "https://cdn.shopify.com/s/files/1/2005/9307/files/background_settings.jpg" at bounding box center [161, 335] width 90 height 23
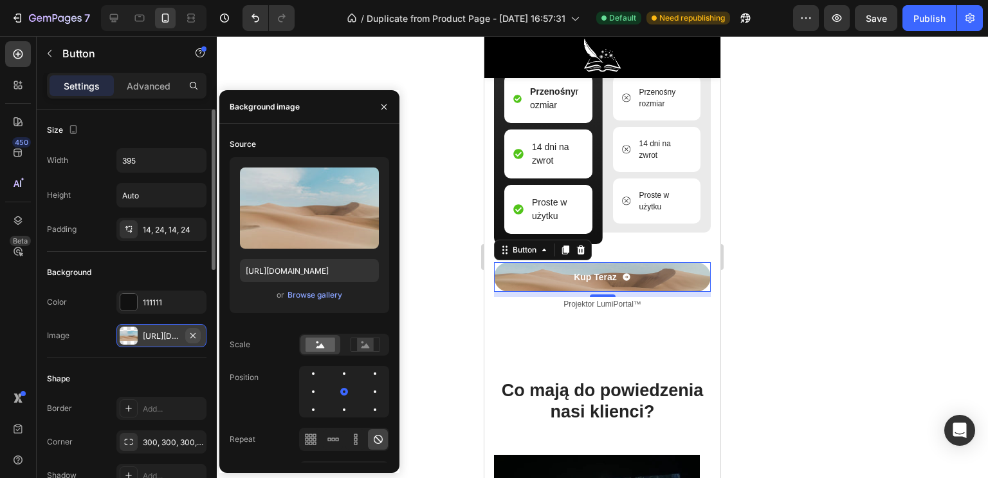
click at [193, 333] on icon "button" at bounding box center [192, 334] width 5 height 5
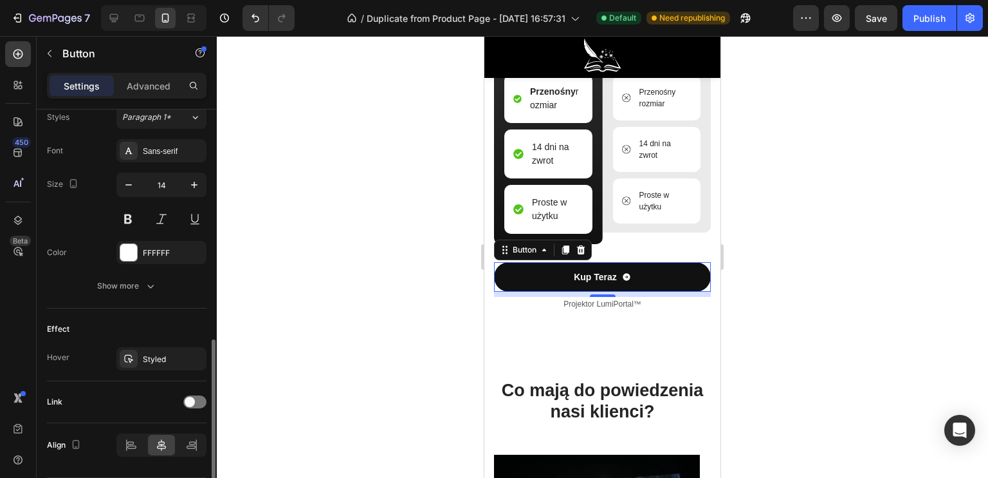
scroll to position [617, 0]
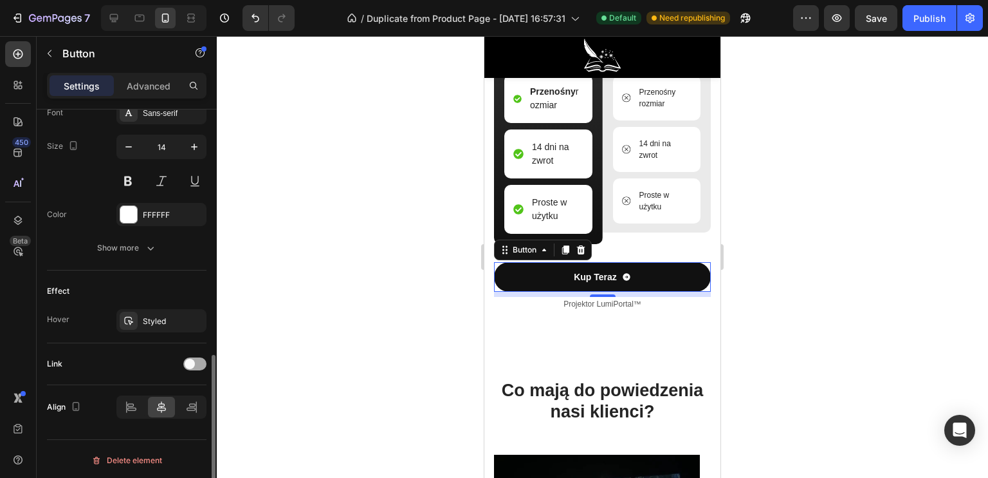
click at [199, 357] on div at bounding box center [194, 363] width 23 height 13
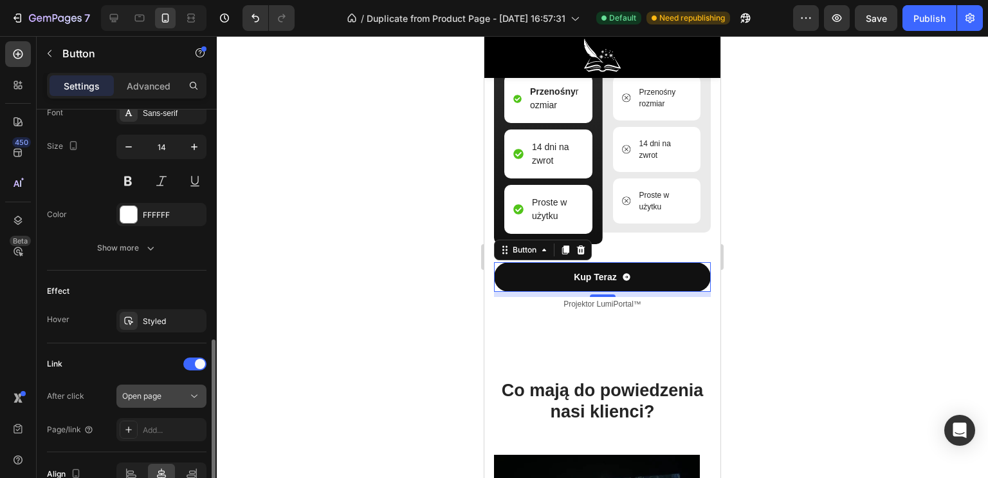
click at [146, 393] on span "Open page" at bounding box center [141, 396] width 39 height 10
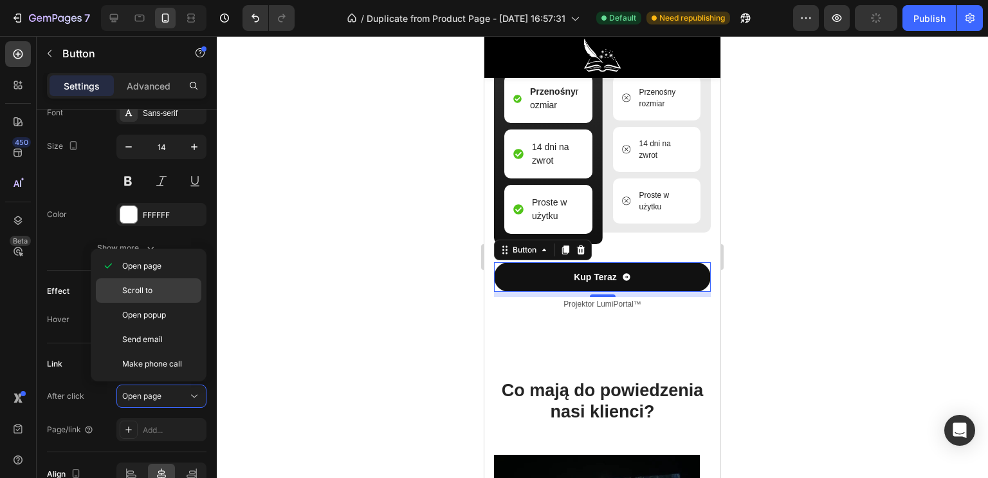
click at [152, 290] on p "Scroll to" at bounding box center [158, 290] width 73 height 12
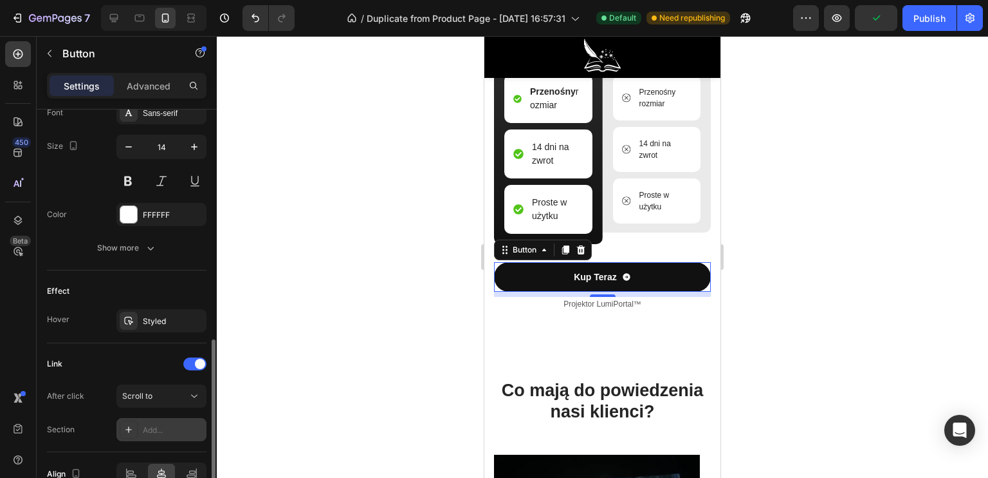
click at [160, 429] on div "Add..." at bounding box center [173, 430] width 60 height 12
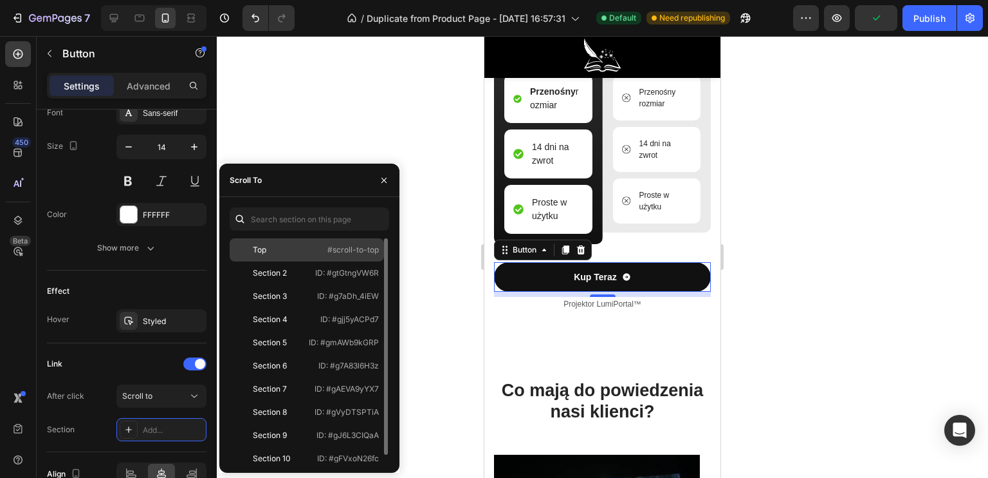
click at [306, 248] on div "Top" at bounding box center [272, 250] width 75 height 12
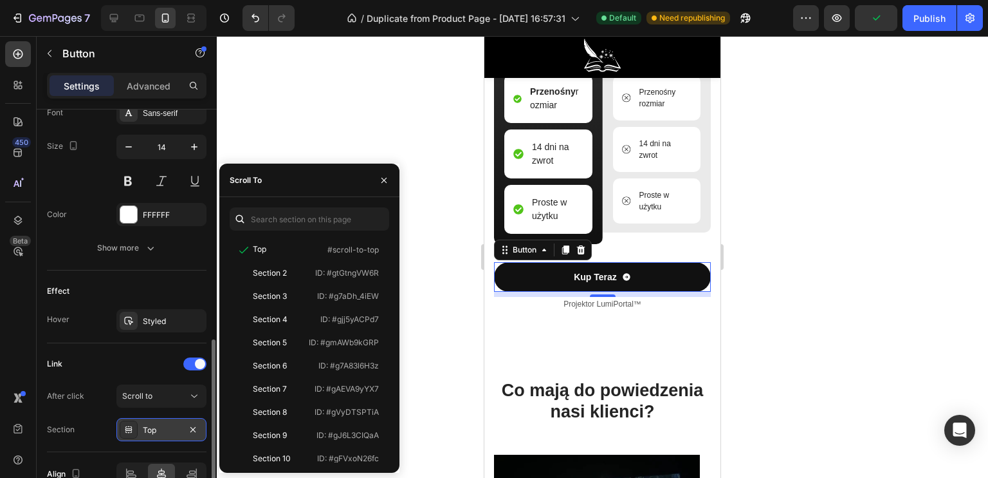
scroll to position [684, 0]
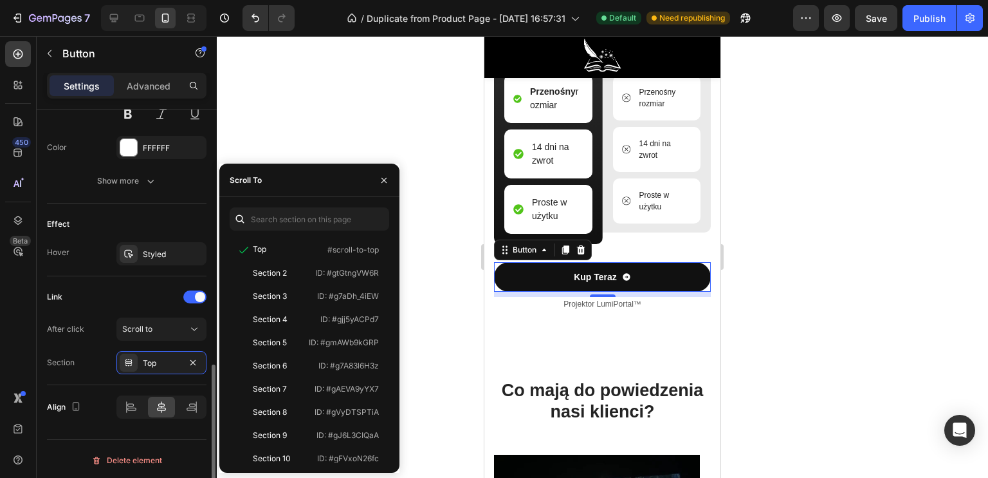
click at [103, 364] on div "Section Top" at bounding box center [127, 362] width 160 height 23
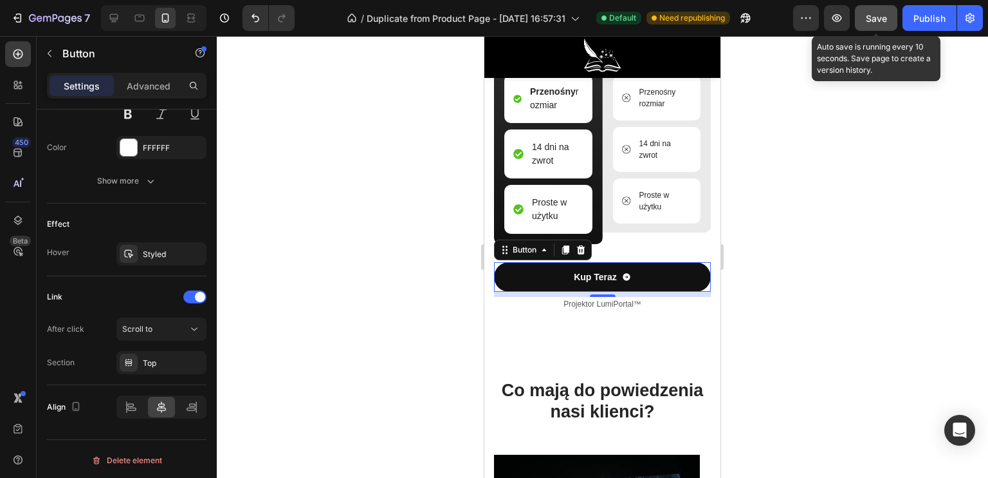
click at [883, 17] on span "Save" at bounding box center [876, 18] width 21 height 11
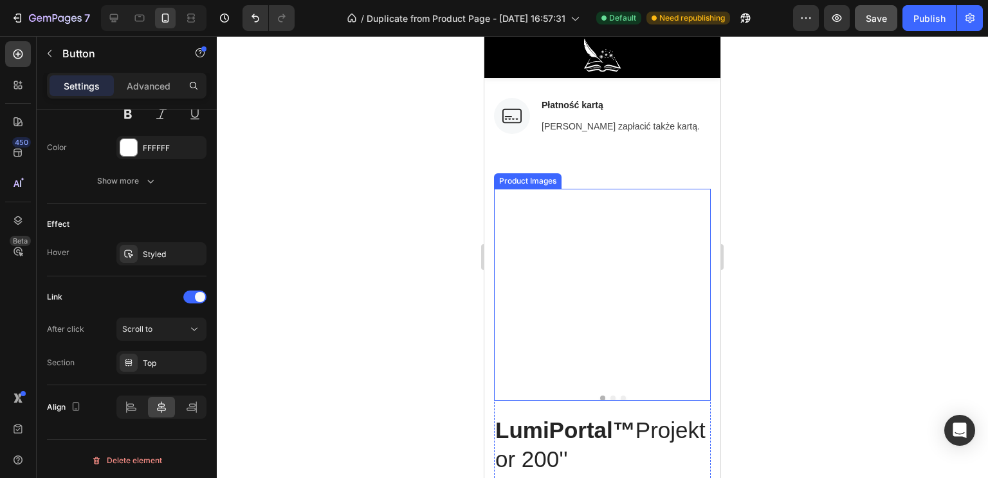
scroll to position [5053, 0]
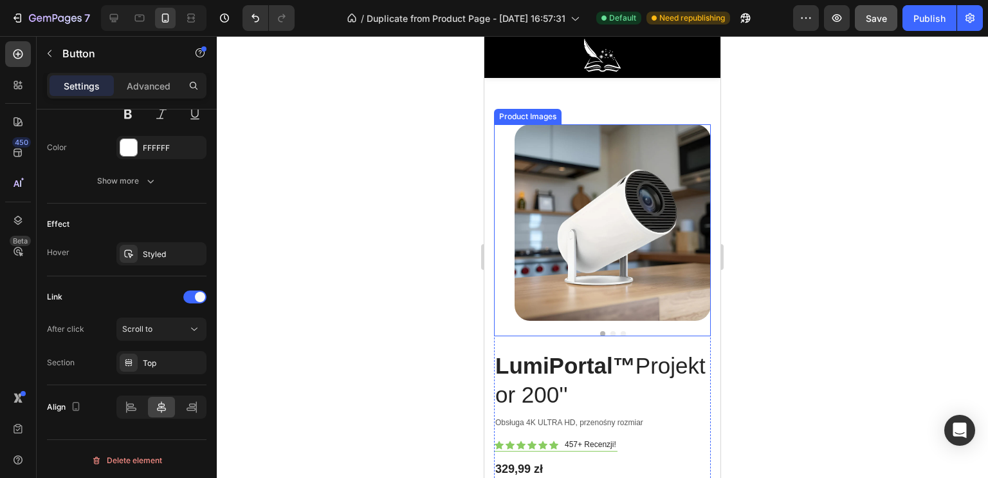
click at [582, 251] on img at bounding box center [613, 222] width 196 height 196
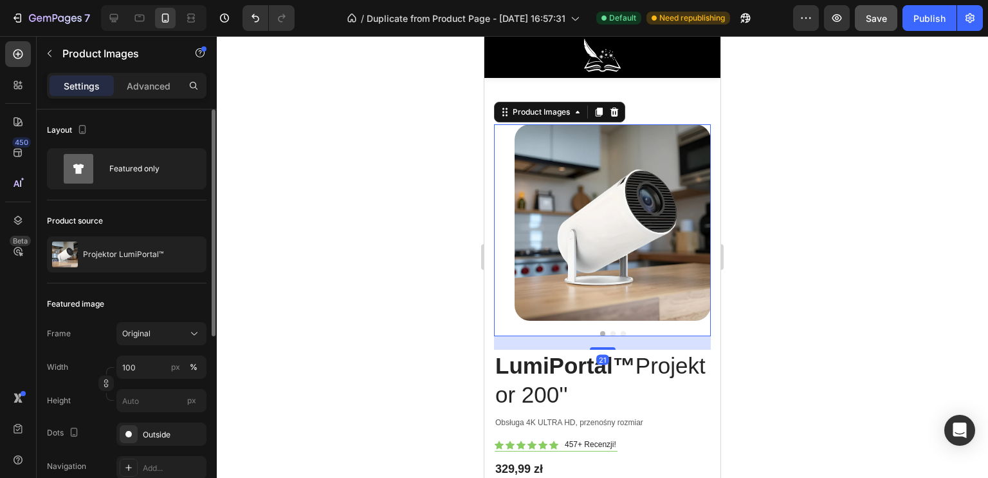
scroll to position [5117, 0]
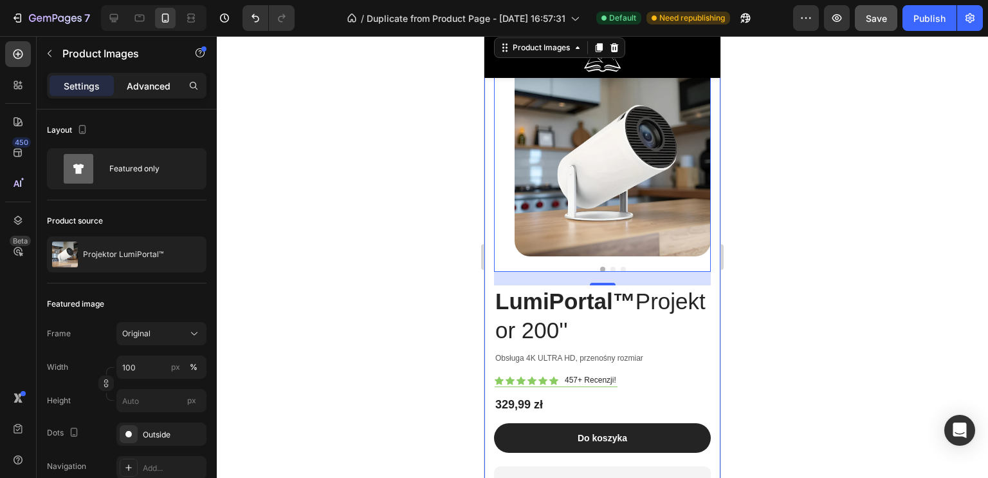
click at [175, 80] on div "Advanced" at bounding box center [148, 85] width 64 height 21
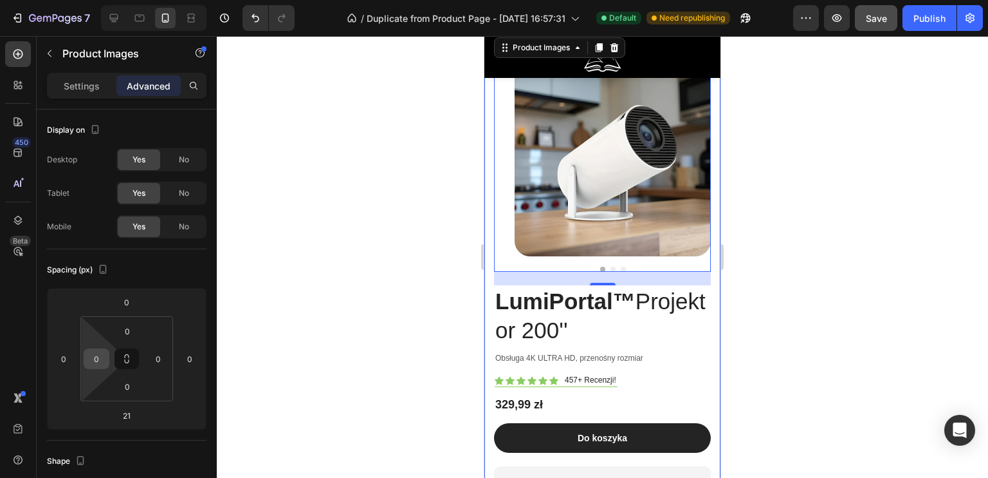
click at [98, 361] on input "0" at bounding box center [96, 358] width 19 height 19
click at [126, 458] on p "M 12px" at bounding box center [129, 462] width 58 height 9
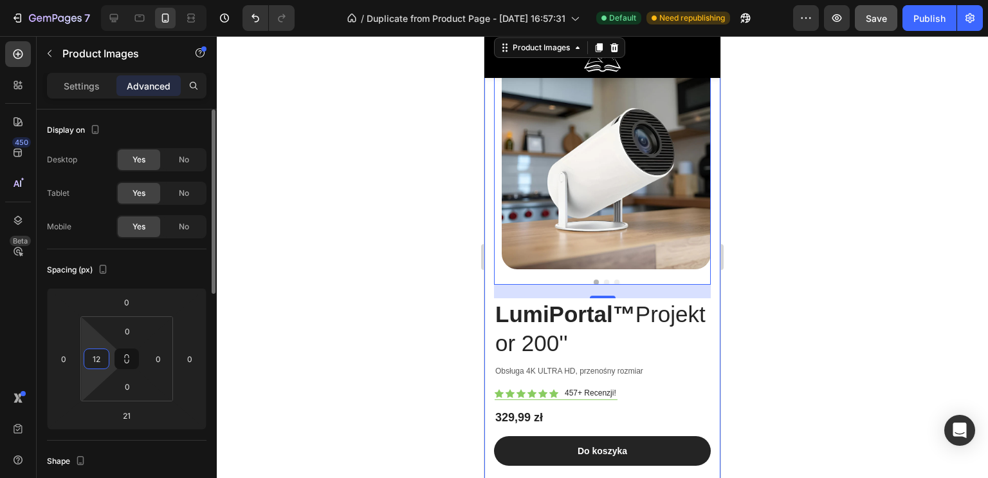
click at [98, 358] on input "12" at bounding box center [96, 358] width 19 height 19
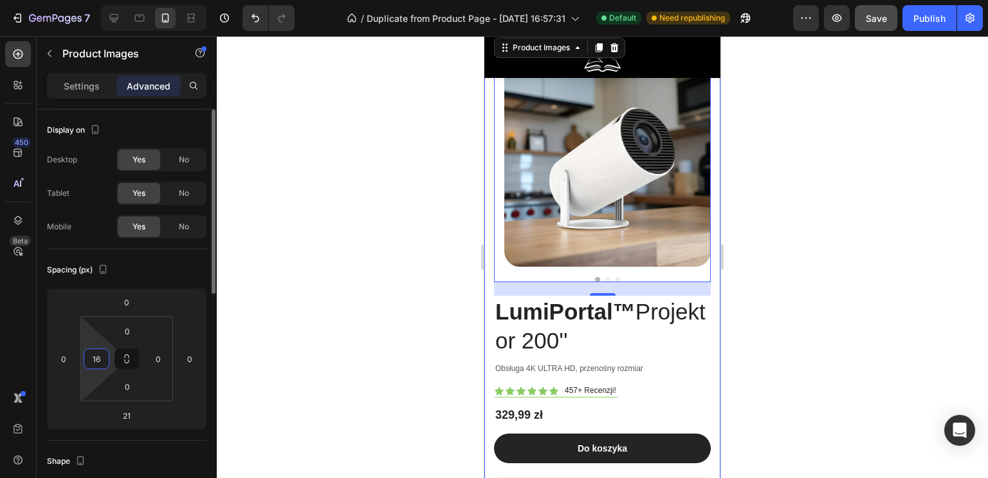
drag, startPoint x: 100, startPoint y: 355, endPoint x: 81, endPoint y: 355, distance: 19.3
click at [82, 355] on div "0 16 0 0" at bounding box center [126, 358] width 93 height 85
type input "1"
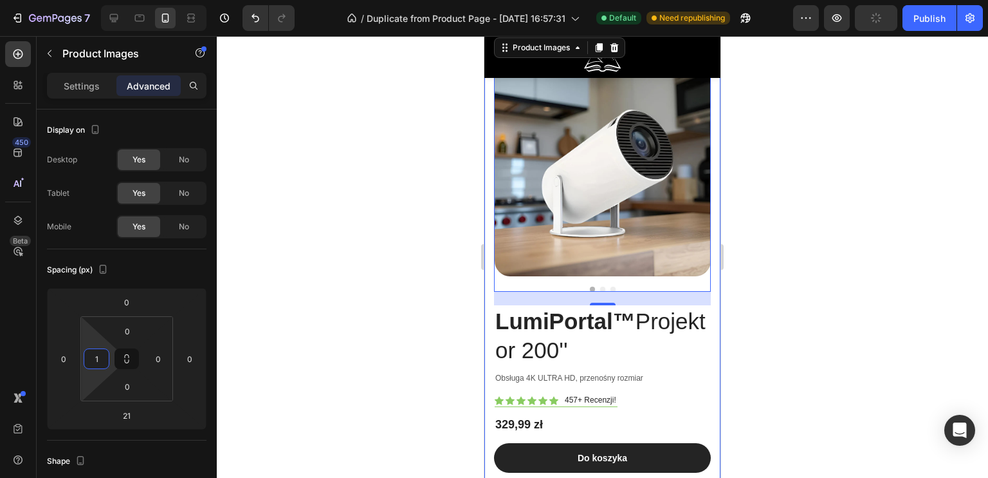
click at [239, 339] on div at bounding box center [603, 256] width 772 height 441
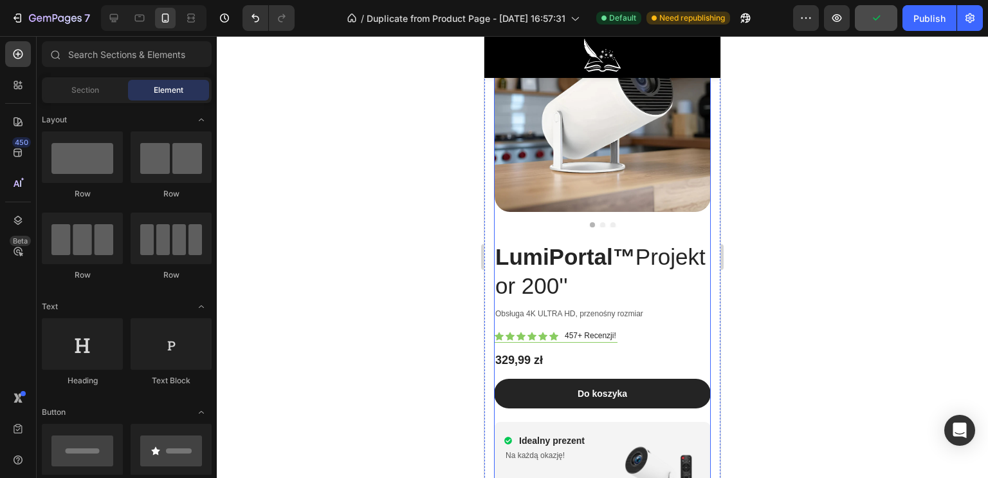
scroll to position [5246, 0]
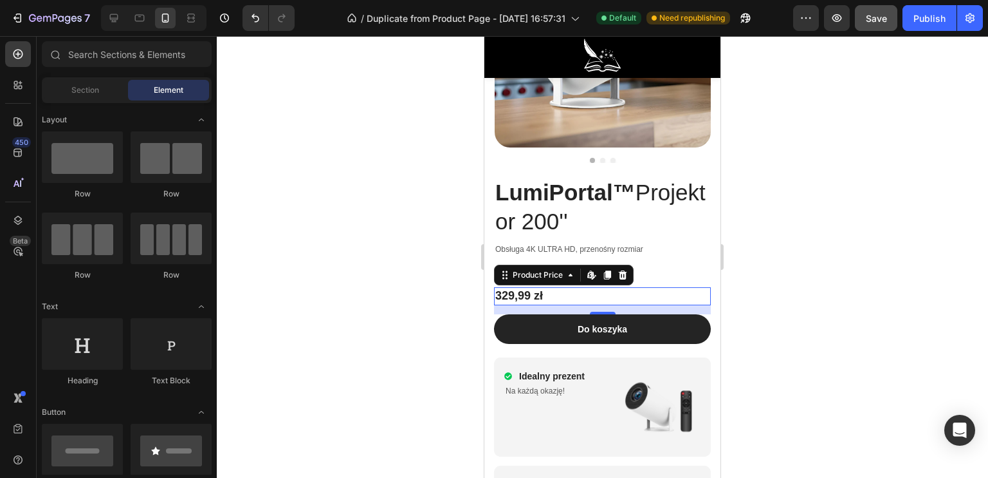
click at [549, 287] on div "329,99 zł" at bounding box center [602, 295] width 217 height 17
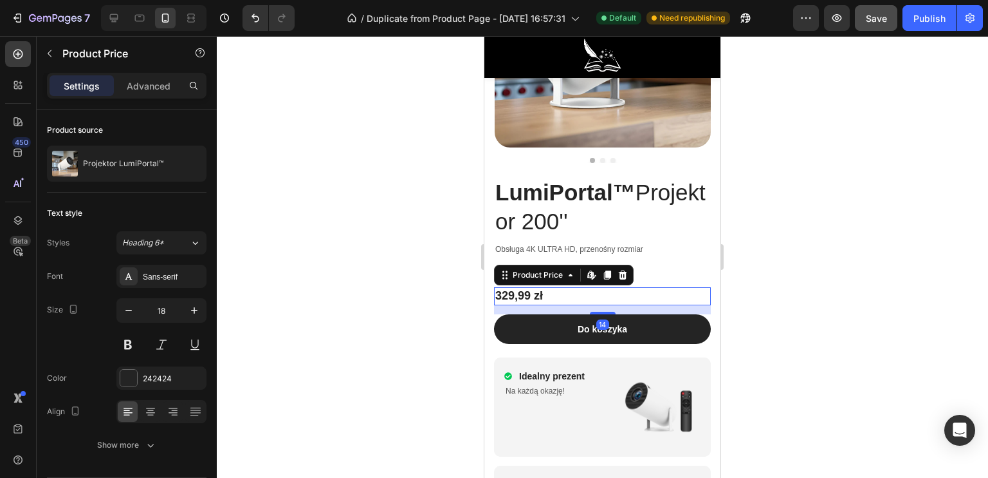
click at [555, 287] on div "329,99 zł" at bounding box center [602, 295] width 217 height 17
click at [564, 287] on div "329,99 zł" at bounding box center [602, 295] width 217 height 17
click at [521, 287] on div "329,99 zł" at bounding box center [602, 295] width 217 height 17
click at [419, 285] on div at bounding box center [603, 256] width 772 height 441
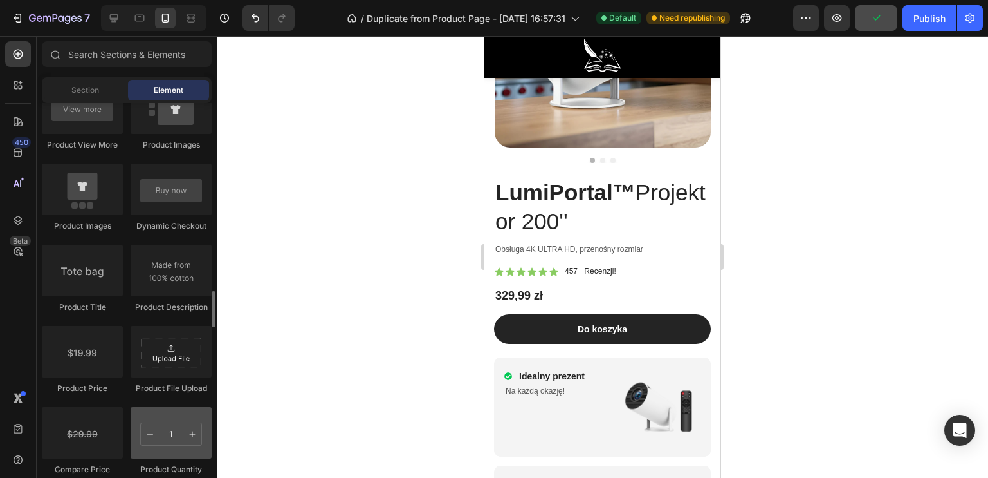
scroll to position [2059, 0]
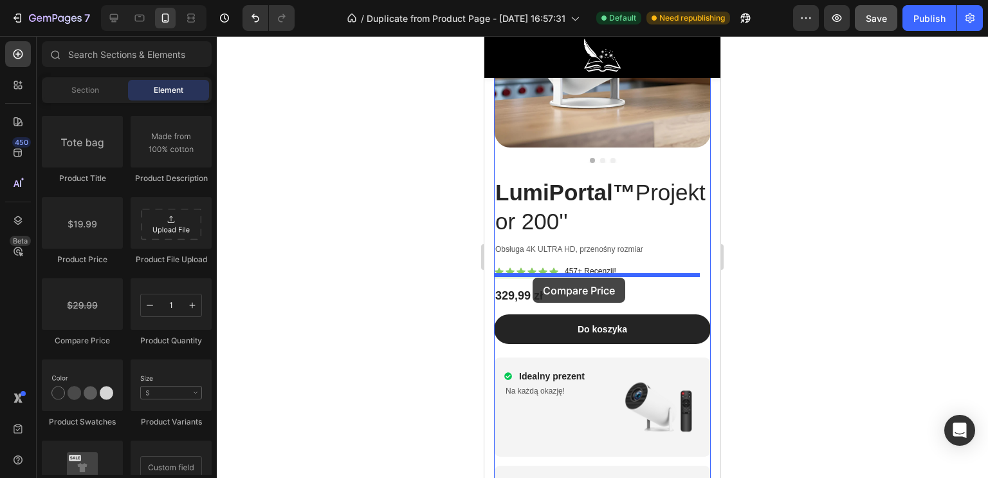
drag, startPoint x: 644, startPoint y: 339, endPoint x: 533, endPoint y: 277, distance: 126.8
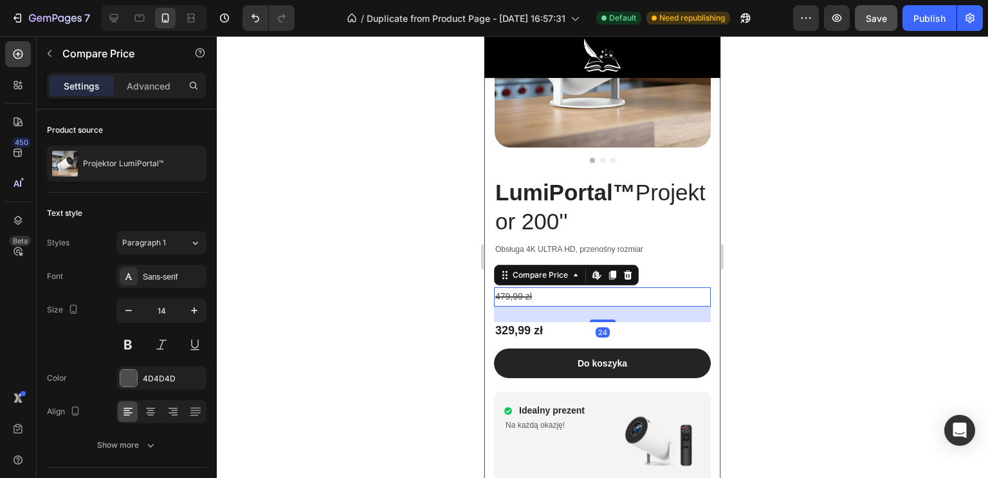
click at [432, 317] on div at bounding box center [603, 256] width 772 height 441
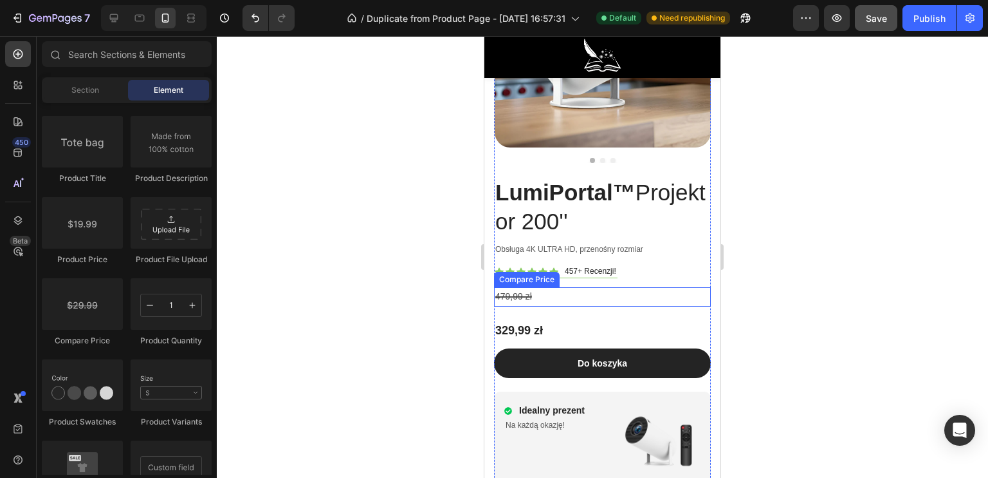
click at [557, 287] on div "479,99 zł" at bounding box center [602, 296] width 217 height 19
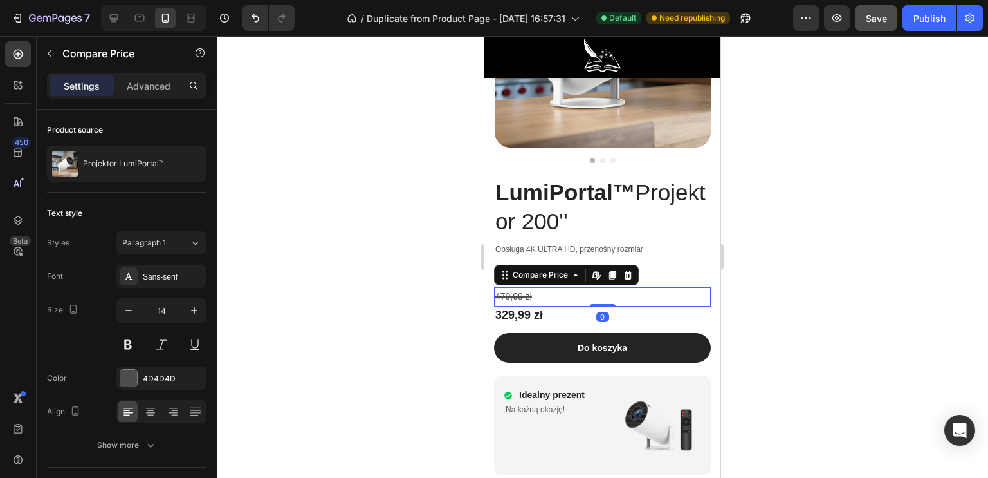
drag, startPoint x: 594, startPoint y: 307, endPoint x: 588, endPoint y: 279, distance: 29.0
click at [588, 287] on div "479,99 zł Compare Price Edit content in Shopify 0 Compare Price Edit content in…" at bounding box center [602, 296] width 217 height 19
click at [414, 275] on div at bounding box center [603, 256] width 772 height 441
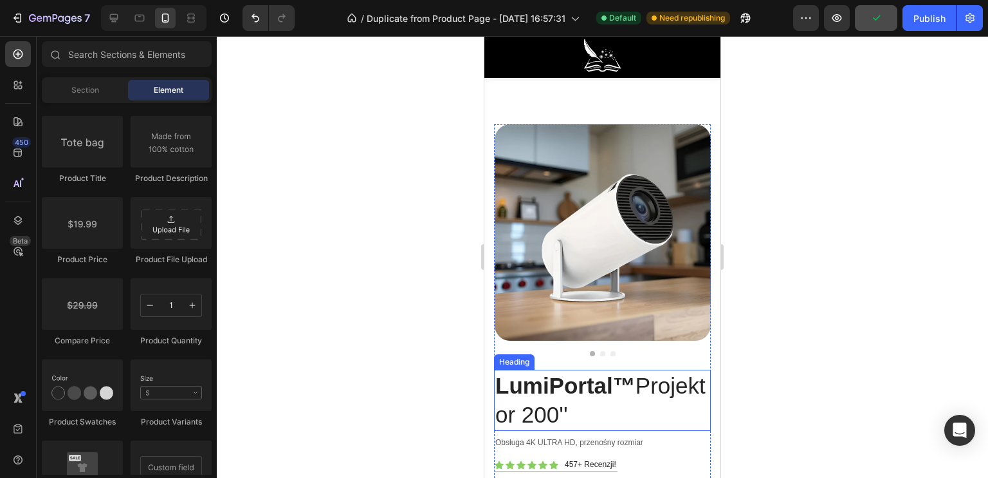
scroll to position [4989, 0]
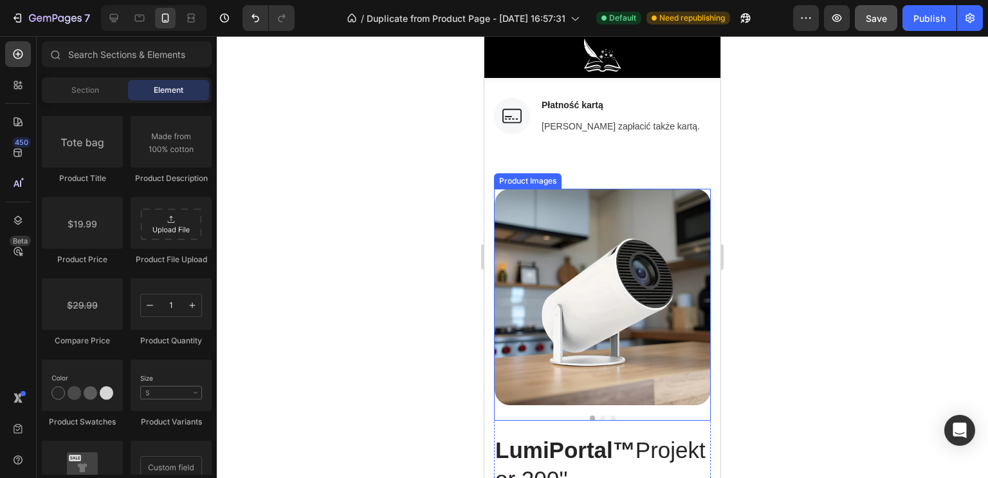
click at [535, 236] on img at bounding box center [603, 297] width 216 height 216
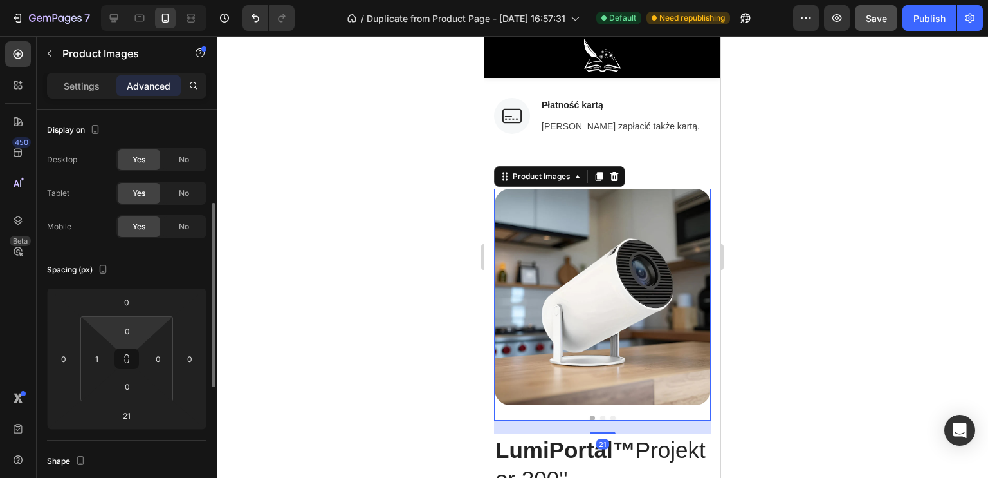
scroll to position [129, 0]
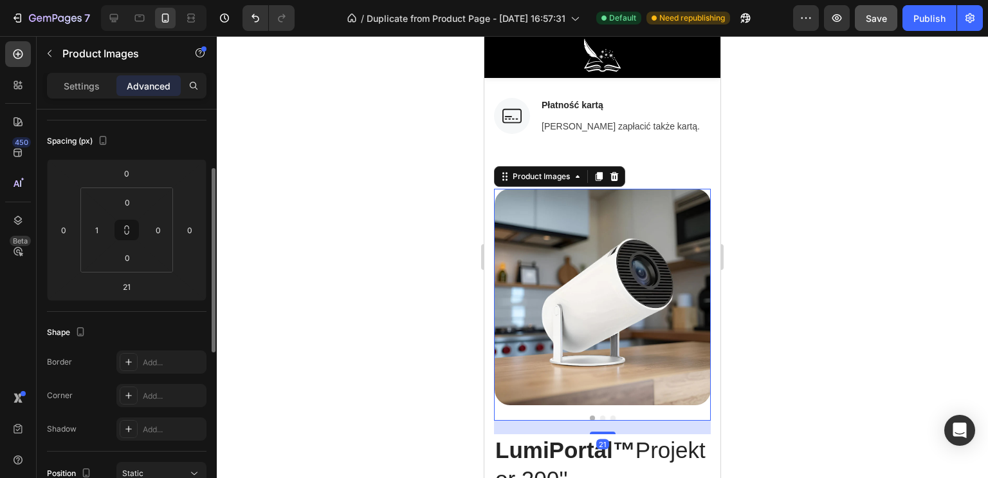
click at [382, 278] on div at bounding box center [603, 256] width 772 height 441
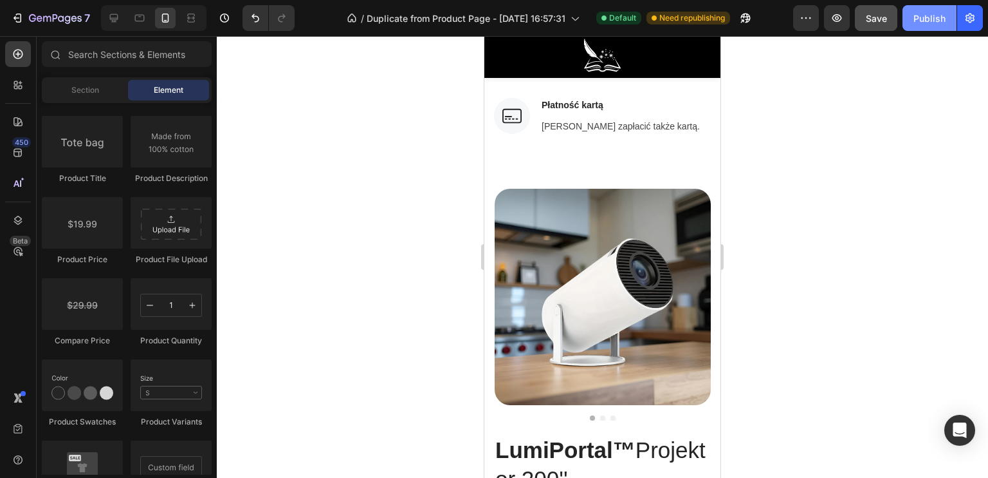
click at [911, 19] on button "Publish" at bounding box center [930, 18] width 54 height 26
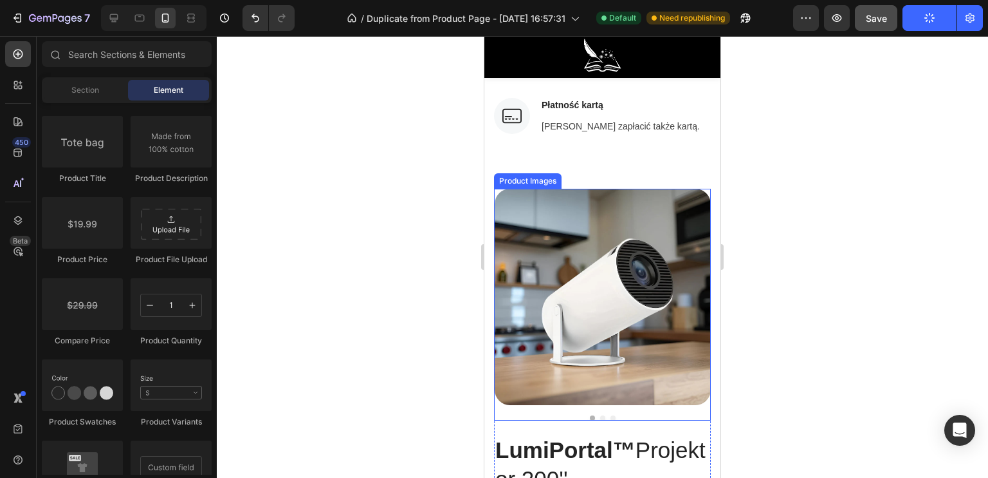
scroll to position [5053, 0]
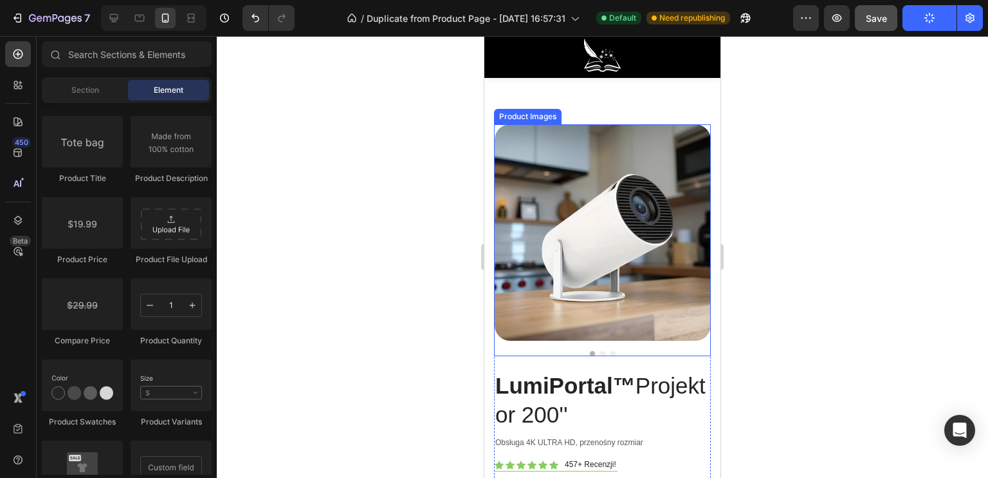
click at [602, 292] on img at bounding box center [603, 232] width 216 height 216
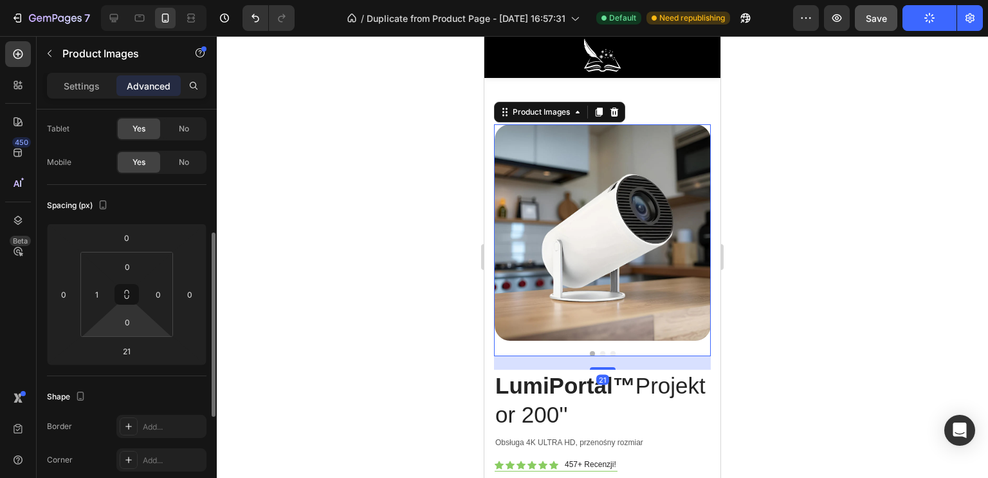
scroll to position [129, 0]
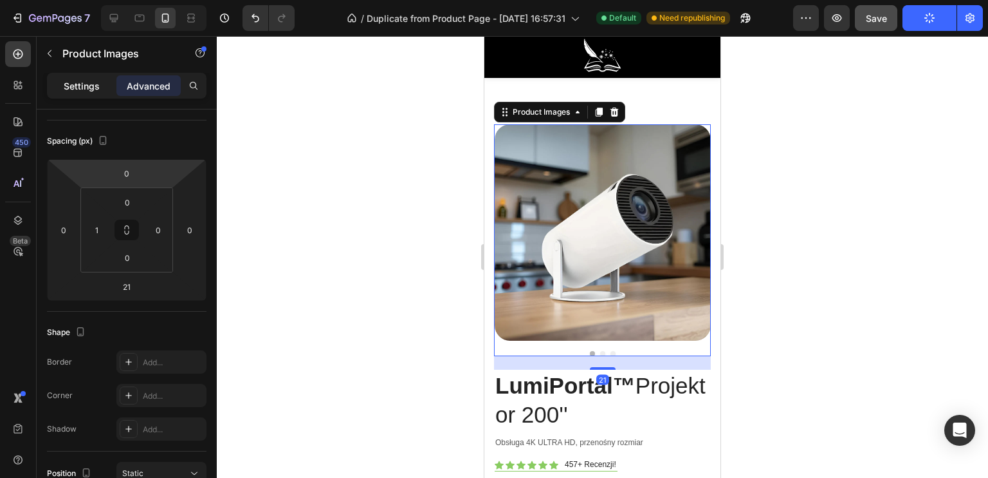
click at [70, 78] on div "Settings" at bounding box center [82, 85] width 64 height 21
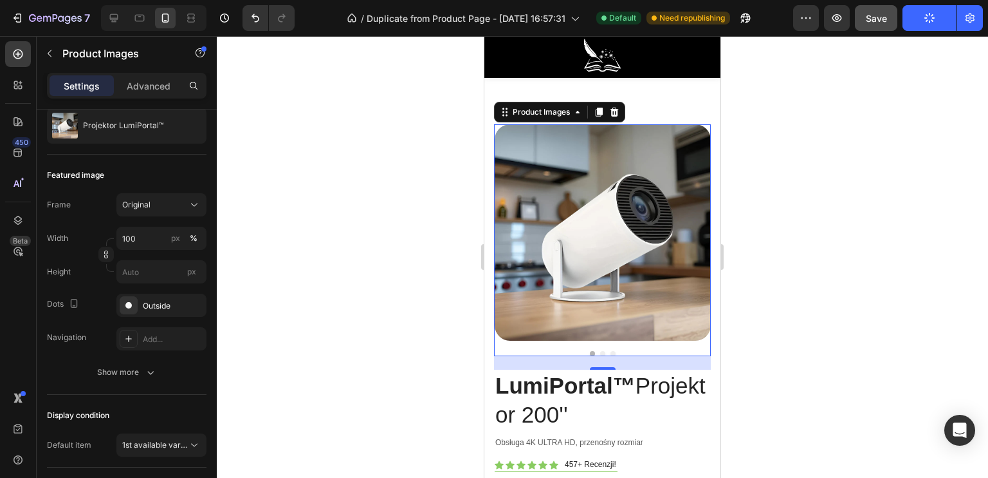
click at [432, 272] on div at bounding box center [603, 256] width 772 height 441
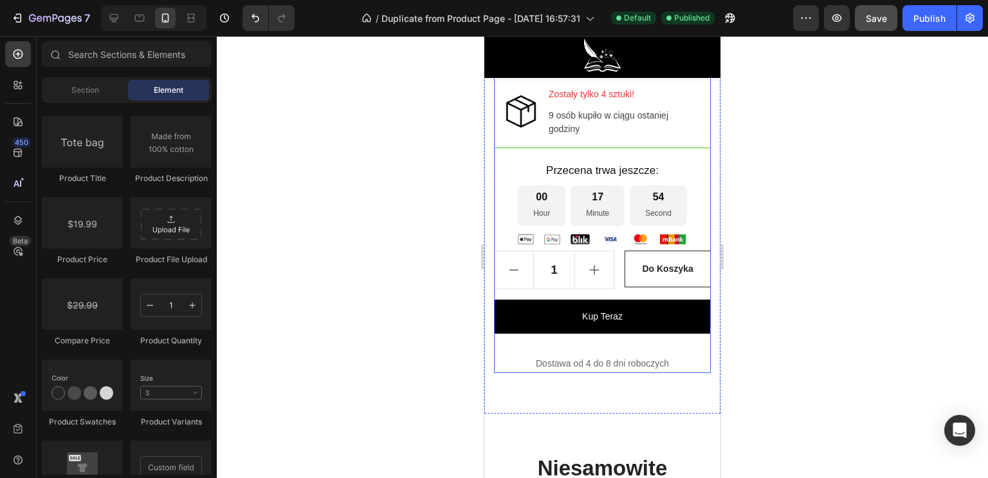
scroll to position [1304, 0]
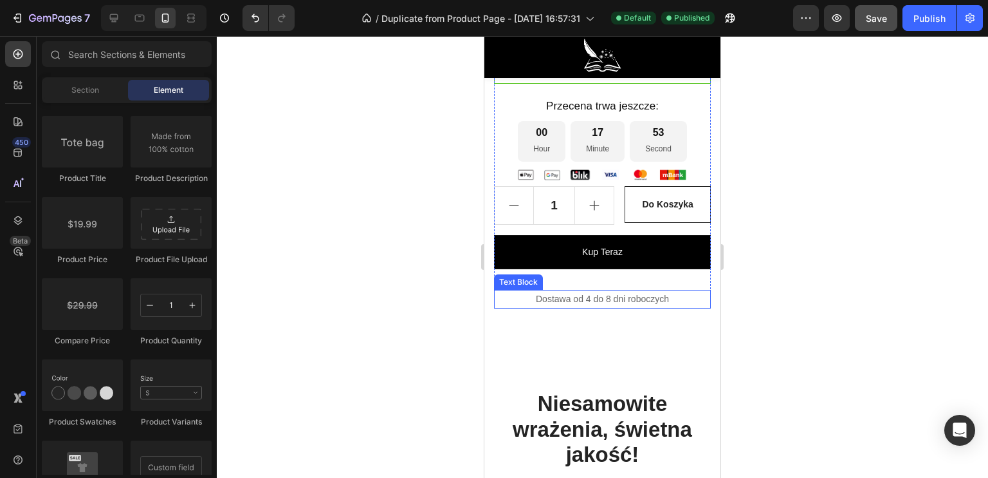
click at [586, 307] on p "Dostawa od 4 do 8 dni roboczych" at bounding box center [603, 299] width 214 height 16
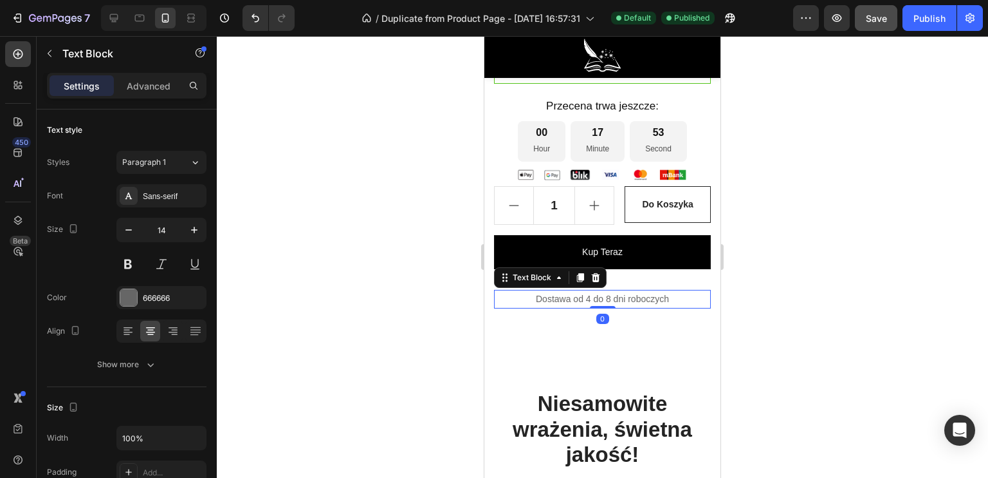
click at [584, 307] on p "Dostawa od 4 do 8 dni roboczych" at bounding box center [603, 299] width 214 height 16
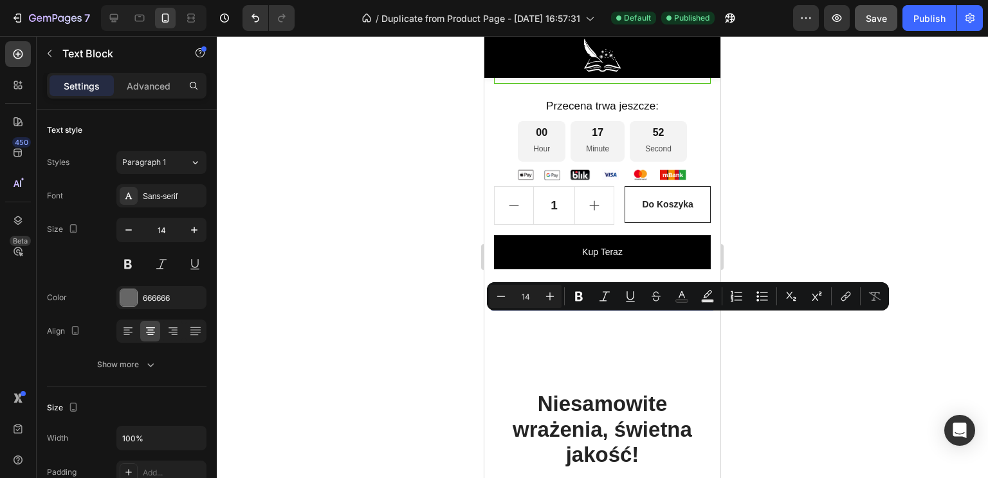
click at [582, 307] on p "Dostawa od 4 do 8 dni roboczych" at bounding box center [603, 299] width 214 height 16
click at [602, 307] on p "Dostawa od 3 do 8 dni roboczych" at bounding box center [603, 299] width 214 height 16
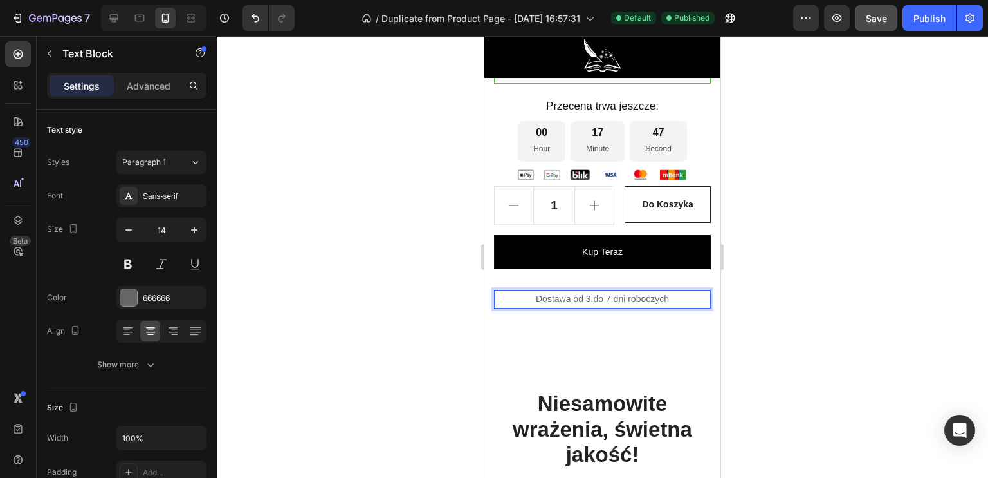
click at [445, 330] on div at bounding box center [603, 256] width 772 height 441
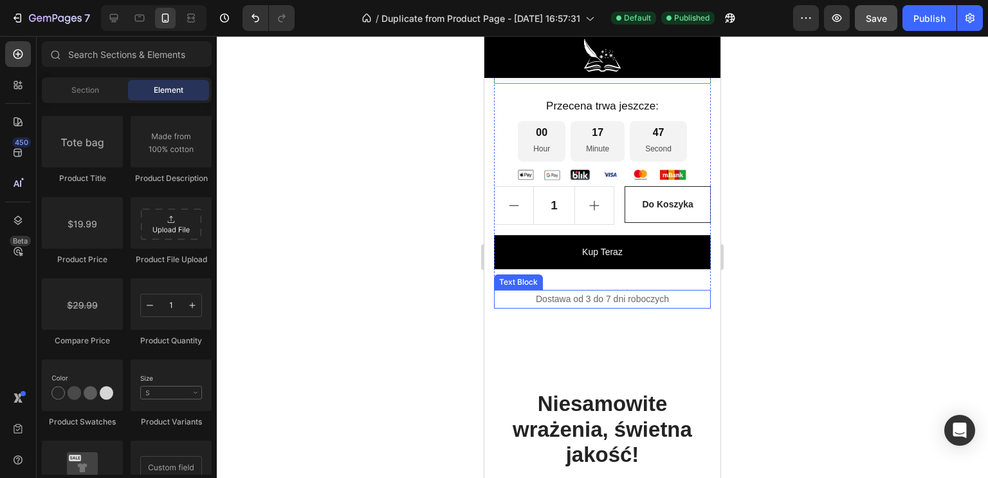
click at [587, 307] on p "Dostawa od 3 do 7 dni roboczych" at bounding box center [603, 299] width 214 height 16
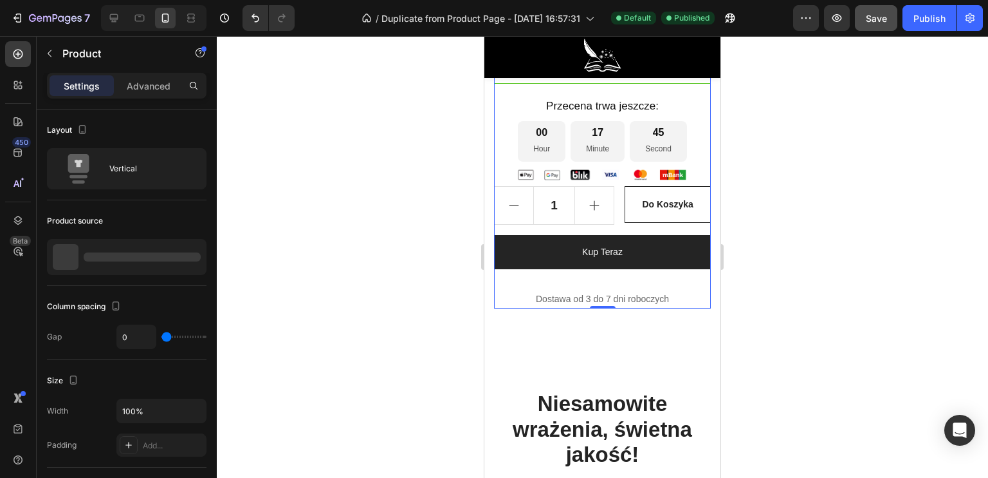
click at [626, 269] on button "Kup Teraz" at bounding box center [602, 252] width 217 height 34
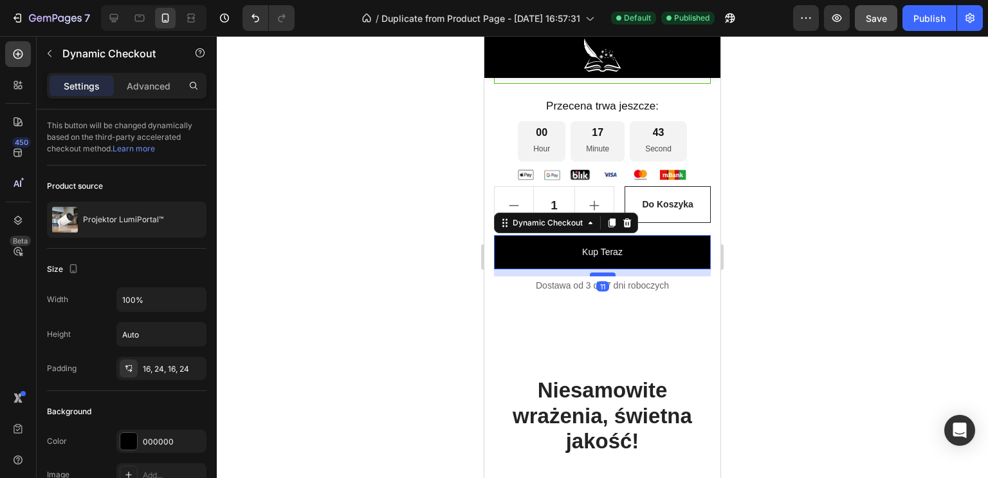
drag, startPoint x: 594, startPoint y: 310, endPoint x: 597, endPoint y: 295, distance: 15.1
click at [597, 276] on div at bounding box center [603, 274] width 26 height 4
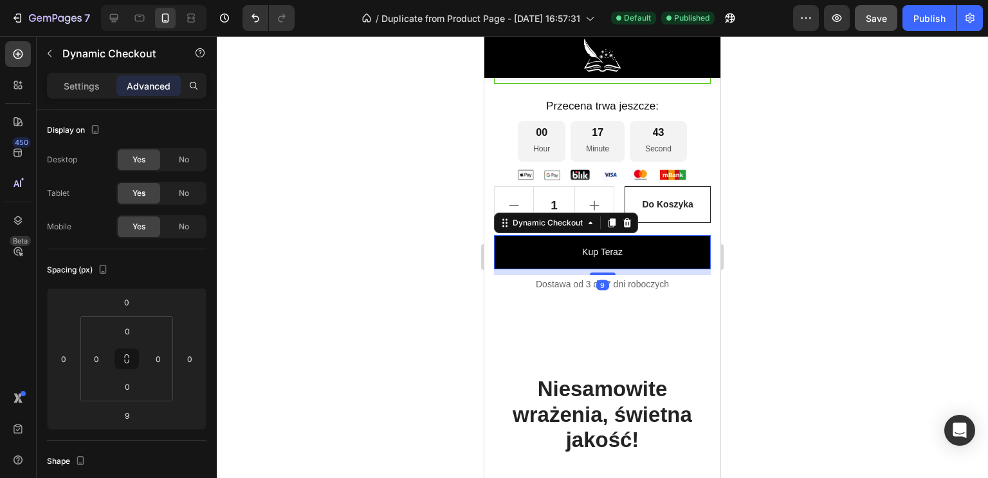
click at [405, 311] on div at bounding box center [603, 256] width 772 height 441
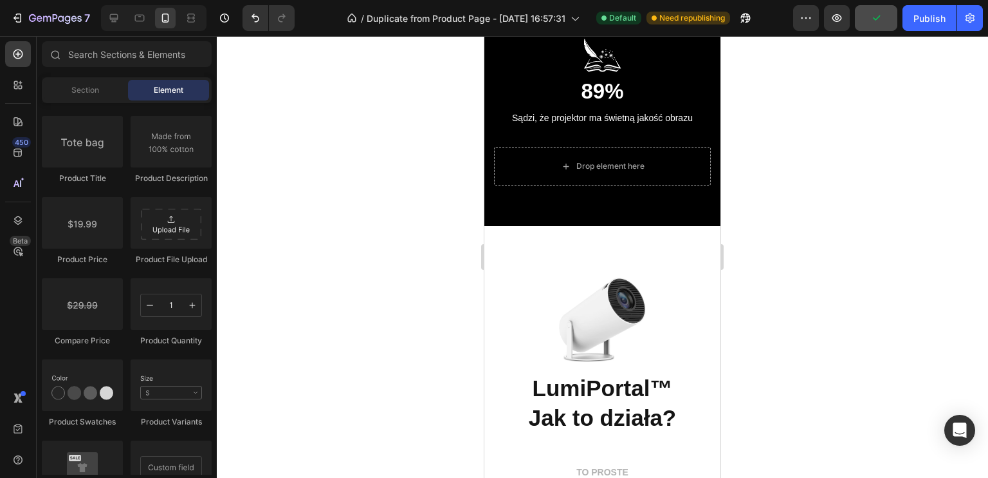
scroll to position [2784, 0]
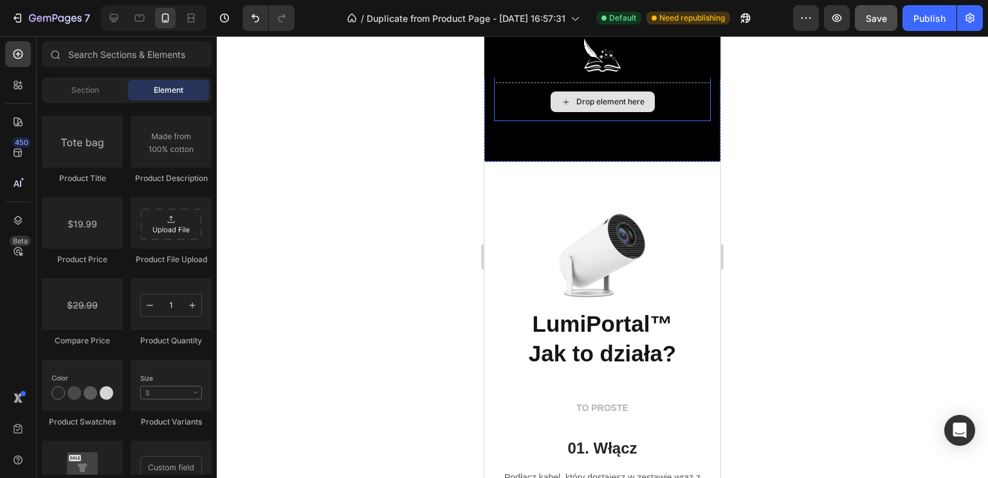
click at [551, 102] on div "Drop element here" at bounding box center [603, 101] width 104 height 21
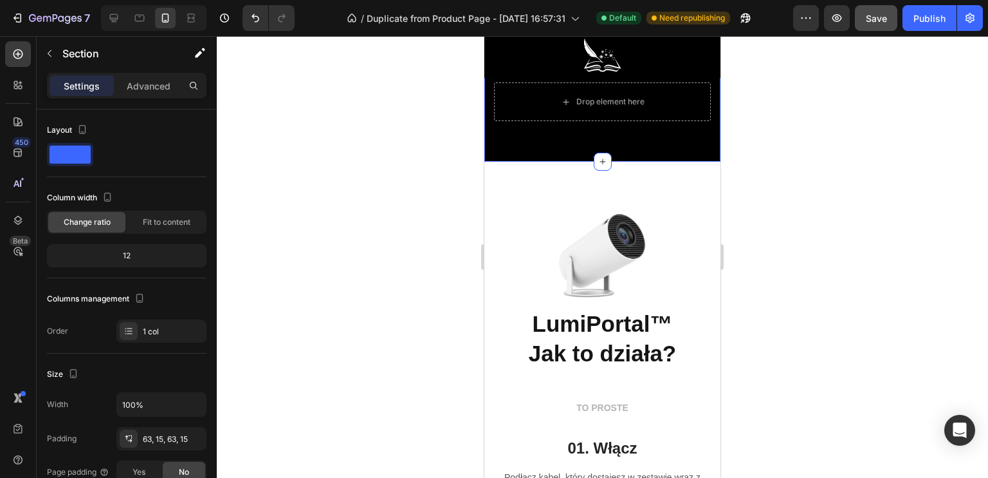
click at [509, 69] on div at bounding box center [603, 57] width 236 height 42
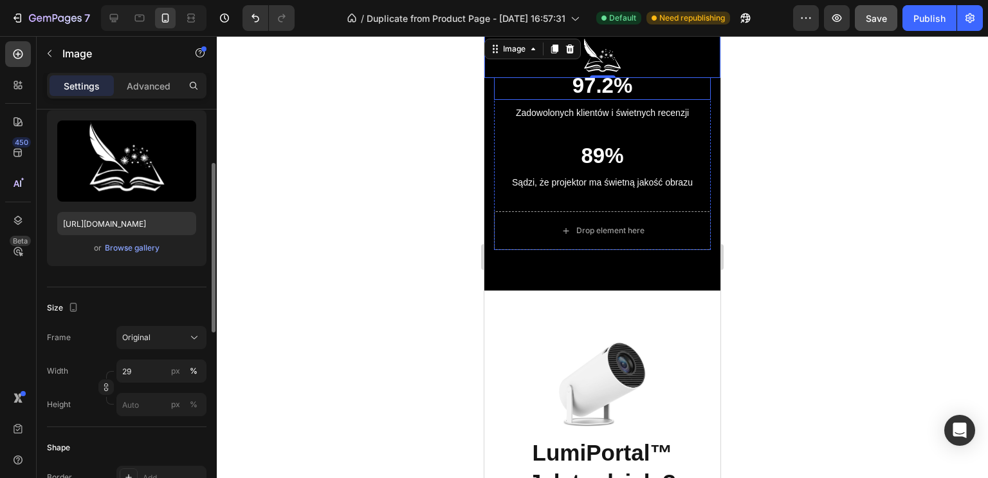
scroll to position [2527, 0]
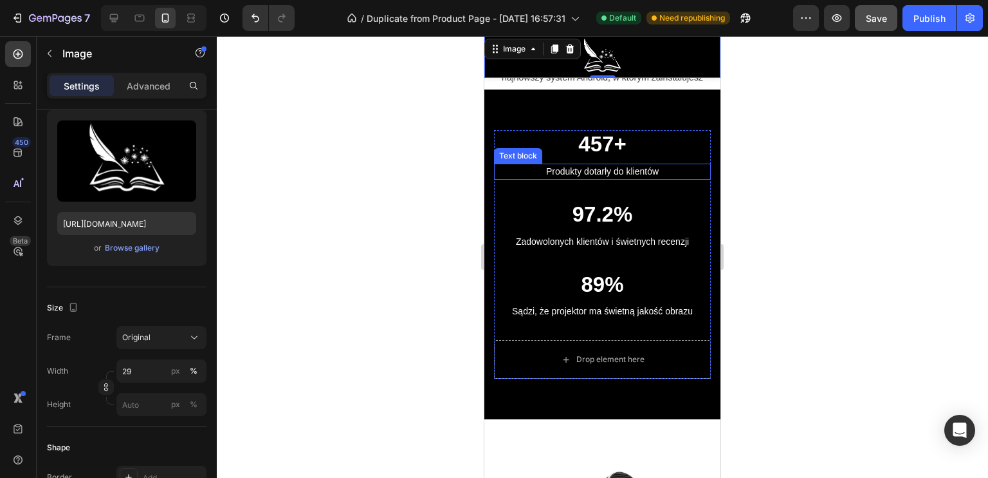
click at [515, 167] on p "Produkty dotarły do klientów" at bounding box center [603, 172] width 214 height 14
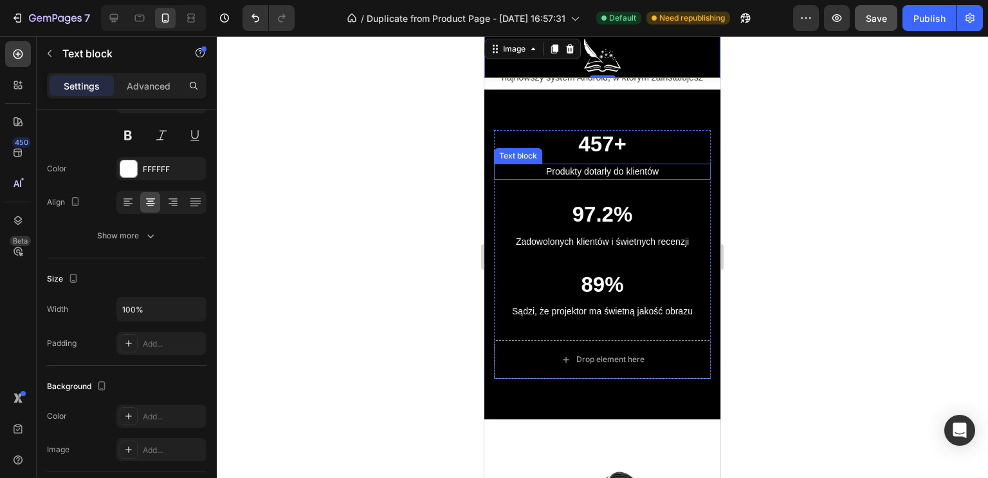
scroll to position [0, 0]
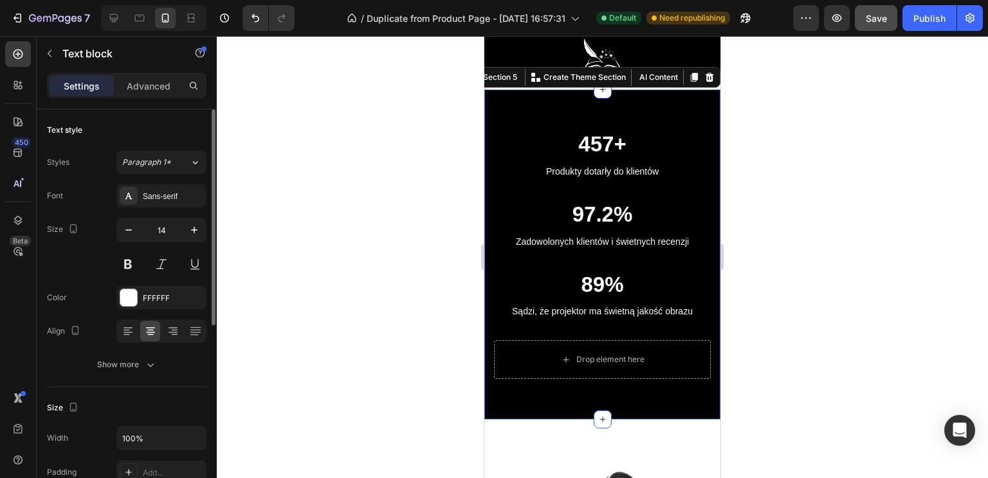
click at [490, 166] on div "457+ Heading Produkty dotarły do klientów Text block 97.2% Heading Zadowolonych…" at bounding box center [603, 253] width 236 height 329
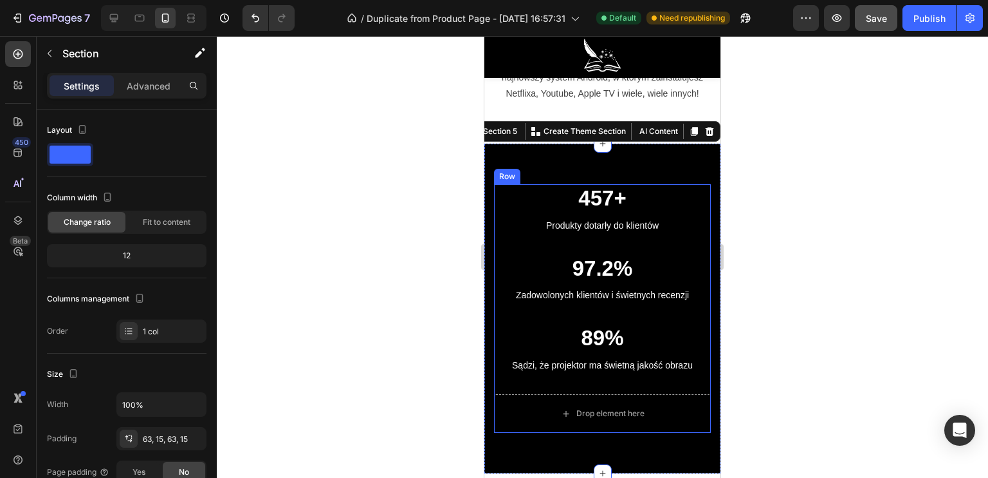
click at [577, 218] on div "Produkty dotarły do klientów" at bounding box center [602, 226] width 217 height 16
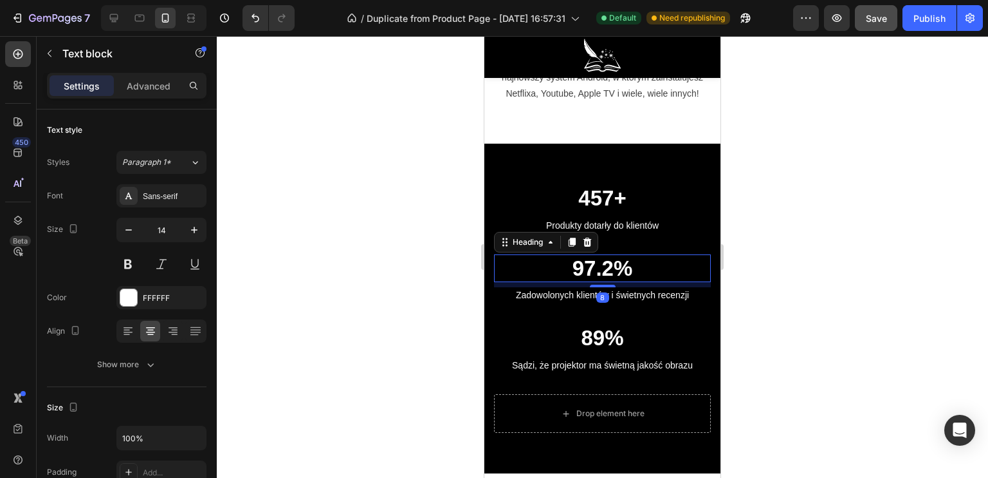
click at [537, 254] on h2 "97.2%" at bounding box center [602, 268] width 217 height 28
click at [508, 219] on p "Produkty dotarły do klientów" at bounding box center [603, 226] width 214 height 14
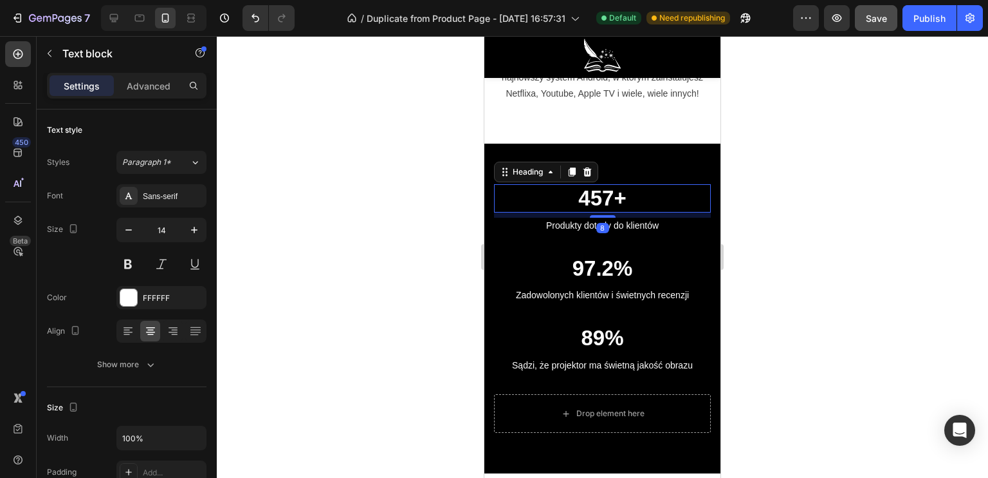
click at [537, 184] on h2 "457+" at bounding box center [602, 198] width 217 height 28
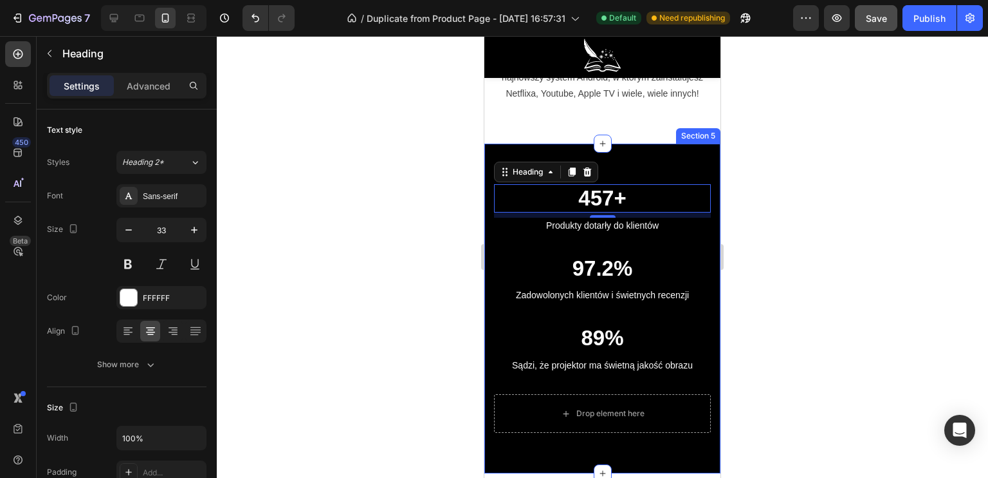
click at [553, 144] on div "457+ Heading 8 Produkty dotarły do klientów Text block 97.2% Heading Zadowolony…" at bounding box center [603, 308] width 236 height 329
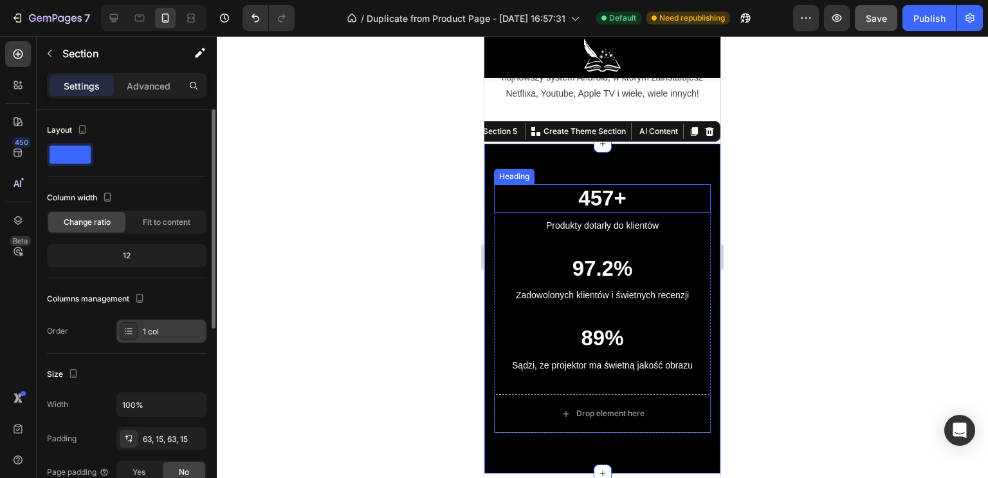
click at [144, 328] on div "1 col" at bounding box center [173, 332] width 60 height 12
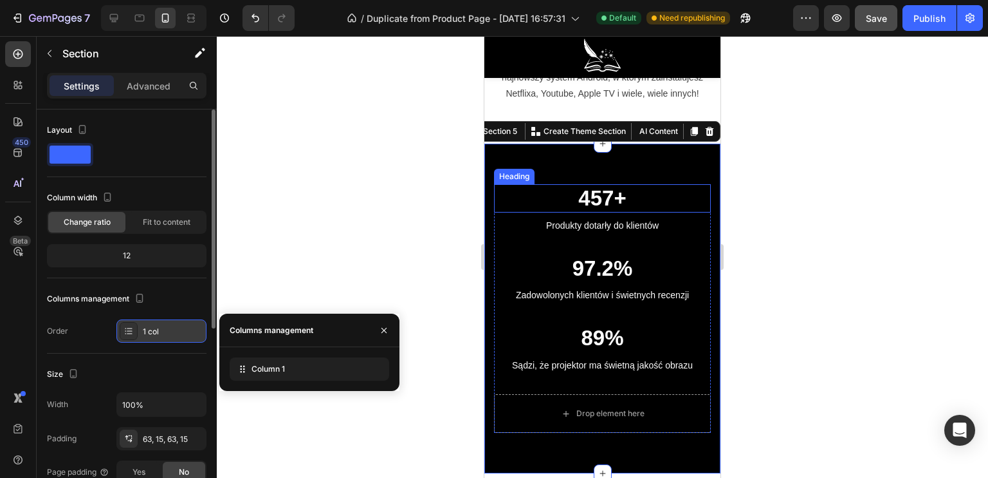
click at [132, 331] on icon at bounding box center [129, 331] width 10 height 10
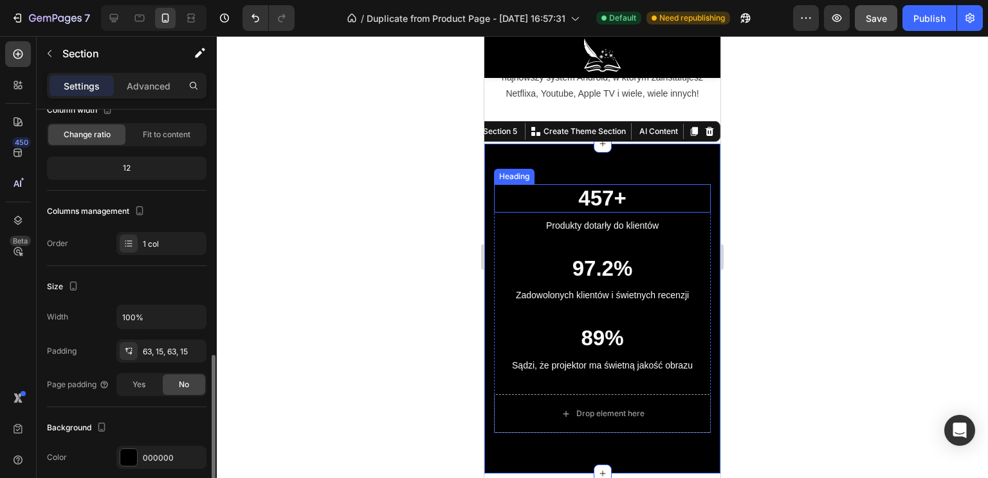
scroll to position [23, 0]
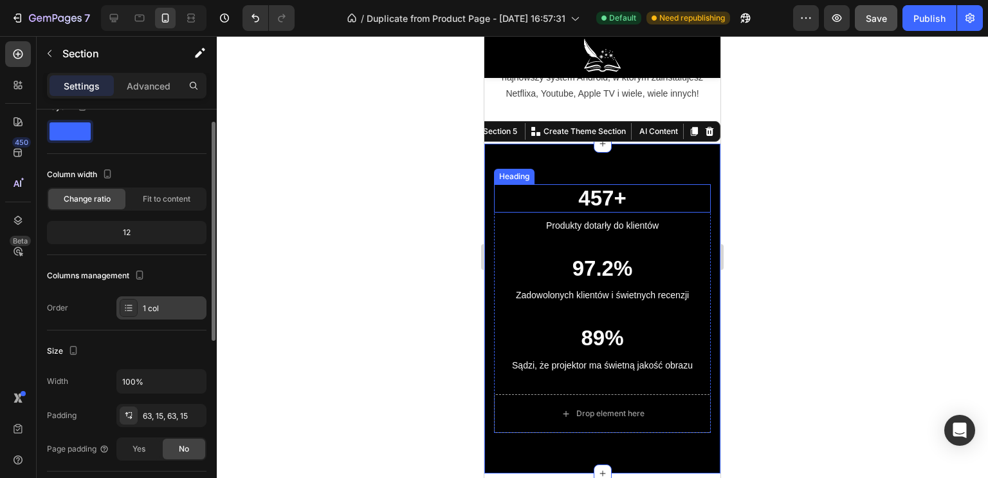
click at [131, 311] on div at bounding box center [129, 308] width 18 height 18
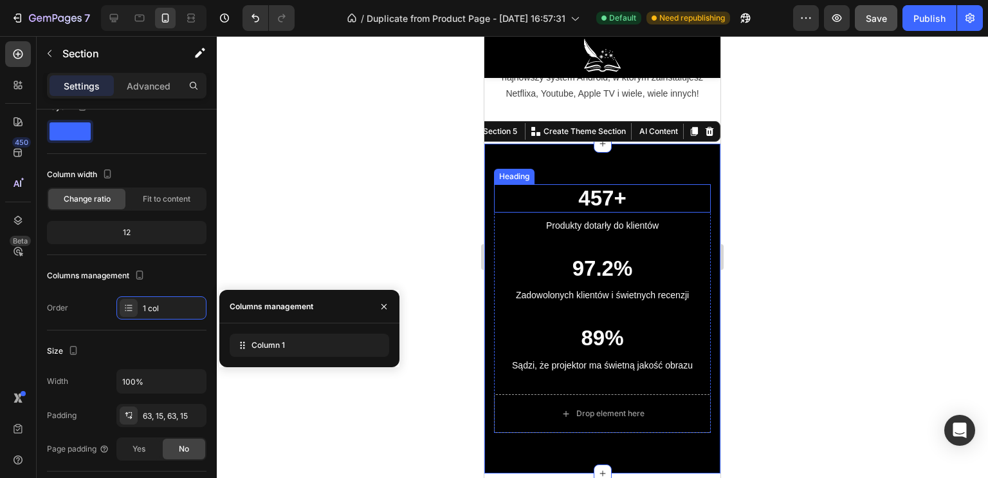
drag, startPoint x: 131, startPoint y: 311, endPoint x: 239, endPoint y: 303, distance: 108.4
click at [132, 311] on div at bounding box center [129, 308] width 18 height 18
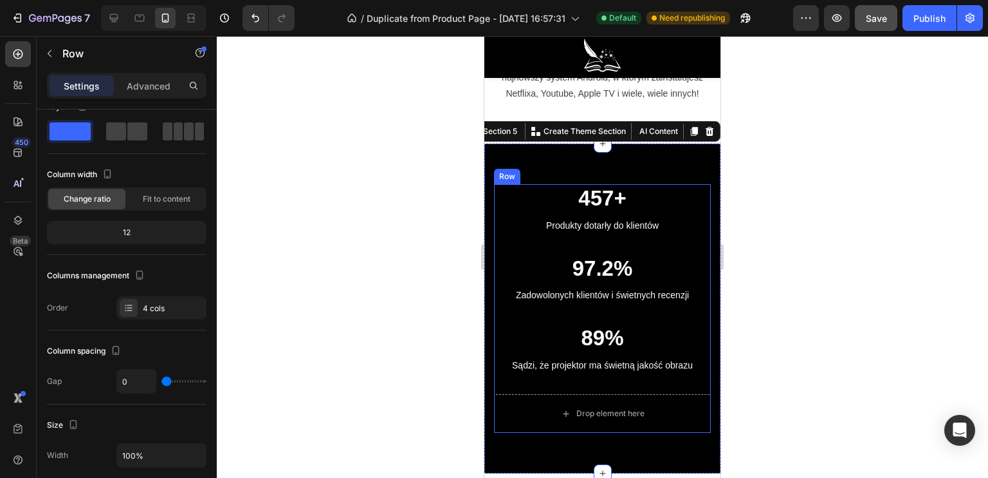
click at [601, 254] on div "97.2% Heading Zadowolonych klientów i świetnych recenzji Text block" at bounding box center [602, 289] width 217 height 70
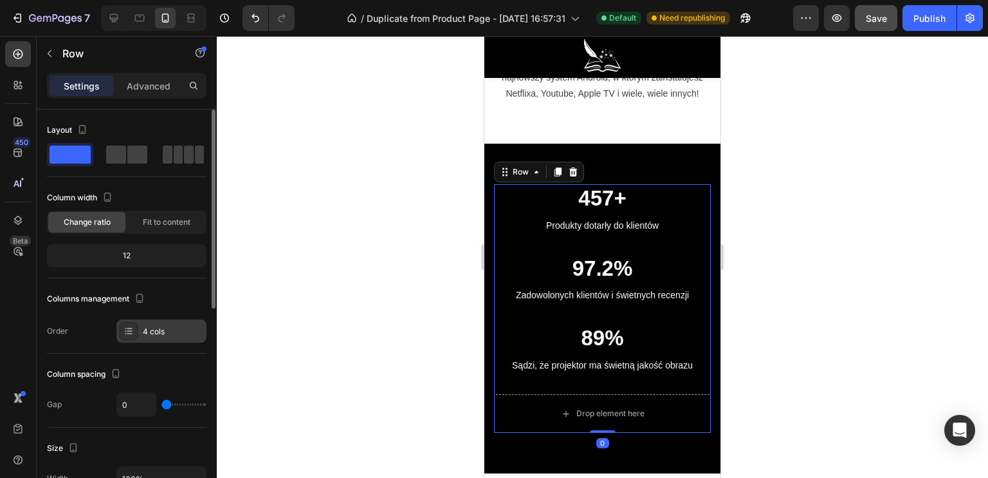
click at [160, 326] on div "4 cols" at bounding box center [173, 332] width 60 height 12
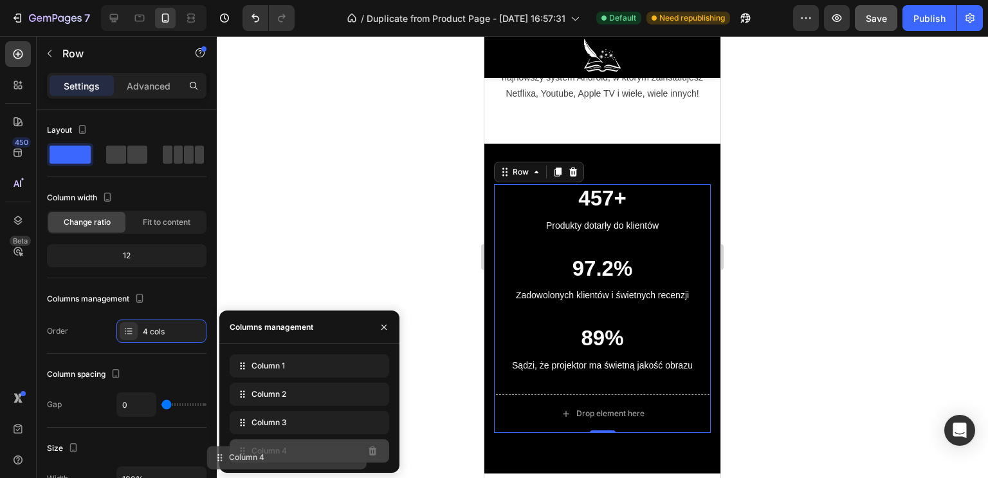
click at [353, 457] on div "Column 4" at bounding box center [310, 450] width 160 height 23
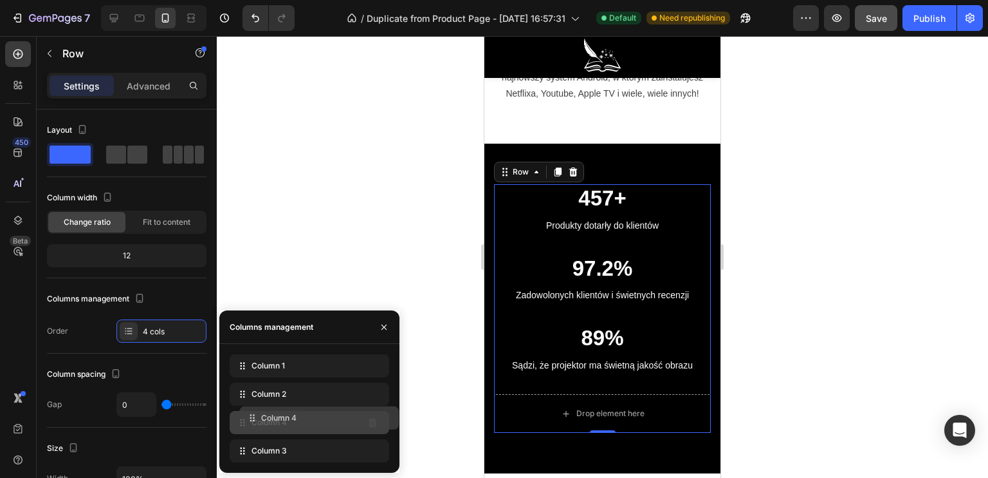
drag, startPoint x: 311, startPoint y: 451, endPoint x: 322, endPoint y: 414, distance: 38.7
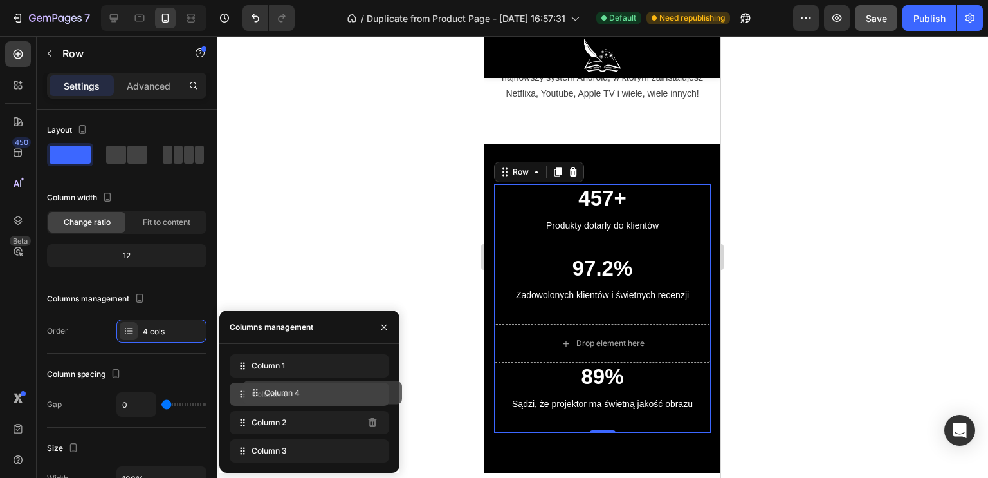
drag, startPoint x: 293, startPoint y: 427, endPoint x: 306, endPoint y: 396, distance: 32.9
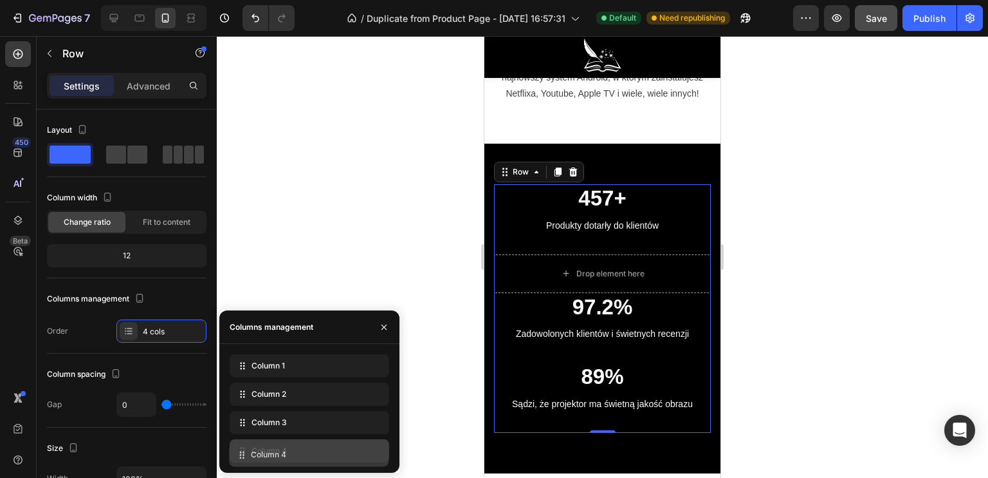
drag, startPoint x: 306, startPoint y: 396, endPoint x: 306, endPoint y: 458, distance: 61.1
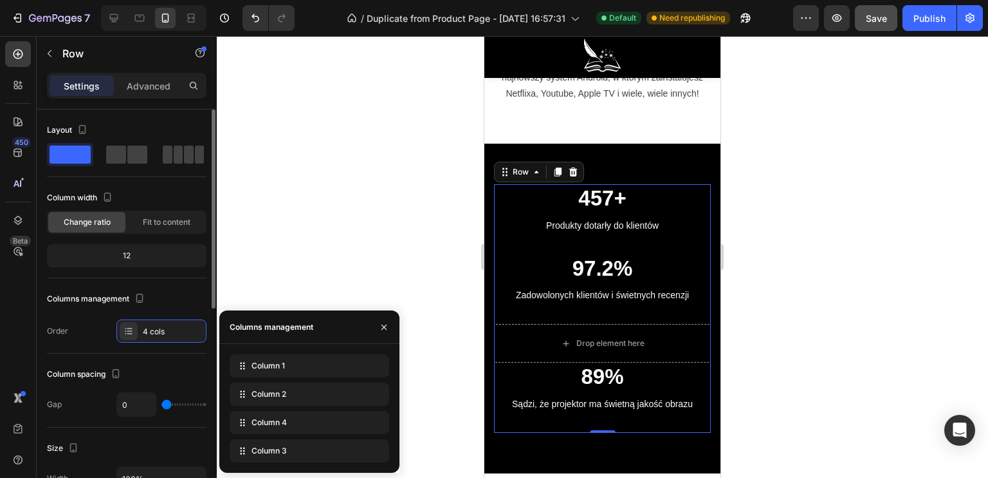
click at [198, 358] on div "Column spacing Gap 0" at bounding box center [127, 390] width 160 height 74
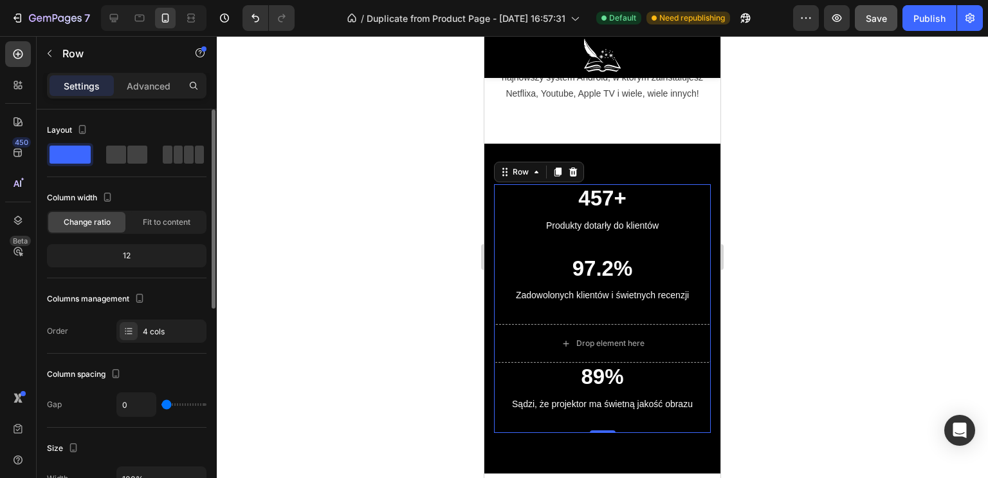
type input "6"
type input "79"
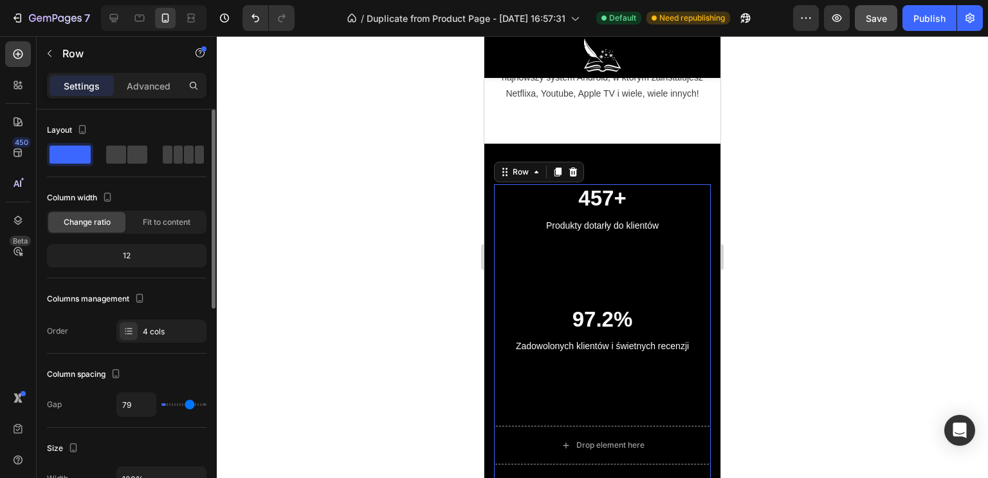
type input "86"
type input "88"
type input "72"
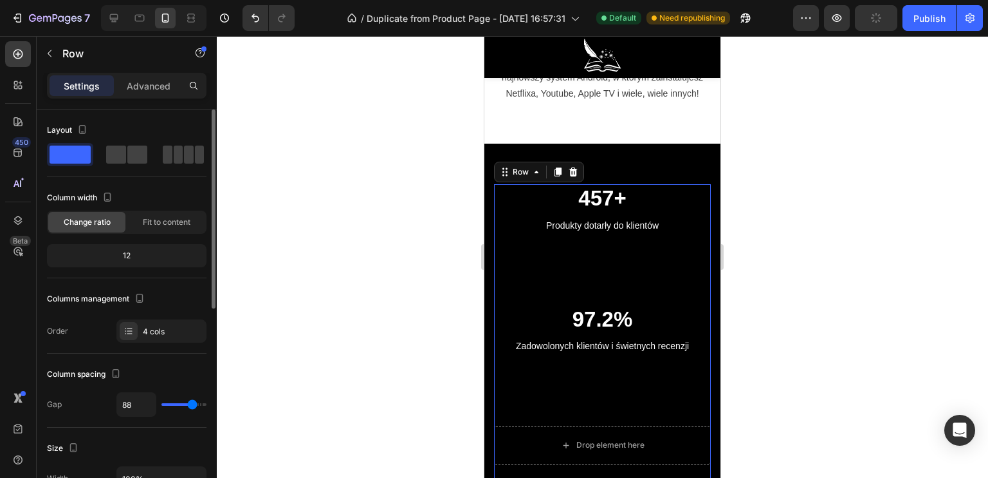
type input "72"
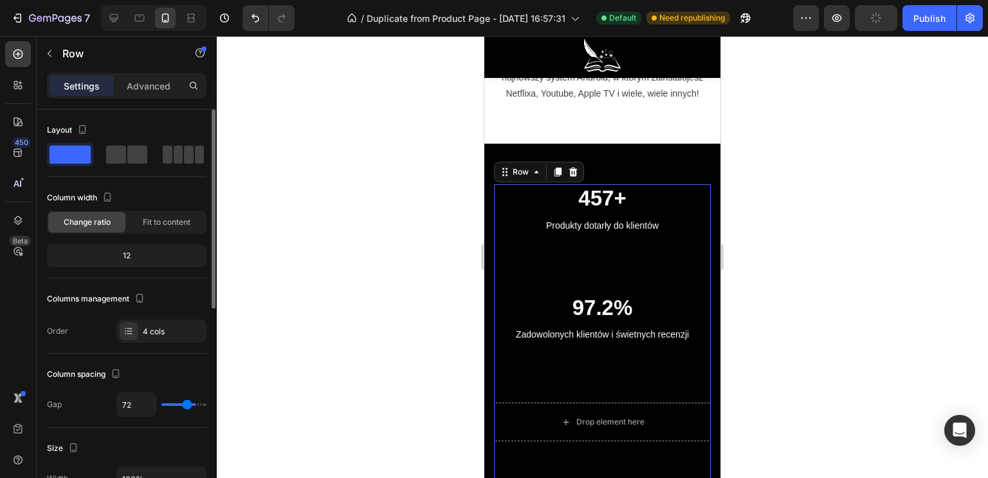
type input "61"
type input "47"
type input "32"
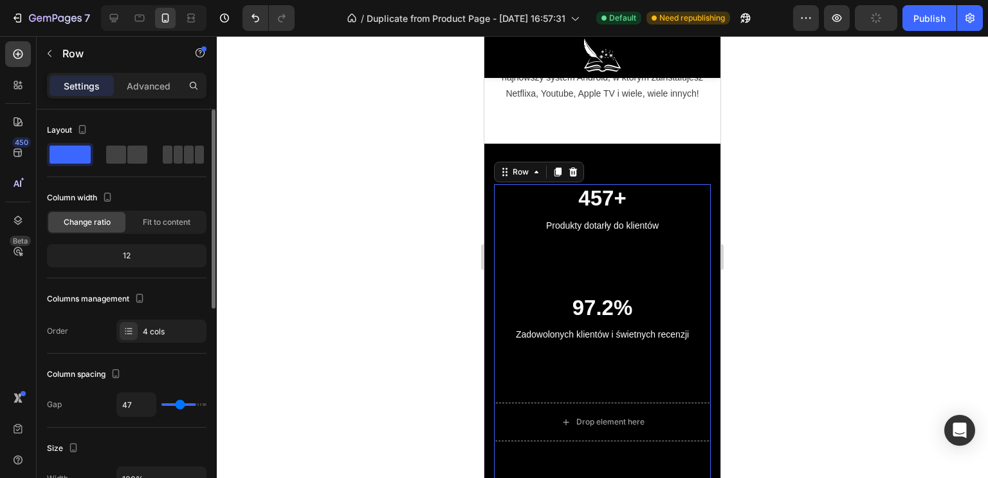
type input "32"
type input "20"
type input "11"
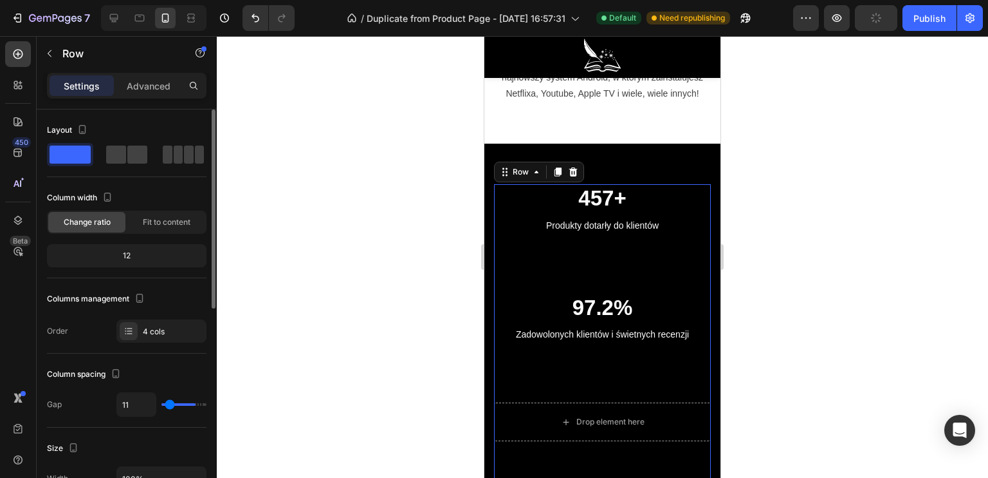
type input "4"
type input "0"
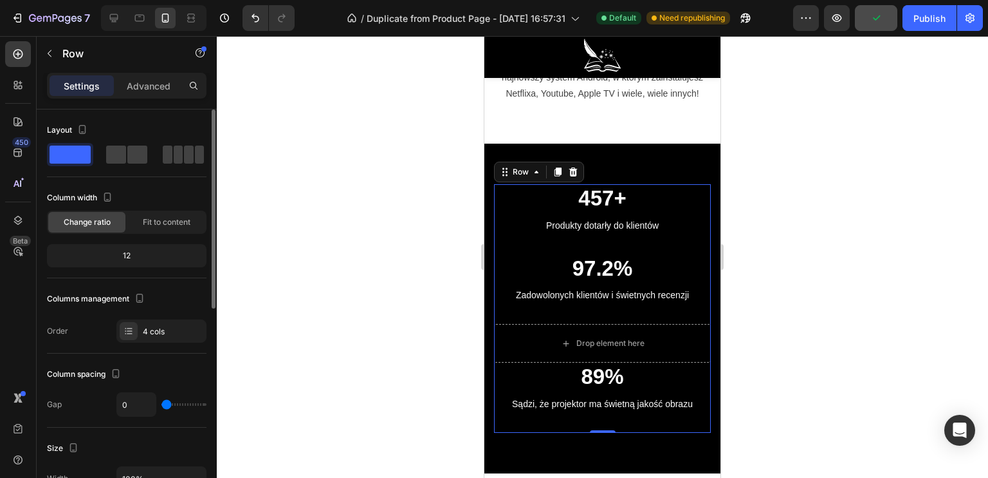
drag, startPoint x: 167, startPoint y: 402, endPoint x: 138, endPoint y: 404, distance: 29.7
click at [162, 404] on input "range" at bounding box center [184, 404] width 45 height 3
click at [95, 420] on div "Column spacing Gap 0" at bounding box center [127, 390] width 160 height 74
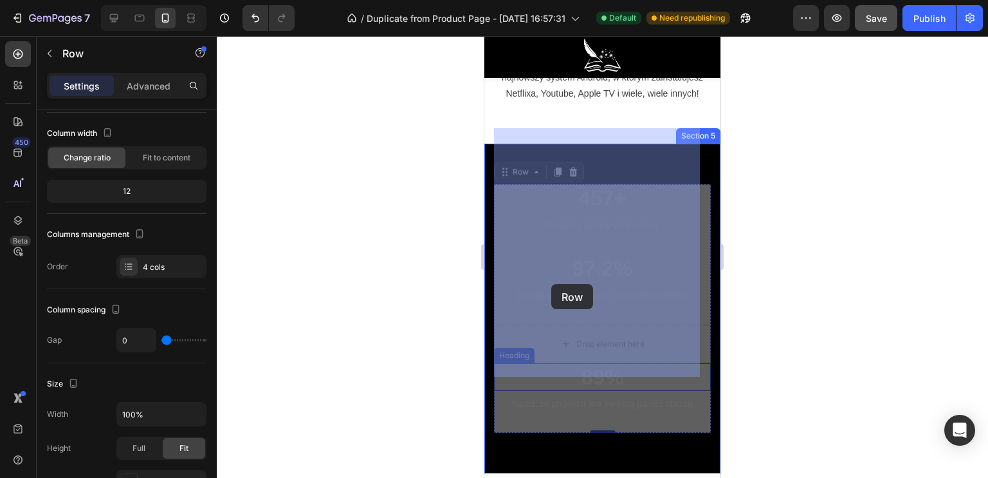
drag, startPoint x: 538, startPoint y: 289, endPoint x: 552, endPoint y: 284, distance: 14.5
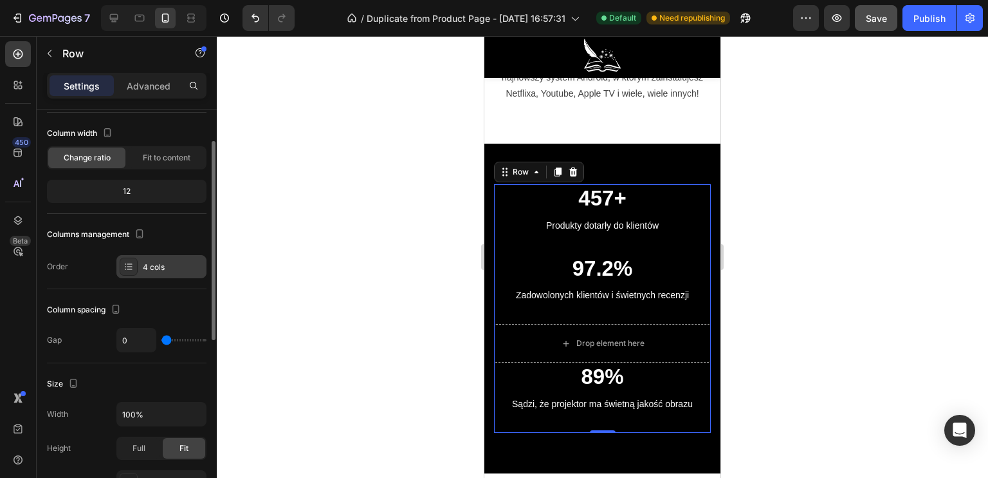
click at [188, 264] on div "4 cols" at bounding box center [173, 267] width 60 height 12
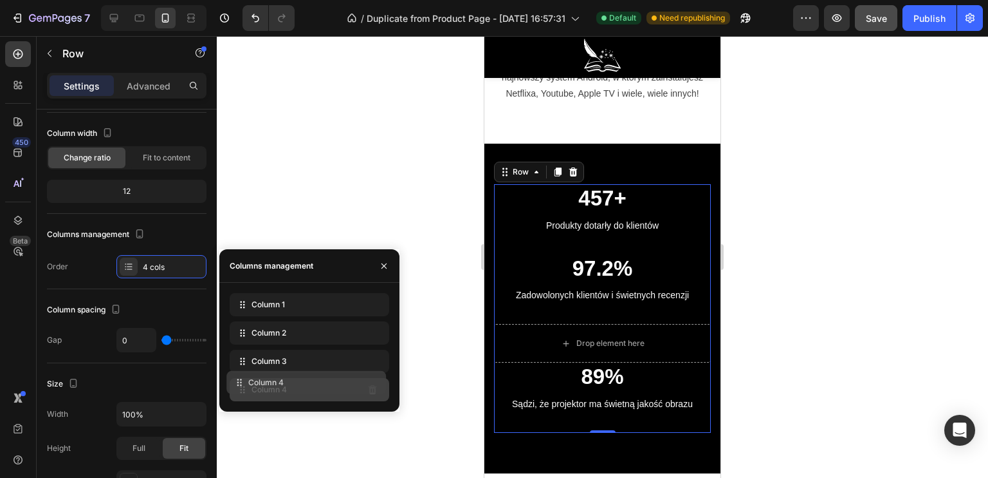
drag, startPoint x: 284, startPoint y: 366, endPoint x: 283, endPoint y: 393, distance: 26.5
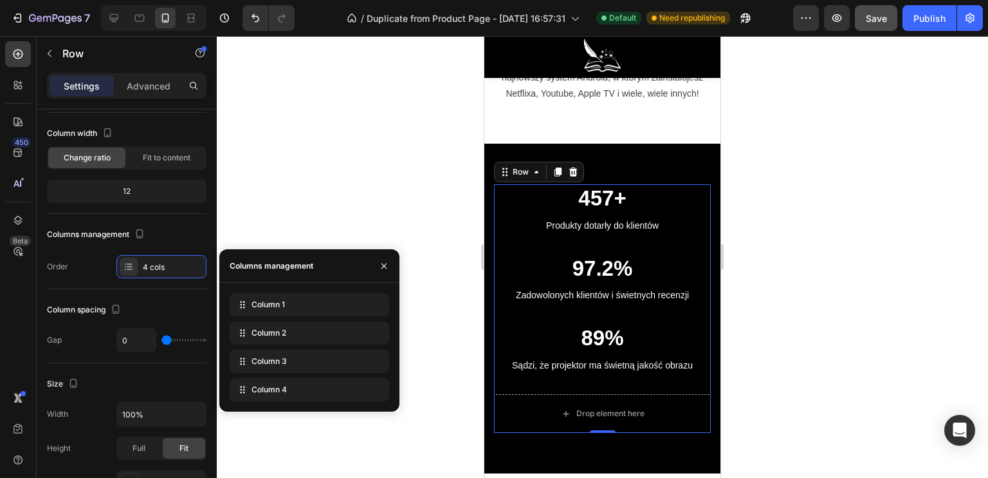
click at [389, 440] on div at bounding box center [603, 256] width 772 height 441
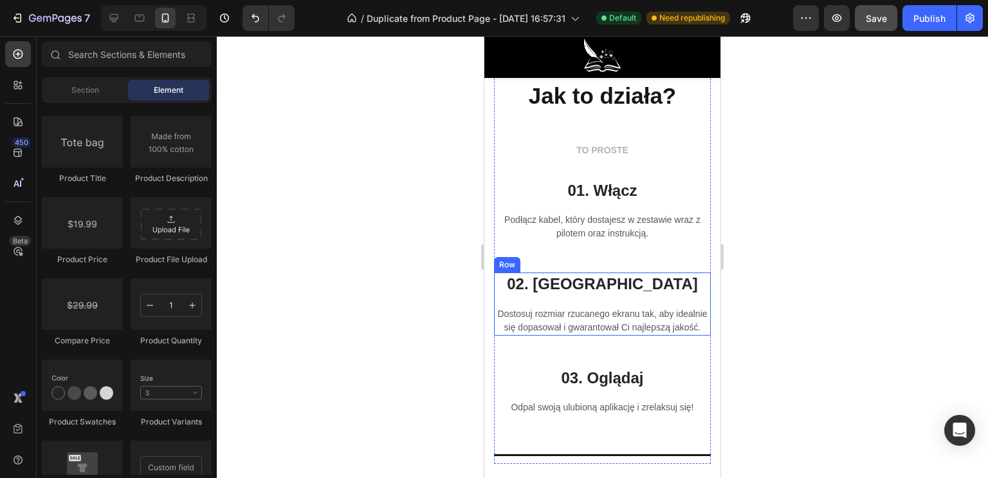
scroll to position [2913, 0]
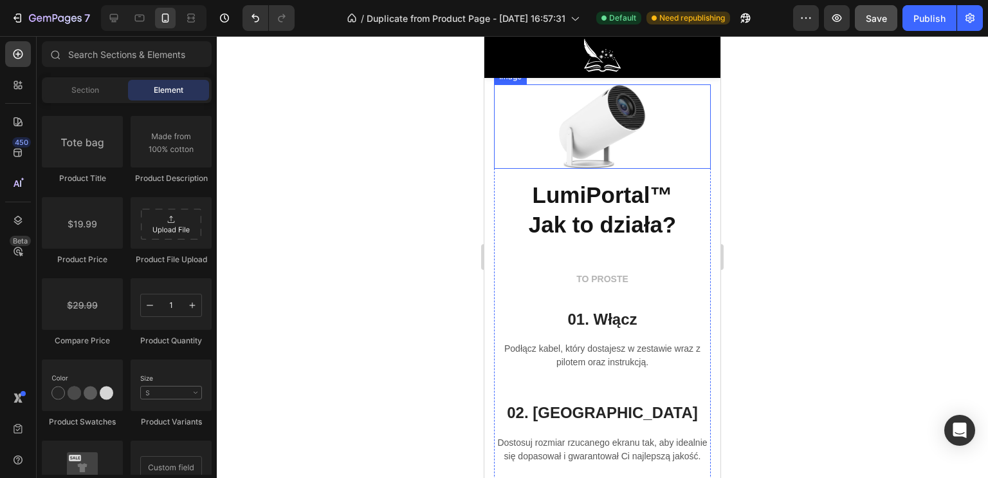
click at [586, 144] on img at bounding box center [602, 126] width 87 height 84
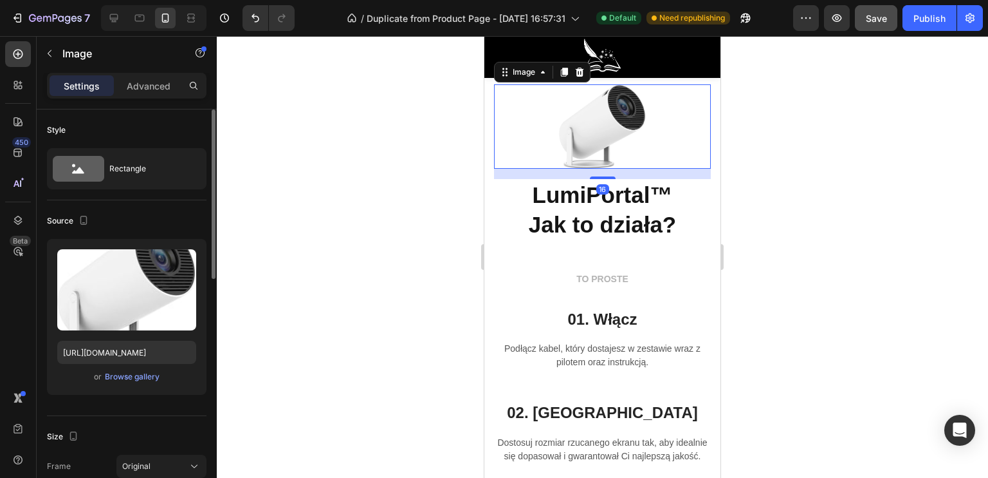
scroll to position [129, 0]
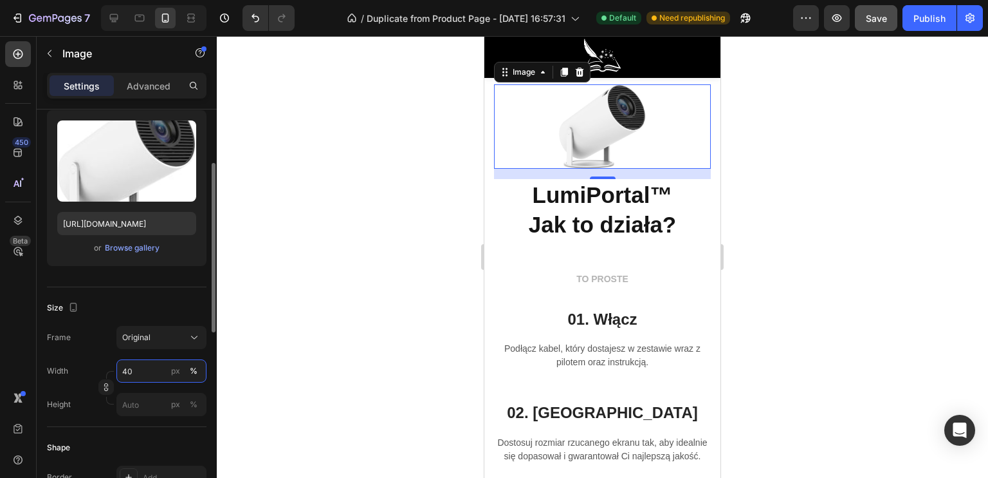
click at [147, 367] on input "40" at bounding box center [161, 370] width 90 height 23
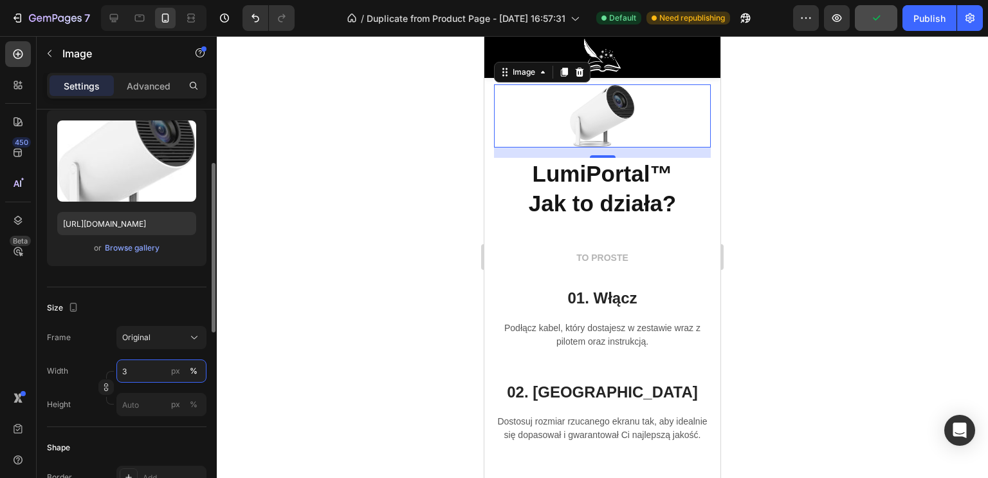
type input "30"
click at [167, 89] on p "Advanced" at bounding box center [149, 86] width 44 height 14
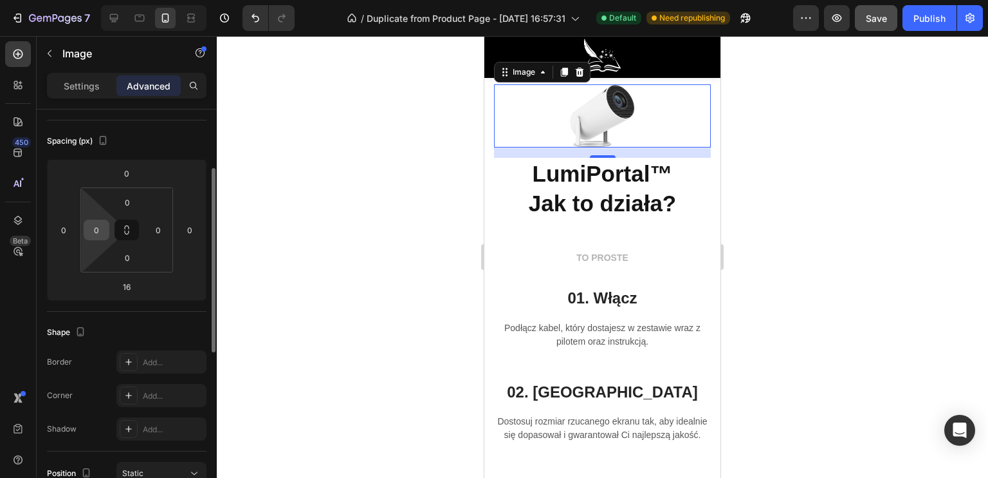
click at [103, 230] on input "0" at bounding box center [96, 229] width 19 height 19
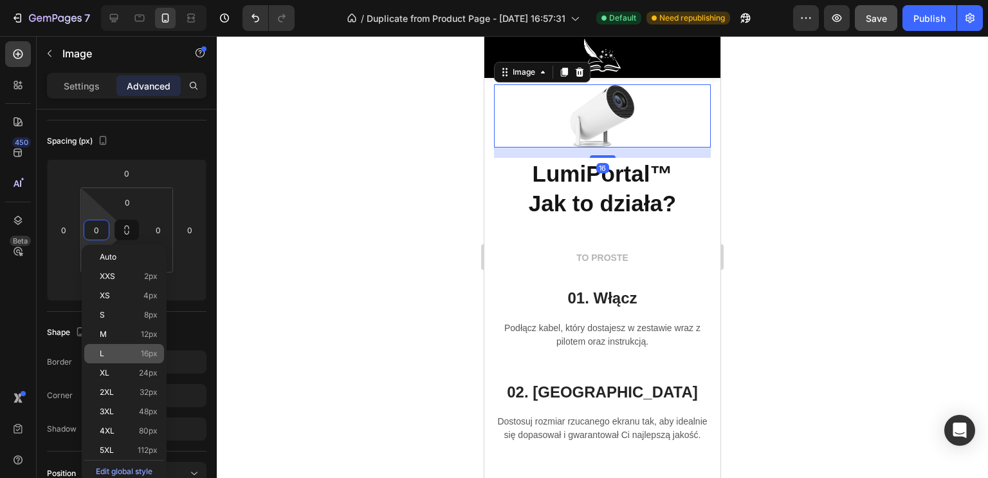
click at [130, 359] on div "L 16px" at bounding box center [124, 353] width 80 height 19
type input "16"
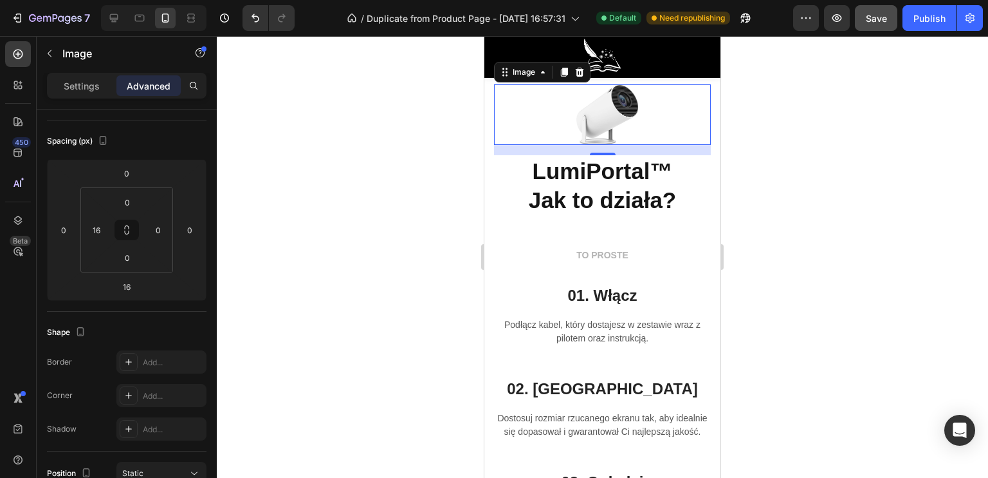
click at [378, 268] on div at bounding box center [603, 256] width 772 height 441
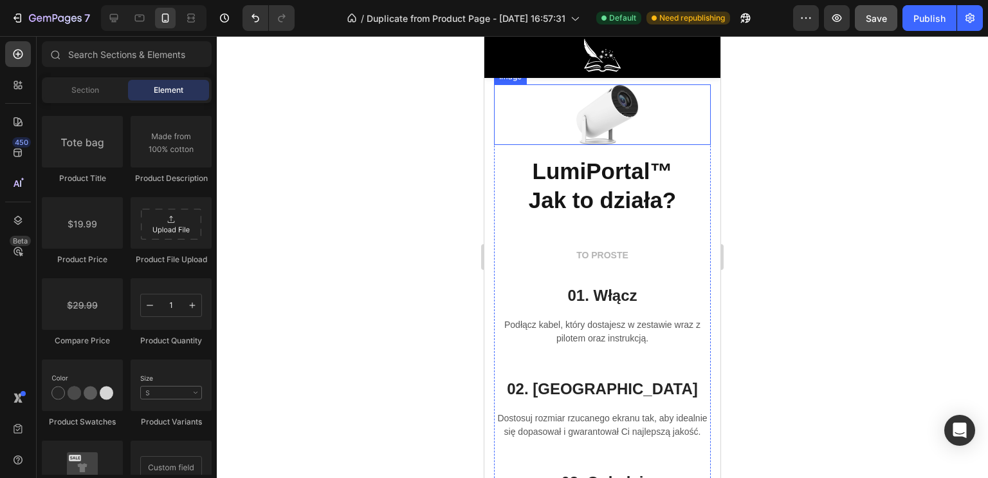
click at [577, 104] on img at bounding box center [608, 114] width 62 height 60
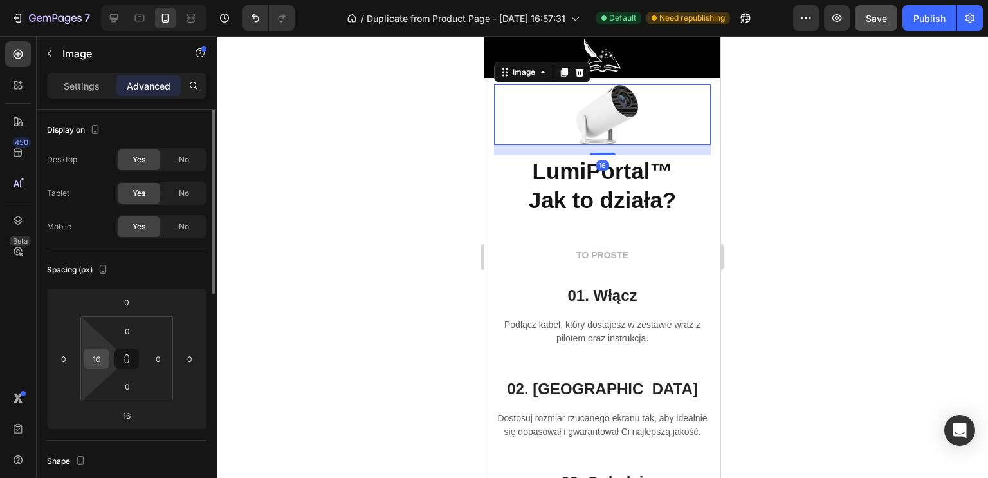
click at [100, 357] on input "16" at bounding box center [96, 358] width 19 height 19
click at [82, 356] on div "0 18 0 0" at bounding box center [126, 358] width 93 height 85
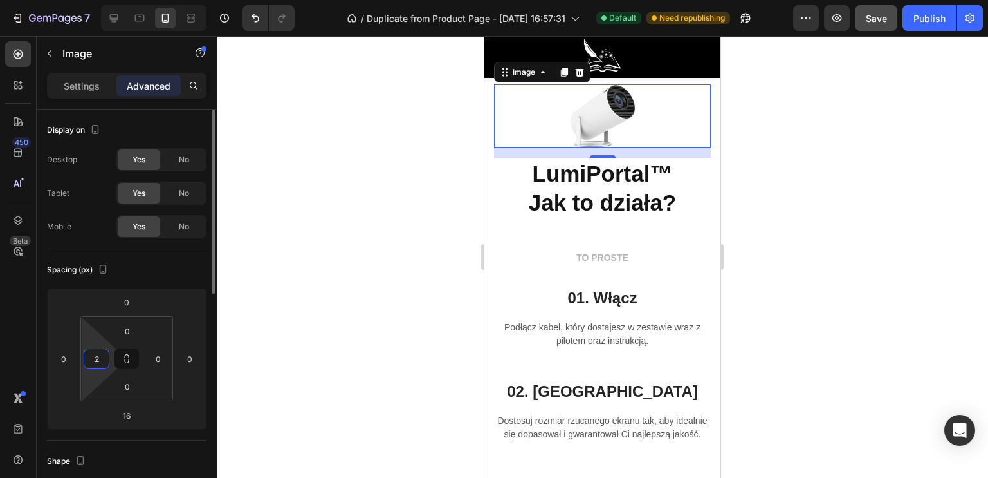
type input "20"
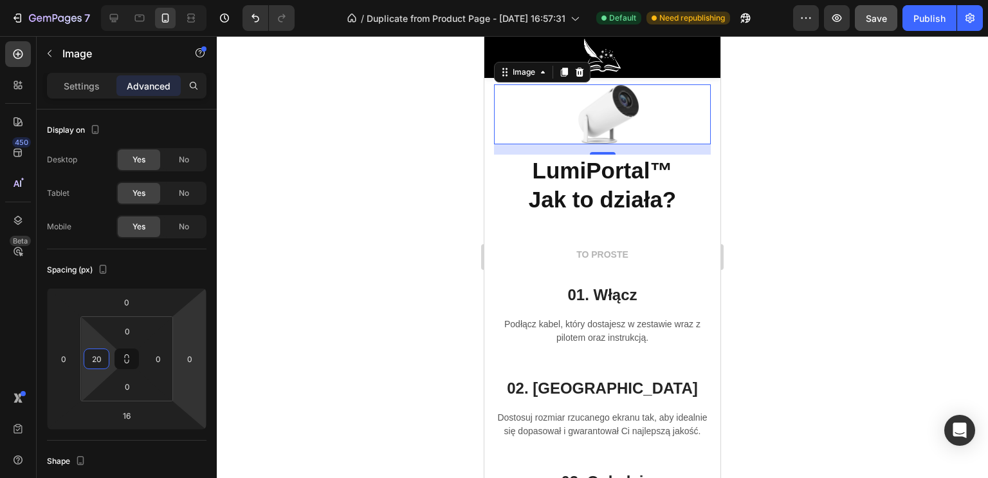
click at [360, 270] on div at bounding box center [603, 256] width 772 height 441
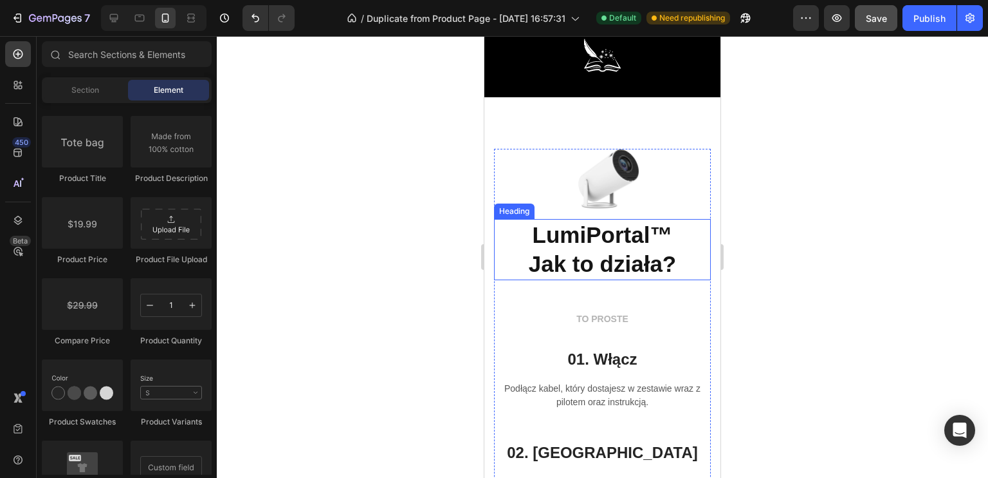
scroll to position [2784, 0]
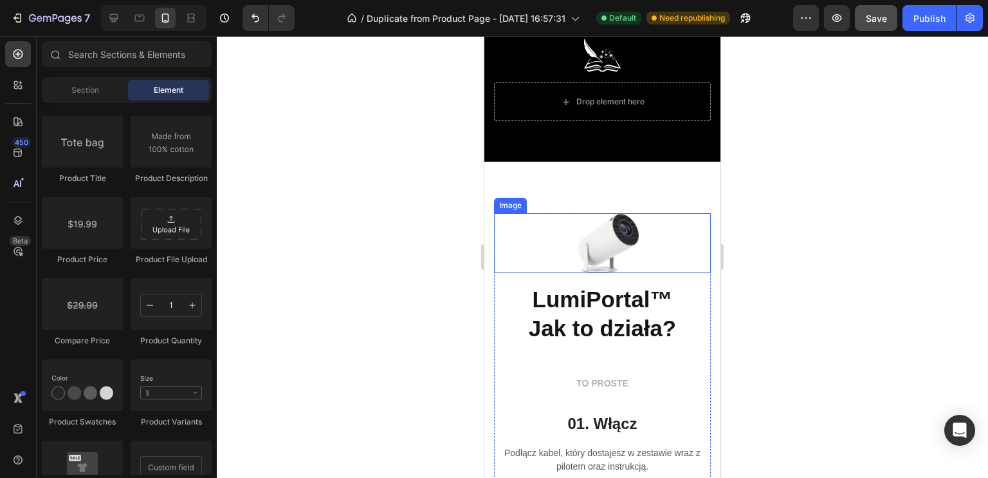
click at [597, 235] on img at bounding box center [609, 242] width 61 height 59
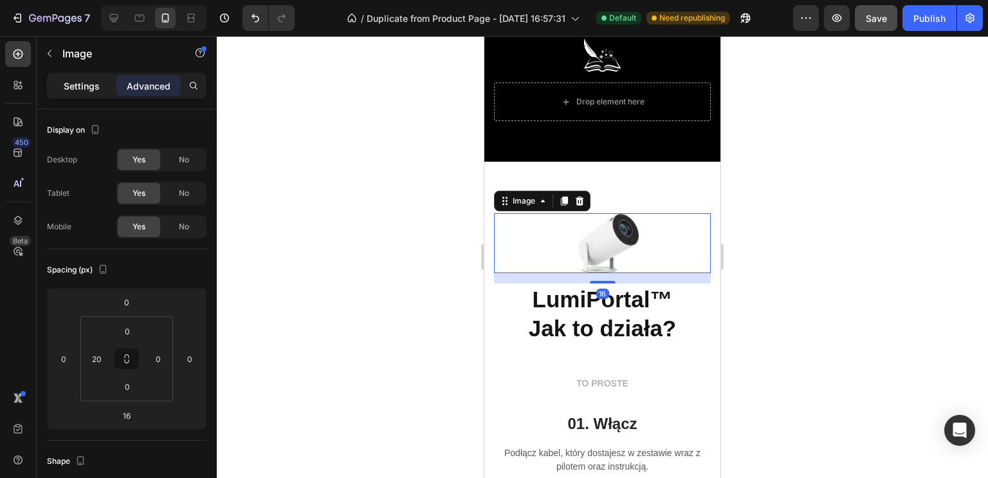
click at [99, 92] on div "Settings" at bounding box center [82, 85] width 64 height 21
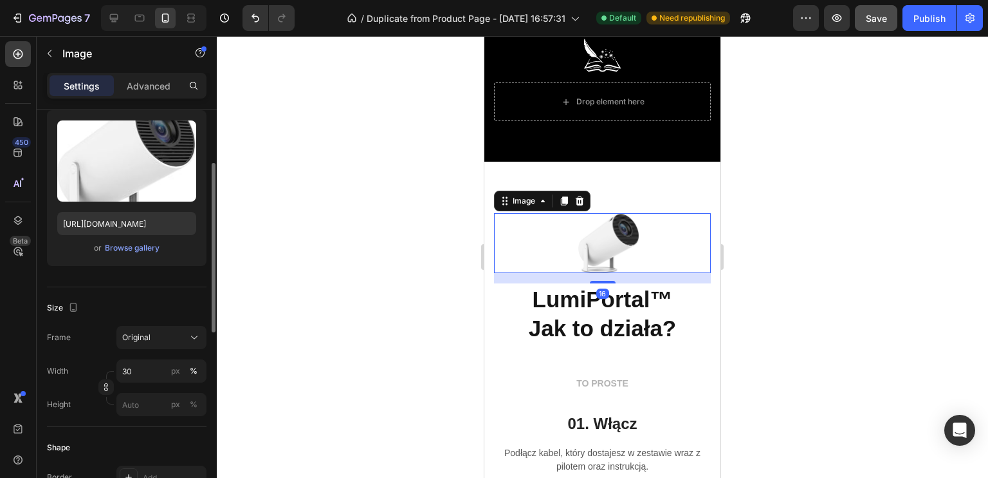
scroll to position [257, 0]
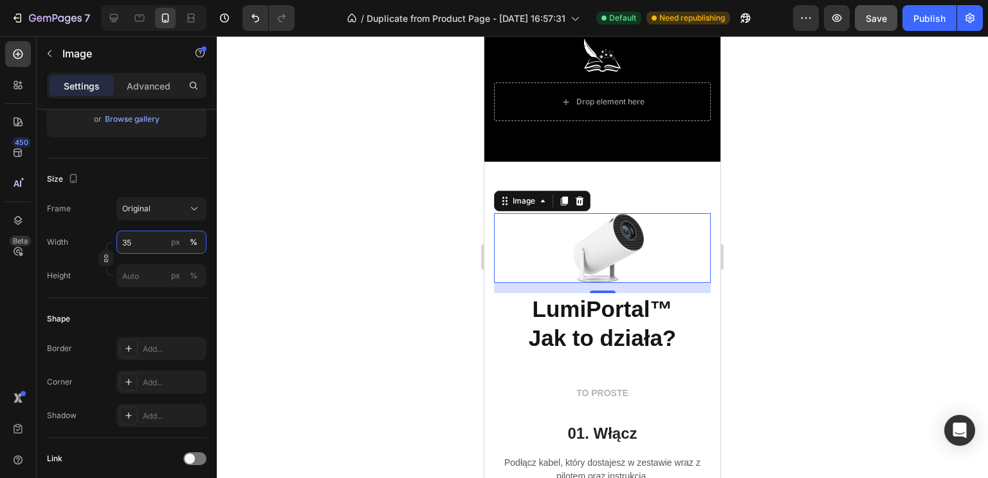
type input "35"
click at [372, 263] on div at bounding box center [603, 256] width 772 height 441
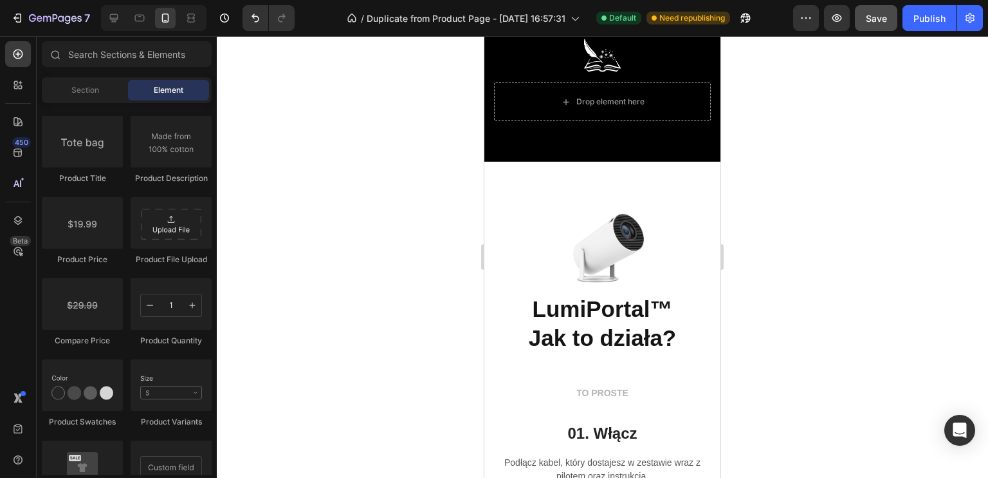
click at [929, 24] on div "Publish" at bounding box center [930, 19] width 32 height 14
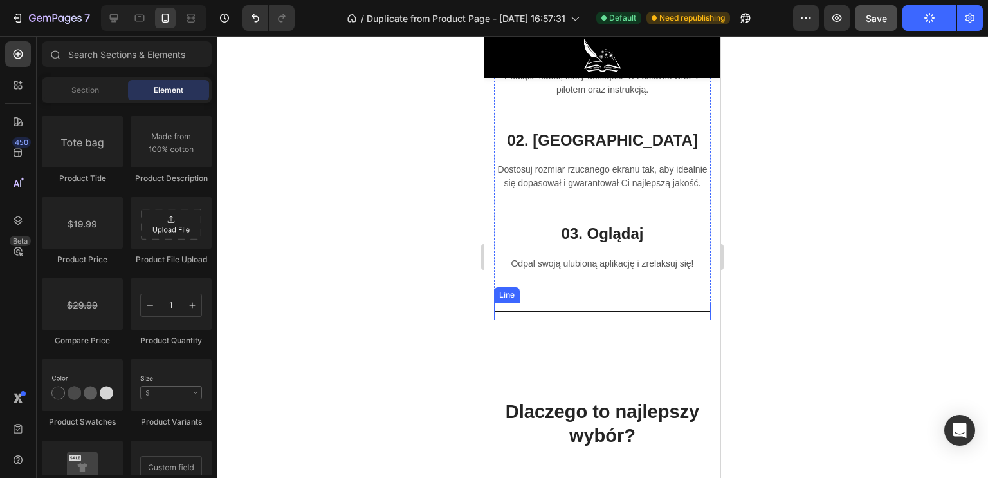
scroll to position [3234, 0]
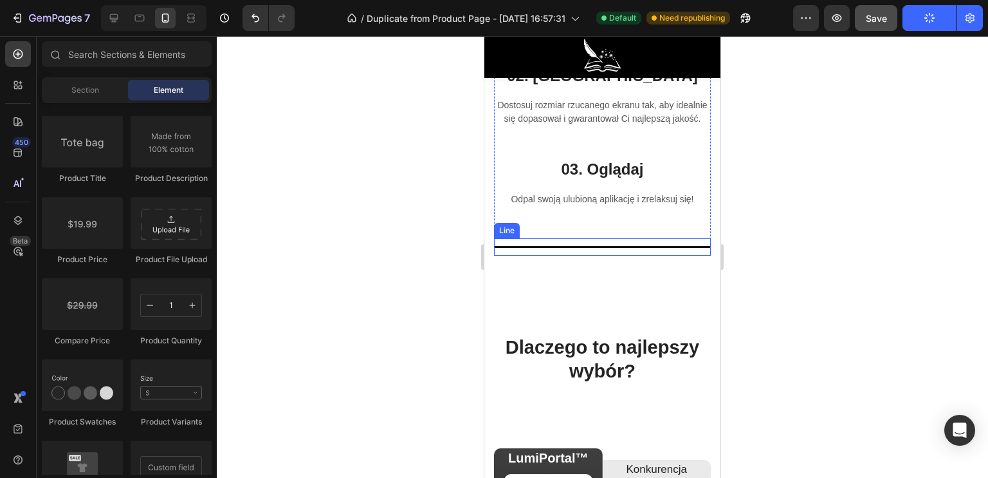
click at [597, 248] on div at bounding box center [602, 247] width 217 height 2
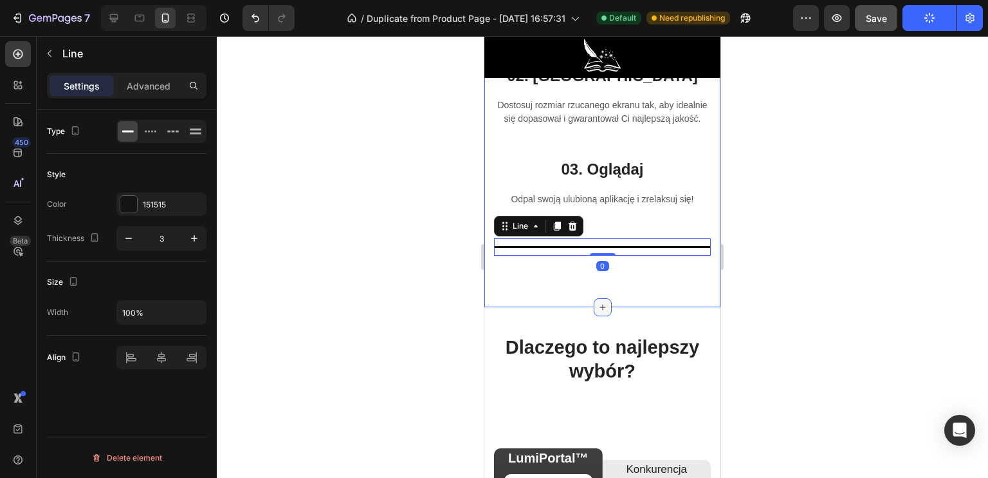
click at [600, 312] on icon at bounding box center [603, 307] width 10 height 10
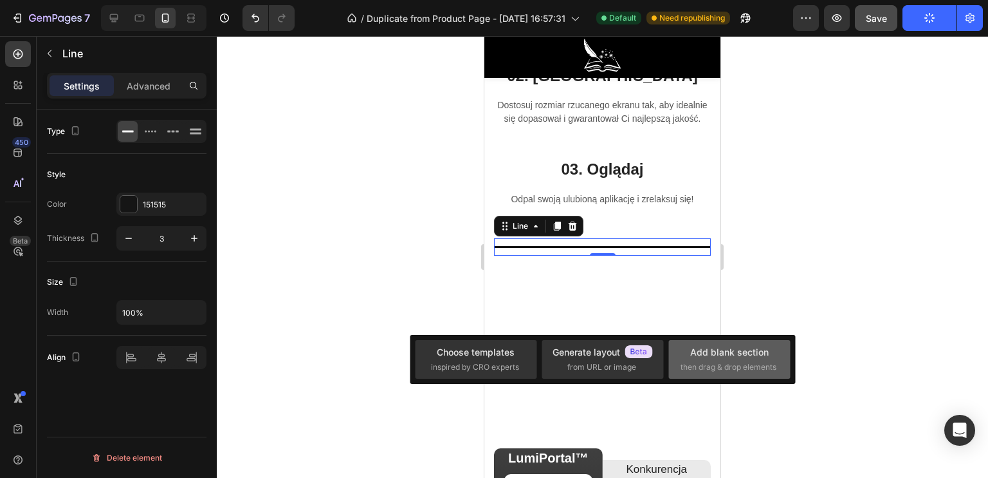
click at [682, 364] on span "then drag & drop elements" at bounding box center [729, 367] width 96 height 12
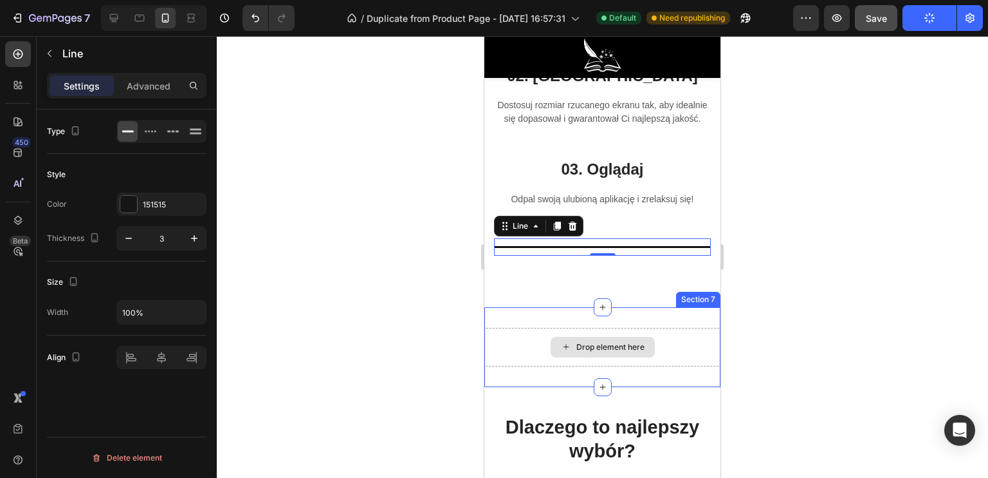
click at [527, 342] on div "Drop element here" at bounding box center [603, 347] width 236 height 39
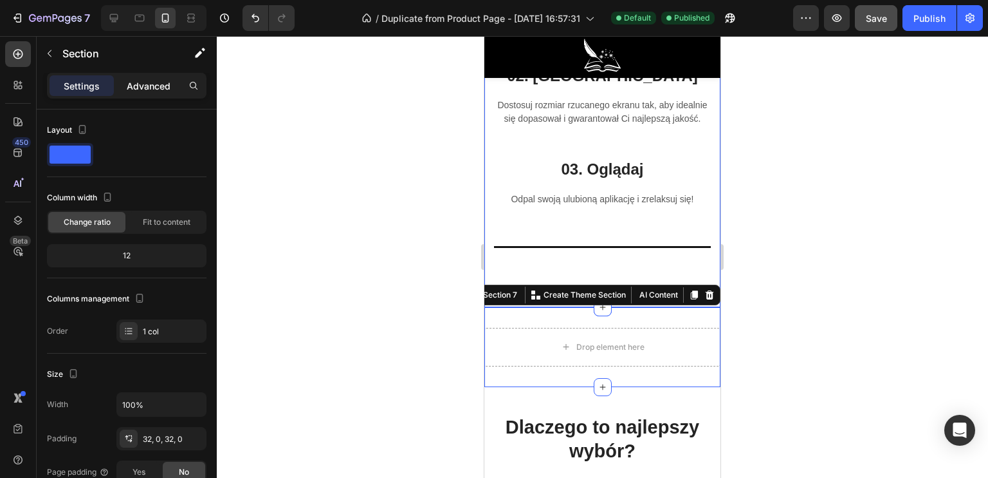
click at [139, 82] on p "Advanced" at bounding box center [149, 86] width 44 height 14
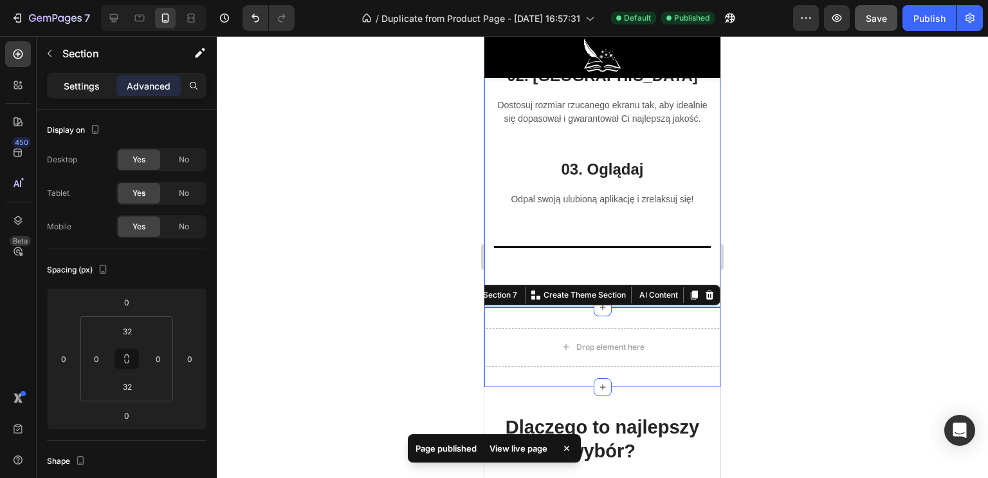
drag, startPoint x: 71, startPoint y: 82, endPoint x: 66, endPoint y: 86, distance: 6.8
click at [71, 82] on p "Settings" at bounding box center [82, 86] width 36 height 14
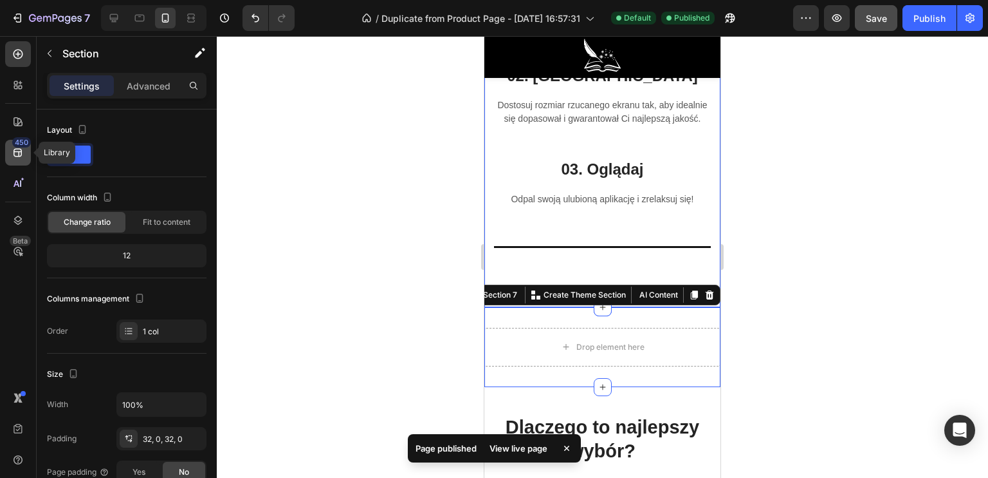
click at [21, 154] on icon at bounding box center [18, 153] width 8 height 8
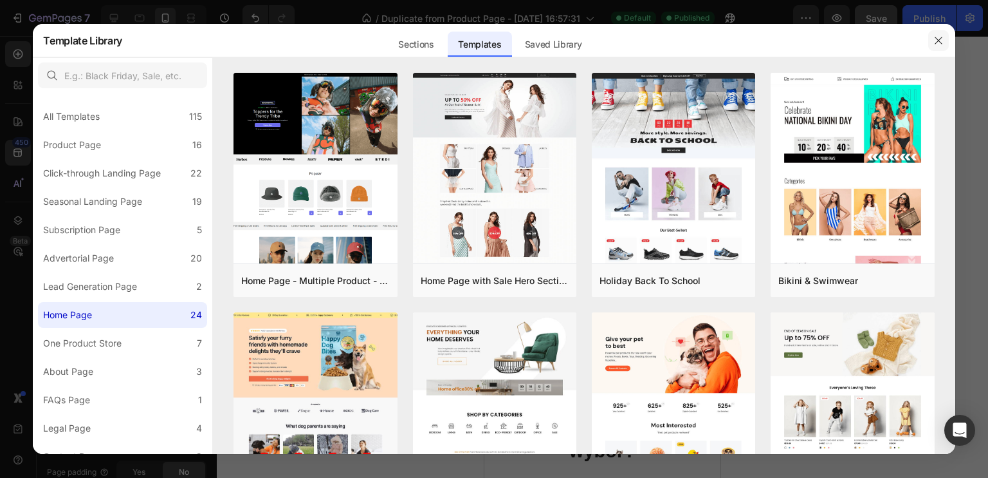
click at [945, 37] on button "button" at bounding box center [939, 40] width 21 height 21
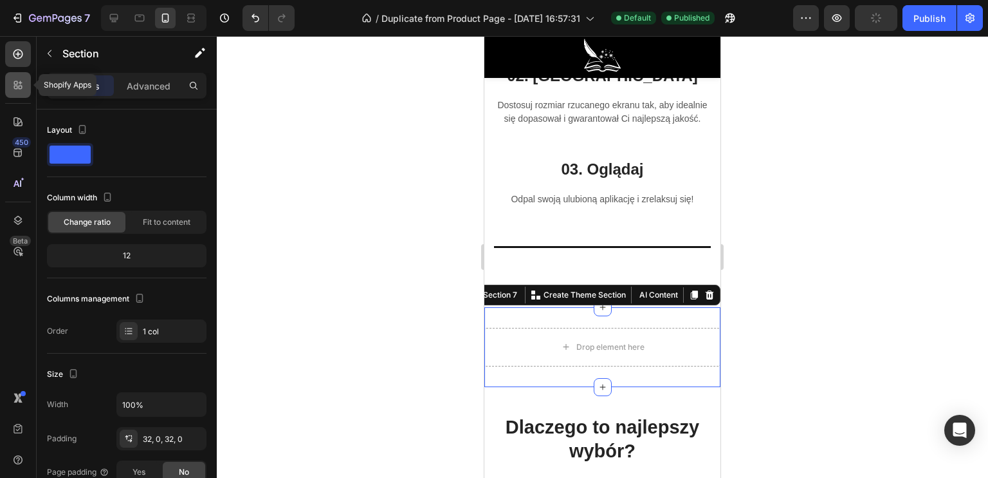
click at [16, 84] on icon at bounding box center [16, 83] width 4 height 4
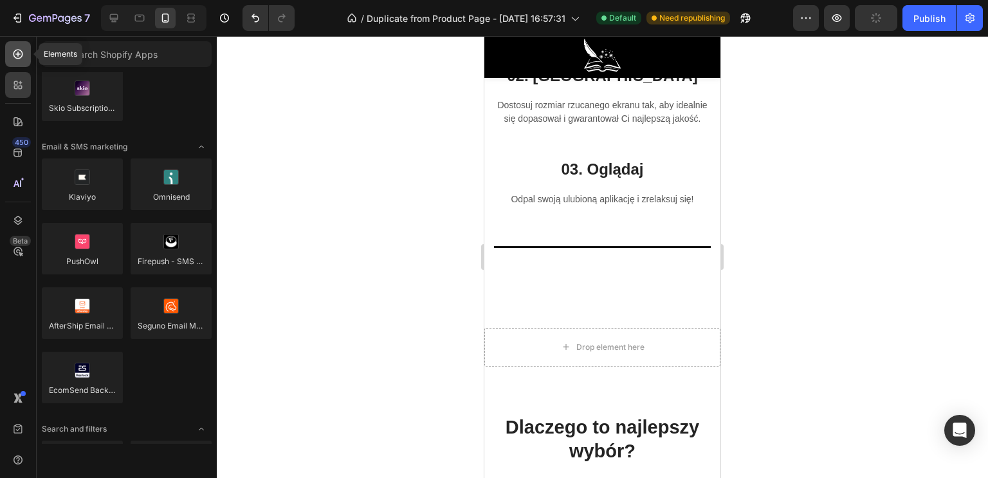
click at [19, 61] on div at bounding box center [18, 54] width 26 height 26
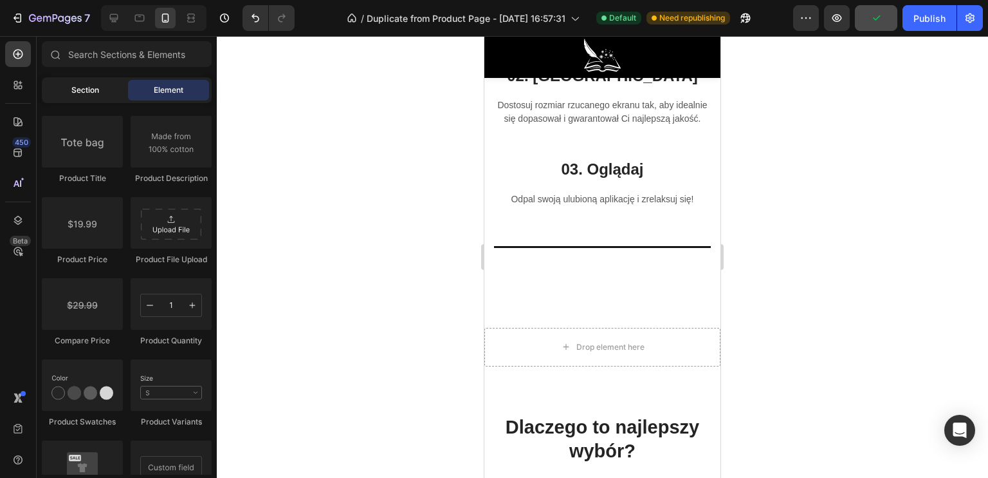
click at [79, 88] on span "Section" at bounding box center [85, 90] width 28 height 12
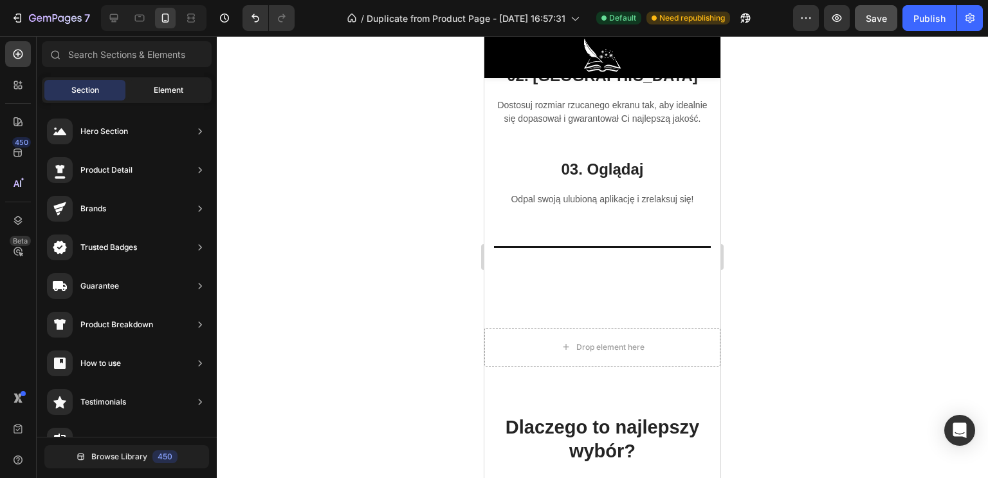
click at [173, 94] on span "Element" at bounding box center [169, 90] width 30 height 12
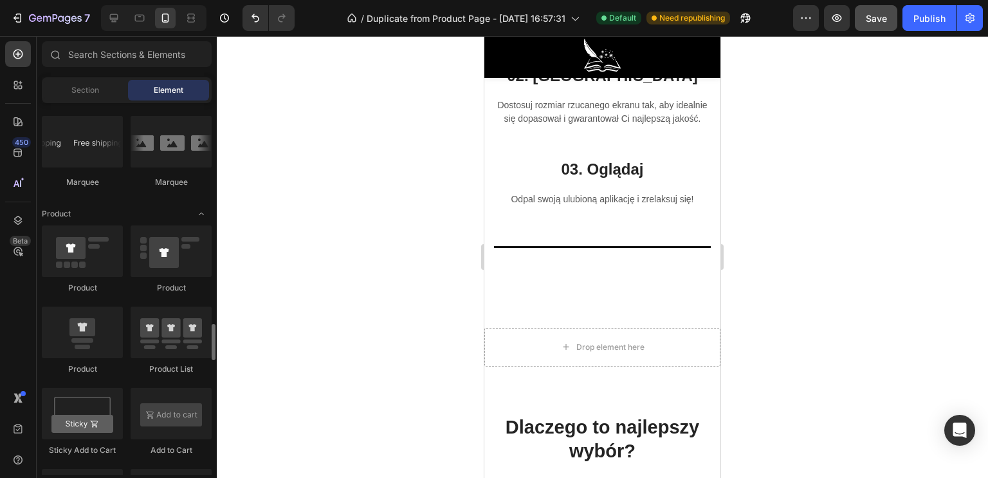
scroll to position [1480, 0]
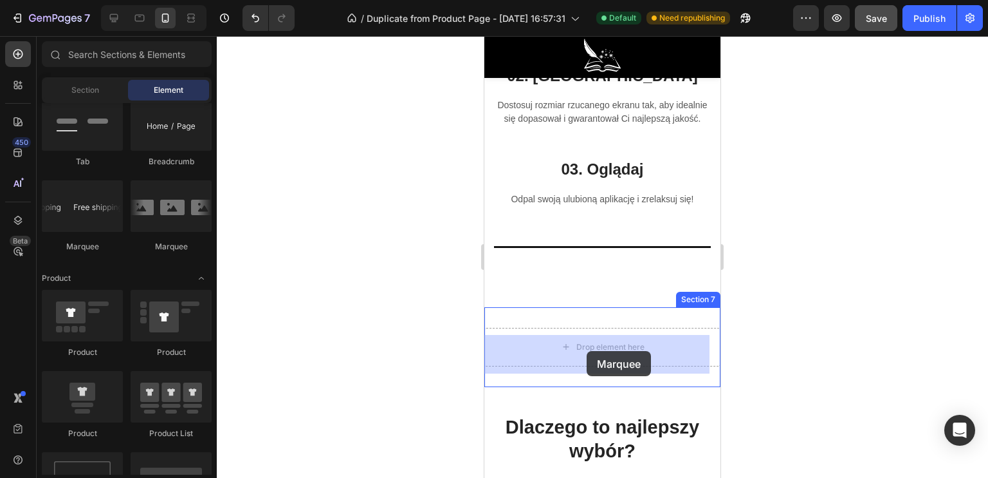
drag, startPoint x: 590, startPoint y: 252, endPoint x: 587, endPoint y: 351, distance: 99.2
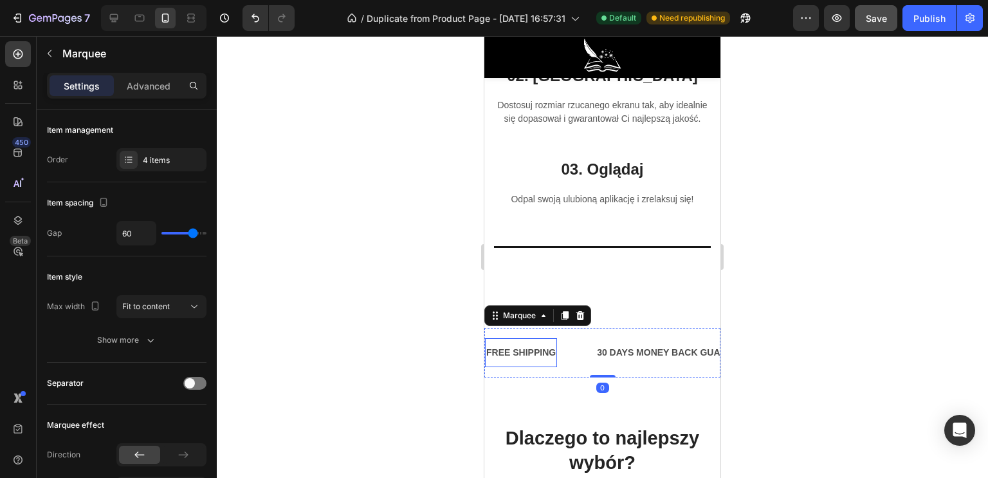
click at [535, 362] on div "FREE SHIPPING" at bounding box center [521, 352] width 72 height 19
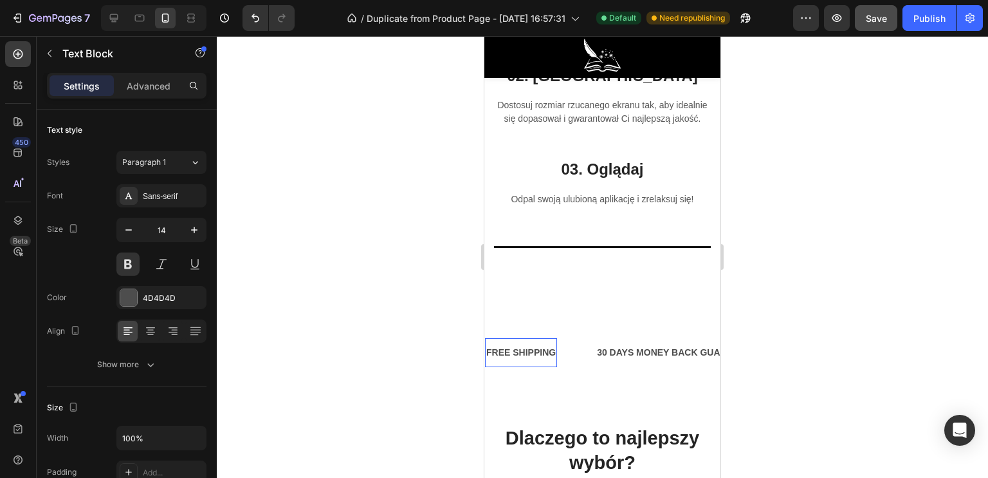
click at [555, 362] on div "FREE SHIPPING" at bounding box center [521, 352] width 72 height 19
drag, startPoint x: 554, startPoint y: 360, endPoint x: 488, endPoint y: 357, distance: 65.8
click at [488, 357] on p "FREE SHIPPING" at bounding box center [522, 352] width 70 height 16
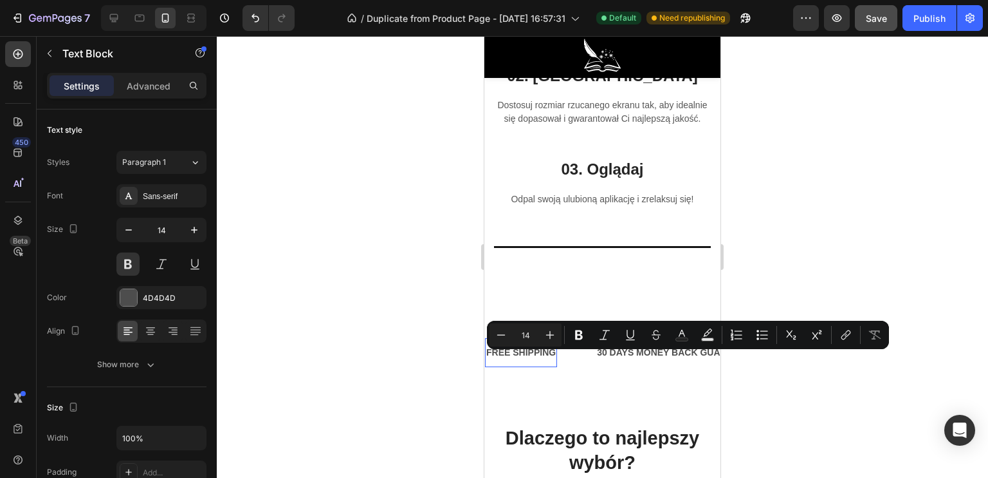
click at [401, 302] on div at bounding box center [603, 256] width 772 height 441
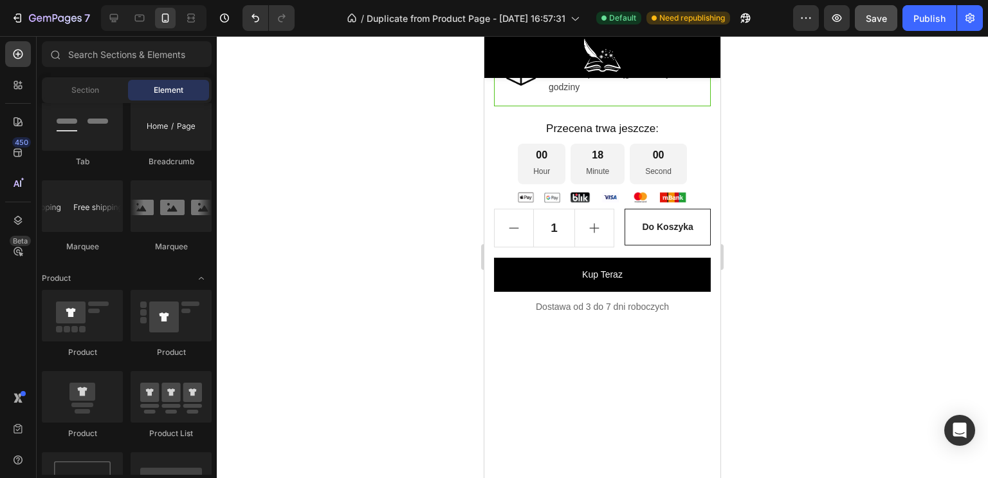
scroll to position [0, 0]
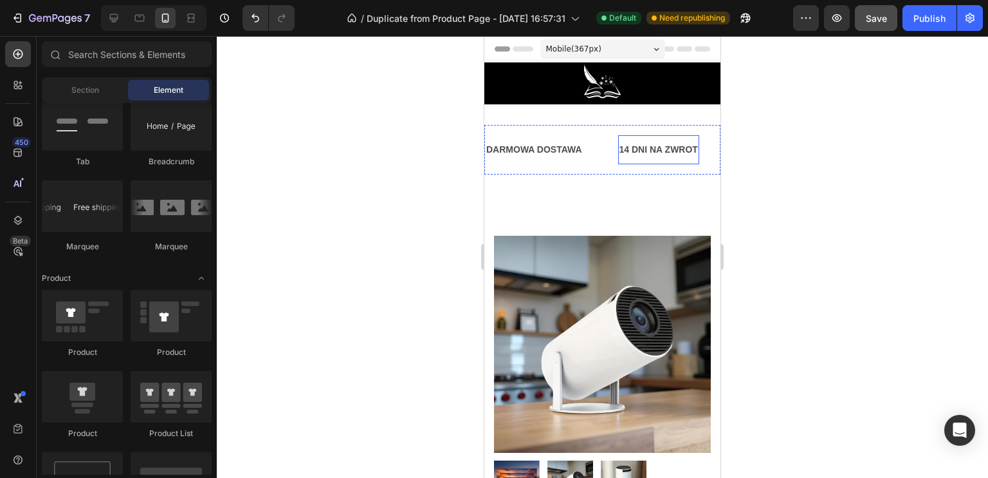
click at [652, 149] on p "14 DNI NA ZWROT" at bounding box center [659, 150] width 79 height 16
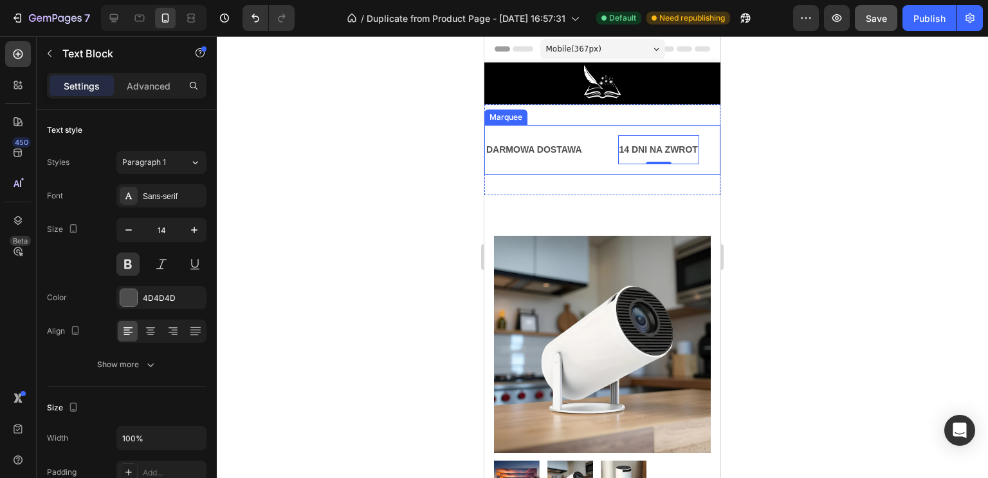
click at [588, 132] on div "DARMOWA DOSTAWA Text Block 14 DNI NA ZWROT Text Block 0 PRZECENA -150ZŁ Text Bl…" at bounding box center [603, 150] width 236 height 50
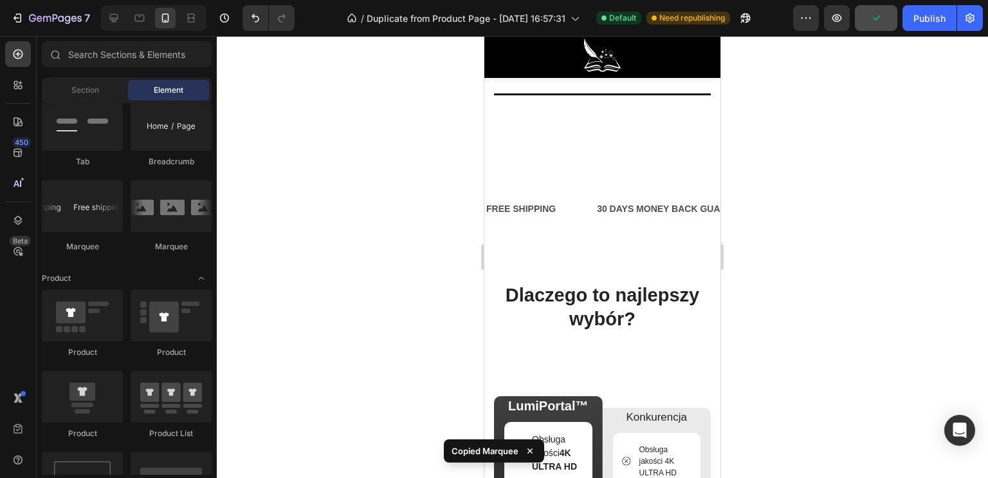
scroll to position [3388, 0]
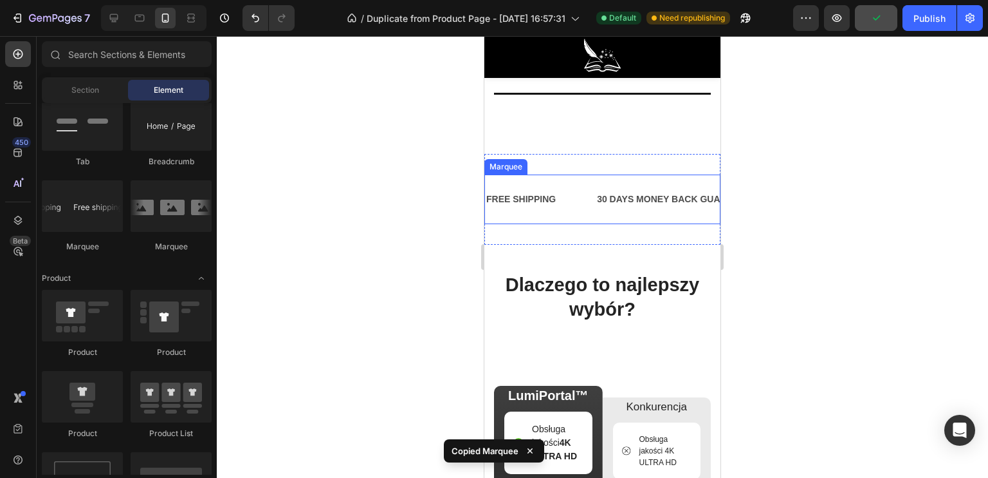
click at [573, 197] on div "FREE SHIPPING Text Block" at bounding box center [540, 199] width 111 height 29
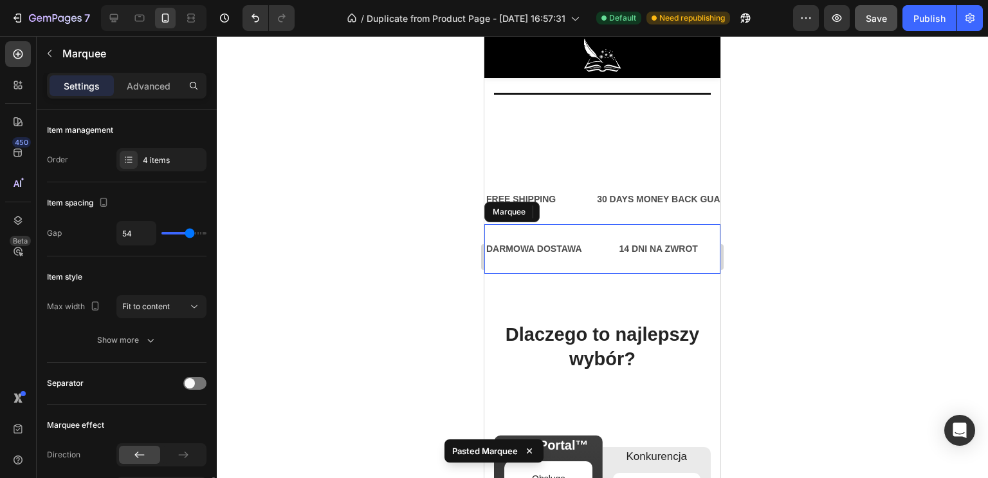
scroll to position [257, 0]
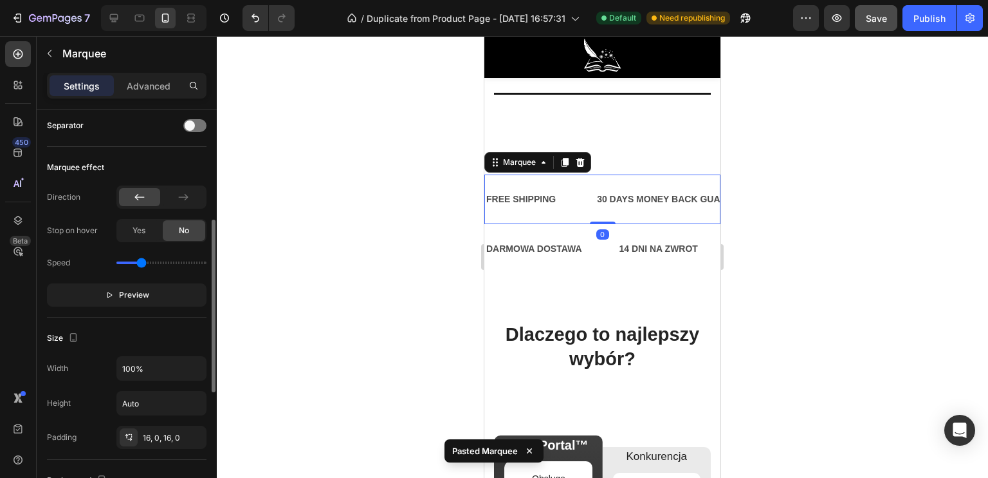
click at [589, 191] on div "FREE SHIPPING Text Block 30 DAYS MONEY BACK GUARANTEE Text Block LIMITED TIME 5…" at bounding box center [603, 199] width 236 height 50
click at [583, 163] on div at bounding box center [580, 161] width 15 height 15
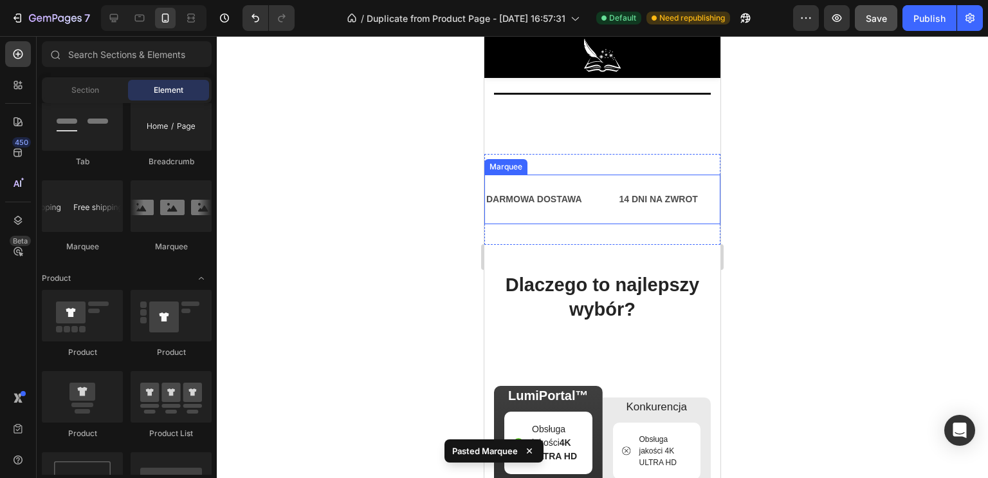
click at [604, 203] on div "DARMOWA DOSTAWA Text Block" at bounding box center [551, 199] width 133 height 29
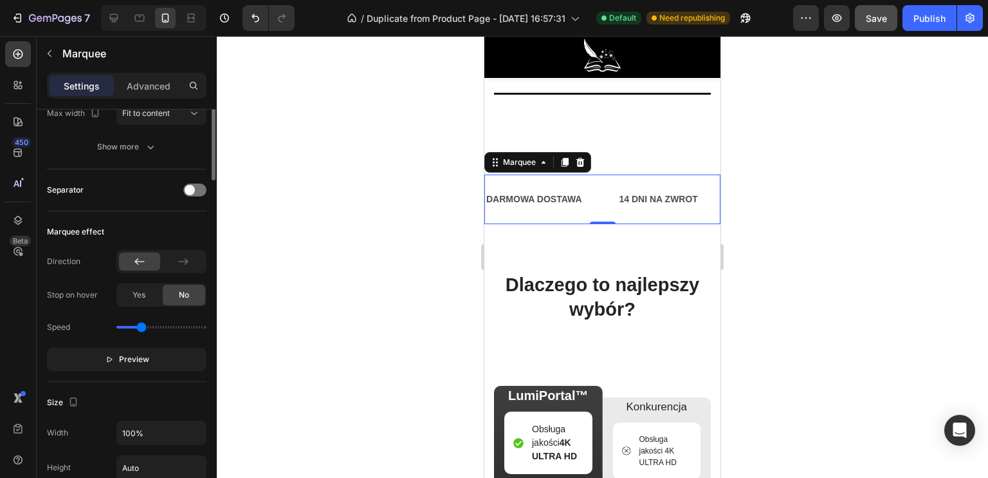
scroll to position [64, 0]
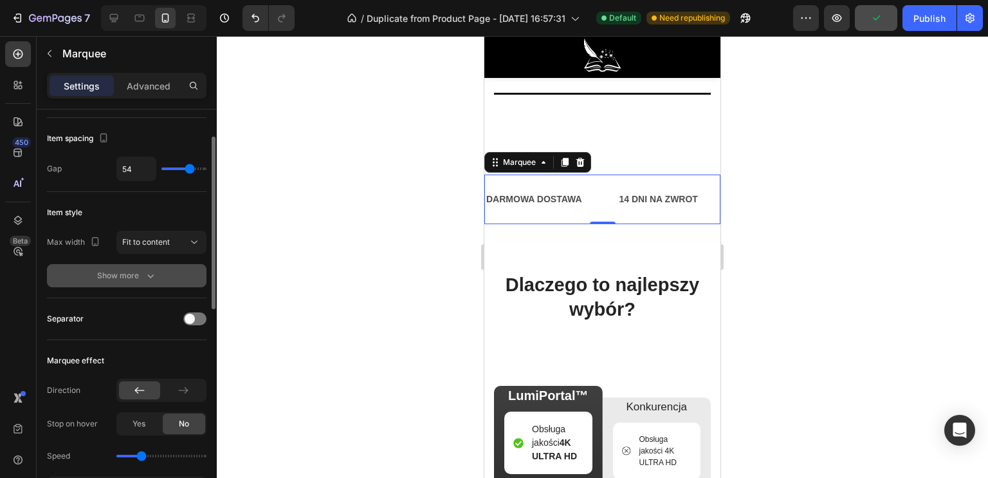
click at [129, 280] on div "Show more" at bounding box center [127, 275] width 60 height 13
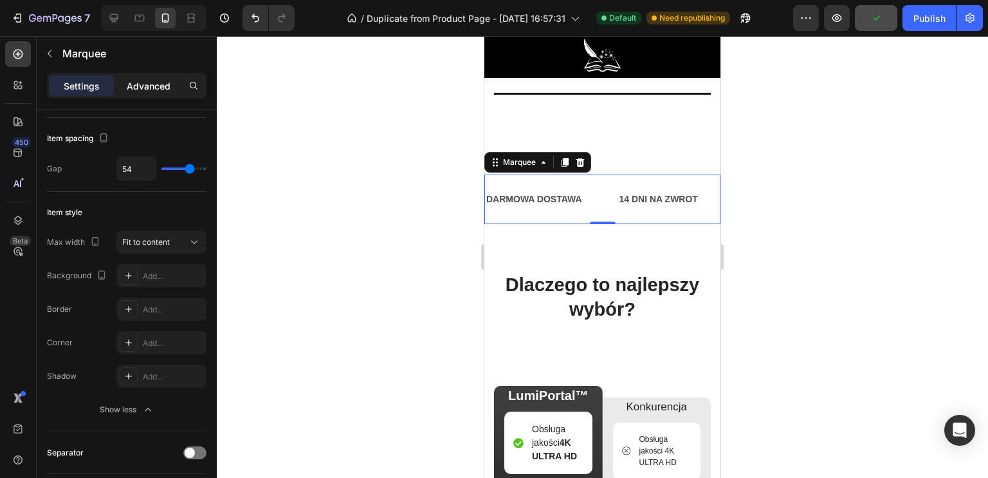
click at [138, 80] on p "Advanced" at bounding box center [149, 86] width 44 height 14
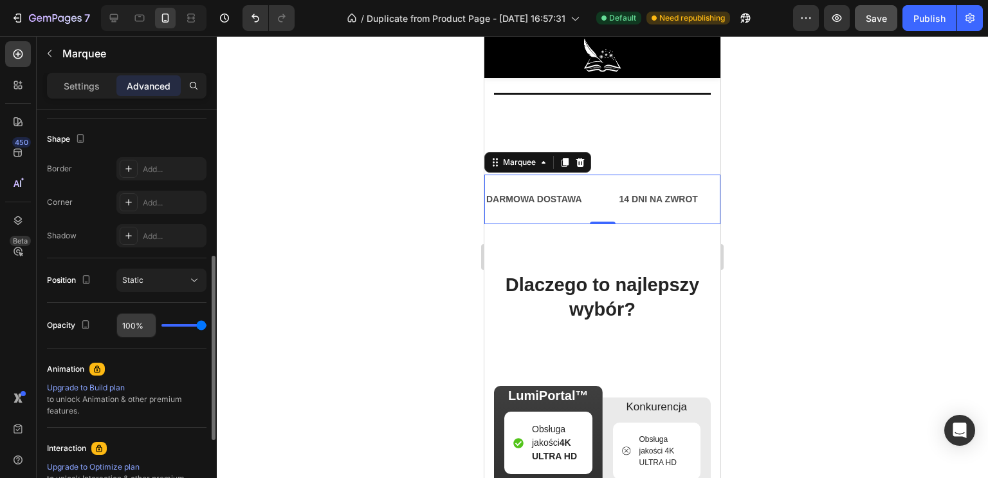
scroll to position [450, 0]
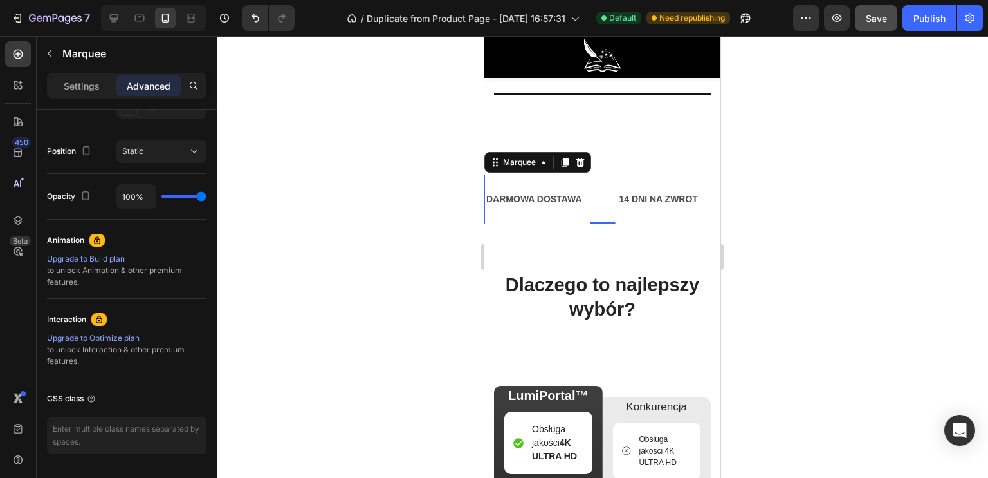
click at [73, 73] on div "Settings Advanced" at bounding box center [127, 86] width 160 height 26
click at [80, 78] on div "Settings" at bounding box center [82, 85] width 64 height 21
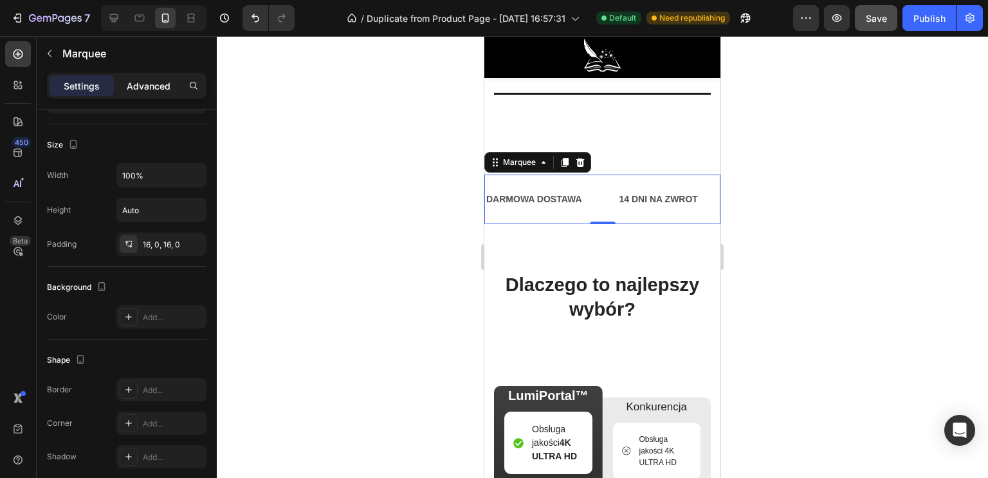
click at [151, 84] on p "Advanced" at bounding box center [149, 86] width 44 height 14
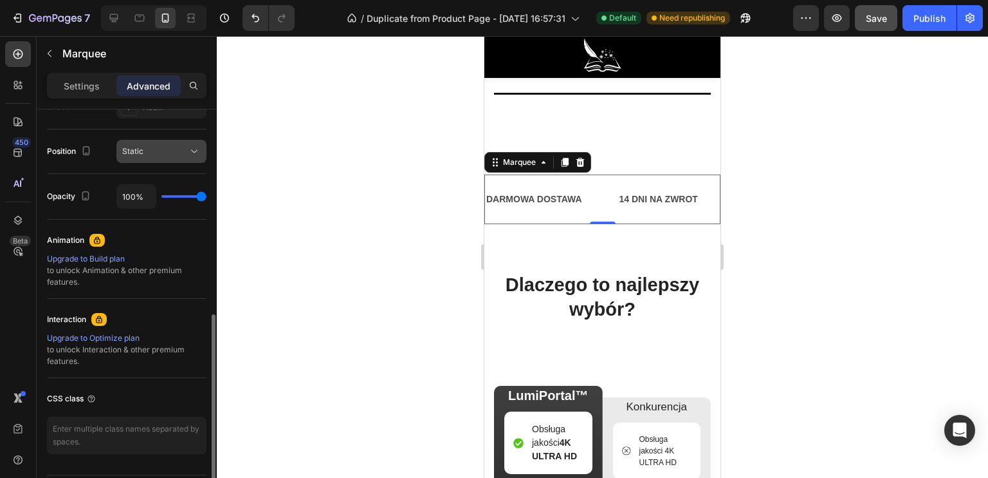
click at [152, 149] on div "Static" at bounding box center [155, 151] width 66 height 12
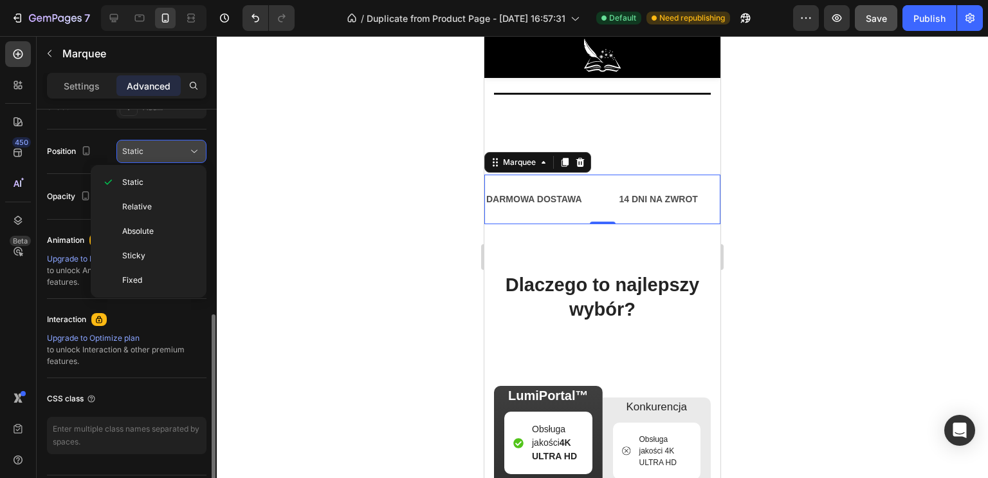
click at [152, 149] on div "Static" at bounding box center [155, 151] width 66 height 12
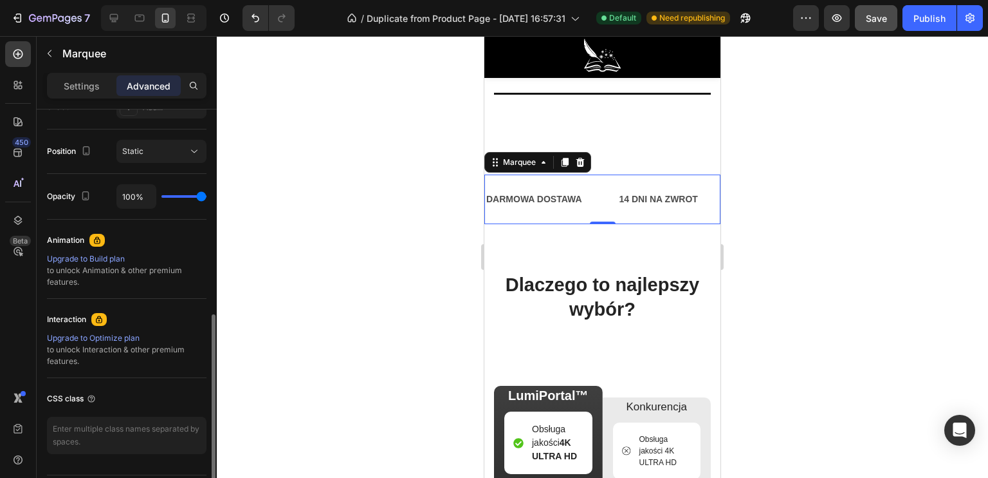
scroll to position [386, 0]
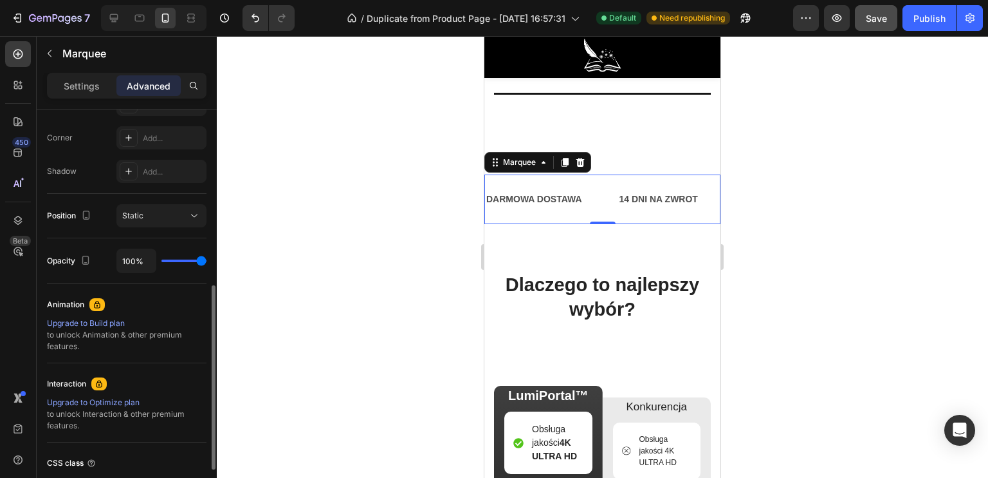
click at [100, 172] on div "Shadow Add..." at bounding box center [127, 171] width 160 height 23
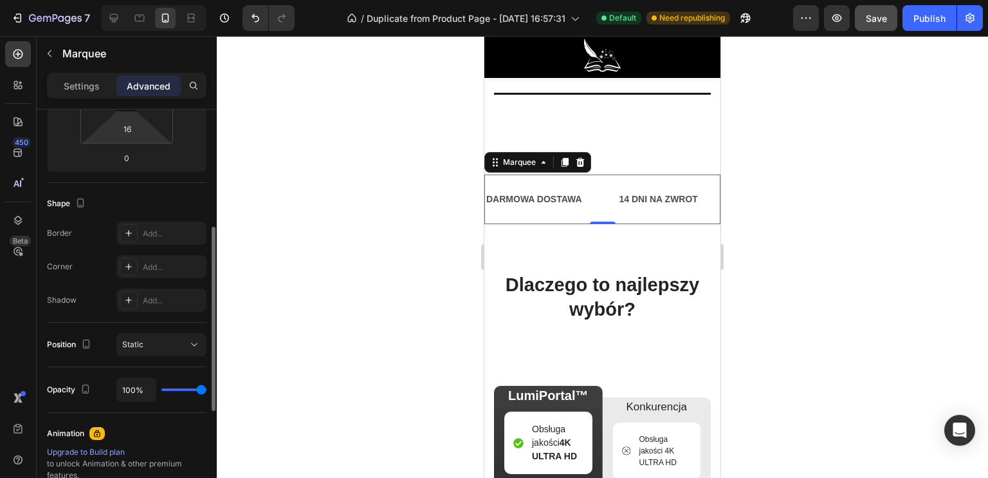
scroll to position [193, 0]
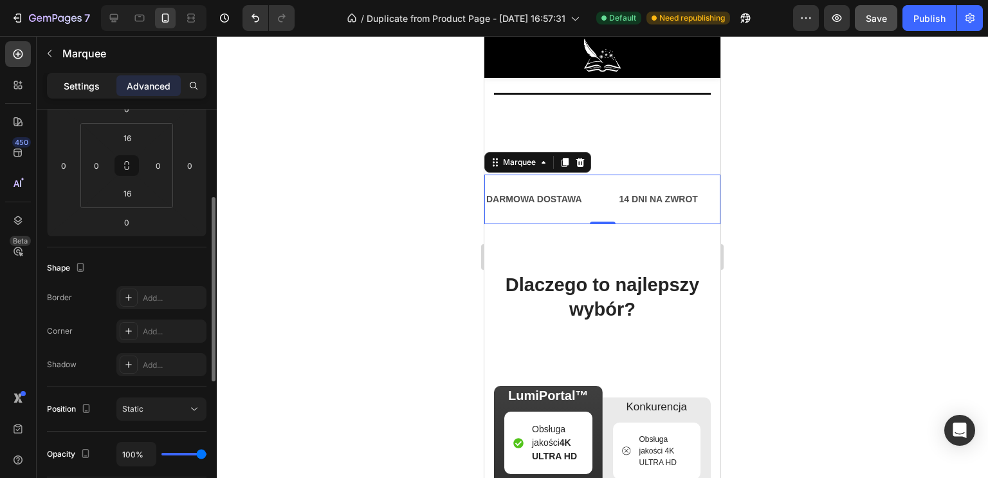
click at [98, 91] on p "Settings" at bounding box center [82, 86] width 36 height 14
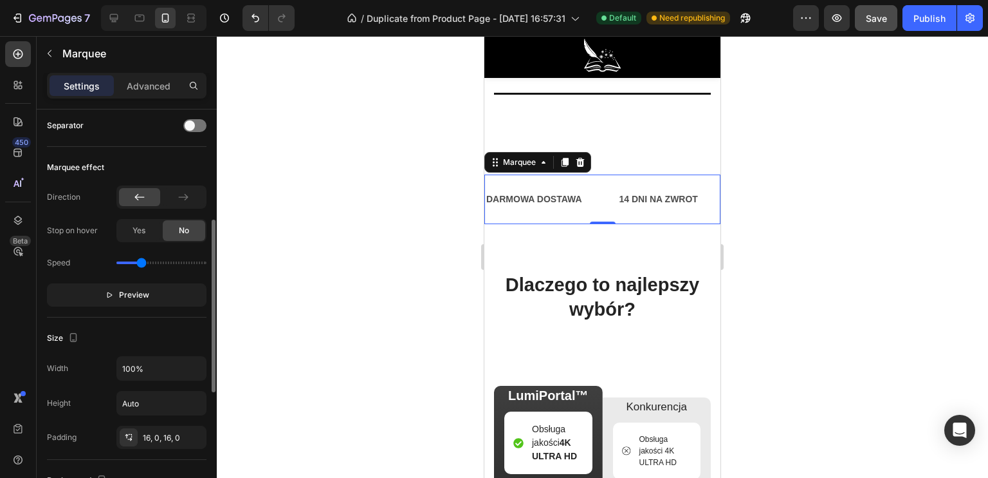
scroll to position [322, 0]
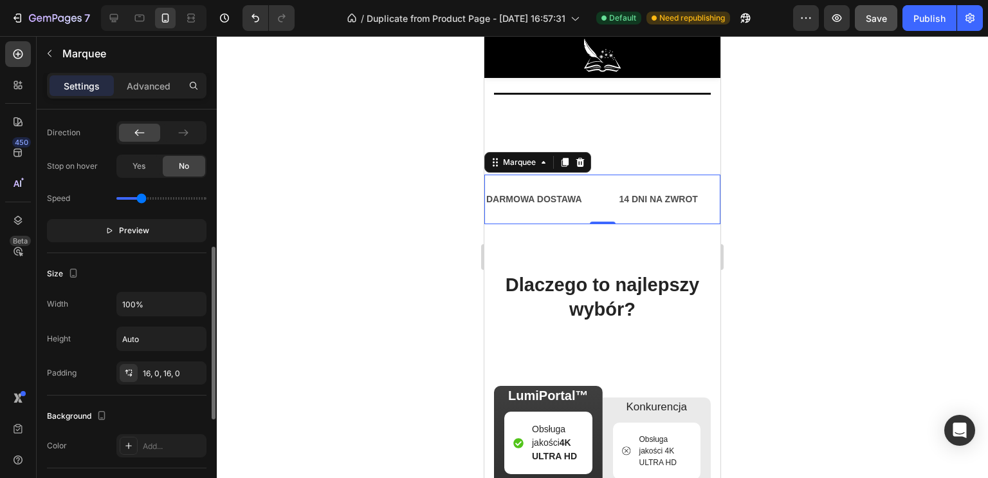
click at [391, 209] on div at bounding box center [603, 256] width 772 height 441
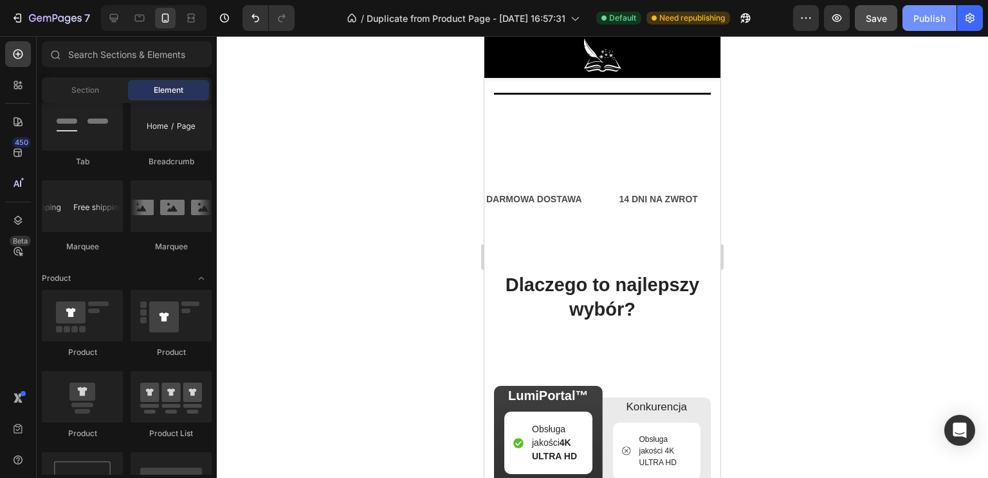
click at [926, 17] on div "Publish" at bounding box center [930, 19] width 32 height 14
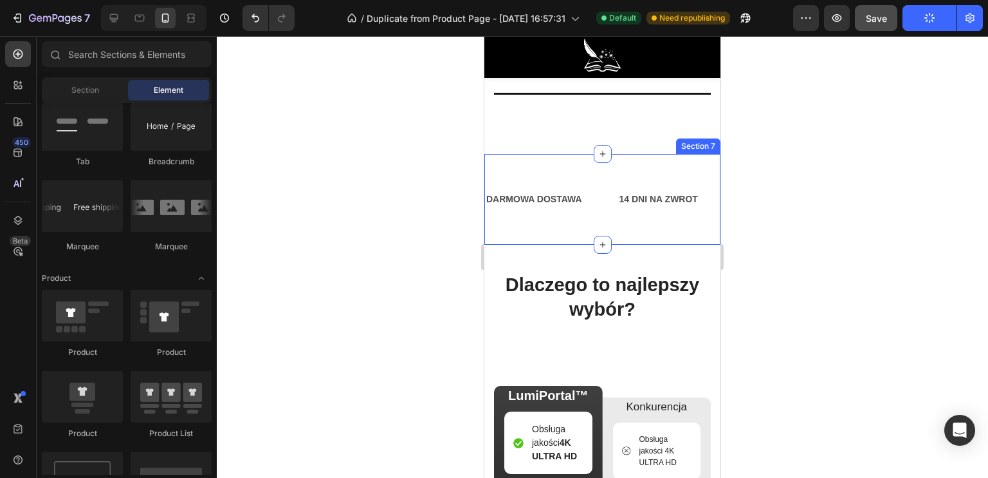
scroll to position [3323, 0]
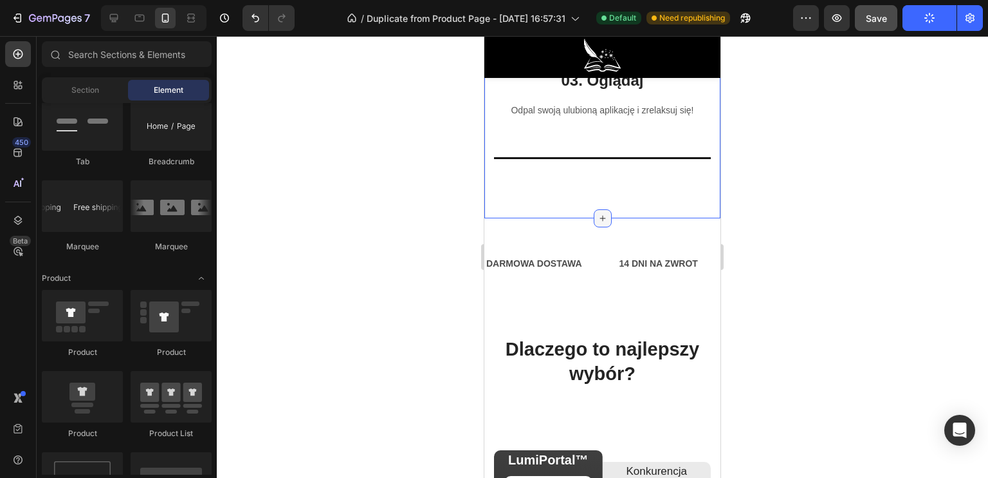
click at [598, 223] on icon at bounding box center [603, 218] width 10 height 10
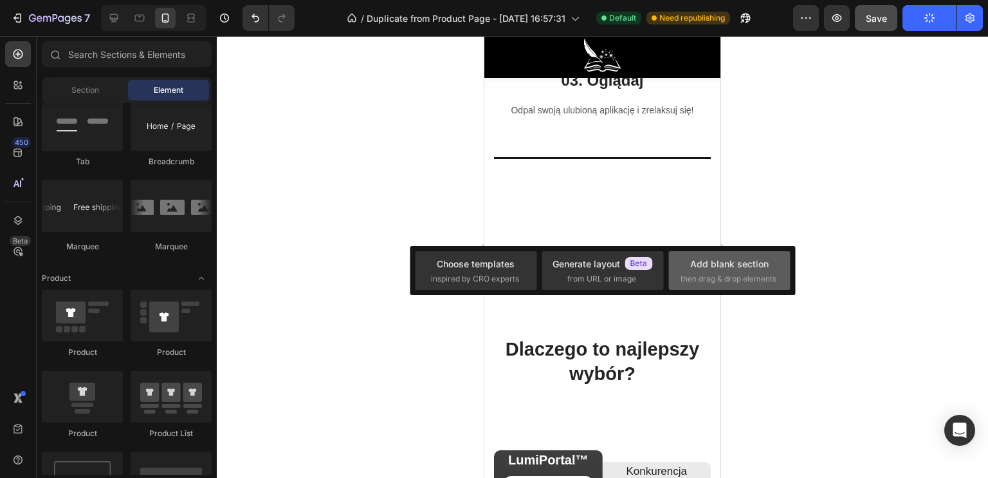
click at [716, 289] on div "Add blank section then drag & drop elements" at bounding box center [730, 270] width 122 height 39
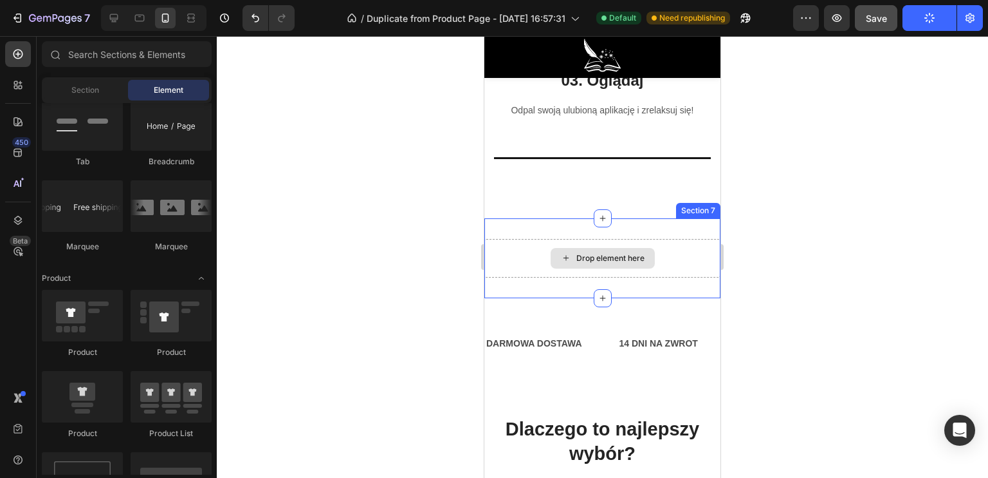
click at [577, 263] on div "Drop element here" at bounding box center [611, 258] width 68 height 10
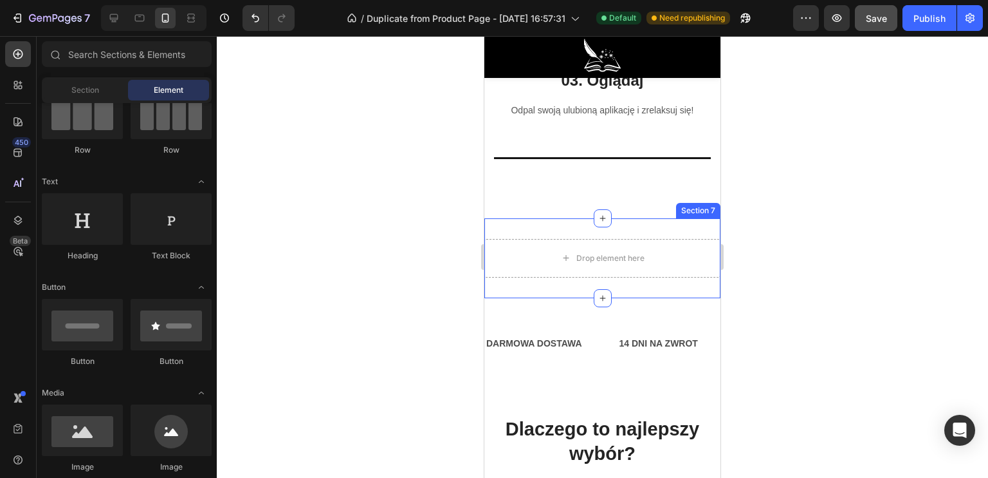
scroll to position [0, 0]
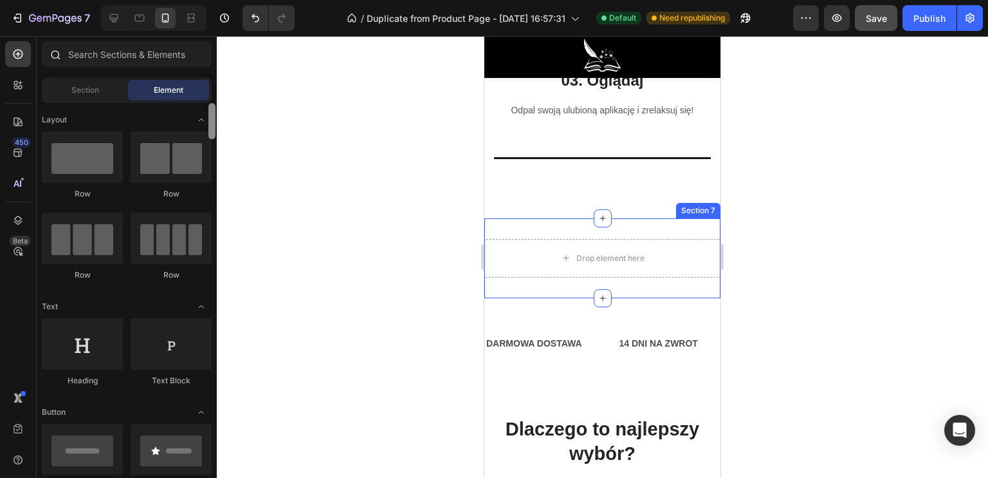
drag, startPoint x: 214, startPoint y: 453, endPoint x: 210, endPoint y: 70, distance: 382.9
click at [210, 70] on div "Sections(18) Elements(83) Section Element Hero Section Product Detail Brands Tr…" at bounding box center [127, 257] width 180 height 433
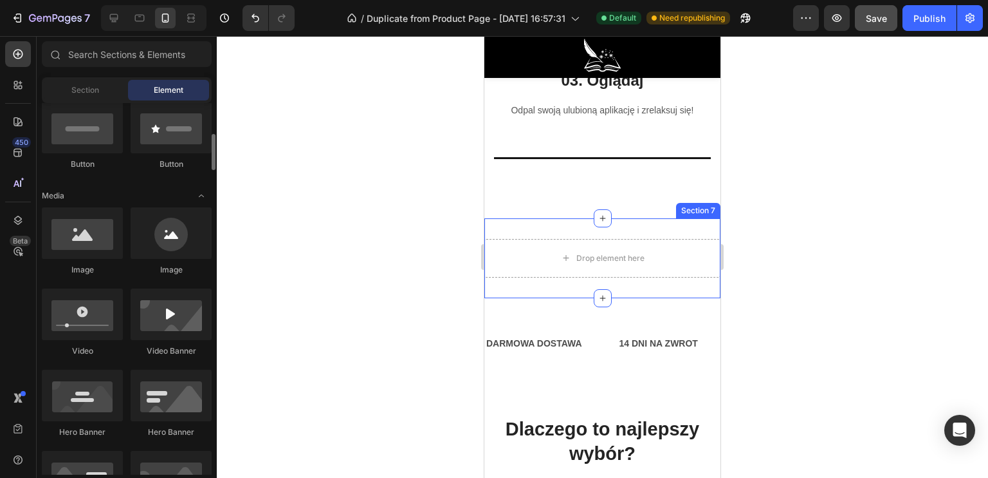
scroll to position [386, 0]
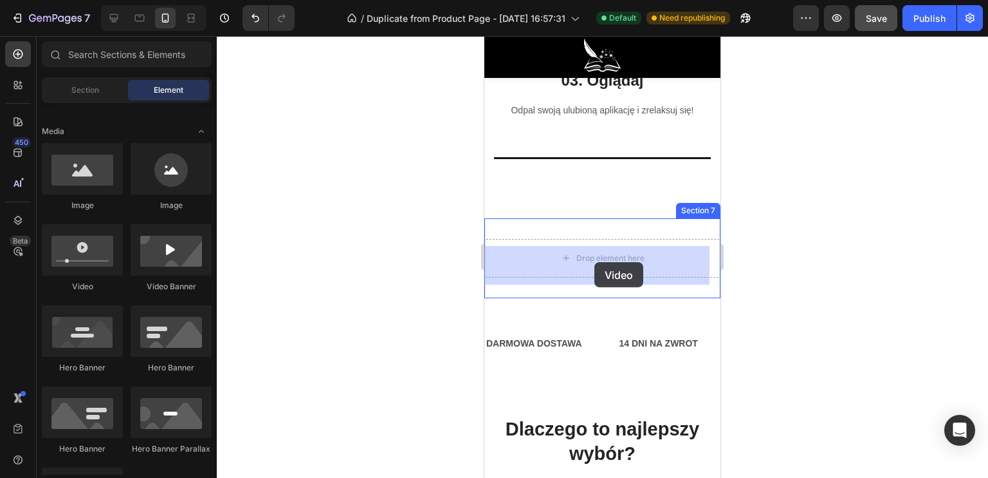
drag, startPoint x: 541, startPoint y: 289, endPoint x: 595, endPoint y: 261, distance: 60.7
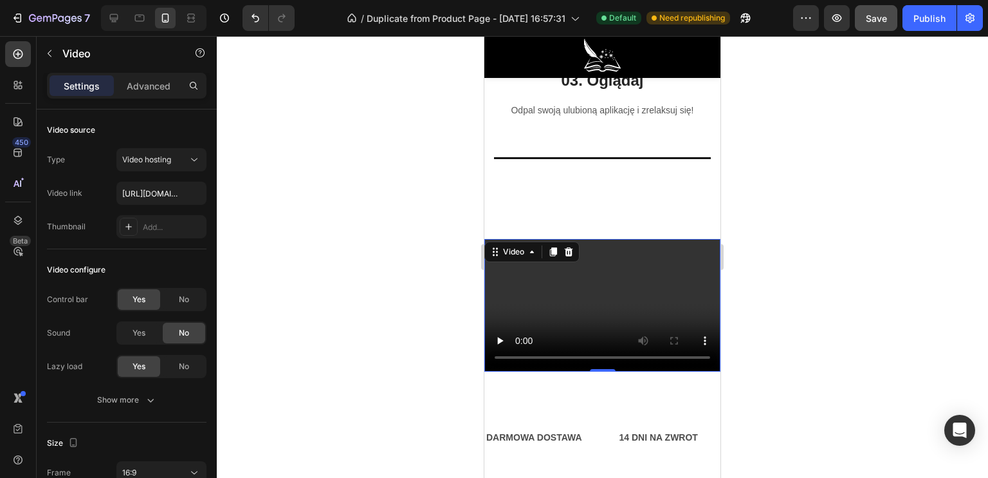
click at [613, 308] on video at bounding box center [603, 305] width 236 height 133
click at [571, 259] on div at bounding box center [568, 251] width 15 height 15
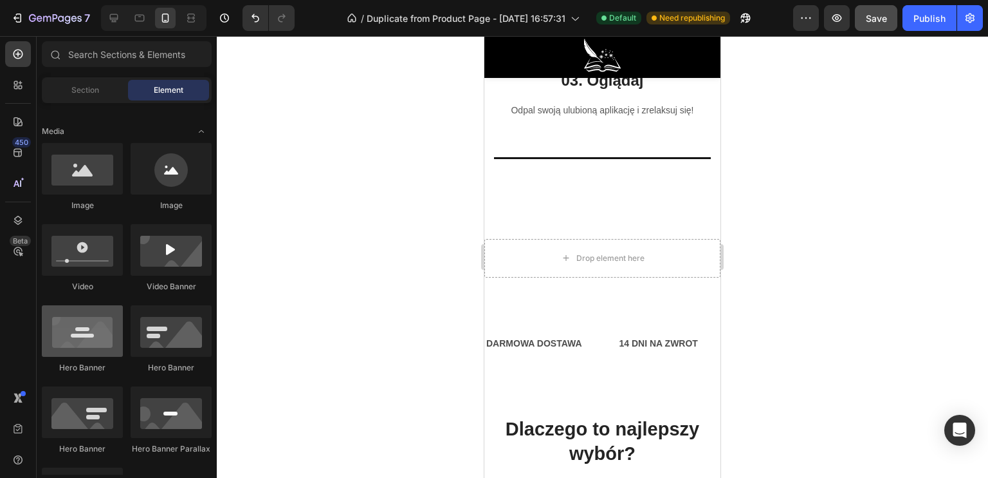
scroll to position [515, 0]
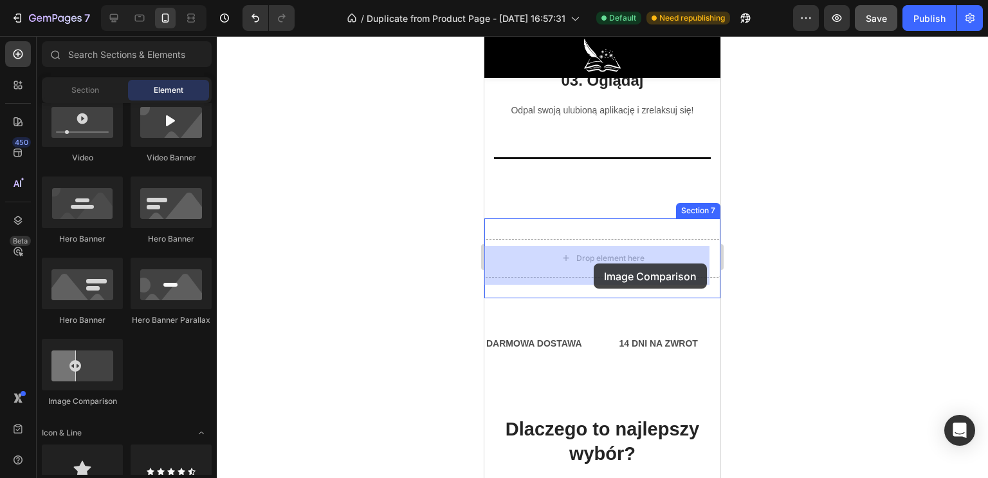
drag, startPoint x: 567, startPoint y: 393, endPoint x: 593, endPoint y: 263, distance: 132.0
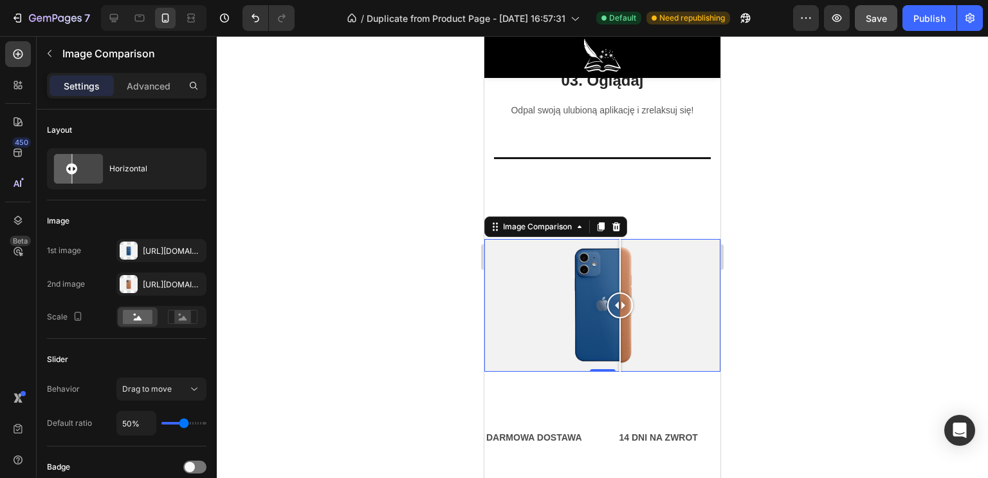
drag, startPoint x: 597, startPoint y: 303, endPoint x: 636, endPoint y: 306, distance: 39.3
click at [633, 306] on div at bounding box center [620, 305] width 26 height 26
click at [136, 256] on div at bounding box center [129, 250] width 18 height 18
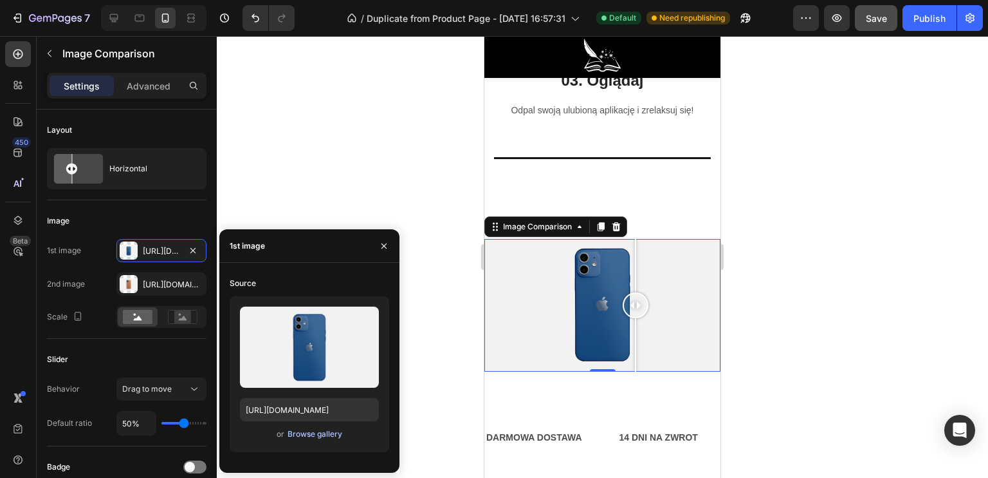
click at [305, 434] on div "Browse gallery" at bounding box center [315, 434] width 55 height 12
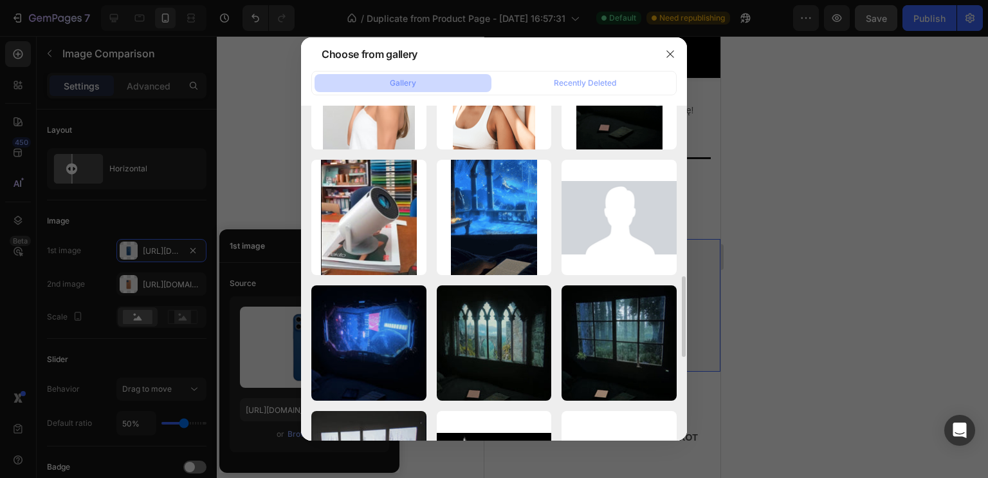
scroll to position [772, 0]
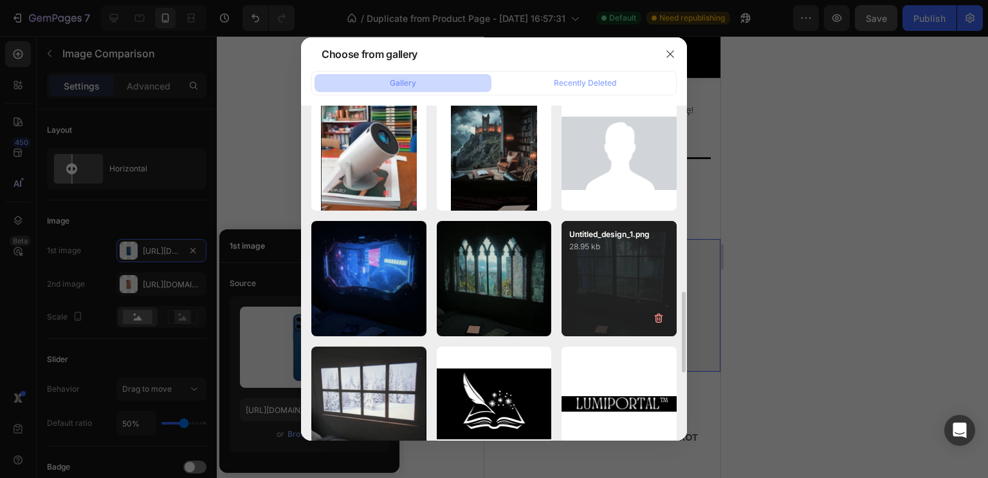
click at [608, 272] on div "Untitled_design_1.png 28.95 kb" at bounding box center [619, 278] width 115 height 115
type input "https://cdn.shopify.com/s/files/1/0922/4431/2392/files/gempages_584663978324525…"
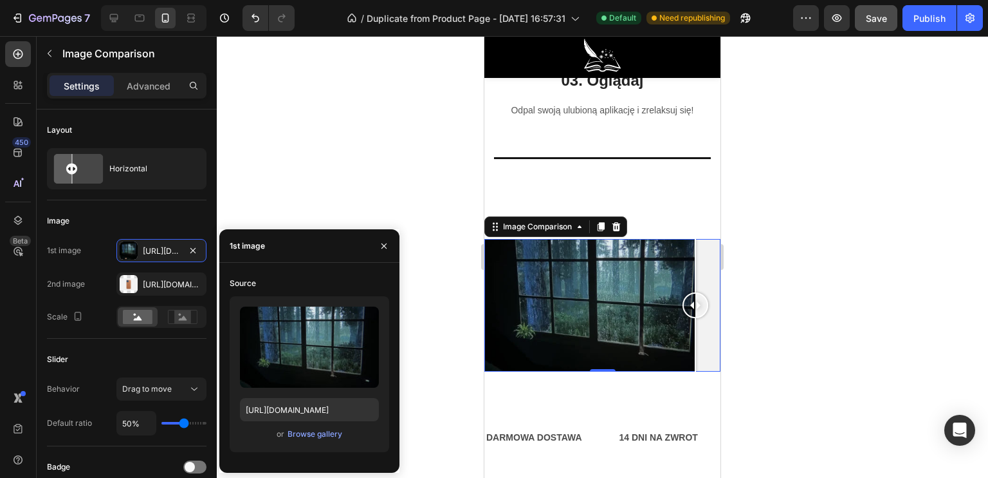
drag, startPoint x: 598, startPoint y: 301, endPoint x: 718, endPoint y: 316, distance: 120.7
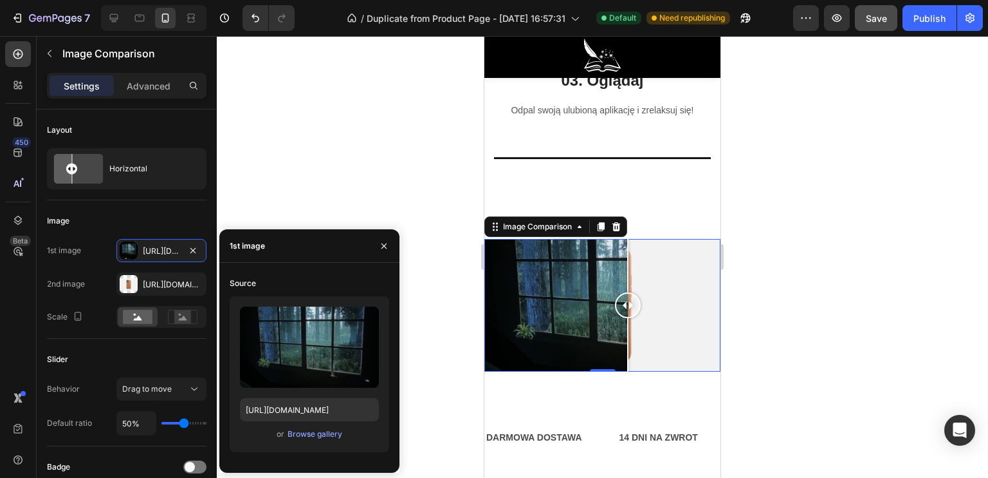
drag, startPoint x: 695, startPoint y: 310, endPoint x: 610, endPoint y: 311, distance: 85.0
click at [615, 311] on div at bounding box center [628, 305] width 26 height 26
click at [159, 91] on p "Advanced" at bounding box center [149, 86] width 44 height 14
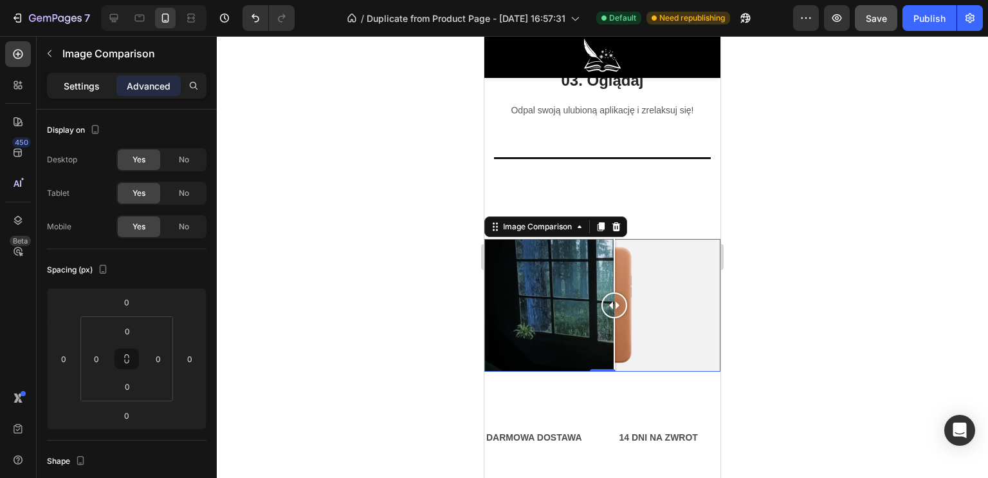
click at [88, 77] on div "Settings" at bounding box center [82, 85] width 64 height 21
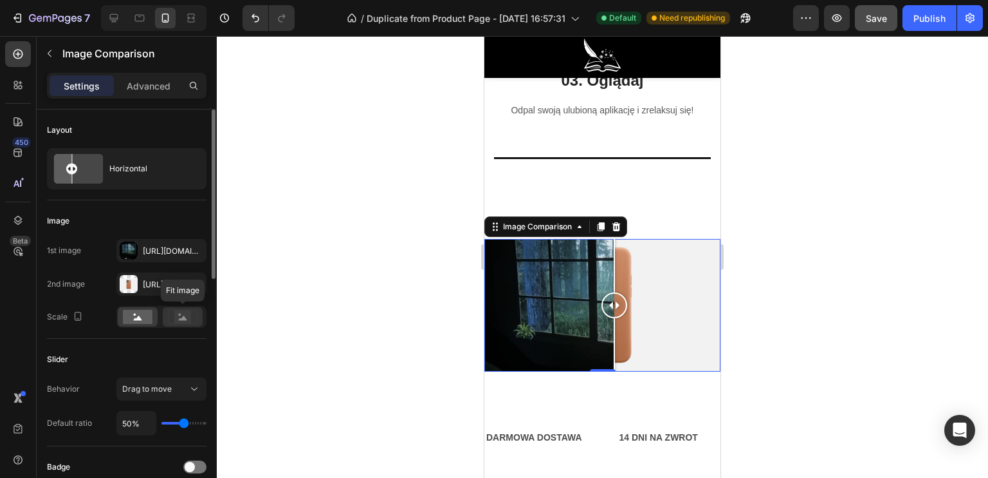
click at [172, 321] on icon at bounding box center [183, 317] width 30 height 14
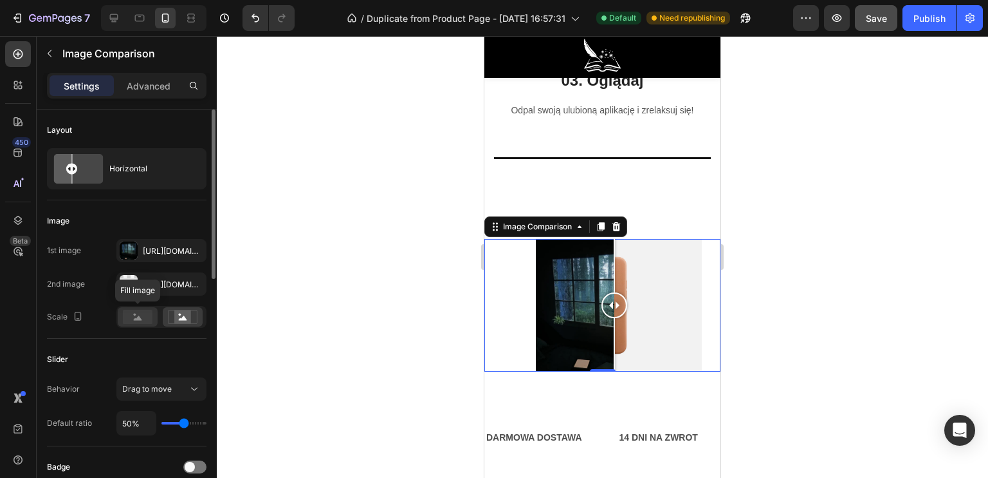
click at [150, 319] on rect at bounding box center [138, 317] width 30 height 14
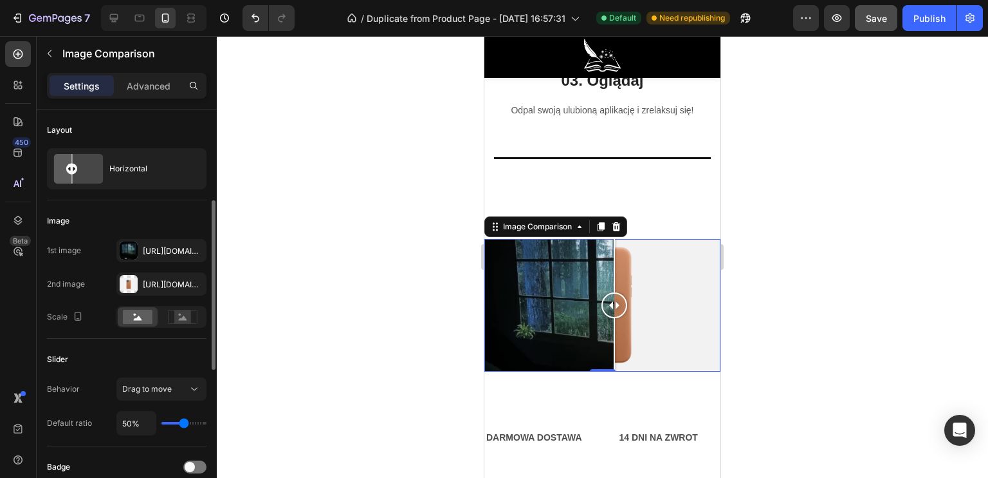
scroll to position [64, 0]
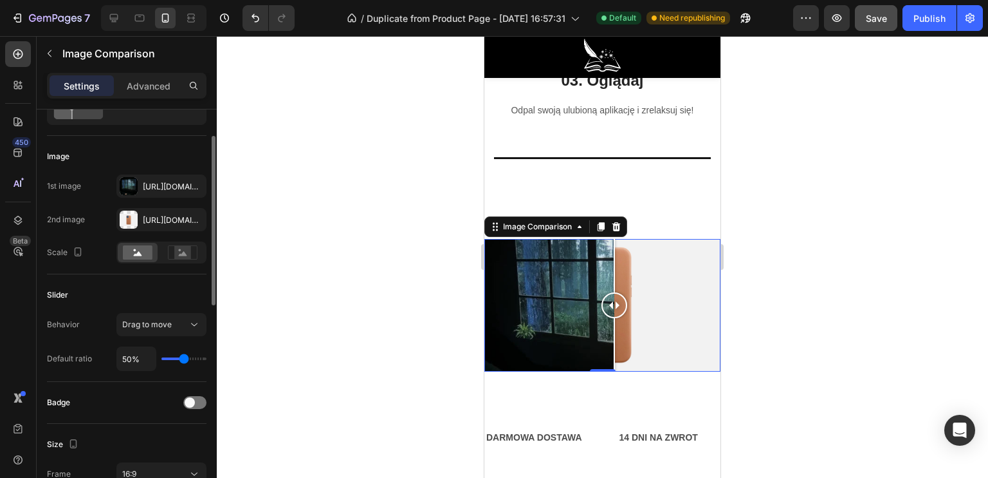
type input "48%"
type input "48"
type input "44%"
type input "44"
type input "42%"
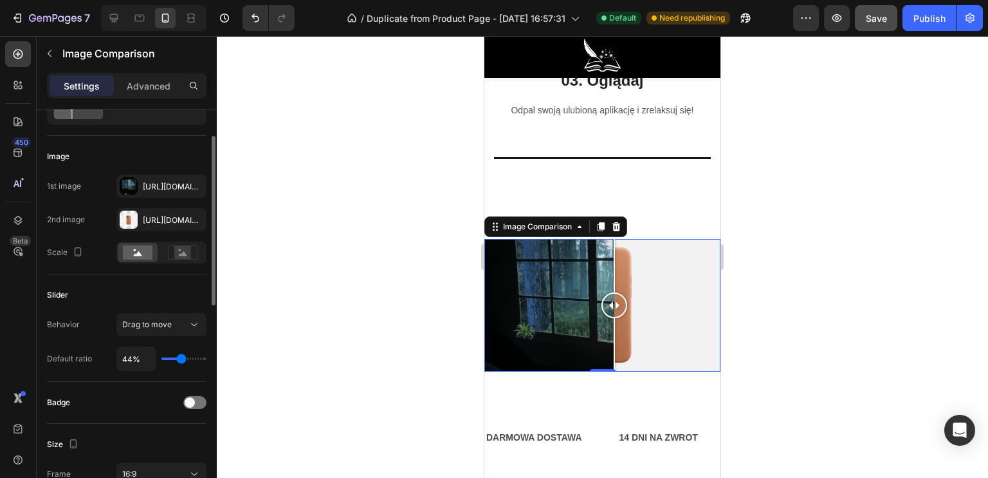
type input "42"
type input "41%"
type input "41"
type input "35%"
type input "35"
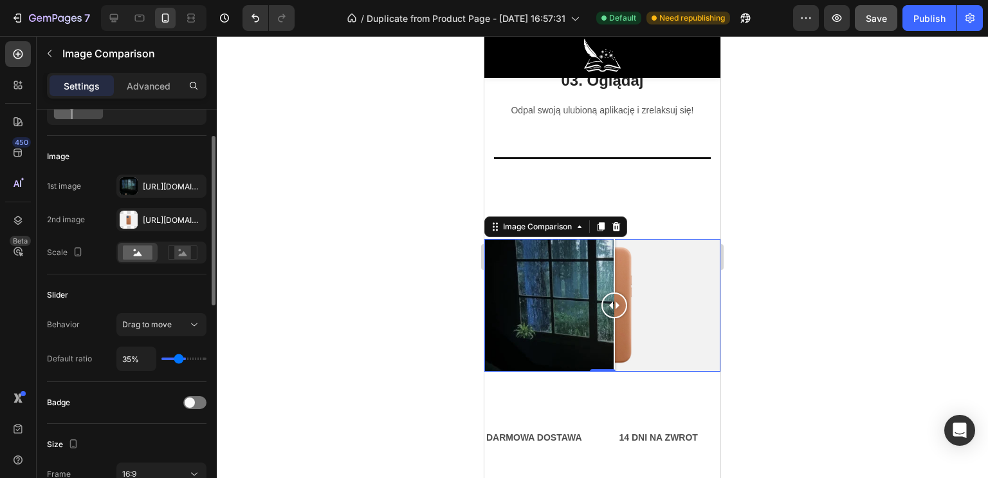
type input "28%"
type input "28"
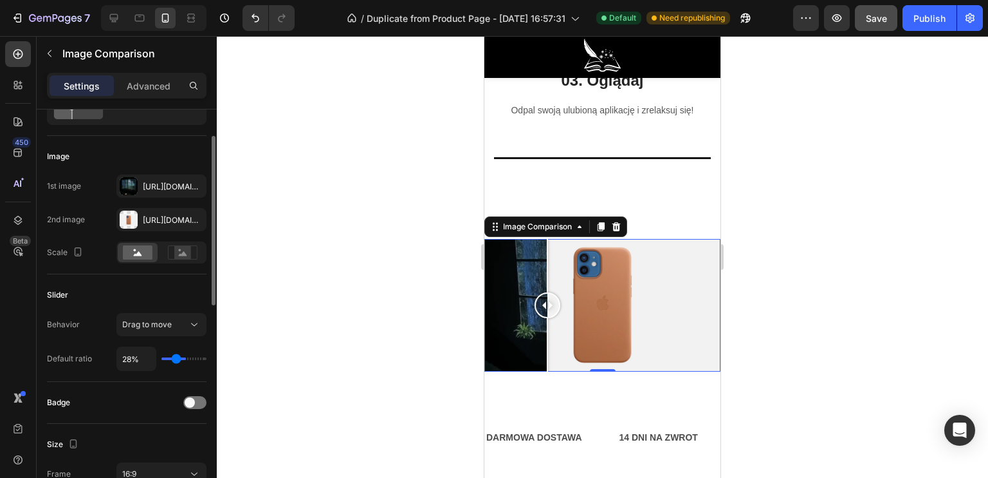
type input "26%"
type input "26"
type input "25%"
type input "25"
type input "26%"
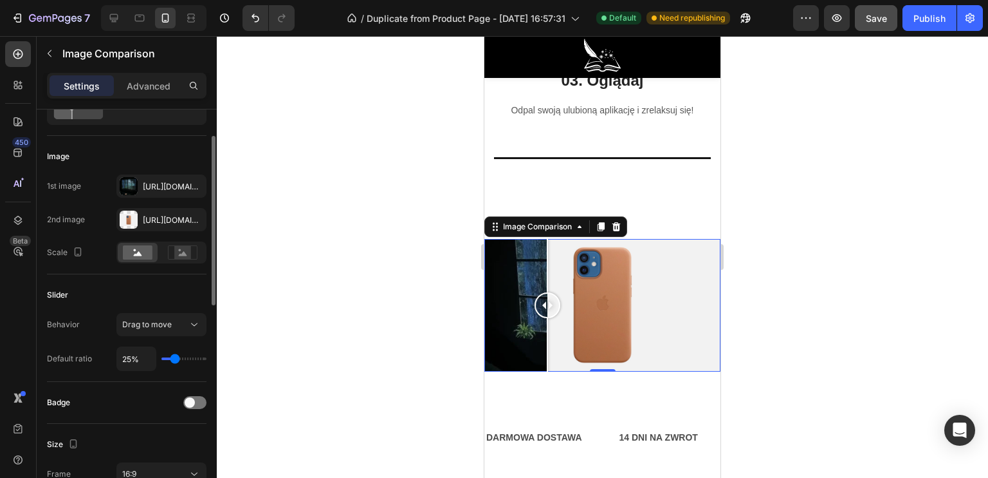
type input "26"
type input "28%"
type input "28"
type input "32%"
type input "32"
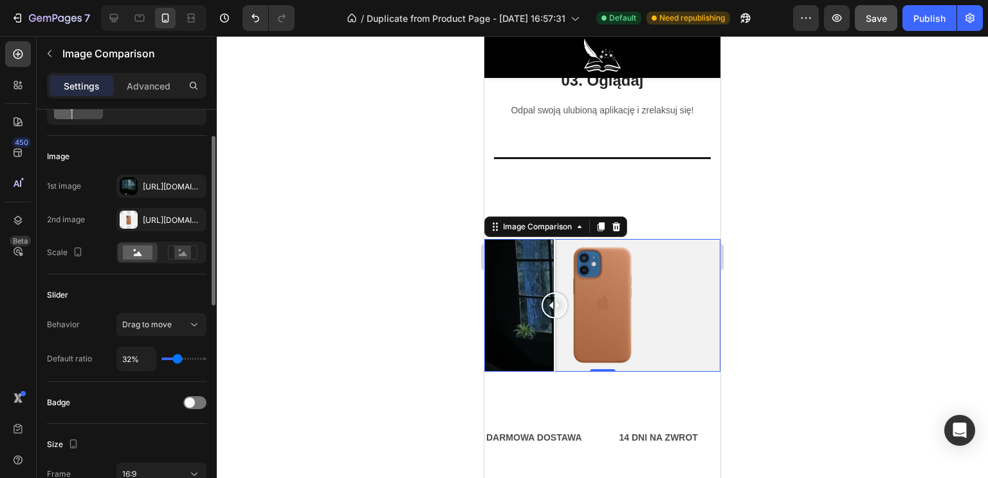
type input "44%"
type input "44"
type input "48%"
type input "48"
type input "53%"
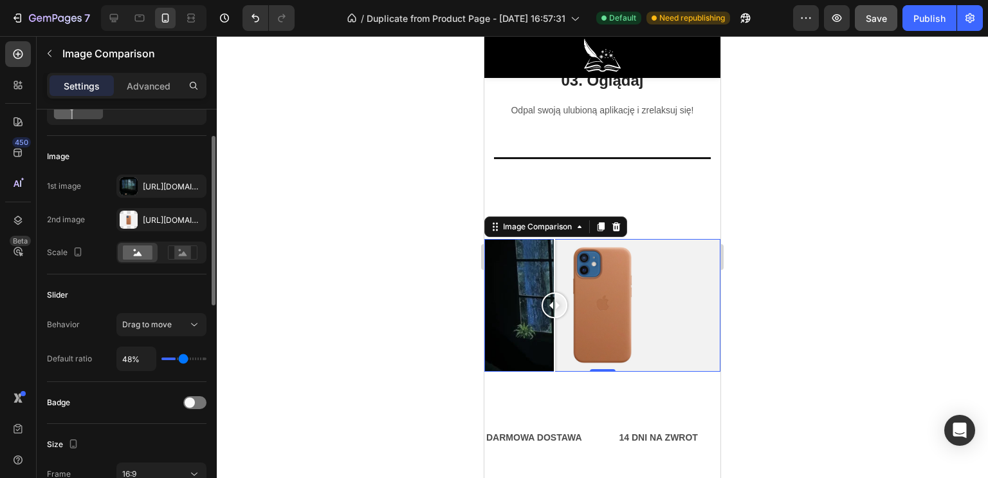
type input "53"
type input "57%"
type input "57"
type input "63%"
type input "63"
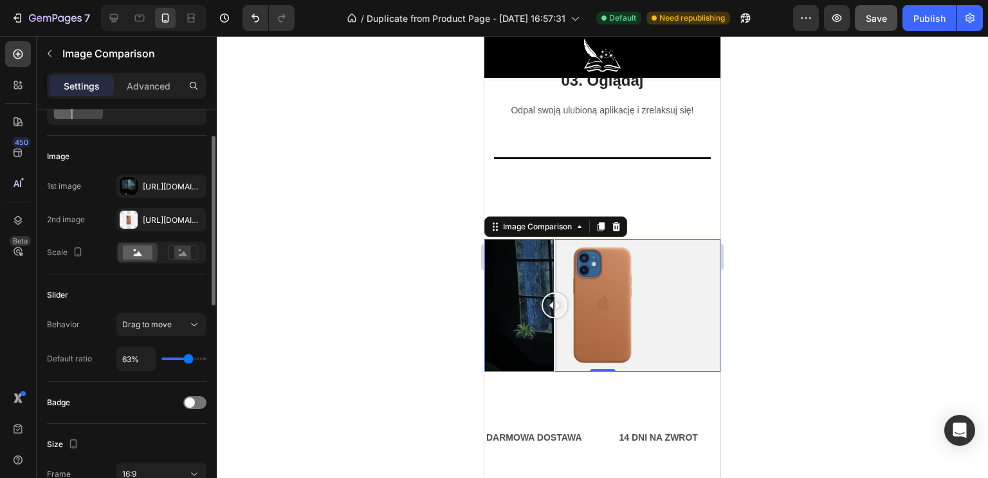
type input "67%"
type input "67"
type input "81%"
type input "81"
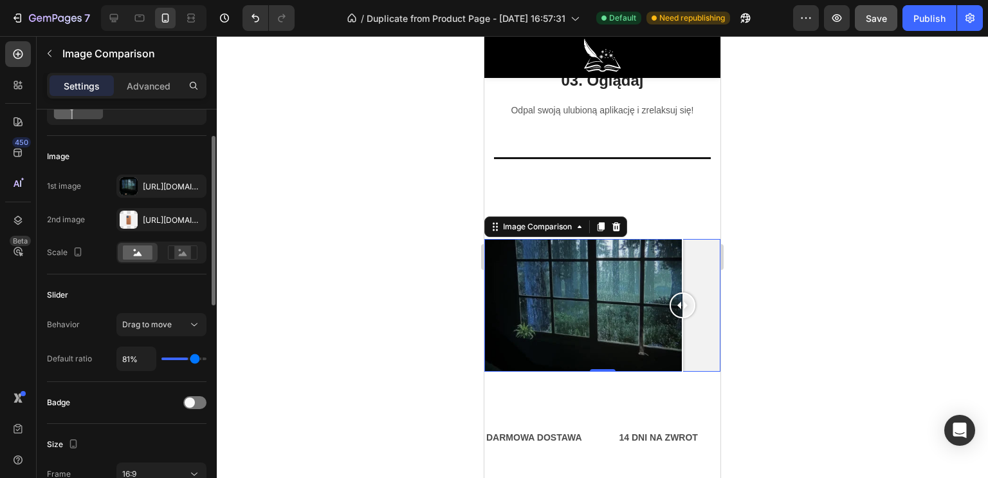
type input "88%"
type input "88"
type input "86%"
type input "86"
type input "85%"
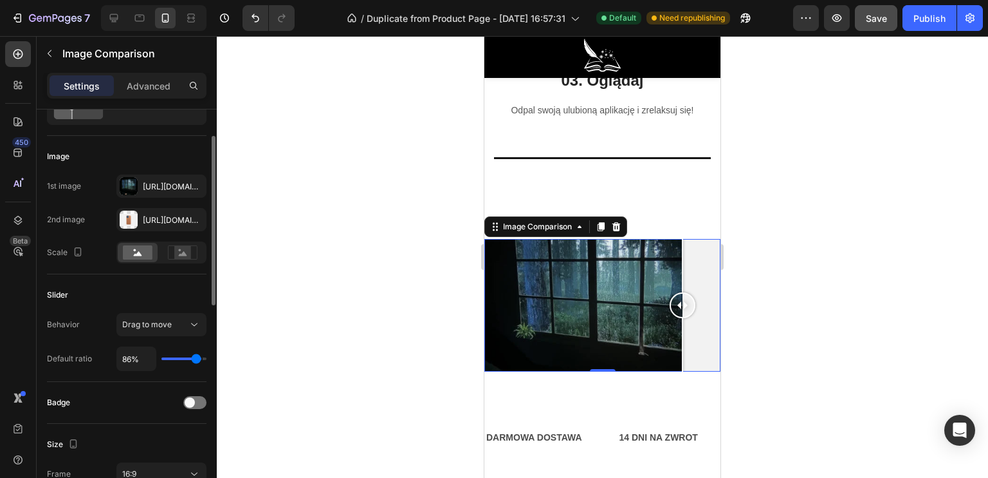
type input "85"
type input "82%"
type input "82"
type input "67%"
type input "67"
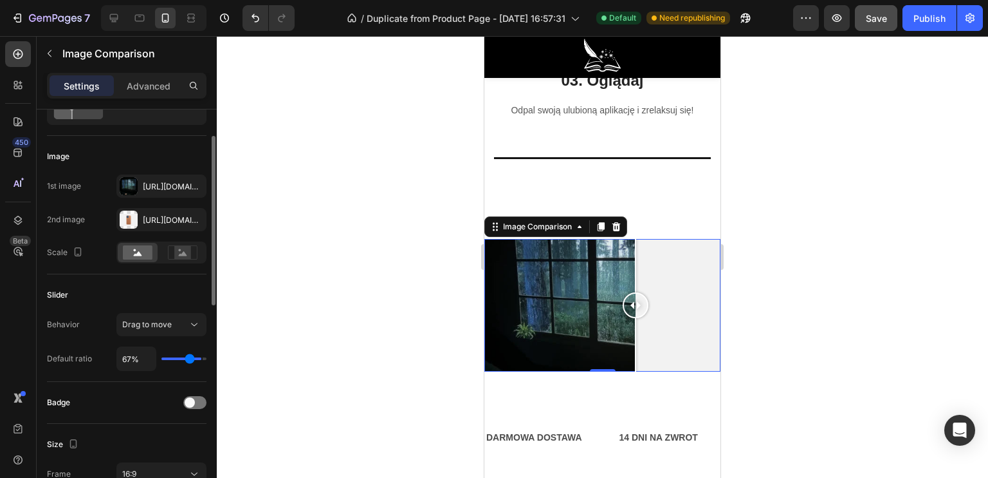
type input "60%"
type input "60"
type input "59%"
type input "59"
type input "57%"
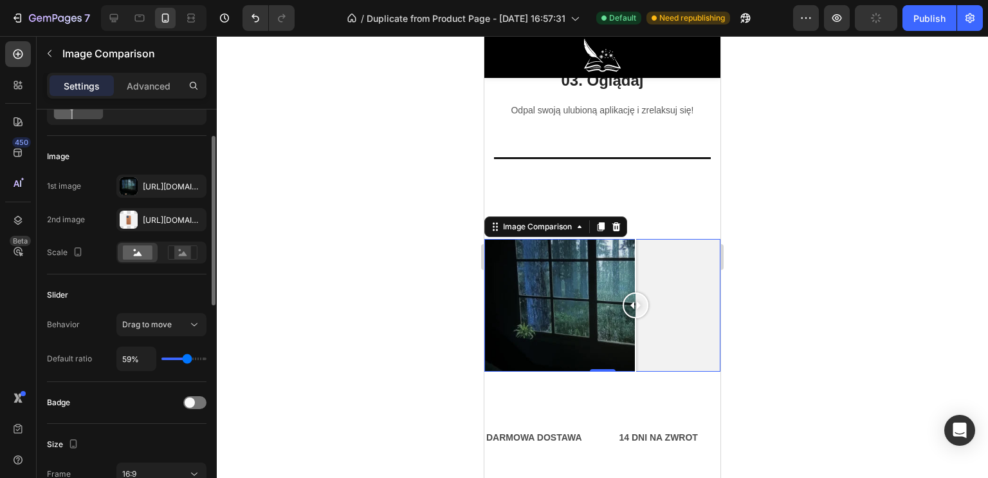
type input "57"
type input "56%"
type input "56"
type input "54%"
type input "54"
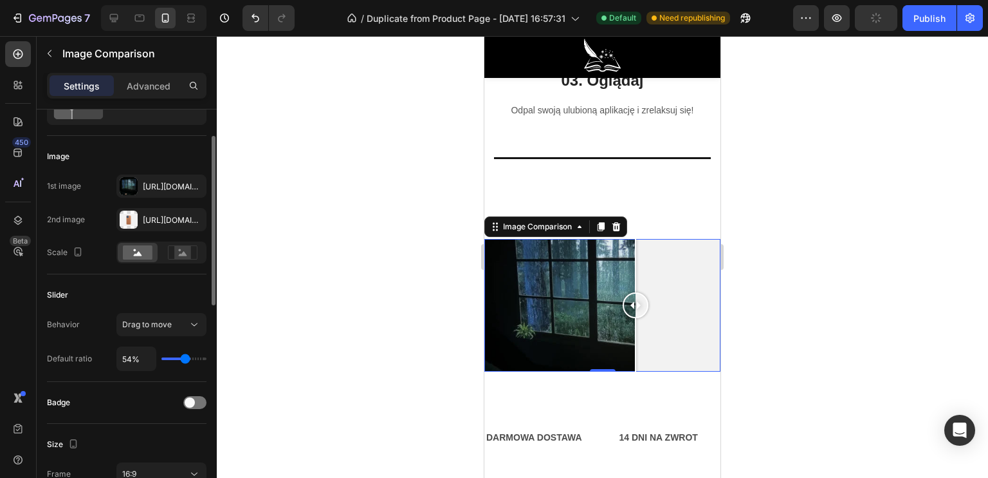
type input "53%"
type input "53"
type input "51%"
type input "51"
type input "50%"
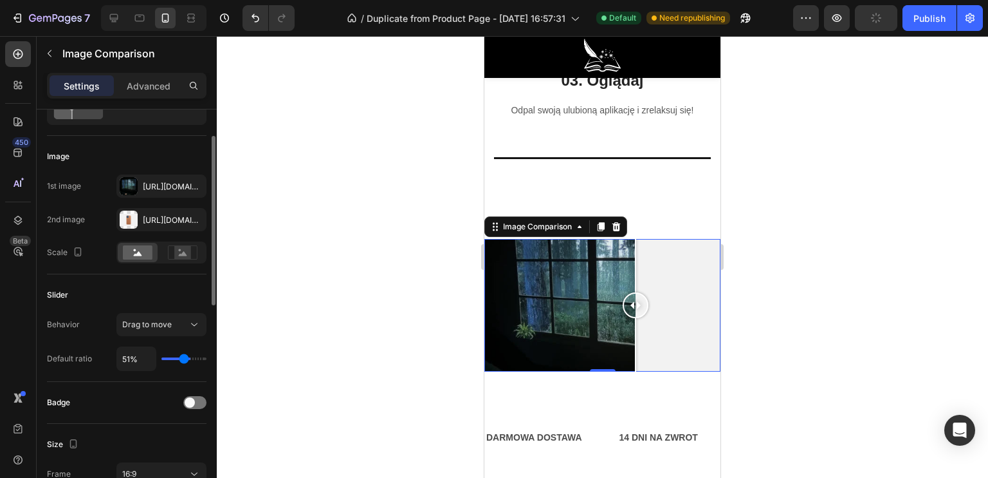
type input "50"
type input "48%"
type input "48"
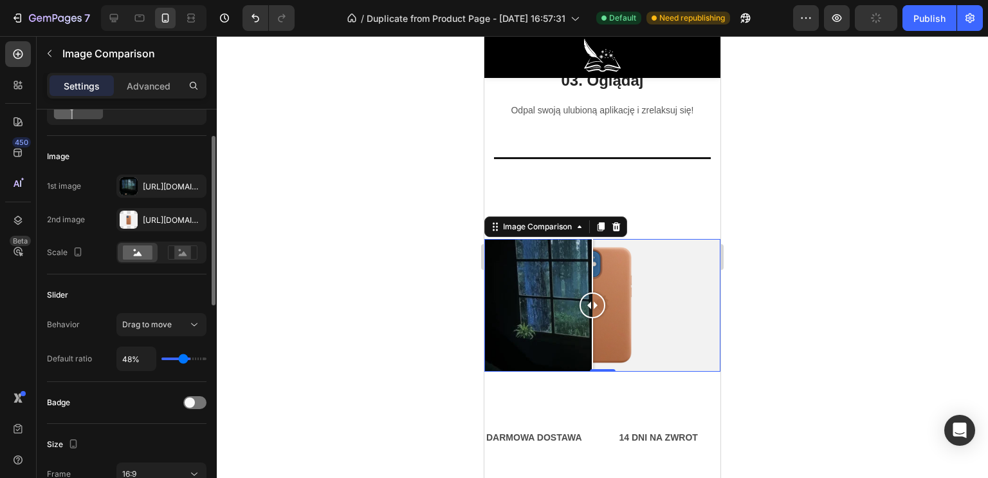
type input "47%"
type input "47"
type input "45%"
type input "45"
type input "47%"
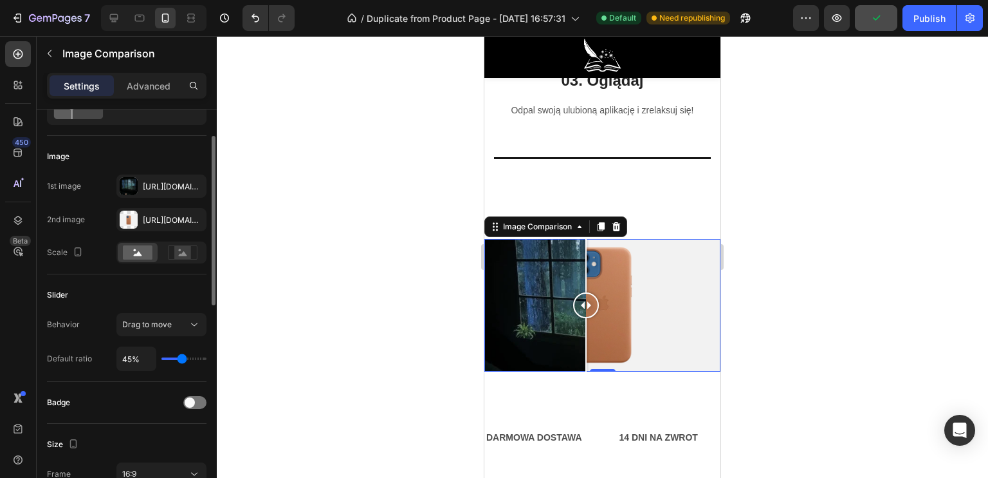
type input "47"
type input "48%"
type input "48"
type input "50%"
type input "50"
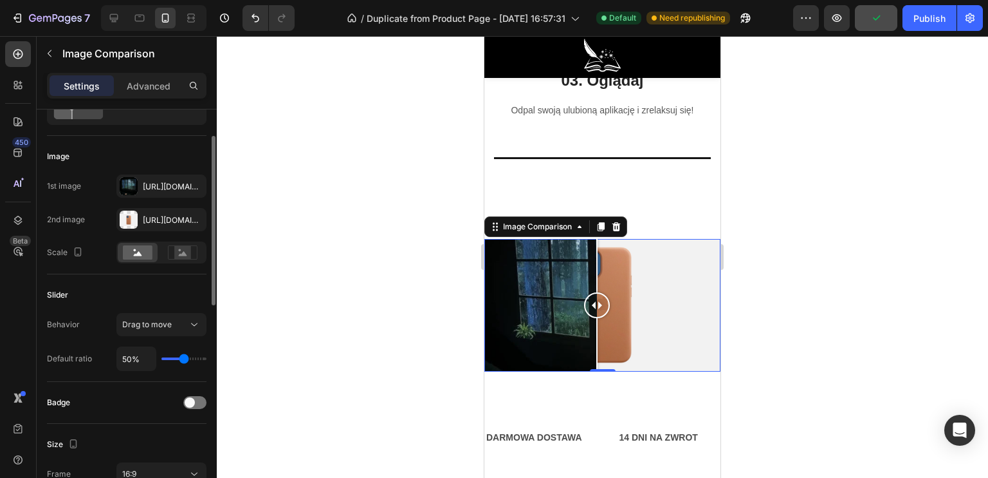
click at [183, 357] on input "range" at bounding box center [184, 358] width 45 height 3
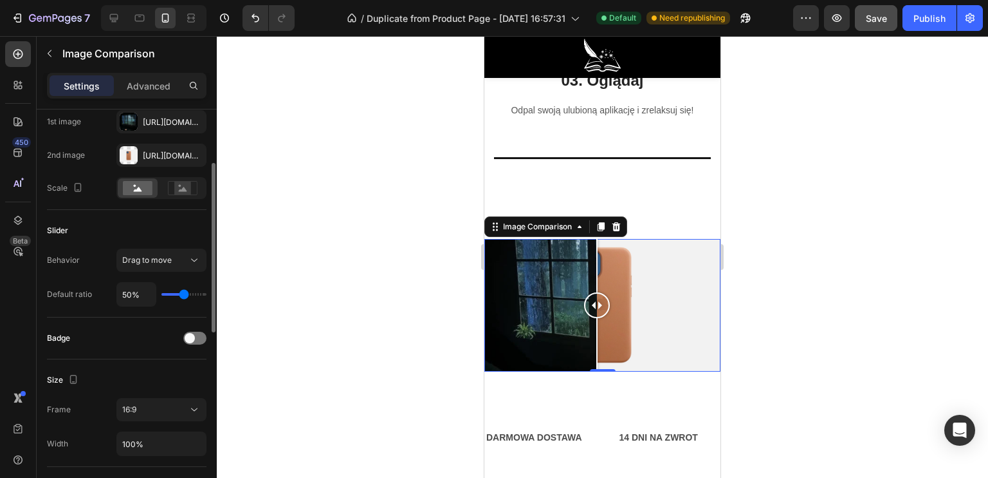
click at [111, 337] on div "Badge" at bounding box center [127, 338] width 160 height 21
click at [189, 339] on span at bounding box center [190, 338] width 10 height 10
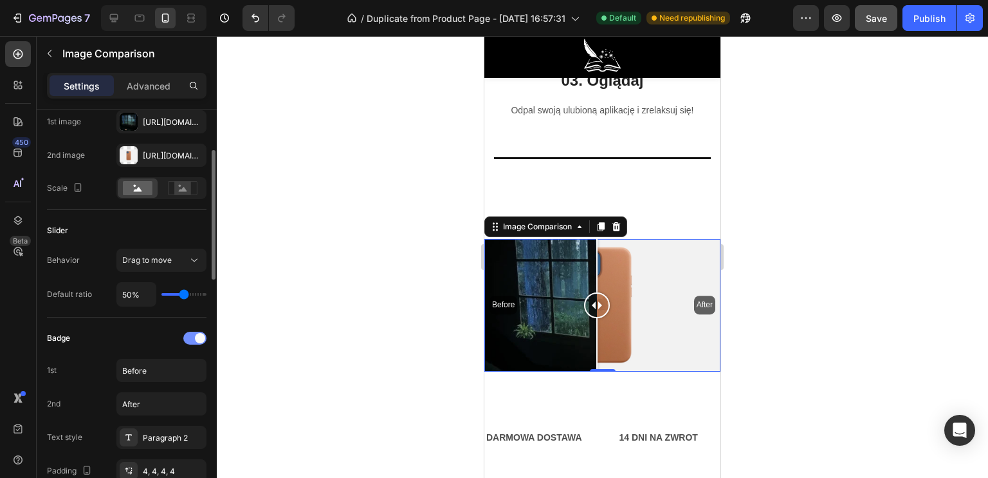
click at [189, 339] on div at bounding box center [194, 337] width 23 height 13
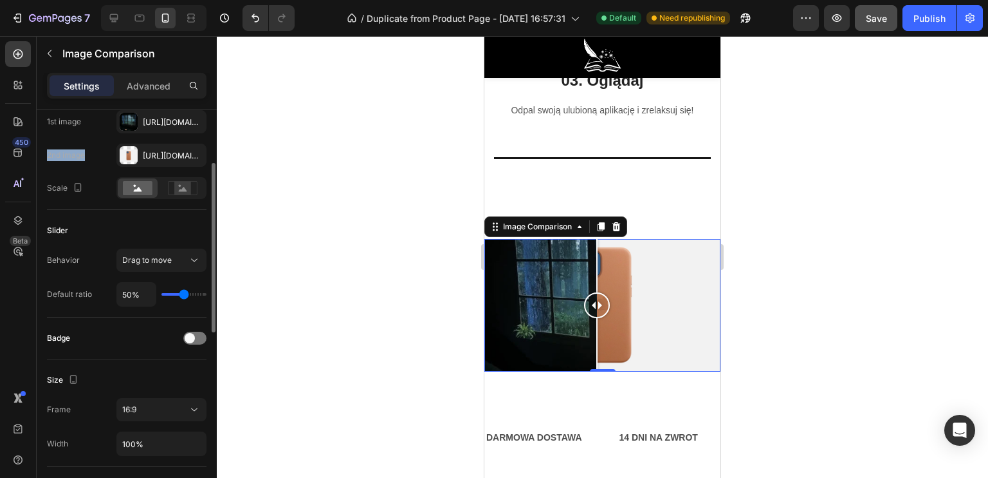
drag, startPoint x: 132, startPoint y: 145, endPoint x: 86, endPoint y: 145, distance: 45.7
click at [136, 120] on div "1st image Https://cdn.Shopify.Com/s/files/1/0922/4431/2392/files/gempages_58466…" at bounding box center [127, 154] width 160 height 89
click at [82, 147] on div "2nd image" at bounding box center [66, 155] width 38 height 21
click at [120, 130] on div "Https://cdn.Shopify.Com/s/files/1/0922/4431/2392/files/gempages_584663978324525…" at bounding box center [161, 121] width 90 height 23
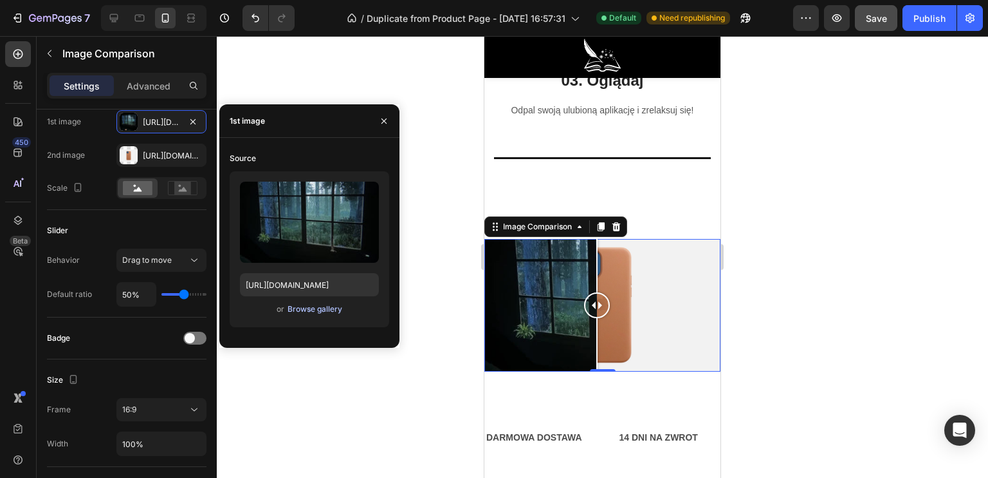
click at [304, 313] on div "Browse gallery" at bounding box center [315, 309] width 55 height 12
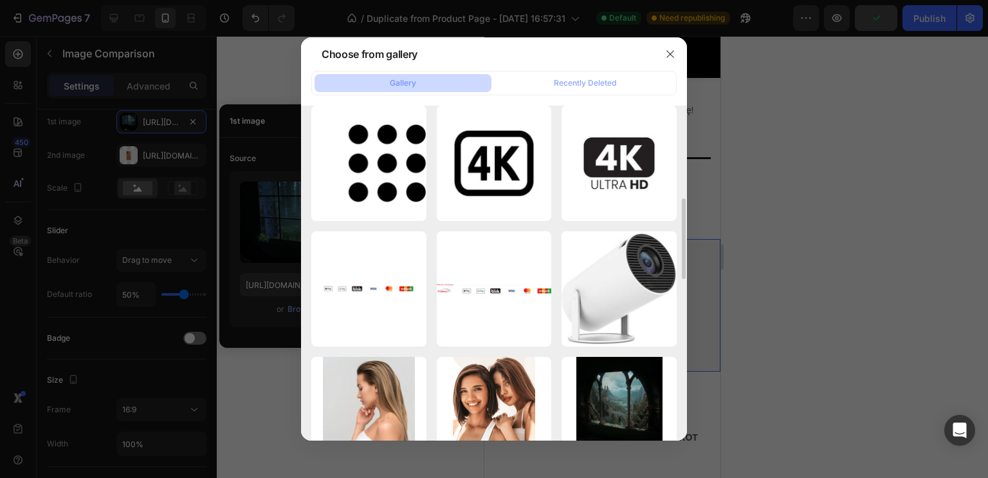
scroll to position [450, 0]
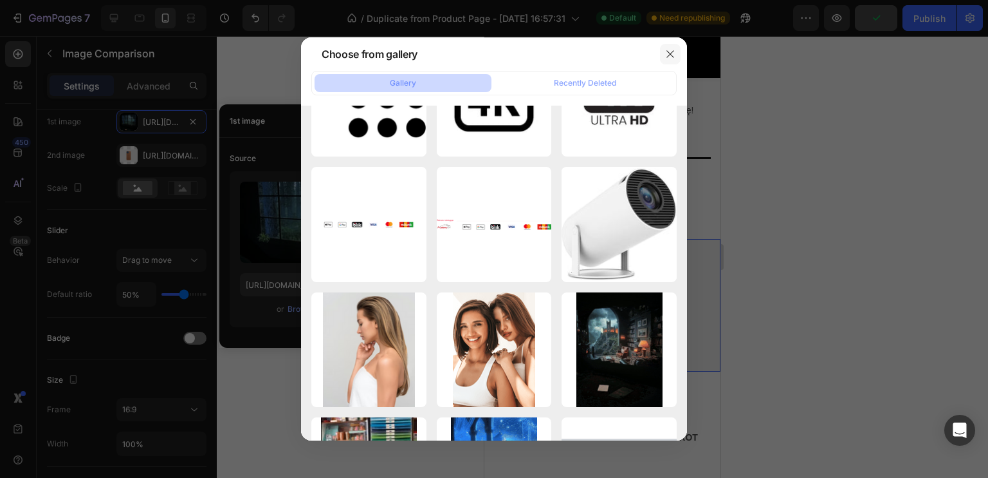
click at [672, 54] on icon "button" at bounding box center [670, 54] width 10 height 10
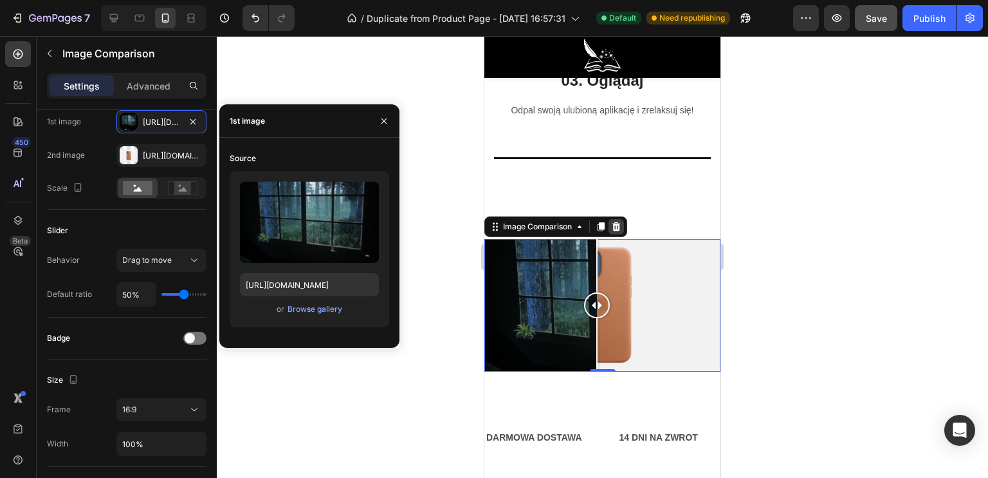
click at [614, 230] on icon at bounding box center [617, 225] width 8 height 9
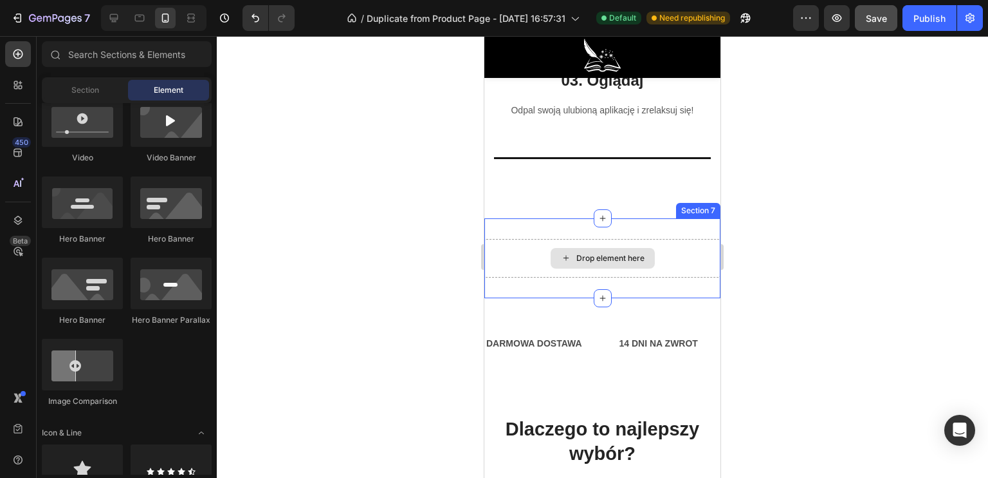
click at [592, 263] on div "Drop element here" at bounding box center [611, 258] width 68 height 10
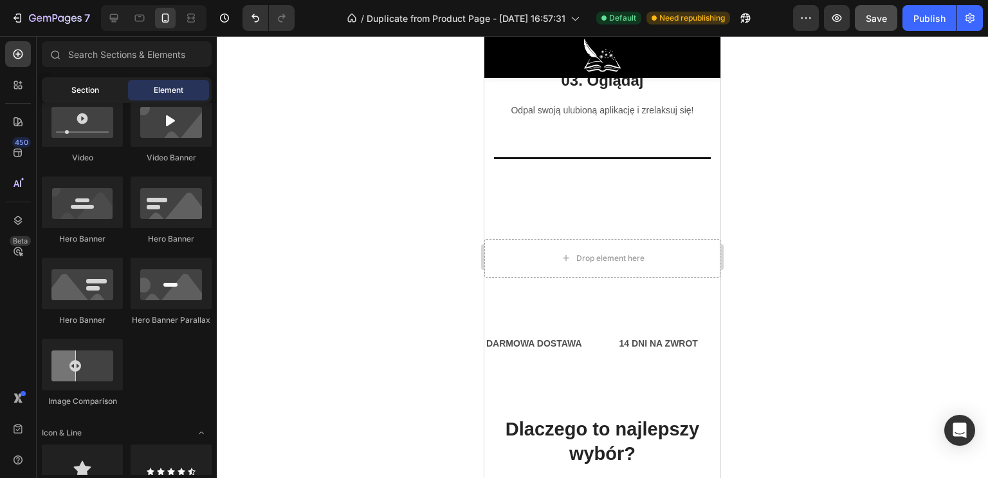
click at [84, 98] on div "Section" at bounding box center [84, 90] width 81 height 21
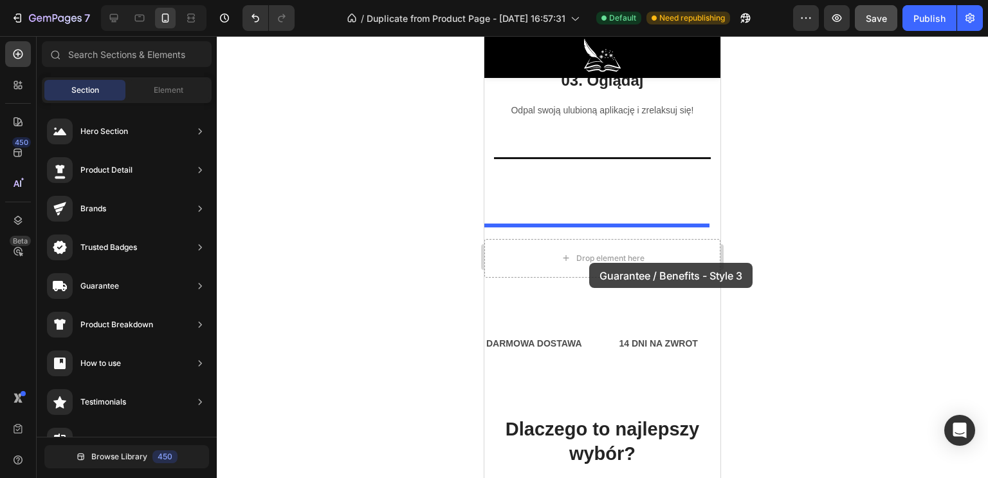
drag, startPoint x: 770, startPoint y: 261, endPoint x: 589, endPoint y: 263, distance: 180.8
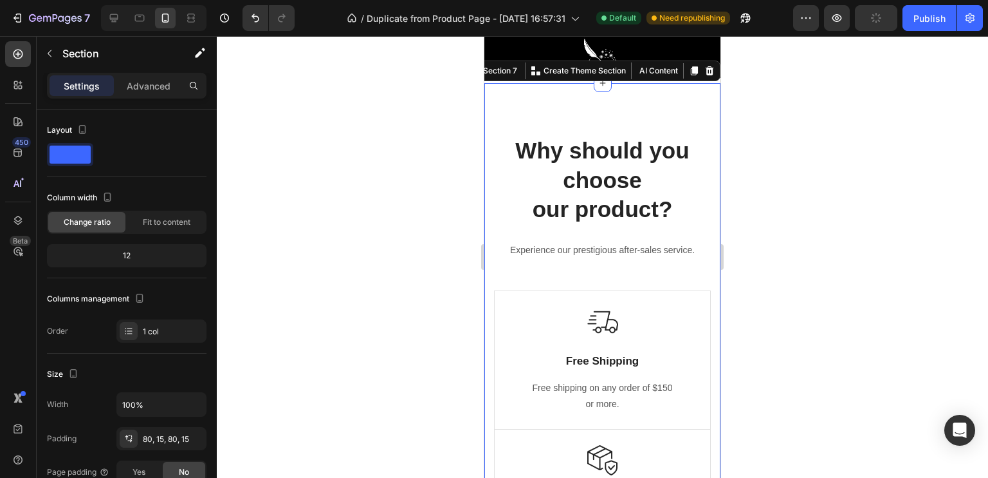
scroll to position [3403, 0]
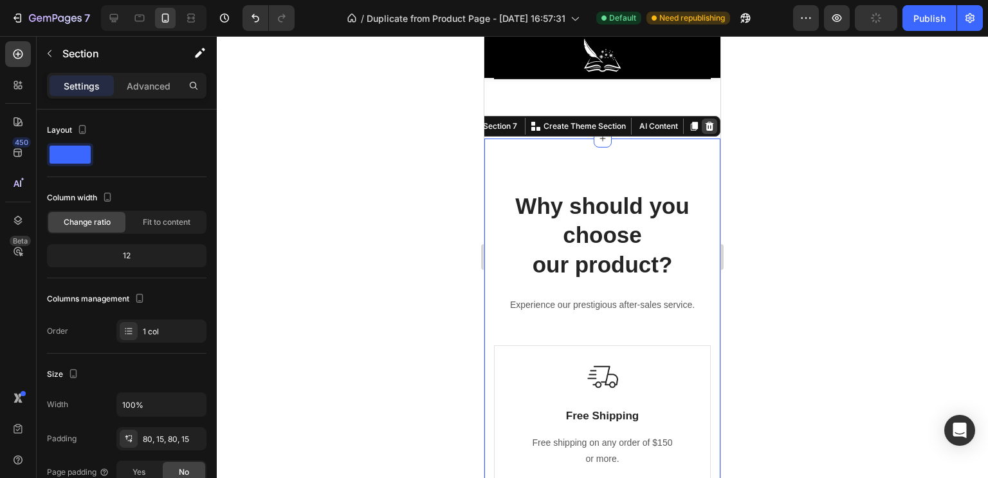
click at [706, 134] on div at bounding box center [709, 125] width 15 height 15
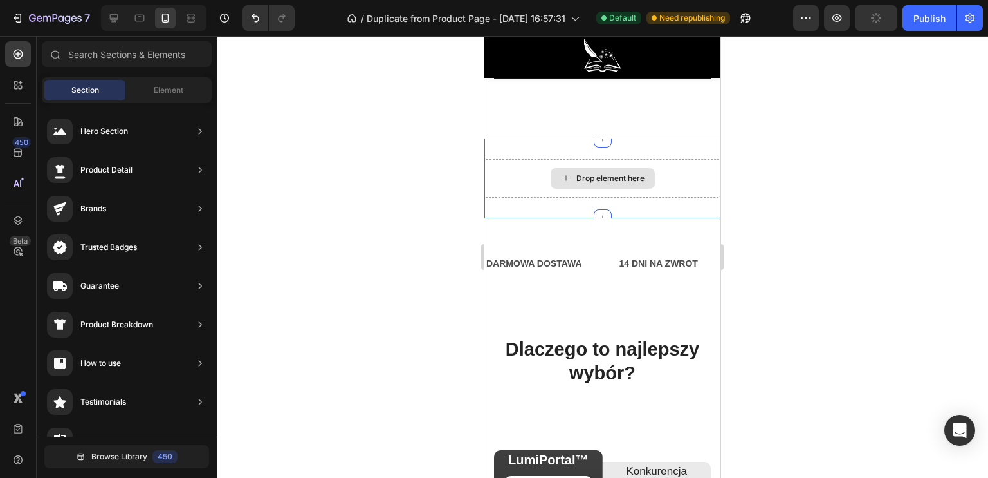
click at [657, 185] on div "Drop element here" at bounding box center [603, 178] width 236 height 39
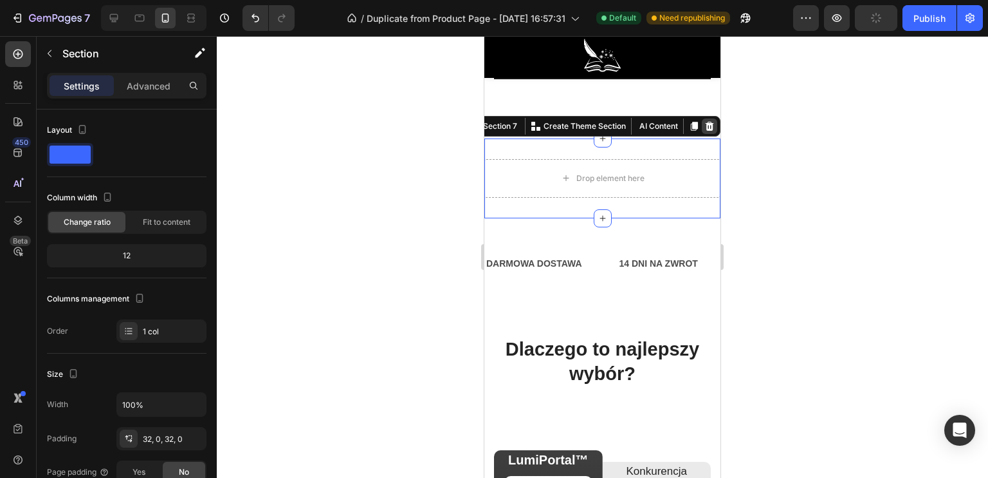
click at [705, 131] on icon at bounding box center [710, 126] width 10 height 10
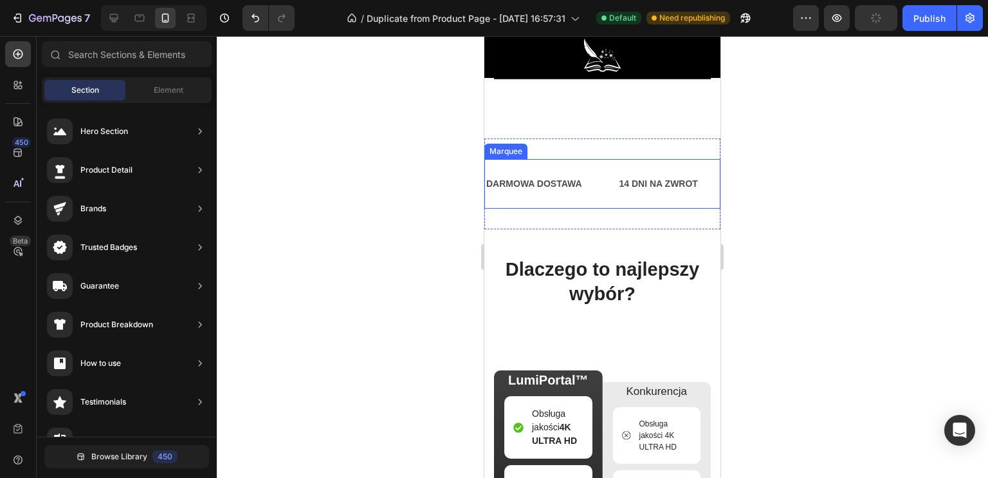
click at [588, 172] on div "DARMOWA DOSTAWA Text Block 14 DNI NA ZWROT Text Block PRZECENA -150ZŁ Text Bloc…" at bounding box center [603, 184] width 236 height 50
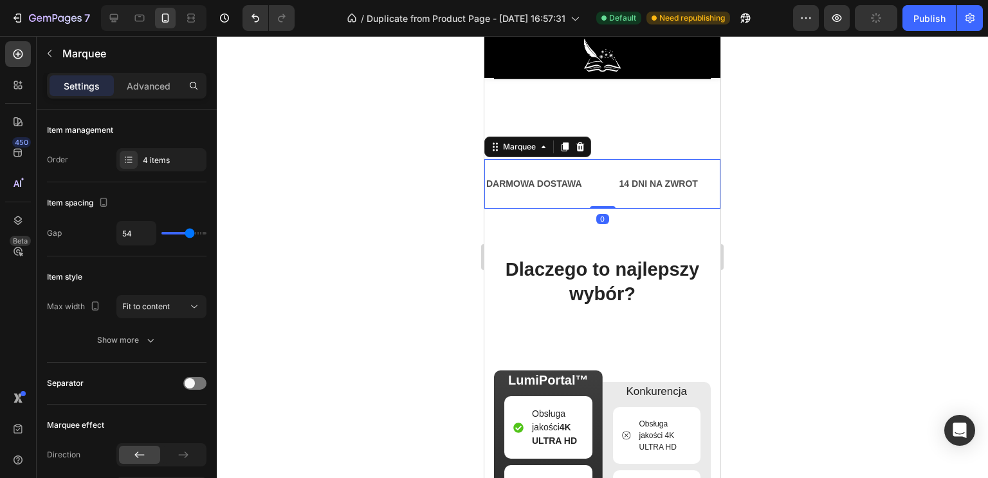
drag, startPoint x: 597, startPoint y: 213, endPoint x: 593, endPoint y: 164, distance: 49.0
click at [602, 198] on div "DARMOWA DOSTAWA Text Block 14 DNI NA ZWROT Text Block PRZECENA -150ZŁ Text Bloc…" at bounding box center [603, 184] width 236 height 50
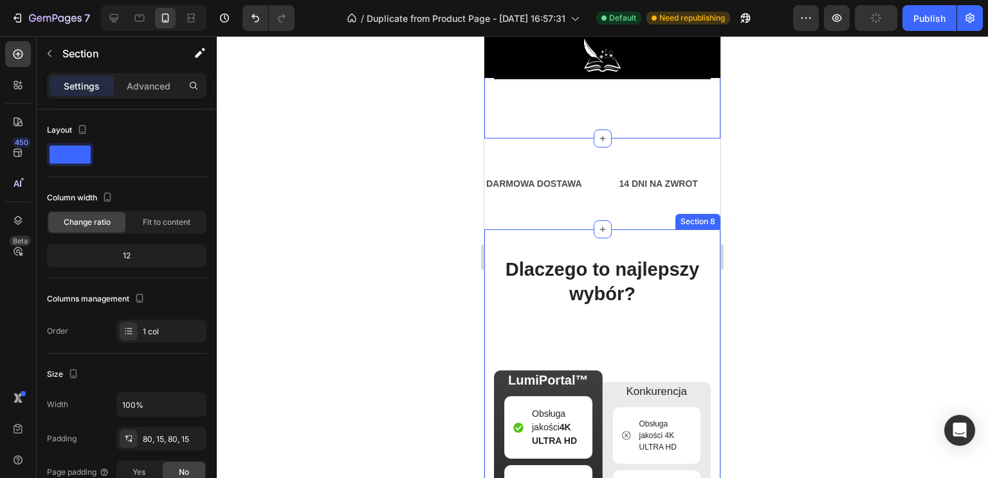
click at [377, 243] on div at bounding box center [603, 256] width 772 height 441
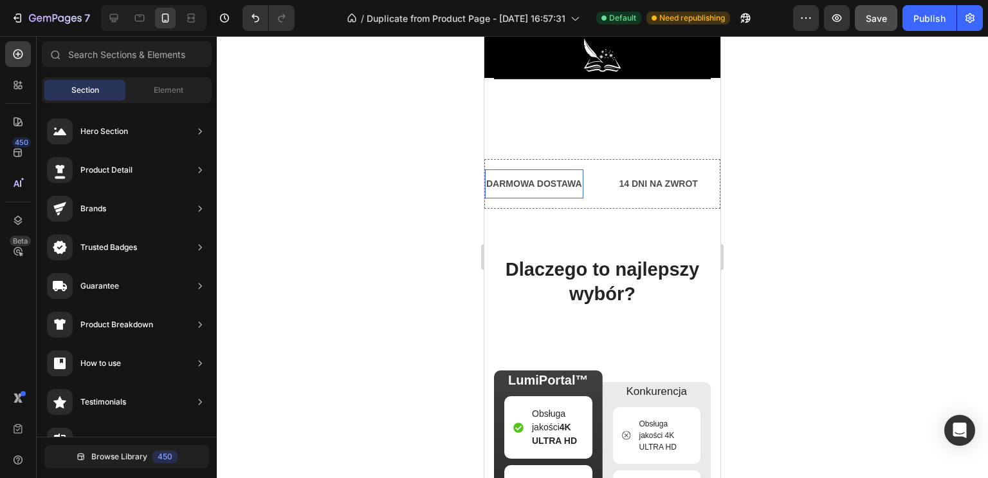
click at [540, 191] on p "DARMOWA DOSTAWA" at bounding box center [535, 184] width 96 height 16
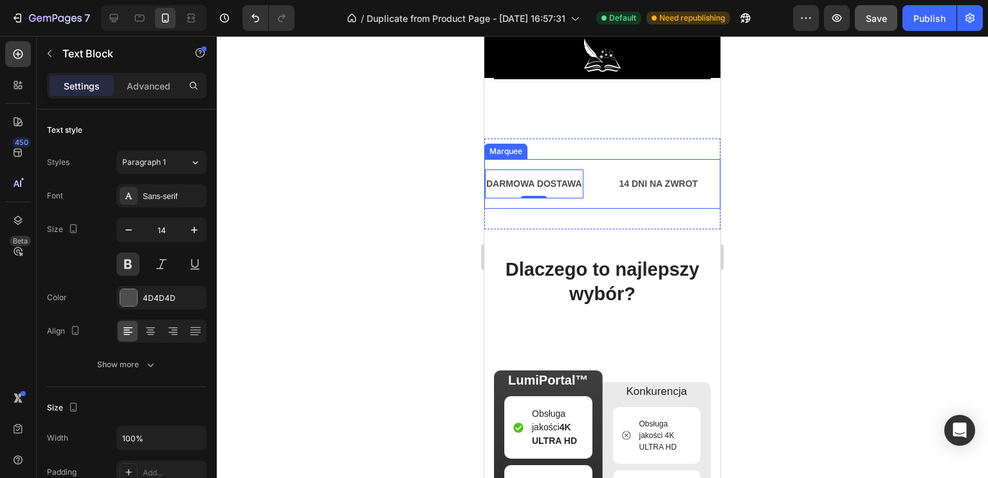
click at [596, 175] on div "DARMOWA DOSTAWA Text Block 0 14 DNI NA ZWROT Text Block PRZECENA -150ZŁ Text Bl…" at bounding box center [603, 184] width 236 height 50
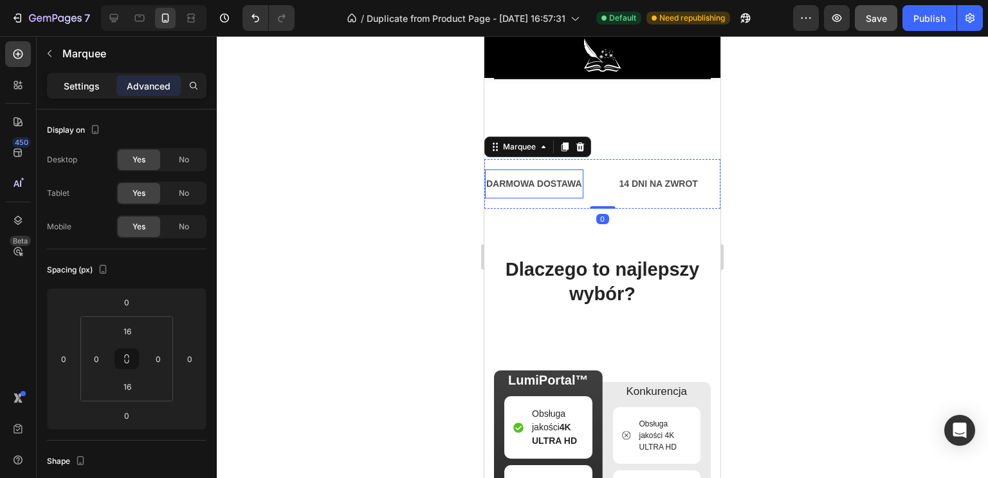
click at [93, 90] on p "Settings" at bounding box center [82, 86] width 36 height 14
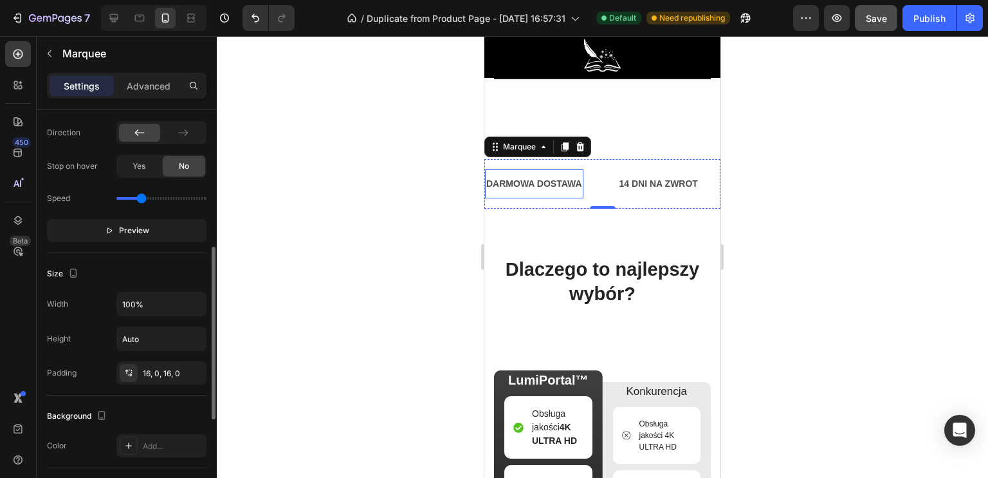
scroll to position [450, 0]
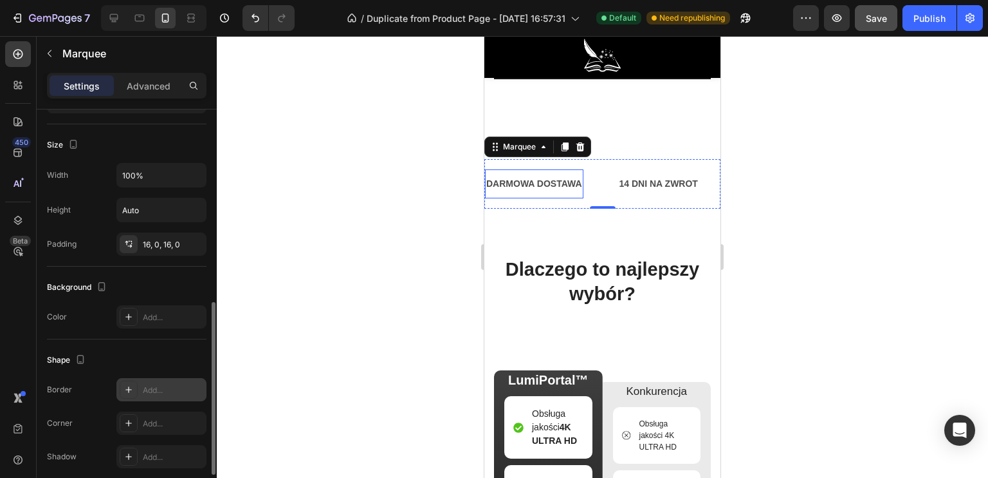
click at [136, 384] on div at bounding box center [129, 389] width 18 height 18
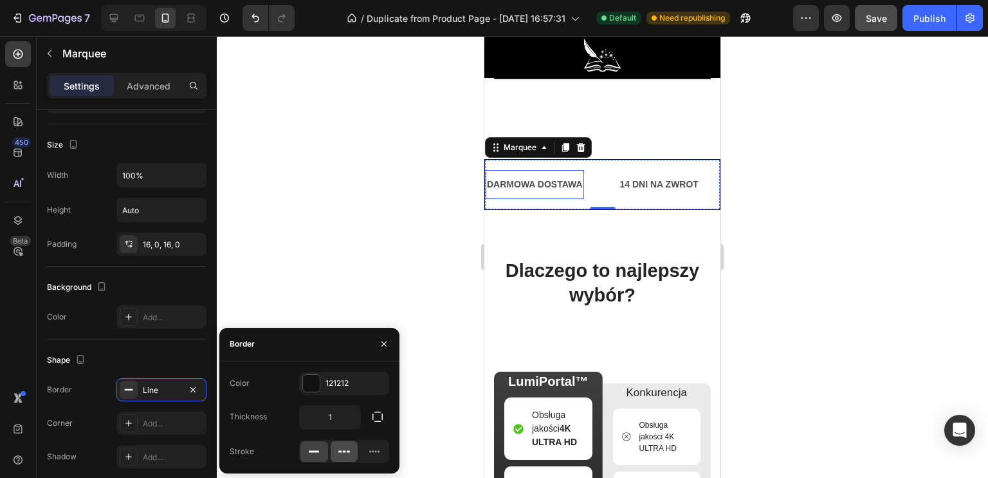
click at [335, 455] on div at bounding box center [345, 451] width 28 height 21
click at [366, 453] on div at bounding box center [374, 451] width 28 height 21
click at [342, 414] on input "1" at bounding box center [330, 416] width 60 height 23
click at [373, 419] on icon "button" at bounding box center [378, 416] width 10 height 10
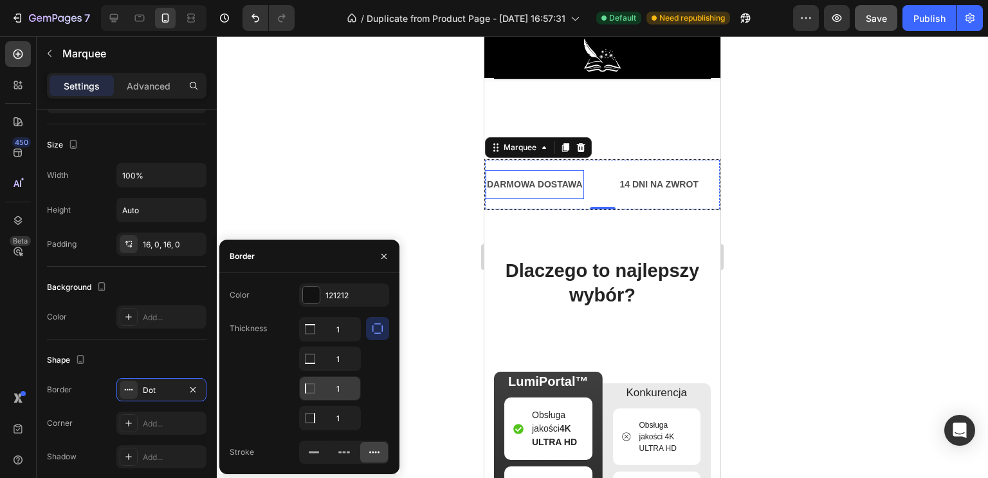
click at [339, 391] on input "1" at bounding box center [330, 387] width 60 height 23
type input "0"
click at [342, 406] on input "1" at bounding box center [330, 417] width 60 height 23
type input "0"
click at [344, 353] on input "1" at bounding box center [330, 358] width 60 height 23
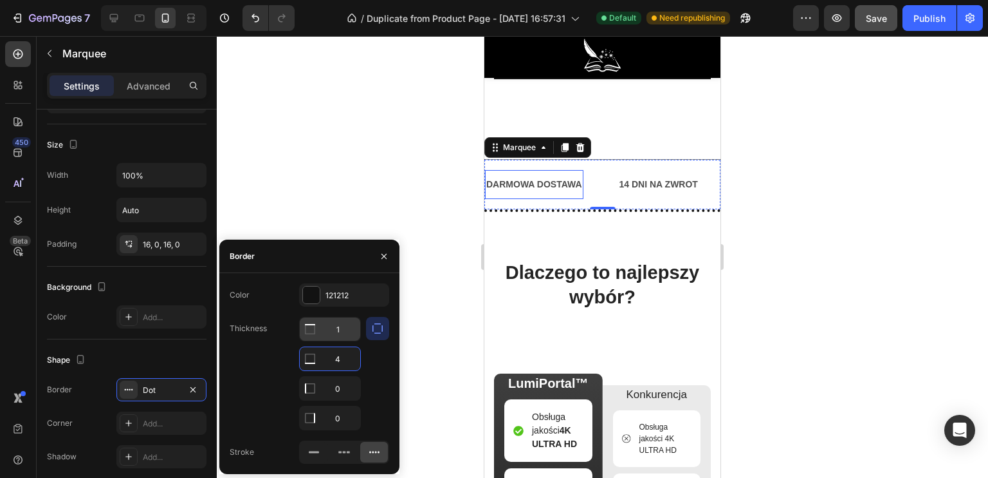
type input "4"
click at [343, 330] on input "1" at bounding box center [330, 328] width 60 height 23
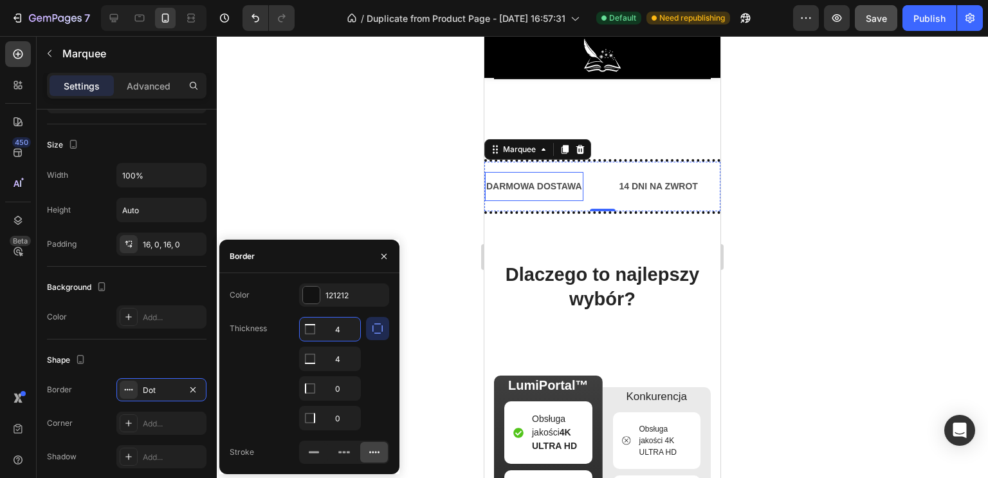
drag, startPoint x: 342, startPoint y: 329, endPoint x: 334, endPoint y: 331, distance: 8.0
click at [334, 331] on input "4" at bounding box center [330, 328] width 60 height 23
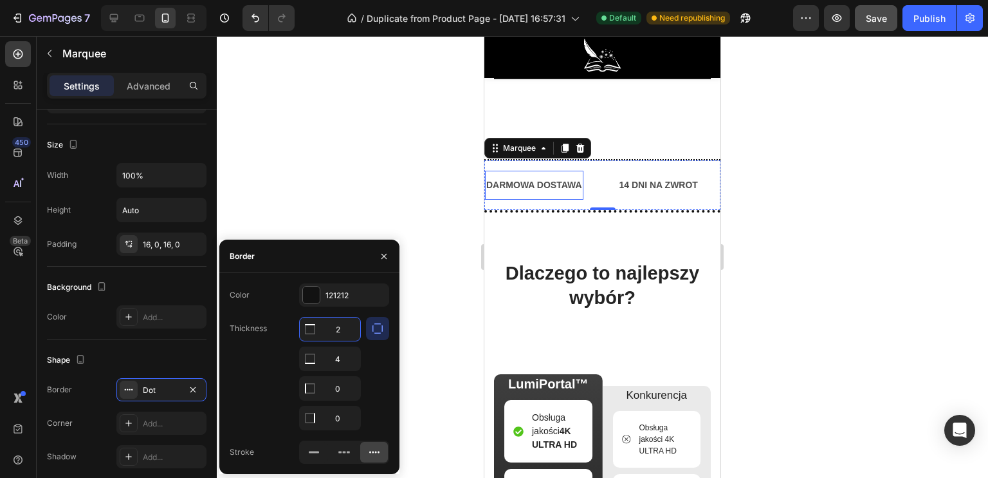
drag, startPoint x: 337, startPoint y: 333, endPoint x: 326, endPoint y: 332, distance: 11.0
click at [328, 332] on input "2" at bounding box center [330, 328] width 60 height 23
type input "3"
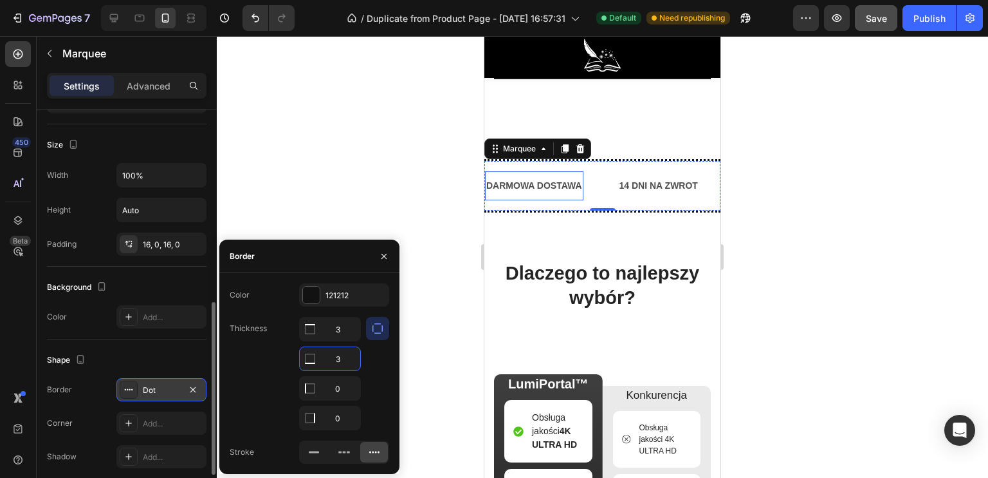
type input "3"
click at [156, 384] on div "Dot" at bounding box center [161, 390] width 37 height 12
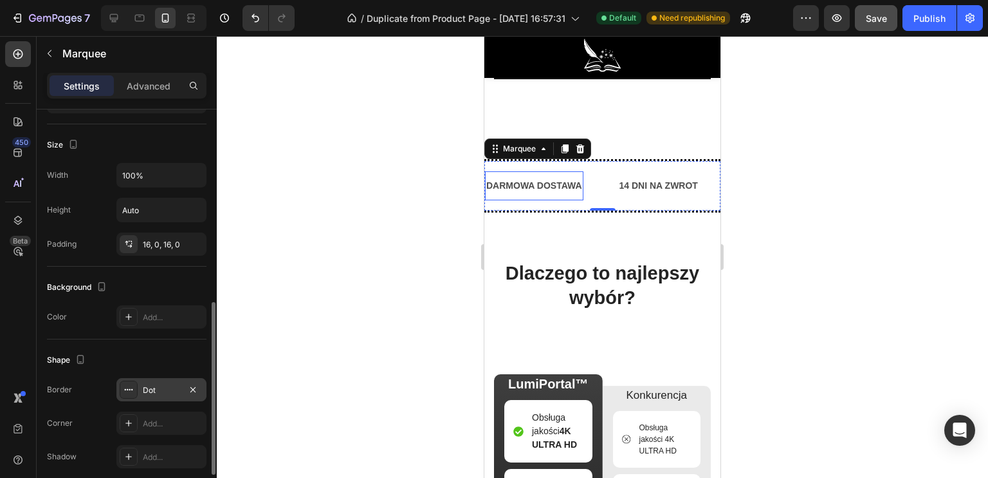
click at [143, 384] on div "Dot" at bounding box center [161, 390] width 37 height 12
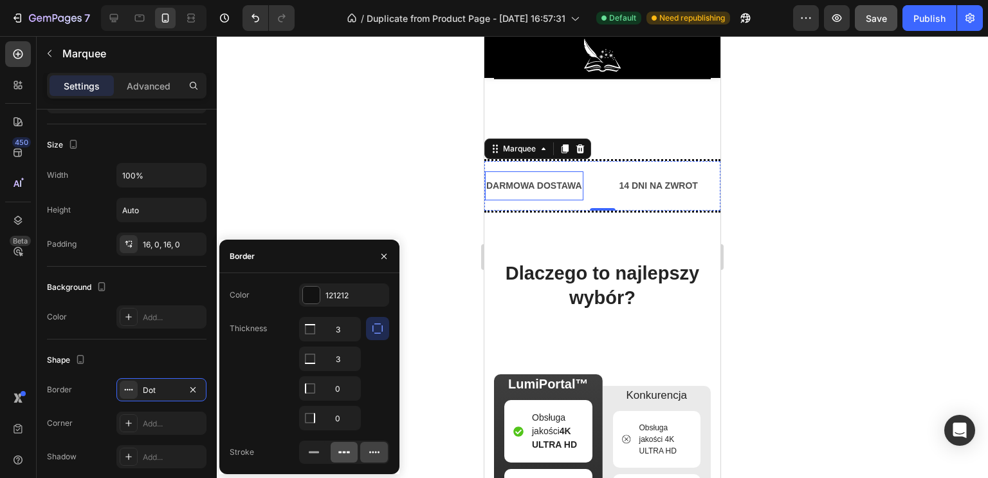
click at [341, 447] on icon at bounding box center [344, 451] width 13 height 13
click at [320, 450] on icon at bounding box center [314, 451] width 13 height 13
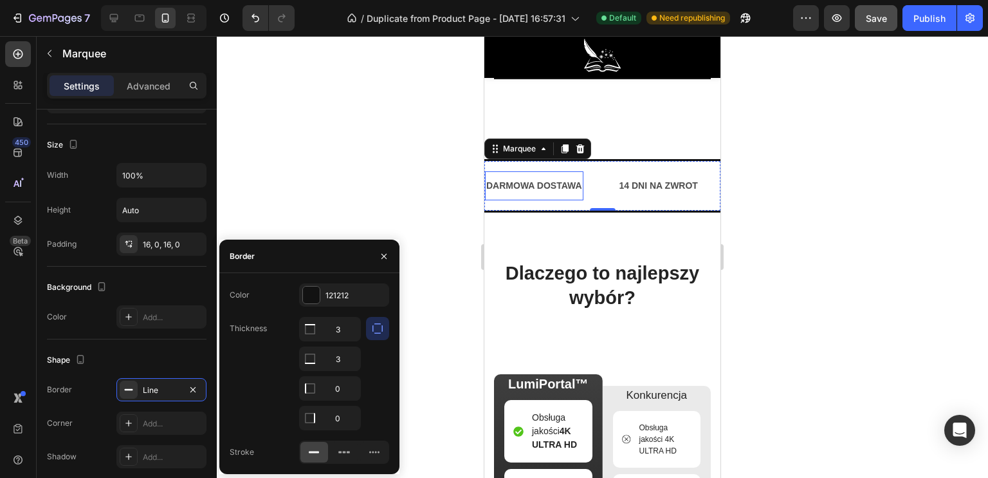
click at [331, 228] on div at bounding box center [603, 256] width 772 height 441
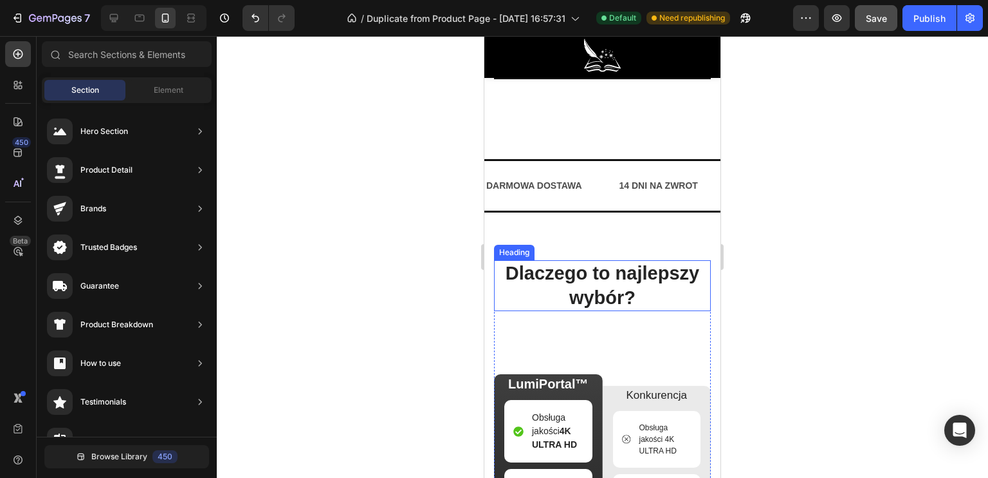
scroll to position [3339, 0]
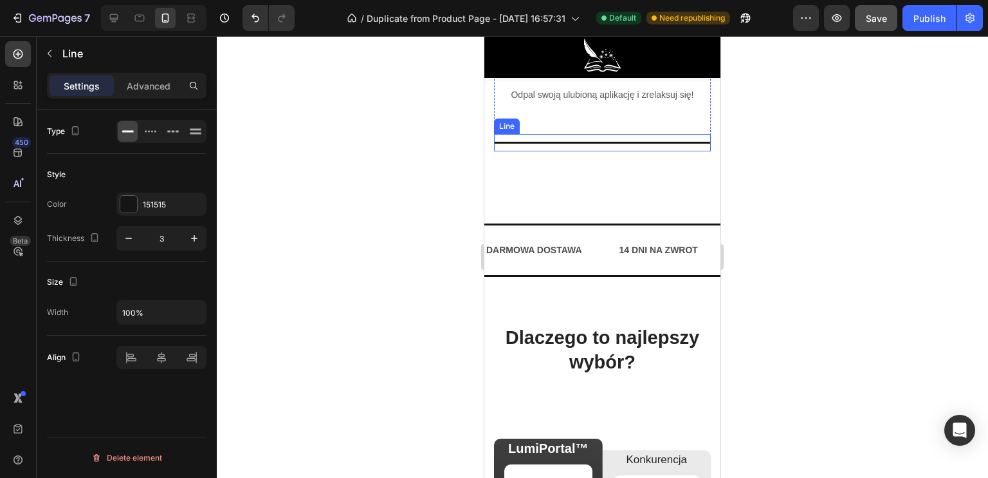
click at [565, 144] on div at bounding box center [602, 143] width 217 height 2
click at [577, 127] on icon at bounding box center [573, 121] width 10 height 10
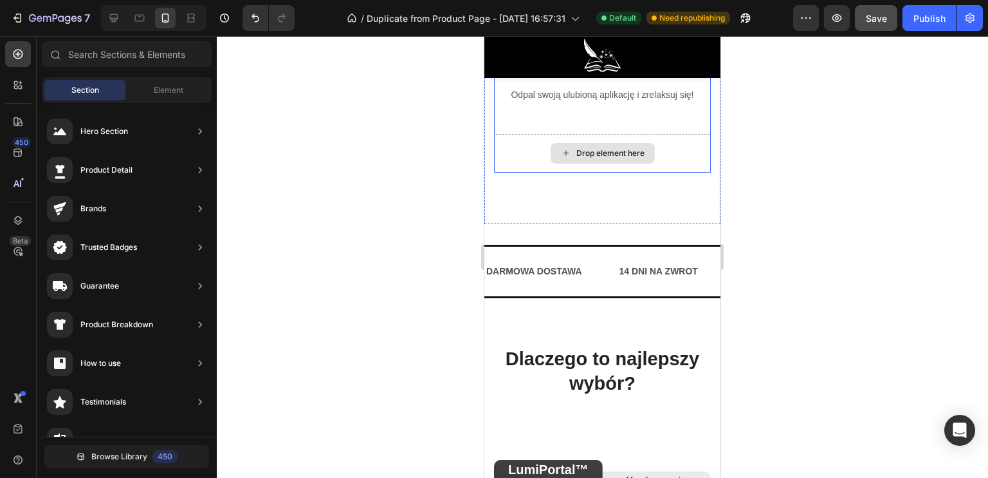
click at [526, 159] on div "Drop element here" at bounding box center [602, 153] width 217 height 39
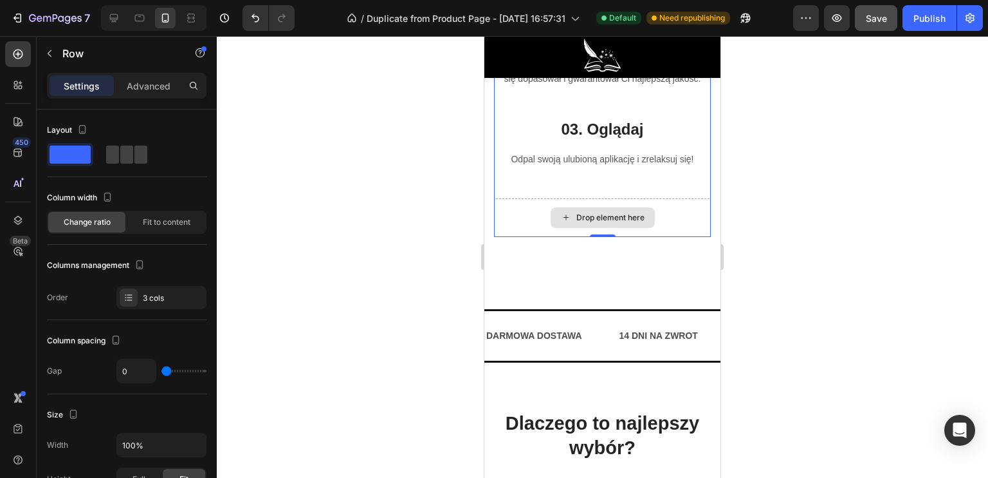
scroll to position [3210, 0]
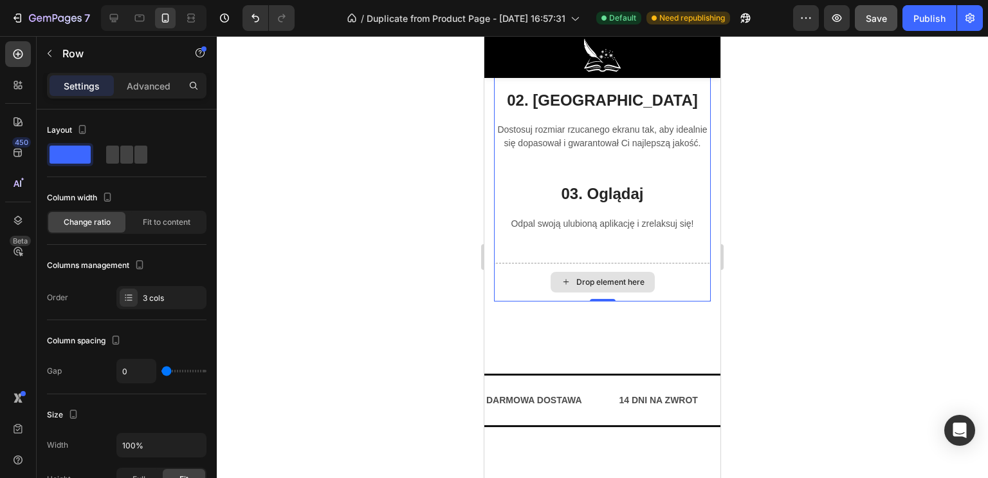
click at [539, 292] on div "Drop element here" at bounding box center [602, 282] width 217 height 39
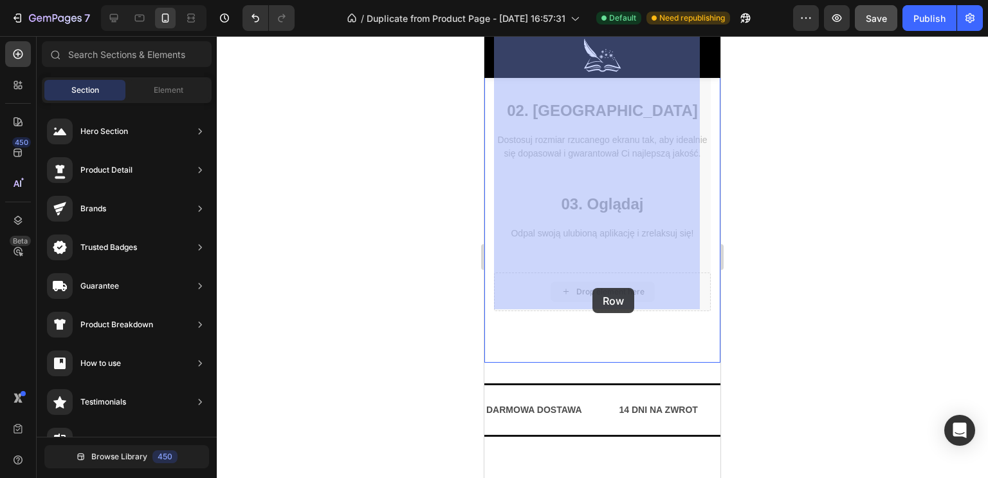
drag, startPoint x: 579, startPoint y: 290, endPoint x: 528, endPoint y: 283, distance: 51.9
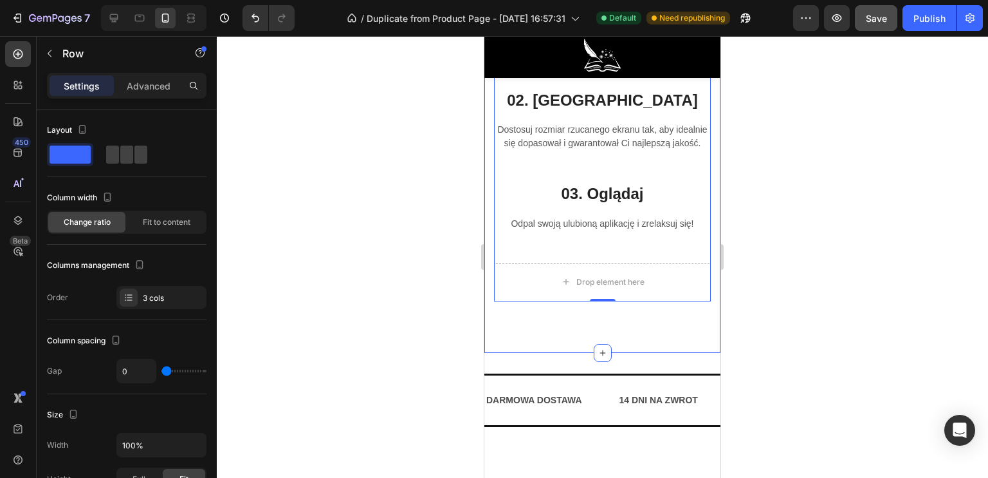
click at [420, 268] on div at bounding box center [603, 256] width 772 height 441
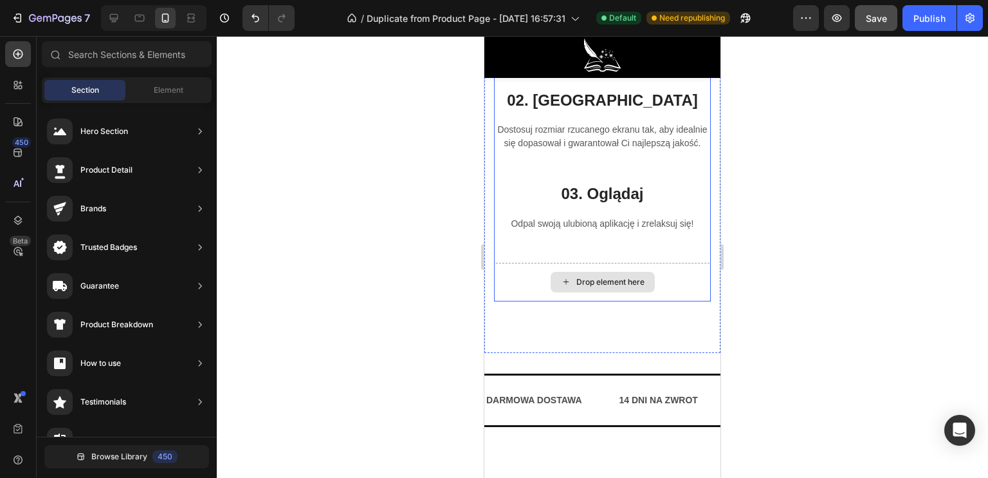
click at [570, 290] on div "Drop element here" at bounding box center [603, 282] width 104 height 21
click at [524, 284] on div "Drop element here" at bounding box center [602, 282] width 217 height 39
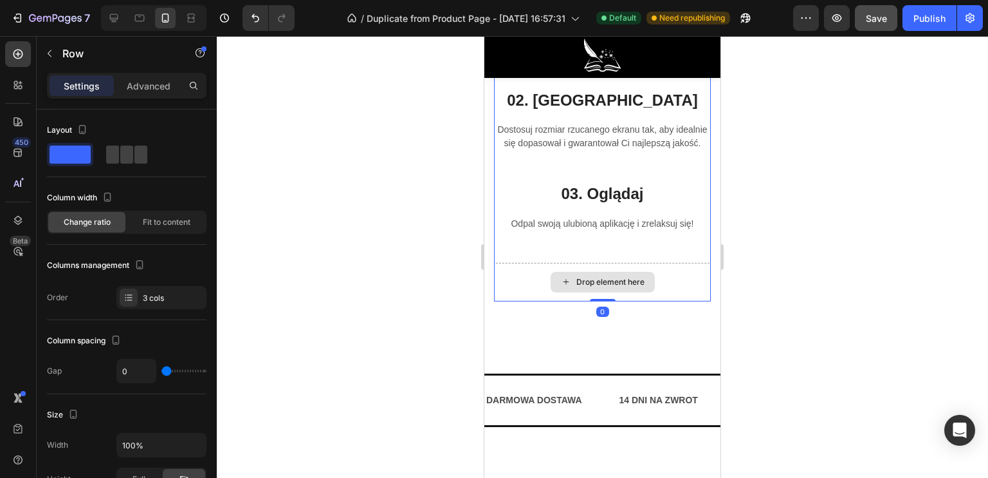
drag, startPoint x: 592, startPoint y: 306, endPoint x: 598, endPoint y: 289, distance: 17.7
click at [598, 289] on div "Image LumiPortal™ Jak to działa? Heading TO PROSTE Text block 01. Włącz Heading…" at bounding box center [602, 44] width 217 height 514
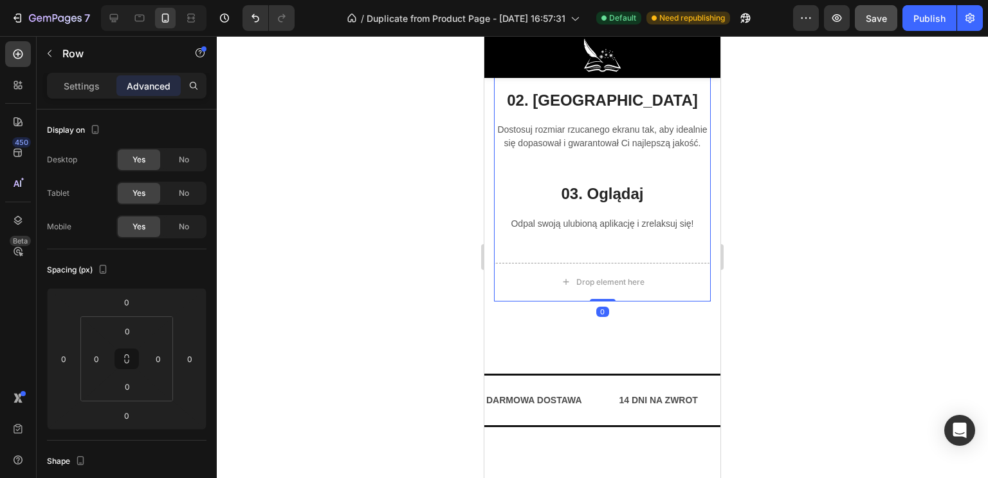
drag, startPoint x: 595, startPoint y: 308, endPoint x: 594, endPoint y: 251, distance: 56.6
click at [595, 247] on div "Image LumiPortal™ Jak to działa? Heading TO PROSTE Text block 01. Włącz Heading…" at bounding box center [602, 44] width 217 height 514
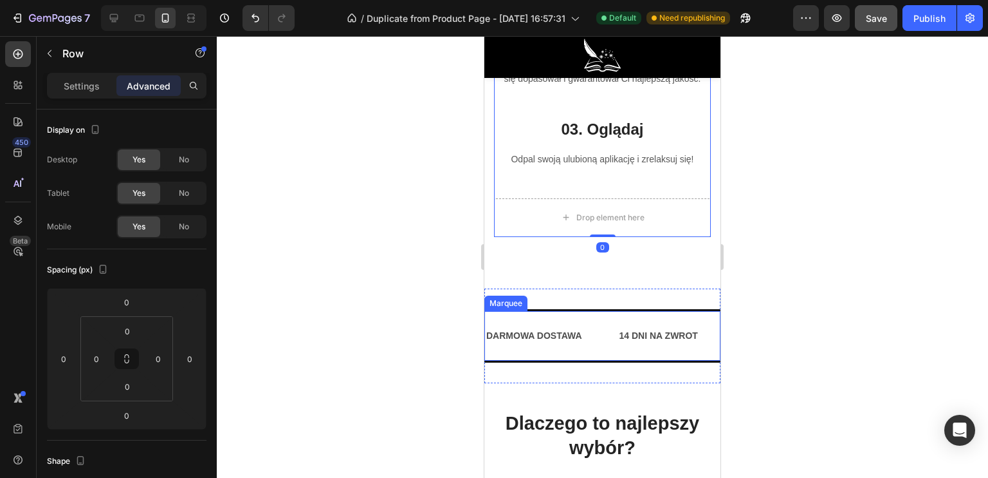
click at [567, 314] on div "DARMOWA DOSTAWA Text Block 14 DNI NA ZWROT Text Block PRZECENA -150ZŁ Text Bloc…" at bounding box center [603, 335] width 236 height 95
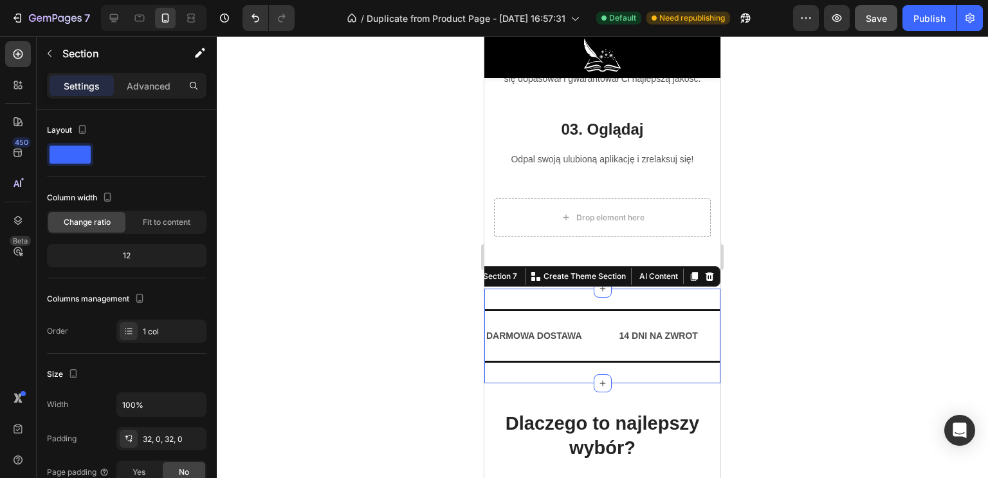
click at [436, 308] on div at bounding box center [603, 256] width 772 height 441
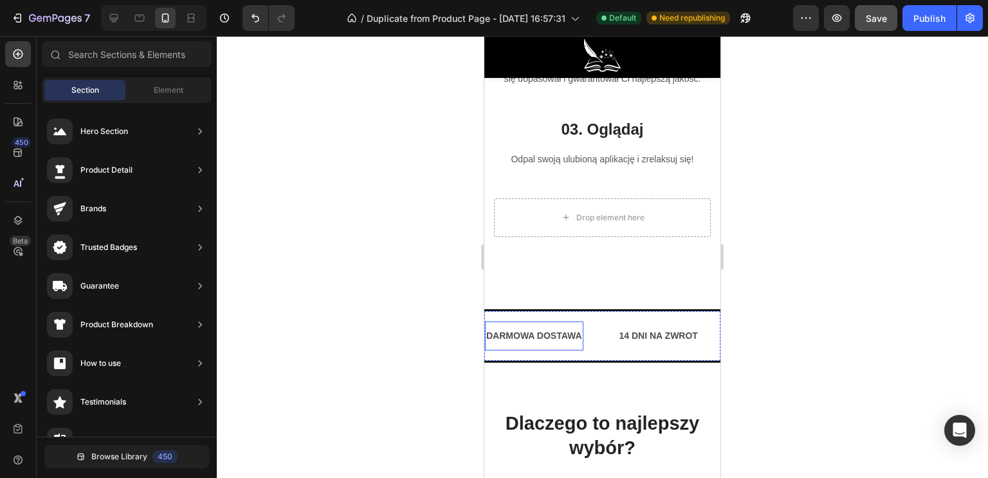
scroll to position [3339, 0]
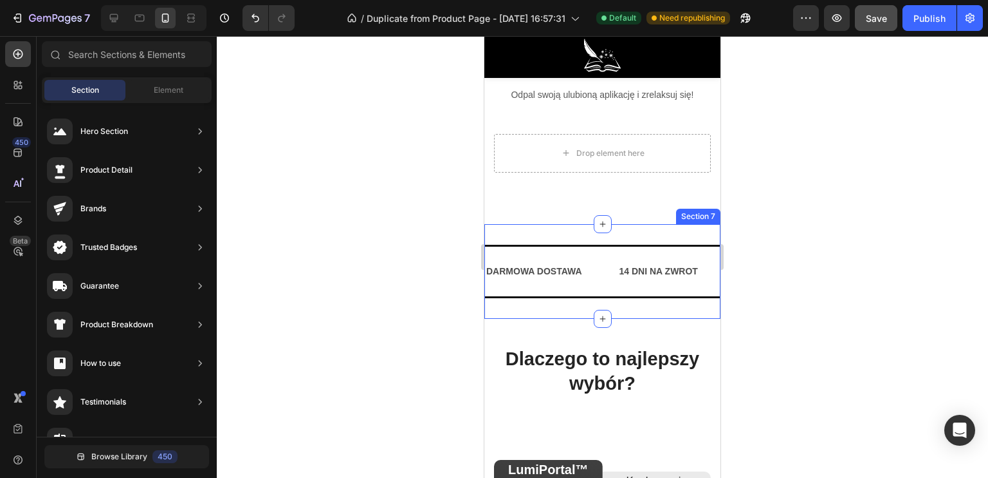
click at [580, 298] on div "DARMOWA DOSTAWA Text Block 14 DNI NA ZWROT Text Block PRZECENA -150ZŁ Text Bloc…" at bounding box center [603, 271] width 236 height 53
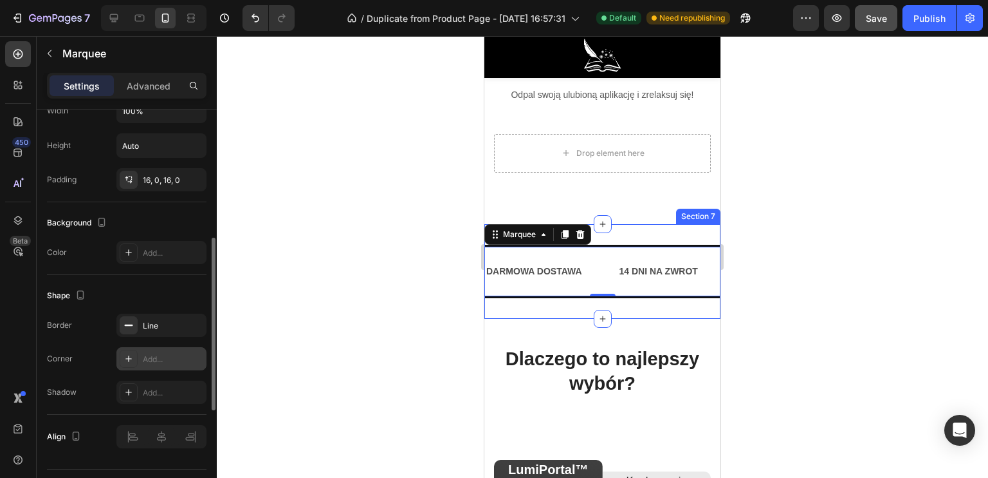
scroll to position [386, 0]
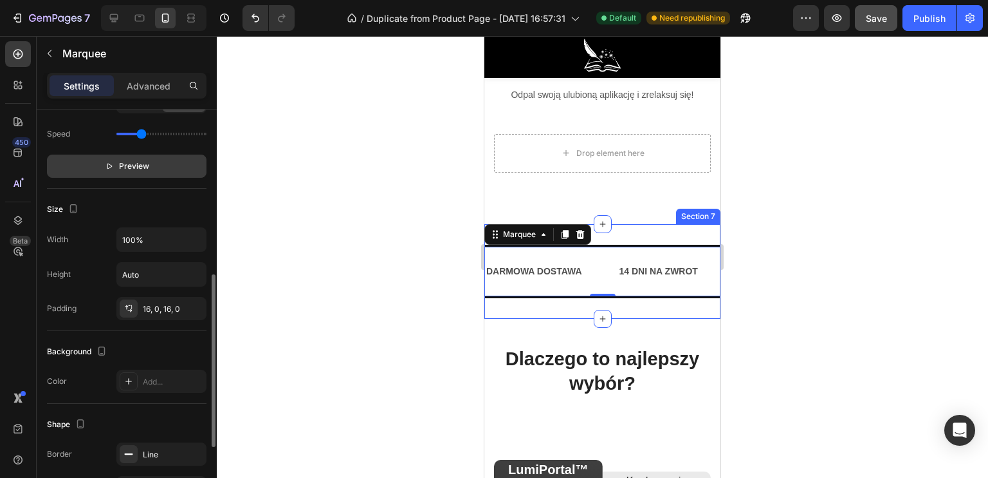
click at [116, 171] on p "Preview" at bounding box center [127, 166] width 44 height 13
click at [333, 284] on div at bounding box center [603, 256] width 772 height 441
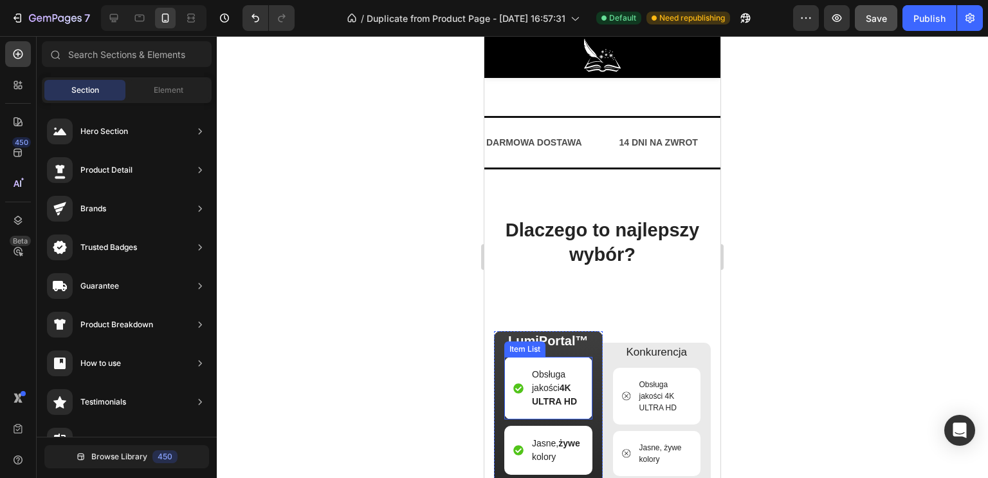
scroll to position [3532, 0]
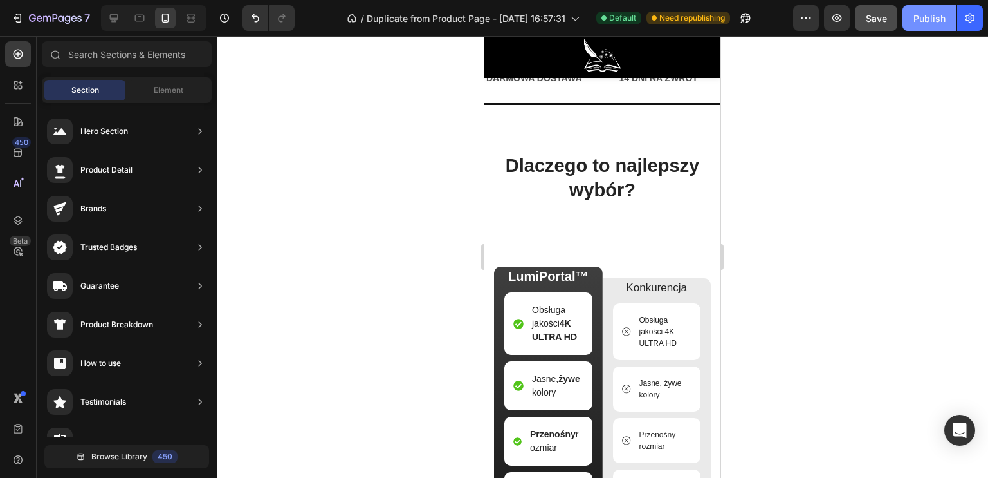
click at [926, 26] on button "Publish" at bounding box center [930, 18] width 54 height 26
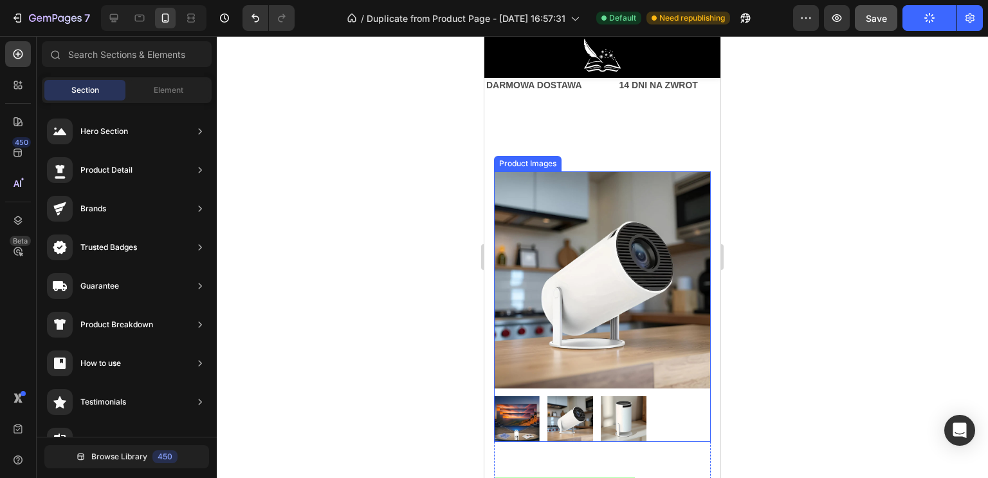
scroll to position [129, 0]
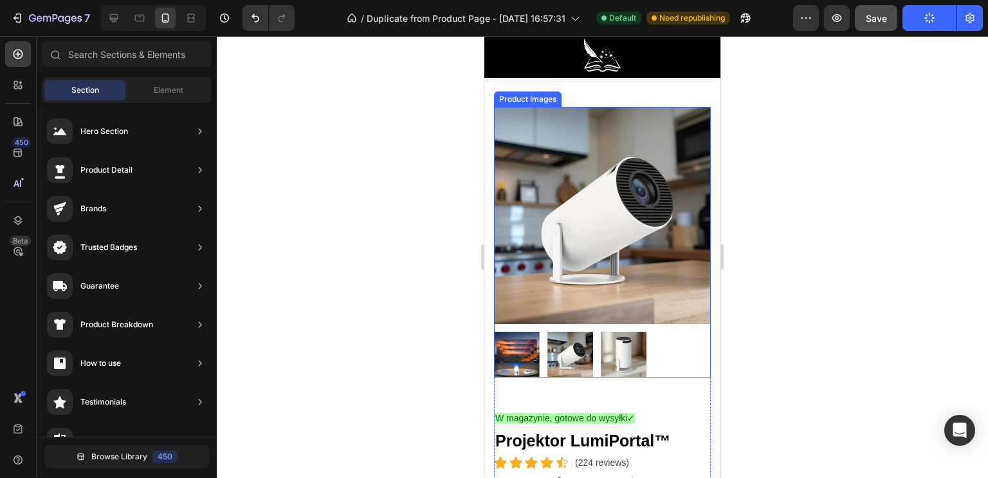
click at [568, 340] on img at bounding box center [571, 354] width 46 height 46
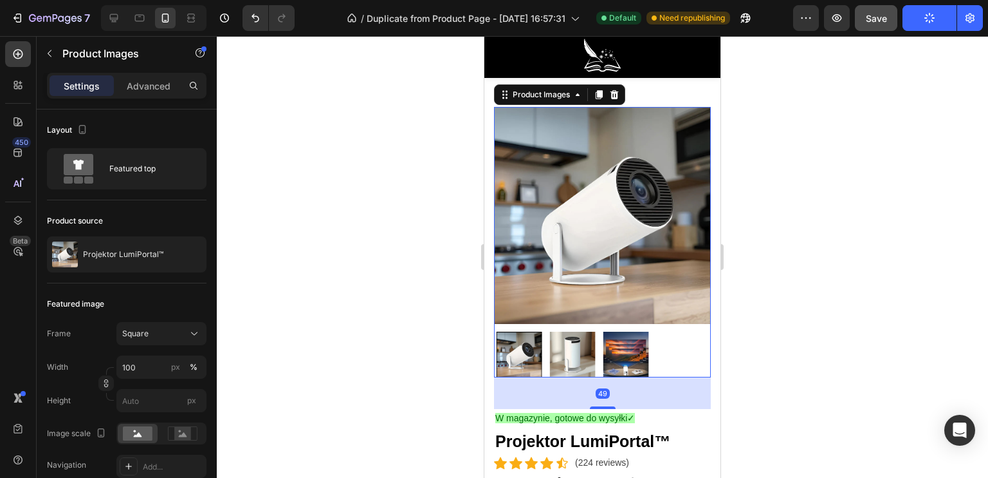
click at [598, 342] on div at bounding box center [602, 354] width 217 height 46
click at [584, 342] on img at bounding box center [571, 354] width 46 height 46
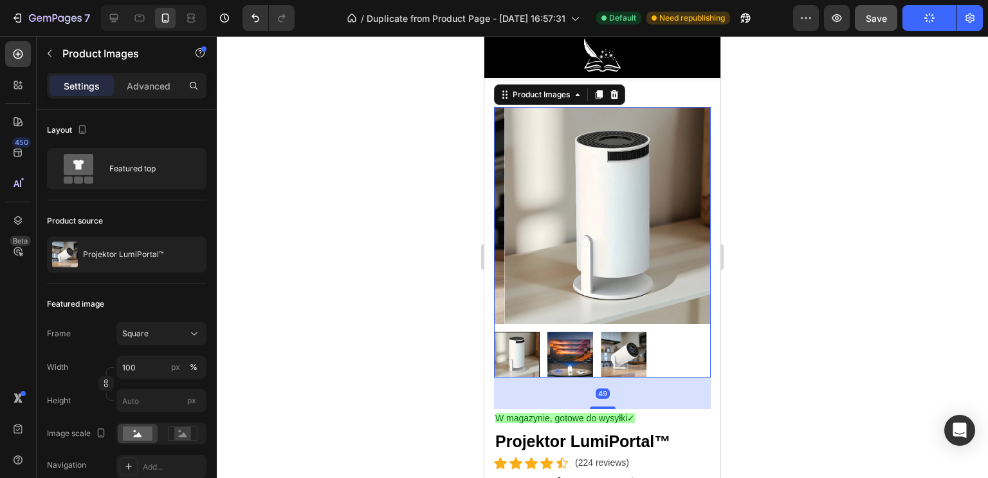
click at [584, 342] on img at bounding box center [571, 354] width 46 height 46
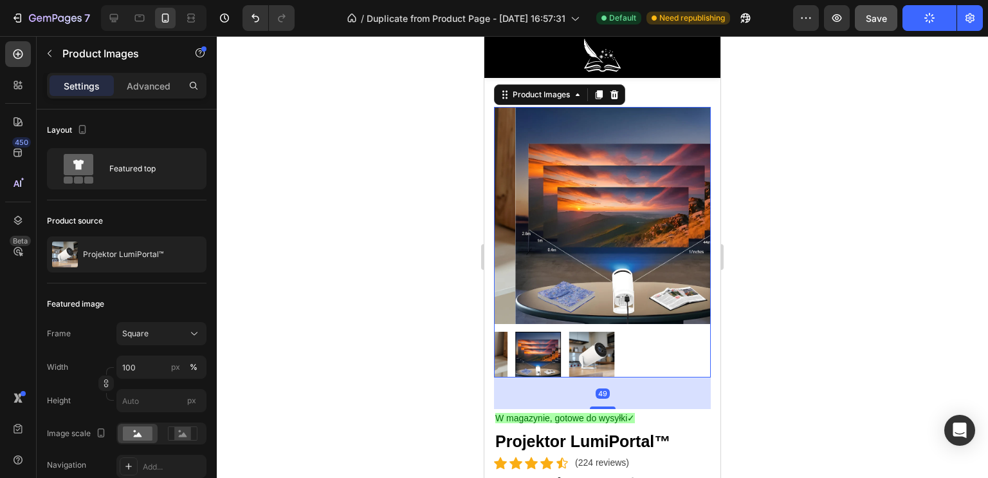
click at [584, 342] on img at bounding box center [593, 354] width 46 height 46
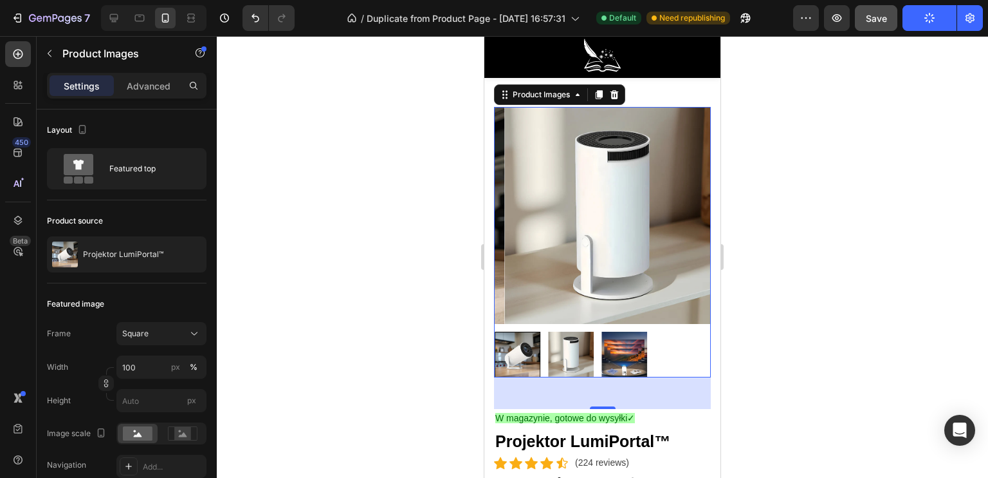
click at [582, 342] on img at bounding box center [571, 354] width 46 height 46
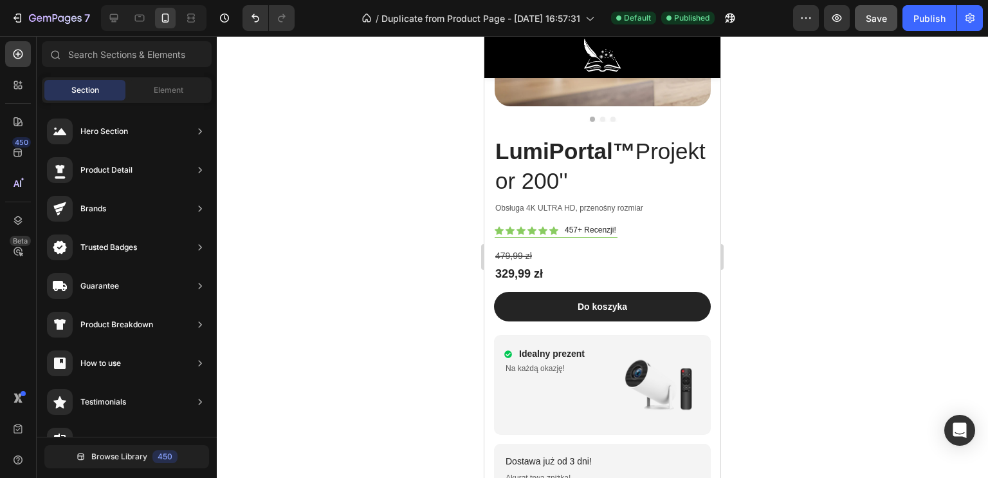
scroll to position [5381, 0]
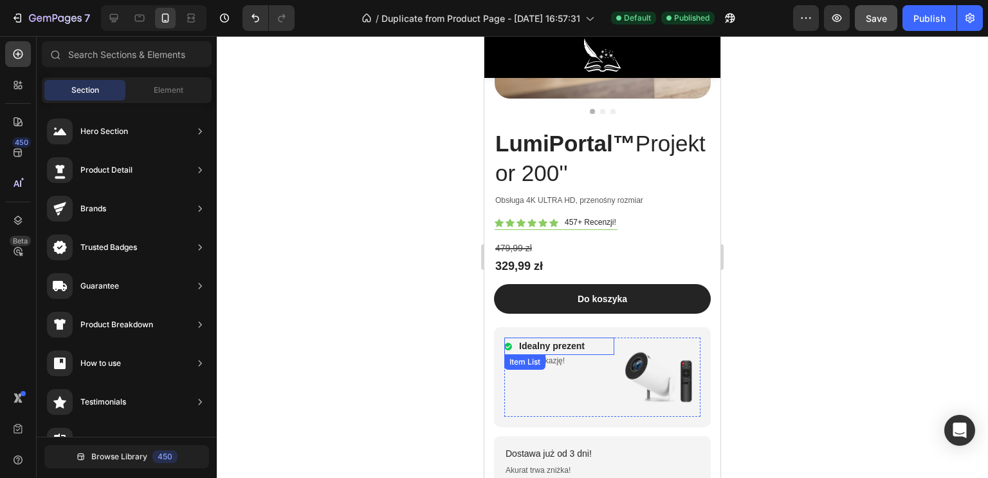
click at [571, 339] on p "Idealny prezent" at bounding box center [552, 346] width 66 height 14
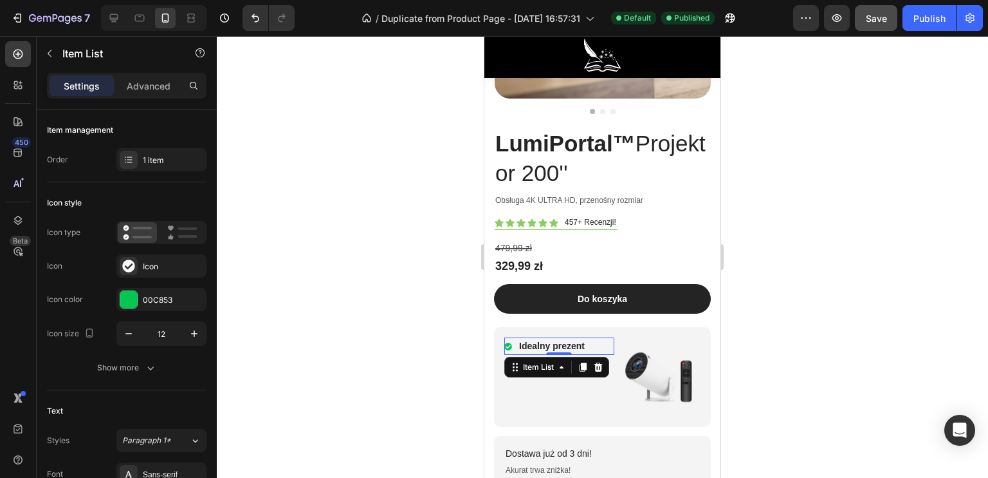
click at [584, 339] on p "Idealny prezent" at bounding box center [552, 346] width 66 height 14
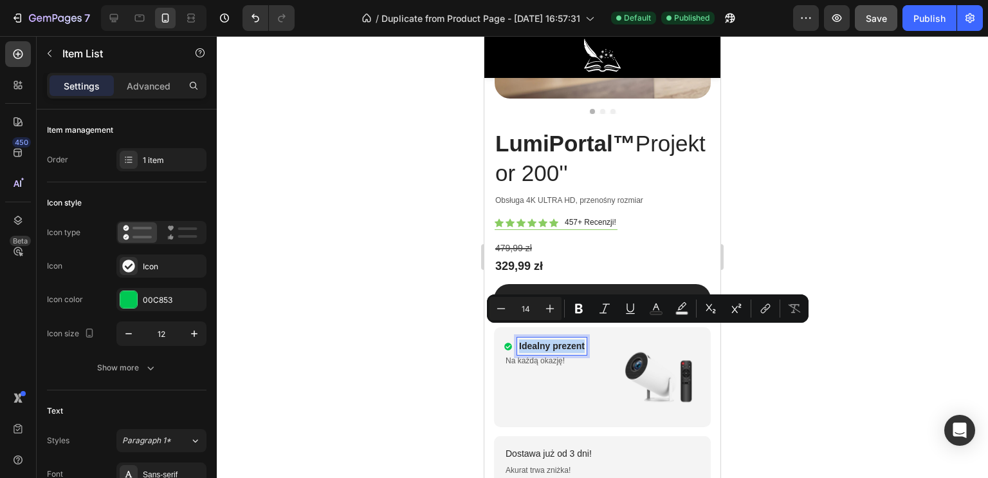
drag, startPoint x: 584, startPoint y: 334, endPoint x: 519, endPoint y: 331, distance: 65.7
click at [519, 339] on p "Idealny prezent" at bounding box center [552, 346] width 66 height 14
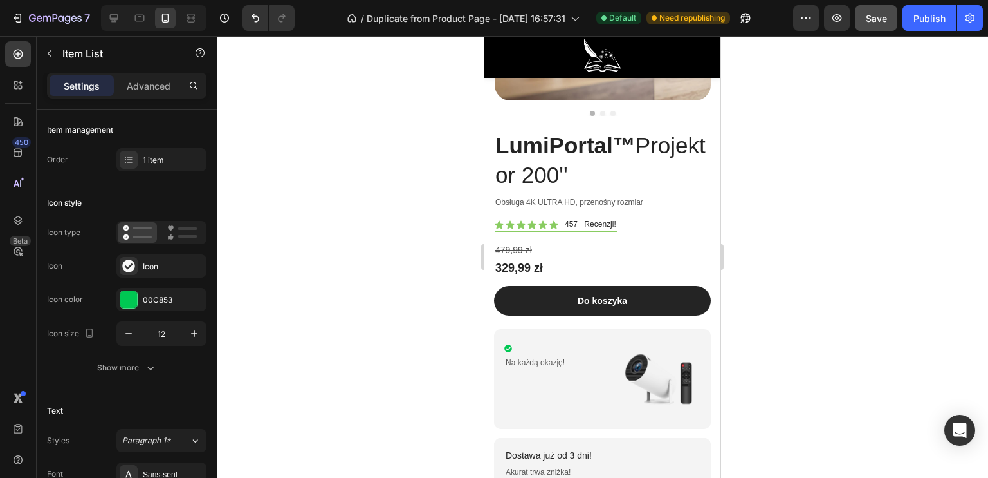
scroll to position [5377, 0]
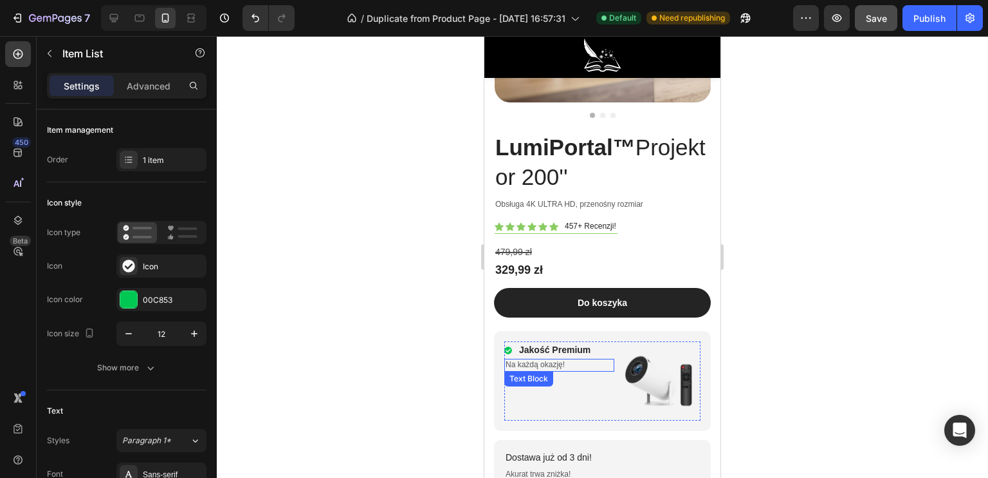
click at [535, 360] on p "Na każdą okazję!" at bounding box center [559, 365] width 107 height 10
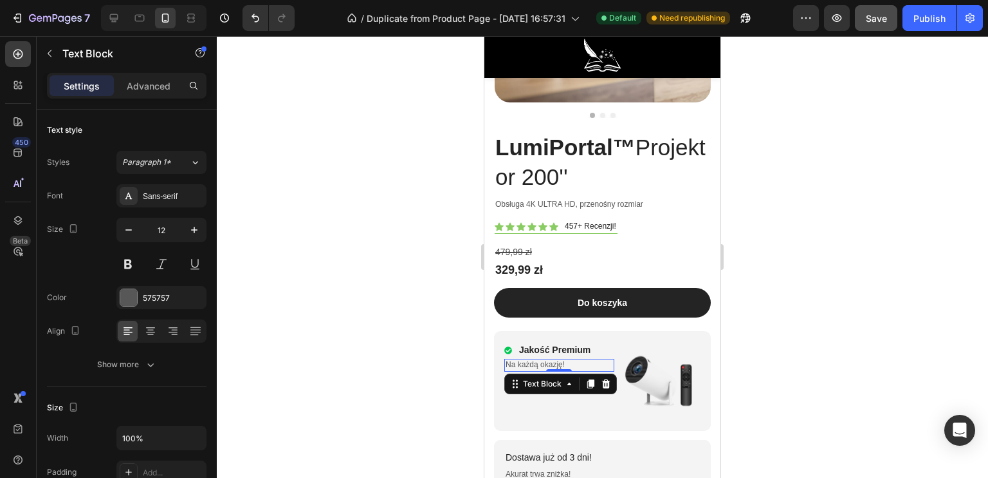
click at [561, 360] on p "Na każdą okazję!" at bounding box center [559, 365] width 107 height 10
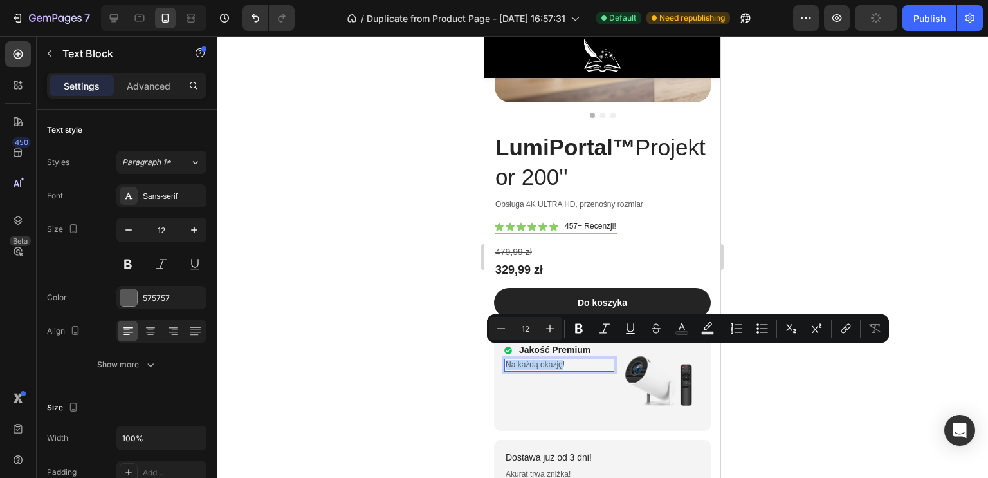
drag, startPoint x: 561, startPoint y: 351, endPoint x: 506, endPoint y: 353, distance: 54.7
click at [506, 360] on p "Na każdą okazję!" at bounding box center [559, 365] width 107 height 10
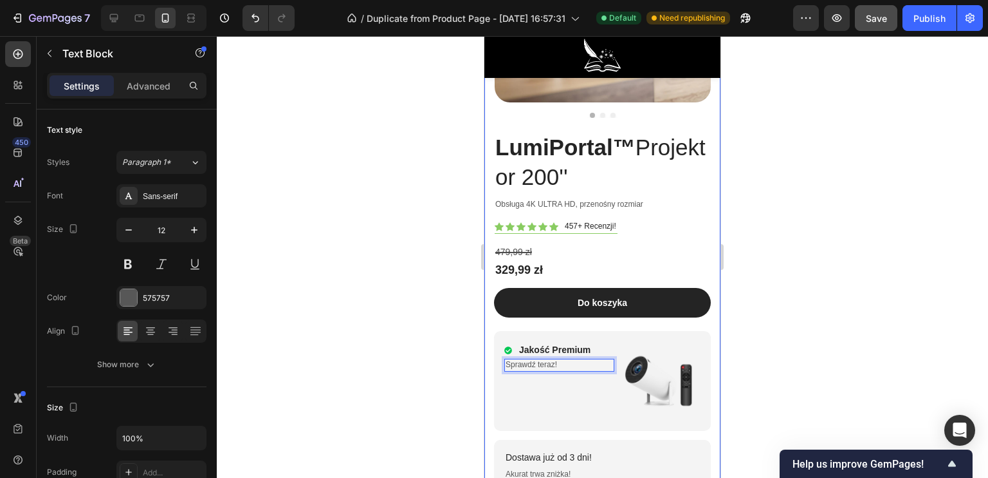
click at [402, 353] on div at bounding box center [603, 256] width 772 height 441
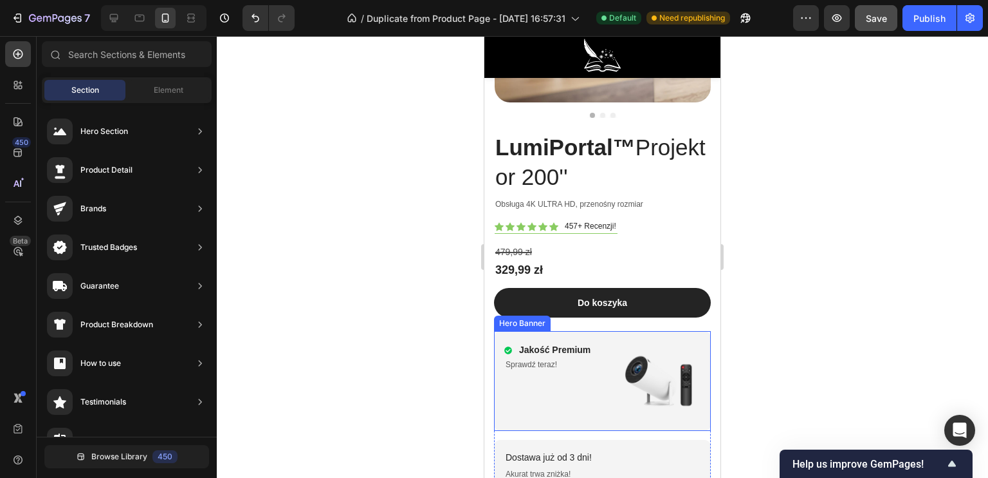
scroll to position [5442, 0]
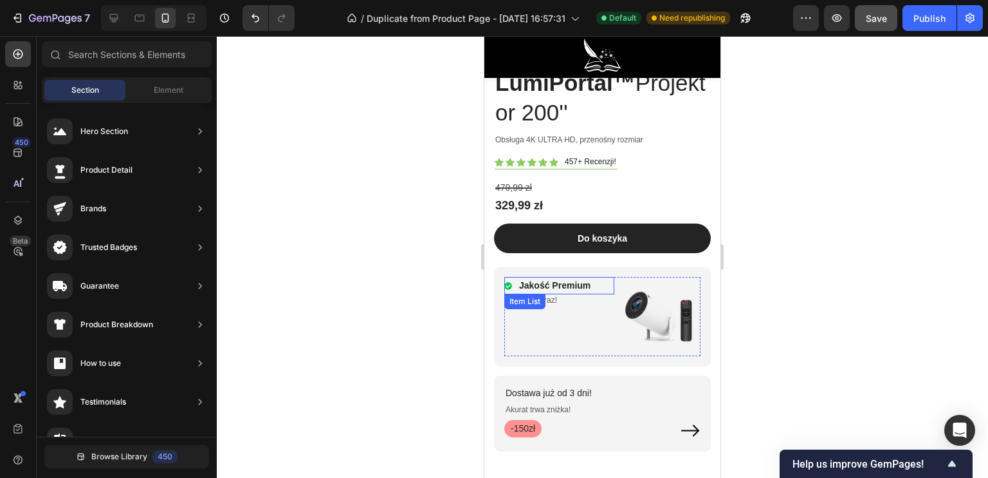
click at [584, 279] on p "Jakość Premium" at bounding box center [554, 286] width 71 height 14
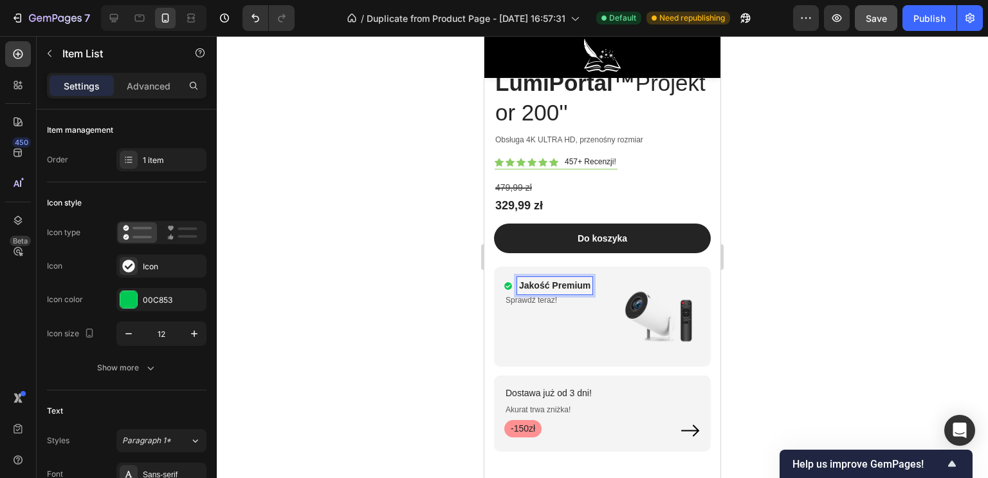
click at [587, 279] on p "Jakość Premium" at bounding box center [554, 286] width 71 height 14
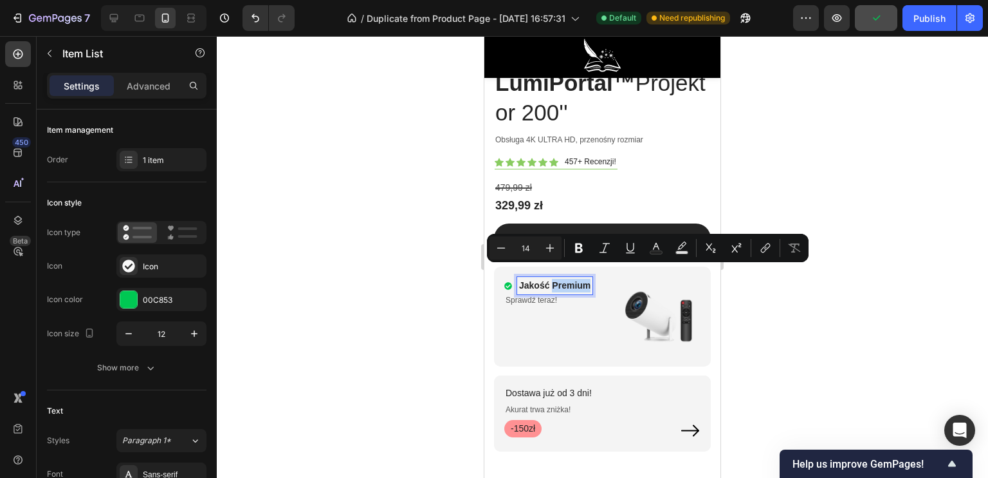
drag, startPoint x: 588, startPoint y: 274, endPoint x: 553, endPoint y: 272, distance: 34.8
click at [553, 279] on p "Jakość Premium" at bounding box center [554, 286] width 71 height 14
click at [585, 279] on p "Jakość Premium" at bounding box center [554, 286] width 71 height 14
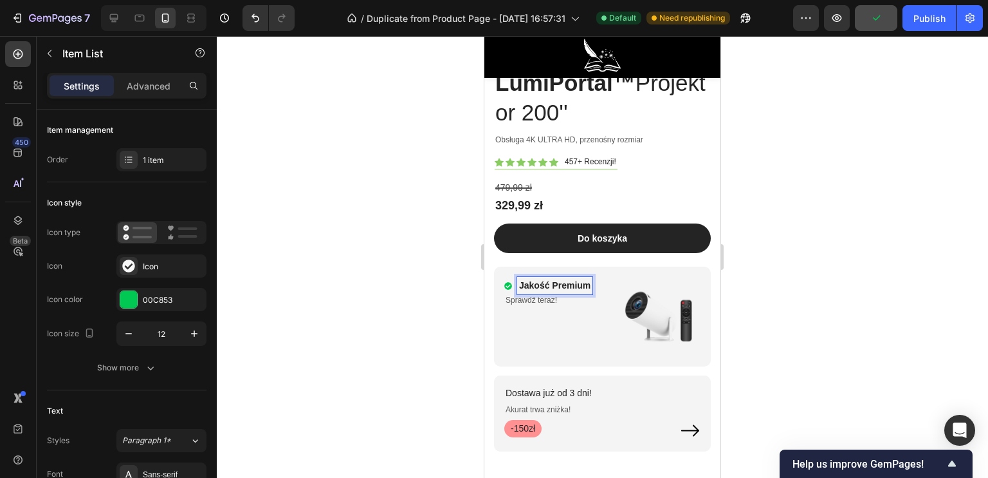
click at [588, 279] on p "Jakość Premium" at bounding box center [554, 286] width 71 height 14
drag, startPoint x: 589, startPoint y: 274, endPoint x: 520, endPoint y: 272, distance: 69.5
click at [520, 279] on p "Jakość Premium" at bounding box center [554, 286] width 71 height 14
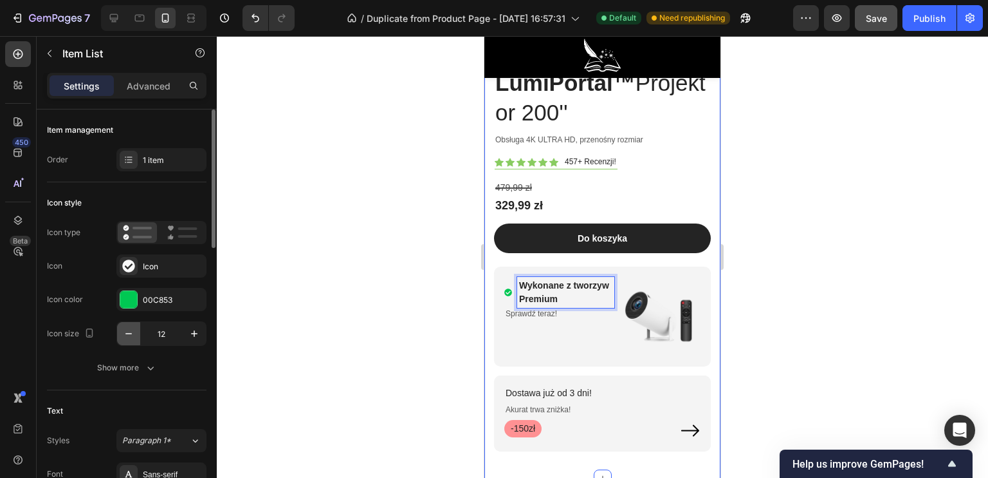
click at [133, 328] on icon "button" at bounding box center [128, 333] width 13 height 13
click at [131, 329] on icon "button" at bounding box center [128, 333] width 13 height 13
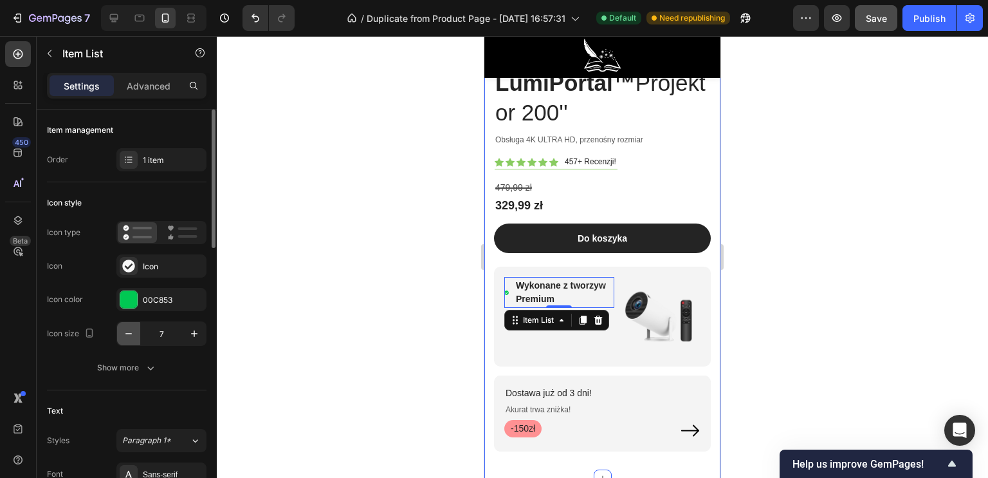
click at [131, 329] on icon "button" at bounding box center [128, 333] width 13 height 13
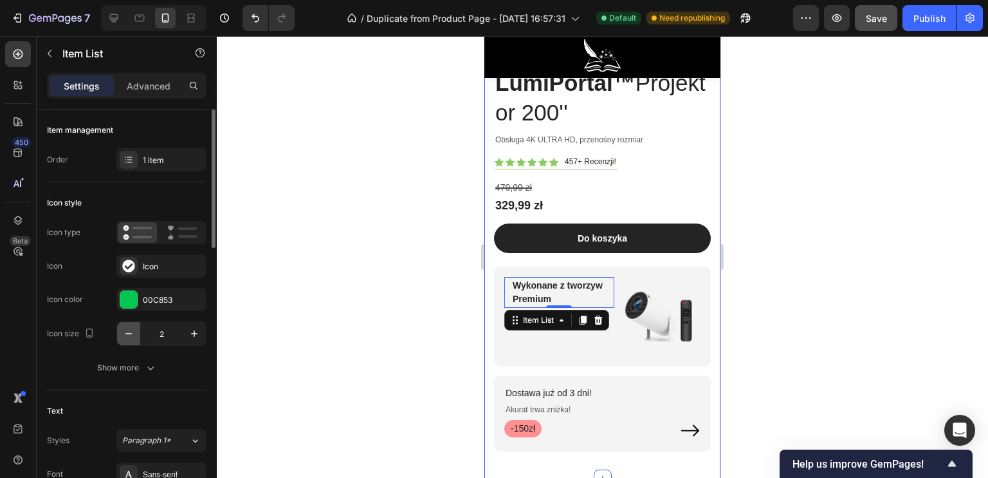
click at [131, 329] on icon "button" at bounding box center [128, 333] width 13 height 13
type input "12"
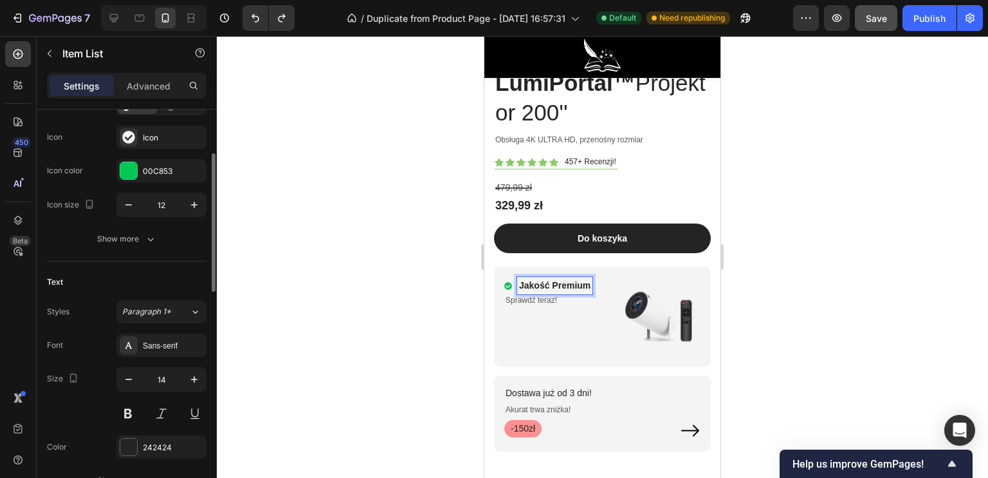
scroll to position [193, 0]
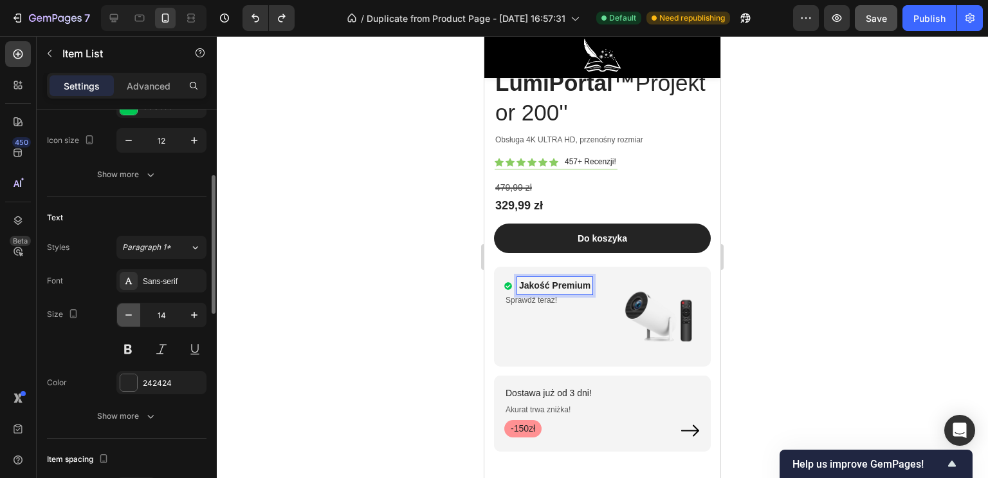
click at [129, 315] on icon "button" at bounding box center [128, 314] width 13 height 13
click at [130, 315] on icon "button" at bounding box center [128, 314] width 13 height 13
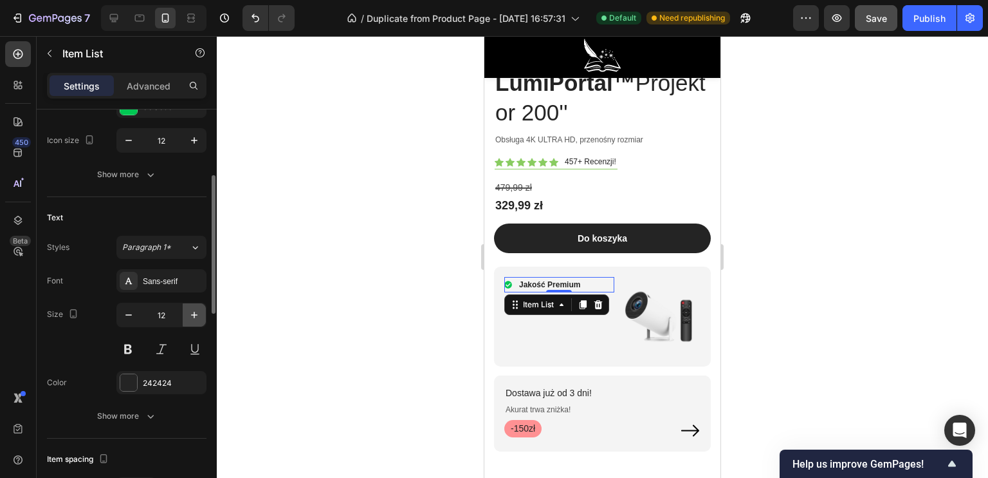
click at [190, 317] on icon "button" at bounding box center [194, 314] width 13 height 13
type input "15"
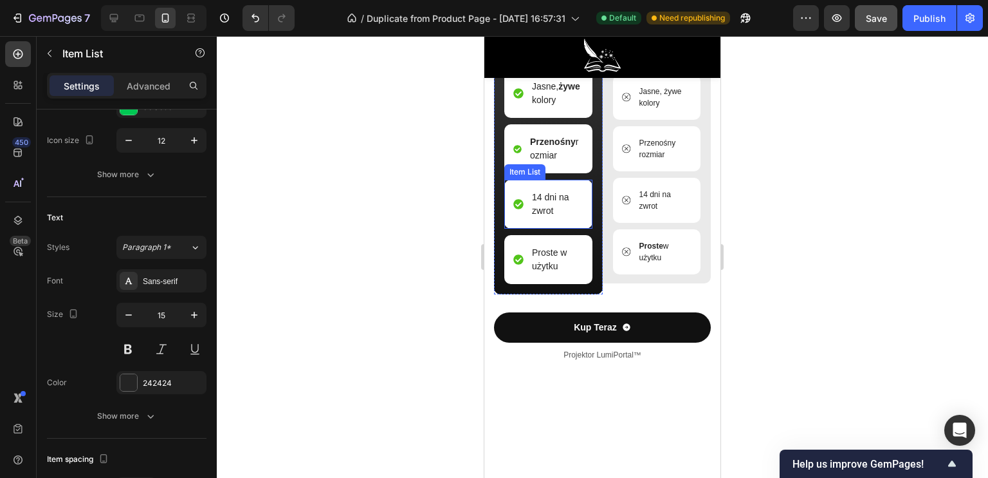
scroll to position [3769, 0]
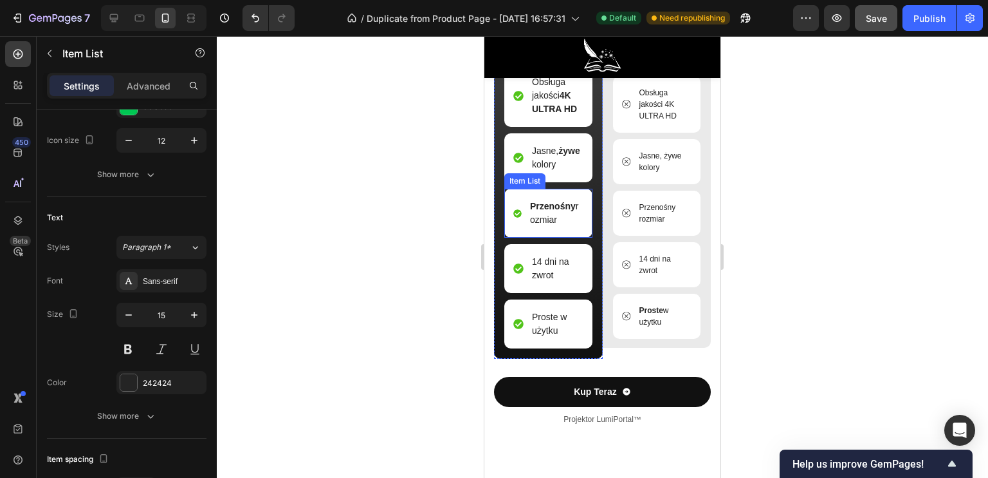
click at [517, 218] on icon at bounding box center [518, 213] width 8 height 8
click at [519, 218] on icon at bounding box center [518, 213] width 8 height 8
click at [545, 211] on strong "Przenośny" at bounding box center [553, 206] width 46 height 10
click at [524, 236] on div "Przenośny rozmiar" at bounding box center [549, 213] width 88 height 49
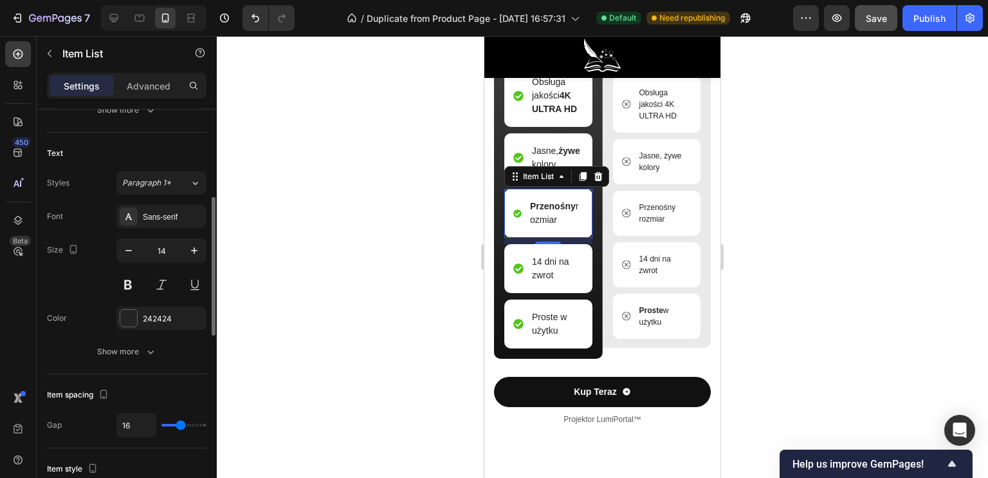
scroll to position [129, 0]
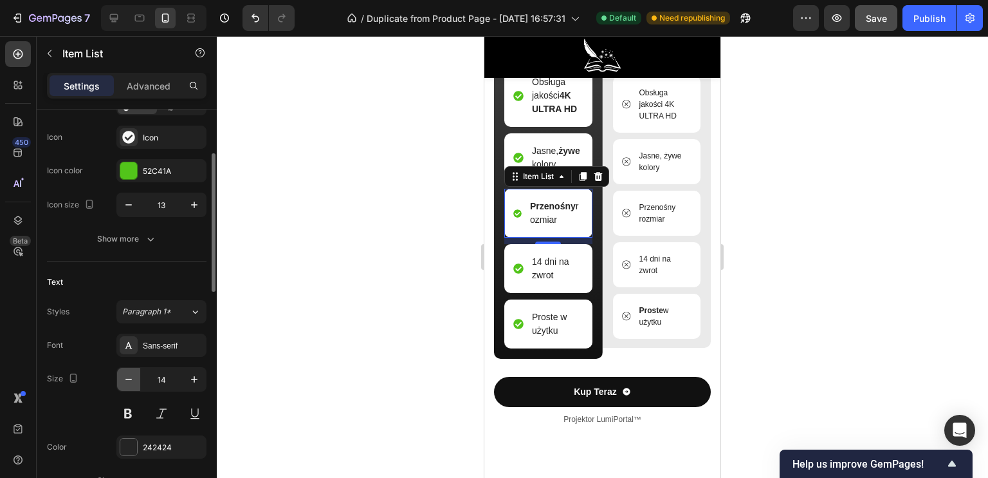
click at [124, 377] on icon "button" at bounding box center [128, 379] width 13 height 13
type input "13"
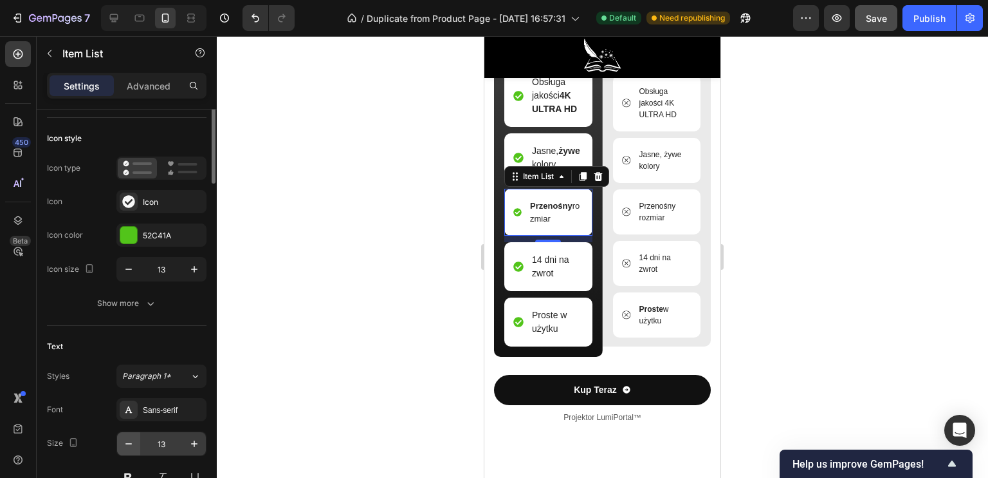
scroll to position [0, 0]
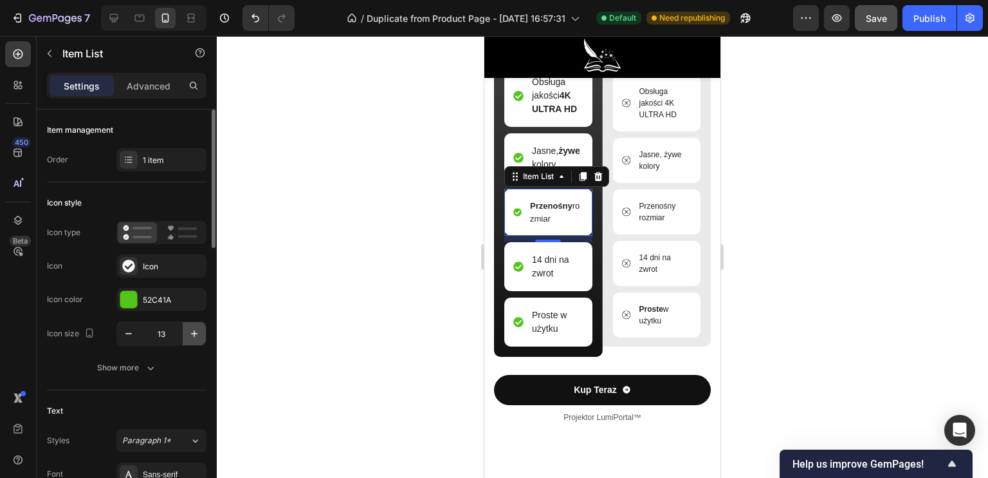
click at [198, 324] on button "button" at bounding box center [194, 333] width 23 height 23
click at [196, 326] on button "button" at bounding box center [194, 333] width 23 height 23
click at [197, 326] on button "button" at bounding box center [194, 333] width 23 height 23
type input "16"
click at [413, 319] on div at bounding box center [603, 256] width 772 height 441
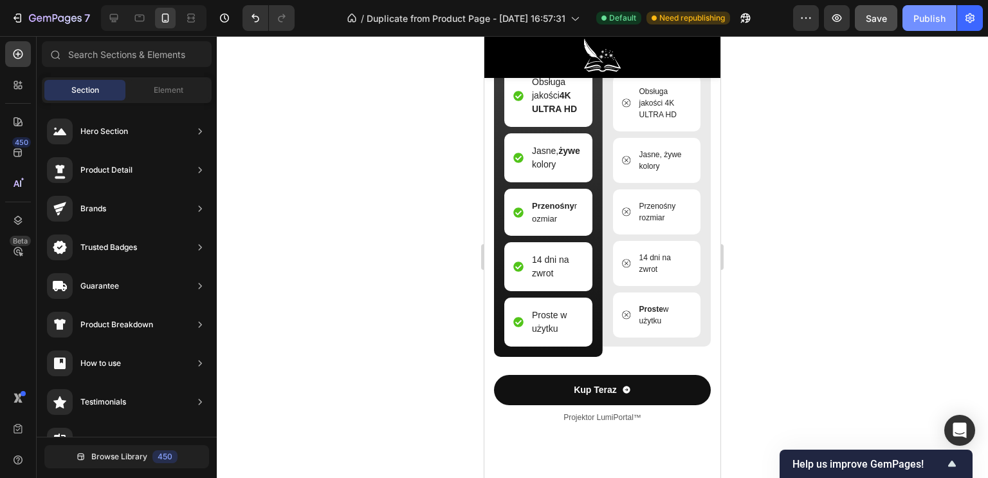
click at [939, 16] on div "Publish" at bounding box center [930, 19] width 32 height 14
click at [644, 313] on strong "Proste" at bounding box center [652, 308] width 24 height 9
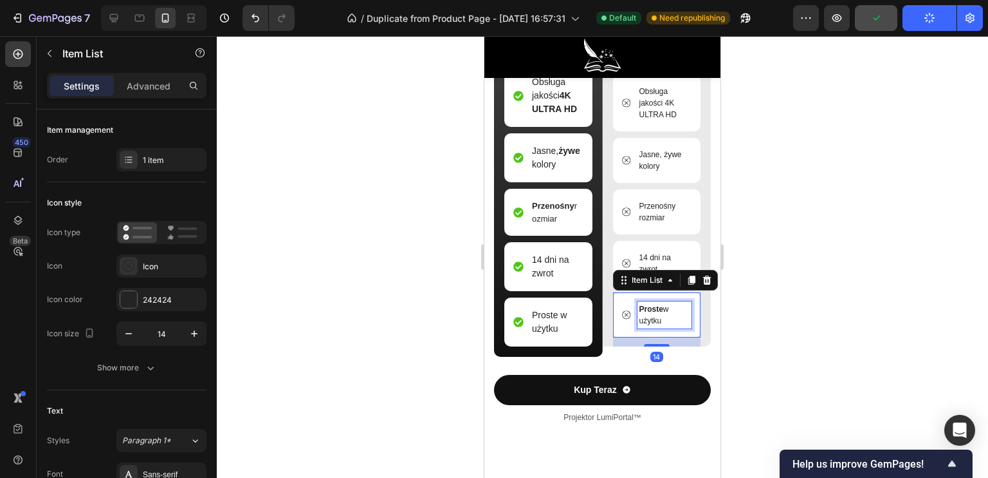
click at [647, 321] on div "Proste w użytku" at bounding box center [665, 314] width 55 height 27
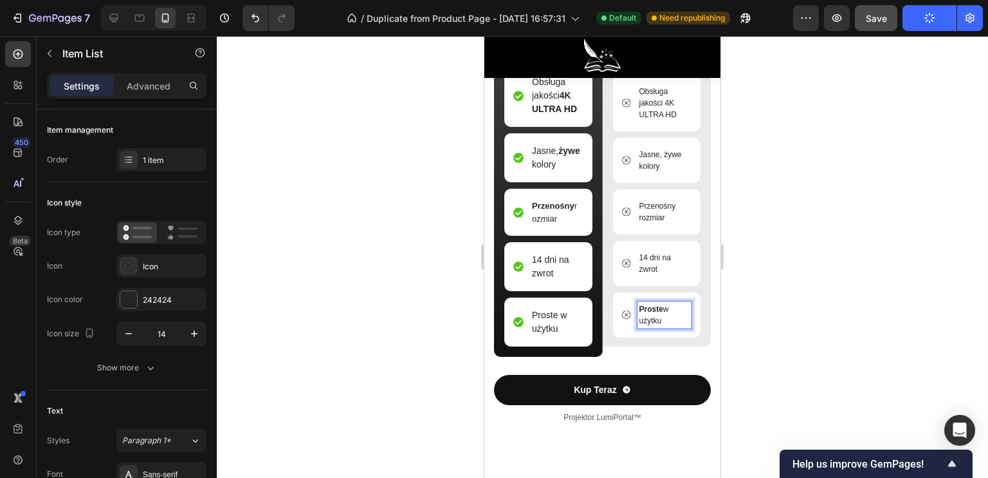
click at [660, 326] on p "Proste w użytku" at bounding box center [665, 314] width 51 height 23
drag, startPoint x: 658, startPoint y: 327, endPoint x: 634, endPoint y: 324, distance: 24.7
click at [640, 324] on p "Proste w użytku" at bounding box center [665, 314] width 51 height 23
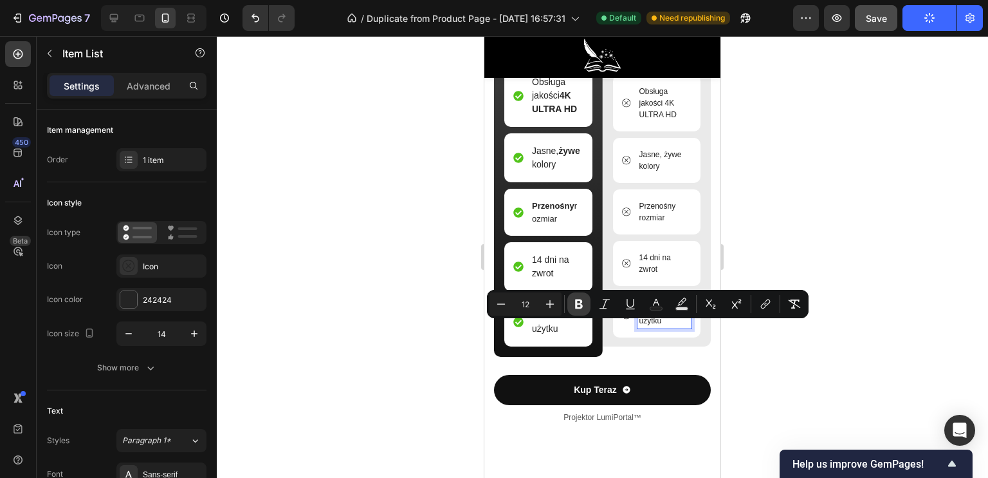
click at [586, 306] on button "Bold" at bounding box center [579, 303] width 23 height 23
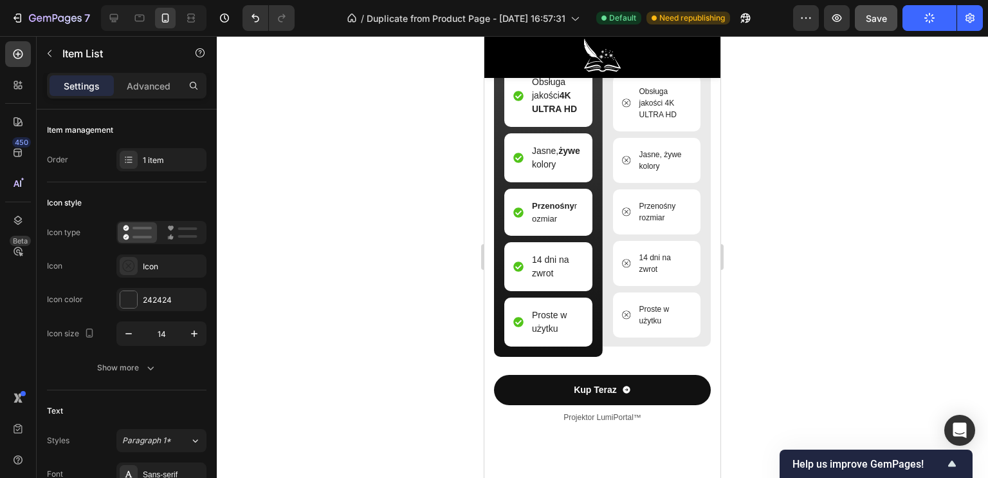
click at [855, 169] on div at bounding box center [603, 256] width 772 height 441
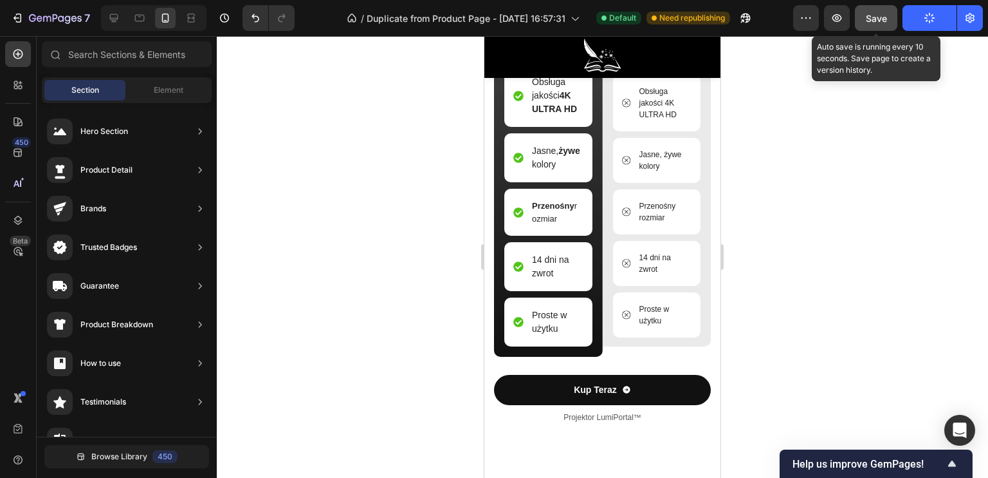
click at [873, 20] on span "Save" at bounding box center [876, 18] width 21 height 11
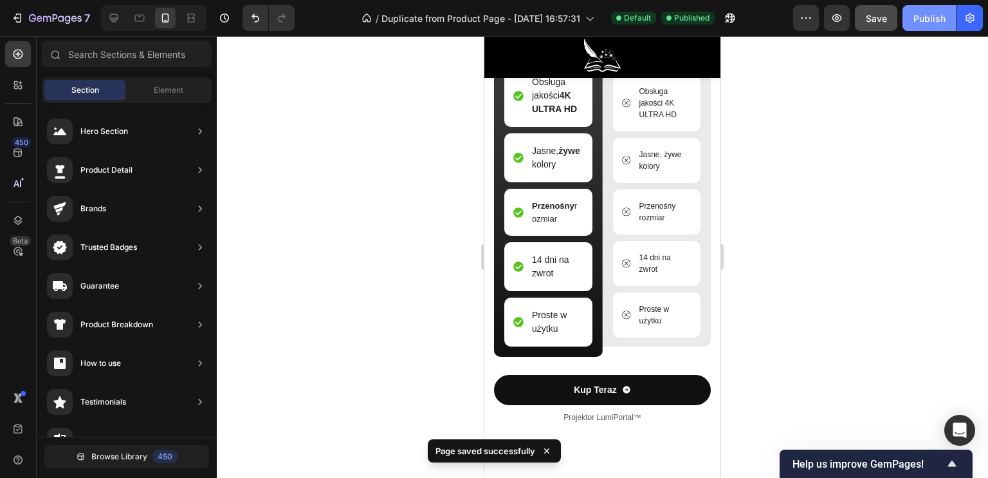
click at [932, 25] on button "Publish" at bounding box center [930, 18] width 54 height 26
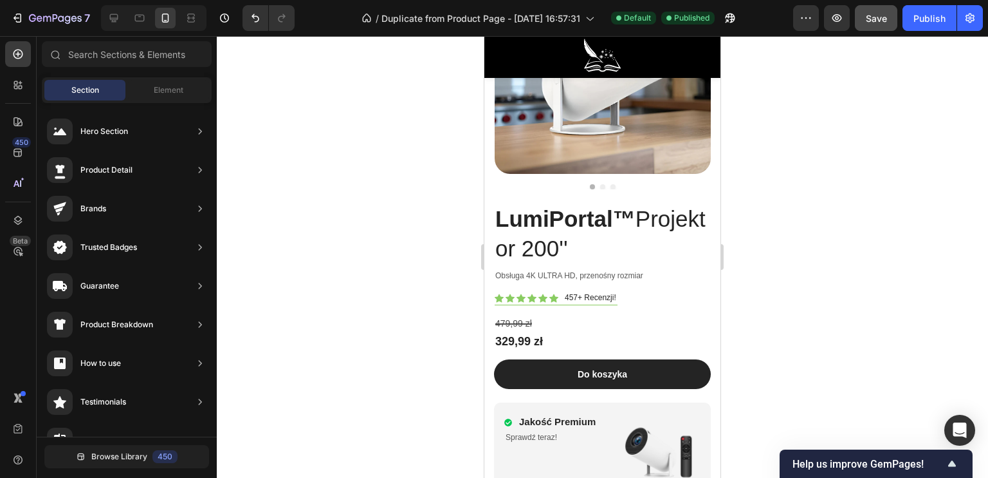
scroll to position [5334, 0]
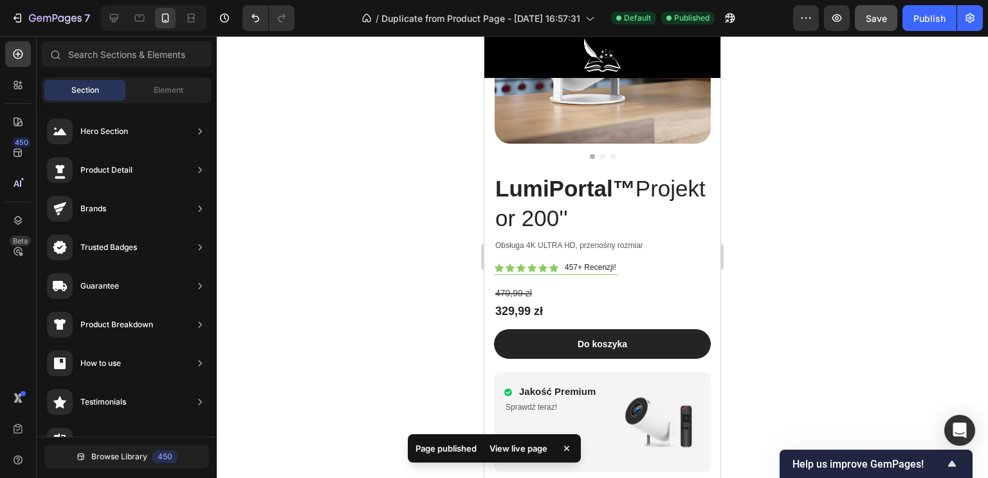
drag, startPoint x: 716, startPoint y: 344, endPoint x: 1209, endPoint y: 461, distance: 506.0
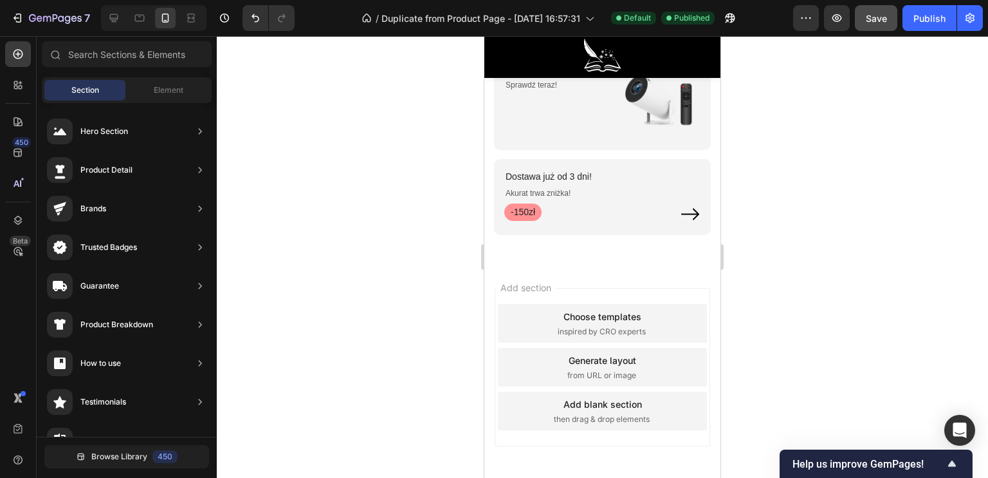
scroll to position [5592, 0]
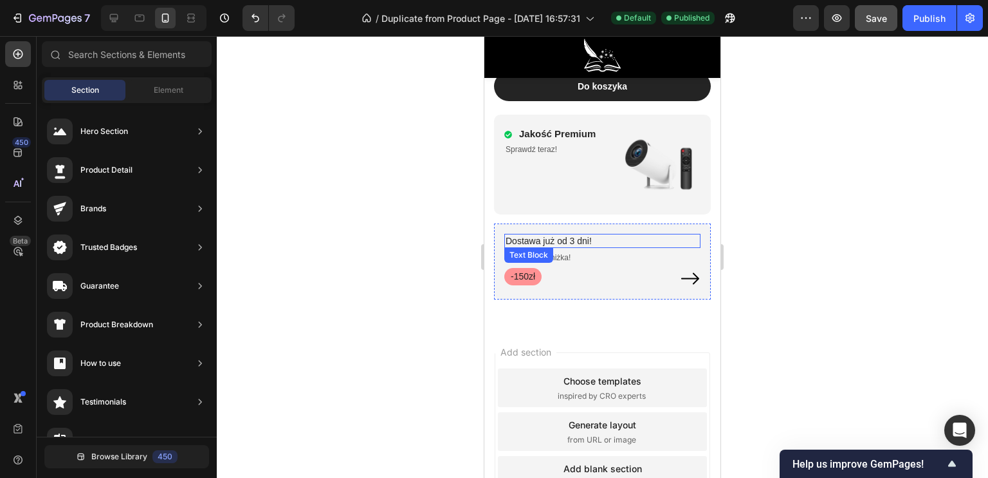
click at [553, 235] on p "Dostawa już od 3 dni!" at bounding box center [603, 241] width 194 height 12
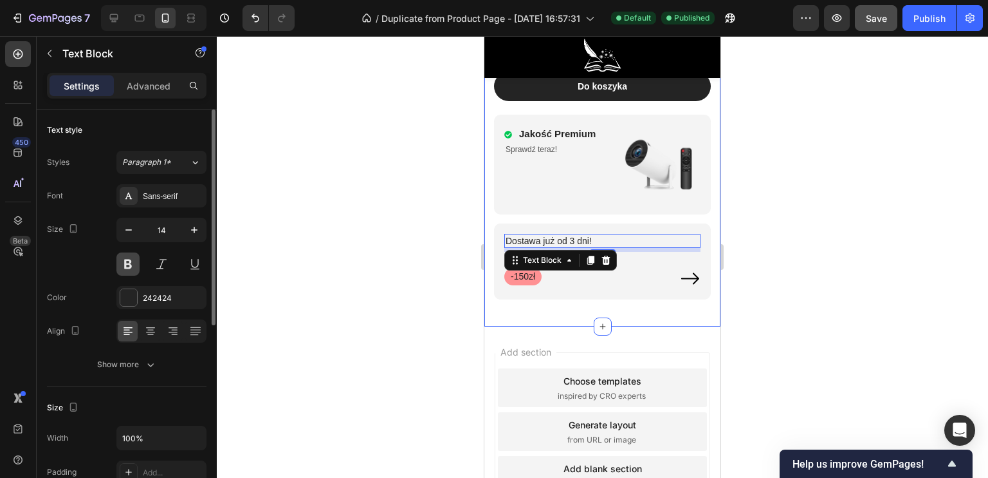
click at [129, 259] on button at bounding box center [127, 263] width 23 height 23
click at [381, 230] on div at bounding box center [603, 256] width 772 height 441
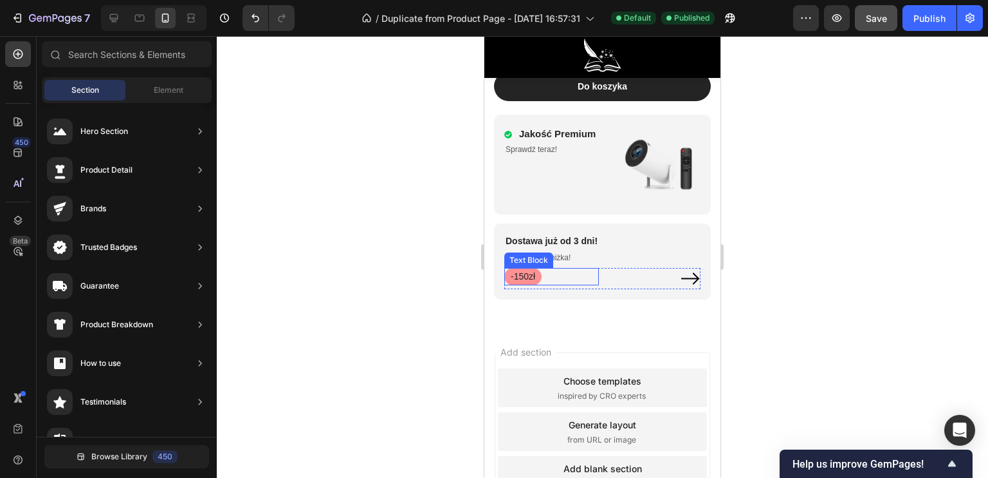
scroll to position [5463, 0]
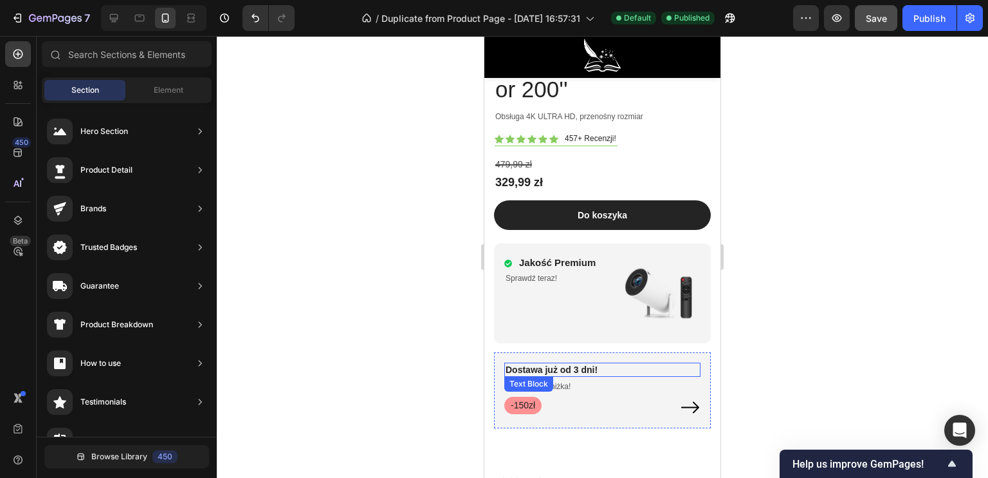
click at [549, 364] on p "Dostawa już od 3 dni!" at bounding box center [603, 370] width 194 height 12
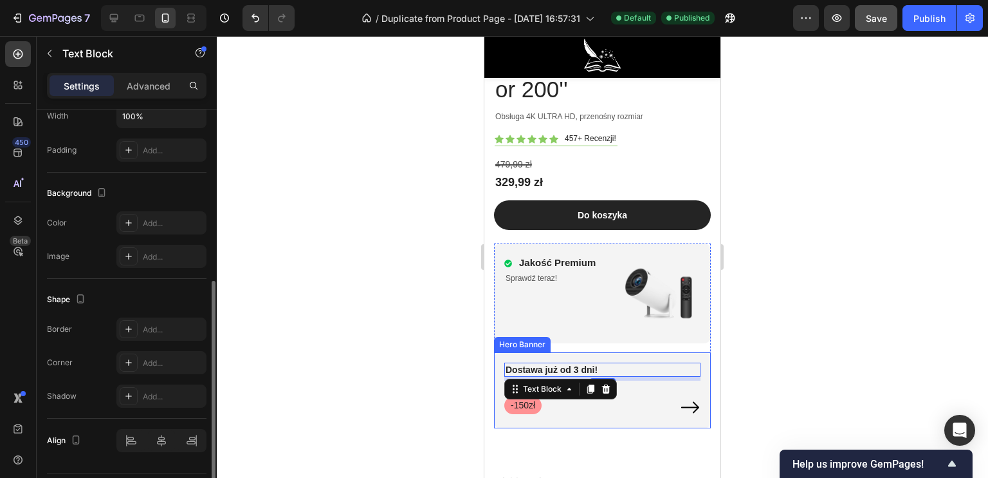
scroll to position [64, 0]
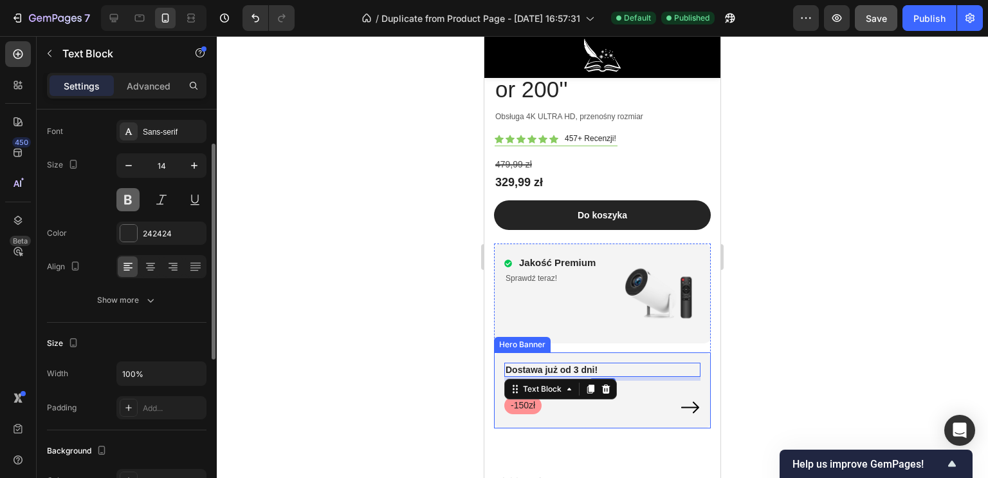
click at [126, 200] on button at bounding box center [127, 199] width 23 height 23
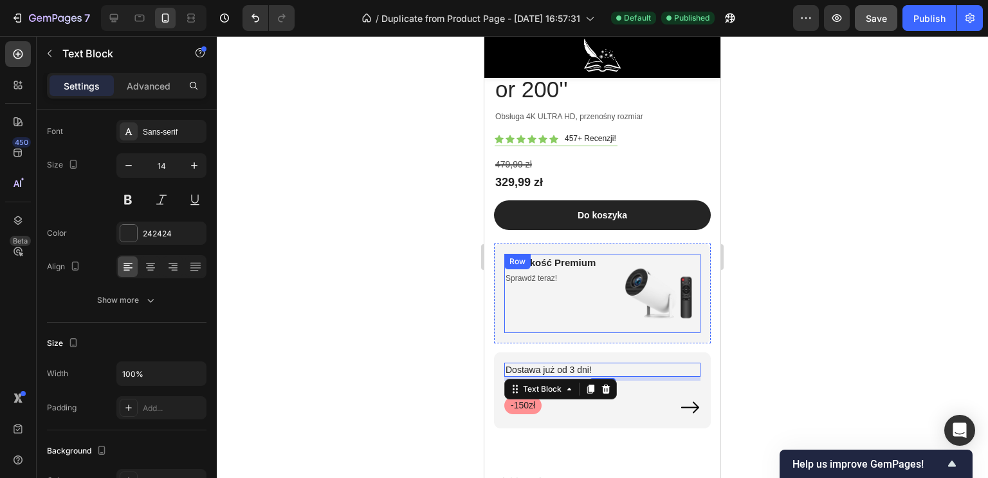
scroll to position [5399, 0]
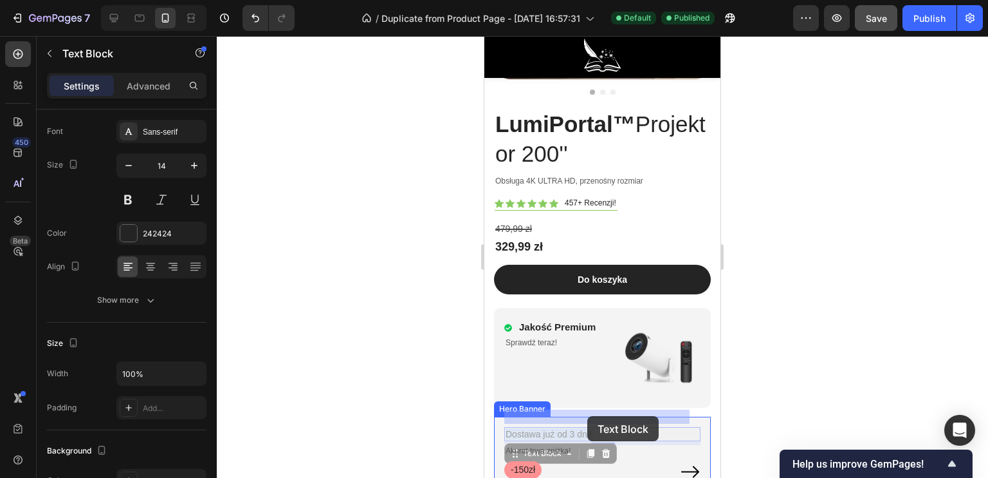
drag, startPoint x: 569, startPoint y: 414, endPoint x: 588, endPoint y: 416, distance: 18.7
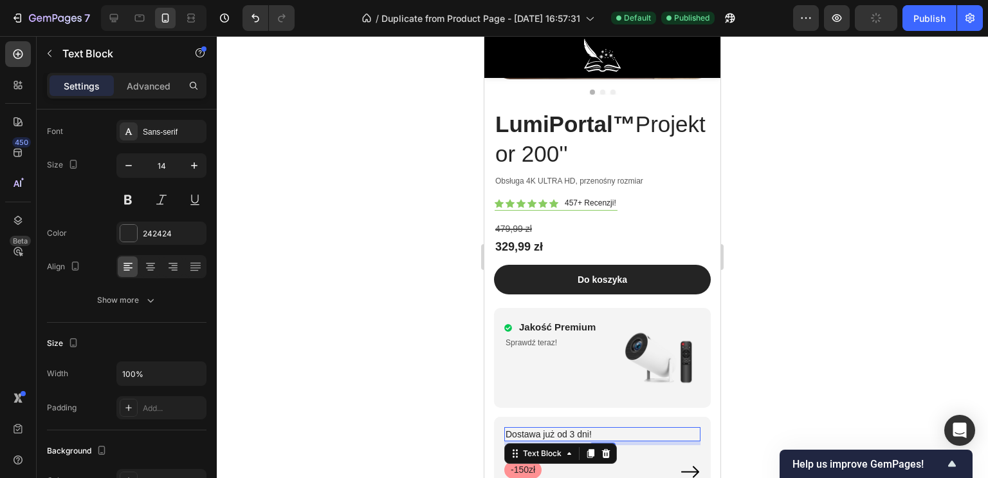
click at [571, 428] on p "Dostawa już od 3 dni!" at bounding box center [603, 434] width 194 height 12
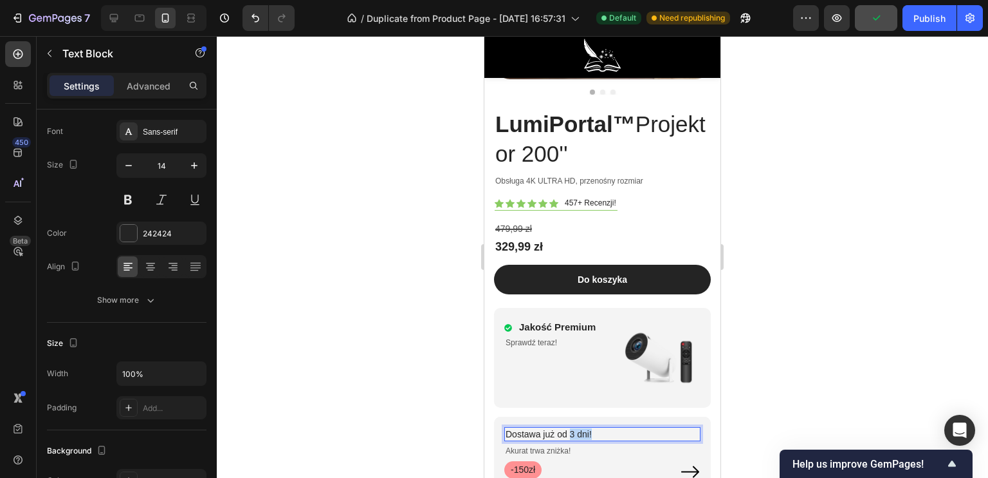
drag, startPoint x: 569, startPoint y: 413, endPoint x: 592, endPoint y: 416, distance: 23.4
click at [592, 428] on p "Dostawa już od 3 dni!" at bounding box center [603, 434] width 194 height 12
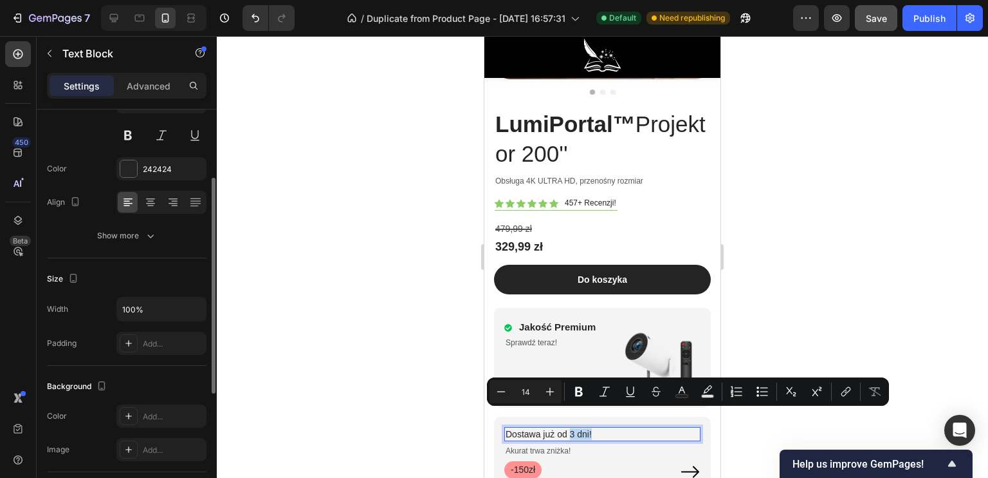
scroll to position [64, 0]
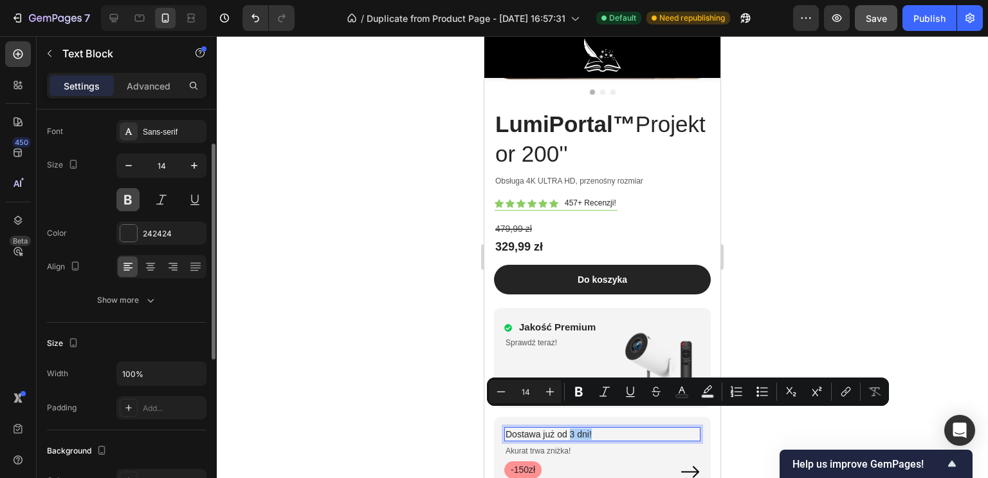
click at [129, 203] on button at bounding box center [127, 199] width 23 height 23
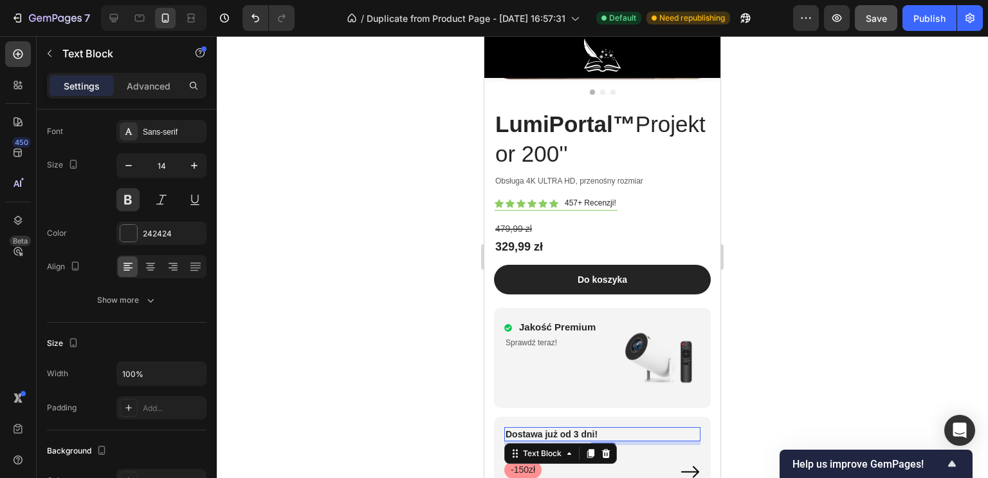
click at [573, 441] on div "6" at bounding box center [603, 443] width 196 height 4
click at [571, 428] on p "Dostawa już od 3 dni!" at bounding box center [603, 434] width 194 height 12
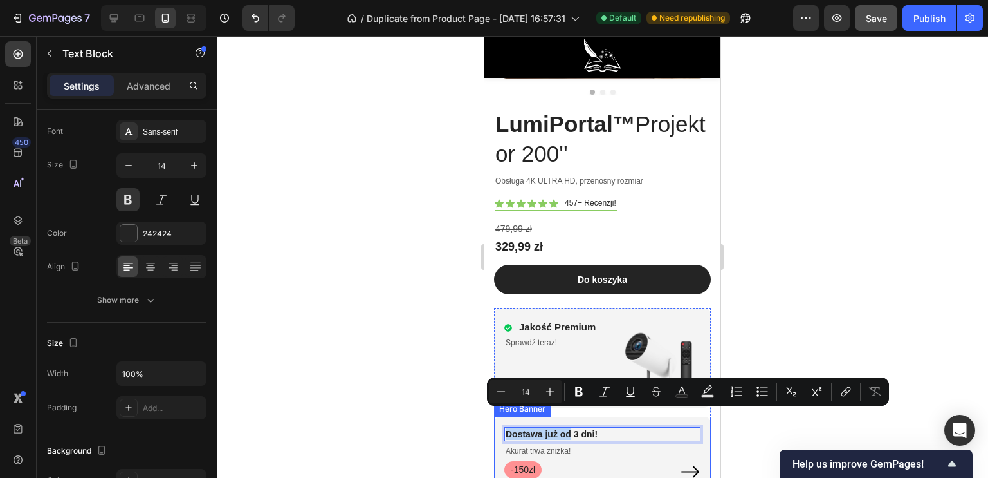
drag, startPoint x: 571, startPoint y: 416, endPoint x: 502, endPoint y: 417, distance: 68.9
click at [502, 417] on div "Dostawa już od 3 dni! Text Block 6 Akurat trwa zniżka! Text Block -150zł Text B…" at bounding box center [602, 454] width 217 height 77
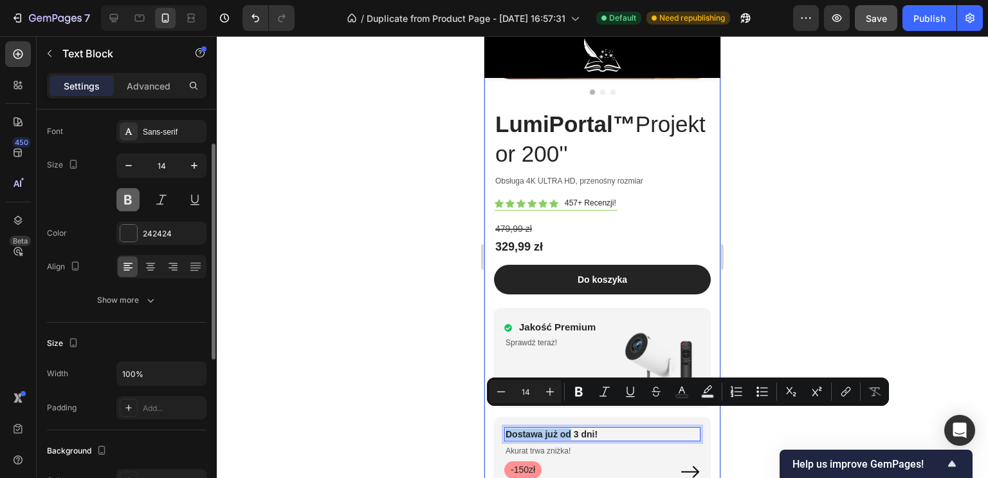
click at [129, 199] on button at bounding box center [127, 199] width 23 height 23
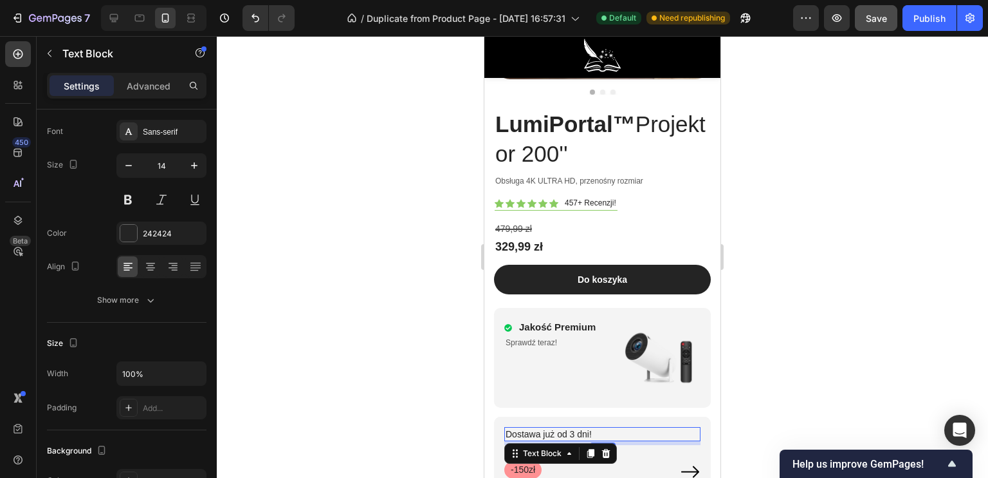
click at [417, 395] on div at bounding box center [603, 256] width 772 height 441
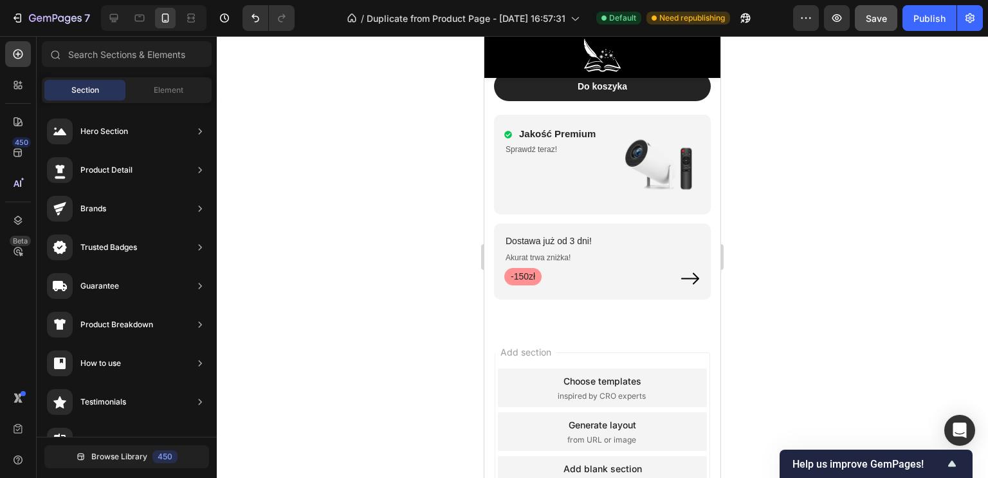
scroll to position [5463, 0]
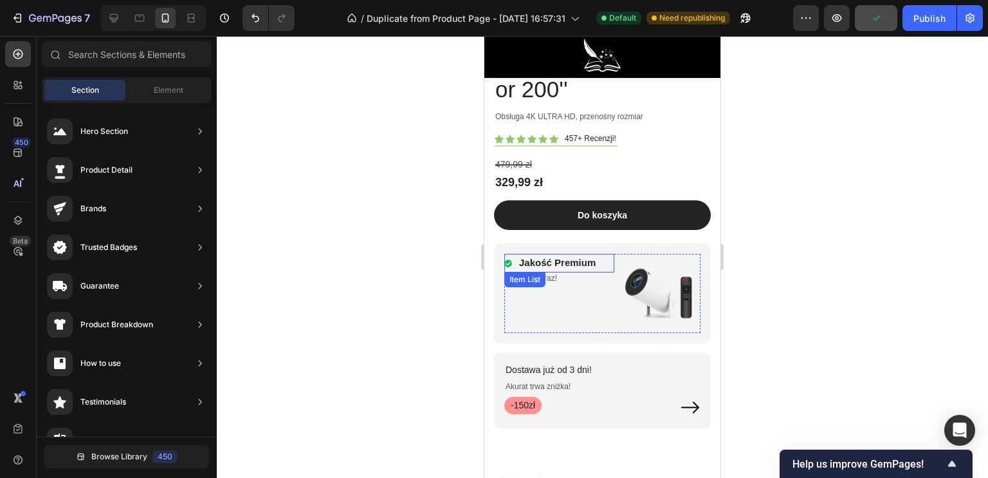
click at [569, 255] on p "Jakość Premium" at bounding box center [557, 262] width 77 height 15
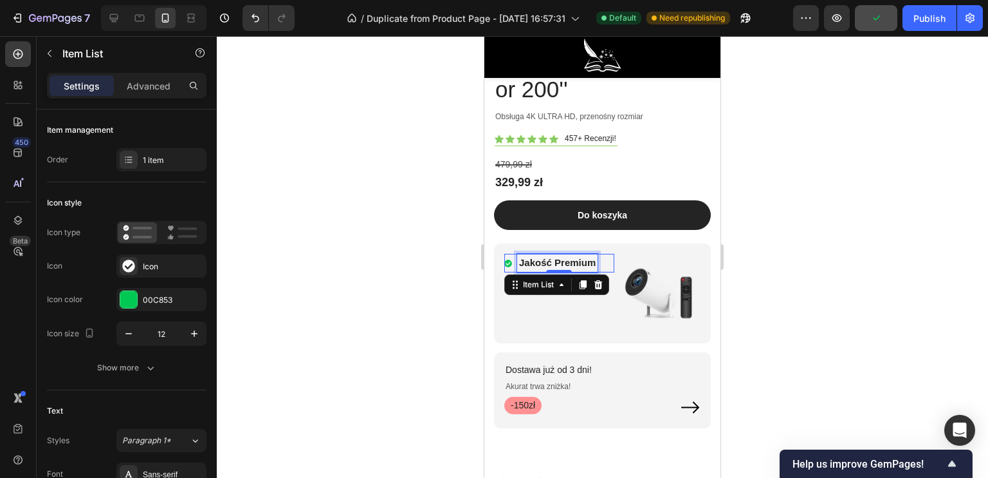
click at [589, 255] on p "Jakość Premium" at bounding box center [557, 262] width 77 height 15
click at [592, 255] on p "Jakość Premium" at bounding box center [557, 262] width 77 height 15
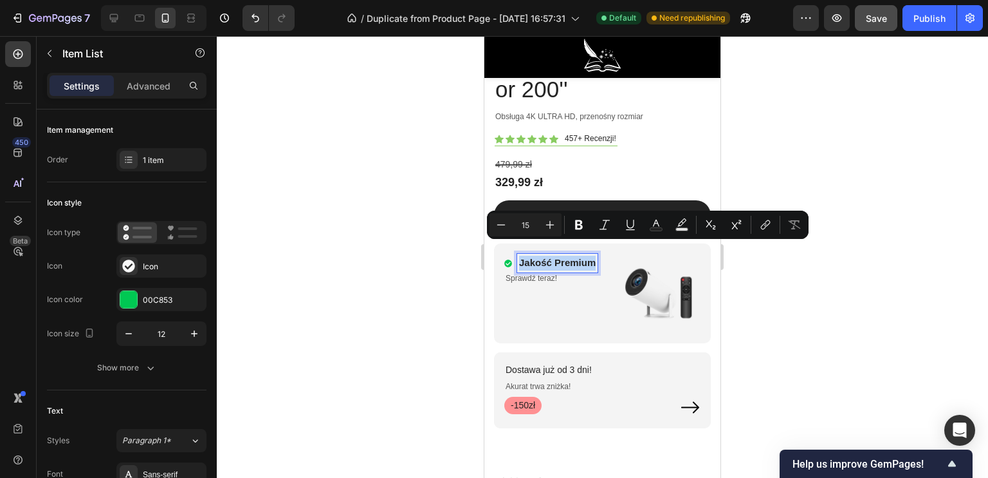
drag, startPoint x: 593, startPoint y: 247, endPoint x: 519, endPoint y: 245, distance: 73.4
click at [519, 255] on p "Jakość Premium" at bounding box center [557, 262] width 77 height 15
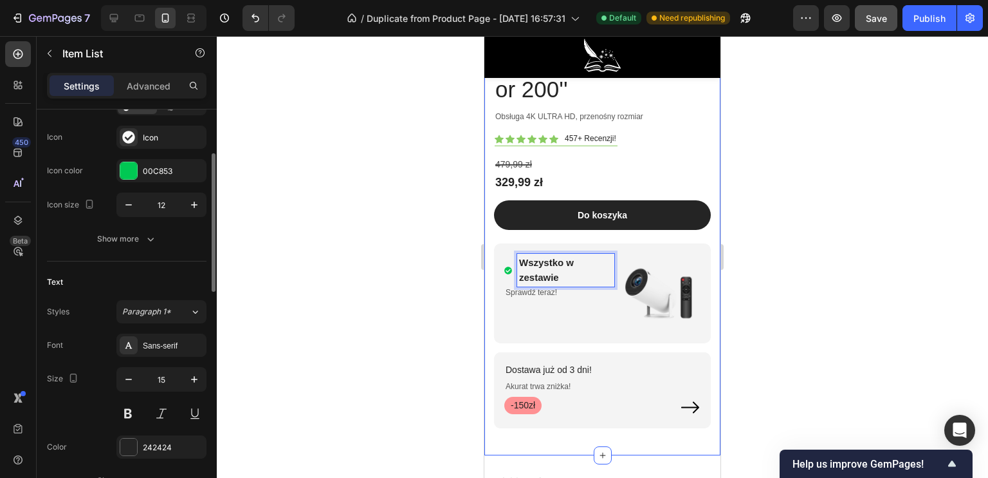
scroll to position [193, 0]
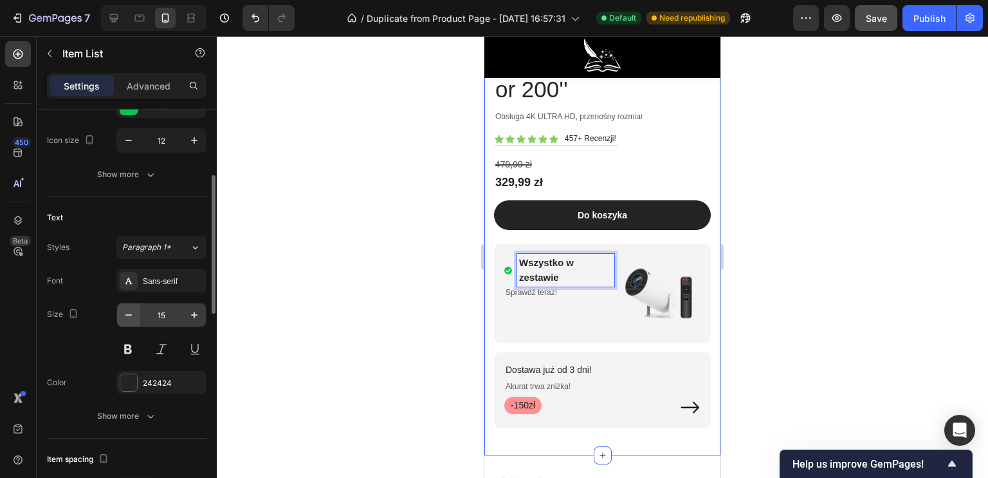
click at [129, 311] on icon "button" at bounding box center [128, 314] width 13 height 13
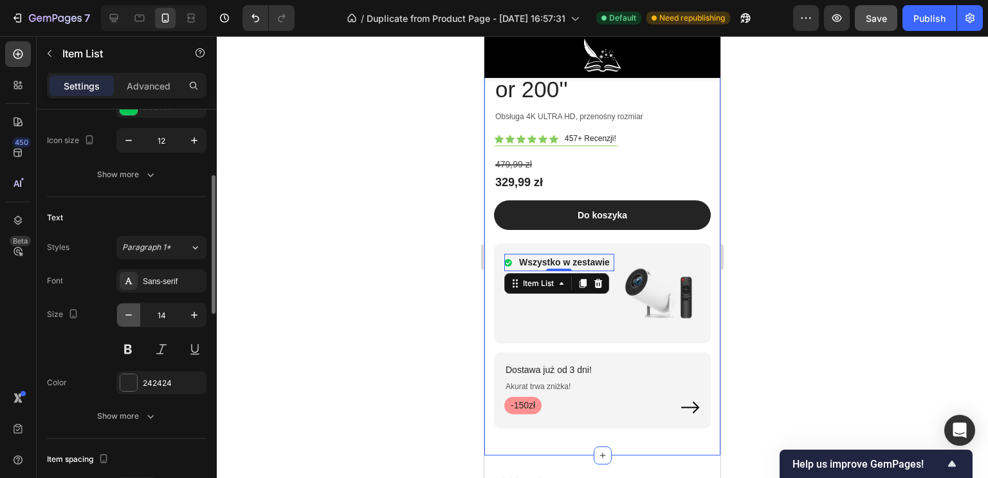
click at [129, 311] on icon "button" at bounding box center [128, 314] width 13 height 13
type input "13"
click at [402, 267] on div at bounding box center [603, 256] width 772 height 441
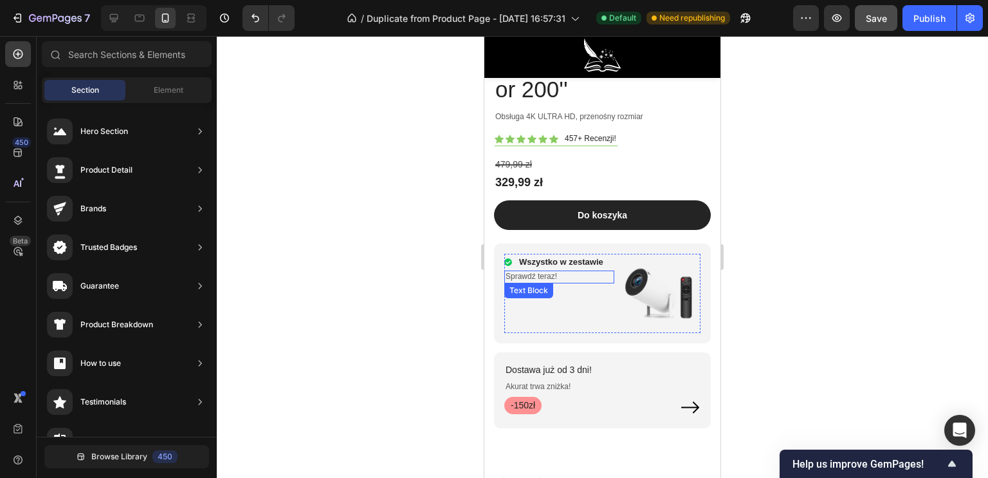
click at [555, 272] on p "Sprawdź teraz!" at bounding box center [559, 277] width 107 height 10
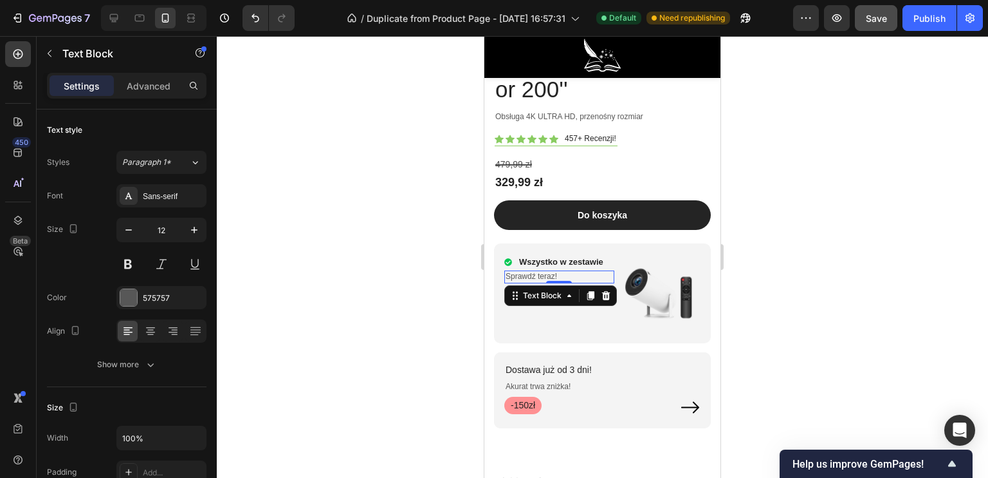
click at [561, 272] on p "Sprawdź teraz!" at bounding box center [559, 277] width 107 height 10
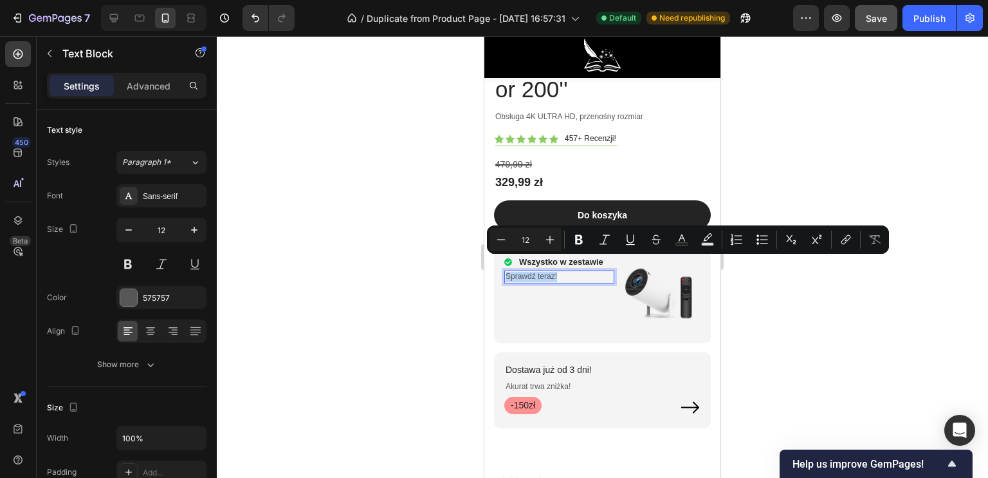
drag, startPoint x: 562, startPoint y: 262, endPoint x: 507, endPoint y: 259, distance: 55.4
click at [507, 272] on p "Sprawdź teraz!" at bounding box center [559, 277] width 107 height 10
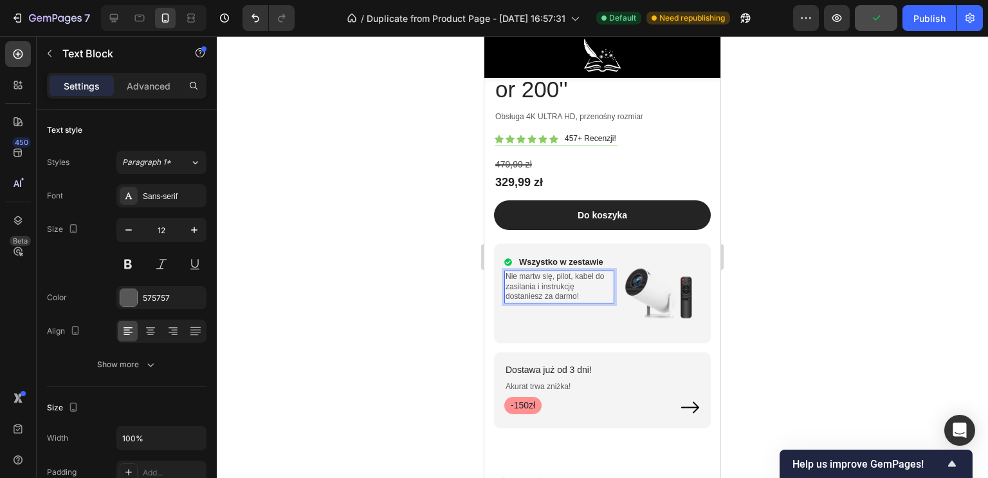
click at [429, 313] on div at bounding box center [603, 256] width 772 height 441
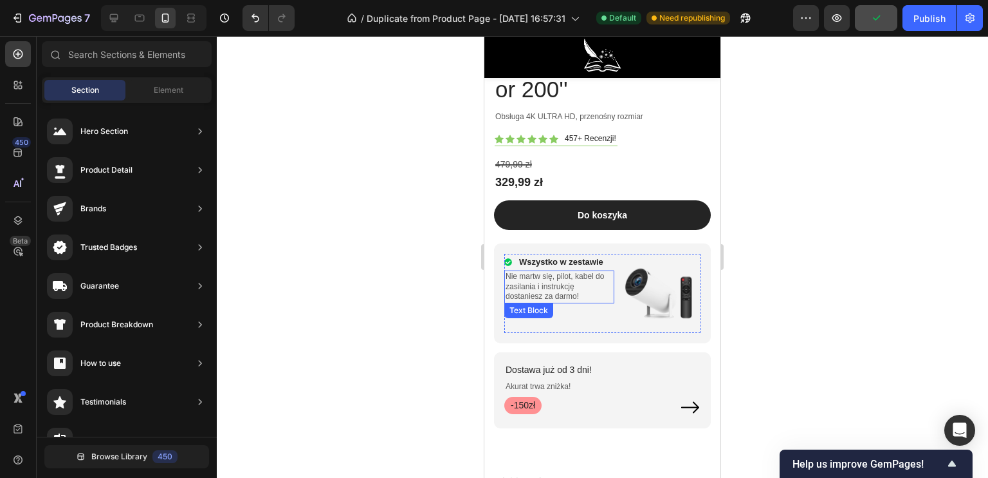
click at [566, 280] on p "Nie martw się, pilot, kabel do zasilania i instrukcję dostaniesz za darmo!" at bounding box center [559, 287] width 107 height 30
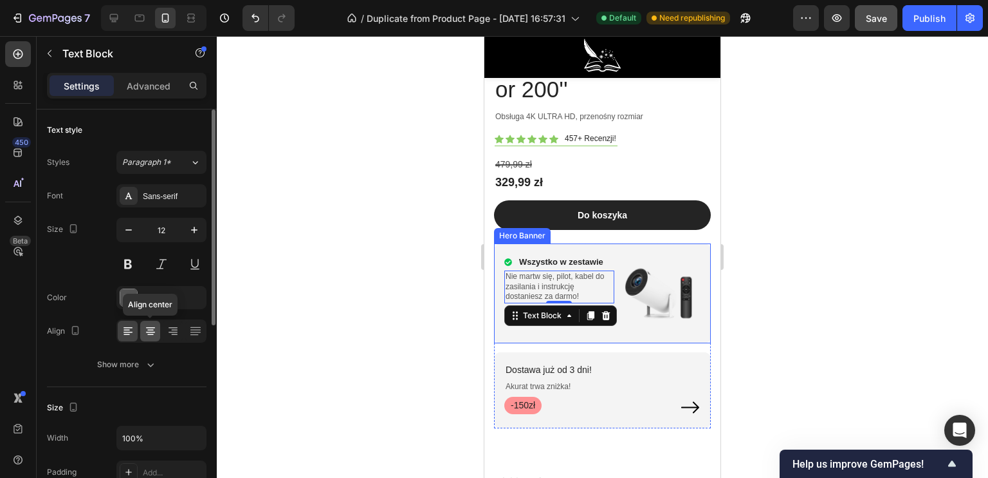
click at [154, 331] on icon at bounding box center [150, 330] width 13 height 13
click at [134, 327] on div at bounding box center [128, 330] width 20 height 21
click at [126, 327] on icon at bounding box center [128, 327] width 9 height 1
click at [182, 326] on div at bounding box center [173, 330] width 20 height 21
click at [193, 328] on icon at bounding box center [195, 330] width 13 height 13
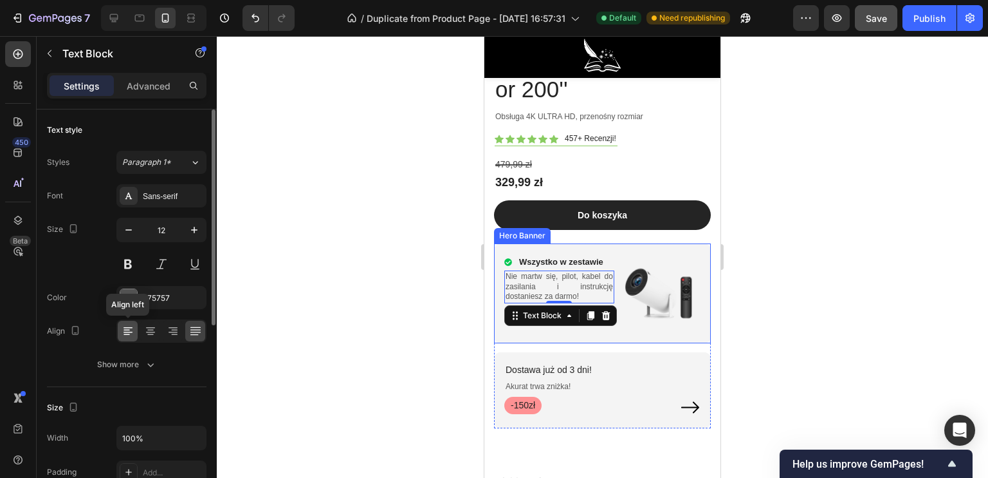
click at [129, 329] on icon at bounding box center [128, 330] width 13 height 13
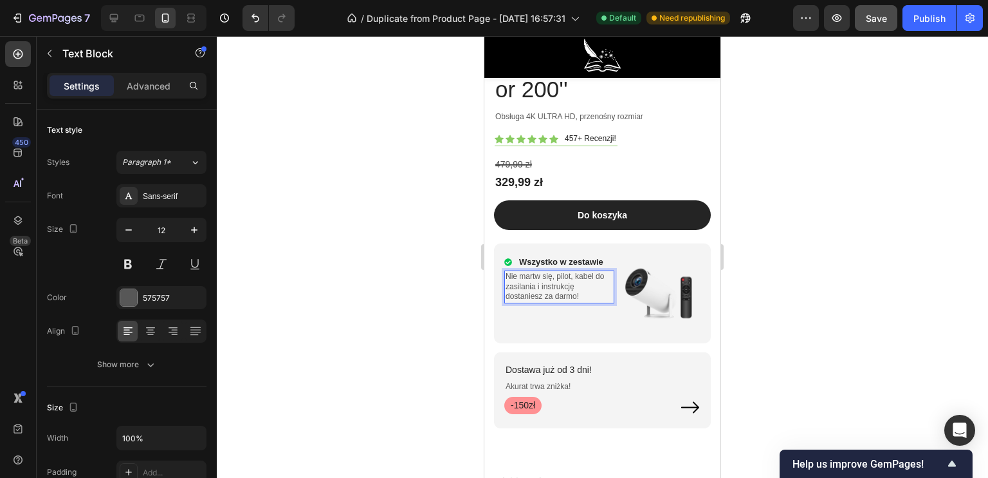
click at [582, 272] on p "Nie martw się, pilot, kabel do zasilania i instrukcję dostaniesz za darmo!" at bounding box center [559, 287] width 107 height 30
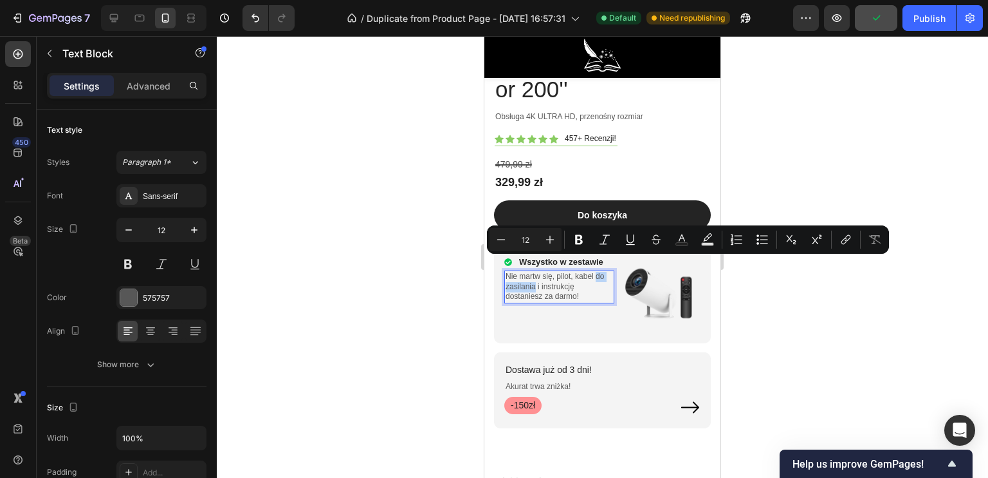
drag, startPoint x: 535, startPoint y: 275, endPoint x: 595, endPoint y: 263, distance: 61.6
click at [595, 272] on p "Nie martw się, pilot, kabel do zasilania i instrukcję dostaniesz za darmo!" at bounding box center [559, 287] width 107 height 30
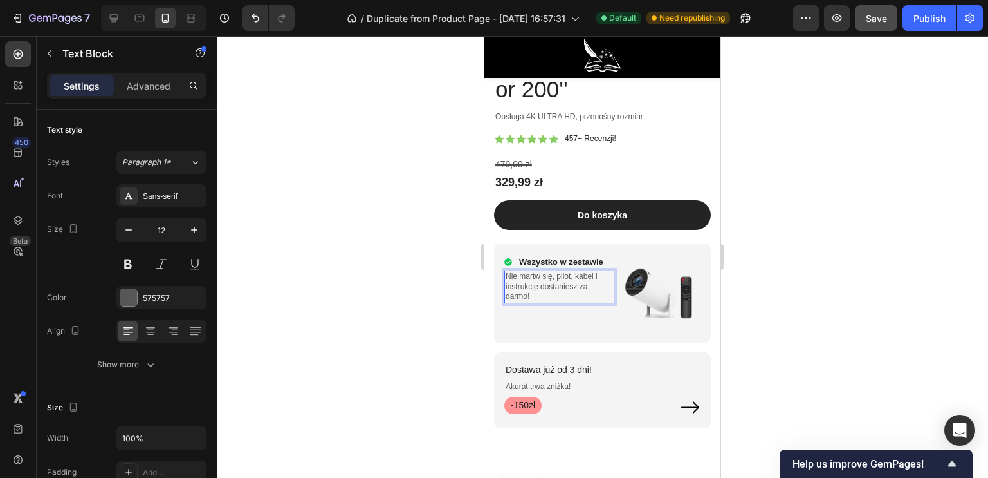
click at [441, 268] on div at bounding box center [603, 256] width 772 height 441
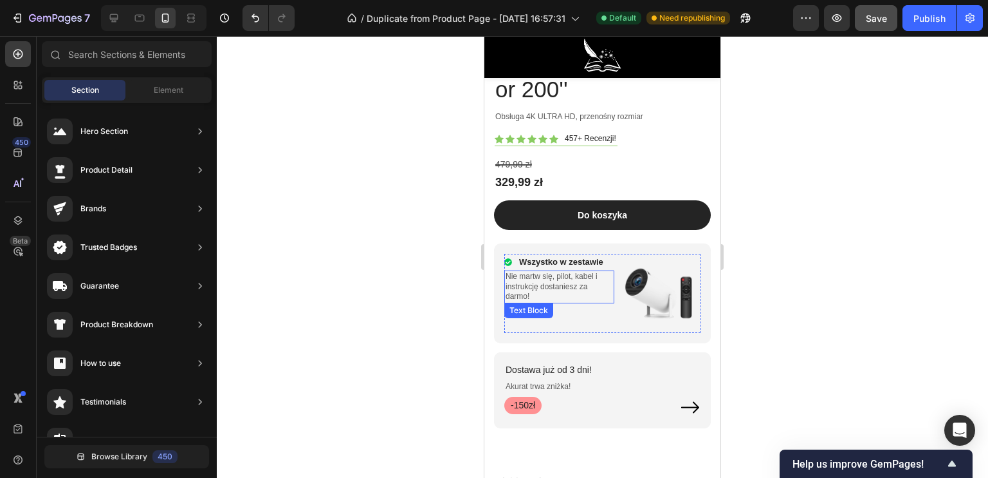
click at [561, 280] on p "Nie martw się, pilot, kabel i instrukcję dostaniesz za darmo!" at bounding box center [559, 287] width 107 height 30
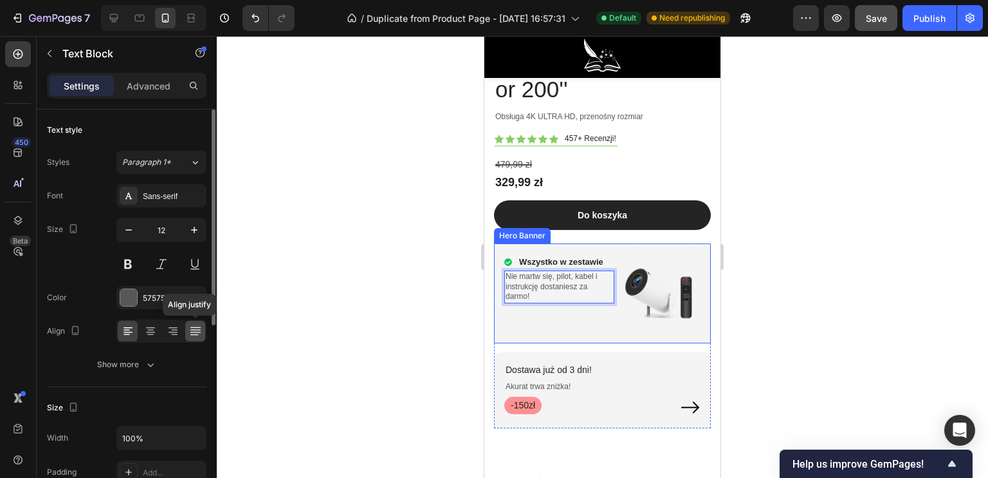
click at [197, 330] on icon at bounding box center [195, 330] width 13 height 13
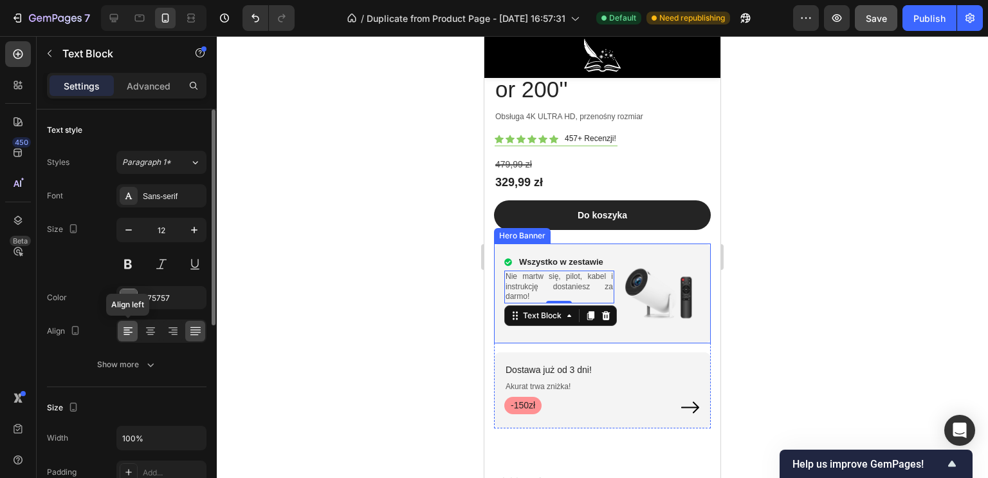
click at [125, 328] on icon at bounding box center [128, 330] width 13 height 13
click at [417, 308] on div at bounding box center [603, 256] width 772 height 441
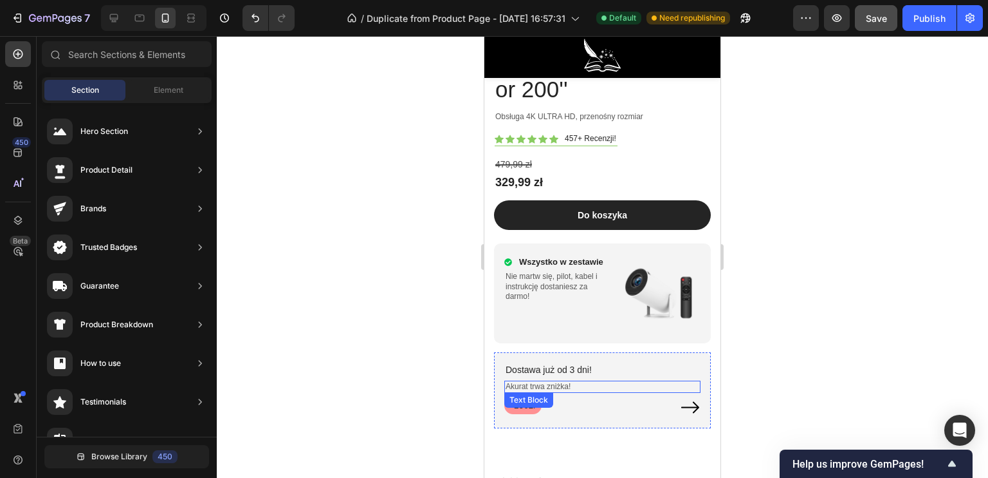
click at [569, 382] on p "Akurat trwa zniżka!" at bounding box center [603, 387] width 194 height 10
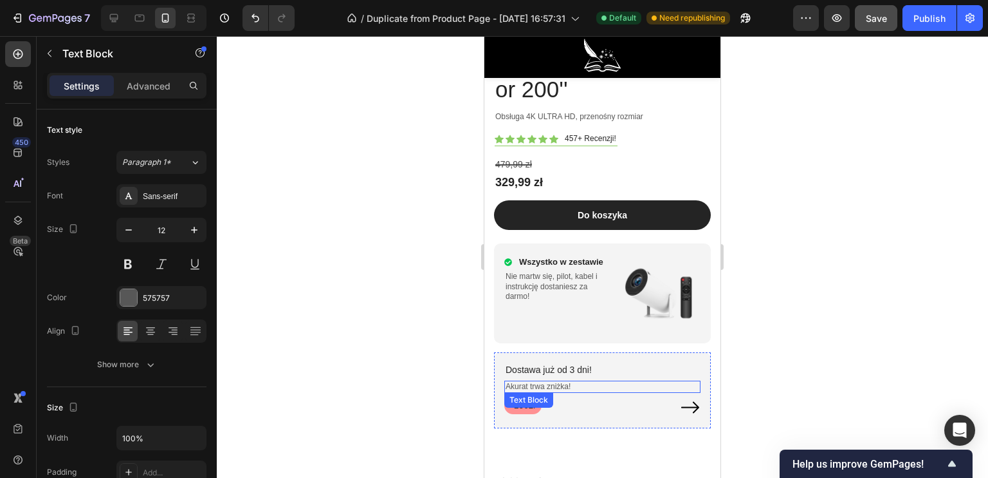
click at [569, 382] on p "Akurat trwa zniżka!" at bounding box center [603, 387] width 194 height 10
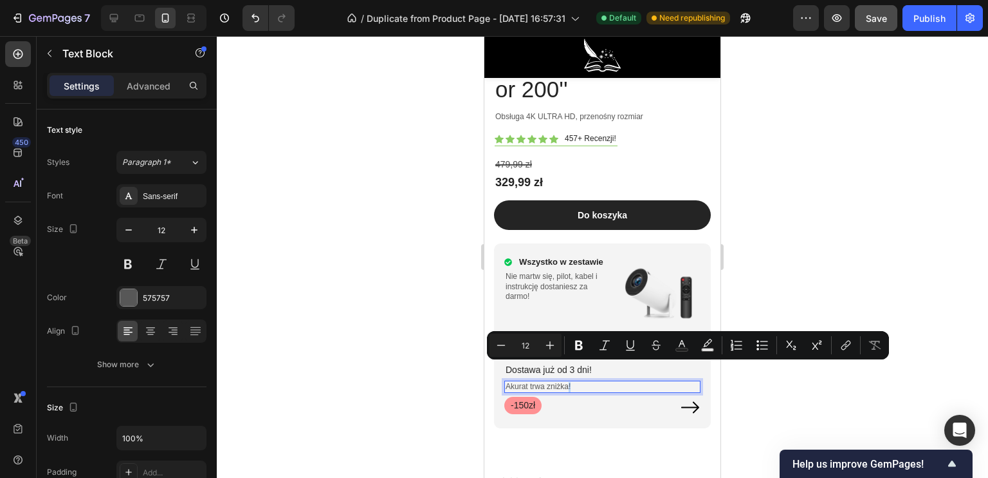
click at [570, 382] on p "Akurat trwa zniżka!" at bounding box center [603, 387] width 194 height 10
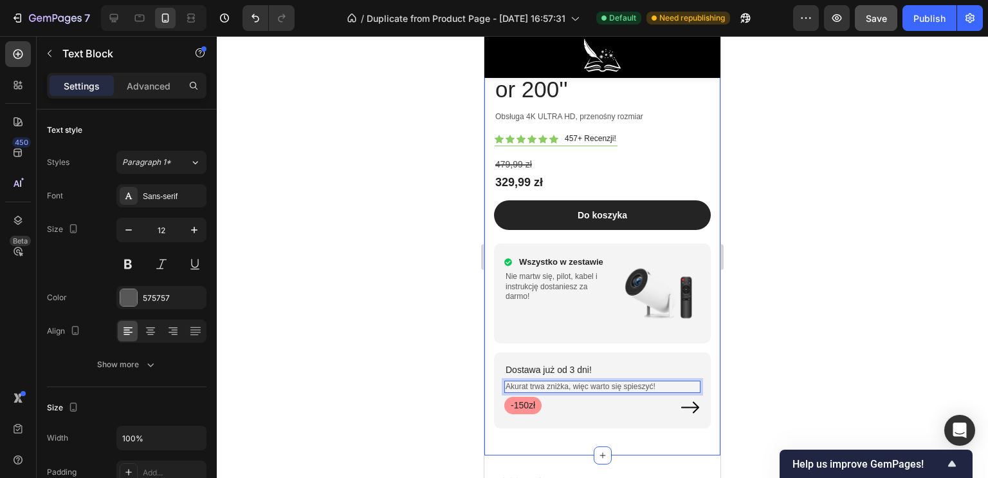
click at [378, 358] on div at bounding box center [603, 256] width 772 height 441
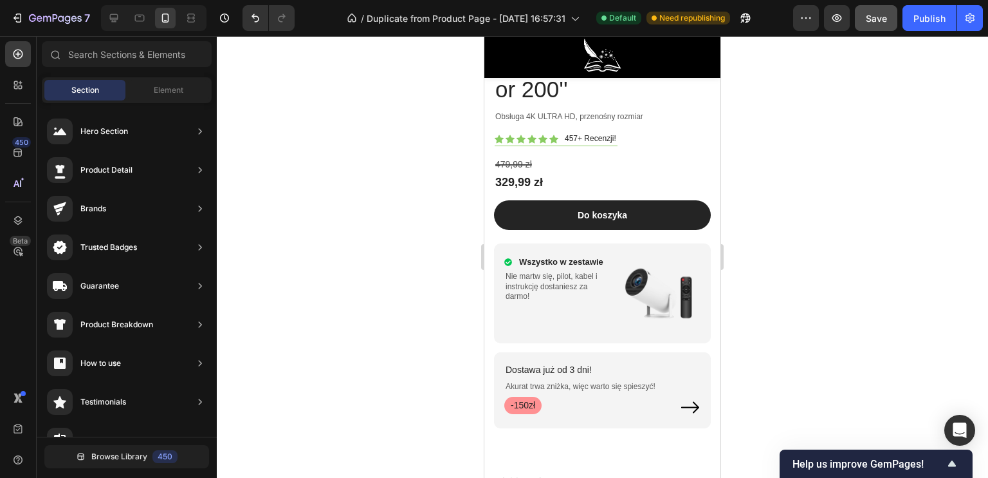
click at [900, 25] on div "Preview Save Publish" at bounding box center [888, 18] width 190 height 26
click at [911, 24] on button "Publish" at bounding box center [930, 18] width 54 height 26
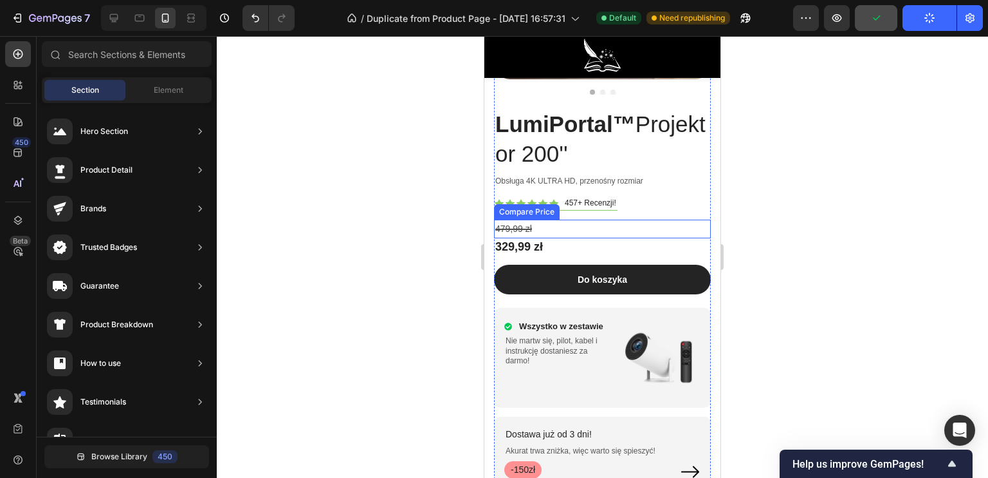
scroll to position [5334, 0]
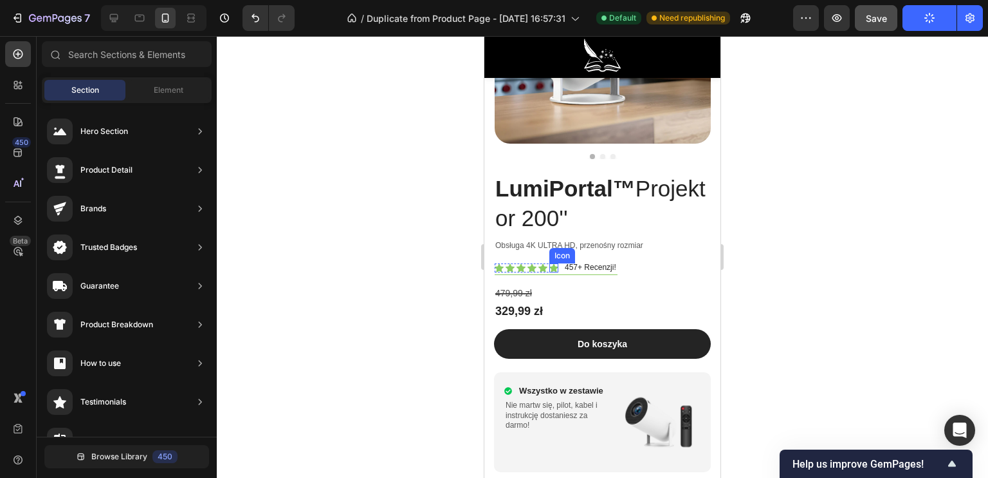
click at [555, 263] on icon at bounding box center [554, 267] width 9 height 8
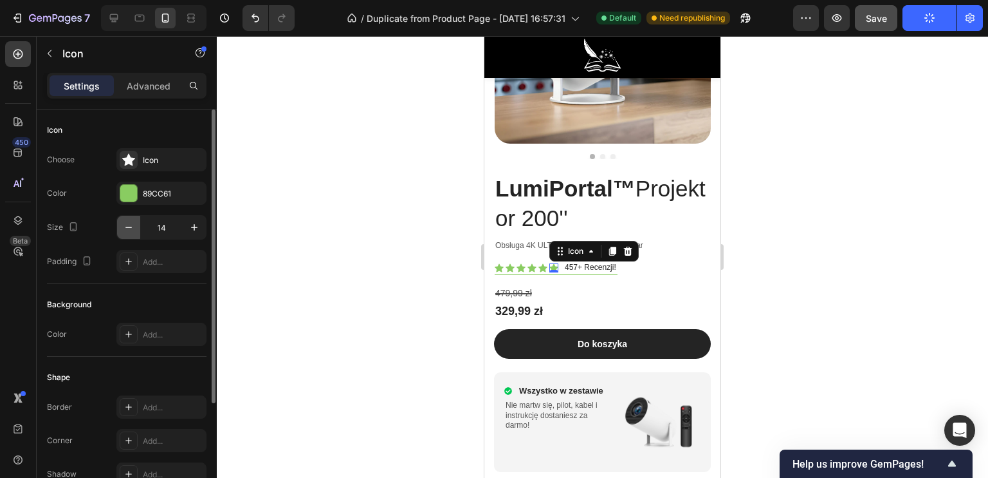
click at [133, 232] on icon "button" at bounding box center [128, 227] width 13 height 13
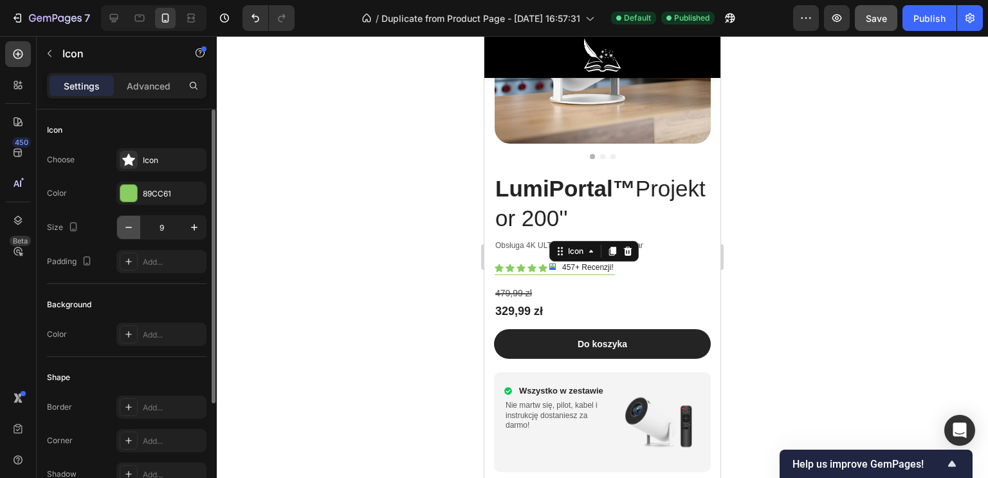
click at [133, 232] on icon "button" at bounding box center [128, 227] width 13 height 13
click at [133, 231] on icon "button" at bounding box center [128, 227] width 13 height 13
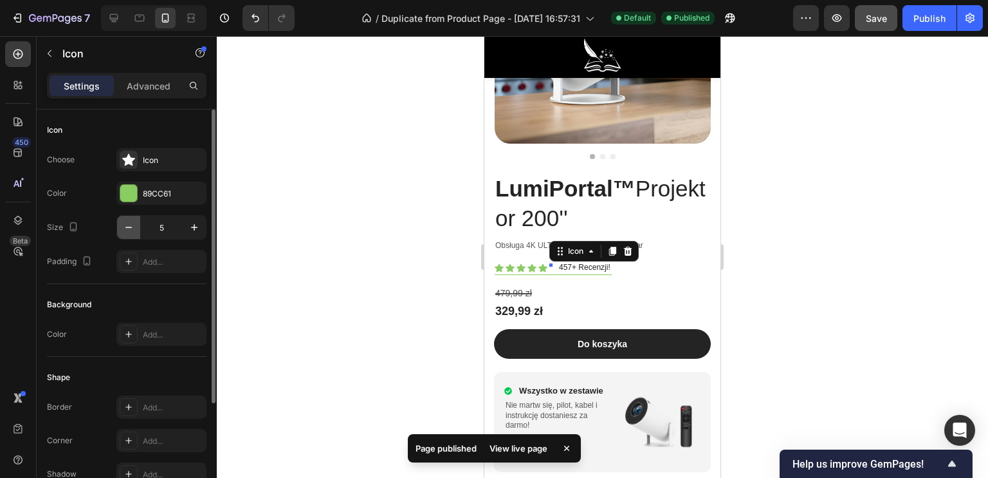
click at [133, 224] on icon "button" at bounding box center [128, 227] width 13 height 13
type input "1"
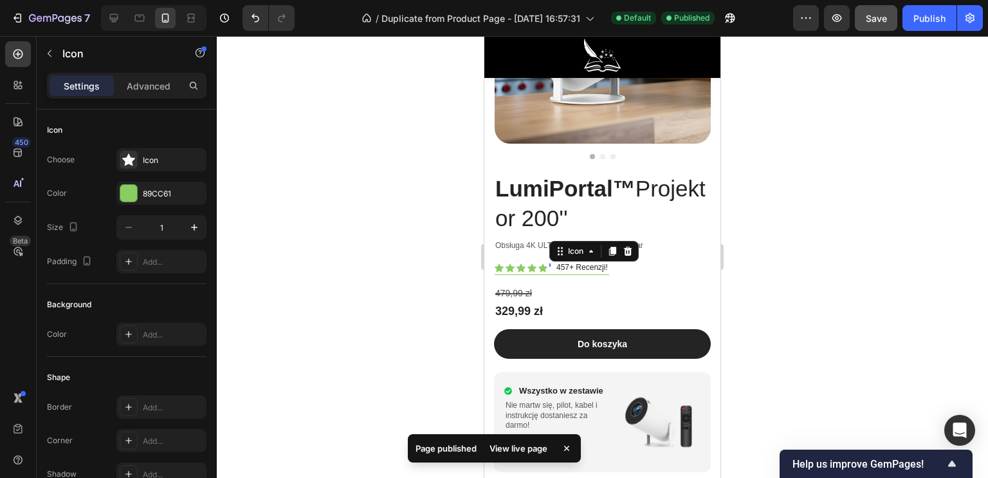
click at [360, 254] on div at bounding box center [603, 256] width 772 height 441
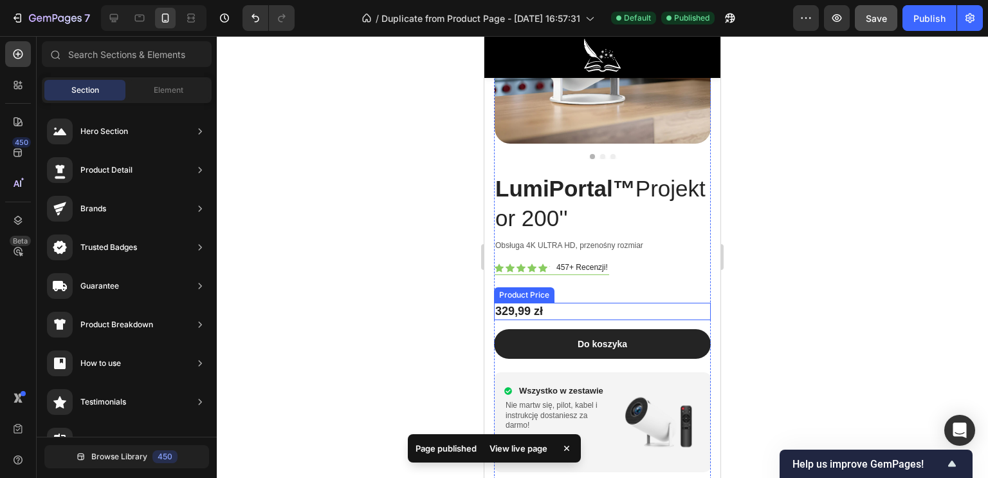
scroll to position [5399, 0]
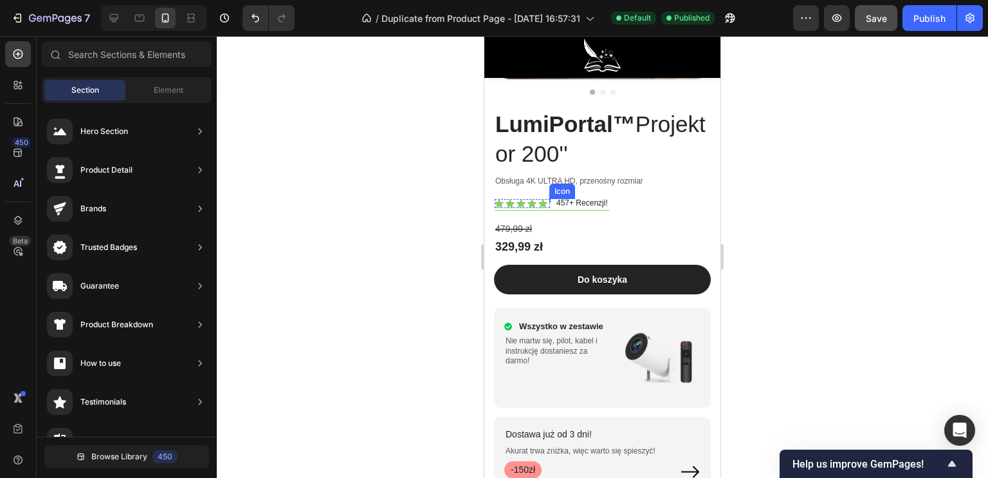
click at [550, 199] on div "Icon" at bounding box center [550, 200] width 1 height 3
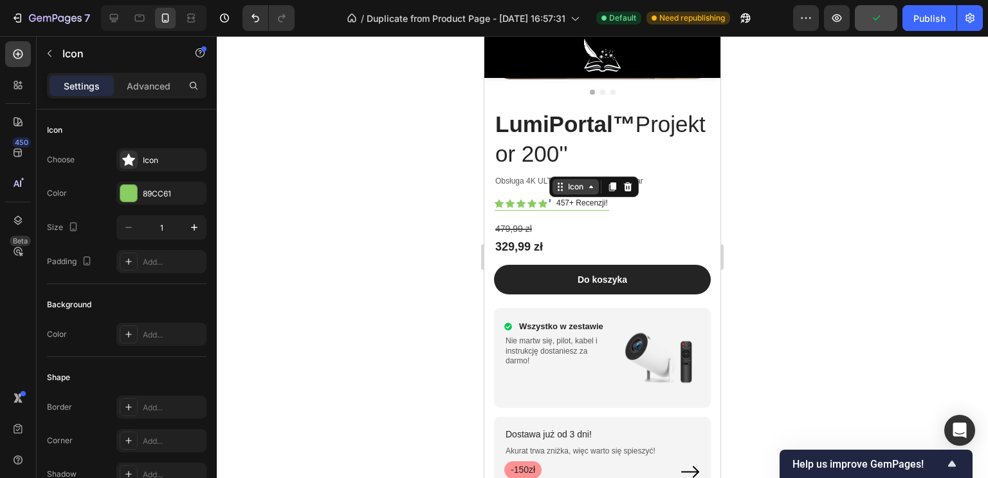
click at [588, 181] on icon at bounding box center [591, 186] width 10 height 10
click at [631, 182] on icon at bounding box center [628, 186] width 8 height 9
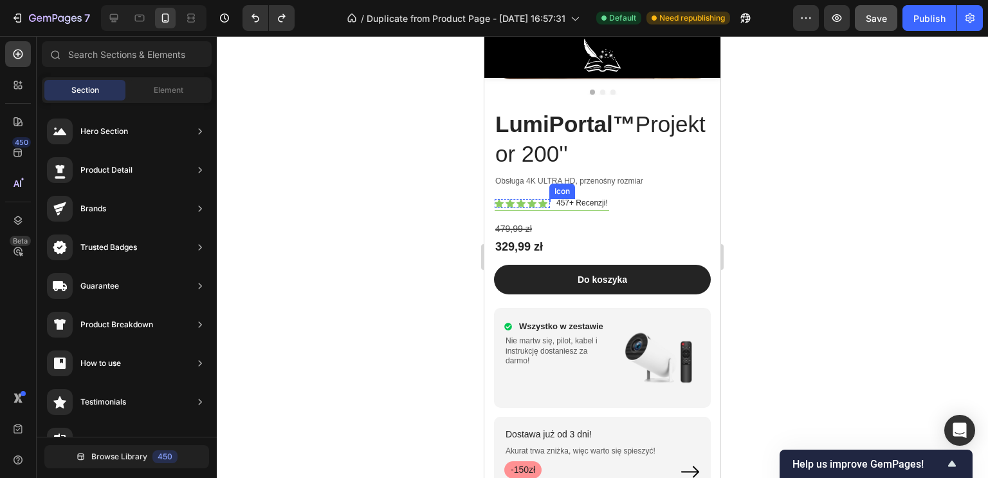
click at [550, 201] on icon at bounding box center [550, 201] width 1 height 1
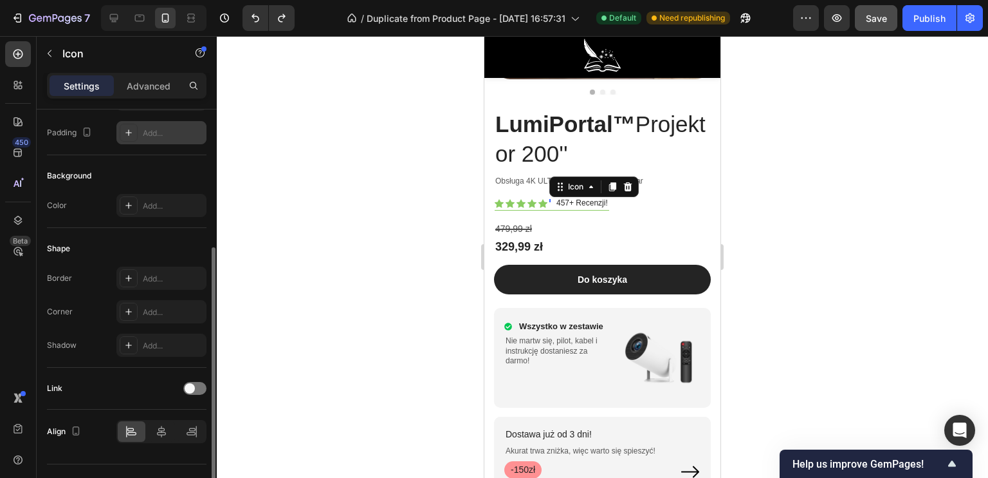
scroll to position [154, 0]
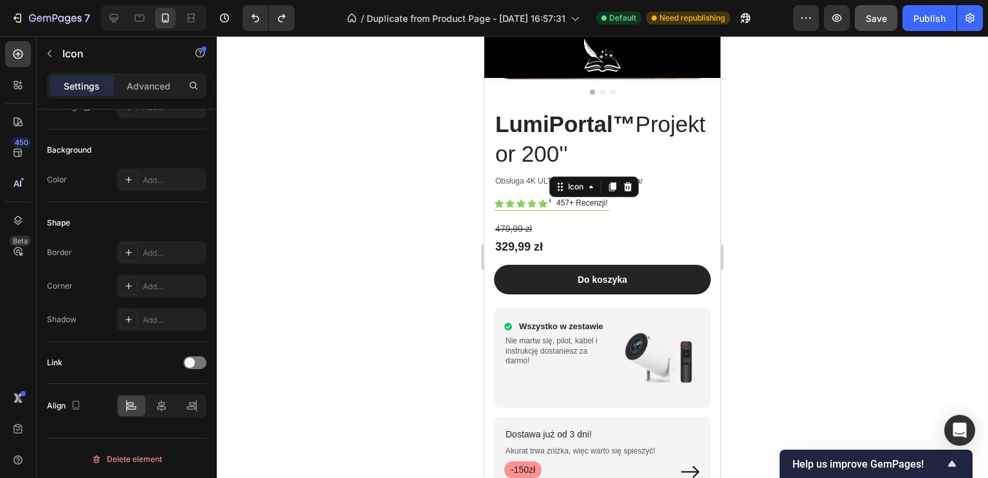
click at [340, 266] on div at bounding box center [603, 256] width 772 height 441
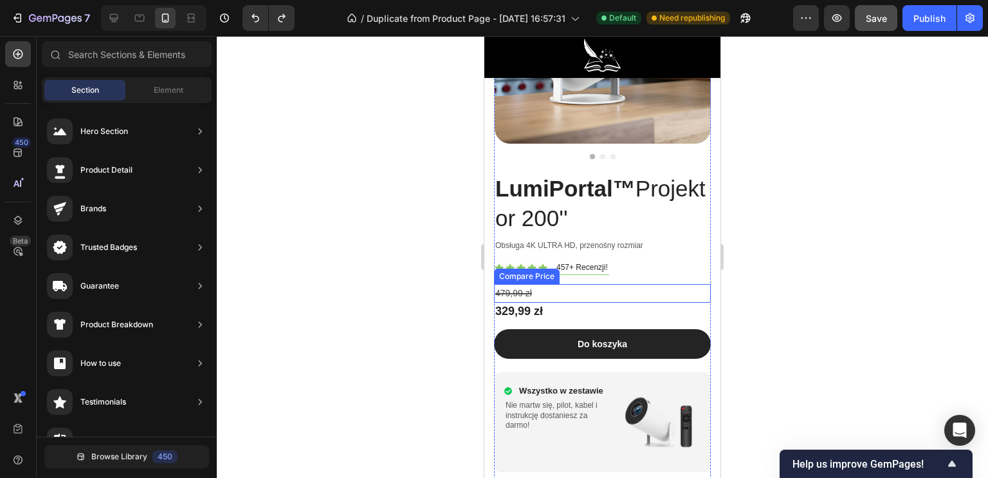
scroll to position [5270, 0]
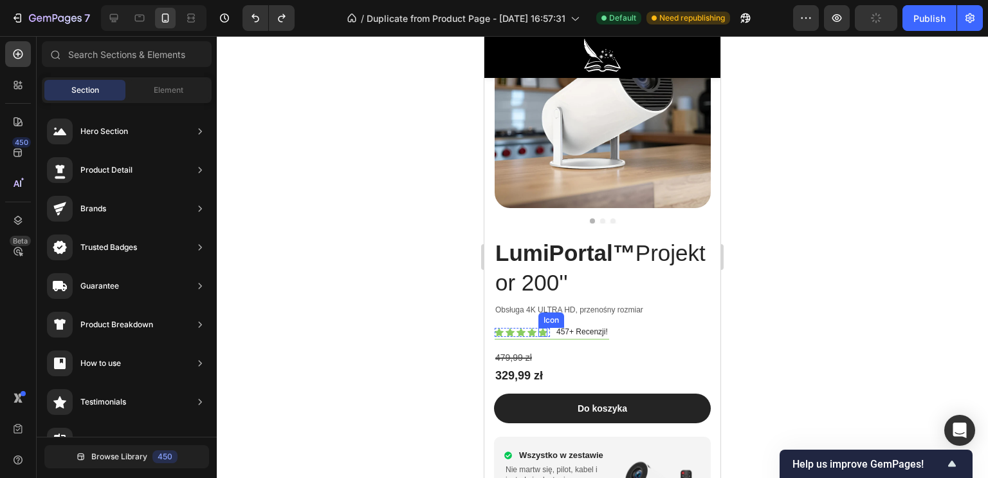
click at [543, 328] on icon at bounding box center [543, 332] width 9 height 8
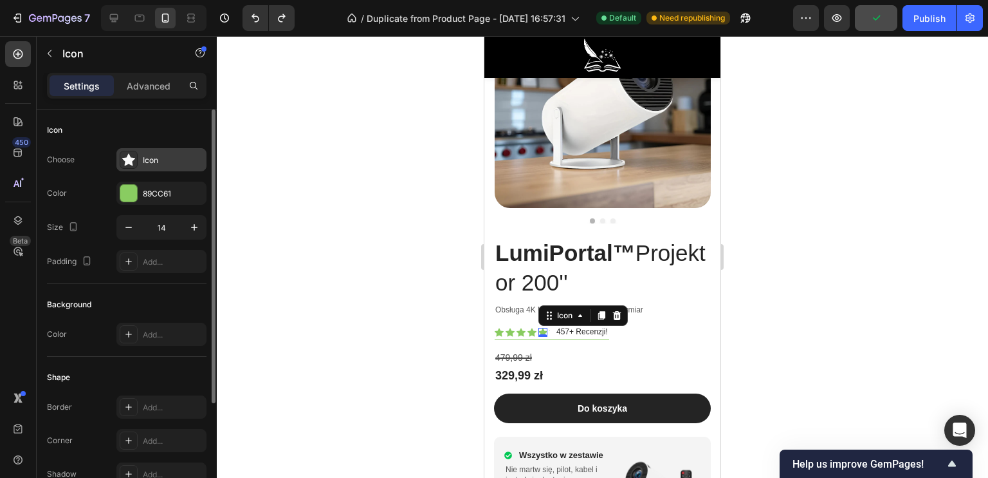
click at [136, 159] on div at bounding box center [129, 160] width 18 height 18
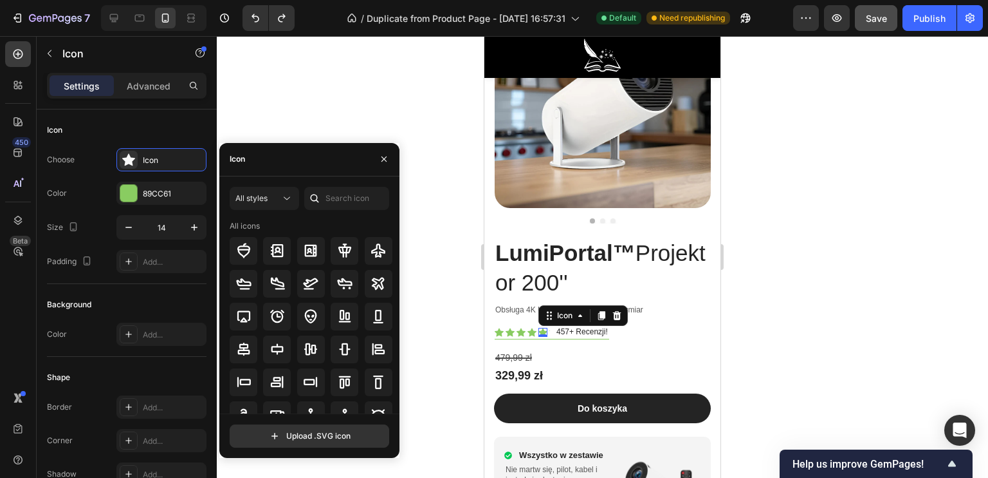
click at [324, 198] on div at bounding box center [314, 198] width 21 height 23
click at [340, 199] on input "text" at bounding box center [346, 198] width 85 height 23
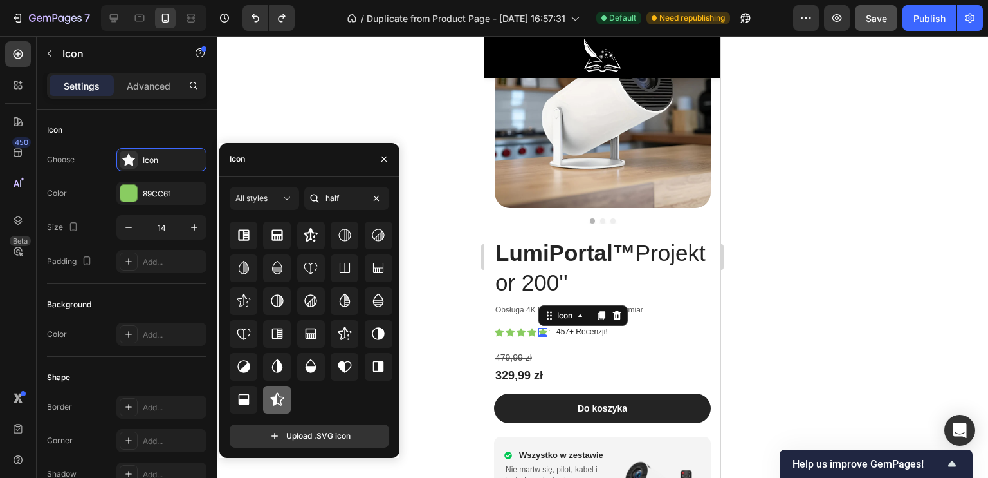
type input "half"
click at [279, 396] on icon at bounding box center [277, 398] width 15 height 15
click at [422, 204] on div at bounding box center [603, 256] width 772 height 441
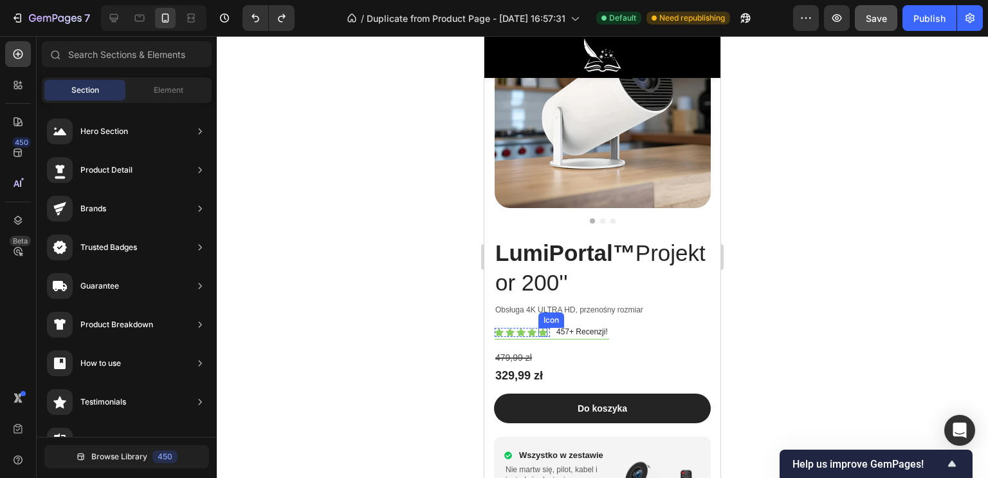
click at [543, 328] on div "Icon" at bounding box center [543, 332] width 9 height 9
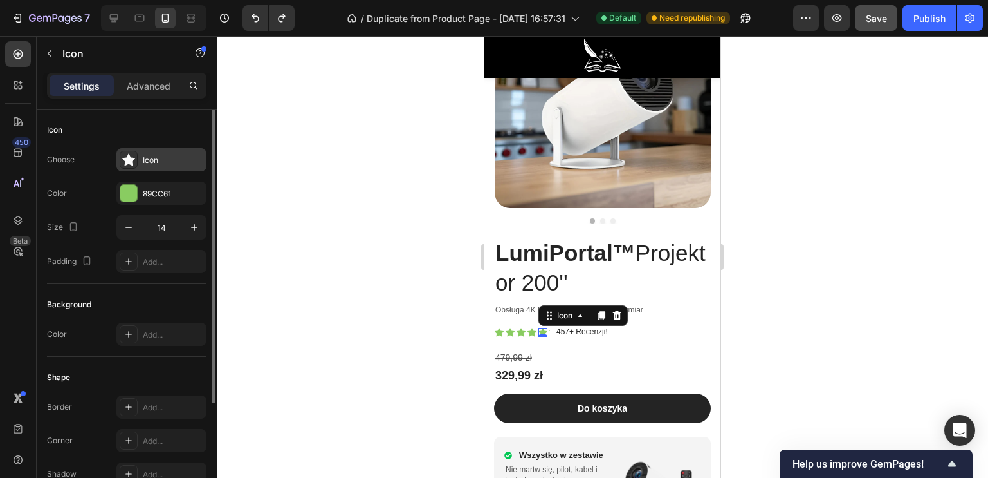
click at [124, 163] on icon at bounding box center [128, 159] width 13 height 13
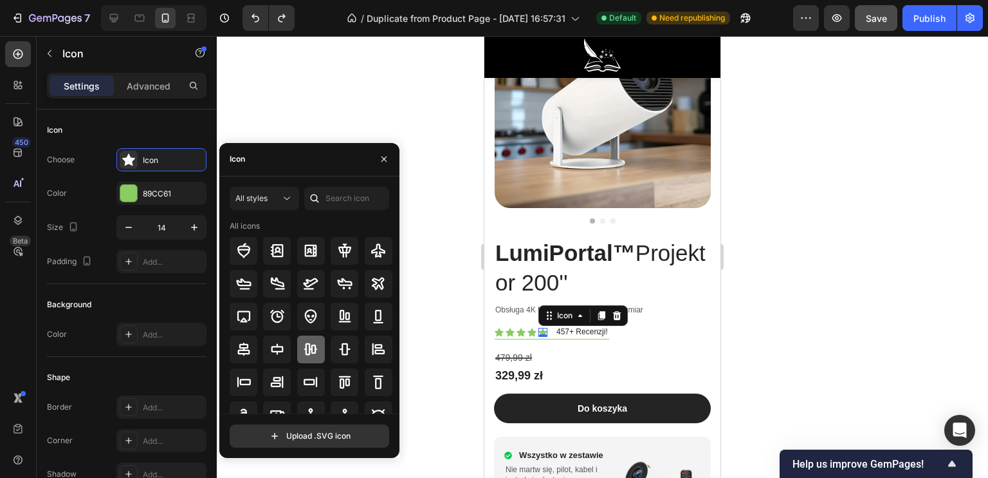
scroll to position [64, 0]
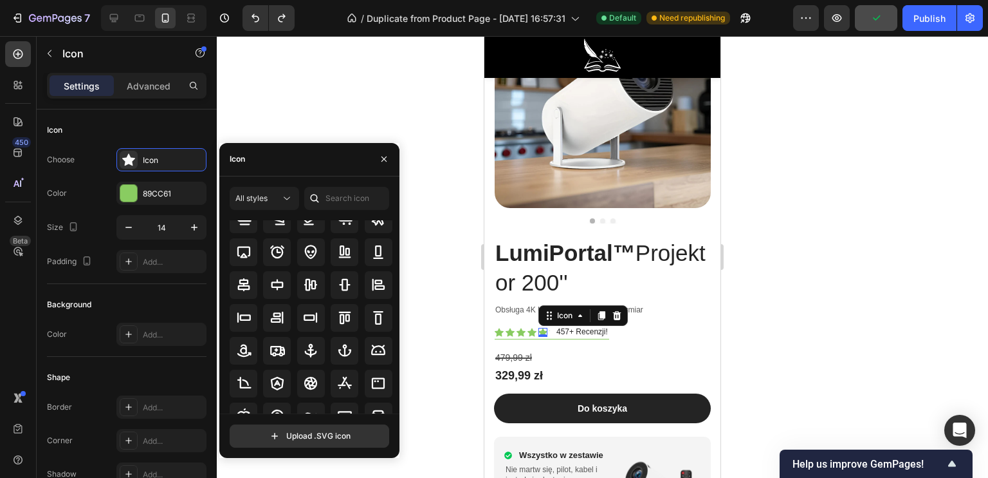
click at [324, 195] on div at bounding box center [314, 198] width 21 height 23
click at [334, 198] on input "text" at bounding box center [346, 198] width 85 height 23
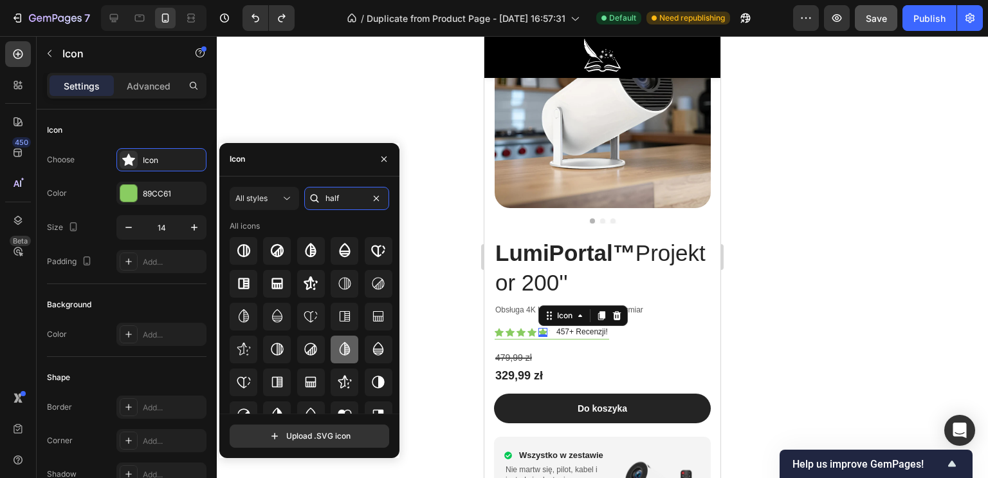
scroll to position [48, 0]
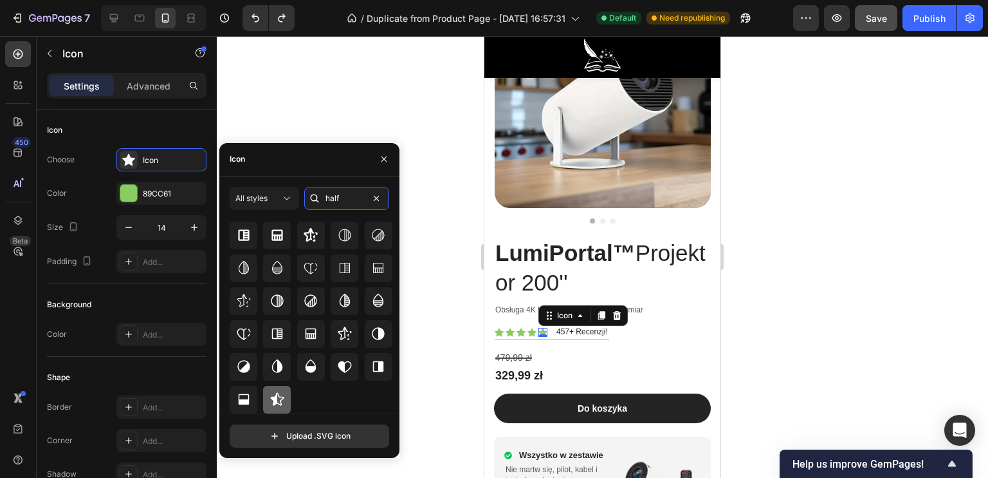
type input "half"
click at [277, 393] on icon at bounding box center [277, 399] width 14 height 13
click at [423, 308] on div at bounding box center [603, 256] width 772 height 441
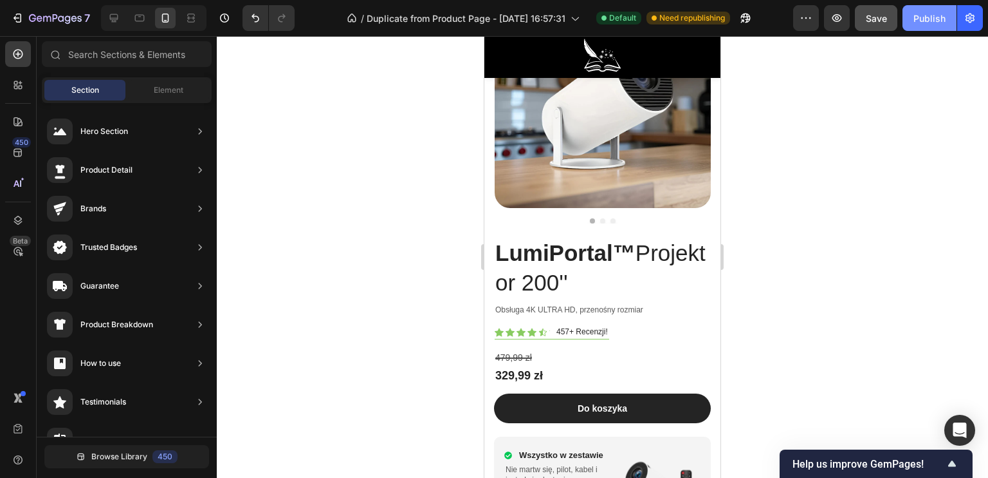
click at [938, 13] on div "Publish" at bounding box center [930, 19] width 32 height 14
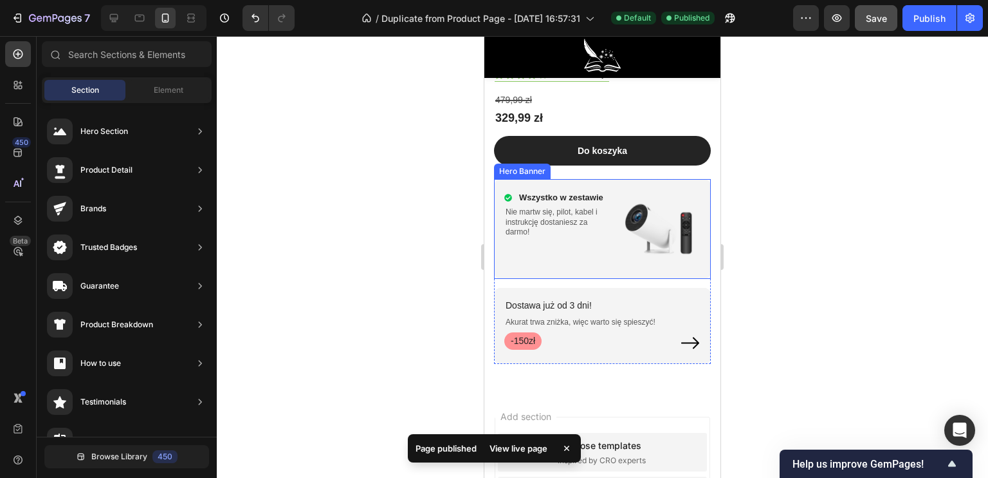
scroll to position [5592, 0]
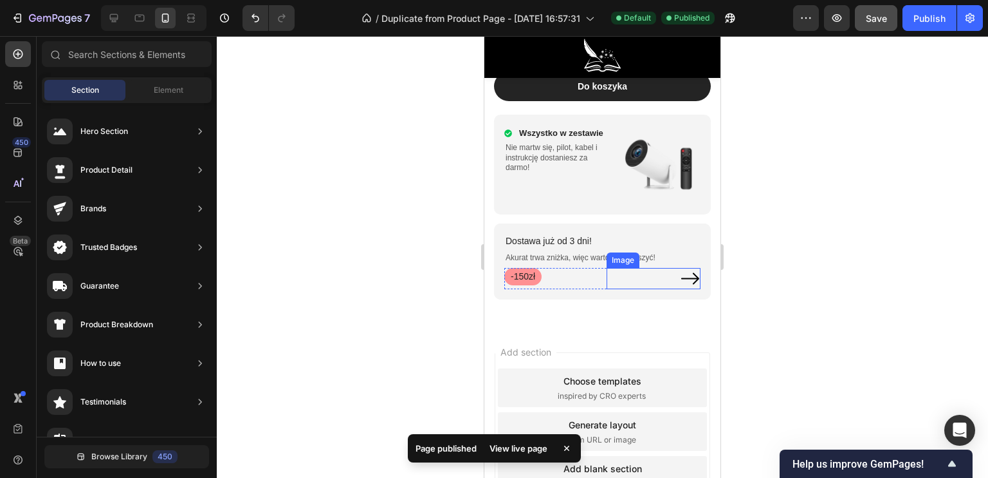
click at [680, 268] on img at bounding box center [690, 278] width 21 height 21
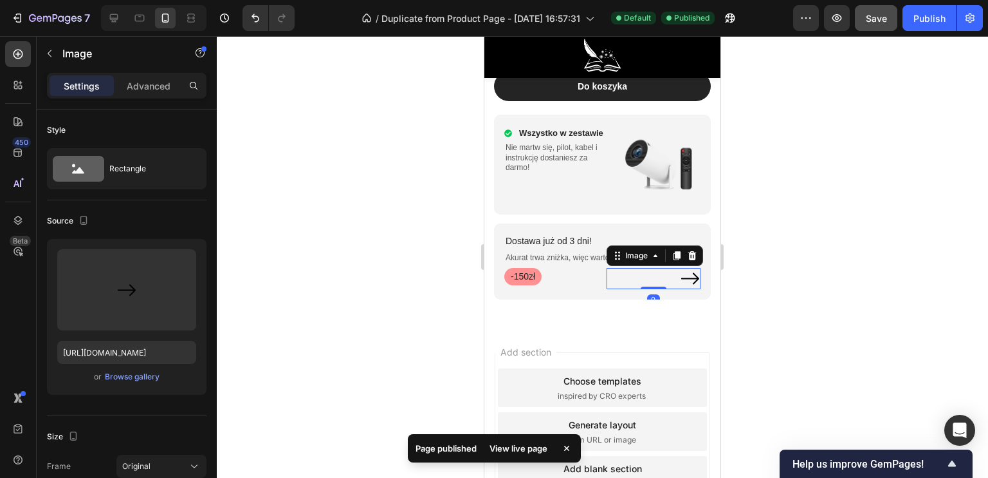
click at [680, 268] on img at bounding box center [690, 278] width 21 height 21
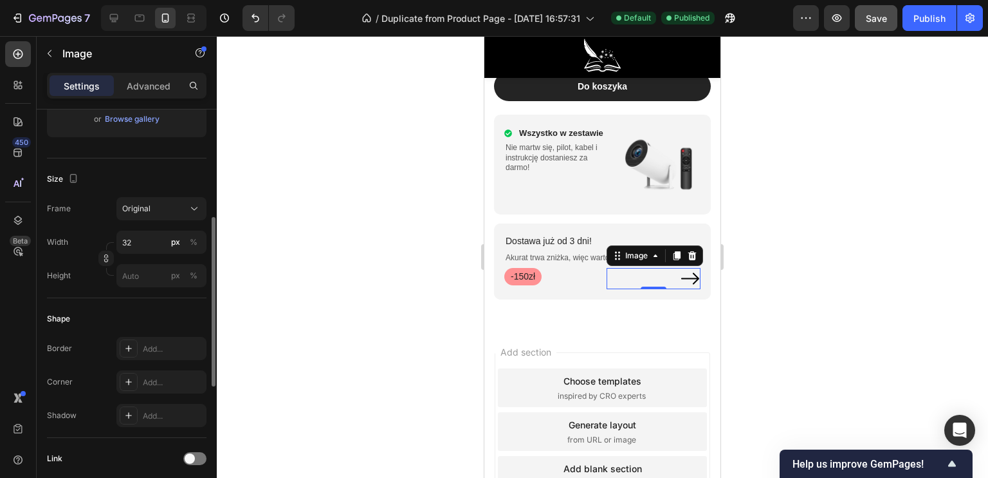
scroll to position [322, 0]
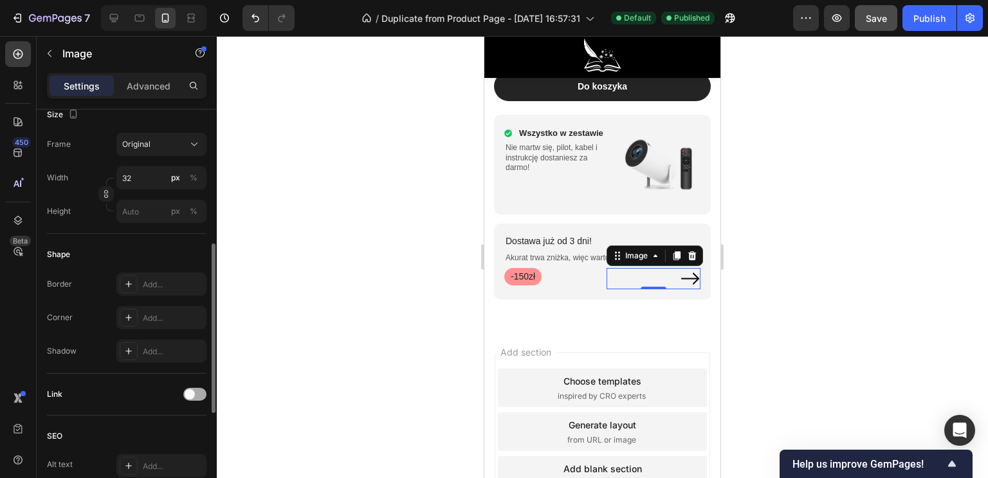
click at [199, 398] on div at bounding box center [194, 393] width 23 height 13
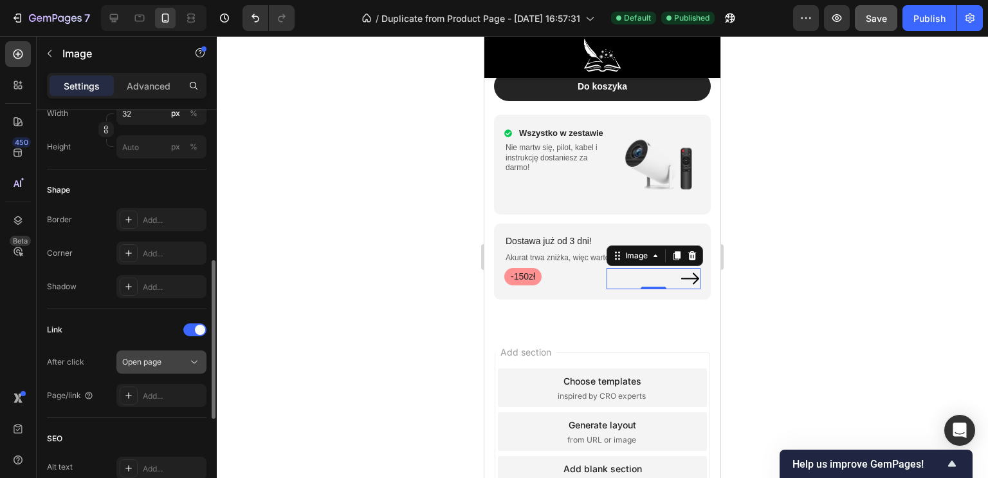
click at [149, 360] on span "Open page" at bounding box center [141, 362] width 39 height 10
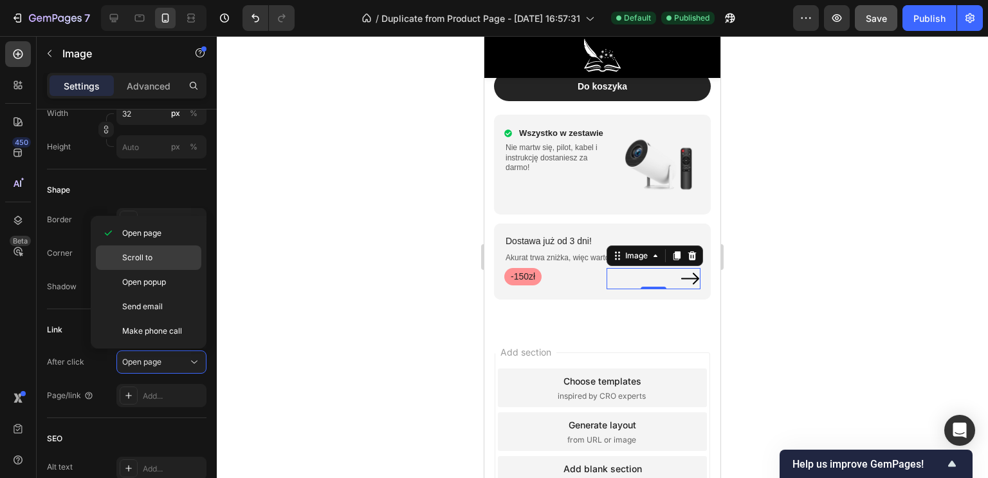
drag, startPoint x: 163, startPoint y: 253, endPoint x: 165, endPoint y: 272, distance: 18.8
click at [163, 253] on p "Scroll to" at bounding box center [158, 258] width 73 height 12
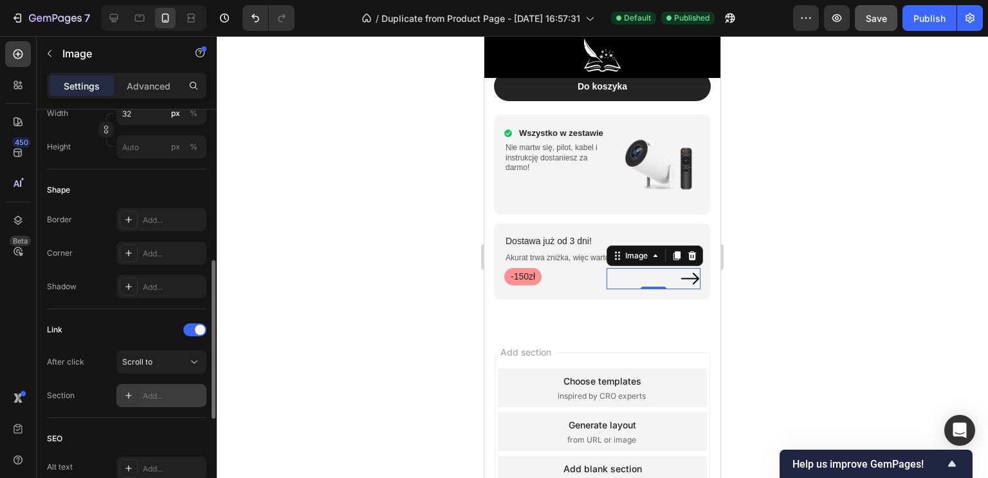
click at [147, 391] on div "Add..." at bounding box center [173, 396] width 60 height 12
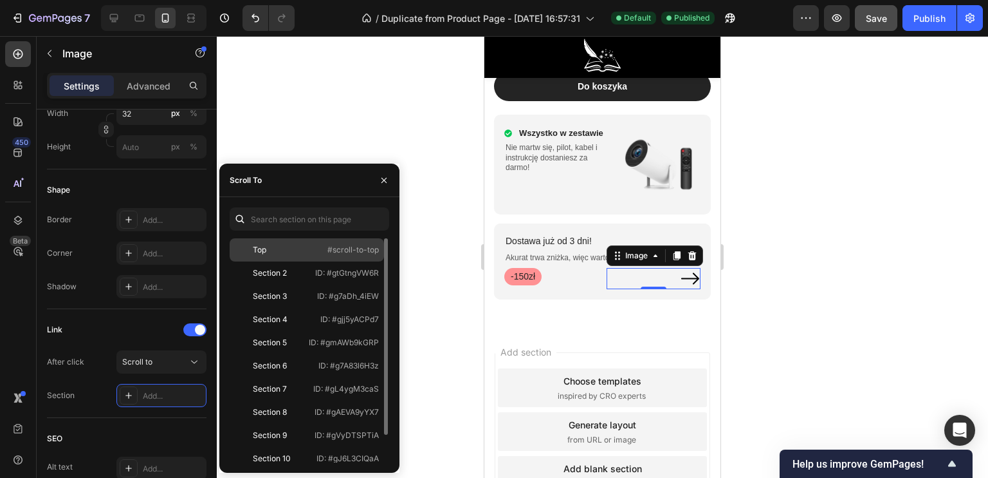
click at [277, 248] on div "Top" at bounding box center [272, 250] width 75 height 12
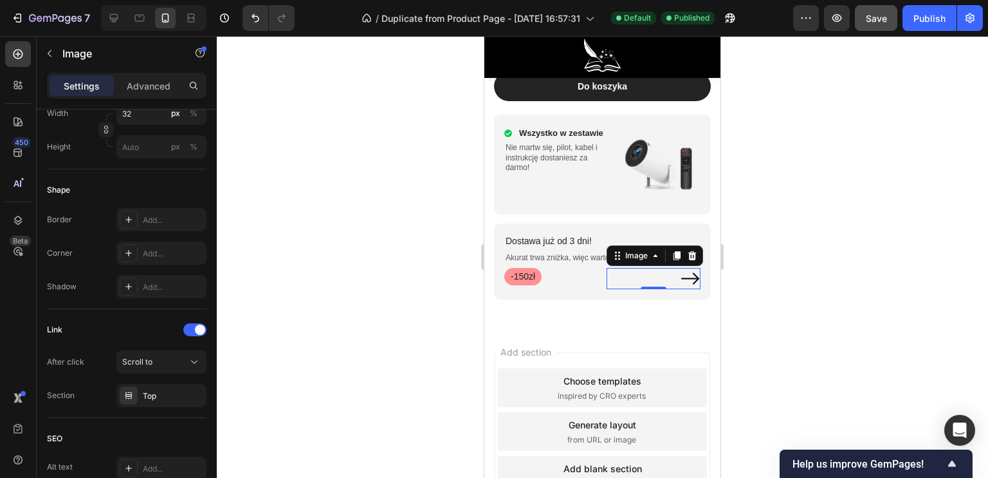
click at [410, 223] on div at bounding box center [603, 256] width 772 height 441
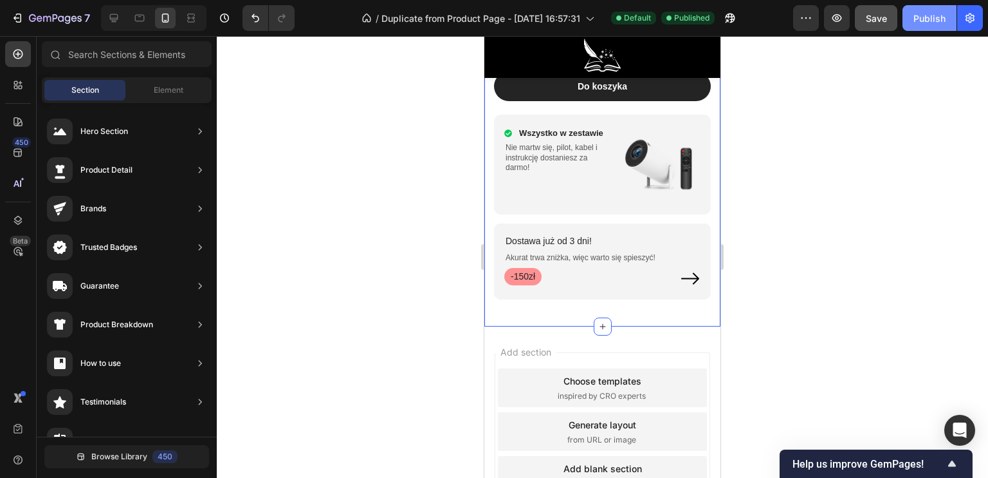
click at [916, 17] on div "Publish" at bounding box center [930, 19] width 32 height 14
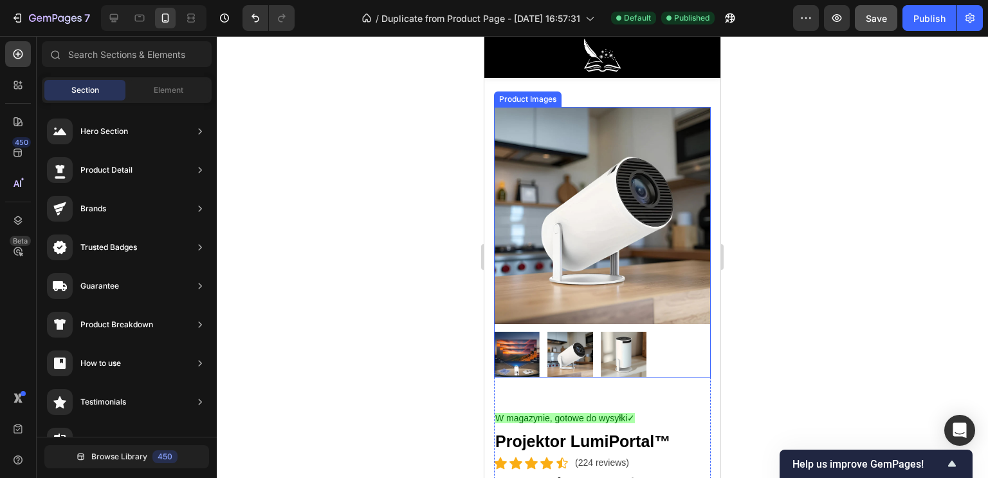
scroll to position [0, 0]
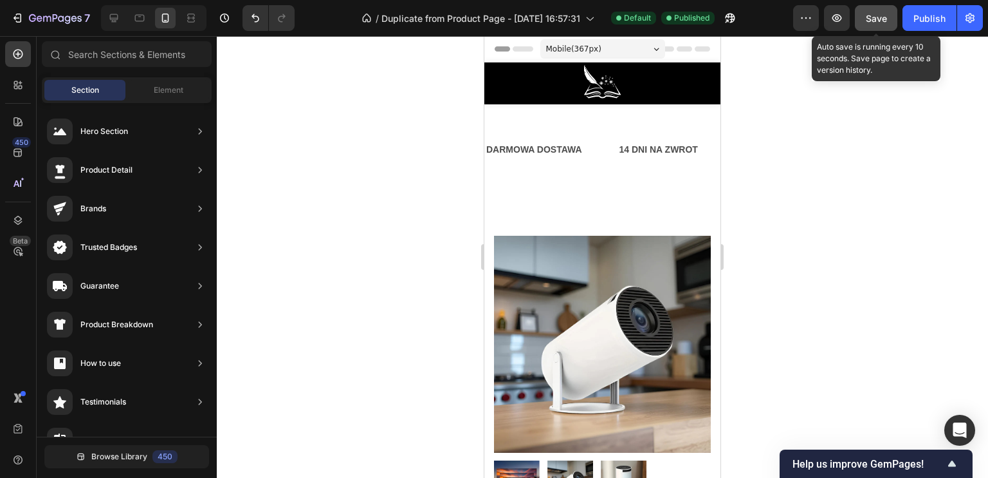
click at [870, 23] on span "Save" at bounding box center [876, 18] width 21 height 11
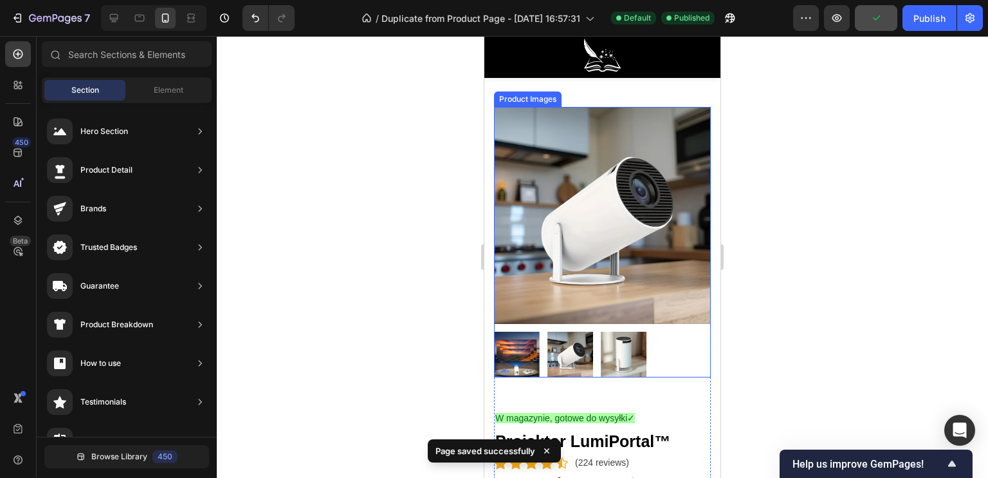
scroll to position [193, 0]
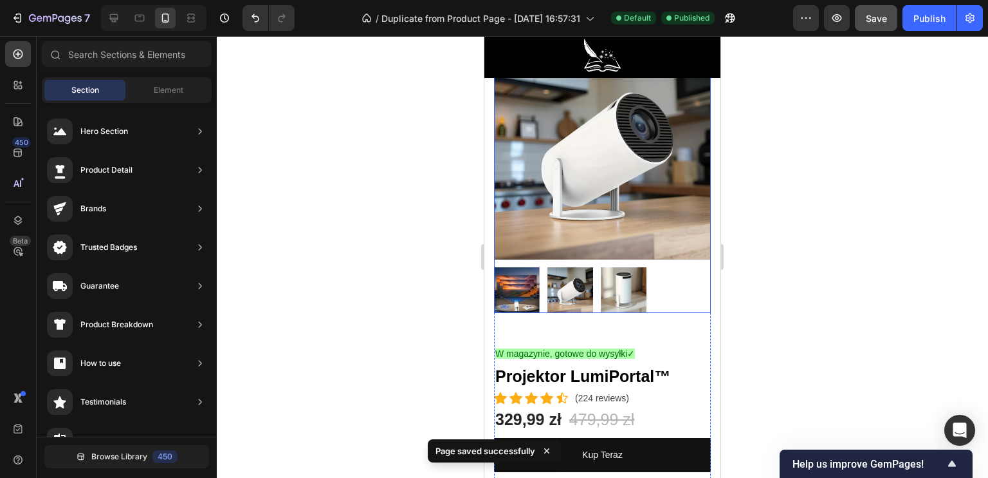
click at [633, 282] on img at bounding box center [624, 290] width 46 height 46
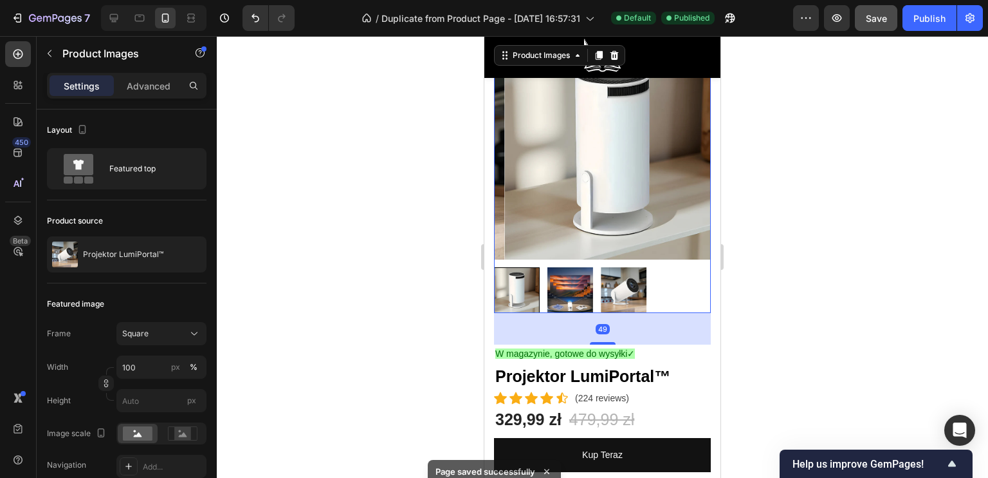
click at [577, 277] on img at bounding box center [571, 290] width 46 height 46
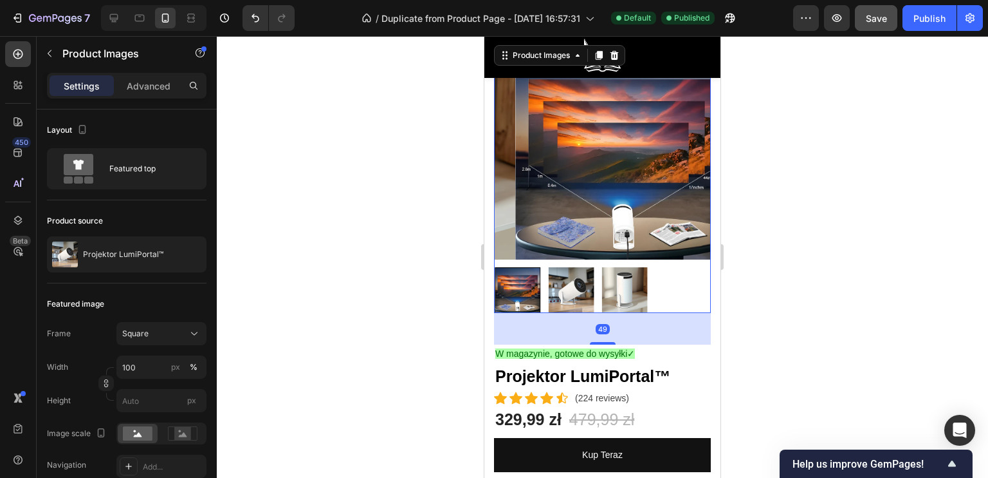
click at [577, 277] on img at bounding box center [572, 290] width 46 height 46
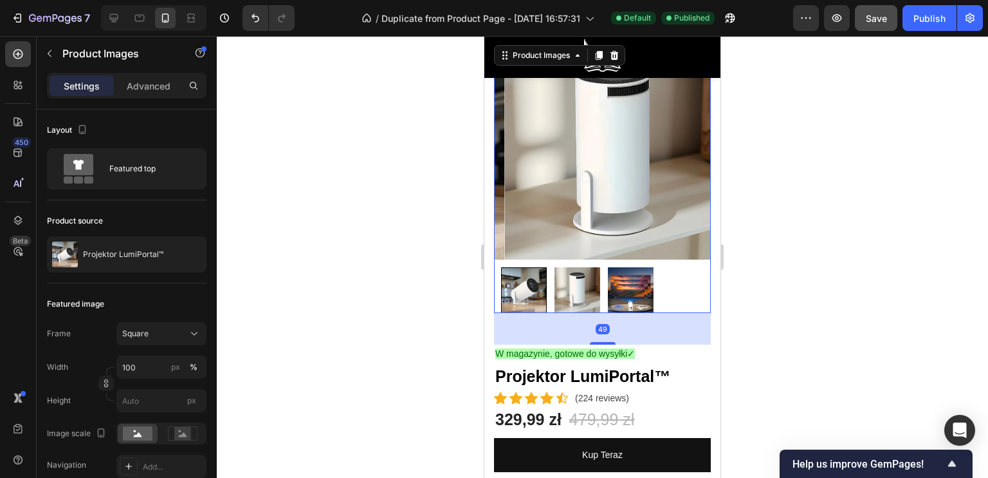
click at [577, 277] on img at bounding box center [578, 290] width 46 height 46
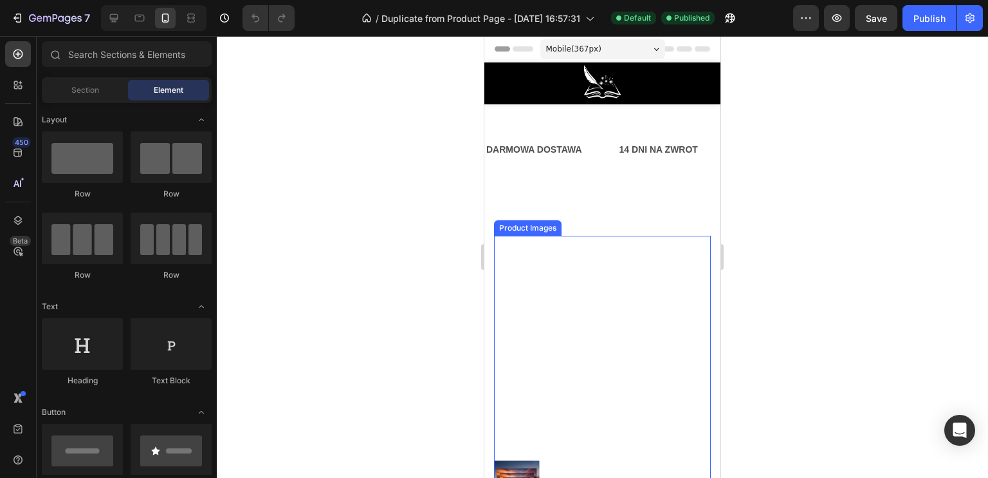
scroll to position [129, 0]
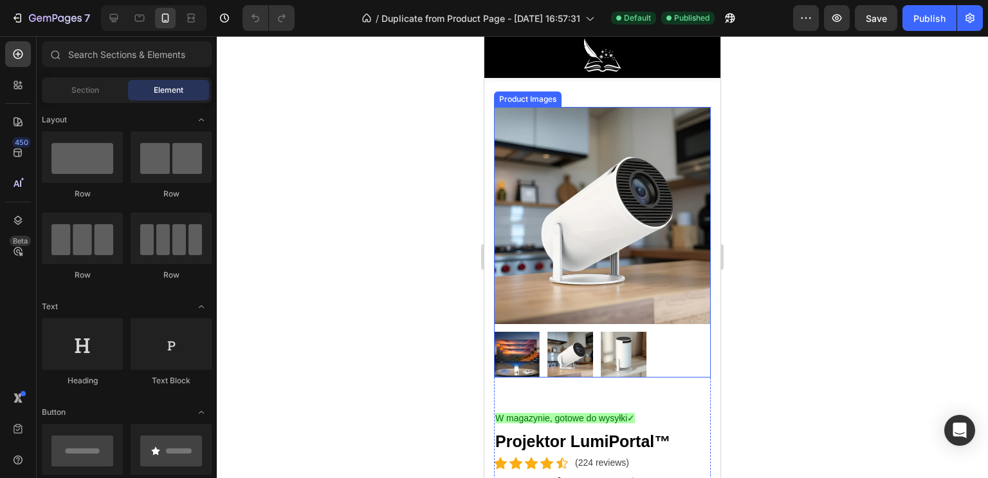
click at [567, 331] on img at bounding box center [571, 354] width 46 height 46
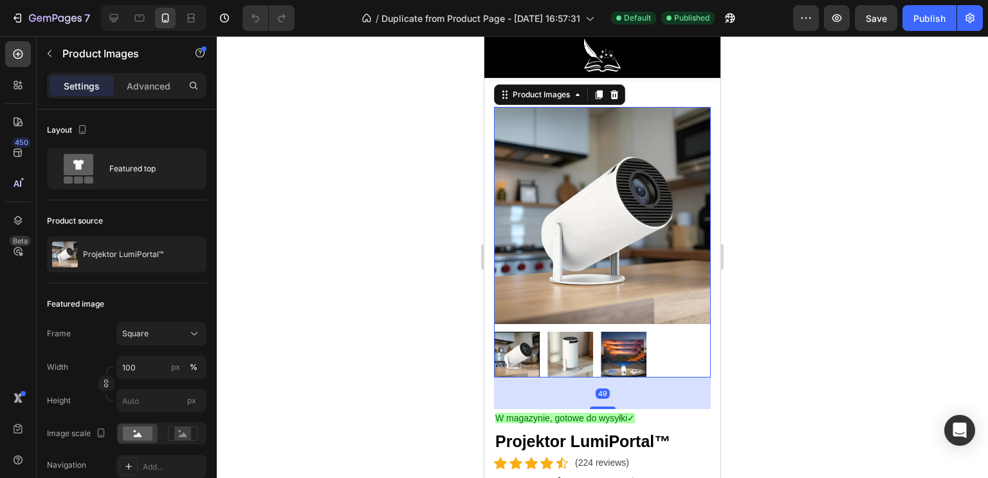
click at [579, 335] on img at bounding box center [571, 354] width 46 height 46
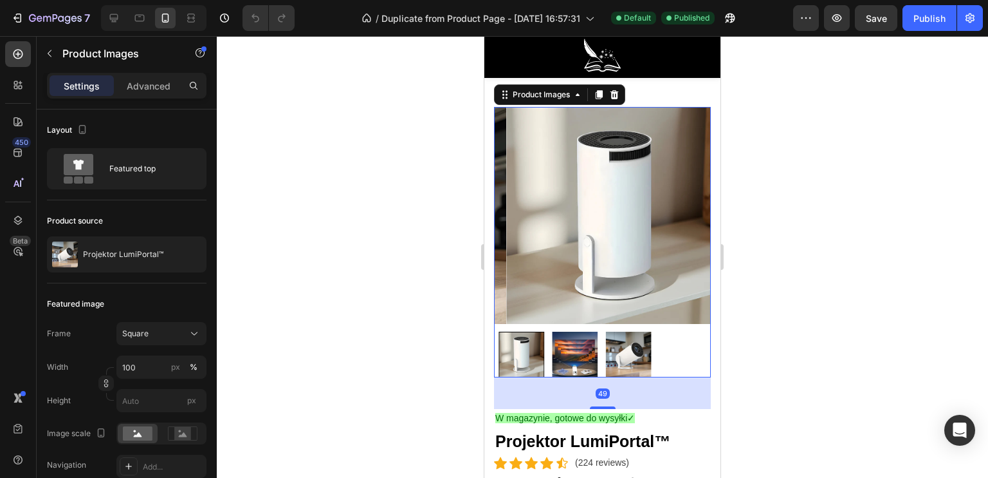
click at [584, 335] on img at bounding box center [576, 354] width 46 height 46
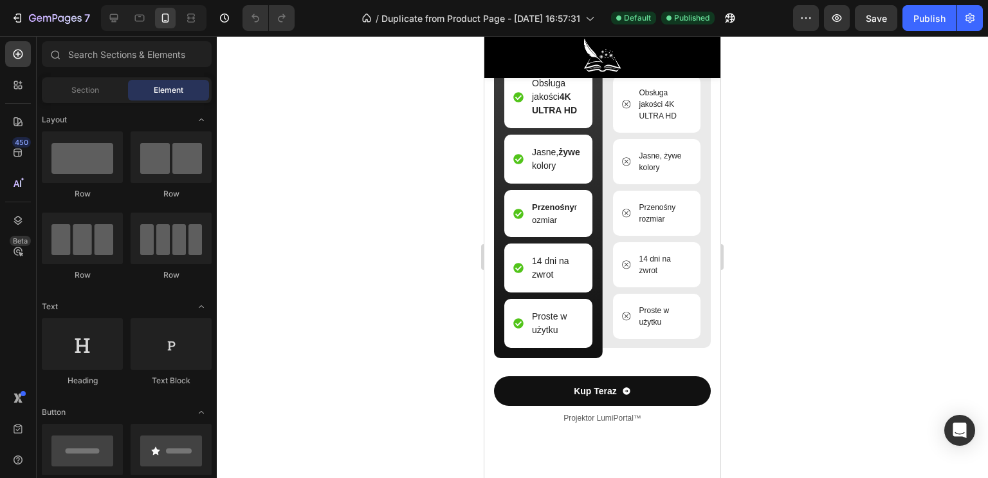
scroll to position [4057, 0]
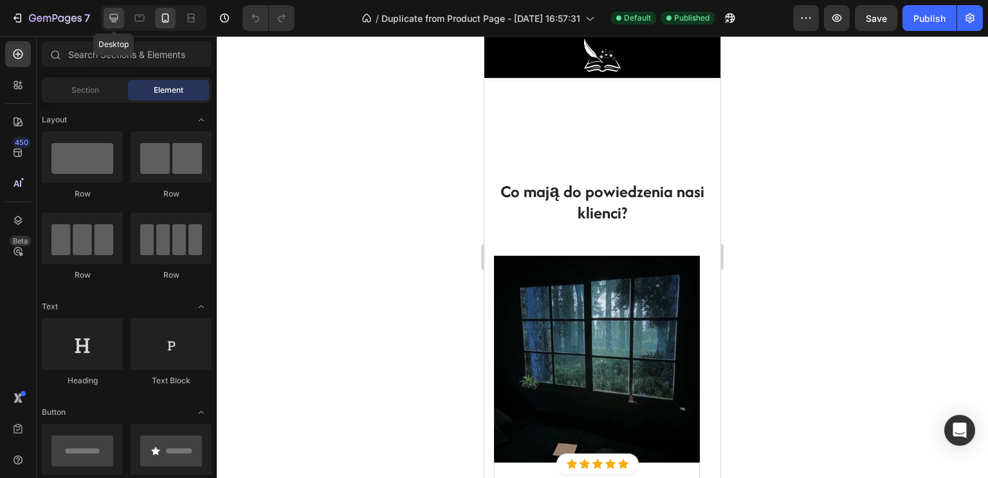
click at [106, 22] on div at bounding box center [114, 18] width 21 height 21
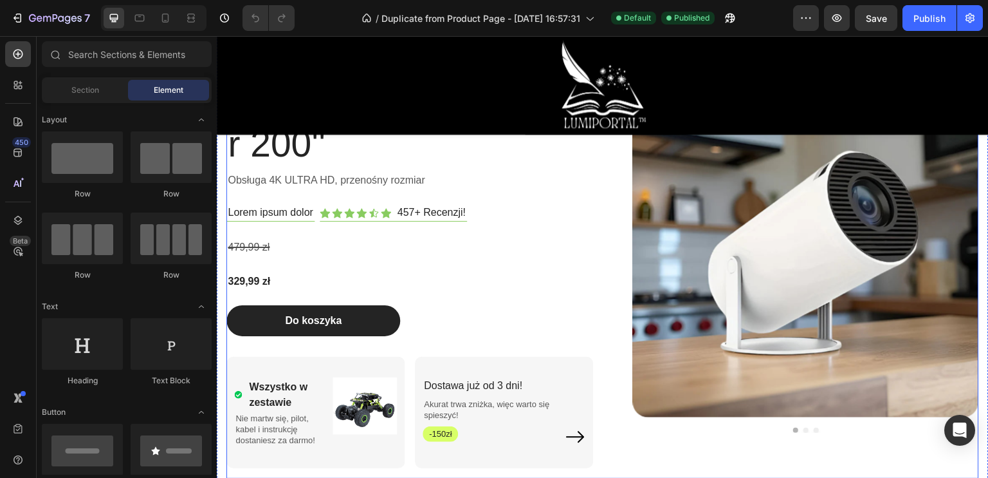
scroll to position [5191, 0]
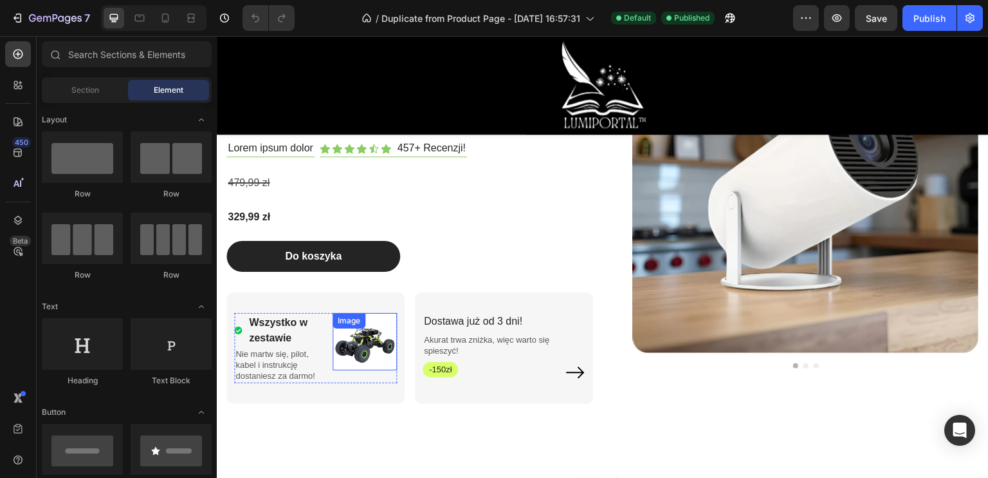
click at [376, 333] on img at bounding box center [365, 341] width 64 height 57
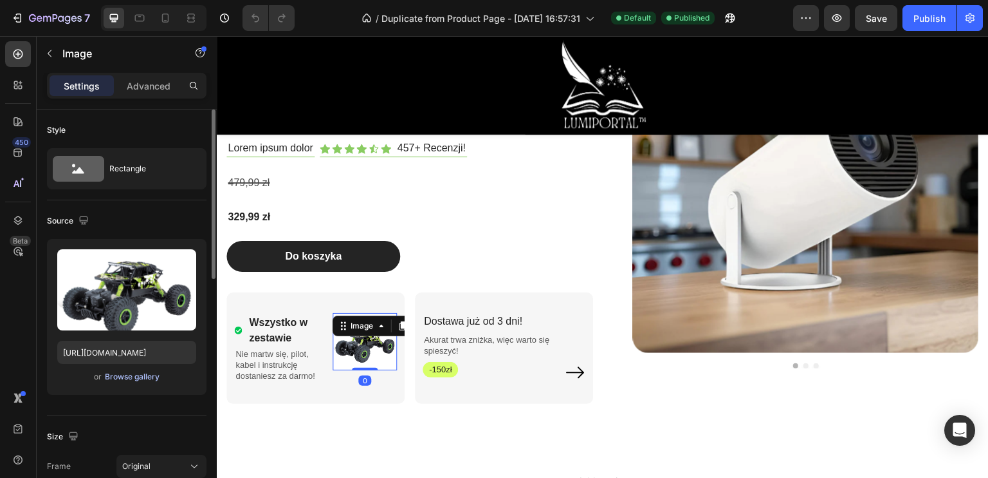
click at [140, 378] on div "Browse gallery" at bounding box center [132, 377] width 55 height 12
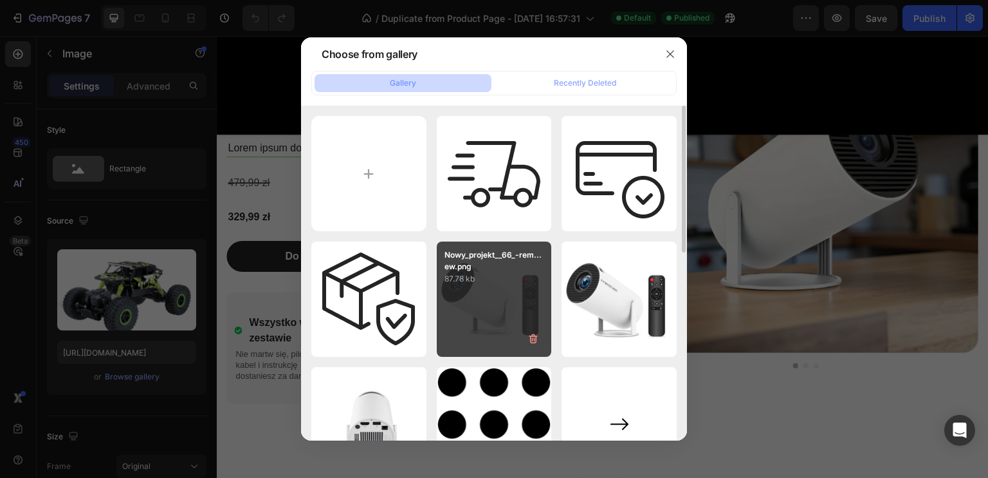
click at [481, 281] on p "87.78 kb" at bounding box center [495, 278] width 100 height 13
type input "[URL][DOMAIN_NAME]"
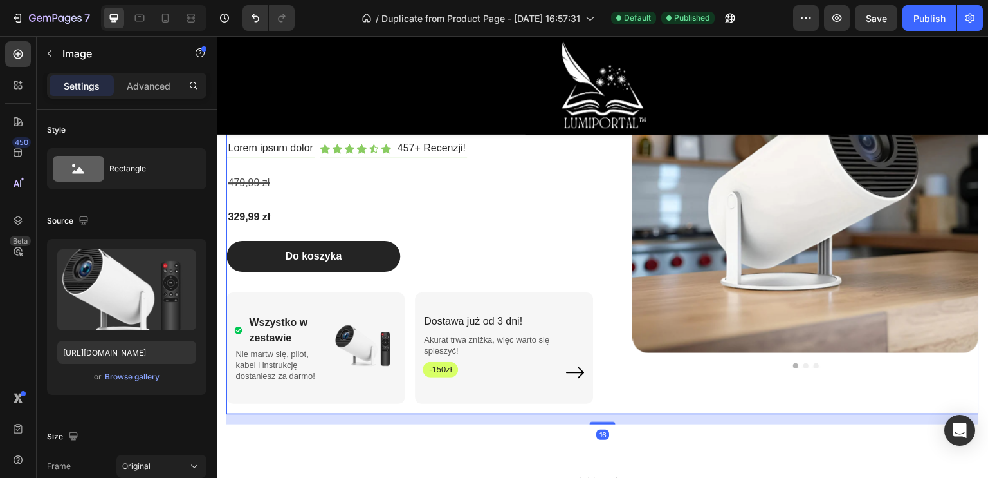
click at [483, 407] on div "LumiPortal™ Projektor 200'' Heading Obsługa 4K ULTRA HD, przenośny rozmiar Text…" at bounding box center [410, 209] width 367 height 407
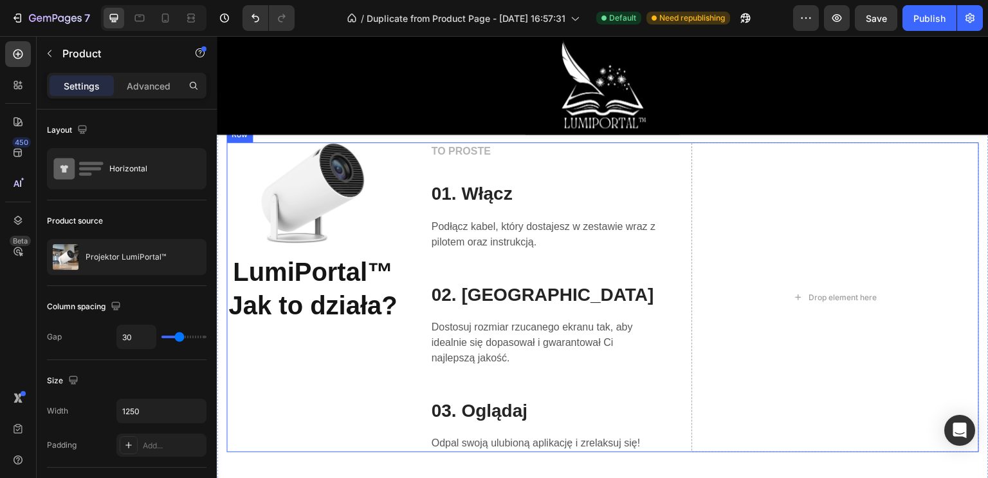
scroll to position [2681, 0]
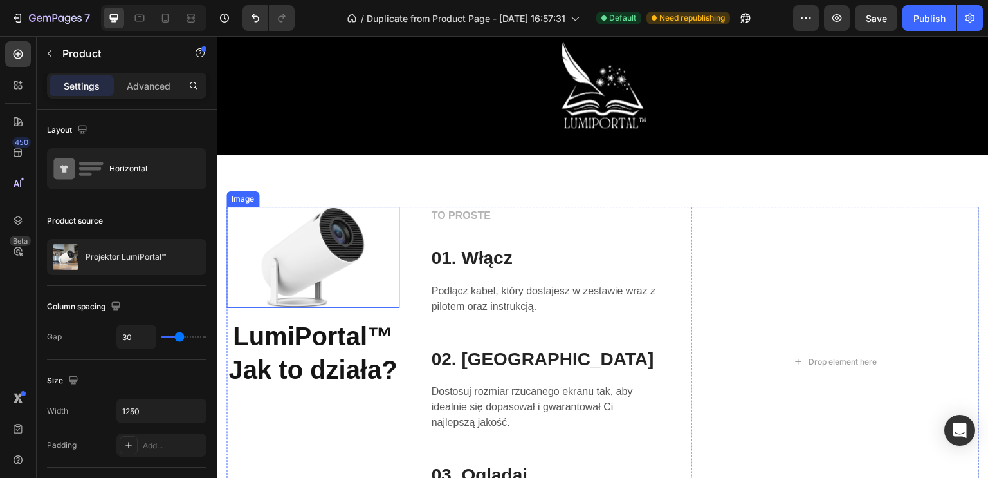
click at [324, 275] on img at bounding box center [313, 257] width 104 height 100
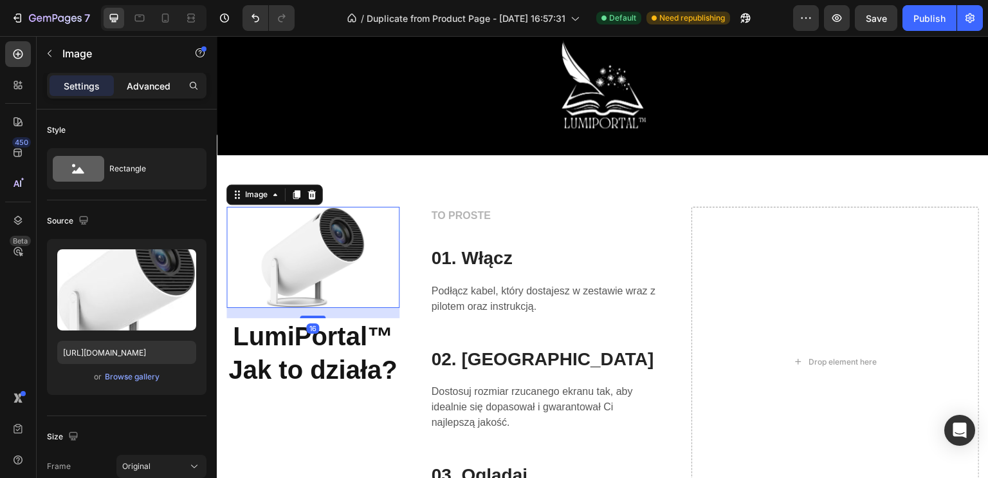
click at [142, 91] on p "Advanced" at bounding box center [149, 86] width 44 height 14
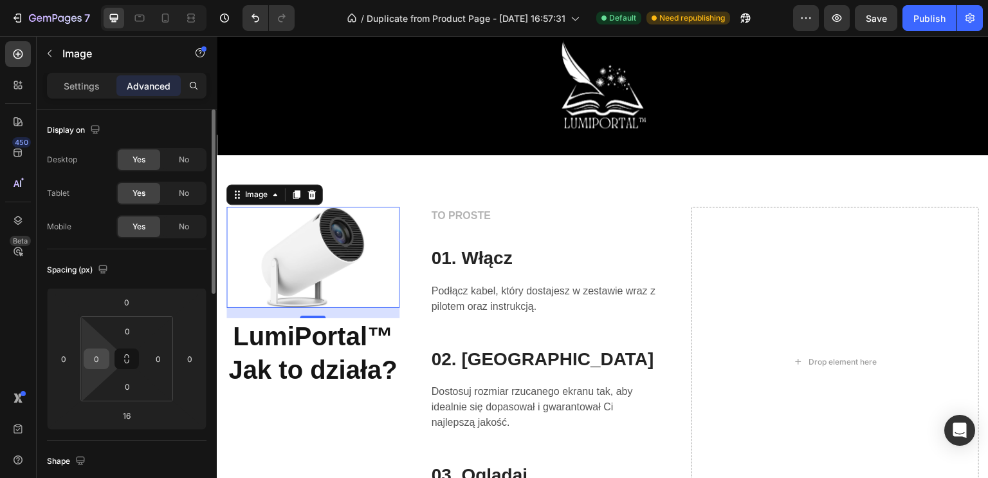
click at [98, 362] on input "0" at bounding box center [96, 358] width 19 height 19
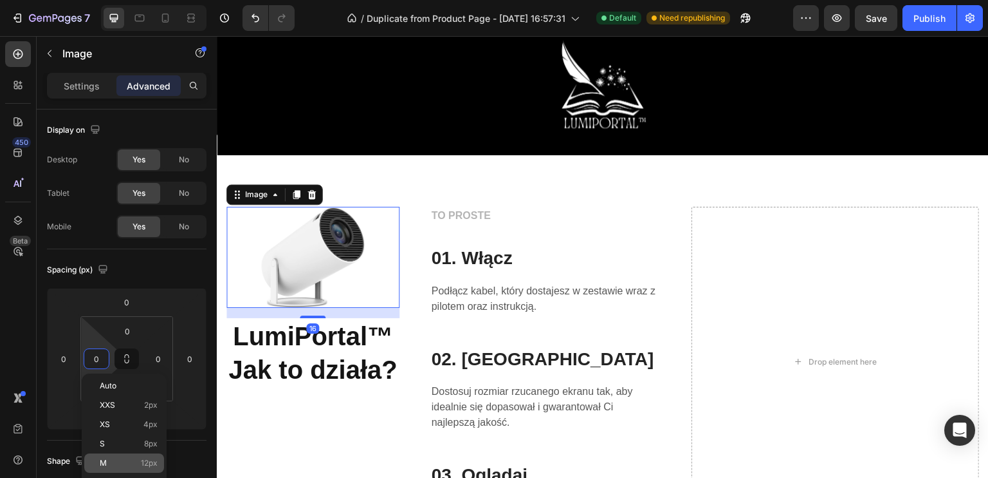
click at [133, 458] on p "M 12px" at bounding box center [129, 462] width 58 height 9
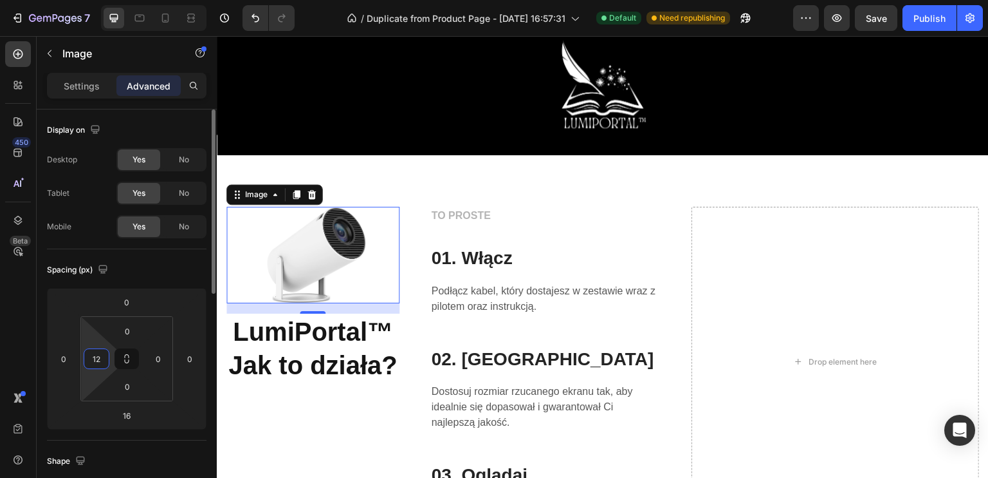
click at [102, 364] on input "12" at bounding box center [96, 358] width 19 height 19
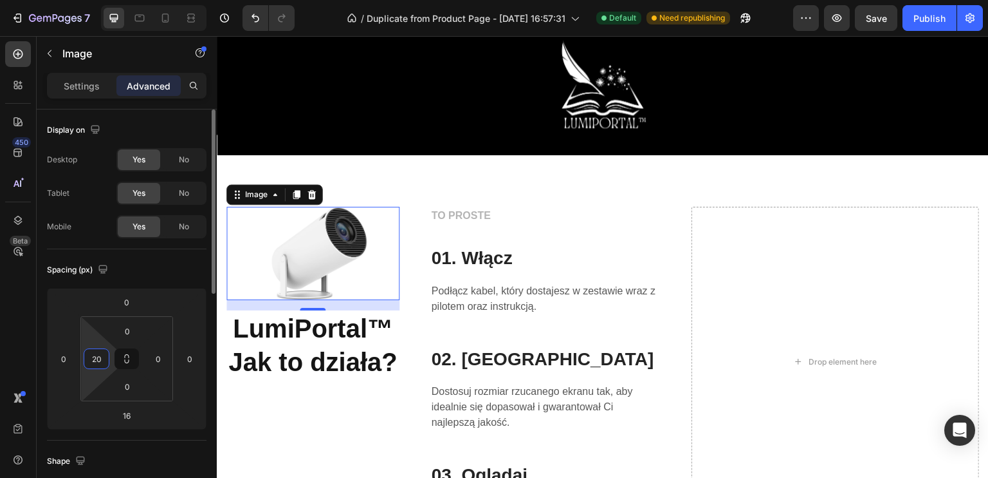
click at [98, 362] on input "20" at bounding box center [96, 358] width 19 height 19
click at [96, 360] on input "22" at bounding box center [96, 358] width 19 height 19
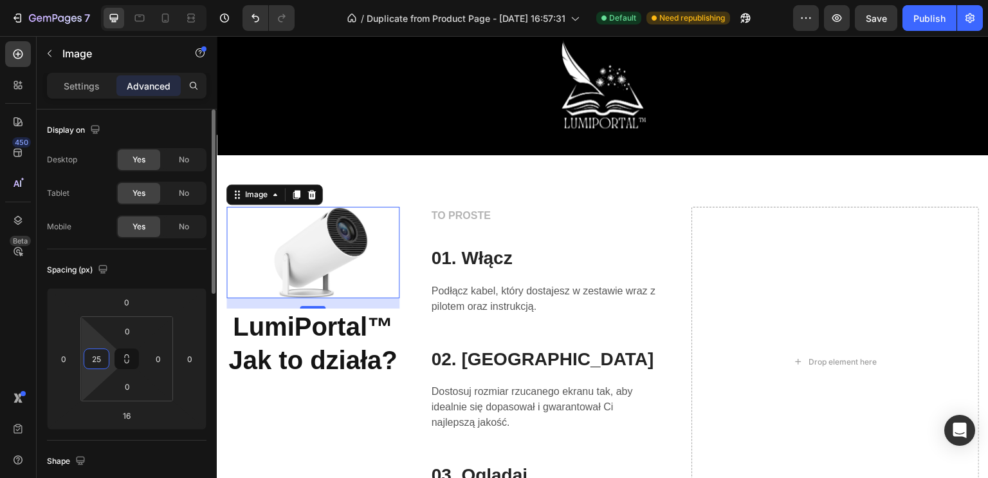
click at [96, 358] on input "25" at bounding box center [96, 358] width 19 height 19
click at [97, 358] on input "25" at bounding box center [96, 358] width 19 height 19
type input "26"
click at [78, 84] on p "Settings" at bounding box center [82, 86] width 36 height 14
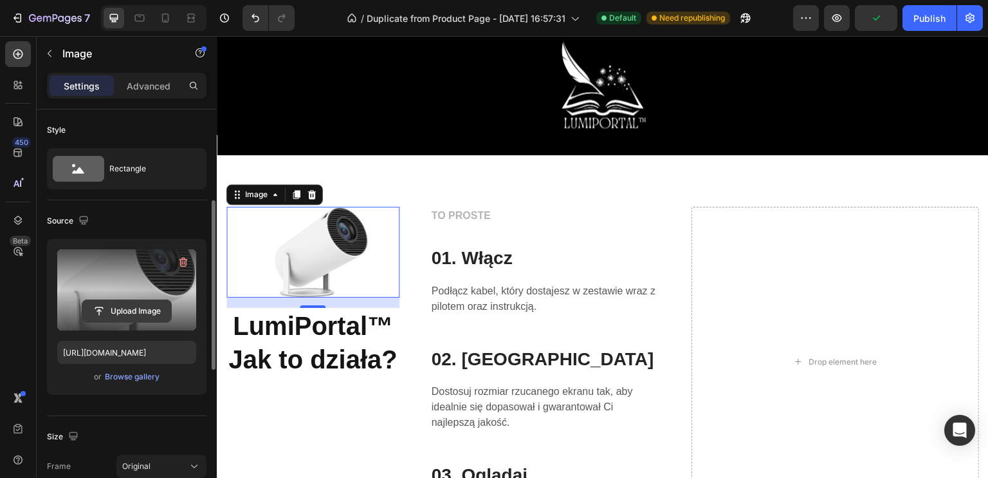
scroll to position [193, 0]
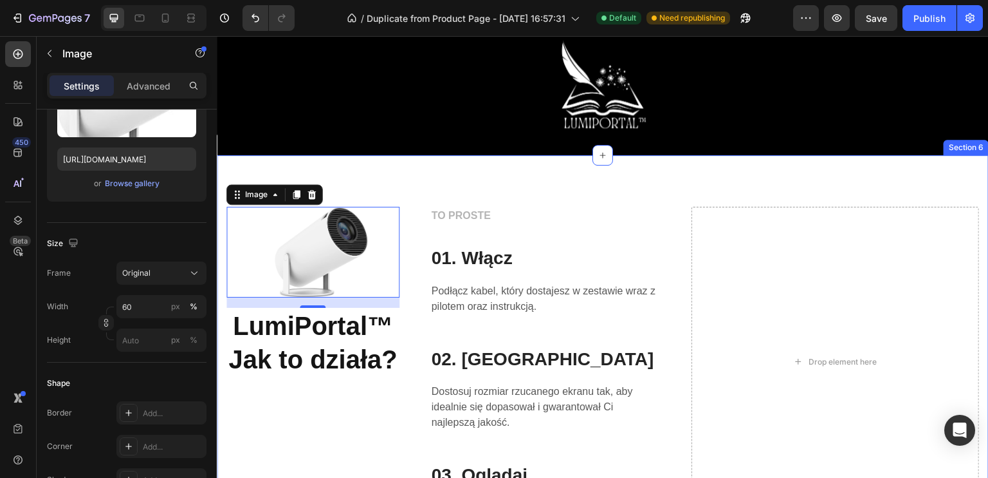
click at [414, 155] on div "Image 16 LumiPortal™ Jak to działa? Heading TO PROSTE Text block 01. Włącz Head…" at bounding box center [603, 361] width 772 height 413
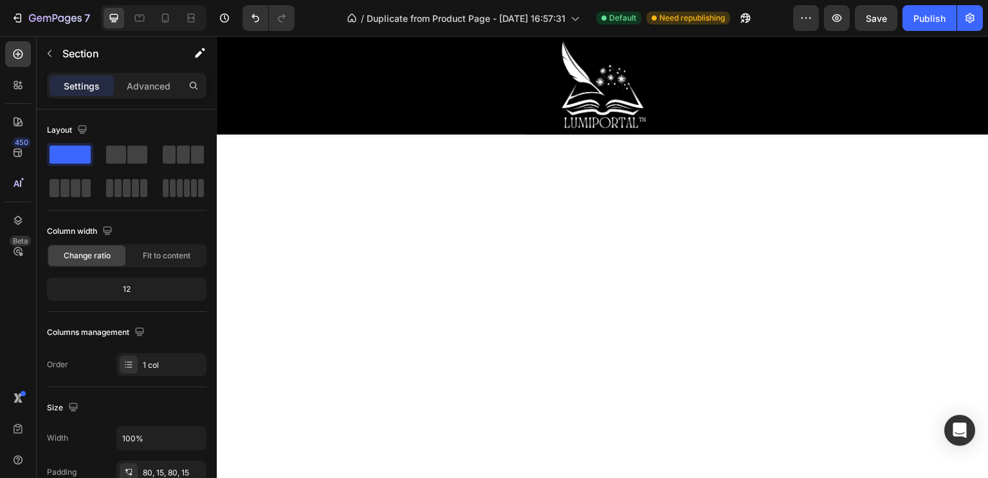
scroll to position [2552, 0]
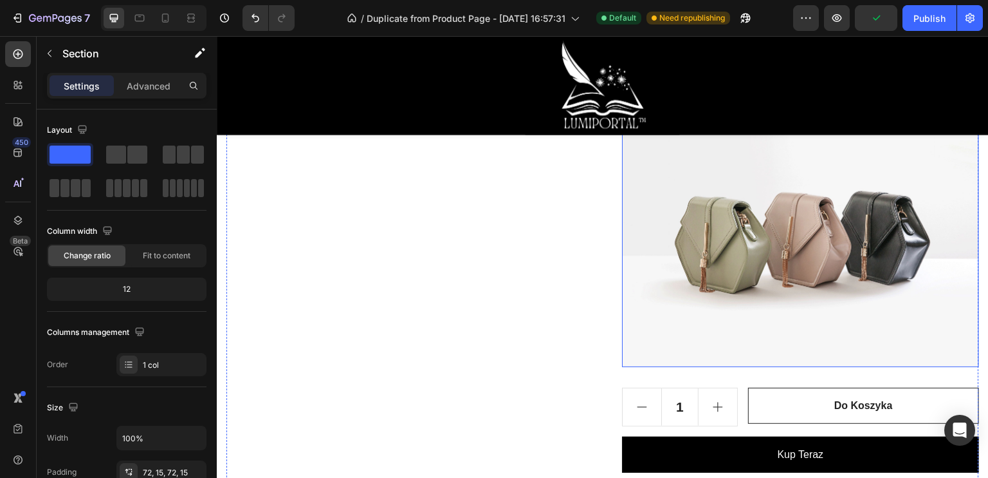
click at [701, 331] on img at bounding box center [800, 233] width 357 height 268
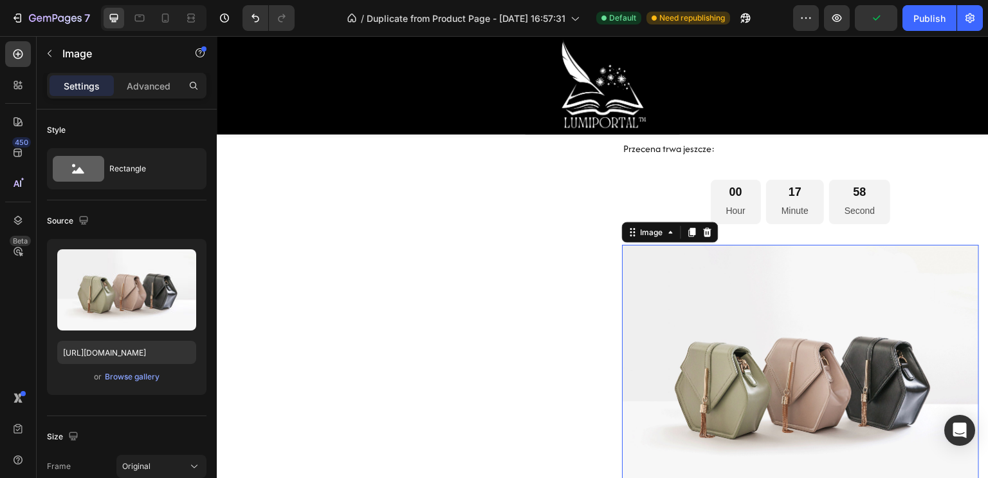
scroll to position [815, 0]
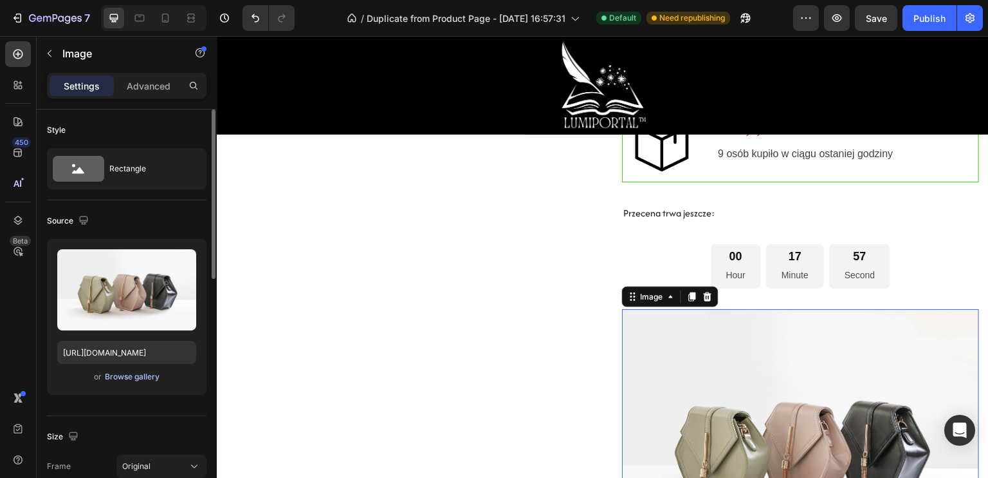
click at [120, 377] on div "Browse gallery" at bounding box center [132, 377] width 55 height 12
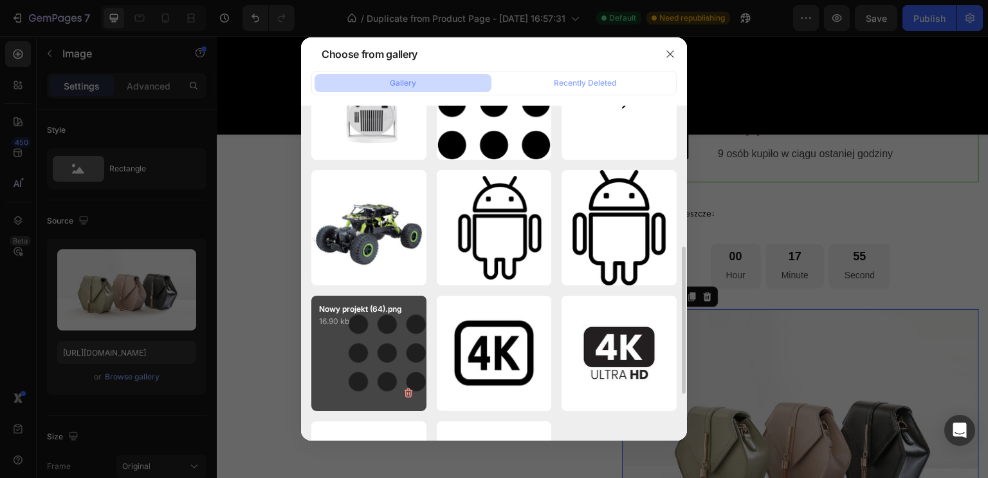
scroll to position [427, 0]
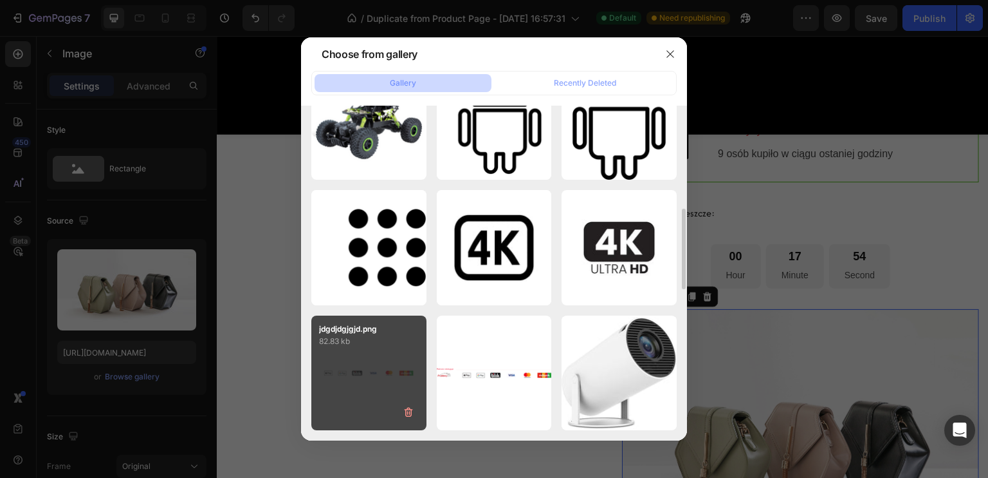
click at [364, 365] on div "jdgdjdgjgjd.png 82.83 kb" at bounding box center [368, 372] width 115 height 115
type input "[URL][DOMAIN_NAME]"
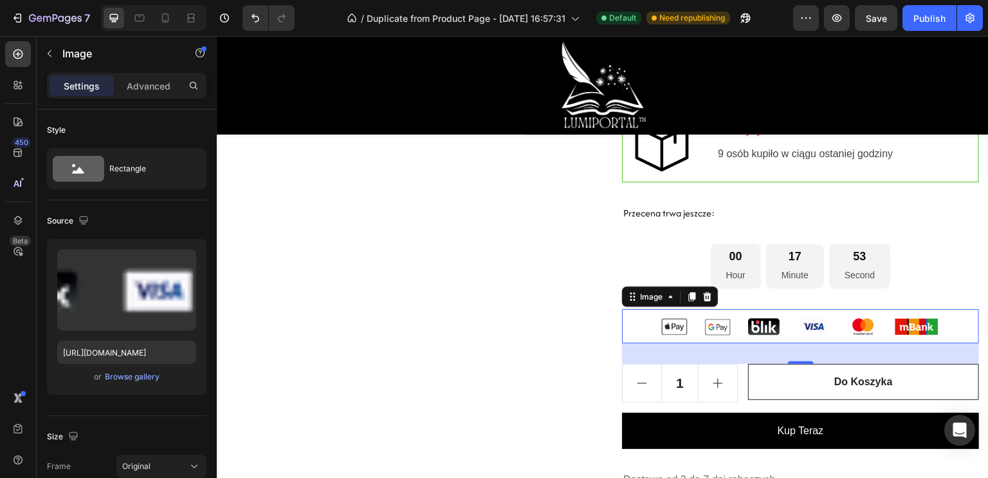
scroll to position [879, 0]
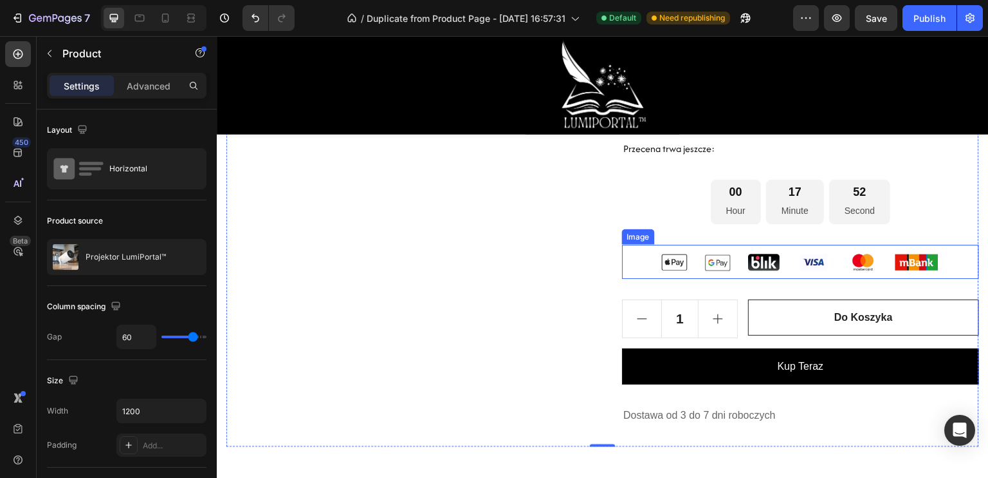
click at [770, 279] on img at bounding box center [800, 262] width 357 height 34
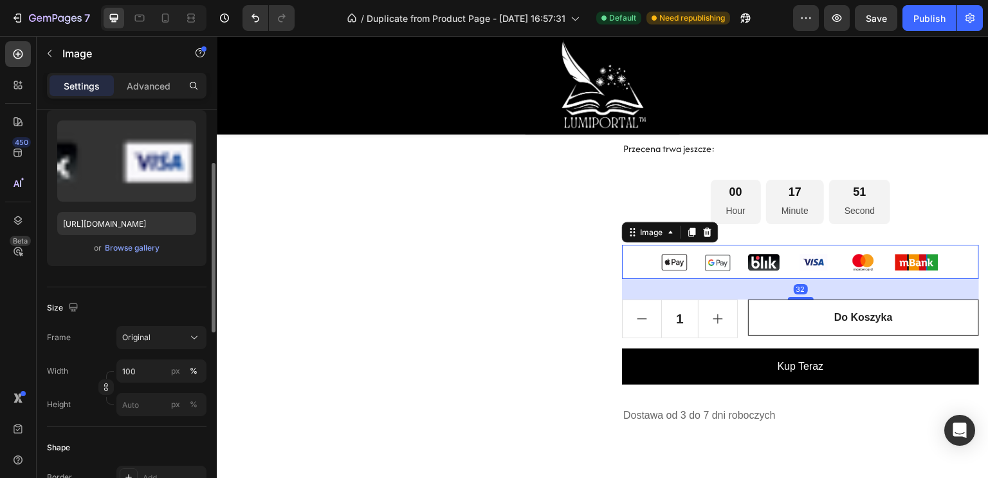
scroll to position [193, 0]
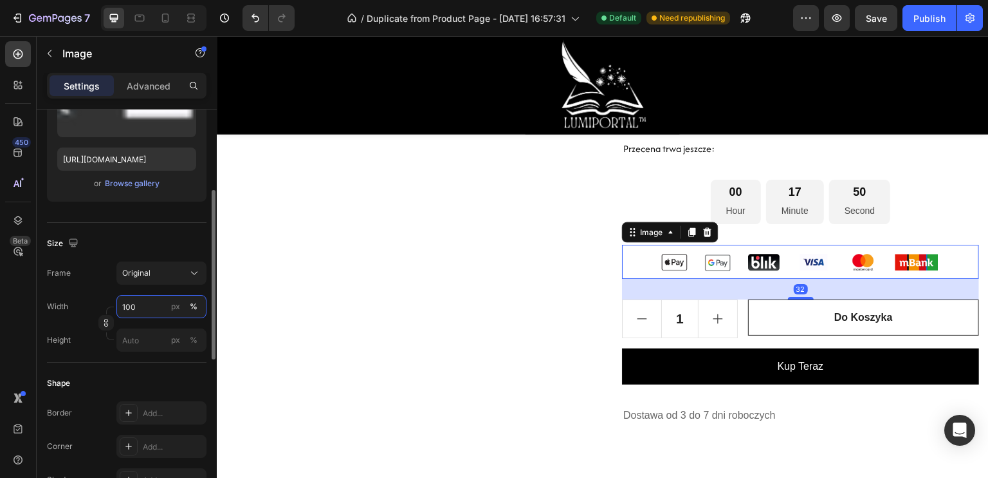
click at [152, 310] on input "100" at bounding box center [161, 306] width 90 height 23
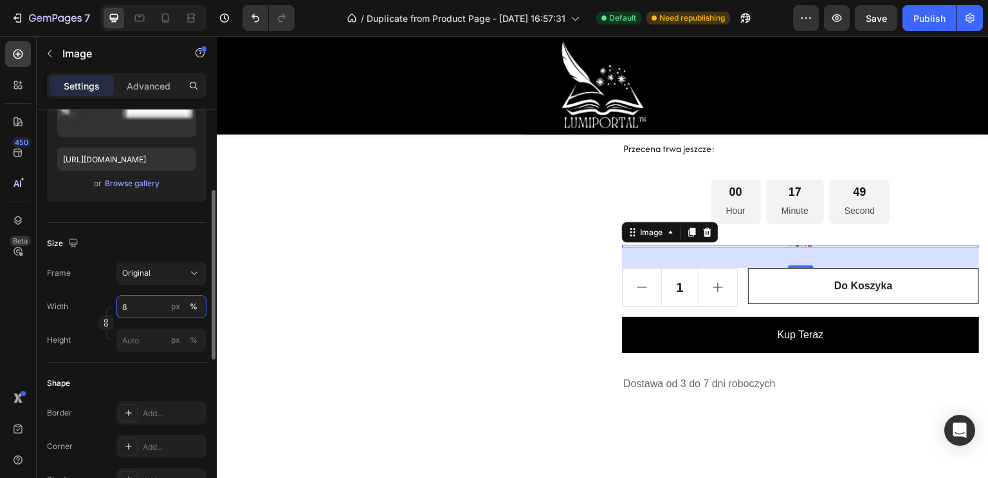
type input "80"
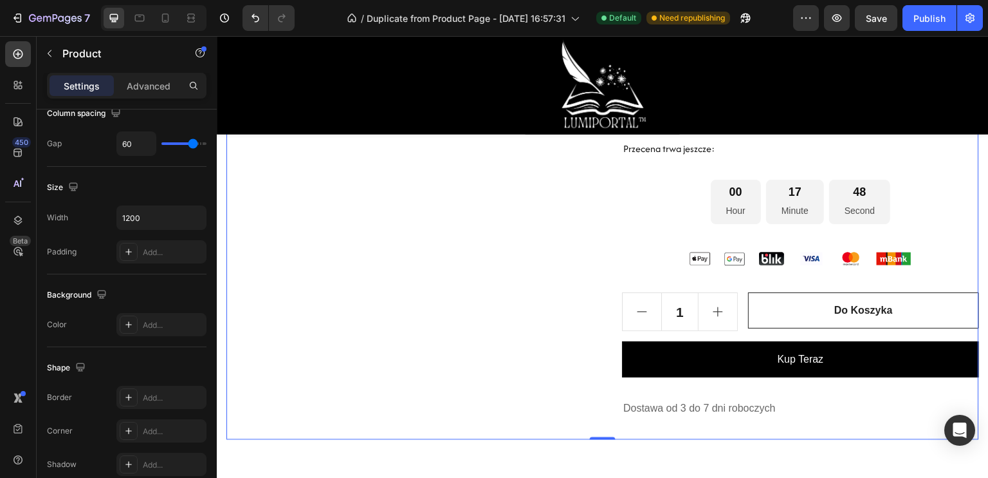
scroll to position [0, 0]
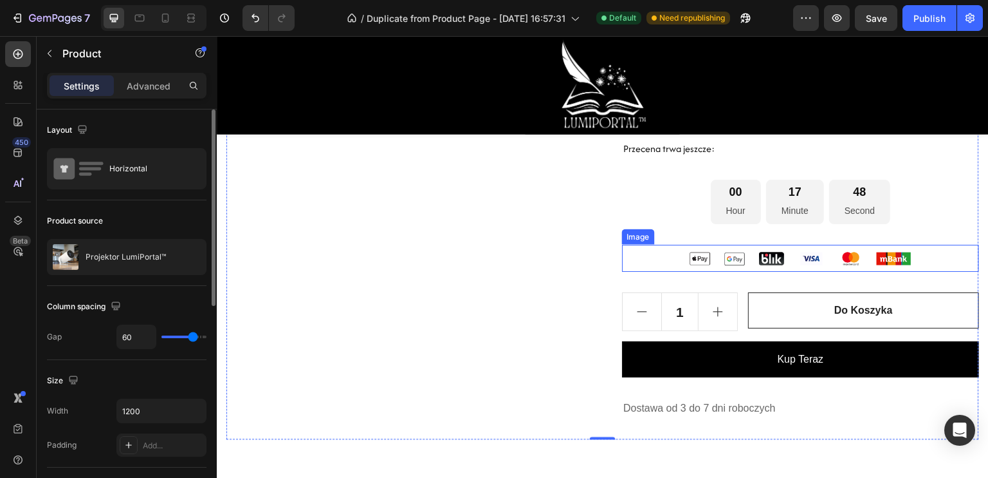
click at [793, 272] on img at bounding box center [801, 258] width 286 height 27
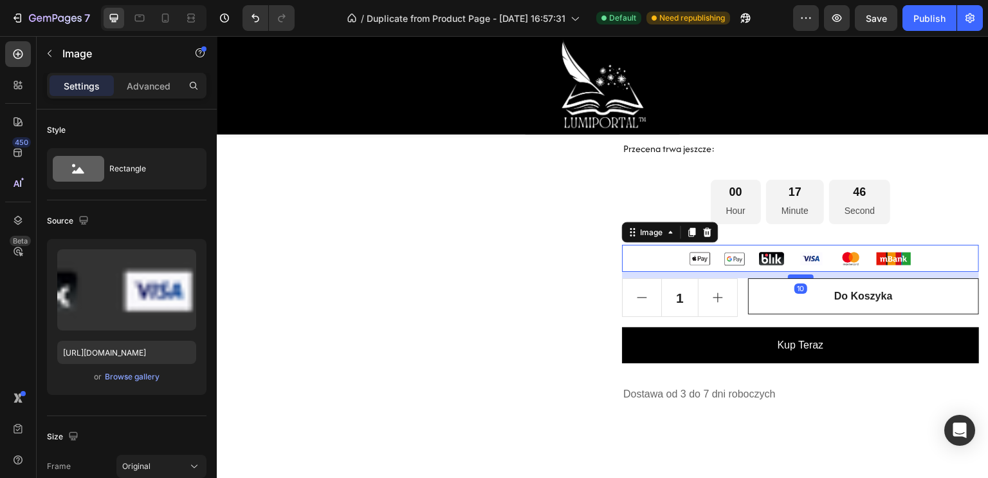
drag, startPoint x: 795, startPoint y: 318, endPoint x: 797, endPoint y: 304, distance: 14.4
click at [797, 278] on div at bounding box center [801, 276] width 26 height 4
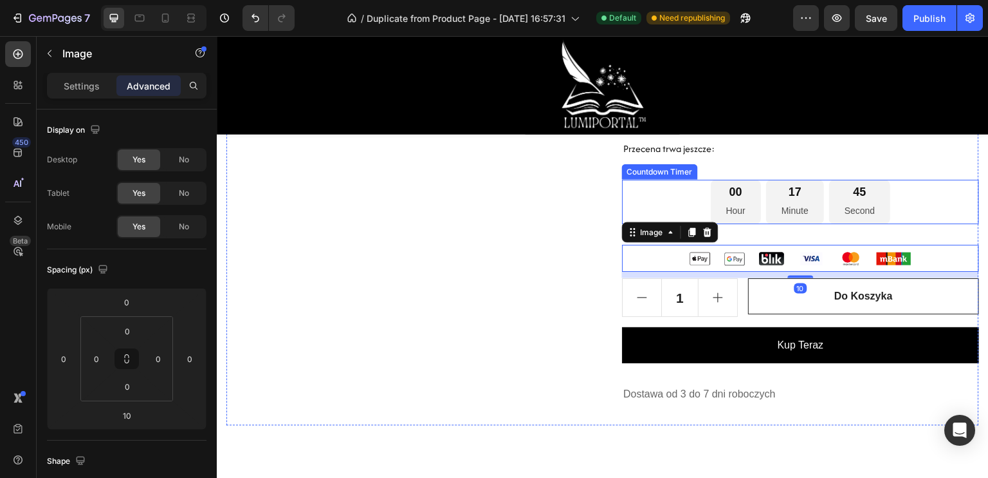
click at [792, 199] on div "17" at bounding box center [795, 192] width 27 height 15
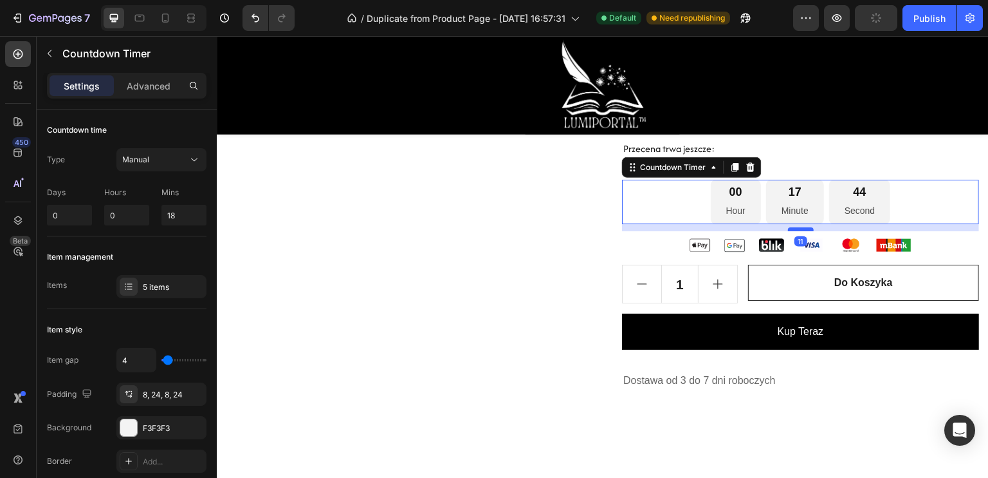
drag, startPoint x: 793, startPoint y: 270, endPoint x: 799, endPoint y: 256, distance: 14.7
click at [799, 231] on div at bounding box center [801, 229] width 26 height 4
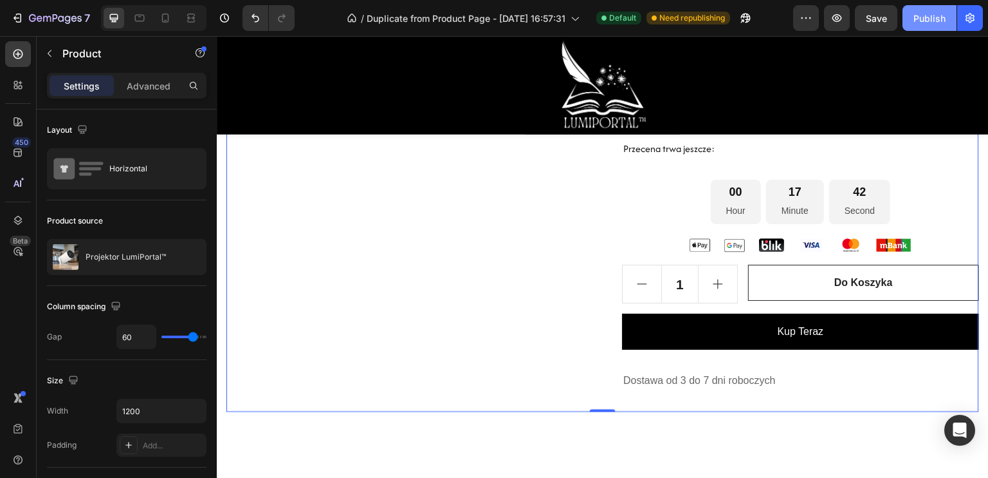
click at [916, 17] on div "Publish" at bounding box center [930, 19] width 32 height 14
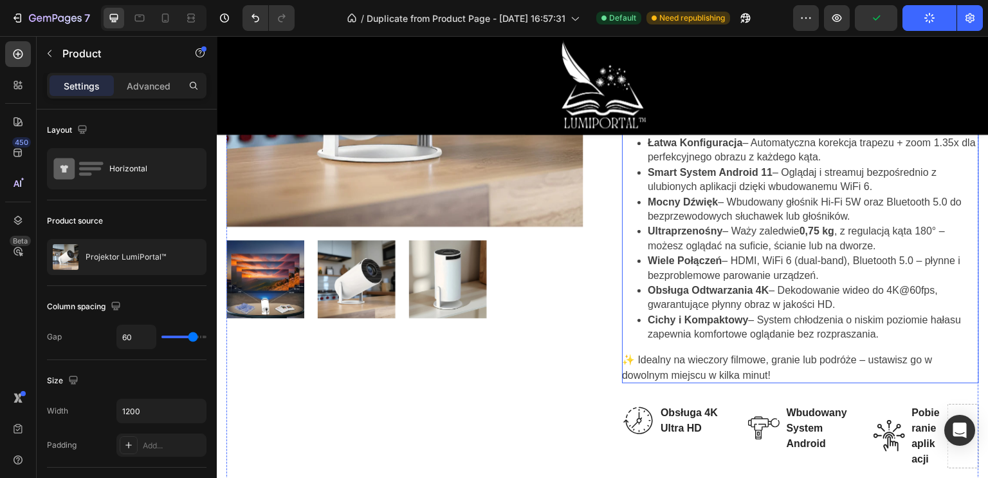
scroll to position [493, 0]
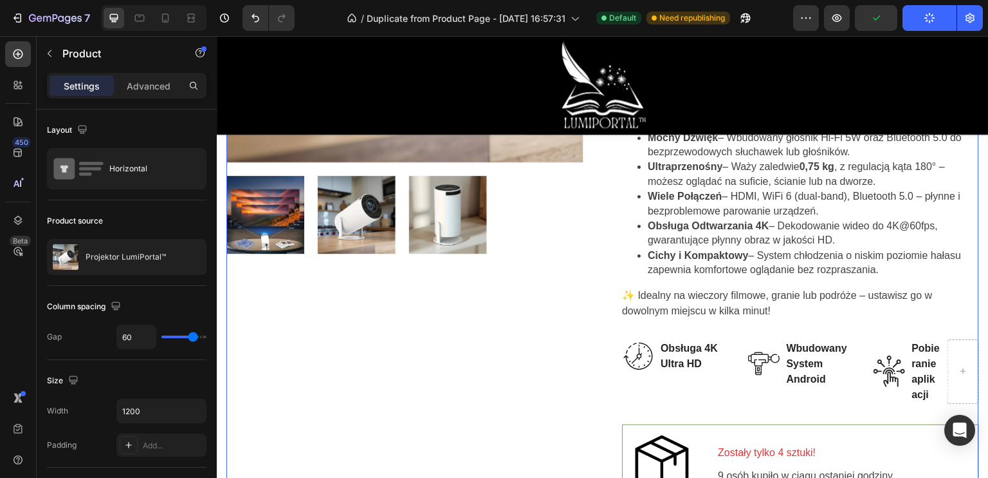
click at [636, 348] on img at bounding box center [638, 356] width 32 height 32
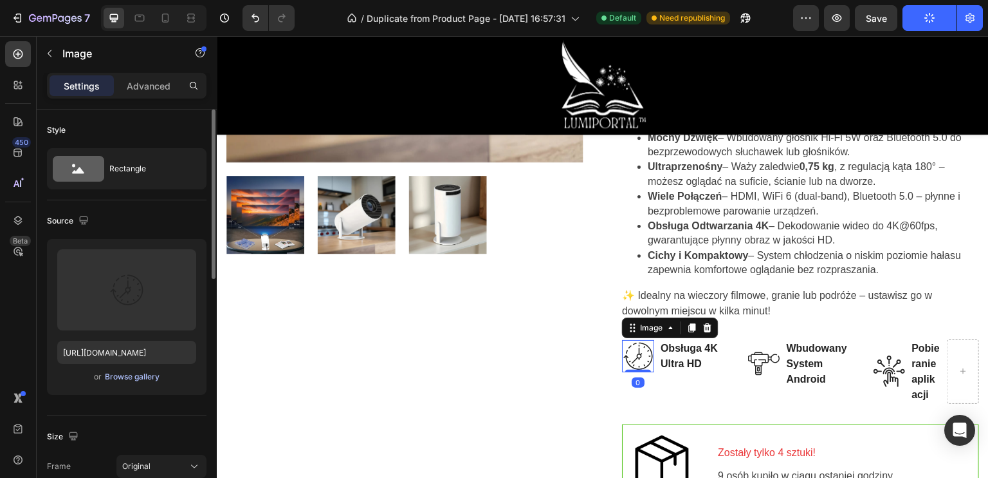
click at [109, 382] on button "Browse gallery" at bounding box center [132, 376] width 56 height 13
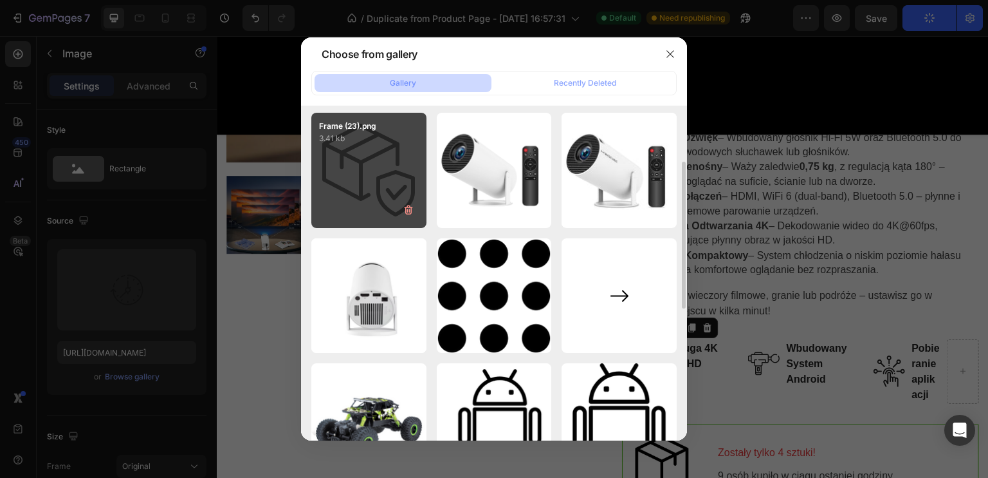
scroll to position [322, 0]
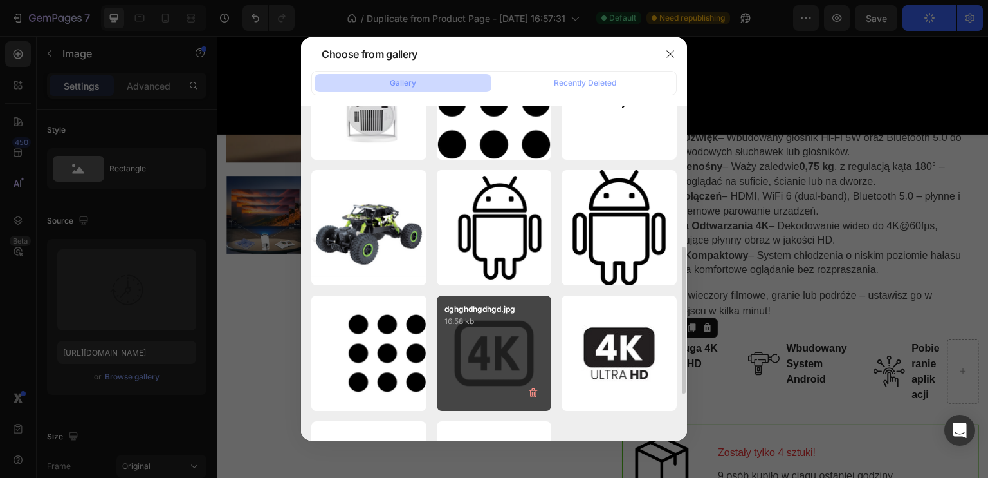
click at [492, 347] on div "dghghdhgdhgd.jpg 16.58 kb" at bounding box center [494, 352] width 115 height 115
type input "[URL][DOMAIN_NAME]"
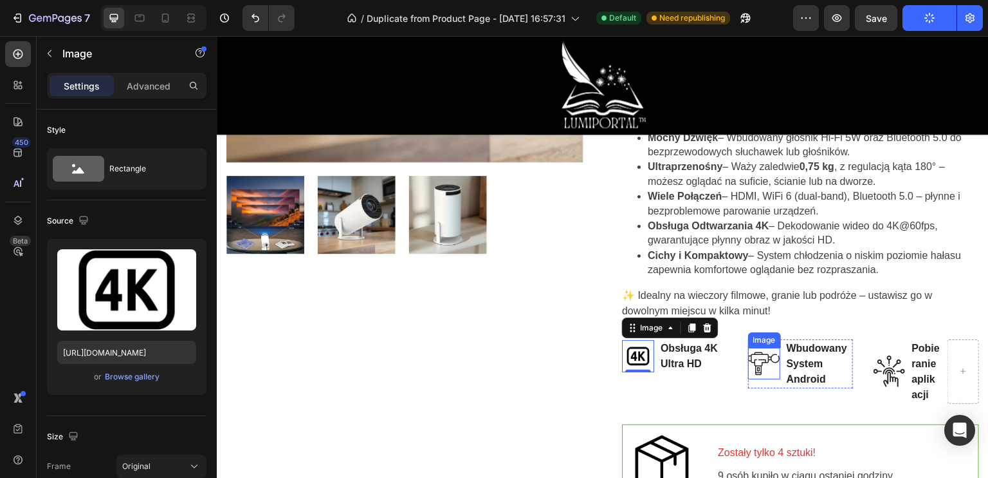
click at [758, 362] on img at bounding box center [764, 364] width 32 height 32
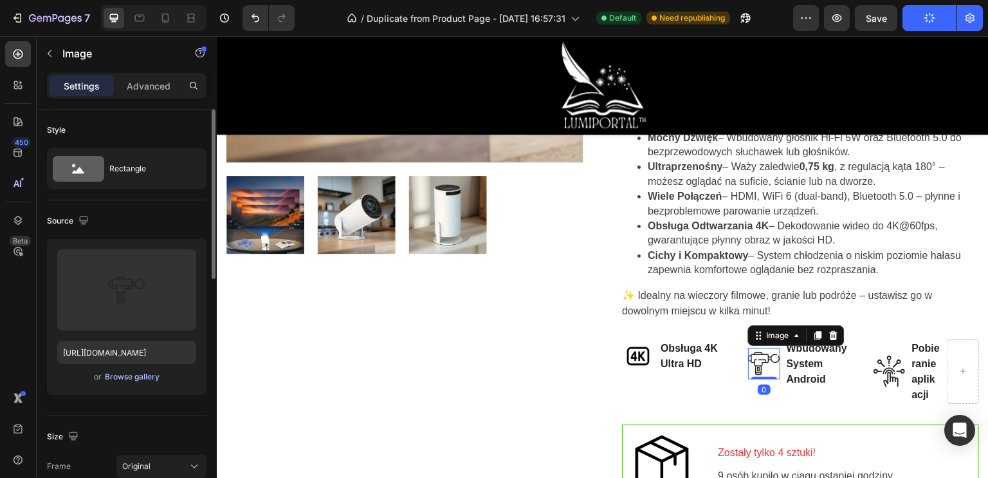
click at [127, 379] on div "Browse gallery" at bounding box center [132, 377] width 55 height 12
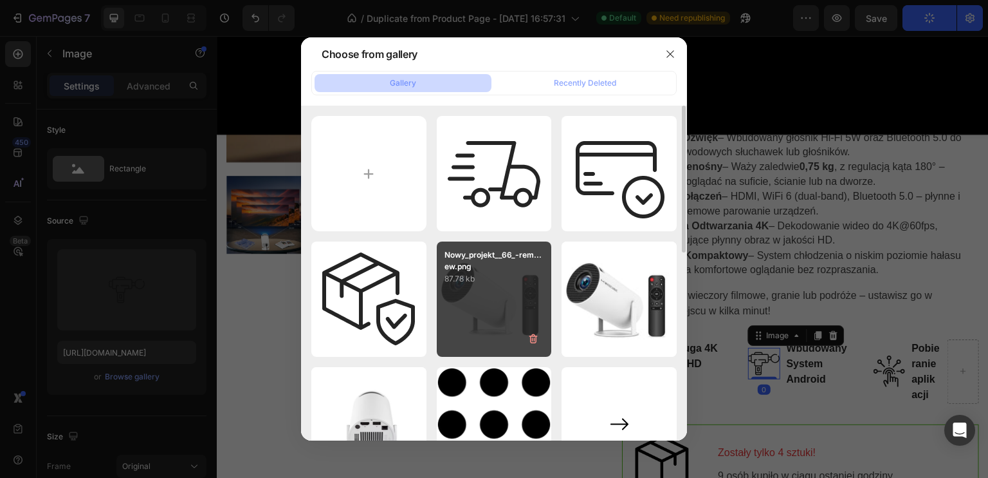
scroll to position [129, 0]
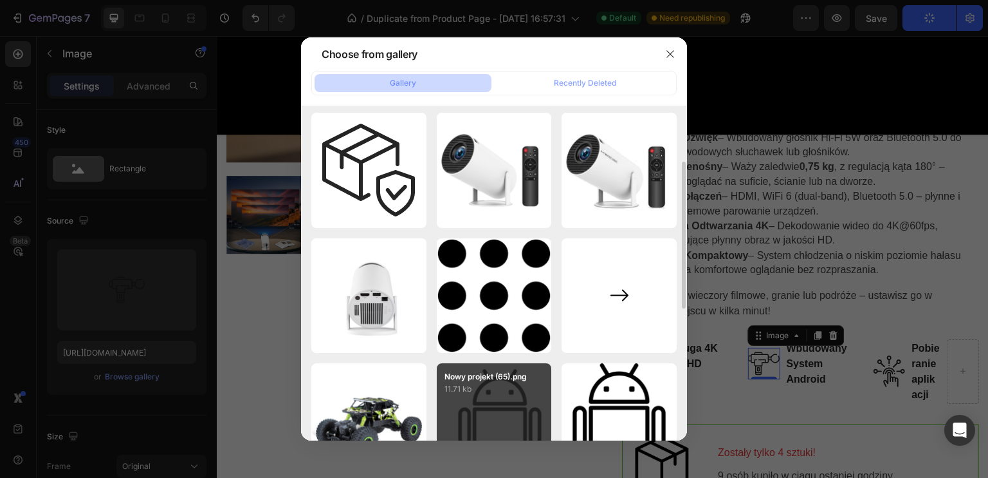
click at [495, 405] on div "Nowy projekt (65).png 11.71 kb" at bounding box center [494, 420] width 115 height 115
type input "[URL][DOMAIN_NAME]"
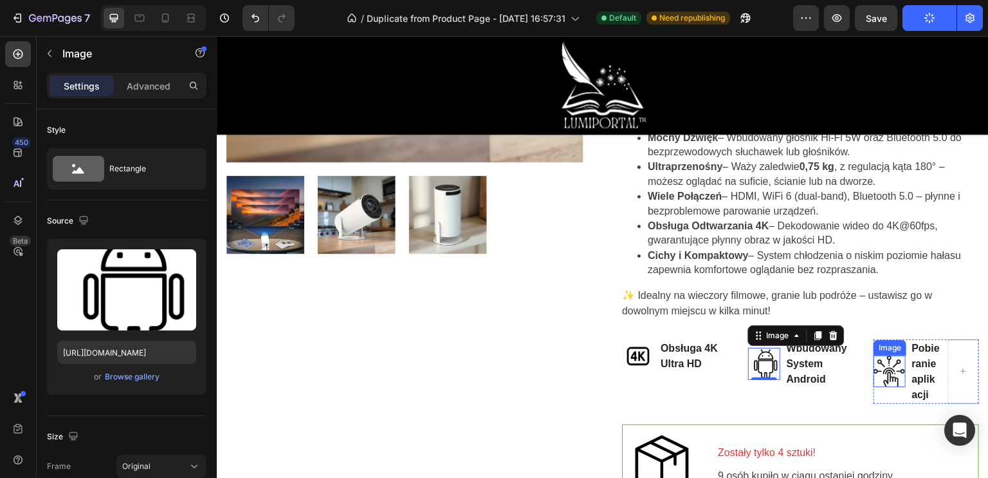
click at [885, 380] on img at bounding box center [890, 370] width 32 height 31
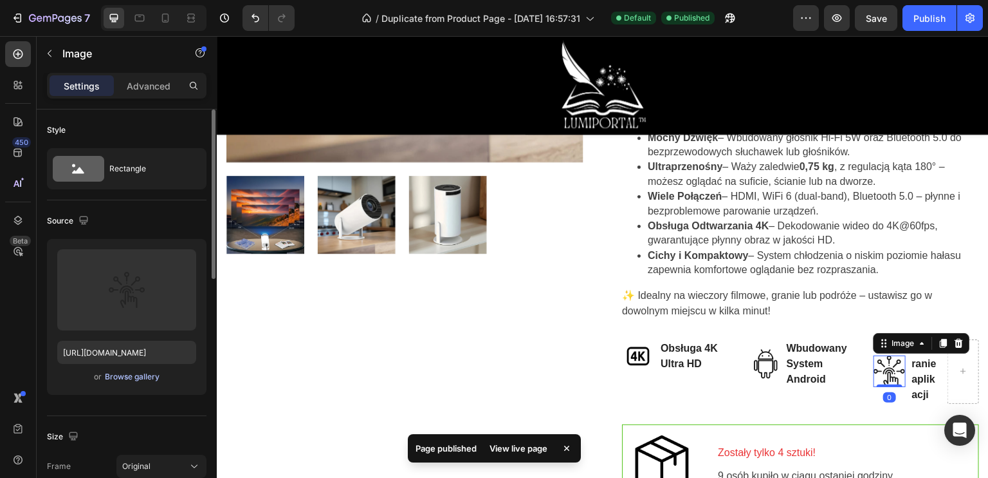
click at [134, 375] on div "Browse gallery" at bounding box center [132, 377] width 55 height 12
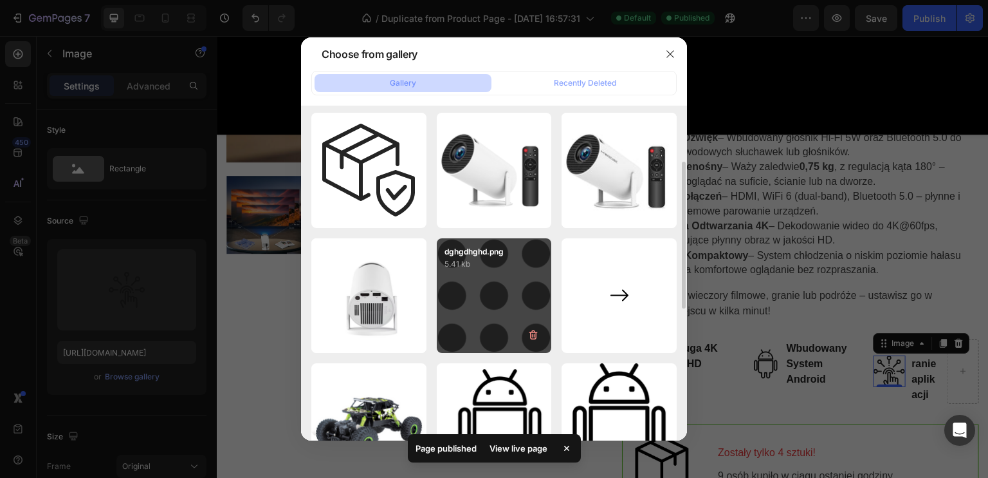
click at [498, 303] on div "dghgdhghd.png 5.41 kb" at bounding box center [494, 295] width 115 height 115
type input "[URL][DOMAIN_NAME]"
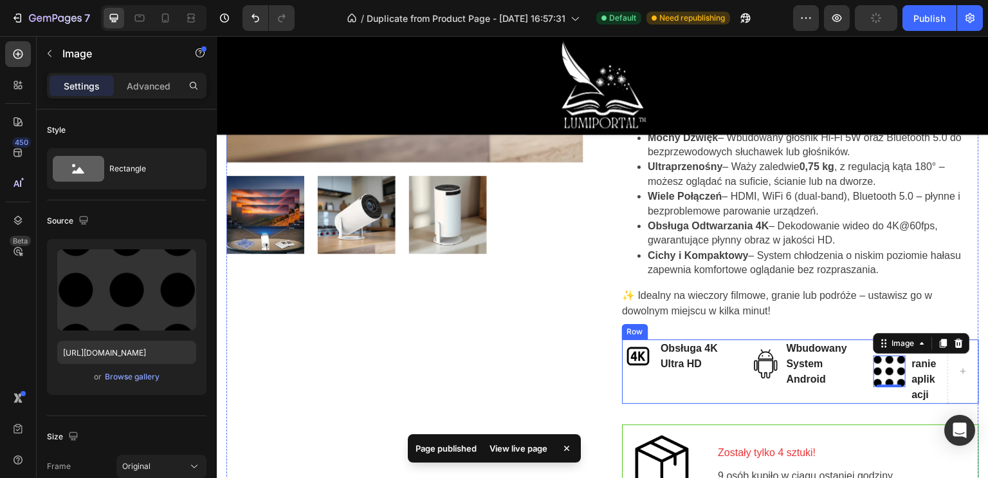
scroll to position [557, 0]
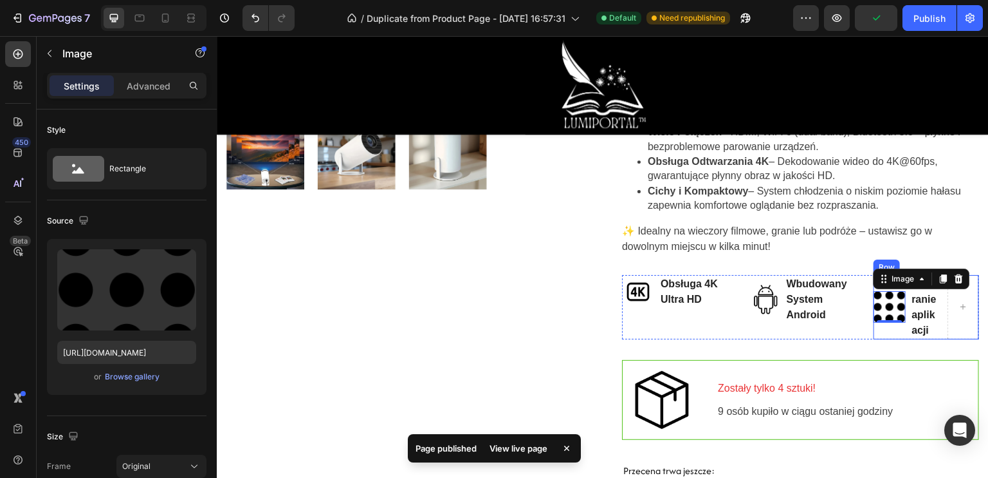
click at [913, 319] on p "Pobieranie aplikacji" at bounding box center [927, 307] width 29 height 62
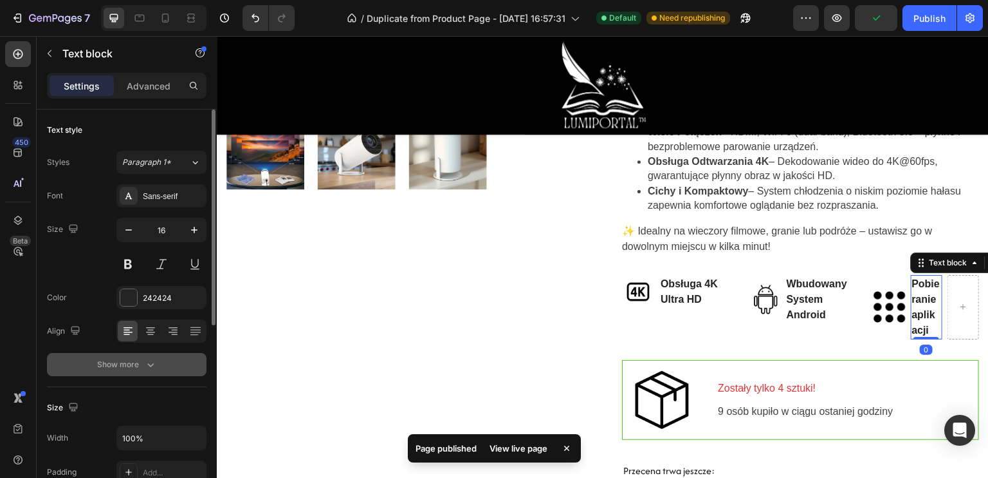
scroll to position [64, 0]
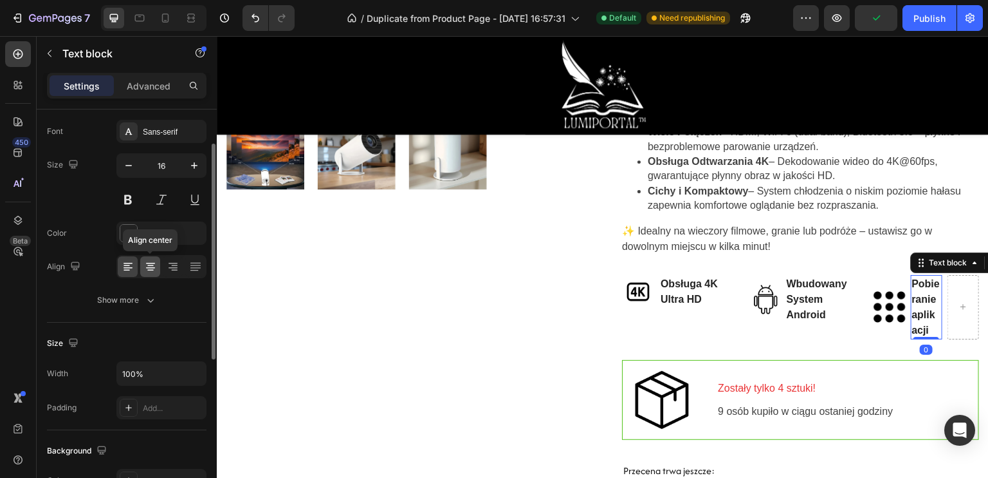
click at [145, 263] on icon at bounding box center [150, 266] width 13 height 13
click at [136, 262] on div at bounding box center [128, 266] width 20 height 21
click at [133, 168] on icon "button" at bounding box center [128, 165] width 13 height 13
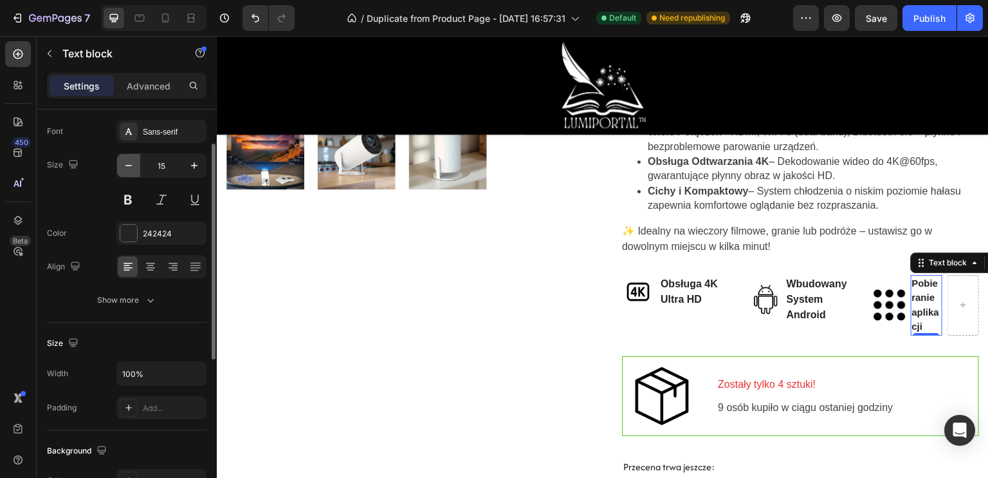
click at [131, 167] on icon "button" at bounding box center [128, 165] width 13 height 13
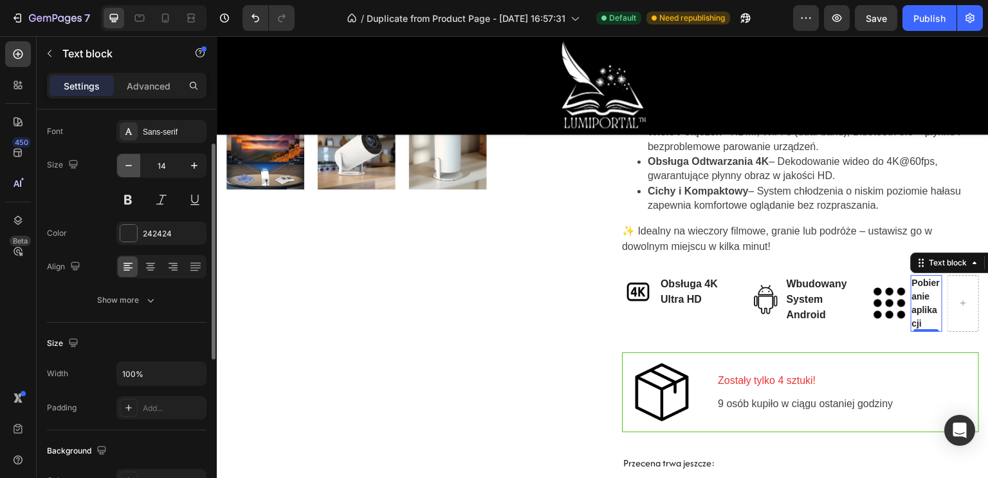
click at [131, 167] on icon "button" at bounding box center [128, 165] width 13 height 13
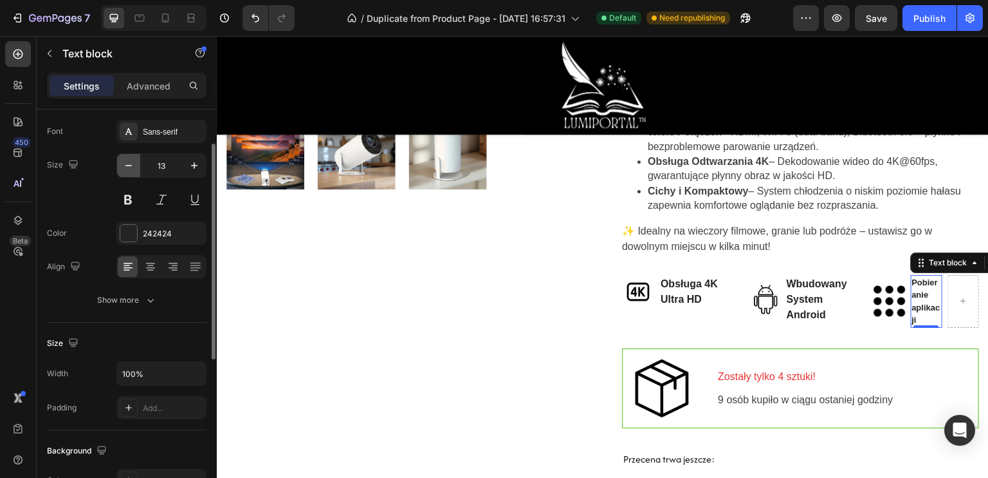
click at [131, 167] on icon "button" at bounding box center [128, 165] width 13 height 13
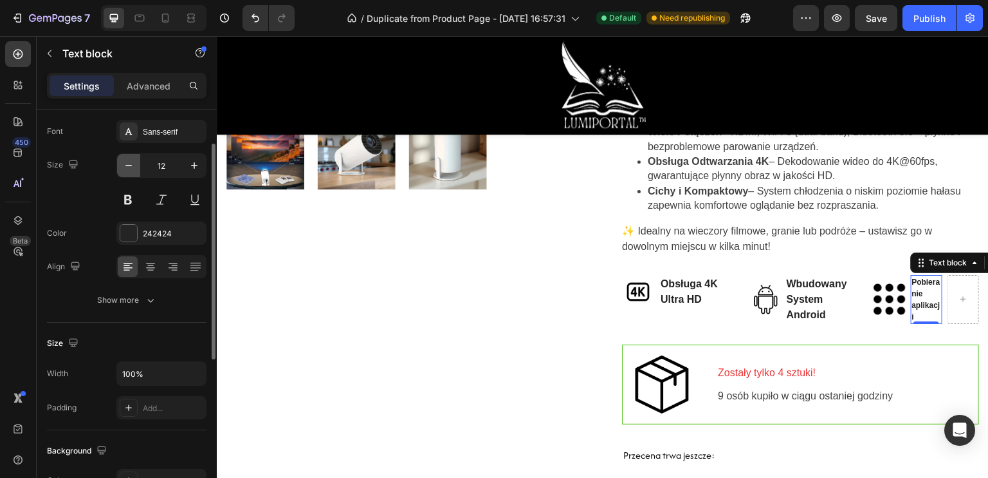
click at [131, 167] on icon "button" at bounding box center [128, 165] width 13 height 13
click at [188, 169] on icon "button" at bounding box center [194, 165] width 13 height 13
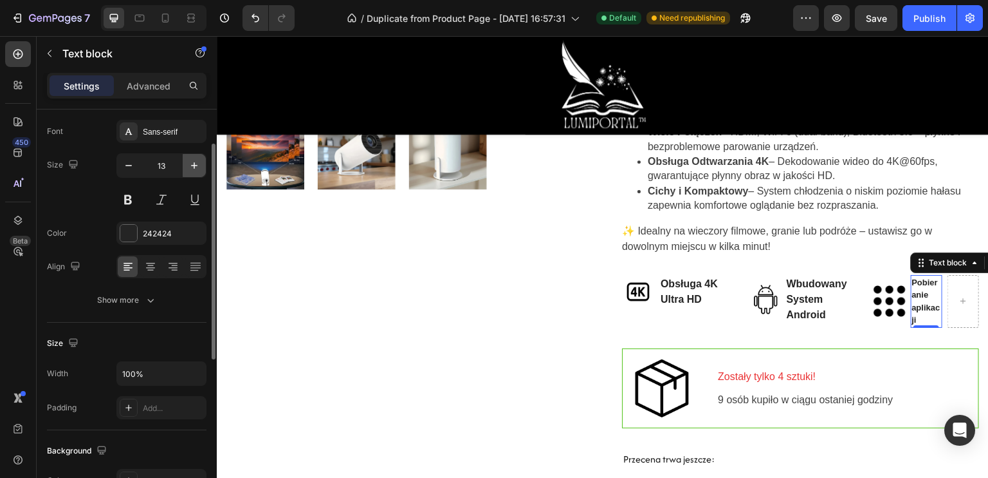
click at [189, 169] on icon "button" at bounding box center [194, 165] width 13 height 13
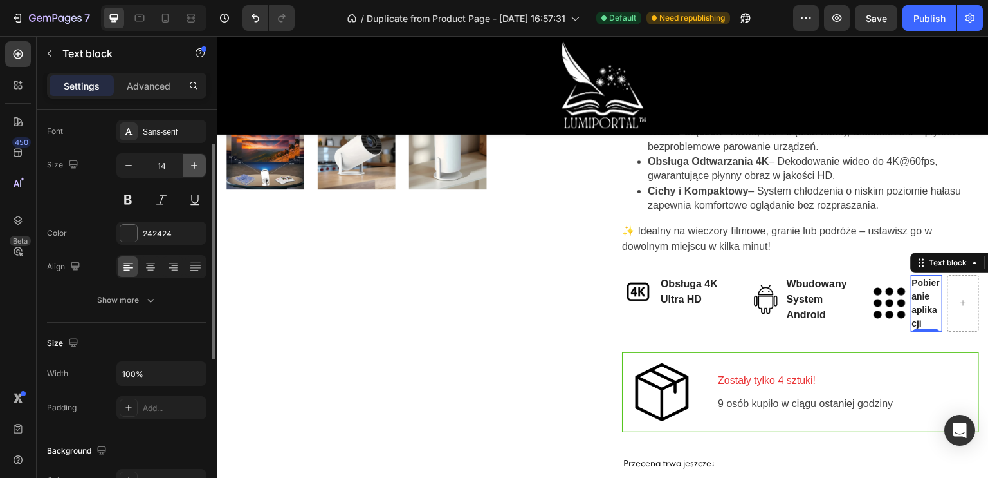
click at [189, 169] on icon "button" at bounding box center [194, 165] width 13 height 13
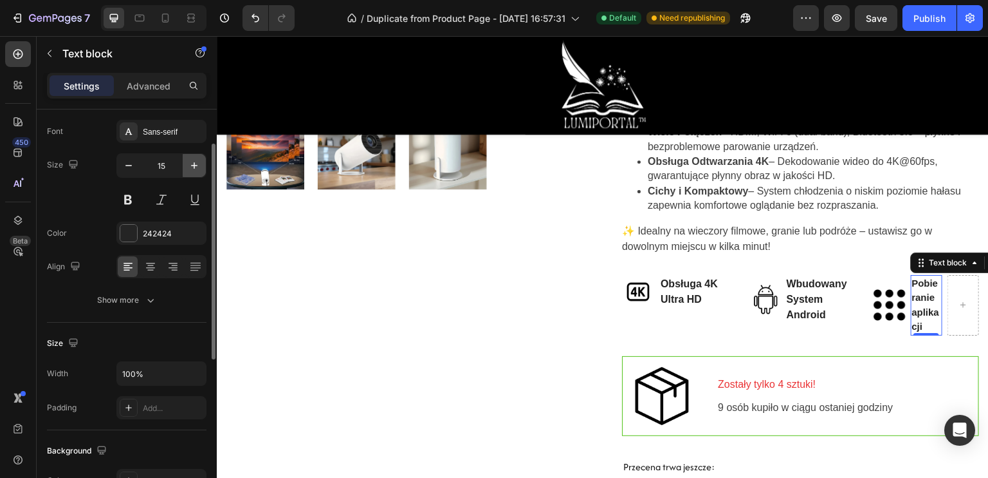
click at [189, 169] on icon "button" at bounding box center [194, 165] width 13 height 13
type input "16"
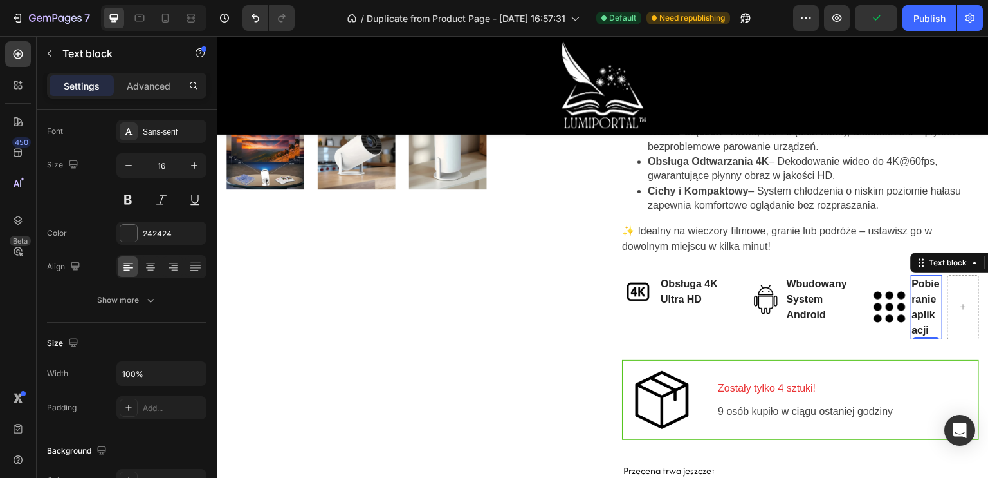
click at [926, 338] on p "Pobieranie aplikacji" at bounding box center [927, 307] width 29 height 62
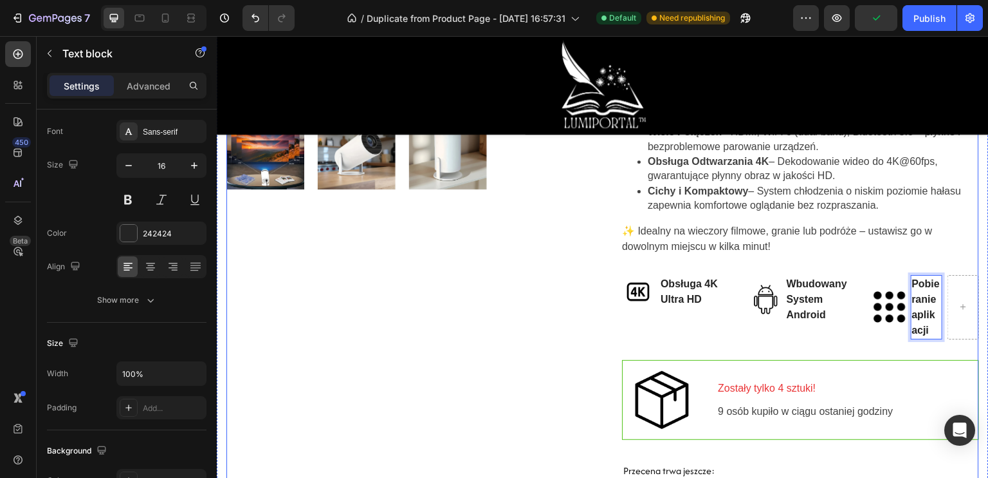
click at [548, 329] on div "Product Images" at bounding box center [405, 237] width 357 height 993
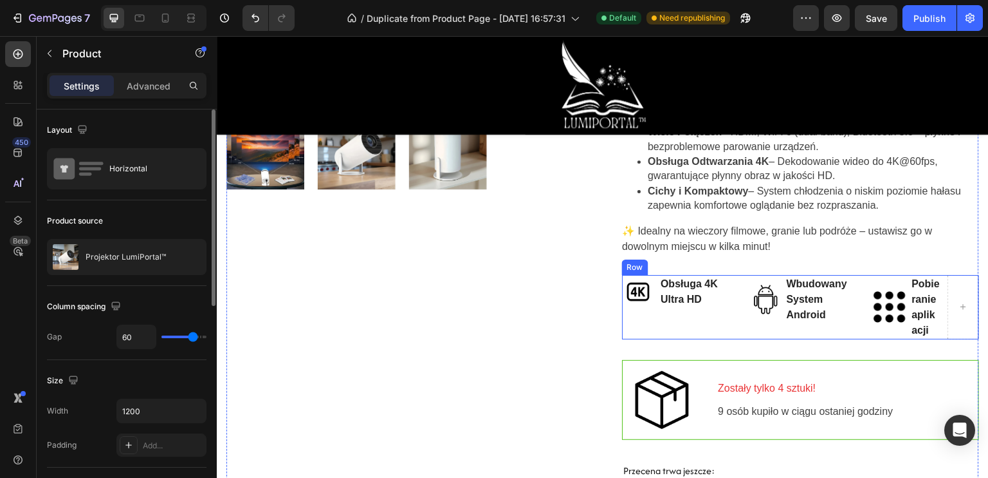
scroll to position [493, 0]
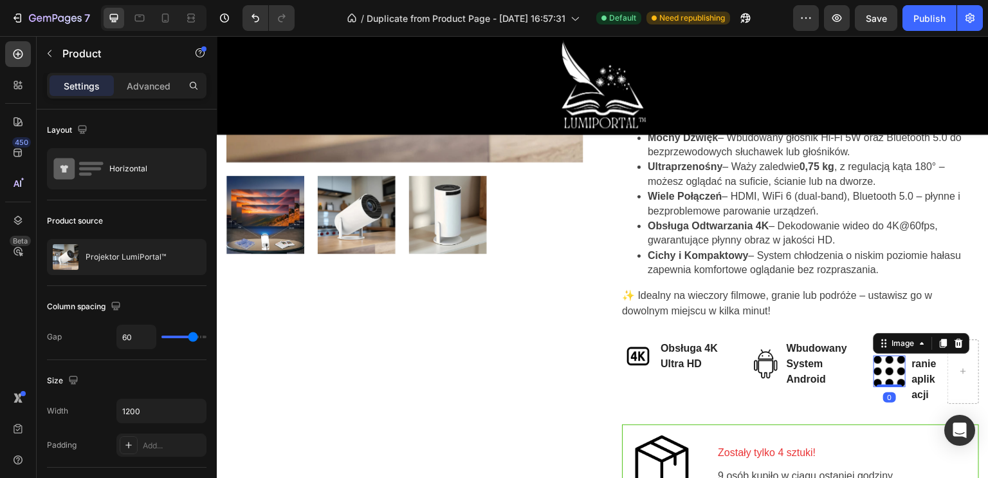
click at [882, 385] on img at bounding box center [890, 371] width 32 height 32
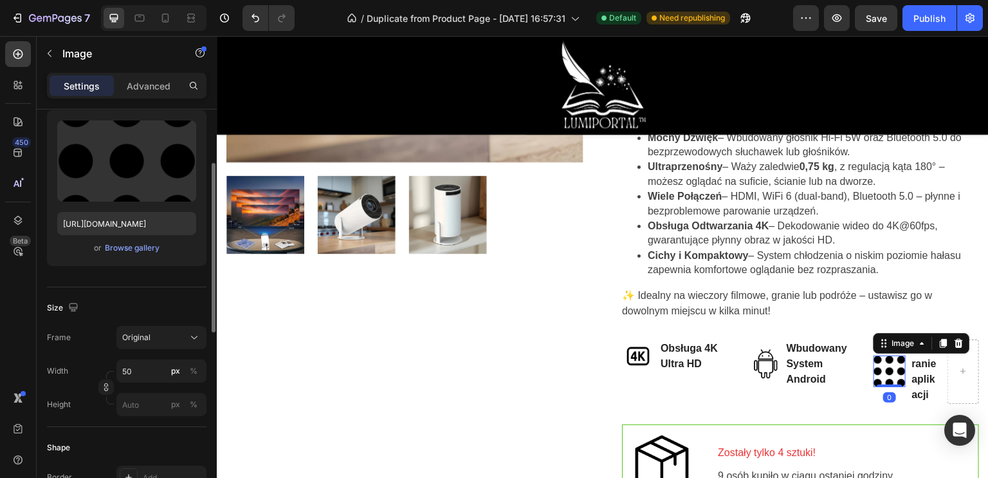
scroll to position [193, 0]
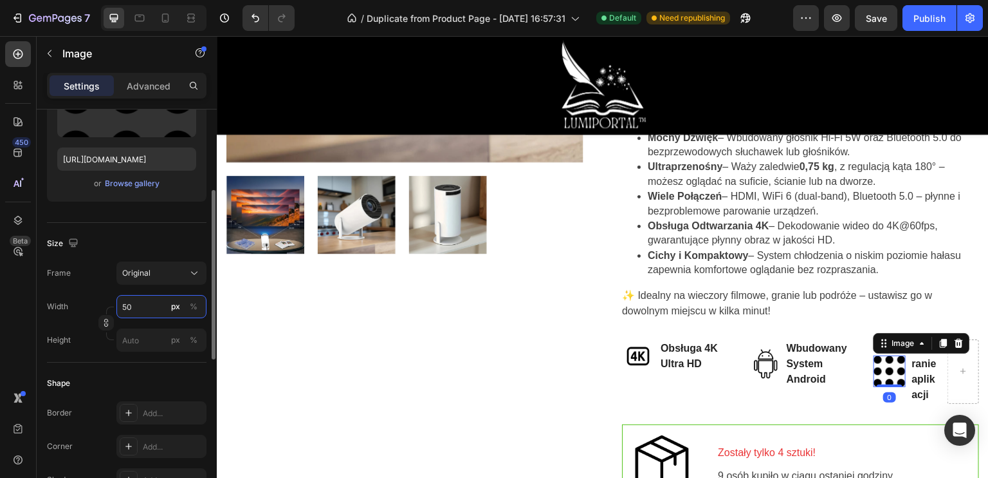
click at [136, 302] on input "50" at bounding box center [161, 306] width 90 height 23
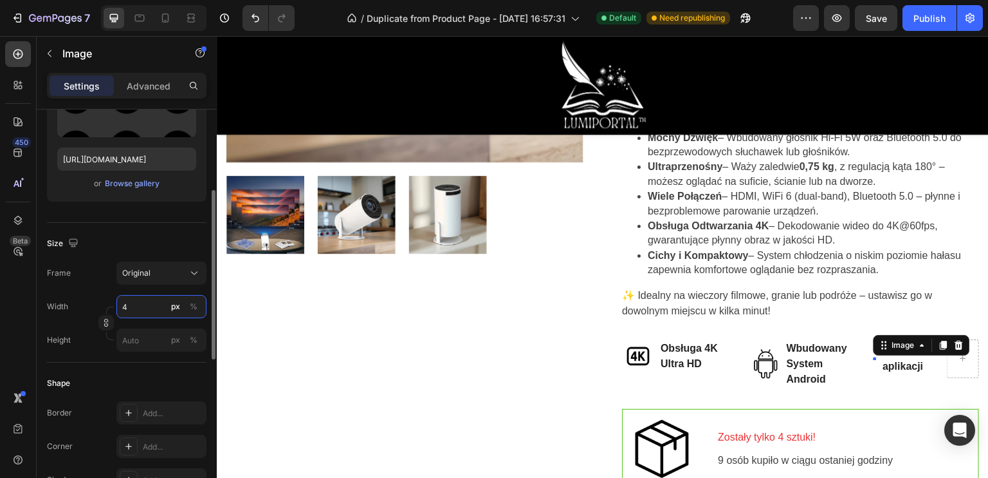
type input "40"
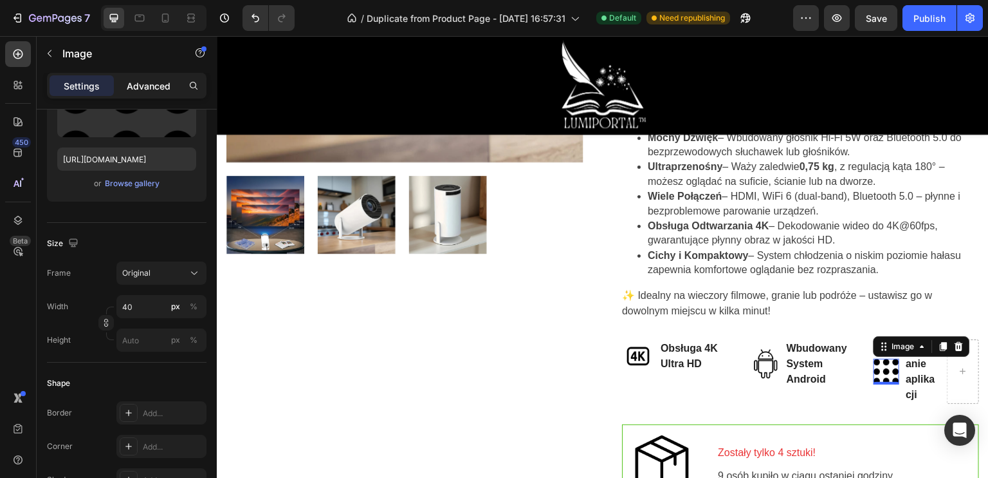
click at [150, 87] on p "Advanced" at bounding box center [149, 86] width 44 height 14
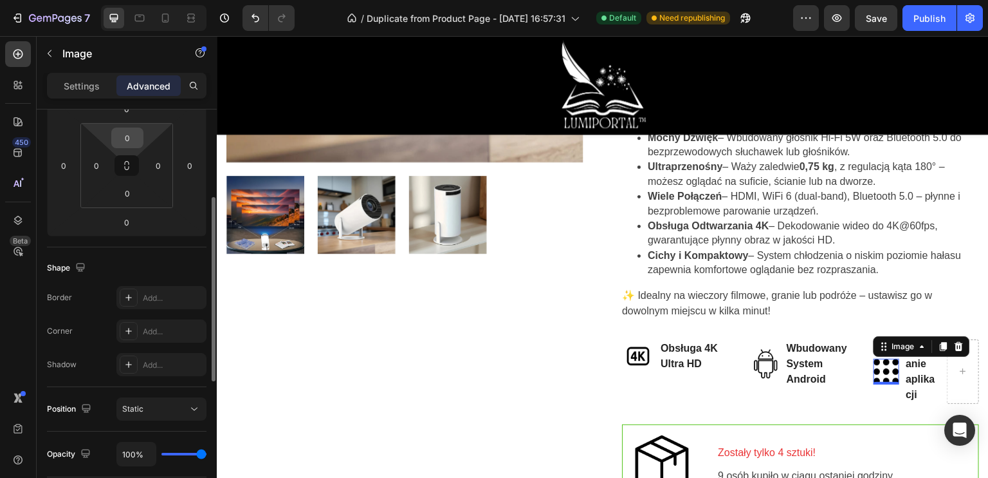
click at [123, 145] on input "0" at bounding box center [128, 137] width 26 height 19
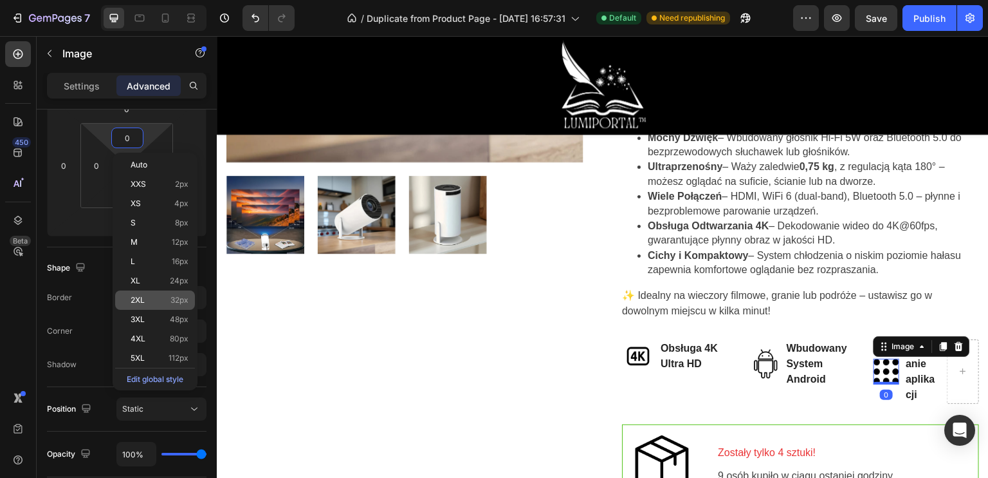
click at [165, 302] on p "2XL 32px" at bounding box center [160, 299] width 58 height 9
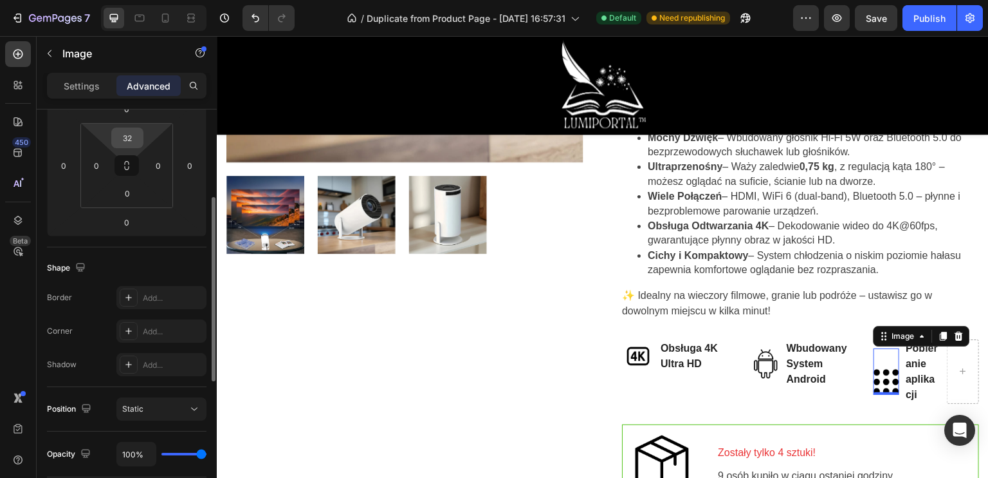
click at [136, 139] on input "32" at bounding box center [128, 137] width 26 height 19
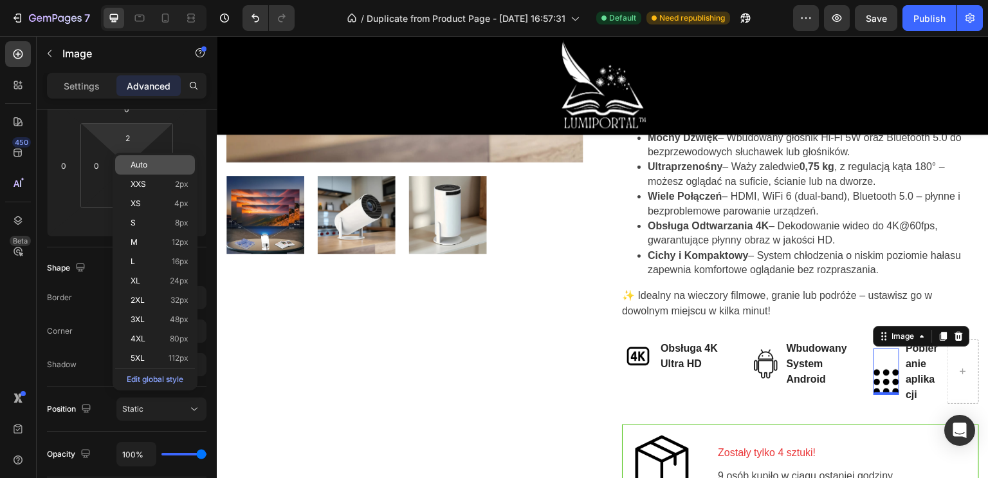
click at [136, 164] on span "Auto" at bounding box center [139, 164] width 17 height 9
type input "Auto"
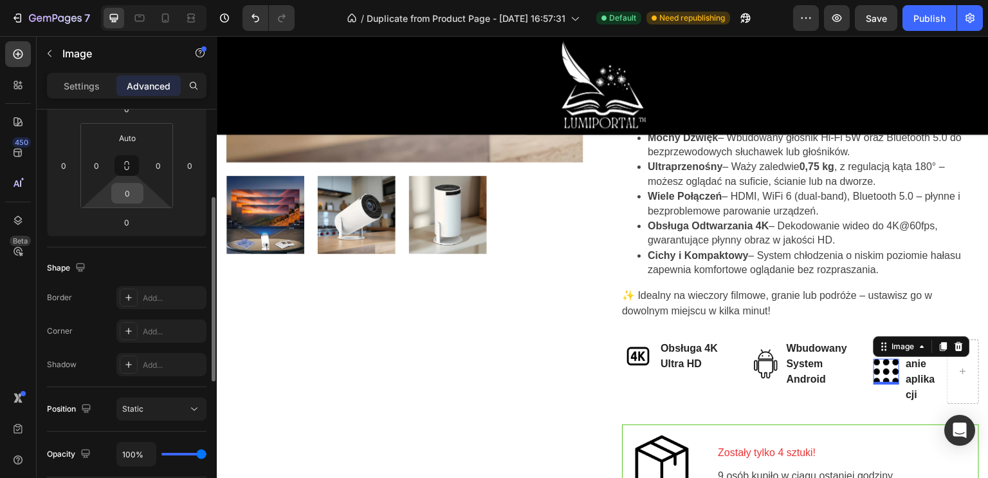
click at [128, 201] on input "0" at bounding box center [128, 192] width 26 height 19
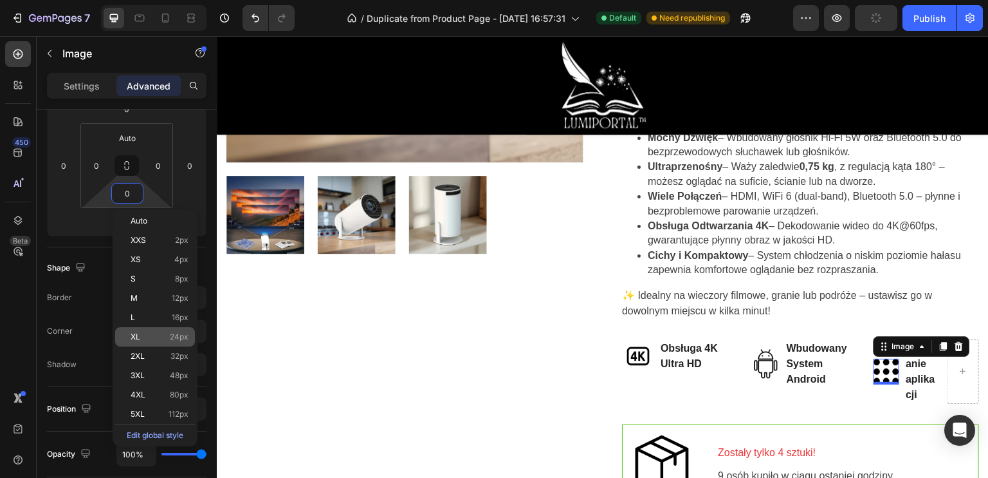
click at [165, 337] on p "XL 24px" at bounding box center [160, 336] width 58 height 9
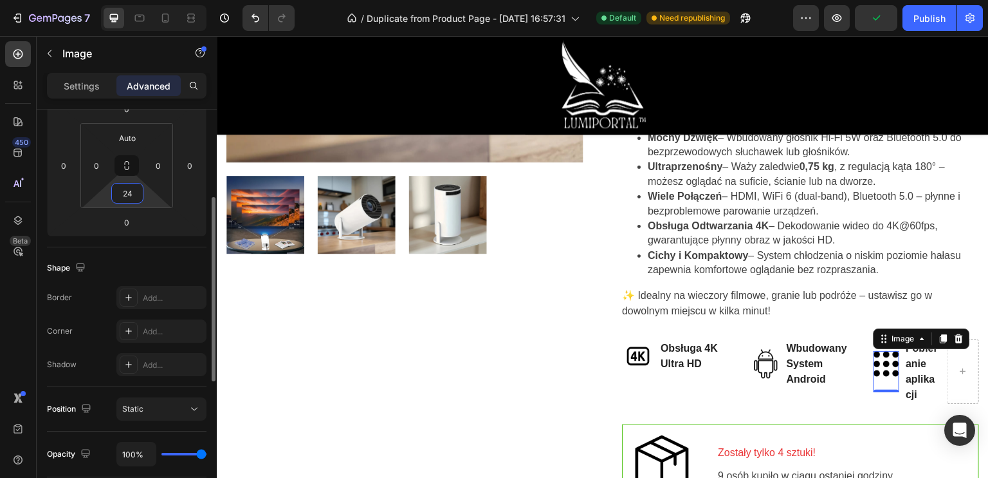
click at [129, 190] on input "24" at bounding box center [128, 192] width 26 height 19
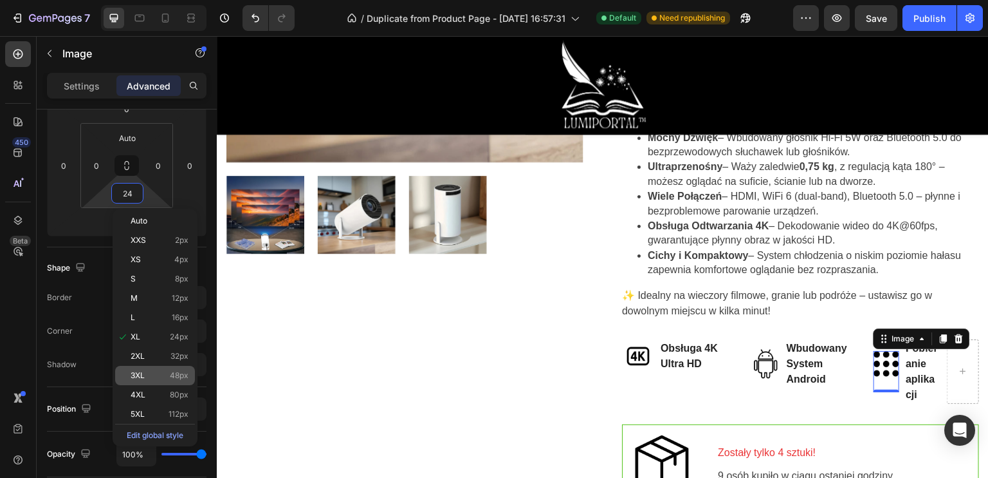
click at [165, 378] on p "3XL 48px" at bounding box center [160, 375] width 58 height 9
type input "48"
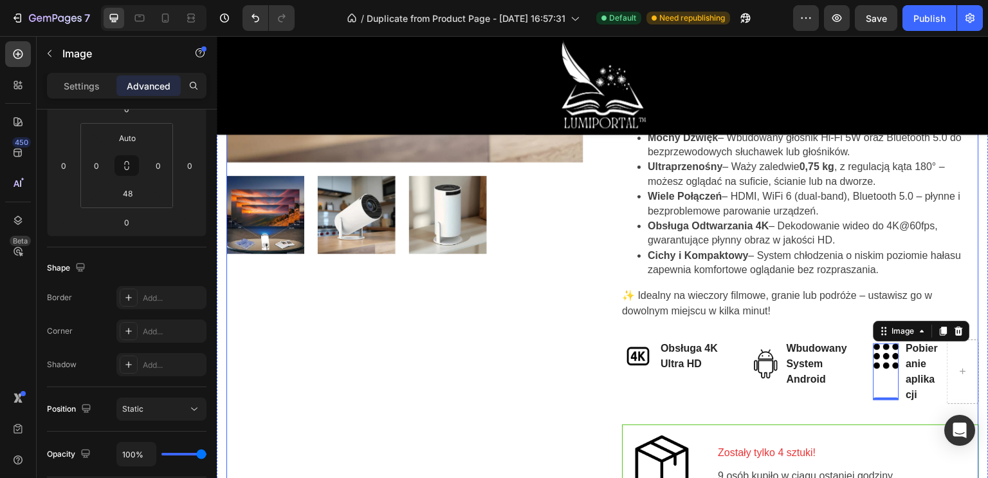
click at [510, 371] on div "Product Images" at bounding box center [405, 301] width 357 height 993
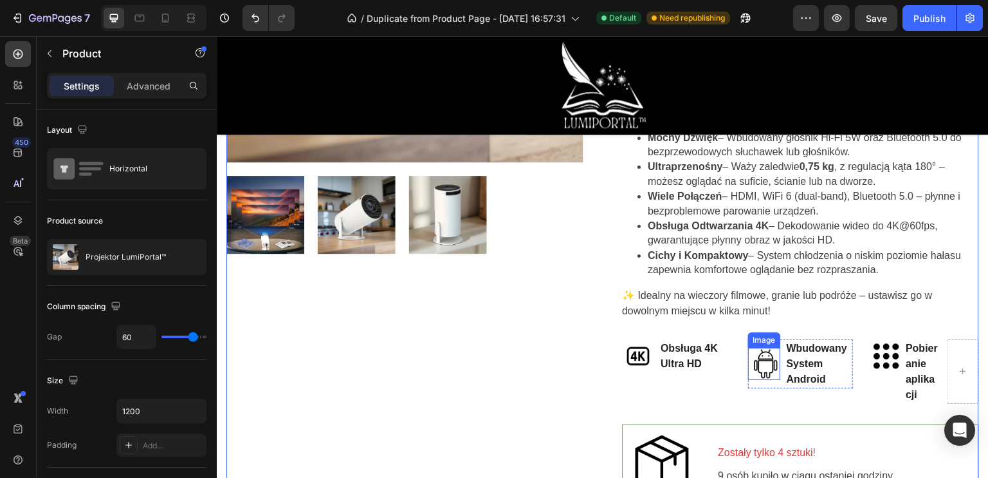
click at [757, 371] on img at bounding box center [764, 364] width 32 height 32
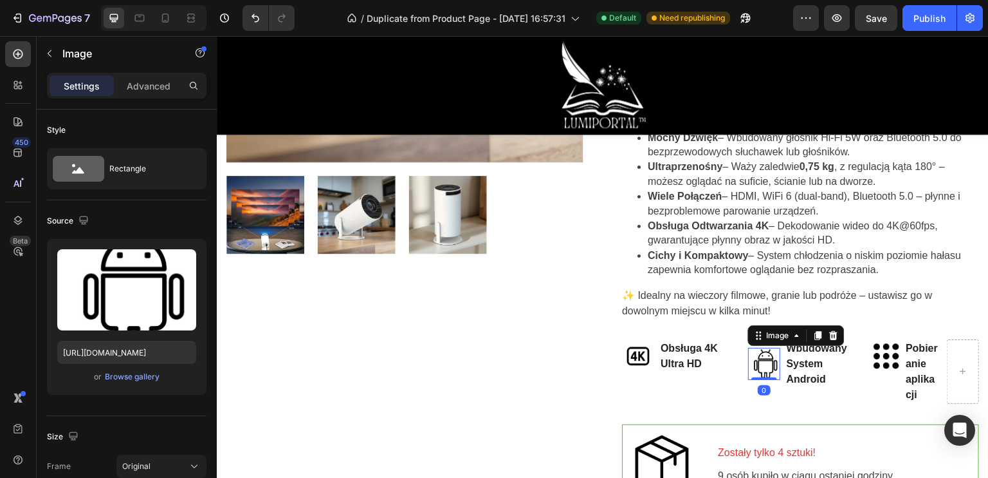
click at [140, 73] on div "Settings Advanced" at bounding box center [127, 86] width 160 height 26
click at [140, 82] on p "Advanced" at bounding box center [149, 86] width 44 height 14
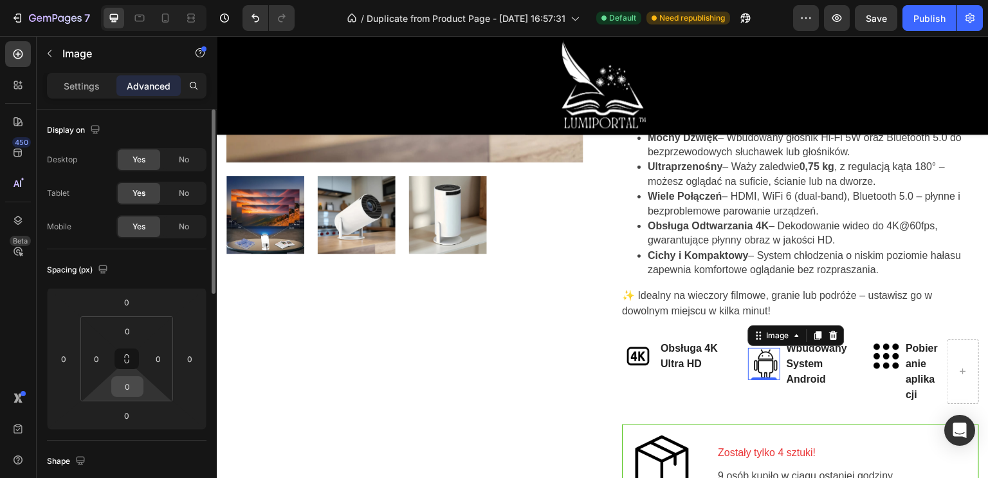
click at [124, 385] on input "0" at bounding box center [128, 385] width 26 height 19
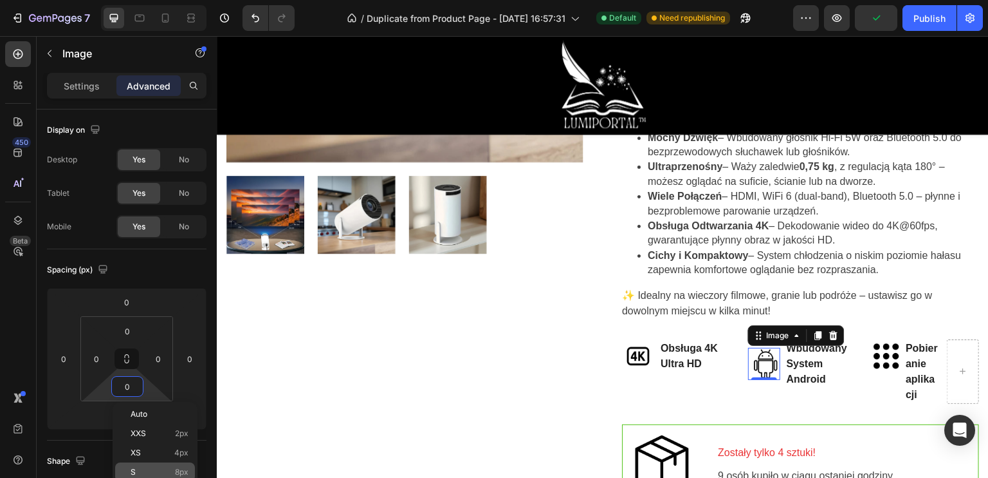
click at [157, 465] on div "S 8px" at bounding box center [155, 471] width 80 height 19
type input "8"
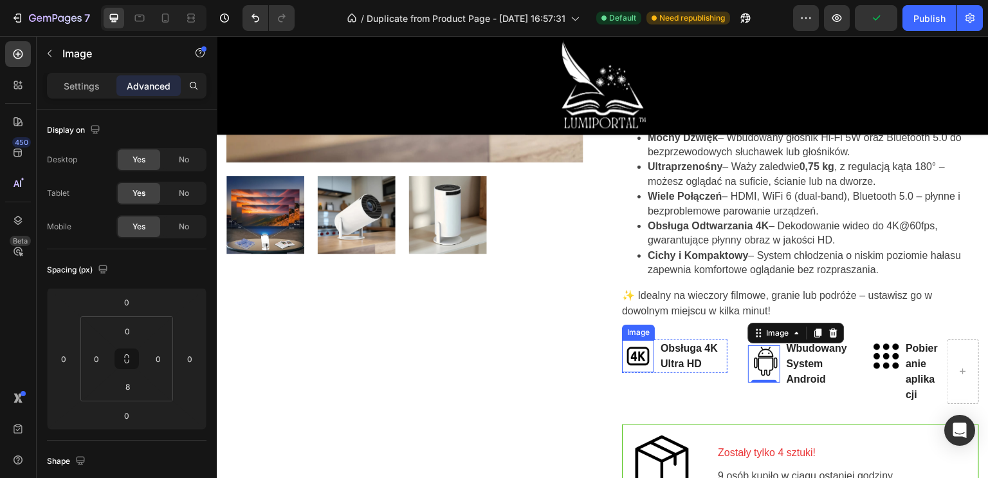
click at [624, 346] on img at bounding box center [638, 356] width 32 height 32
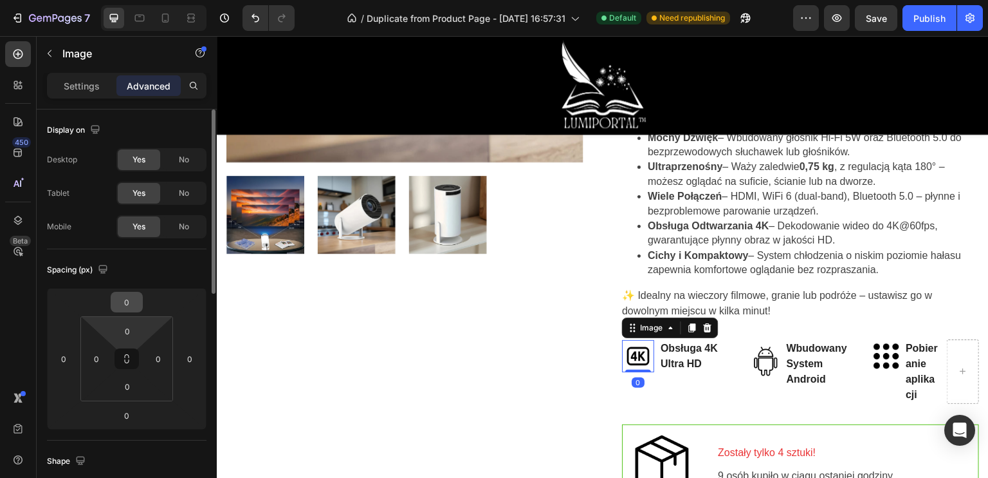
click at [126, 303] on input "0" at bounding box center [127, 301] width 26 height 19
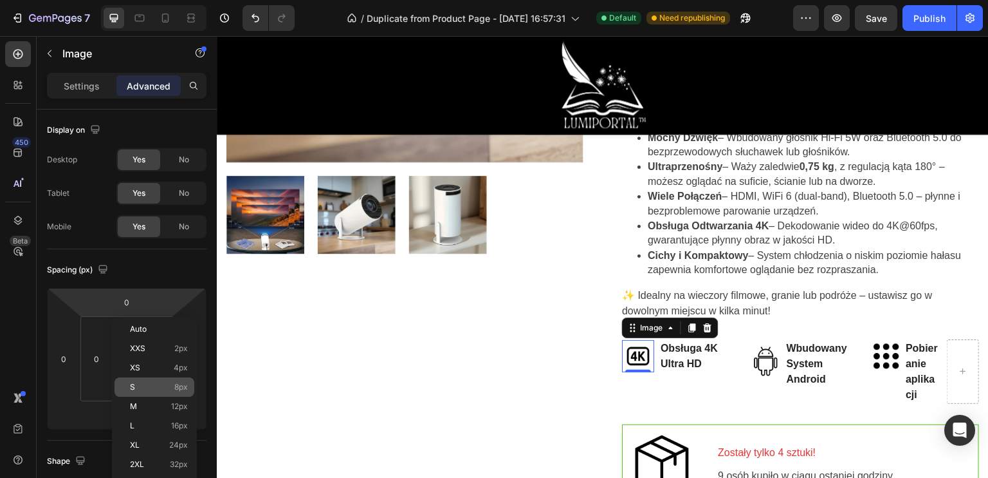
click at [167, 387] on p "S 8px" at bounding box center [159, 386] width 58 height 9
type input "8"
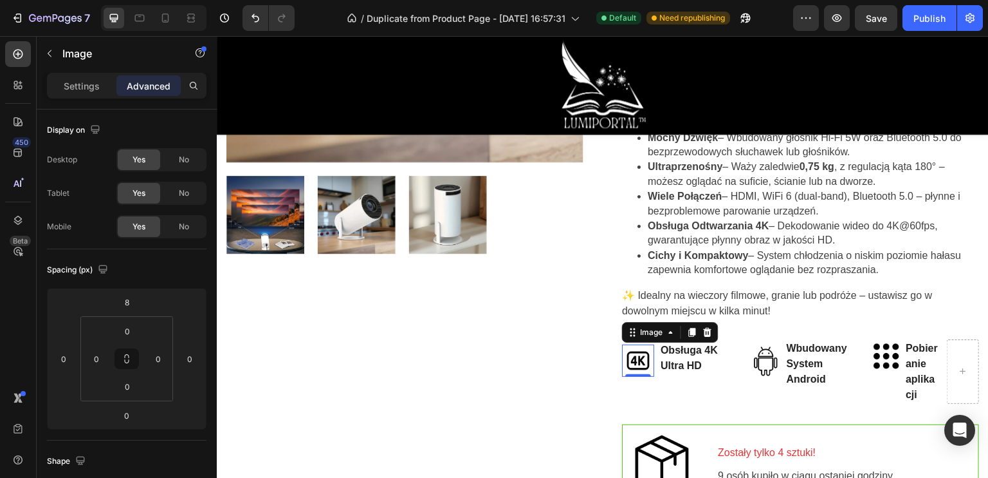
click at [373, 364] on div "Product Images" at bounding box center [405, 301] width 357 height 993
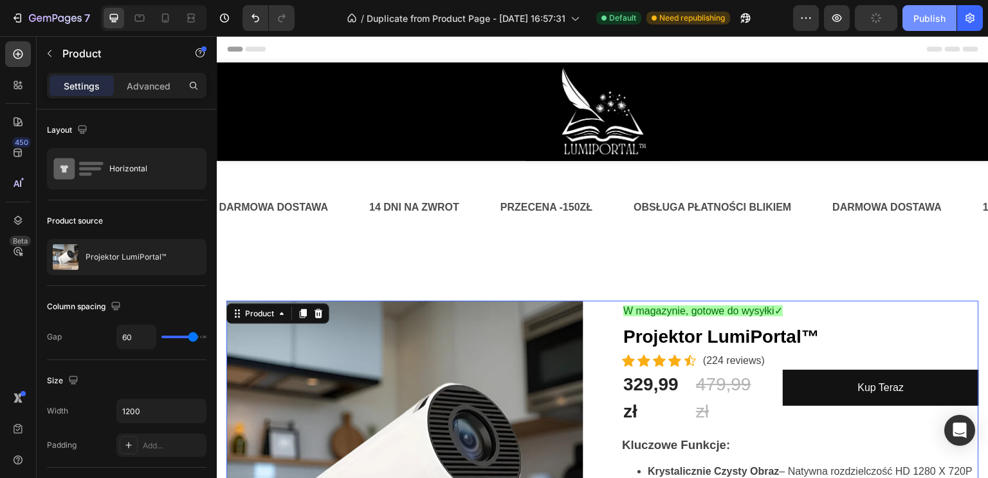
click at [934, 20] on div "Publish" at bounding box center [930, 19] width 32 height 14
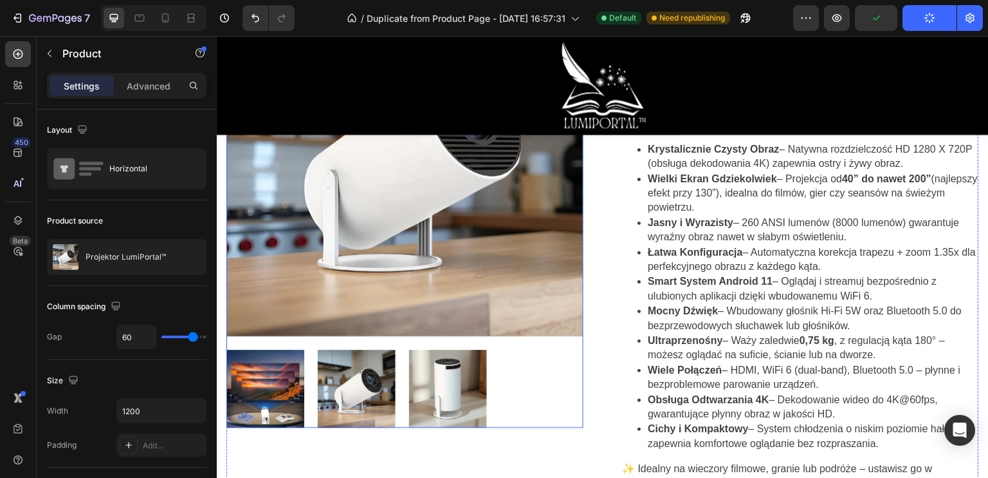
scroll to position [129, 0]
